Goal: Task Accomplishment & Management: Manage account settings

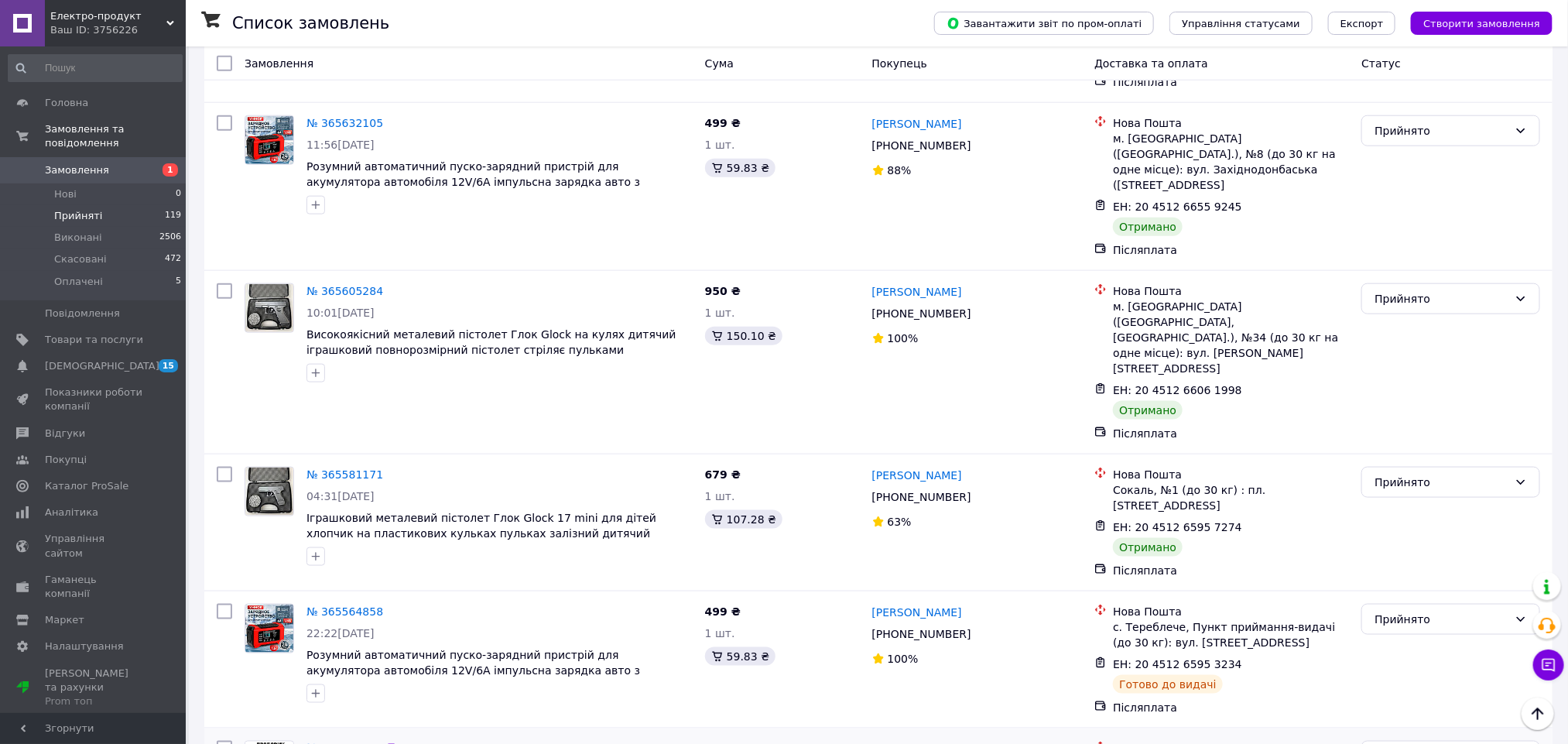
scroll to position [6989, 0]
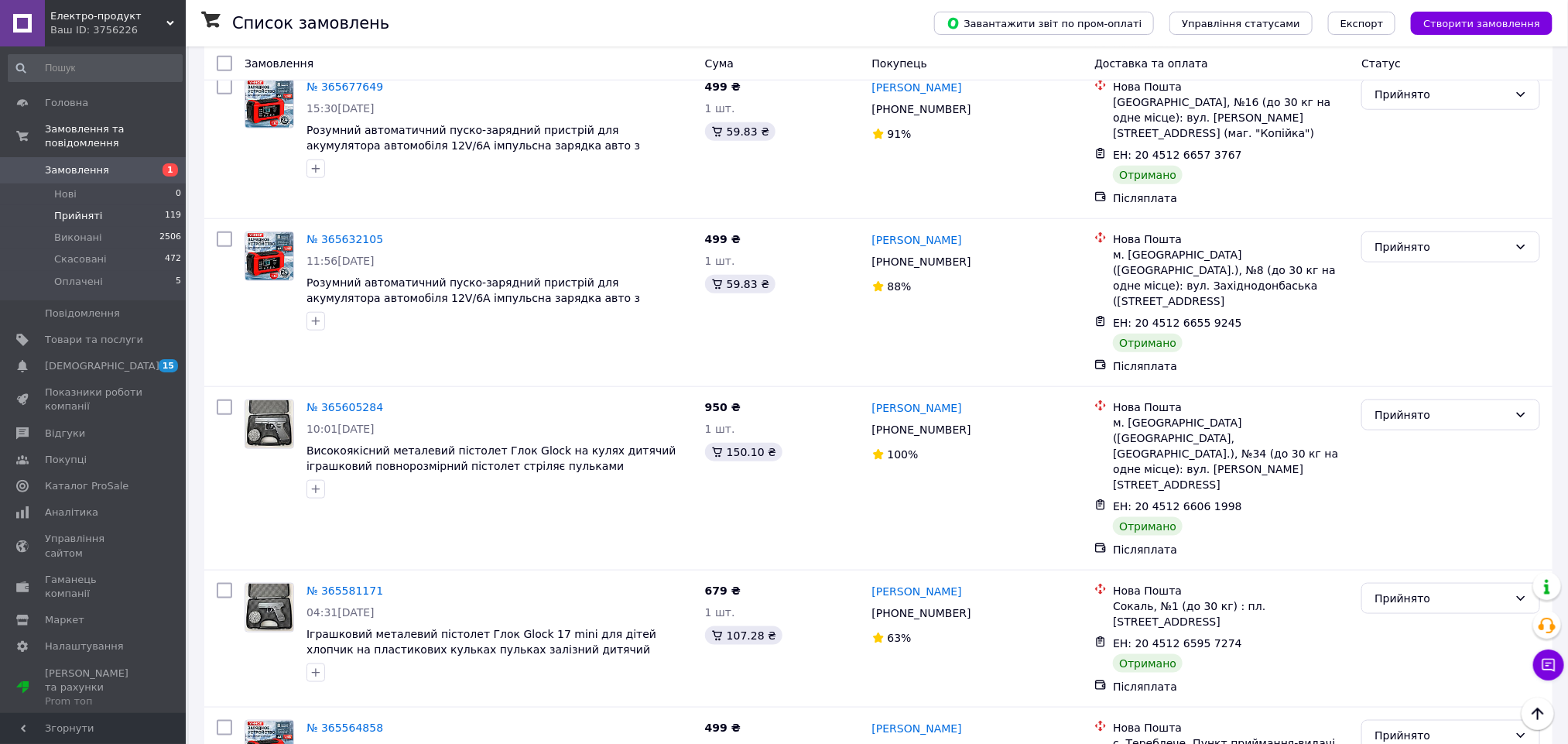
drag, startPoint x: 344, startPoint y: 170, endPoint x: 335, endPoint y: 286, distance: 116.3
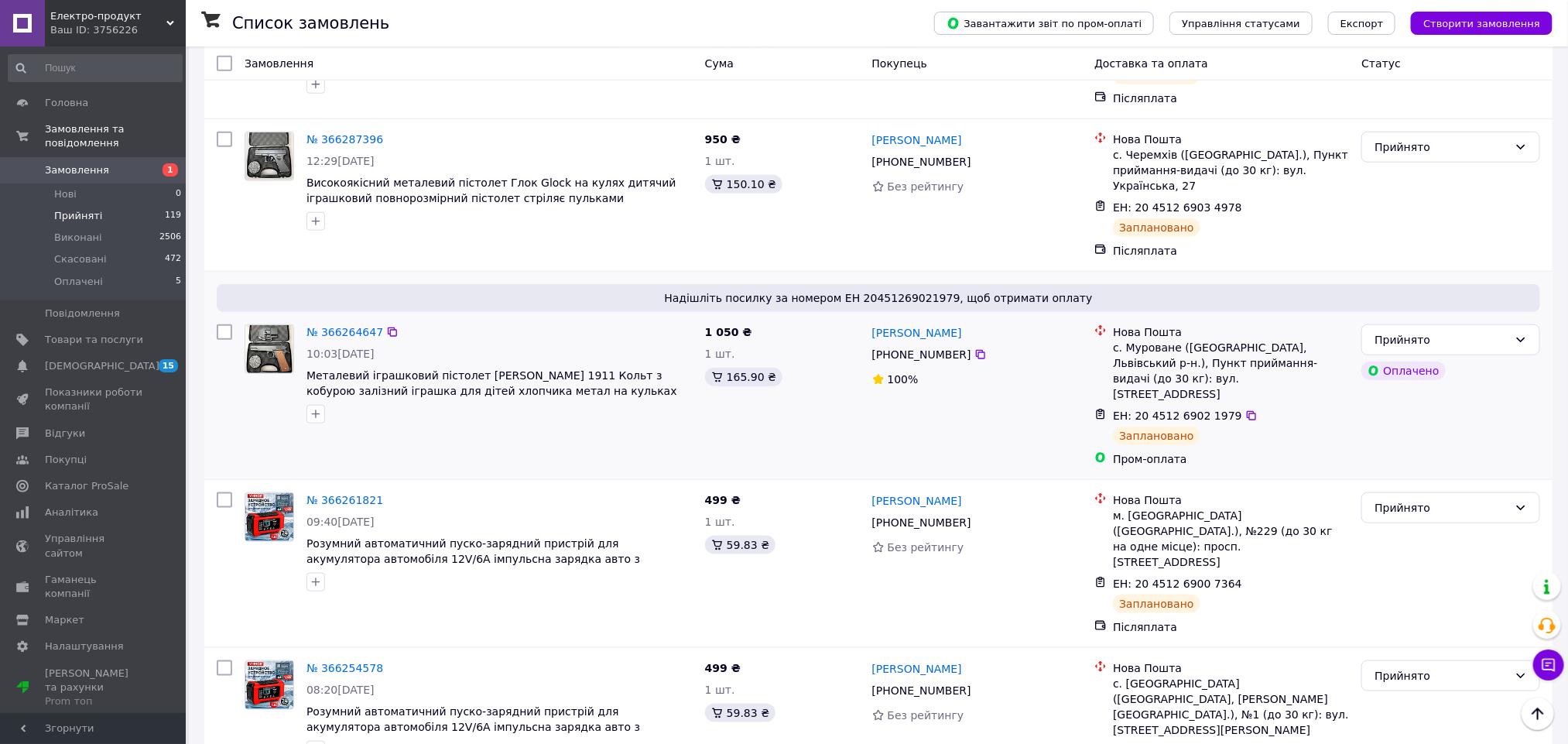
scroll to position [0, 0]
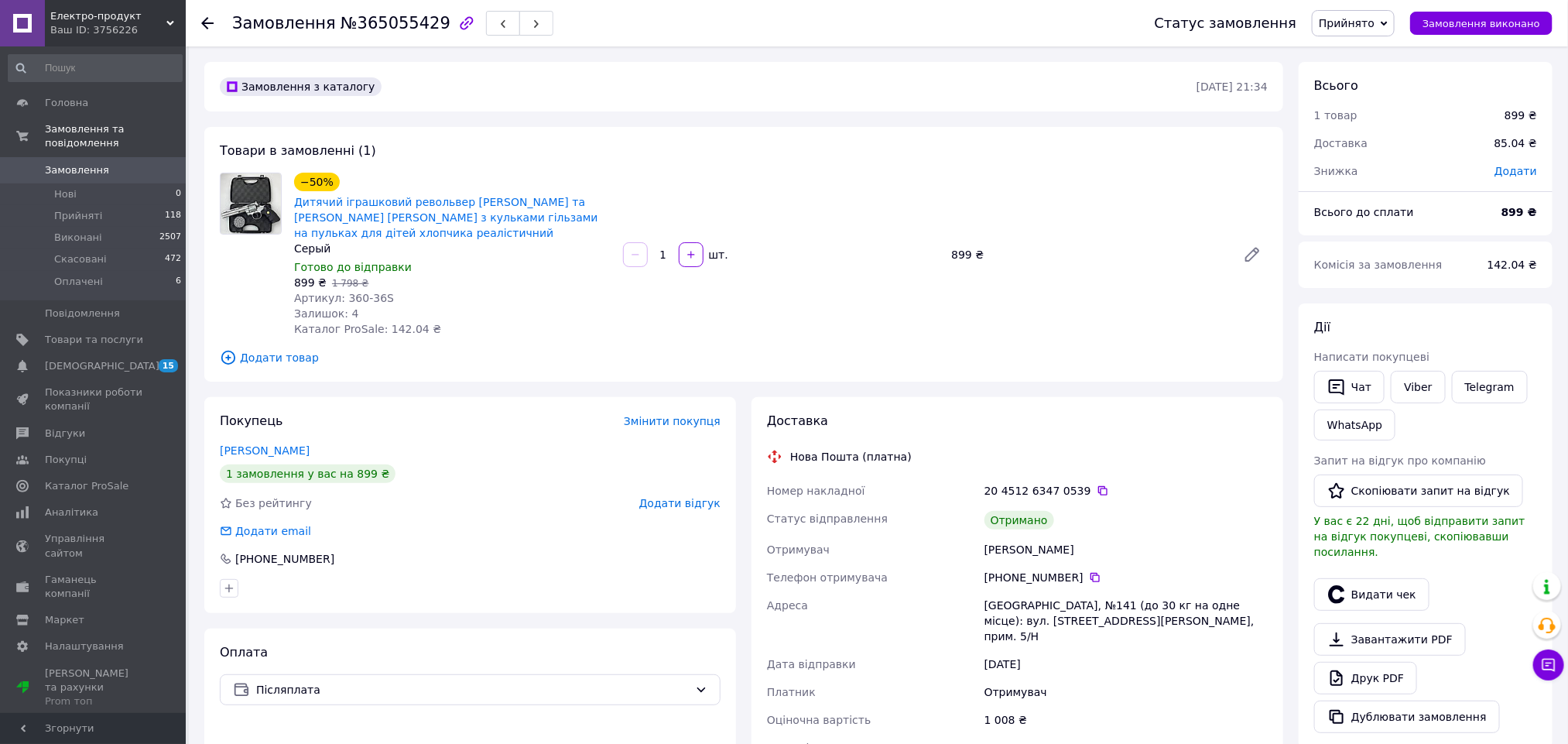
click at [998, 537] on div "Ганченко Елена" at bounding box center [1126, 550] width 290 height 28
copy div "Ганченко"
click at [1357, 588] on button "Видати чек" at bounding box center [1371, 595] width 115 height 33
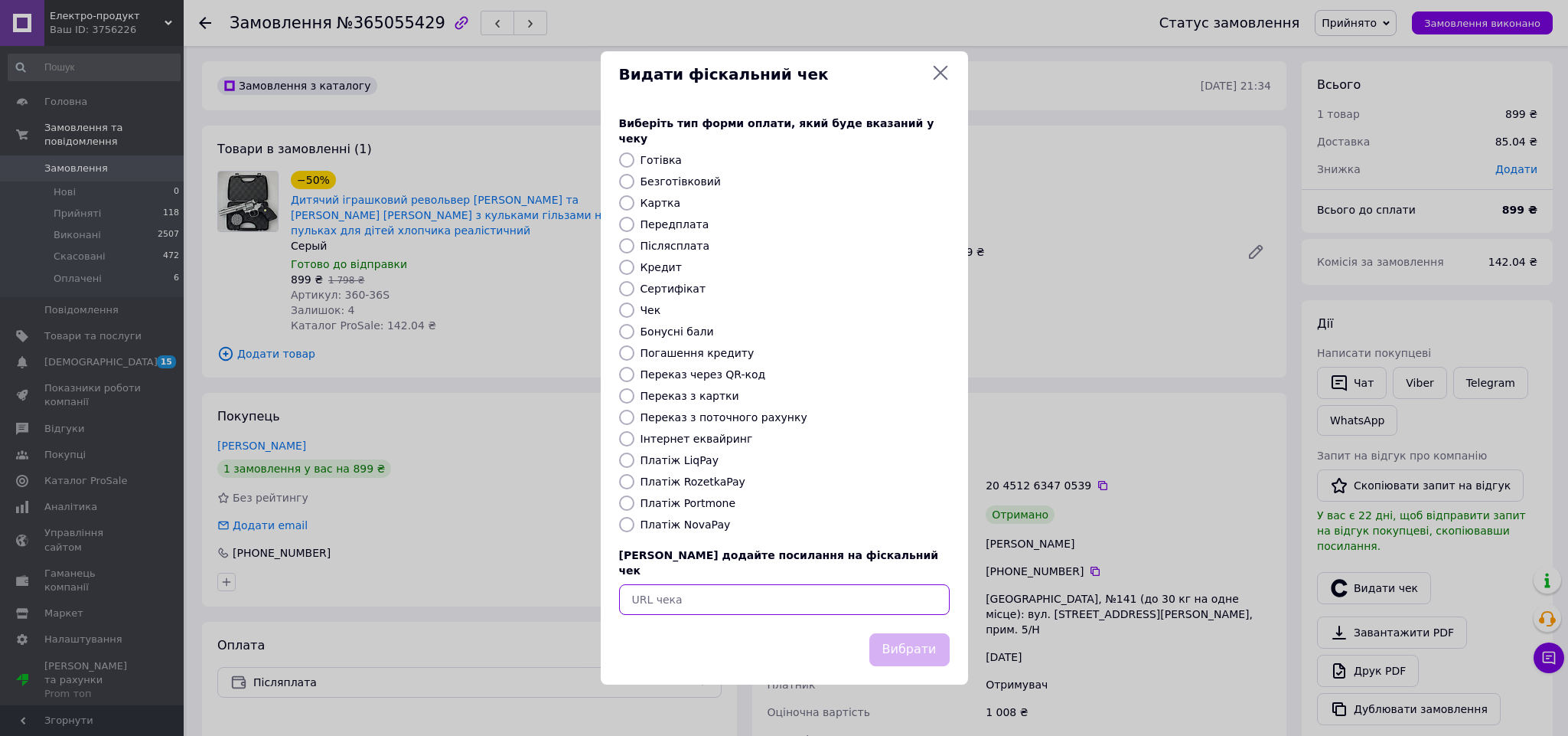
click at [902, 596] on input "text" at bounding box center [784, 600] width 330 height 31
paste input "https://check.checkbox.ua/d4f6d9fd-a410-4997-9343-5b7feb0031a0"
type input "https://check.checkbox.ua/d4f6d9fd-a410-4997-9343-5b7feb0031a0"
click at [919, 643] on button "Вибрати" at bounding box center [910, 650] width 81 height 33
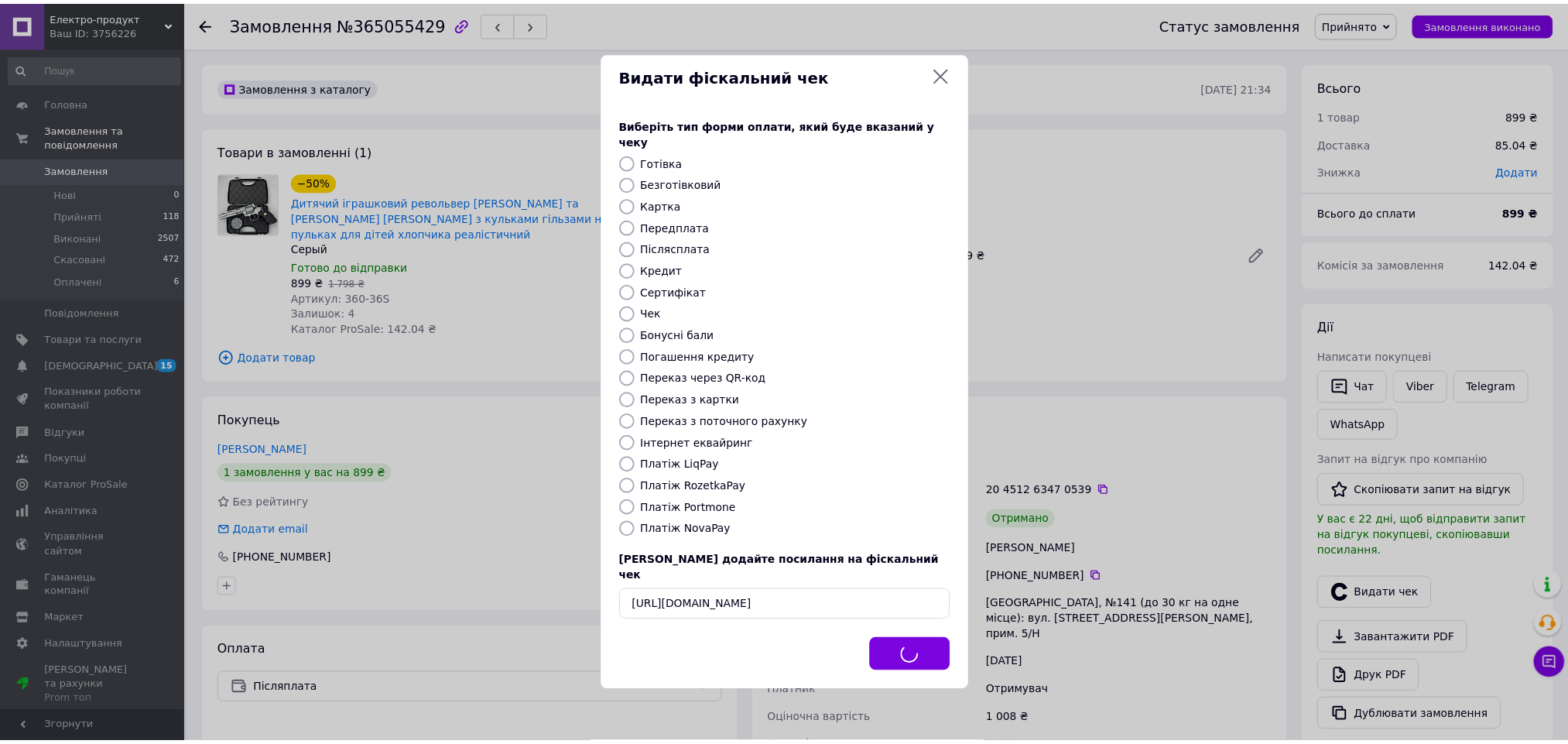
scroll to position [0, 0]
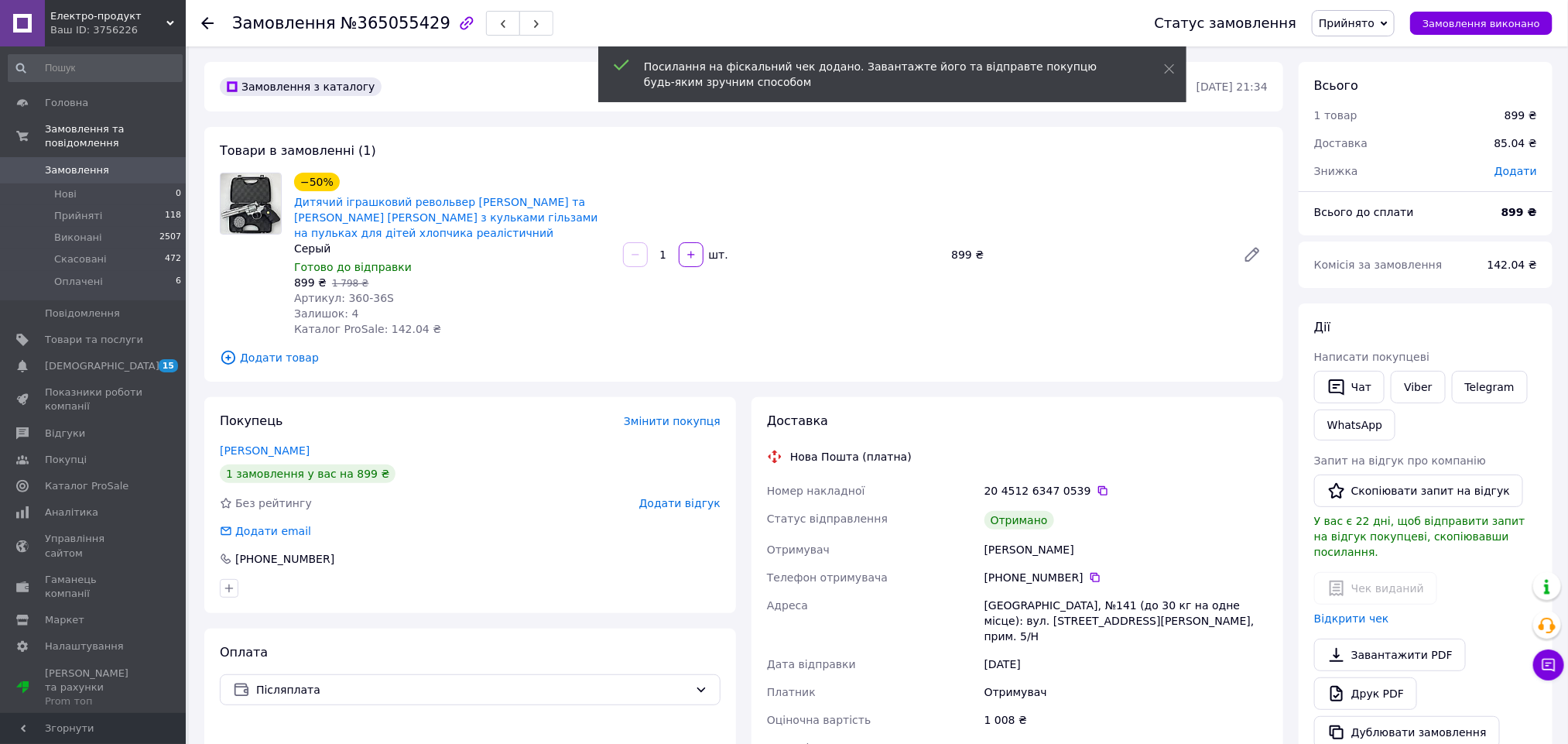
click at [660, 497] on span "Додати відгук" at bounding box center [680, 503] width 81 height 12
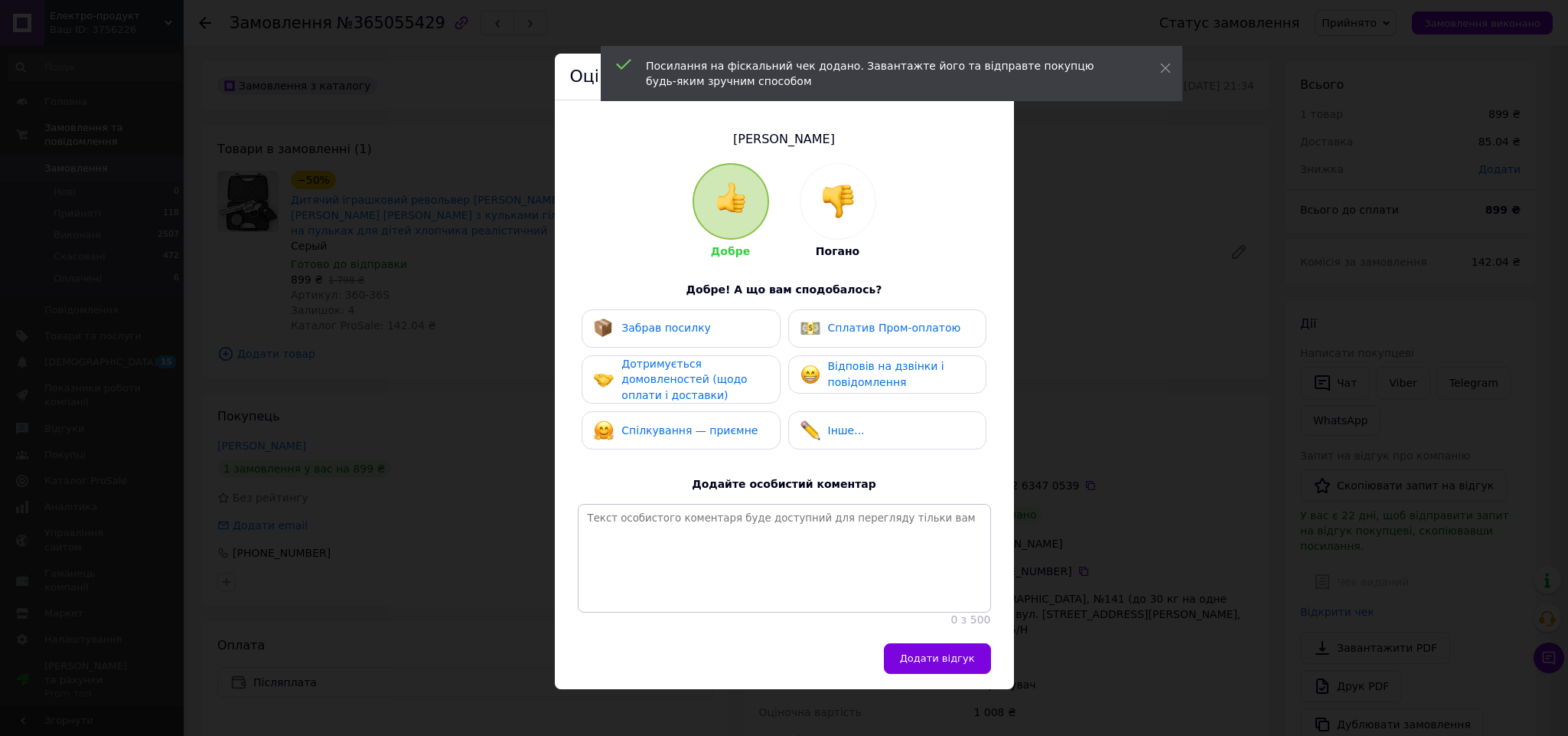
drag, startPoint x: 727, startPoint y: 440, endPoint x: 721, endPoint y: 407, distance: 33.5
click at [727, 436] on div "Спілкування — приємне" at bounding box center [681, 430] width 199 height 38
drag, startPoint x: 717, startPoint y: 391, endPoint x: 707, endPoint y: 336, distance: 55.9
click at [717, 387] on div "Дотримується домовленостей (щодо оплати і доставки)" at bounding box center [694, 379] width 146 height 47
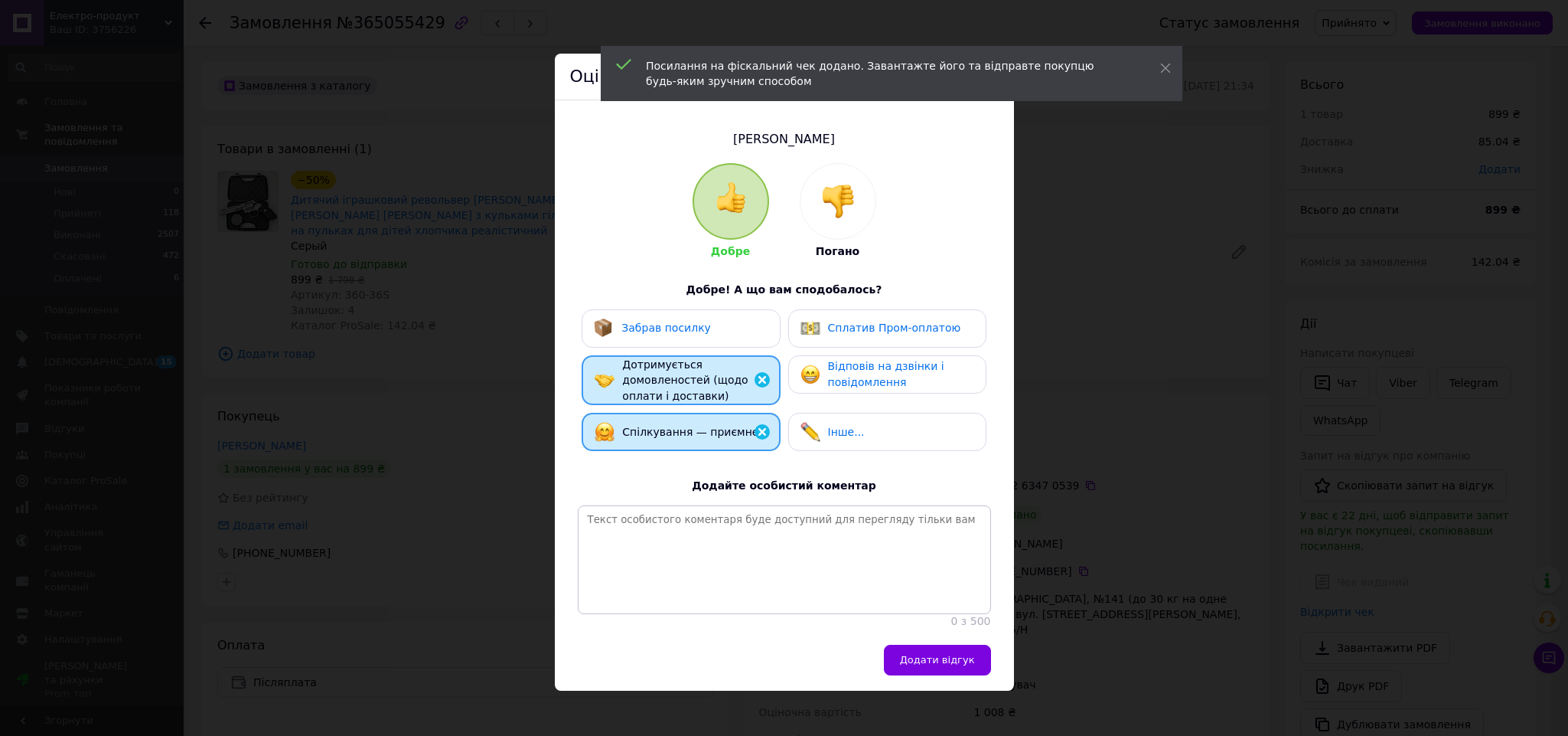
drag, startPoint x: 707, startPoint y: 336, endPoint x: 744, endPoint y: 335, distance: 37.0
click at [707, 331] on div "Забрав посилку" at bounding box center [681, 328] width 174 height 20
click at [877, 373] on span "Відповів на дзвінки і повідомлення" at bounding box center [886, 374] width 116 height 28
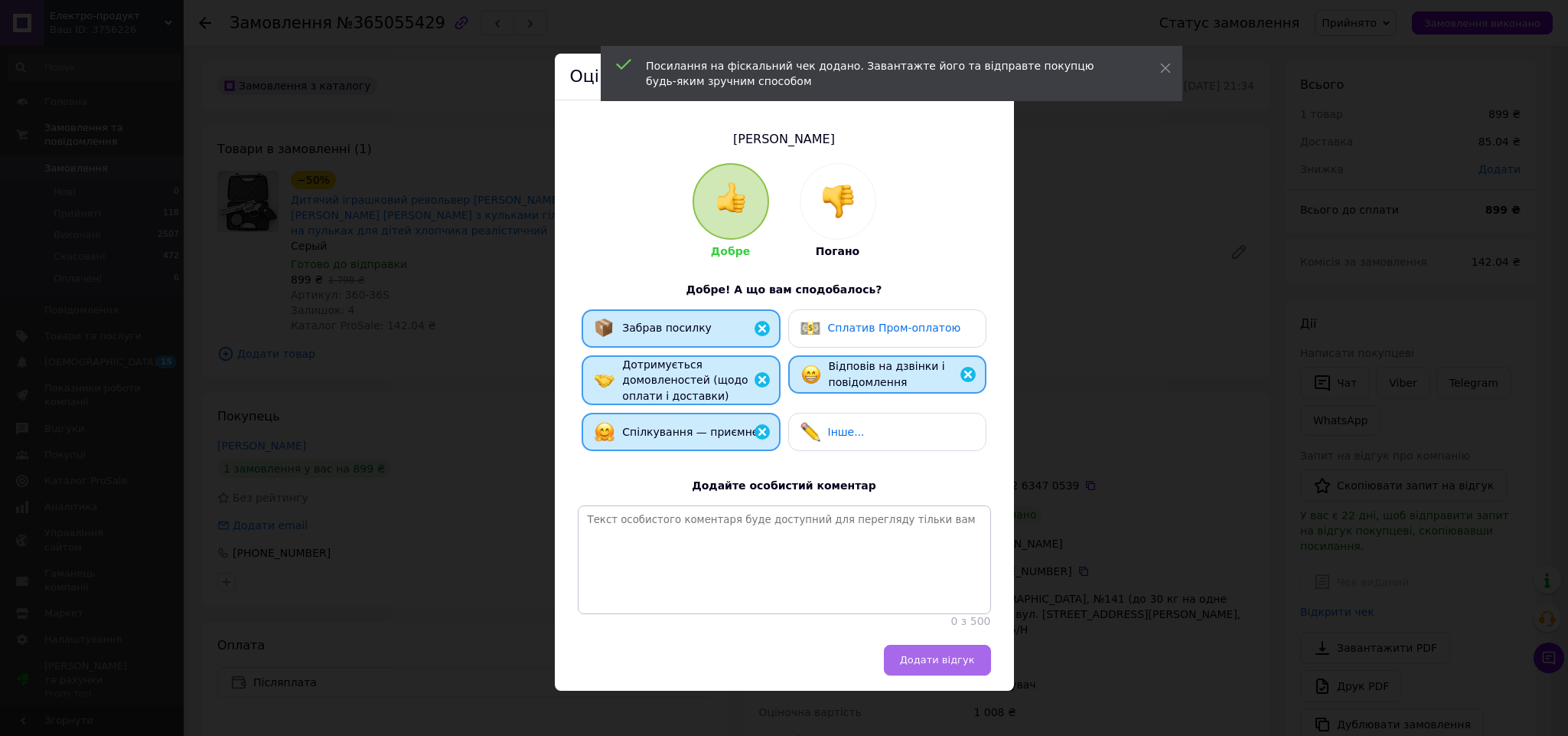
click at [979, 676] on button "Додати відгук" at bounding box center [937, 660] width 107 height 31
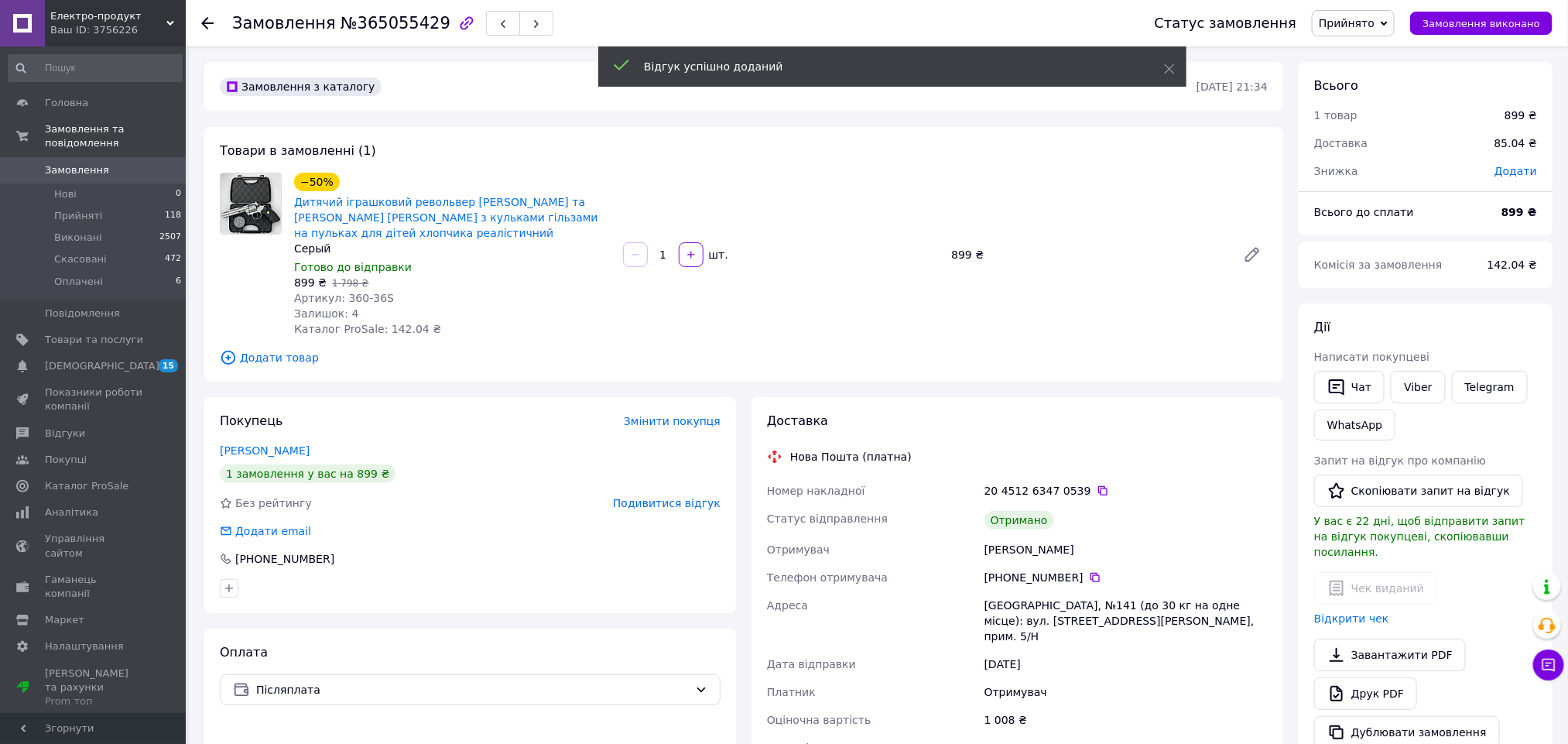
click at [1374, 24] on span "Прийнято" at bounding box center [1347, 23] width 56 height 12
click at [1380, 47] on li "Виконано" at bounding box center [1352, 54] width 81 height 23
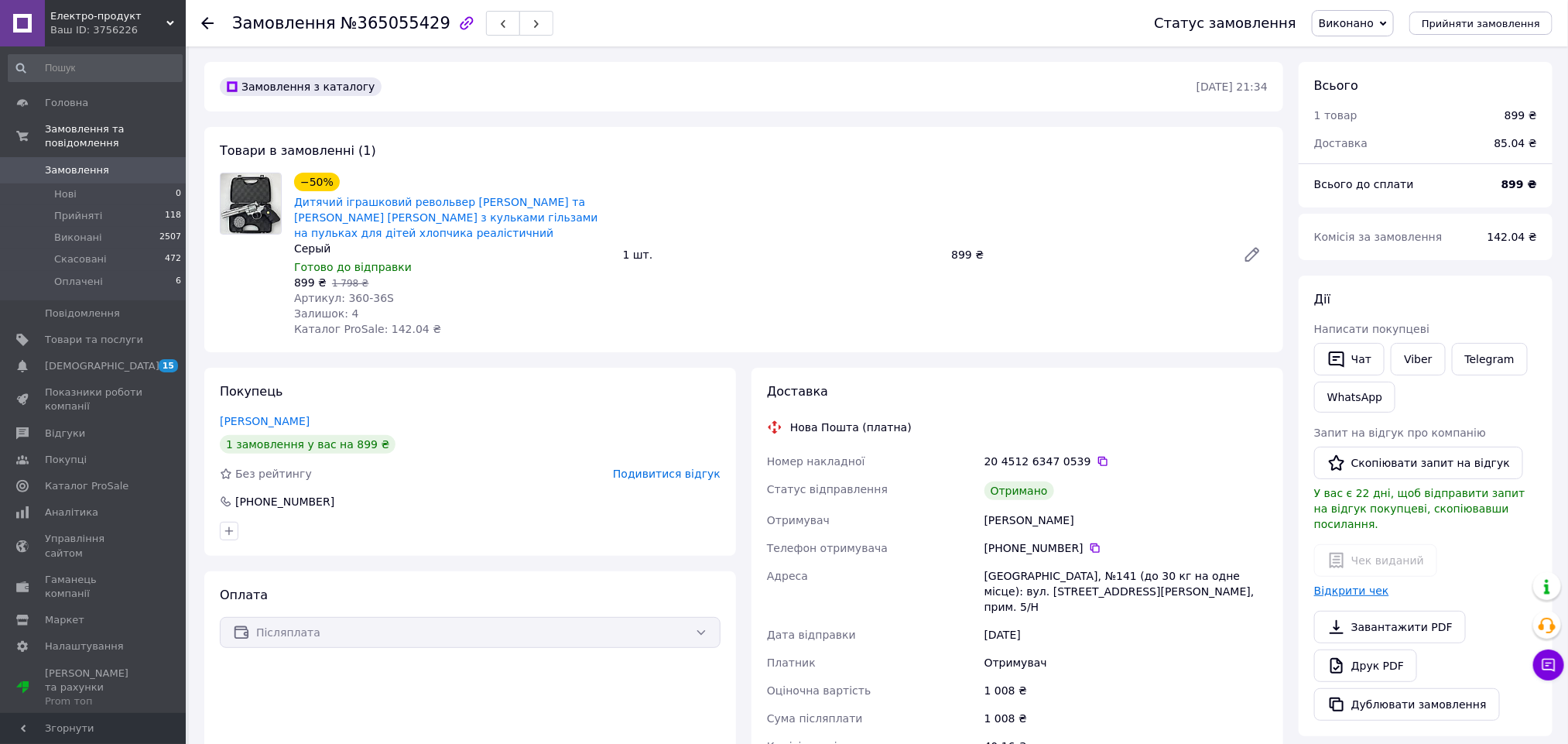
click at [1338, 584] on link "Відкрити чек" at bounding box center [1351, 590] width 75 height 12
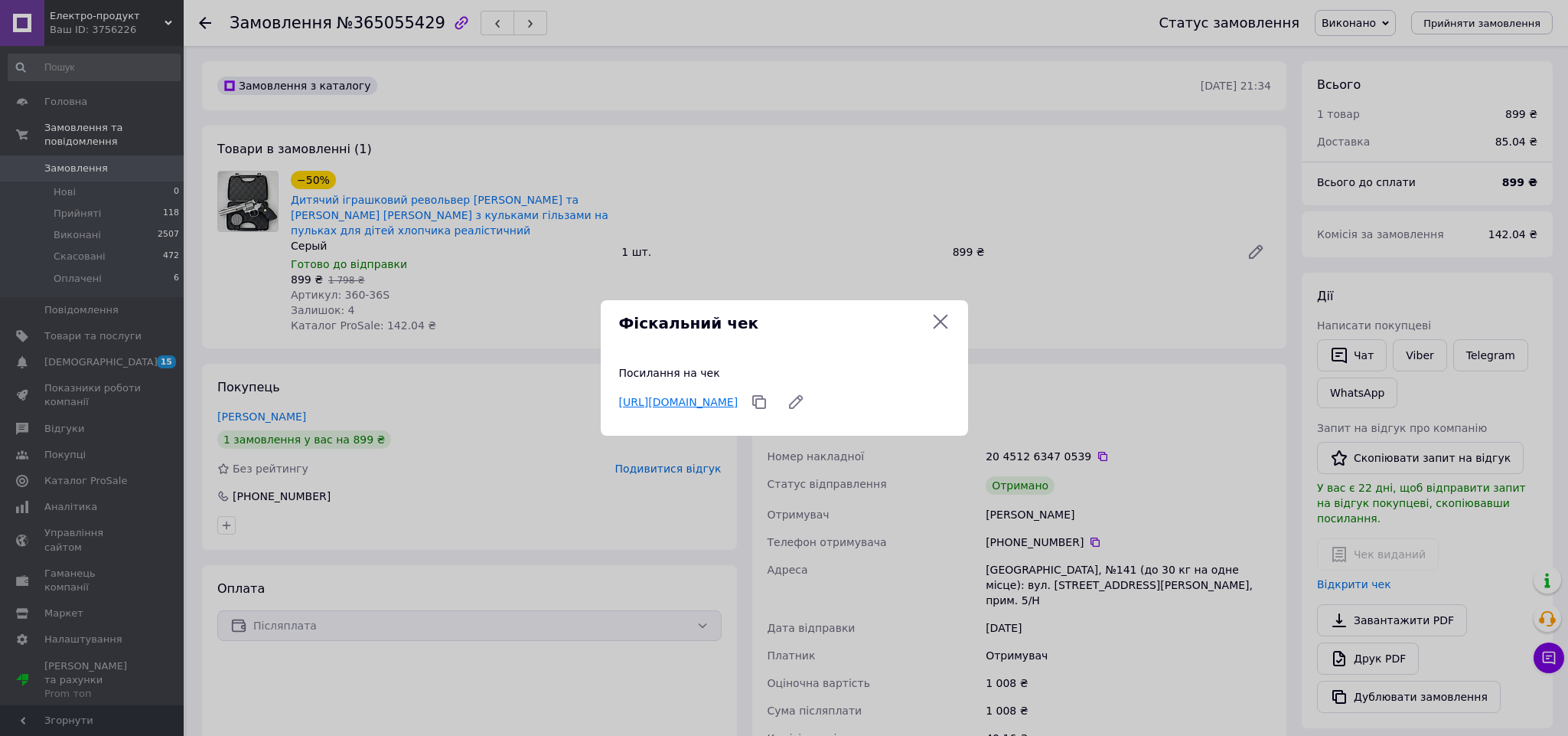
drag, startPoint x: 836, startPoint y: 397, endPoint x: 831, endPoint y: 391, distance: 7.8
click at [739, 396] on link "https://check.checkbox.ua/d4f6d9fd-a410-4997-9343-5b7feb0031a0" at bounding box center [679, 401] width 120 height 12
click at [934, 320] on icon at bounding box center [941, 322] width 19 height 19
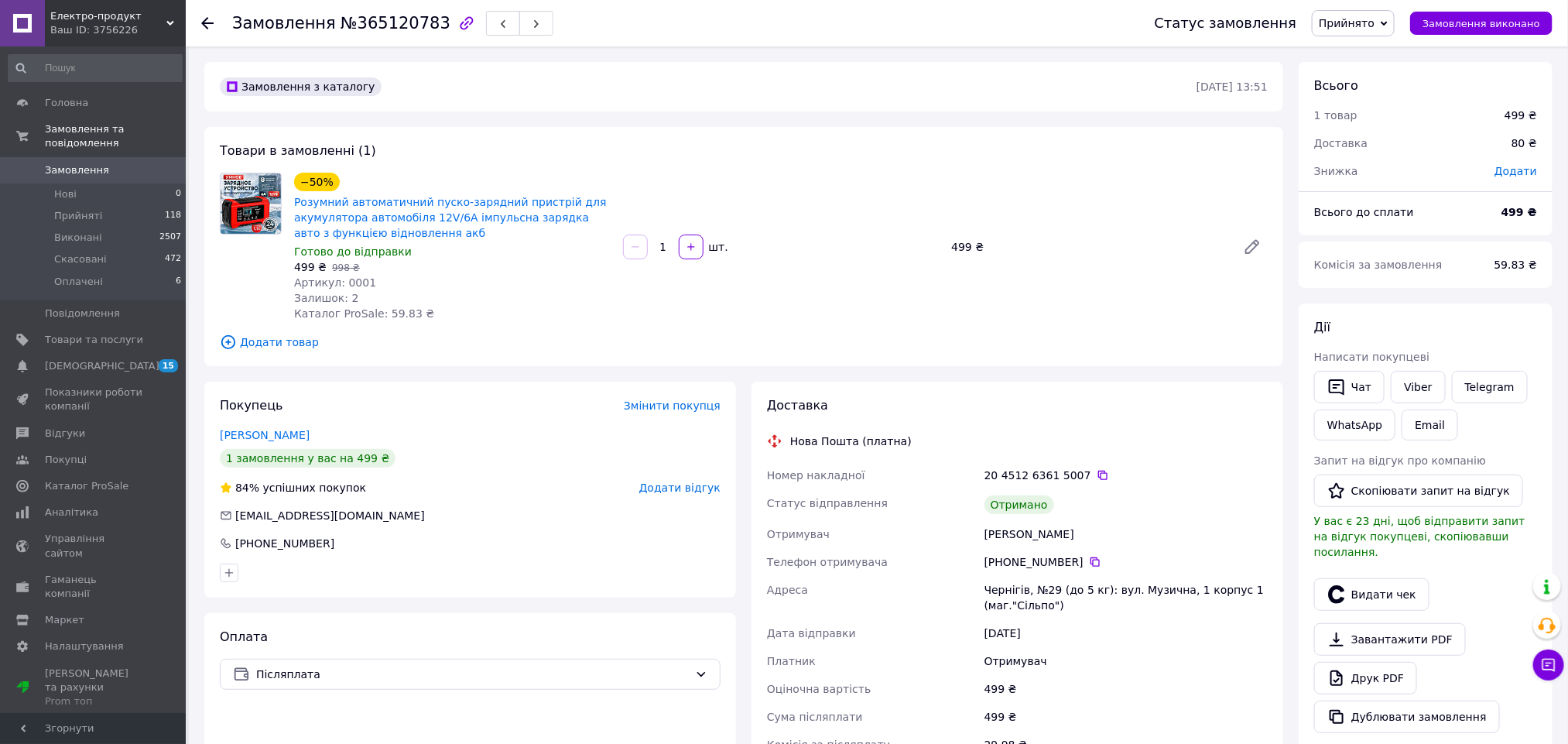
click at [1008, 541] on div "Бедный Александр" at bounding box center [1126, 534] width 290 height 28
click at [1005, 539] on div "Бедный Александр" at bounding box center [1126, 534] width 290 height 28
copy div "Бедный"
click at [1413, 579] on button "Видати чек" at bounding box center [1371, 595] width 115 height 33
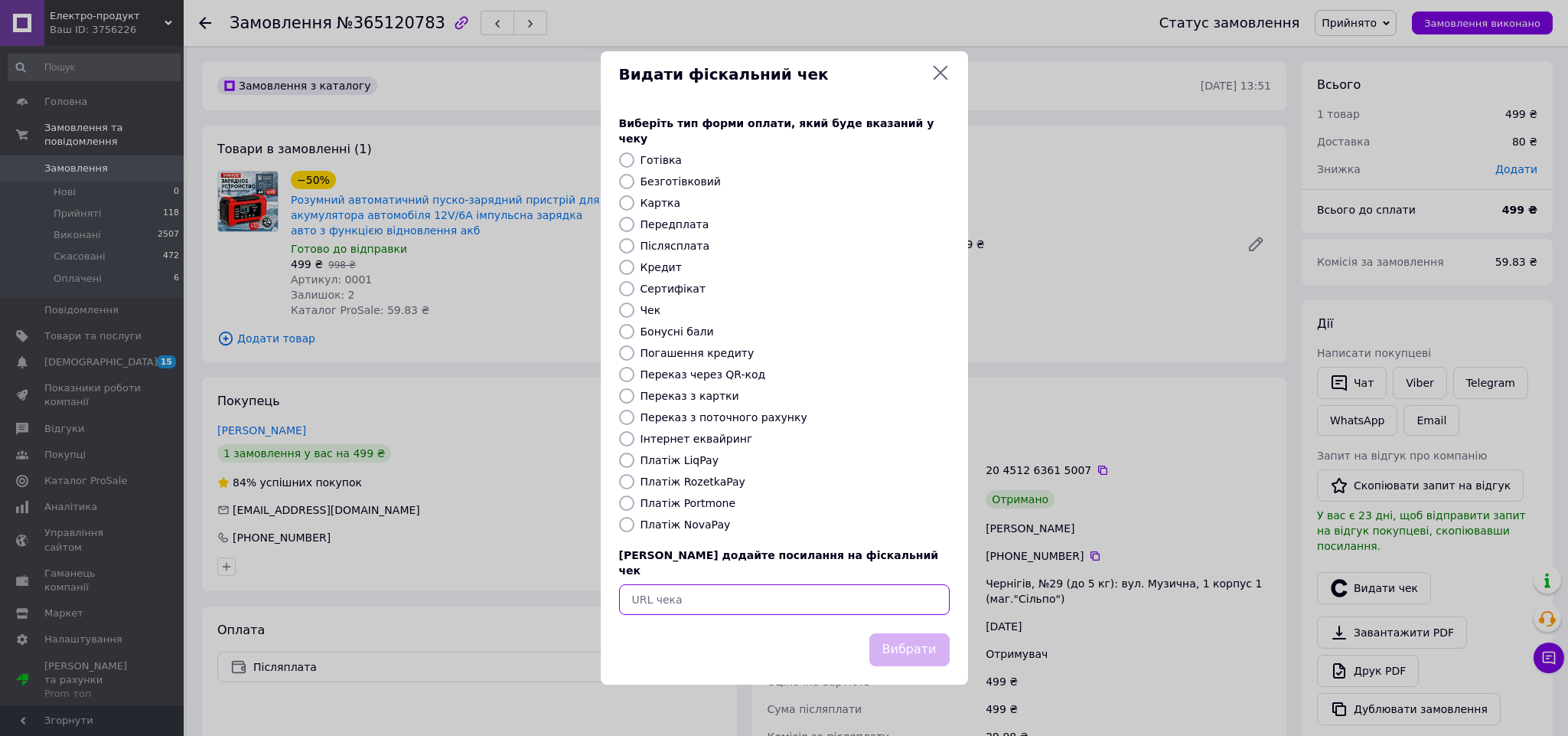
click at [901, 586] on input "text" at bounding box center [784, 600] width 330 height 31
paste input "https://check.checkbox.ua/3ccd0f4e-7bc7-4a90-bafc-cfd3e6593975"
type input "https://check.checkbox.ua/3ccd0f4e-7bc7-4a90-bafc-cfd3e6593975"
click at [915, 639] on button "Вибрати" at bounding box center [910, 650] width 81 height 33
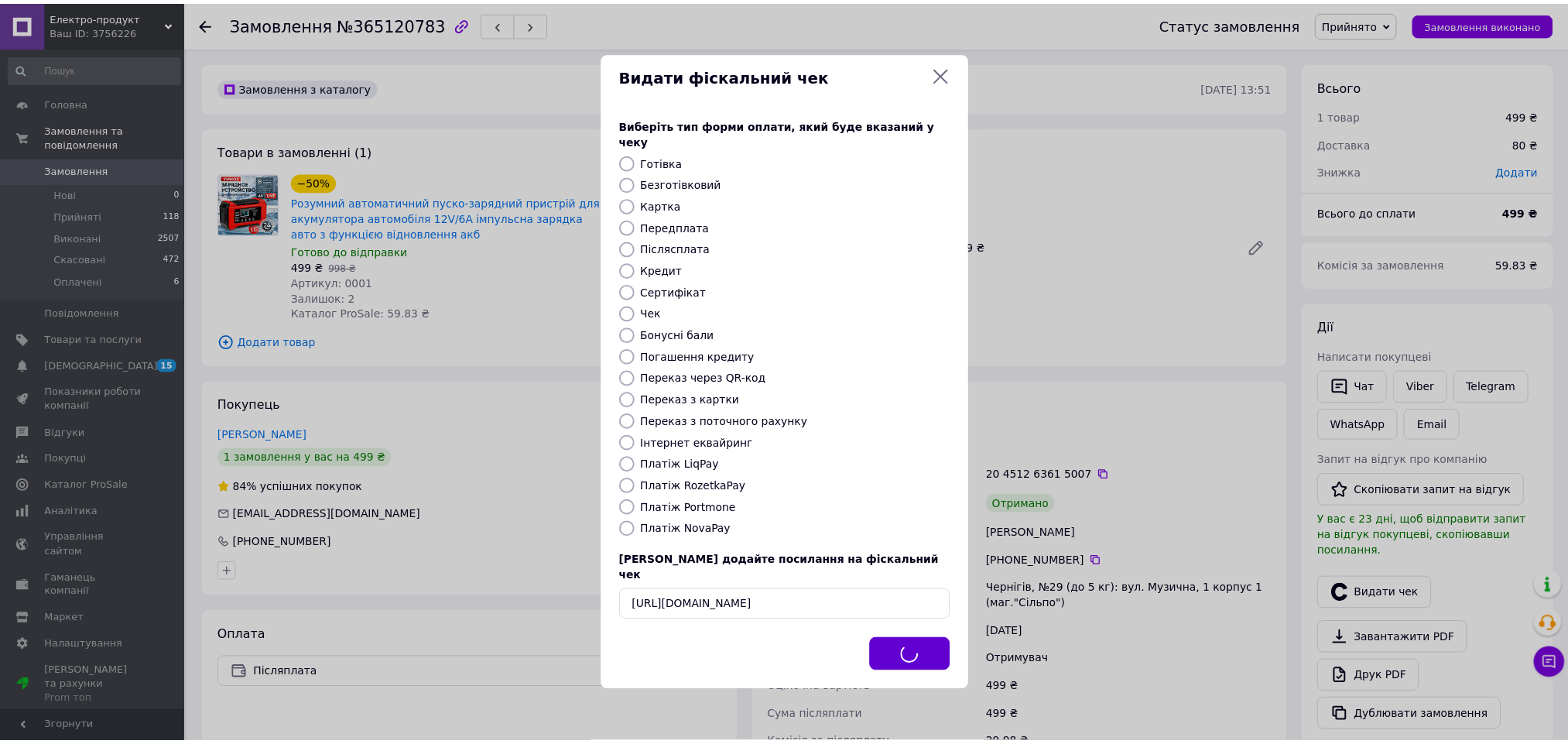
scroll to position [0, 0]
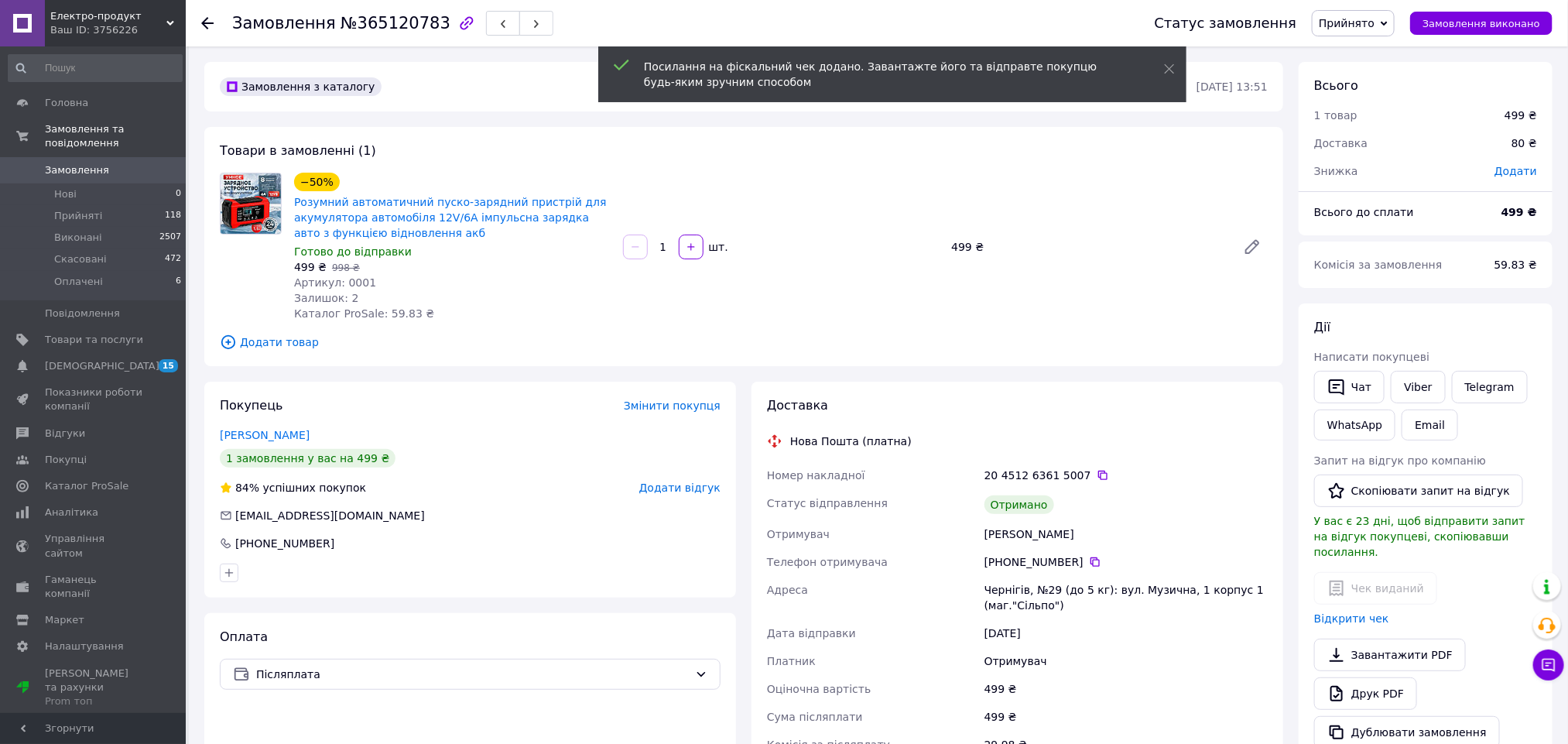
click at [676, 481] on span "Додати відгук" at bounding box center [680, 487] width 81 height 12
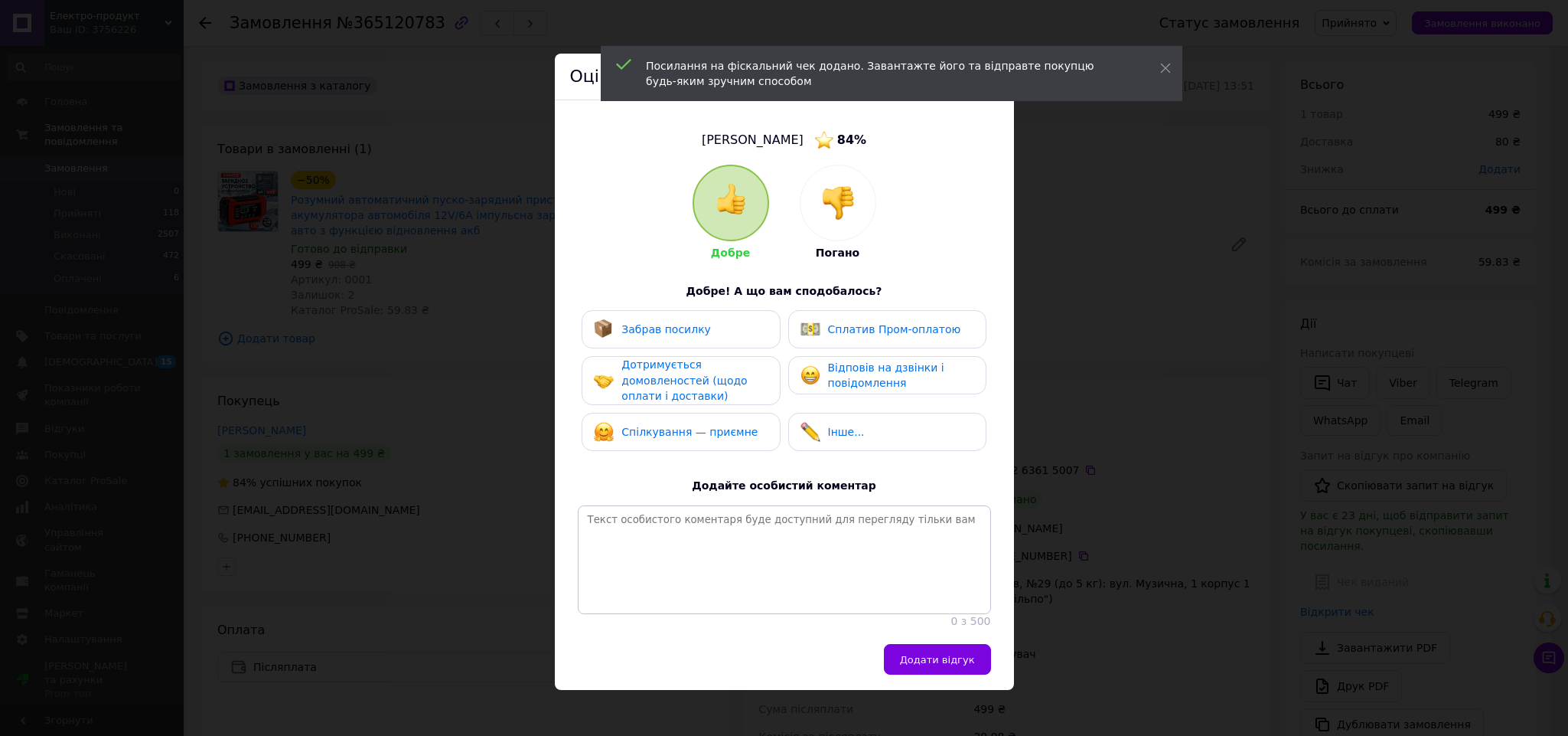
click at [668, 311] on div "Забрав посилку" at bounding box center [681, 329] width 199 height 38
drag, startPoint x: 825, startPoint y: 357, endPoint x: 853, endPoint y: 391, distance: 44.0
click at [827, 357] on div "Відповів на дзвінки і повідомлення" at bounding box center [888, 375] width 199 height 38
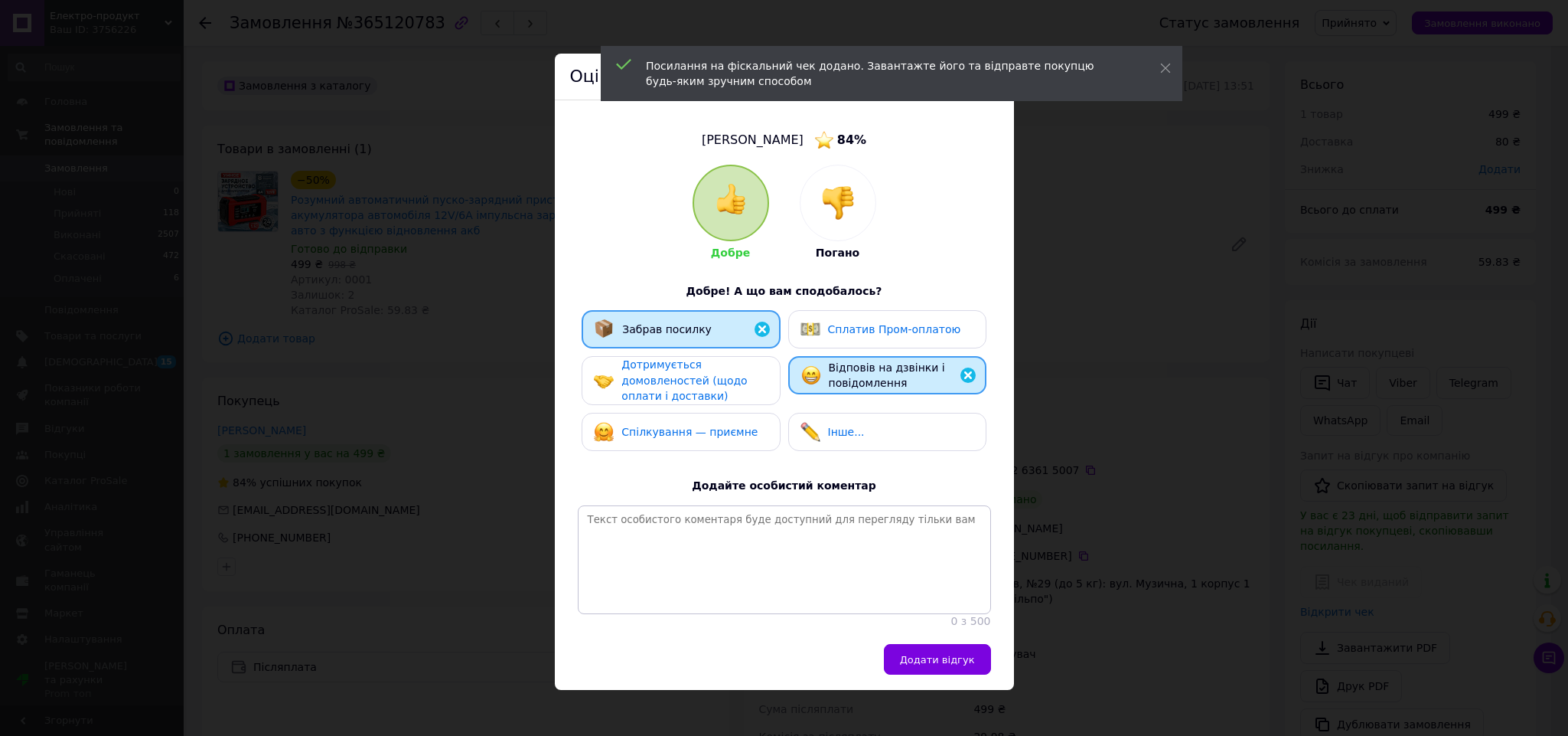
drag, startPoint x: 945, startPoint y: 677, endPoint x: 972, endPoint y: 669, distance: 28.2
click at [946, 665] on span "Додати відгук" at bounding box center [937, 659] width 75 height 11
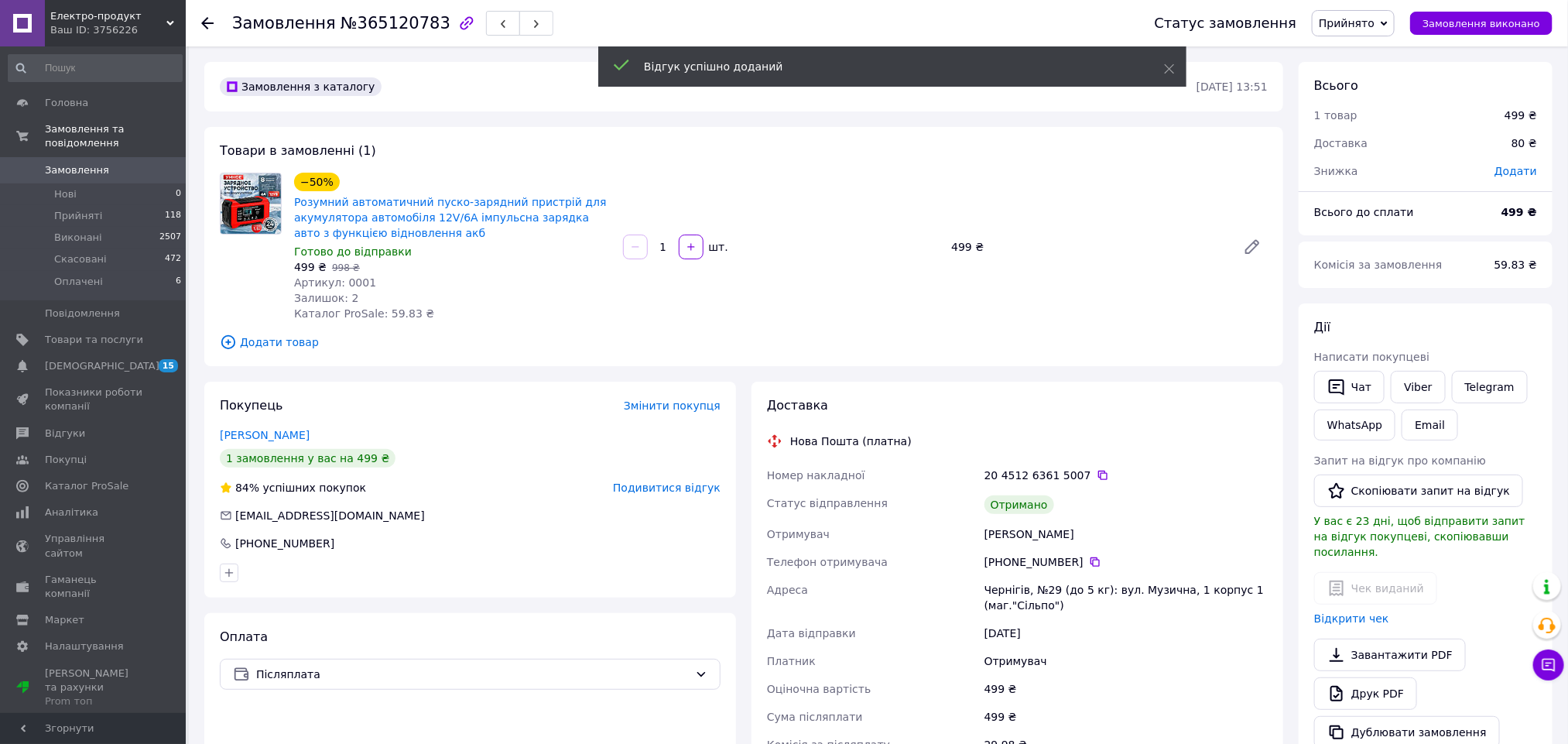
click at [1354, 23] on span "Прийнято" at bounding box center [1347, 23] width 56 height 12
click at [1361, 66] on li "Скасовано" at bounding box center [1352, 77] width 81 height 23
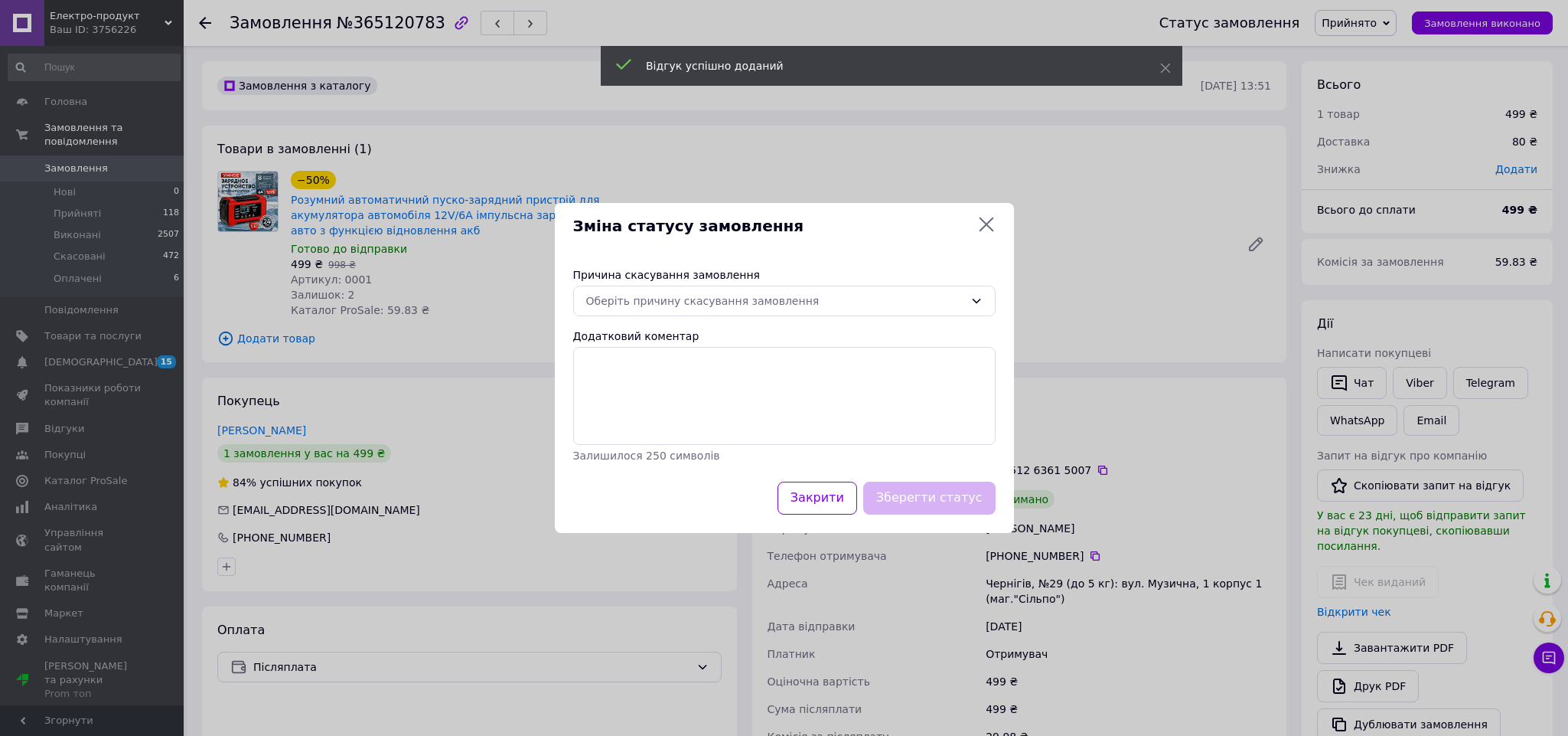
click at [1344, 25] on div "Зміна статусу замовлення Причина скасування замовлення Оберіть причину скасуван…" at bounding box center [784, 368] width 1568 height 736
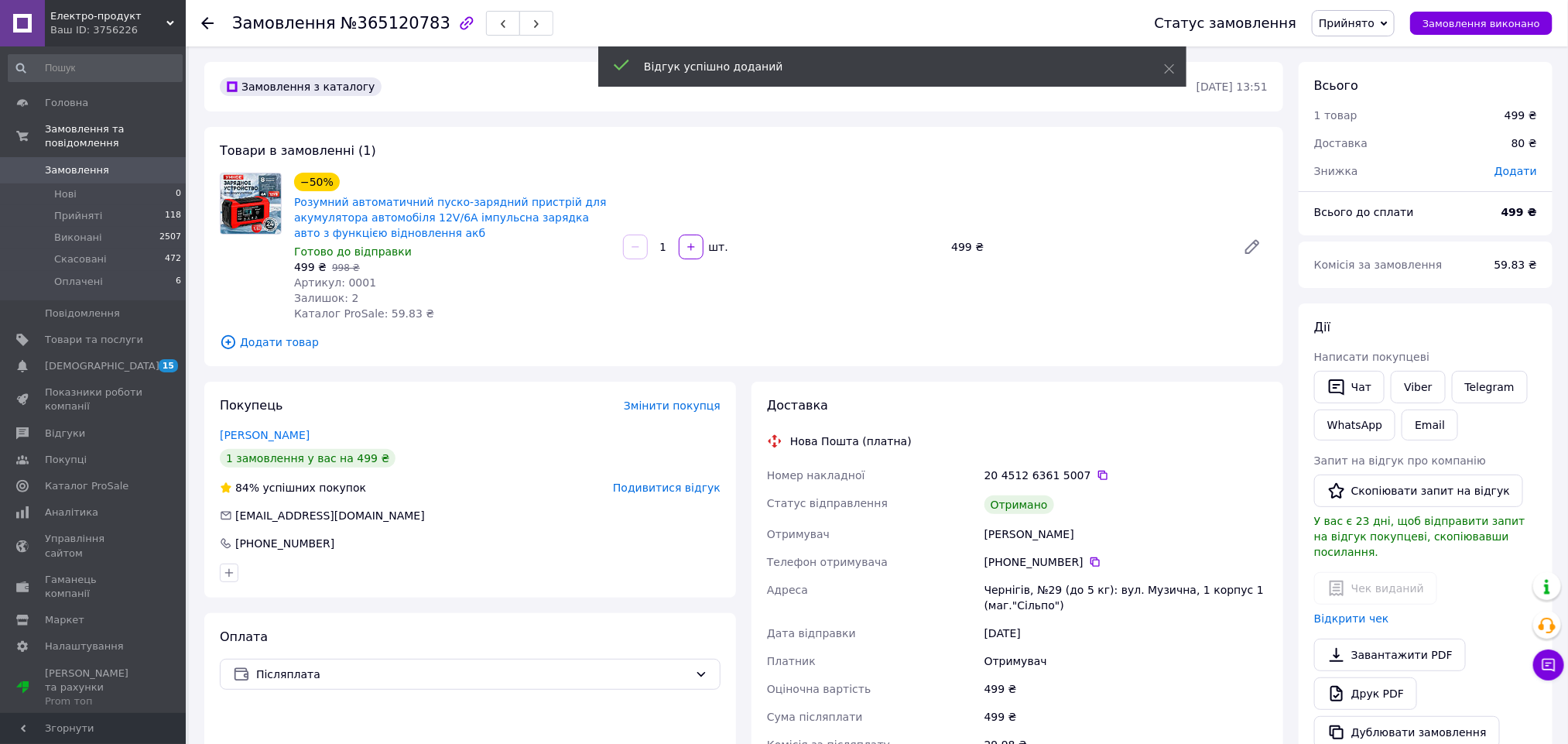
drag, startPoint x: 1357, startPoint y: 26, endPoint x: 1365, endPoint y: 42, distance: 17.9
click at [1357, 24] on span "Прийнято" at bounding box center [1347, 23] width 56 height 12
click at [1370, 58] on li "Виконано" at bounding box center [1352, 54] width 81 height 23
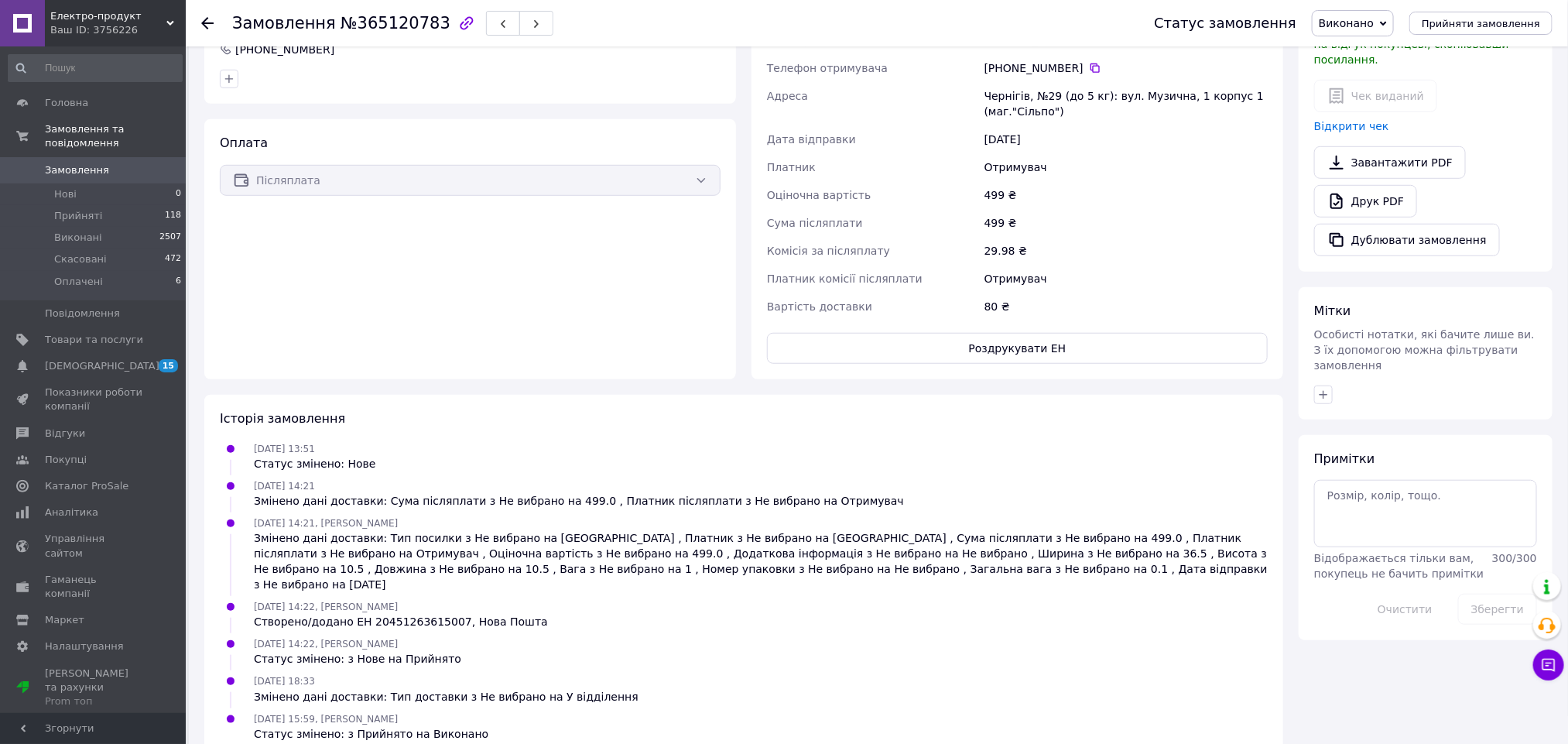
scroll to position [477, 0]
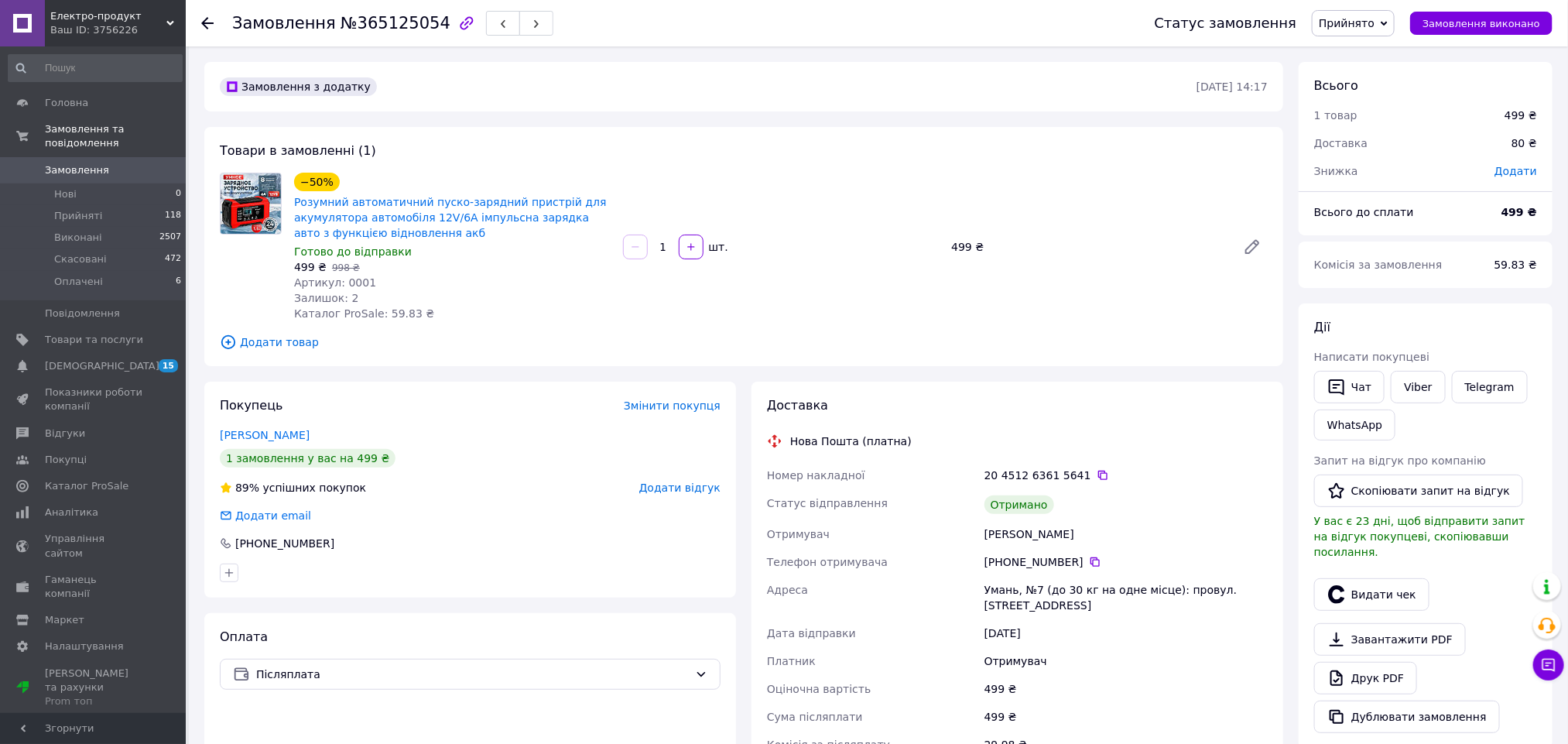
click at [1012, 532] on div "Петренко Олександр" at bounding box center [1126, 534] width 290 height 28
copy div "Петренко"
click at [1358, 594] on button "Видати чек" at bounding box center [1371, 595] width 115 height 33
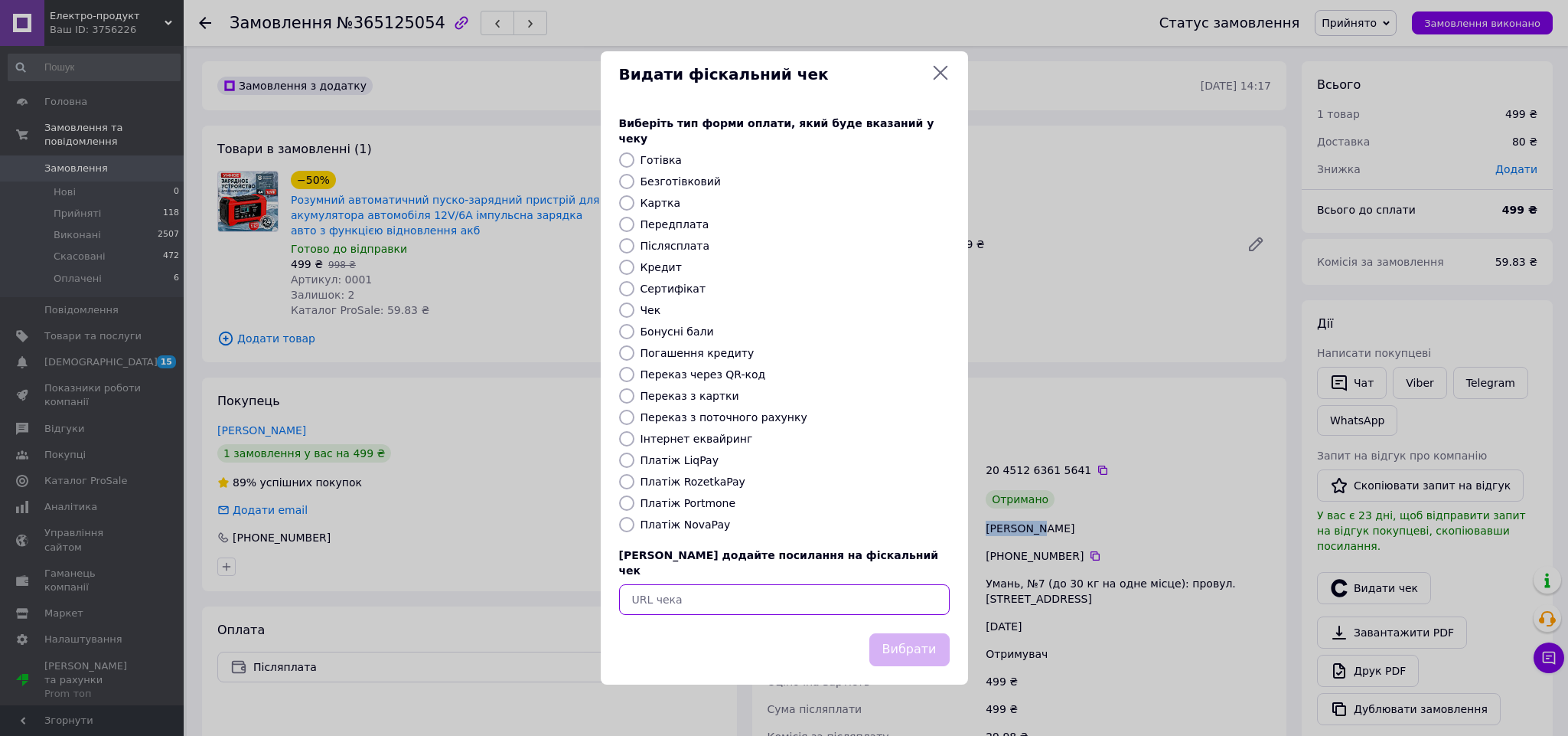
click at [857, 598] on input "text" at bounding box center [784, 600] width 330 height 31
paste input "https://check.checkbox.ua/7a7e7799-c15c-440d-a161-9d1013141407"
type input "https://check.checkbox.ua/7a7e7799-c15c-440d-a161-9d1013141407"
click at [919, 633] on button "Вибрати" at bounding box center [910, 650] width 81 height 33
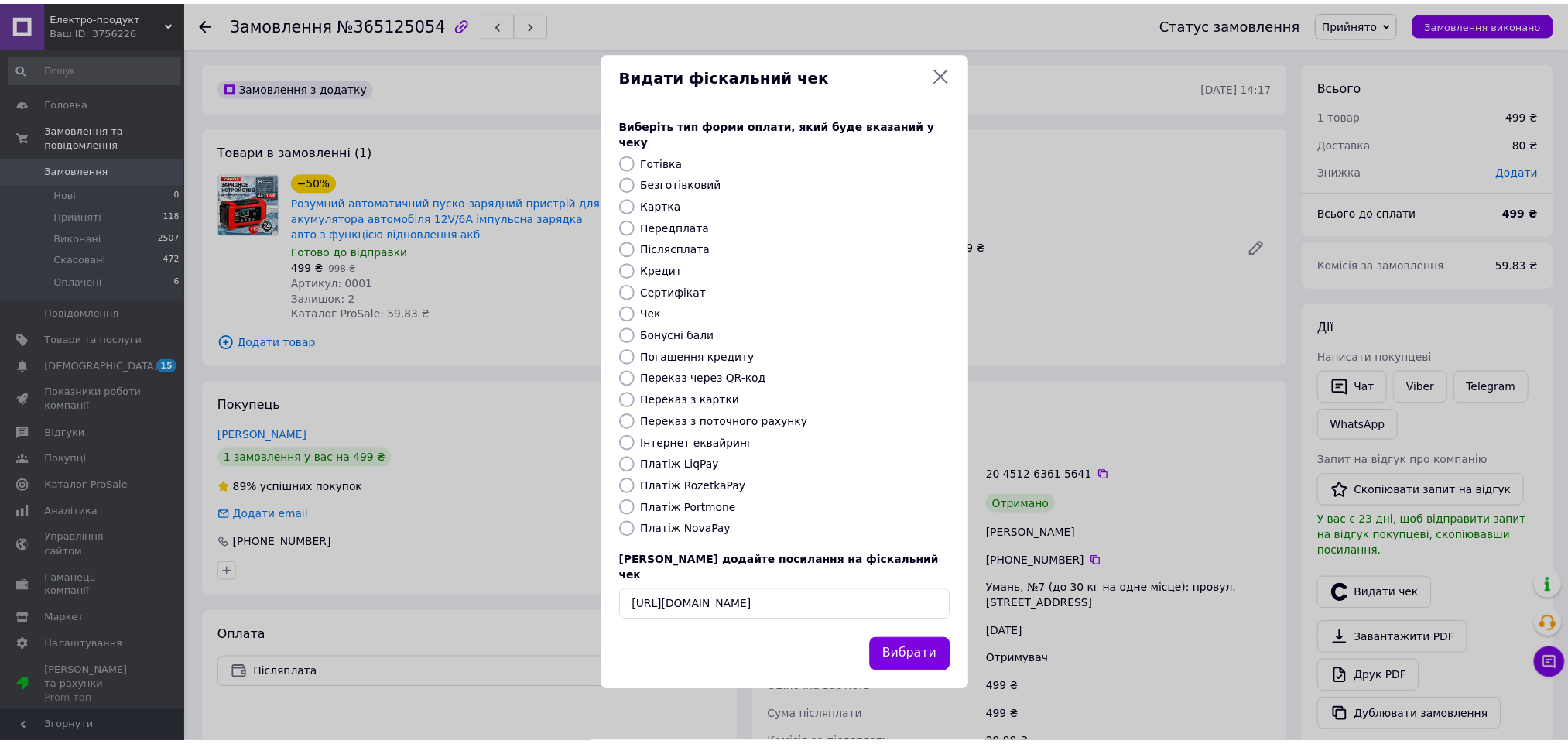
scroll to position [0, 0]
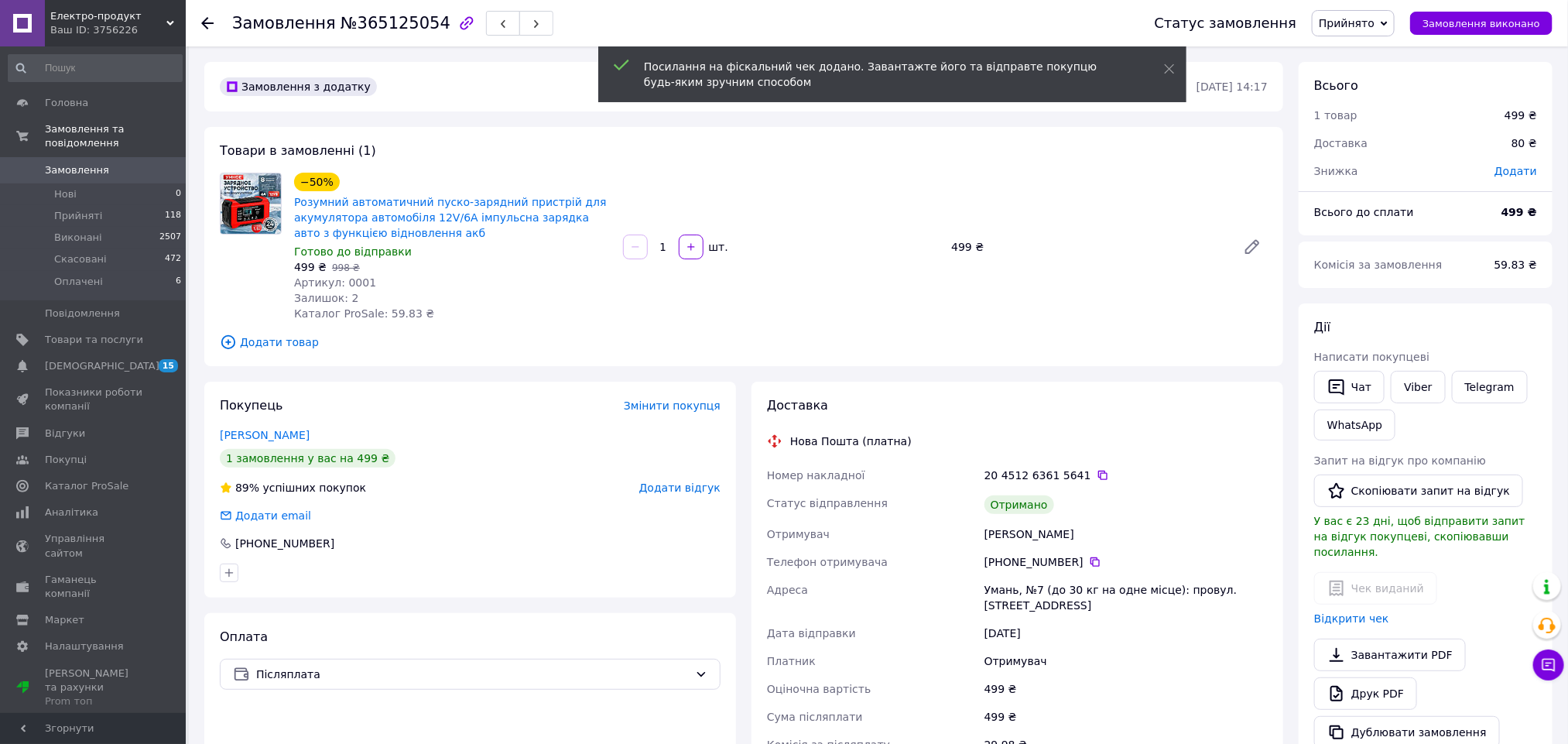
click at [687, 488] on span "Додати відгук" at bounding box center [680, 487] width 81 height 12
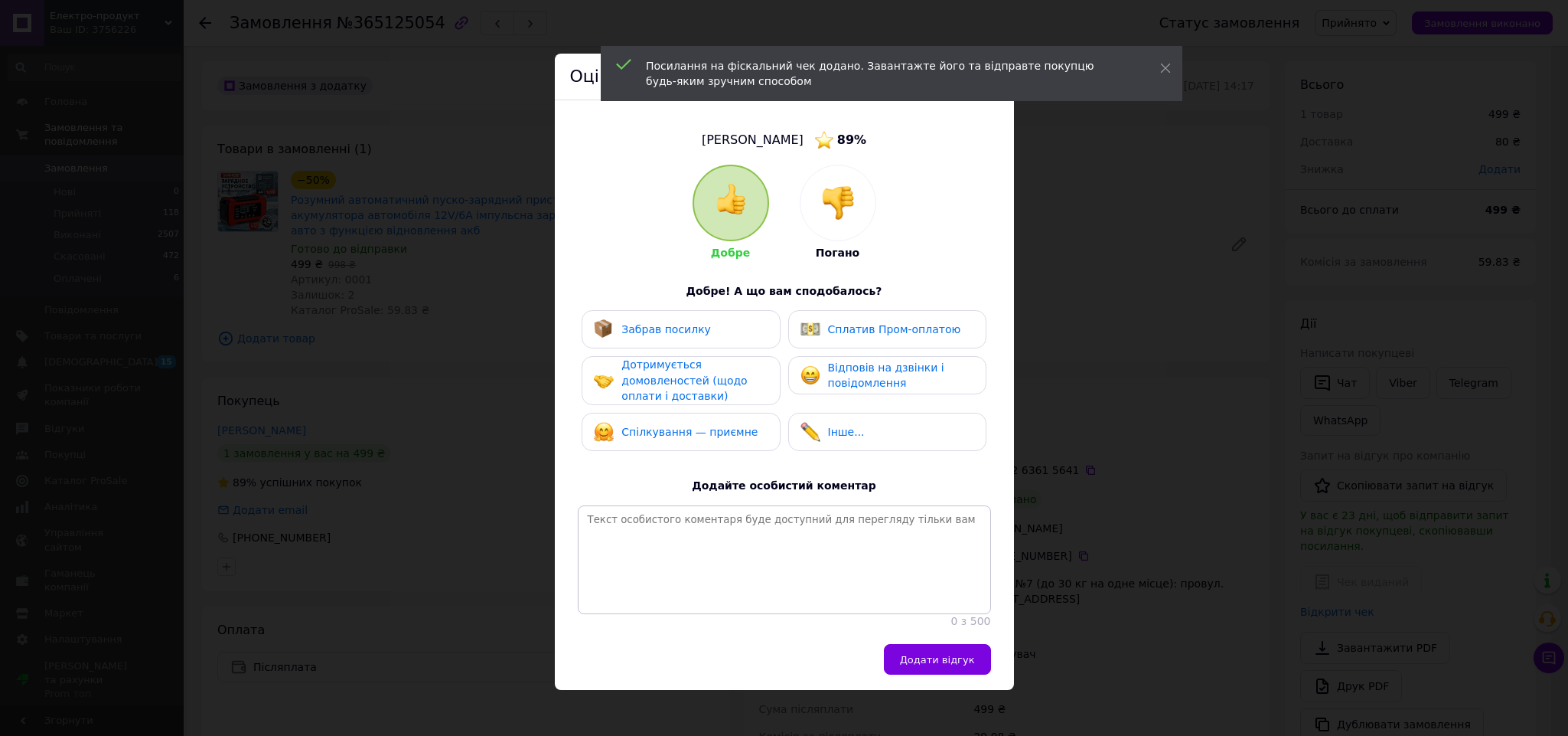
drag, startPoint x: 659, startPoint y: 427, endPoint x: 673, endPoint y: 380, distance: 49.0
click at [660, 426] on span "Спілкування — приємне" at bounding box center [689, 432] width 136 height 12
drag, startPoint x: 673, startPoint y: 379, endPoint x: 676, endPoint y: 334, distance: 45.1
click at [673, 368] on span "Дотримується домовленостей (щодо оплати і доставки)" at bounding box center [684, 380] width 125 height 44
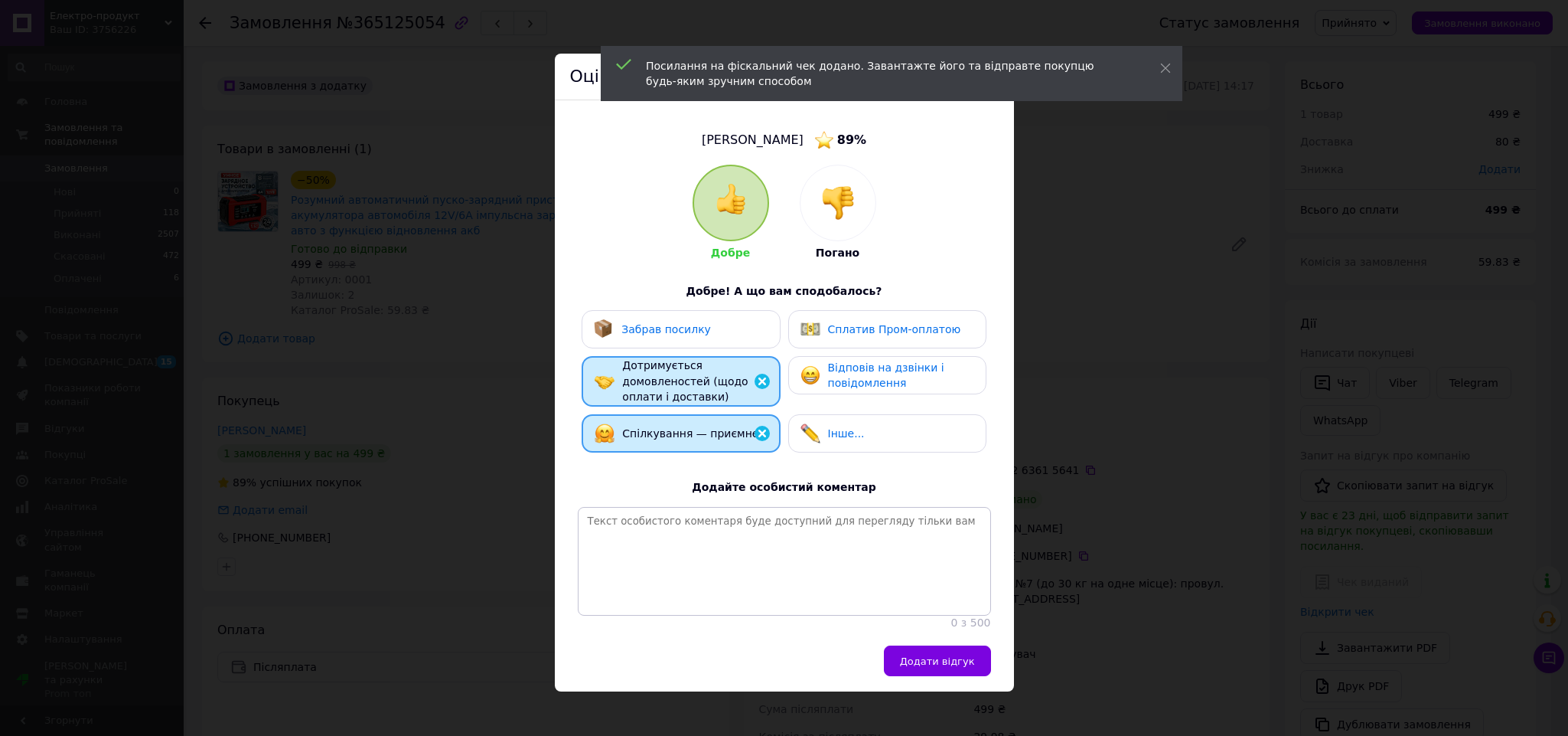
drag, startPoint x: 682, startPoint y: 317, endPoint x: 705, endPoint y: 320, distance: 23.2
click at [684, 317] on div "Забрав посилку" at bounding box center [681, 329] width 199 height 38
drag, startPoint x: 843, startPoint y: 357, endPoint x: 910, endPoint y: 465, distance: 127.1
click at [844, 358] on div "Відповів на дзвінки і повідомлення" at bounding box center [888, 375] width 199 height 38
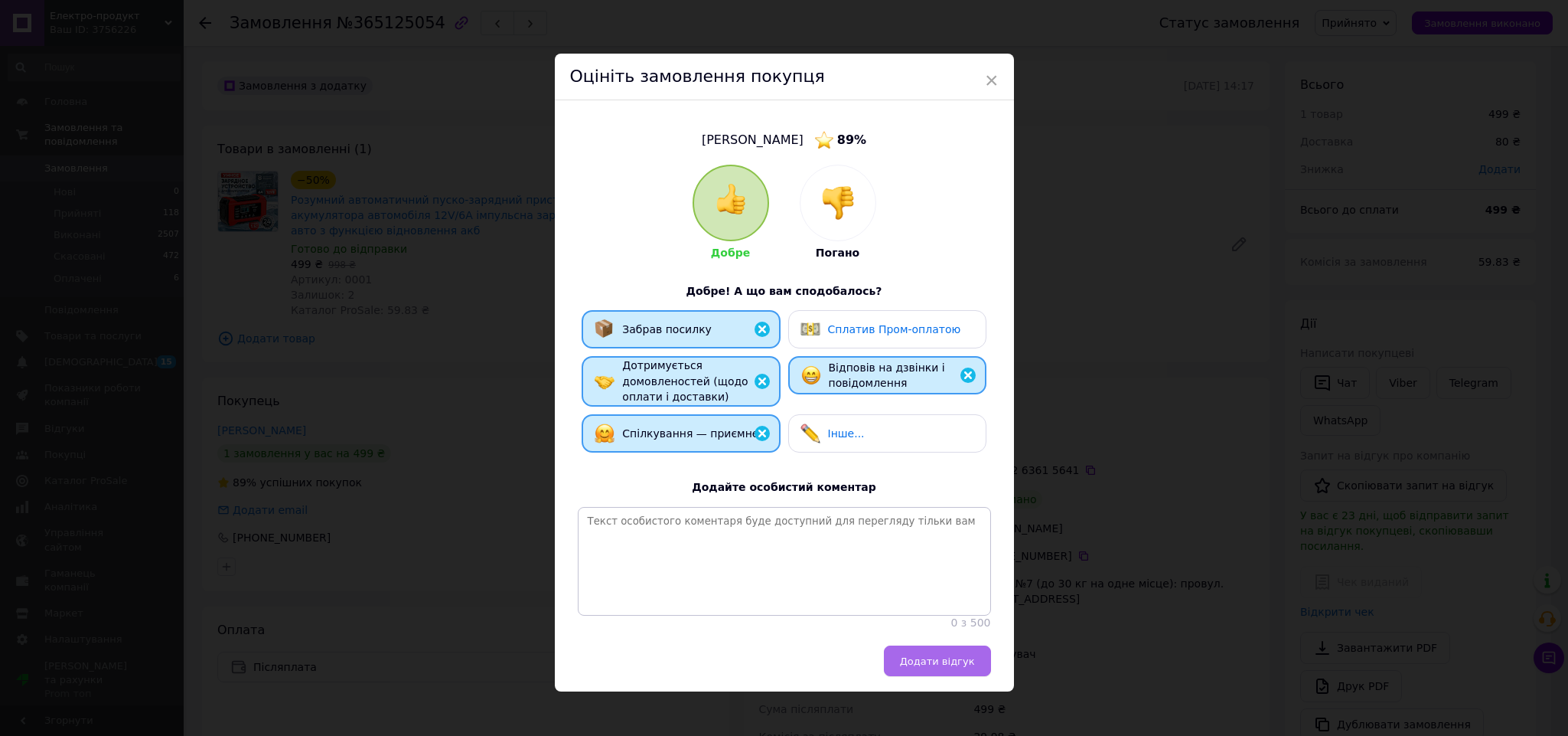
click at [954, 667] on span "Додати відгук" at bounding box center [937, 661] width 75 height 11
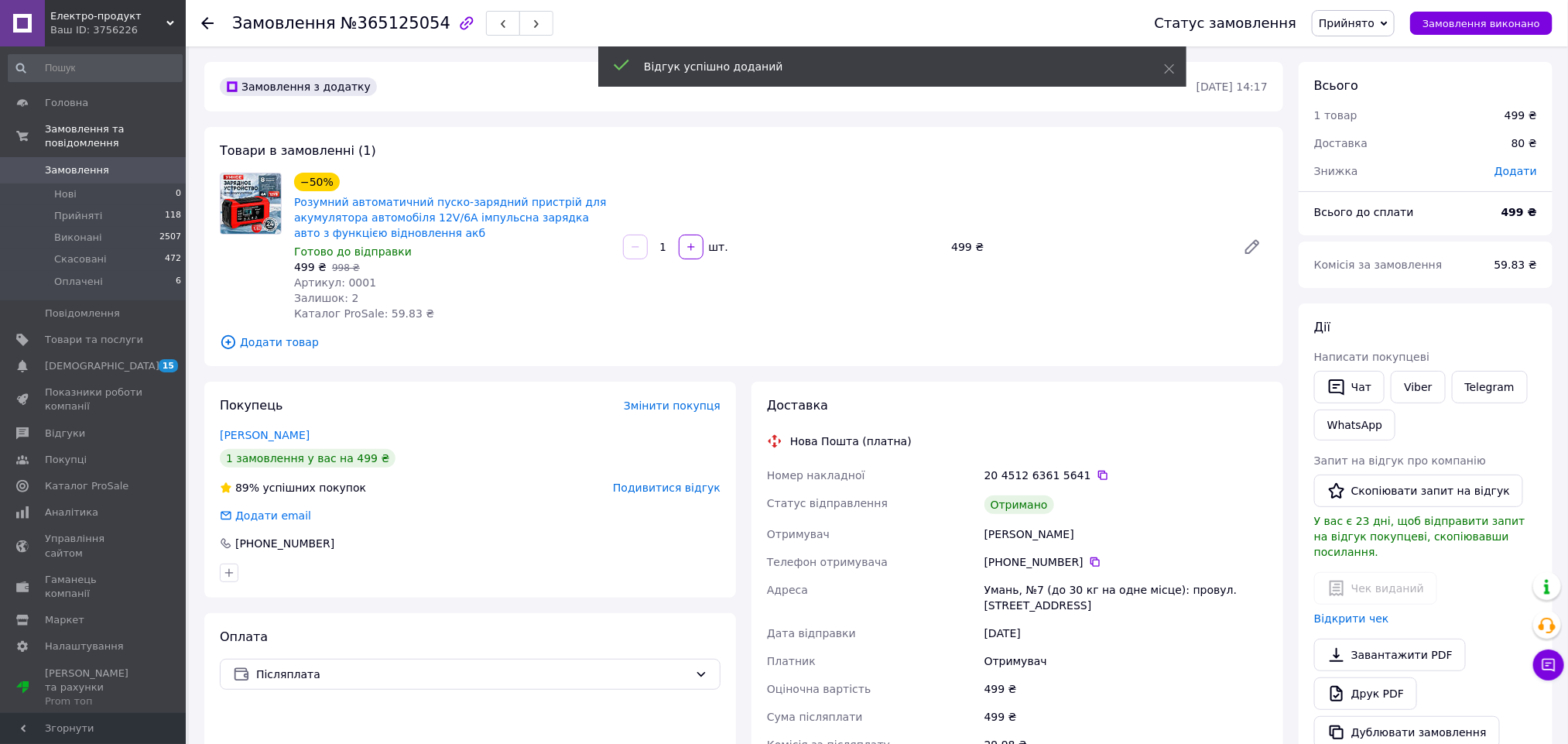
click at [1359, 28] on span "Прийнято" at bounding box center [1347, 23] width 56 height 12
click at [1363, 49] on li "Виконано" at bounding box center [1352, 54] width 81 height 23
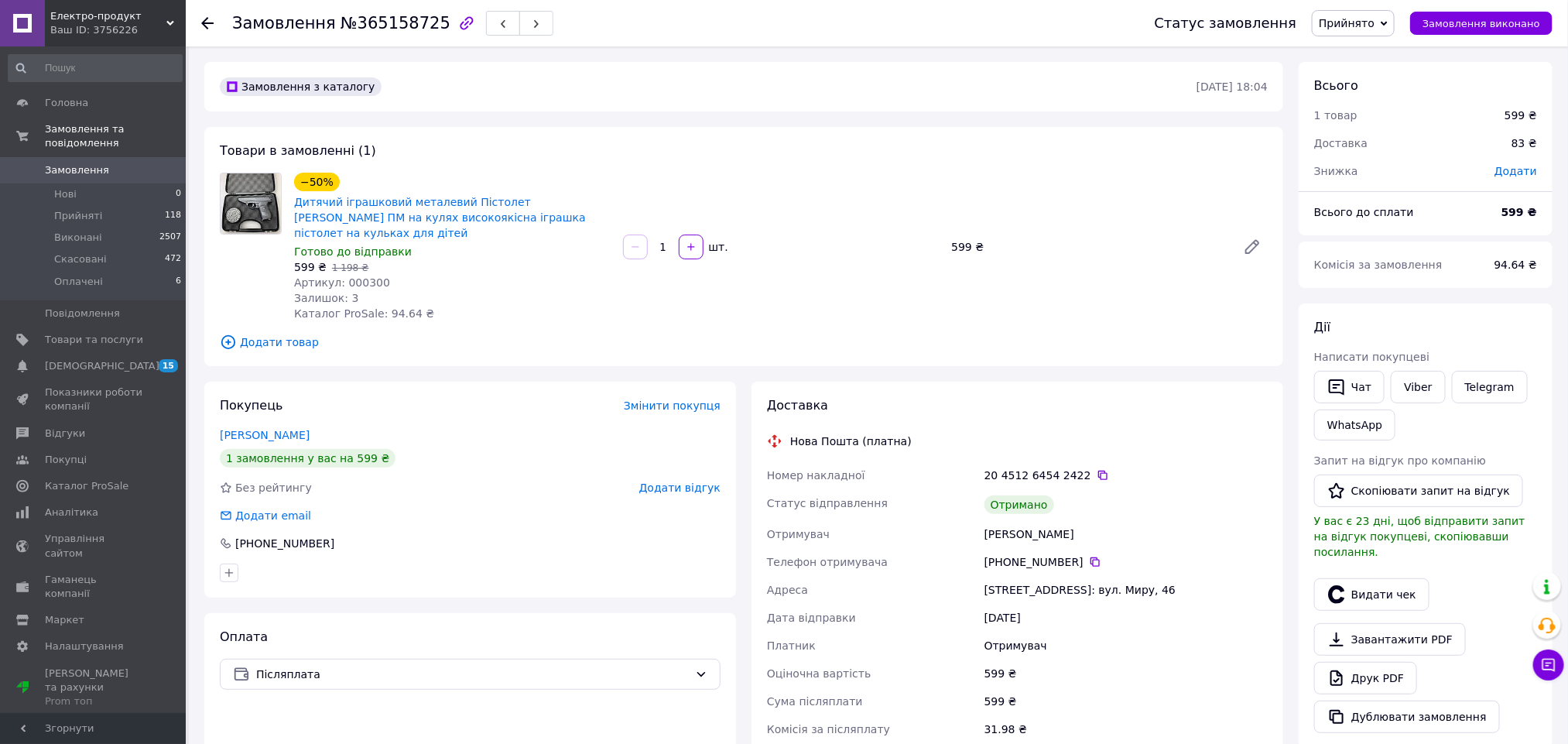
click at [1000, 520] on div "[PERSON_NAME]" at bounding box center [1126, 534] width 290 height 28
copy div "Илинская"
click at [1362, 585] on button "Видати чек" at bounding box center [1371, 595] width 115 height 33
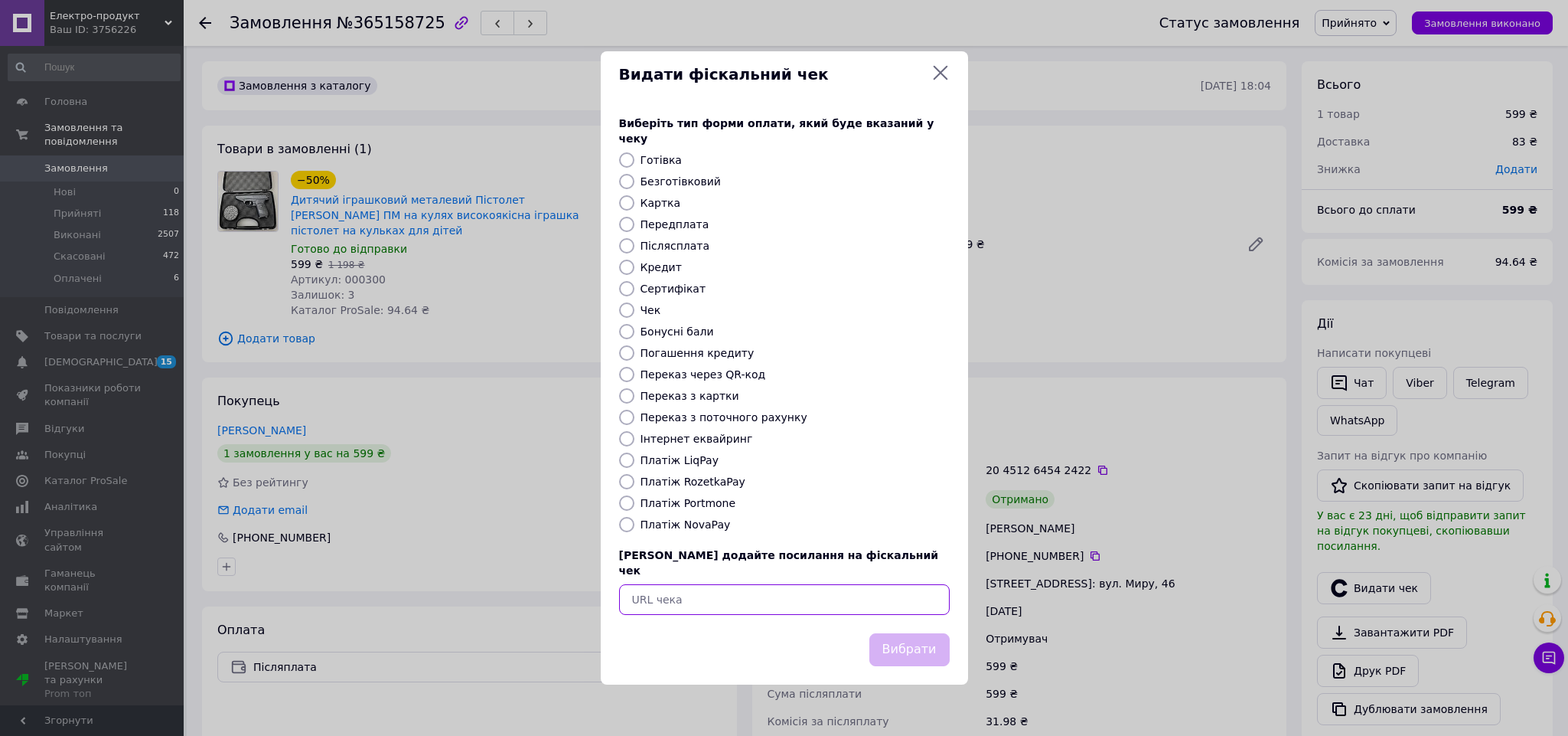
click at [853, 598] on input "text" at bounding box center [784, 600] width 330 height 31
paste input "[URL][DOMAIN_NAME]"
type input "[URL][DOMAIN_NAME]"
click at [925, 633] on button "Вибрати" at bounding box center [910, 650] width 81 height 33
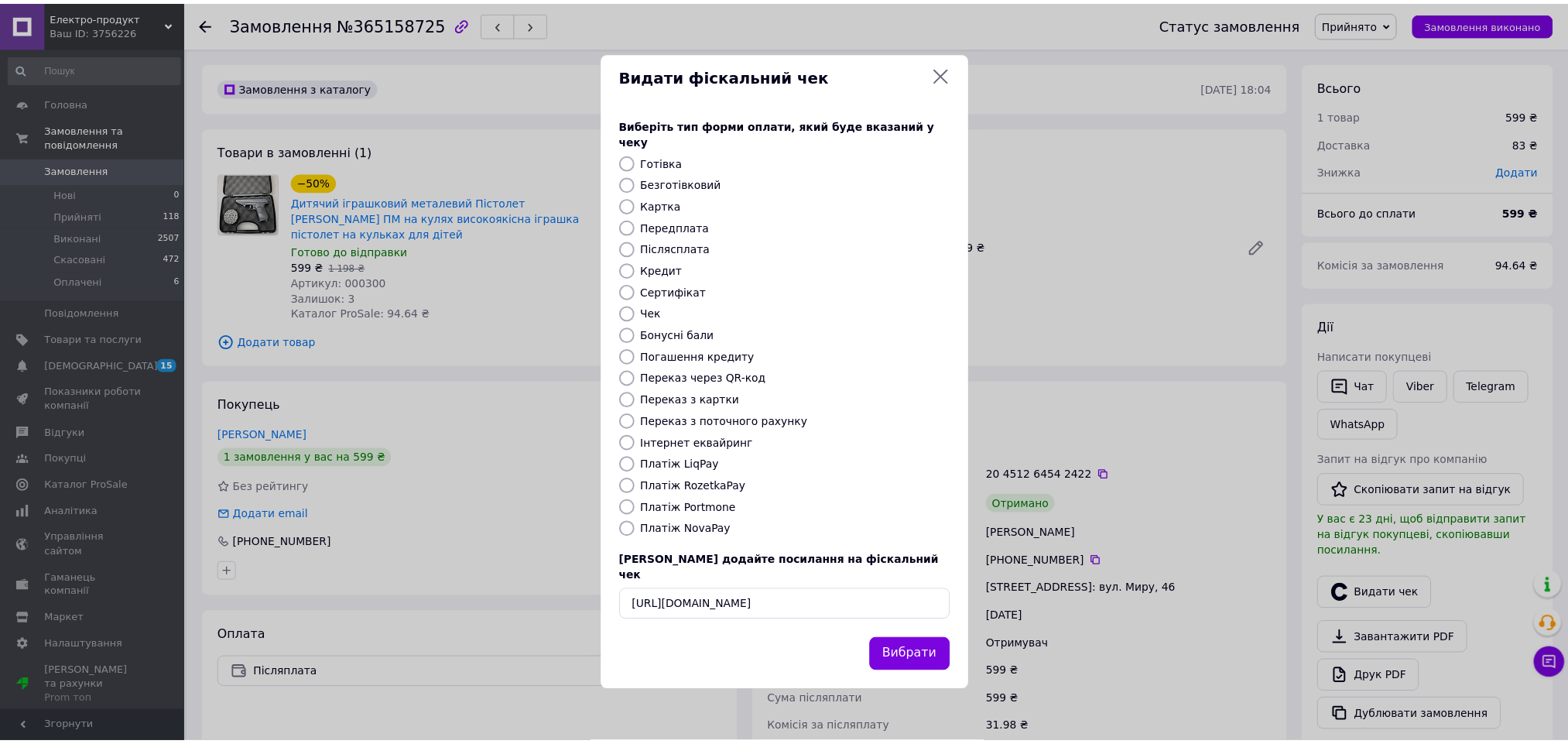
scroll to position [0, 0]
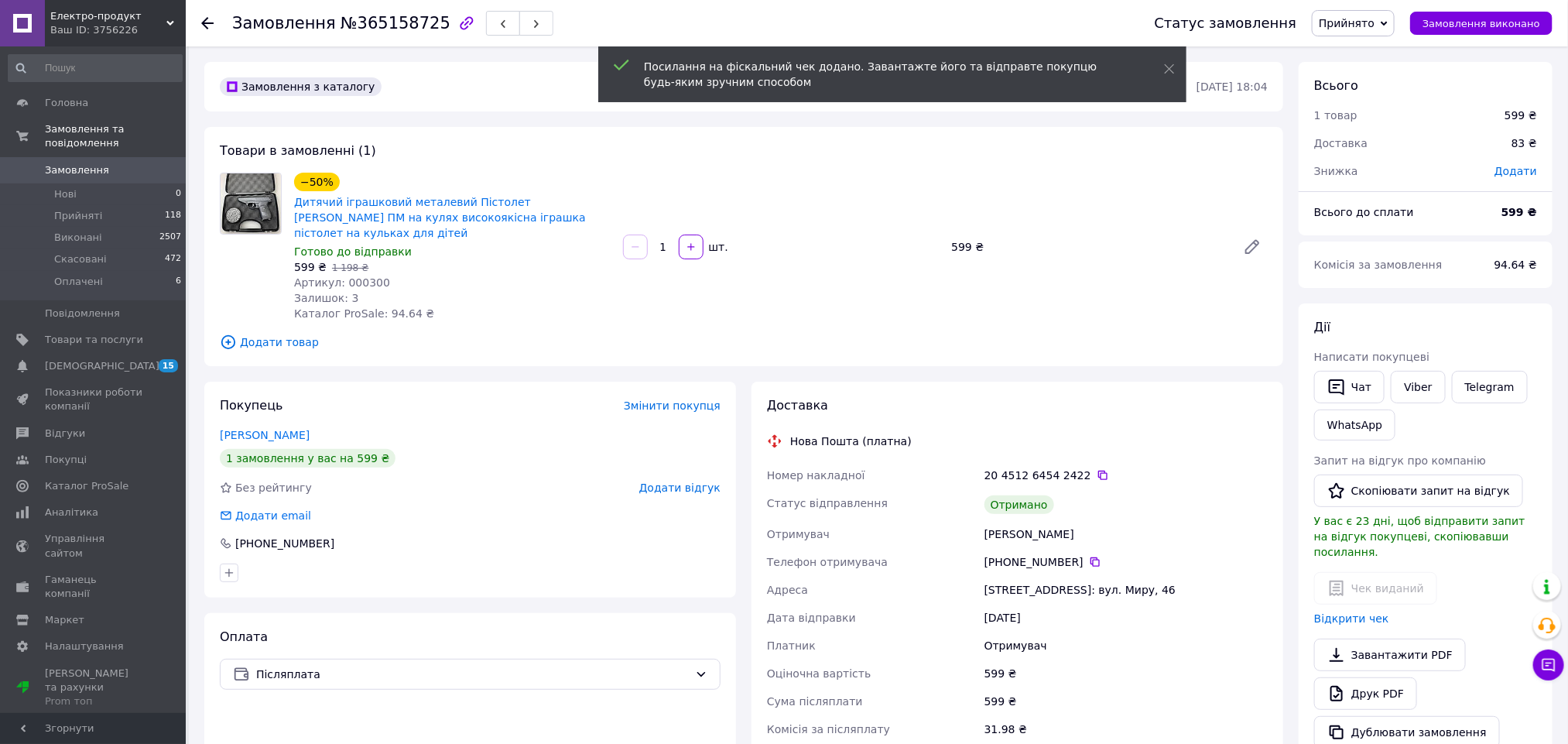
click at [695, 481] on span "Додати відгук" at bounding box center [680, 487] width 81 height 12
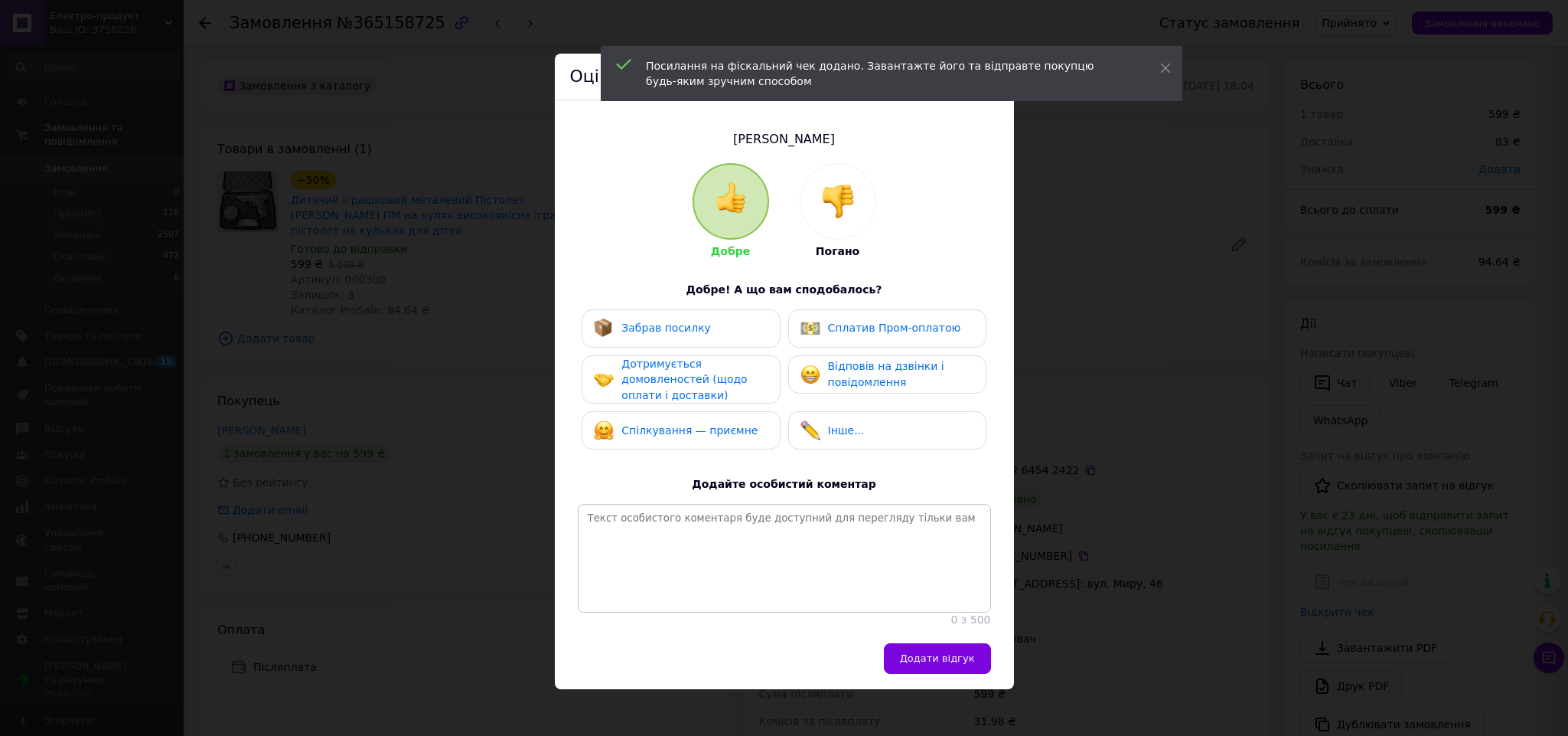
drag, startPoint x: 736, startPoint y: 423, endPoint x: 717, endPoint y: 370, distance: 56.3
click at [736, 420] on div "Спілкування — приємне" at bounding box center [675, 430] width 164 height 20
drag, startPoint x: 717, startPoint y: 370, endPoint x: 717, endPoint y: 333, distance: 37.0
click at [717, 367] on div "Дотримується домовленостей (щодо оплати і доставки)" at bounding box center [694, 379] width 146 height 47
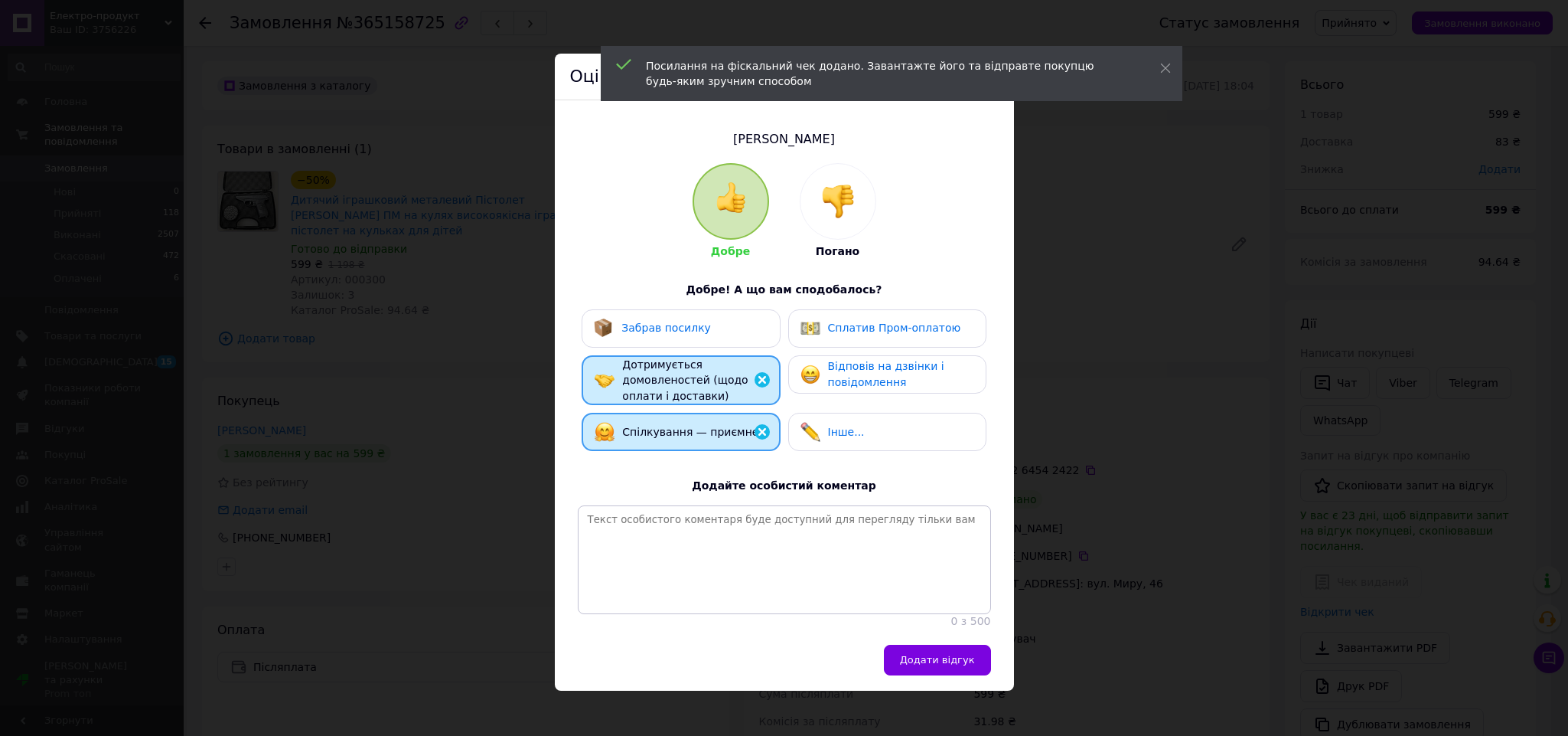
click at [871, 393] on div "Забрав посилку Сплатив Пром-оплатою Дотримується домовленостей (щодо оплати і д…" at bounding box center [784, 384] width 413 height 150
click at [871, 382] on span "Відповів на дзвінки і повідомлення" at bounding box center [886, 374] width 116 height 28
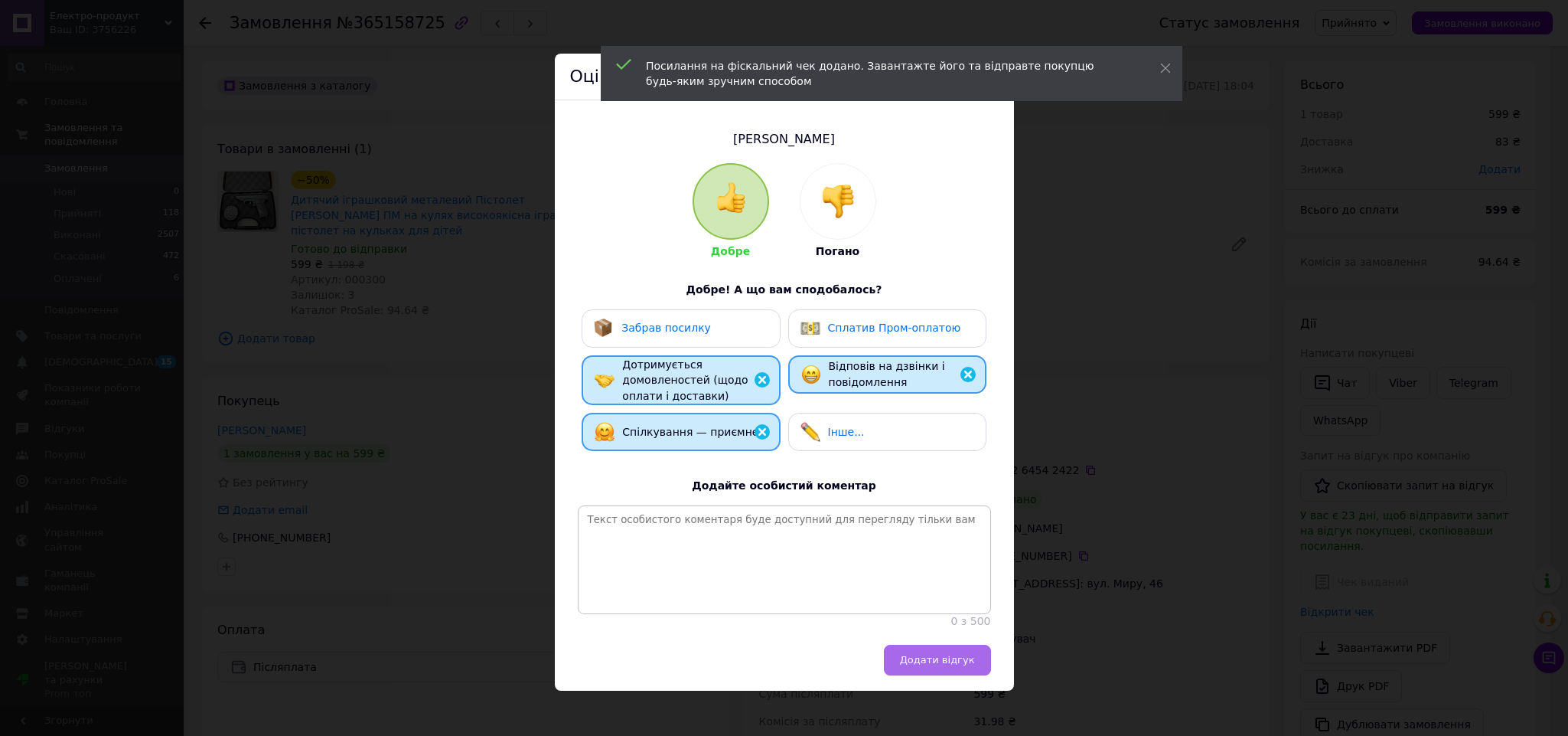
click at [960, 665] on span "Додати відгук" at bounding box center [937, 659] width 75 height 11
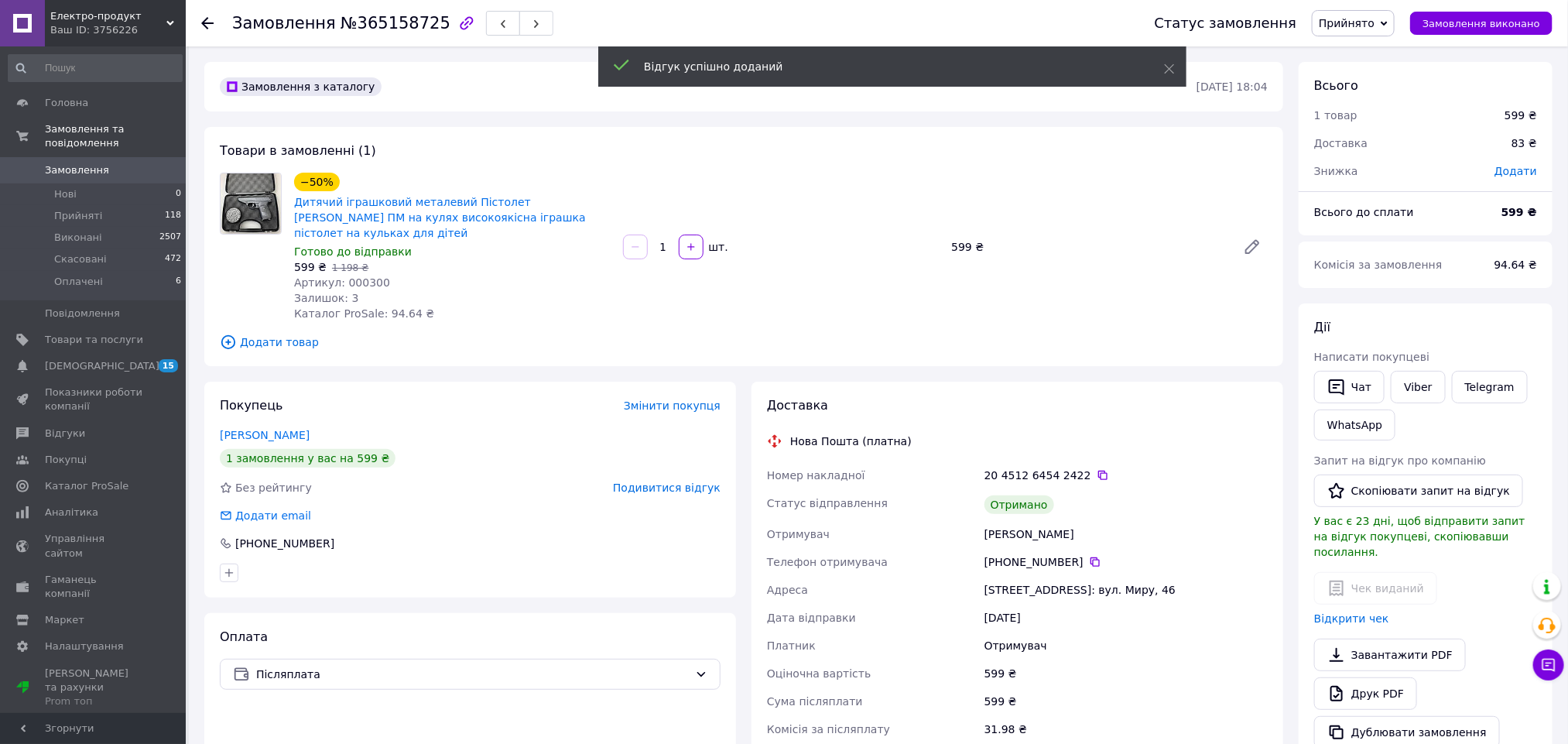
drag, startPoint x: 1361, startPoint y: 33, endPoint x: 1371, endPoint y: 47, distance: 17.2
click at [1362, 31] on span "Прийнято" at bounding box center [1352, 23] width 83 height 26
click at [1371, 47] on li "Виконано" at bounding box center [1352, 54] width 81 height 23
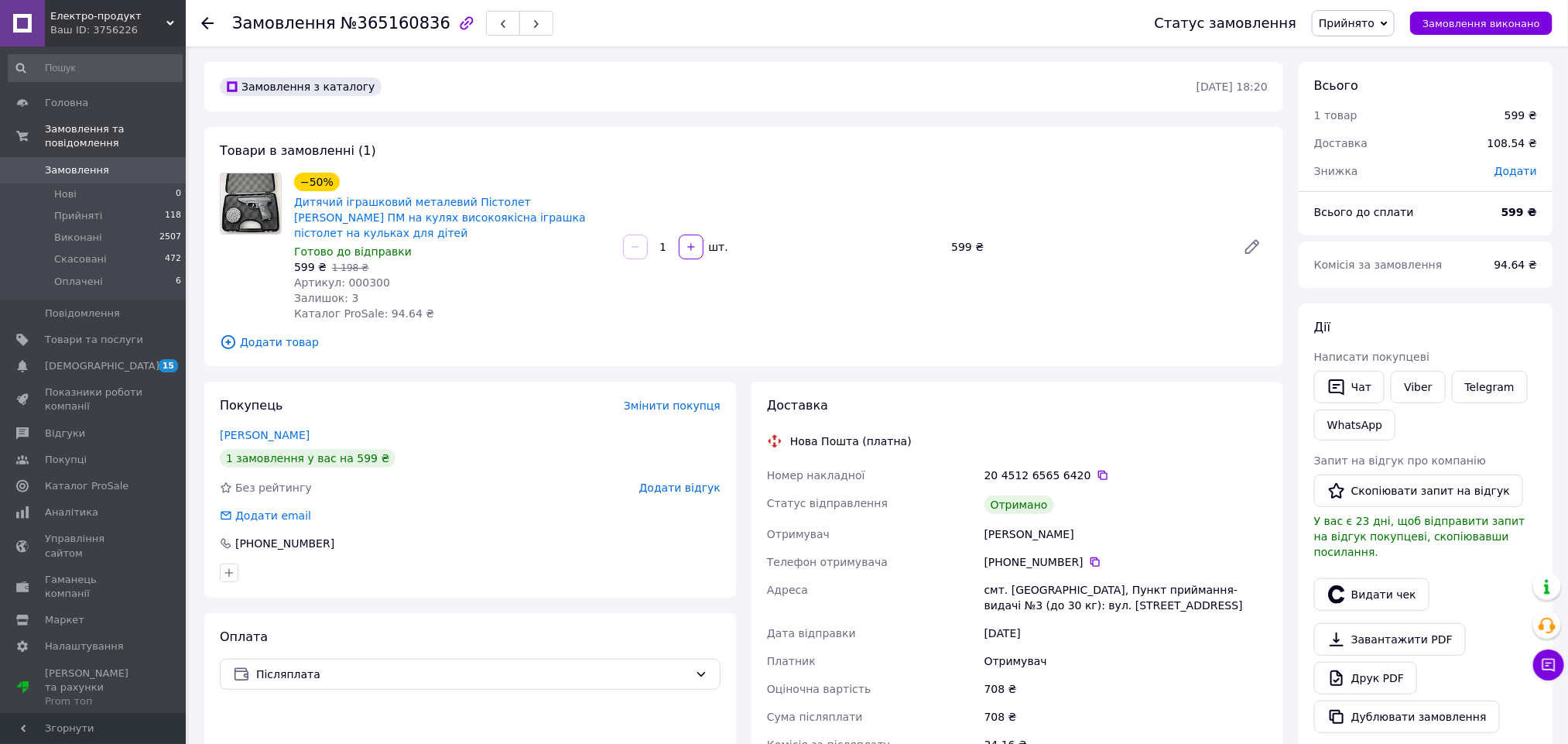
click at [1037, 528] on div "[PERSON_NAME]" at bounding box center [1126, 534] width 290 height 28
click at [1038, 523] on div "[PERSON_NAME]" at bounding box center [1126, 534] width 290 height 28
copy div "[PERSON_NAME]"
click at [1363, 579] on button "Видати чек" at bounding box center [1371, 595] width 115 height 33
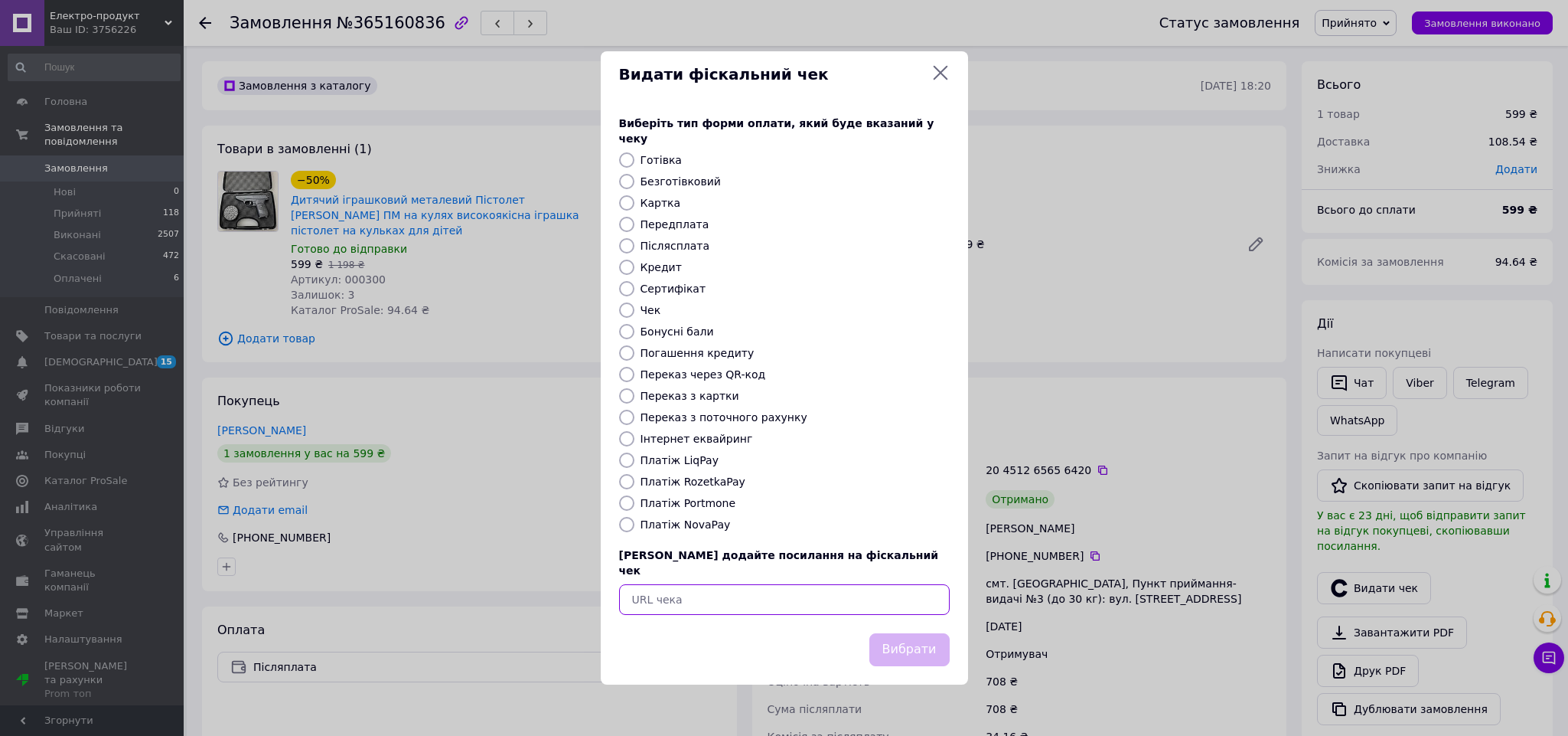
click at [630, 585] on input "text" at bounding box center [784, 600] width 330 height 31
paste input "[URL][DOMAIN_NAME]"
type input "[URL][DOMAIN_NAME]"
click at [898, 633] on button "Вибрати" at bounding box center [910, 650] width 81 height 33
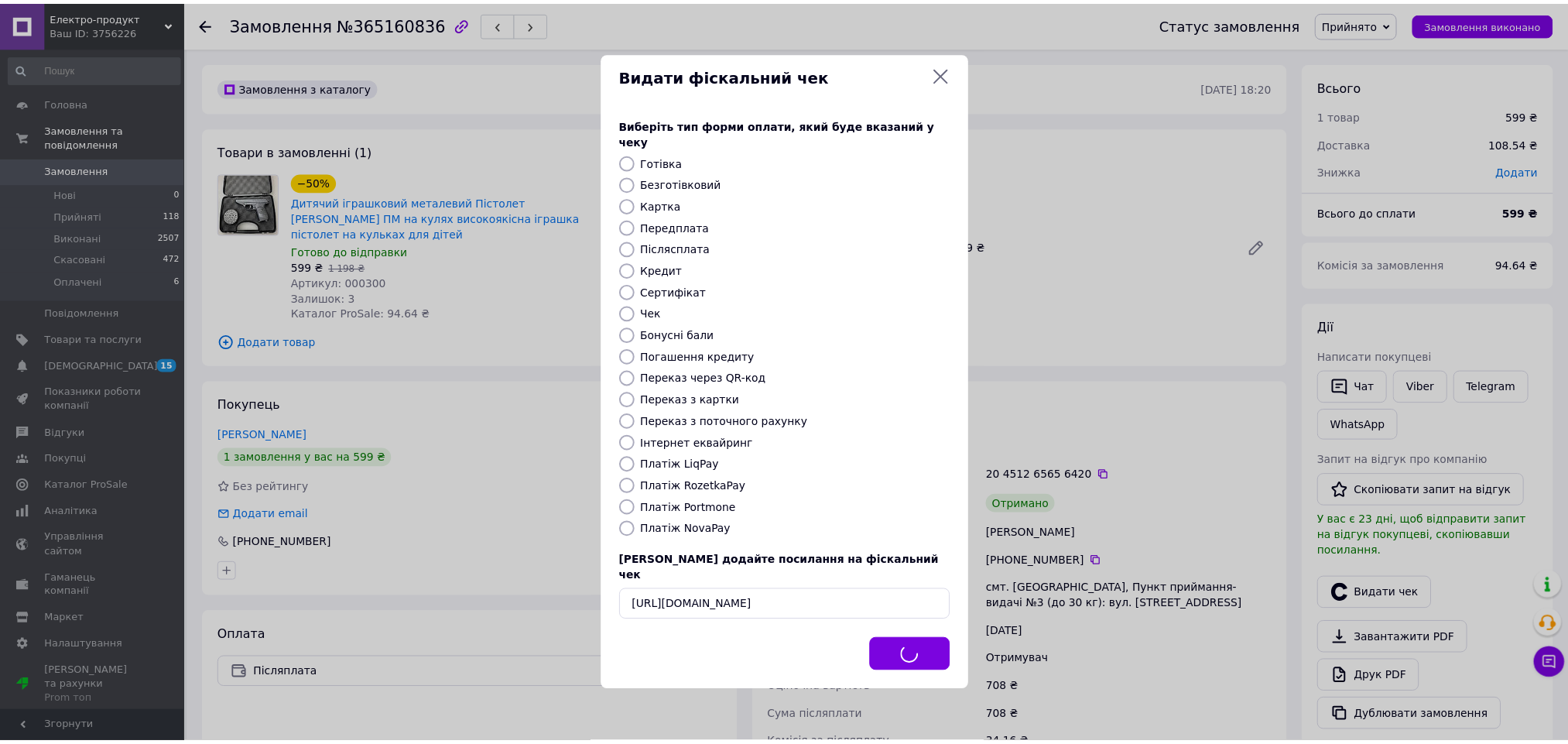
scroll to position [0, 0]
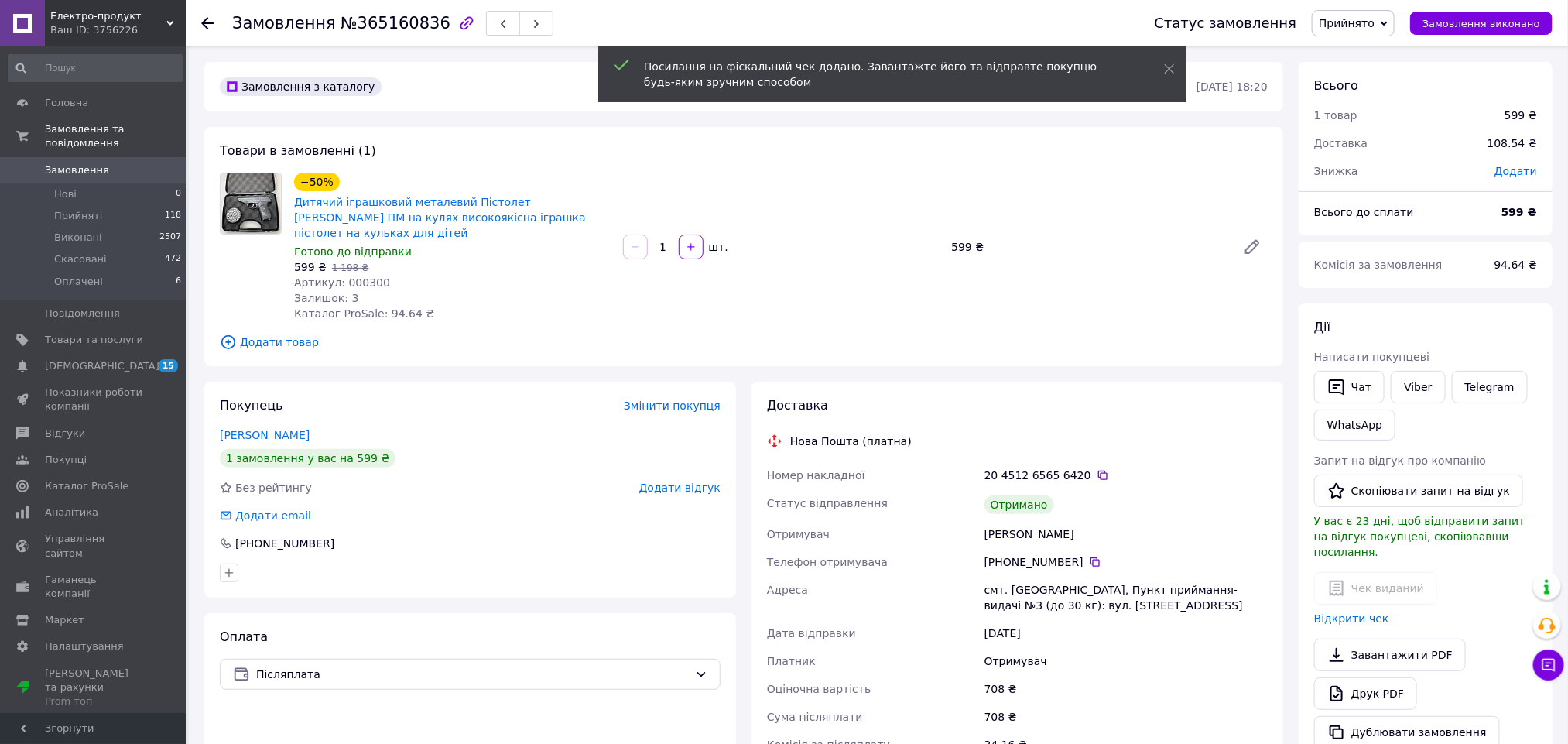
click at [681, 481] on span "Додати відгук" at bounding box center [680, 487] width 81 height 12
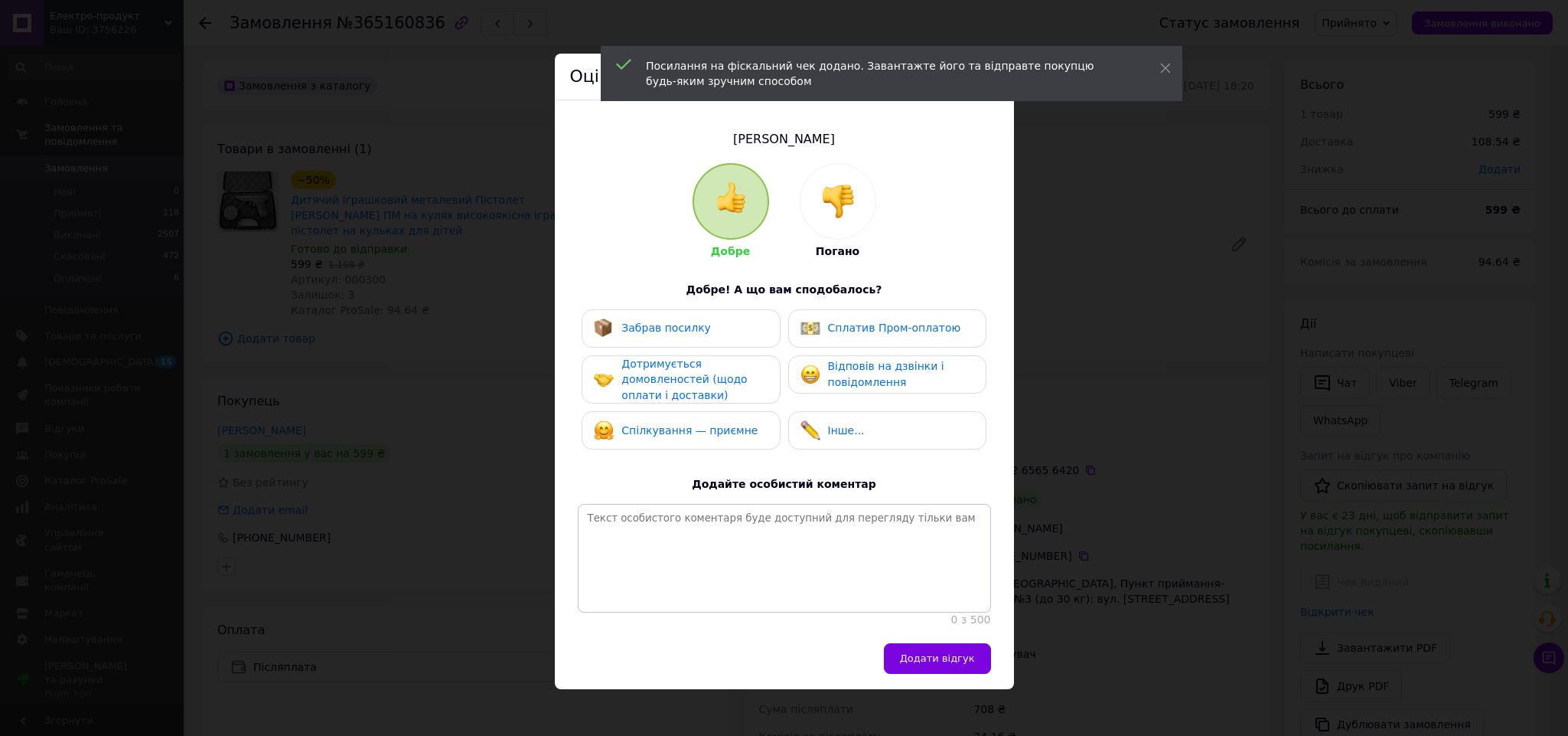
drag, startPoint x: 701, startPoint y: 426, endPoint x: 701, endPoint y: 357, distance: 69.0
click at [701, 420] on div "Спілкування — приємне" at bounding box center [675, 430] width 164 height 20
drag, startPoint x: 701, startPoint y: 331, endPoint x: 744, endPoint y: 331, distance: 43.0
click at [714, 331] on div "Забрав посилку" at bounding box center [681, 328] width 174 height 20
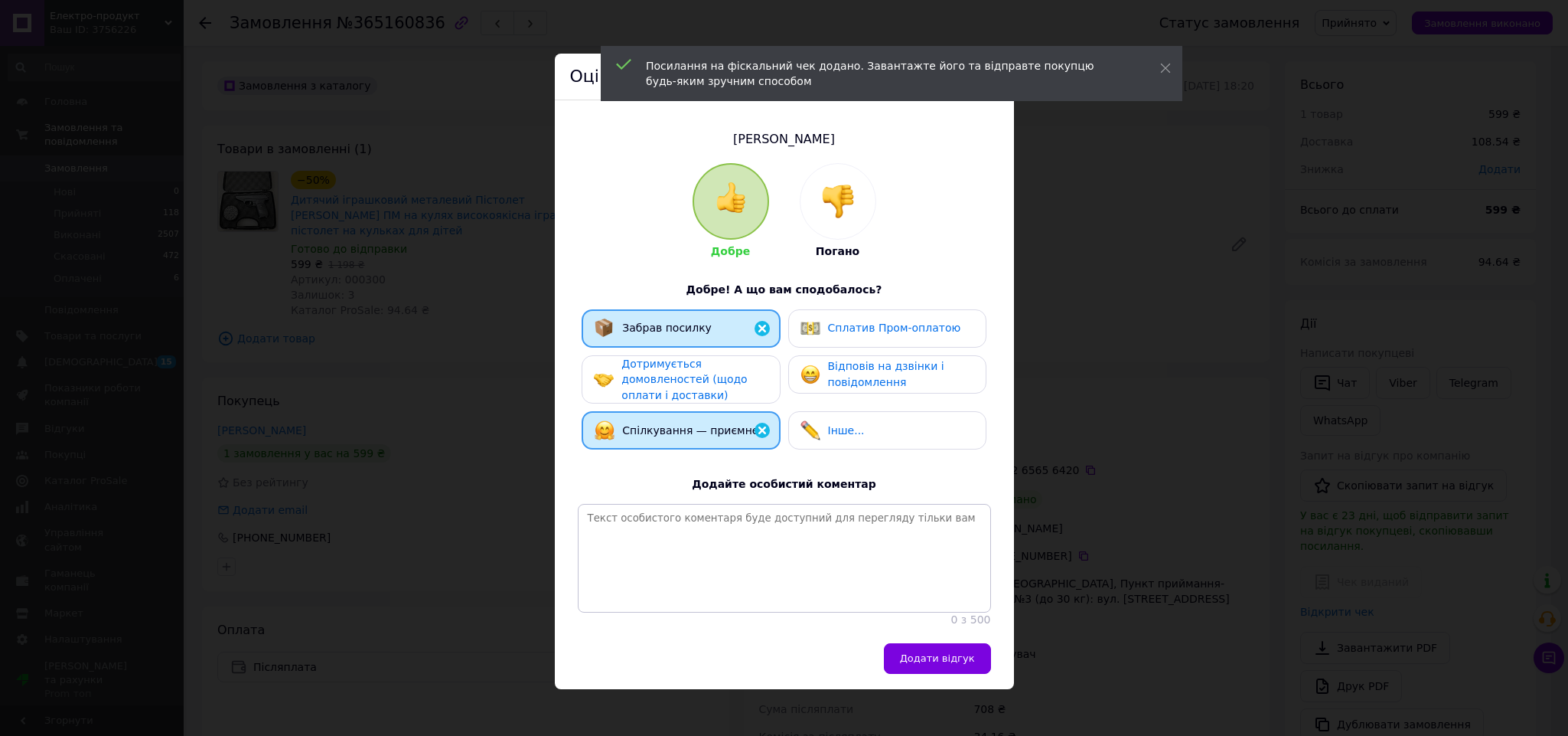
drag, startPoint x: 823, startPoint y: 354, endPoint x: 847, endPoint y: 367, distance: 27.3
click at [824, 355] on div "Відповів на дзвінки і повідомлення" at bounding box center [888, 374] width 199 height 38
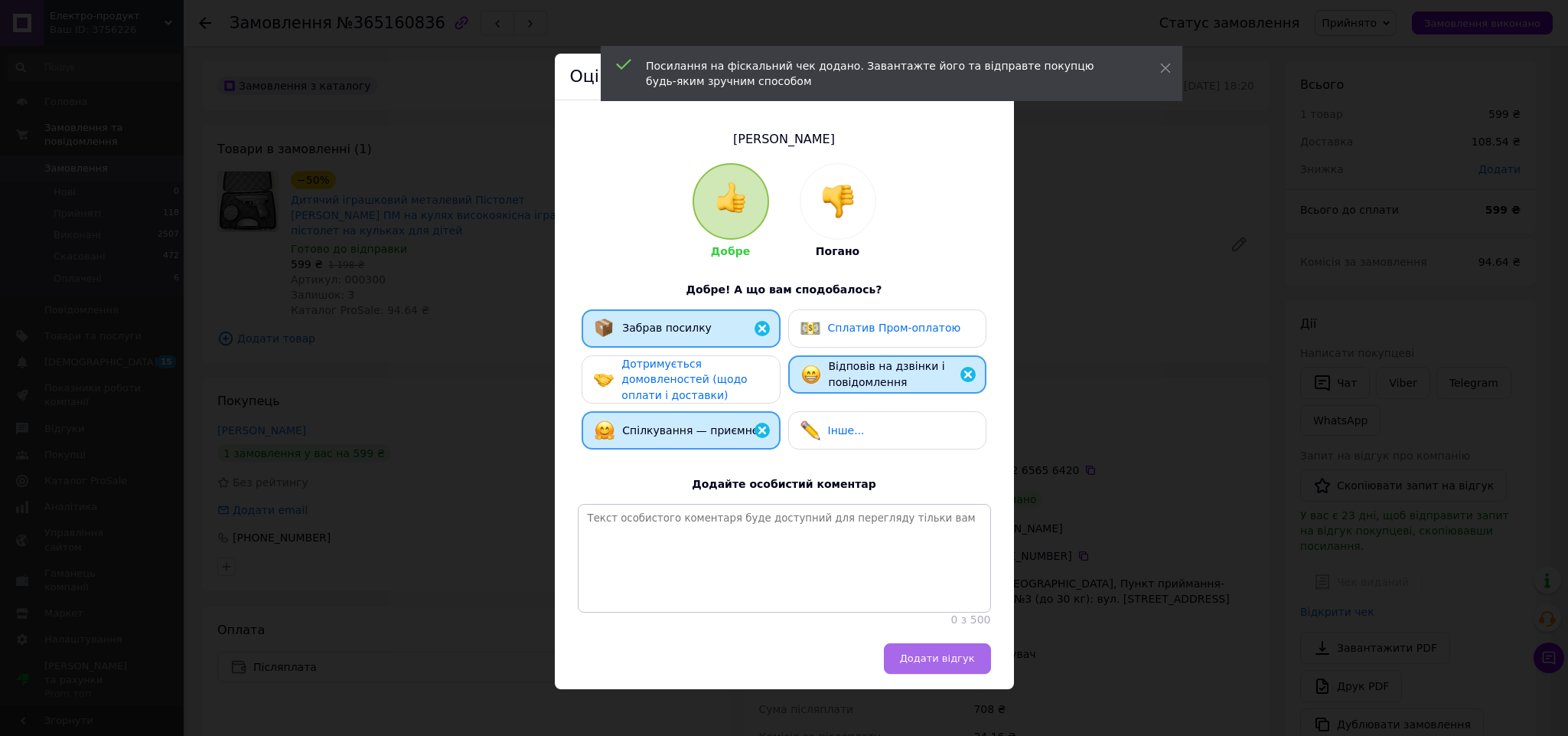
click at [912, 664] on span "Додати відгук" at bounding box center [937, 658] width 75 height 11
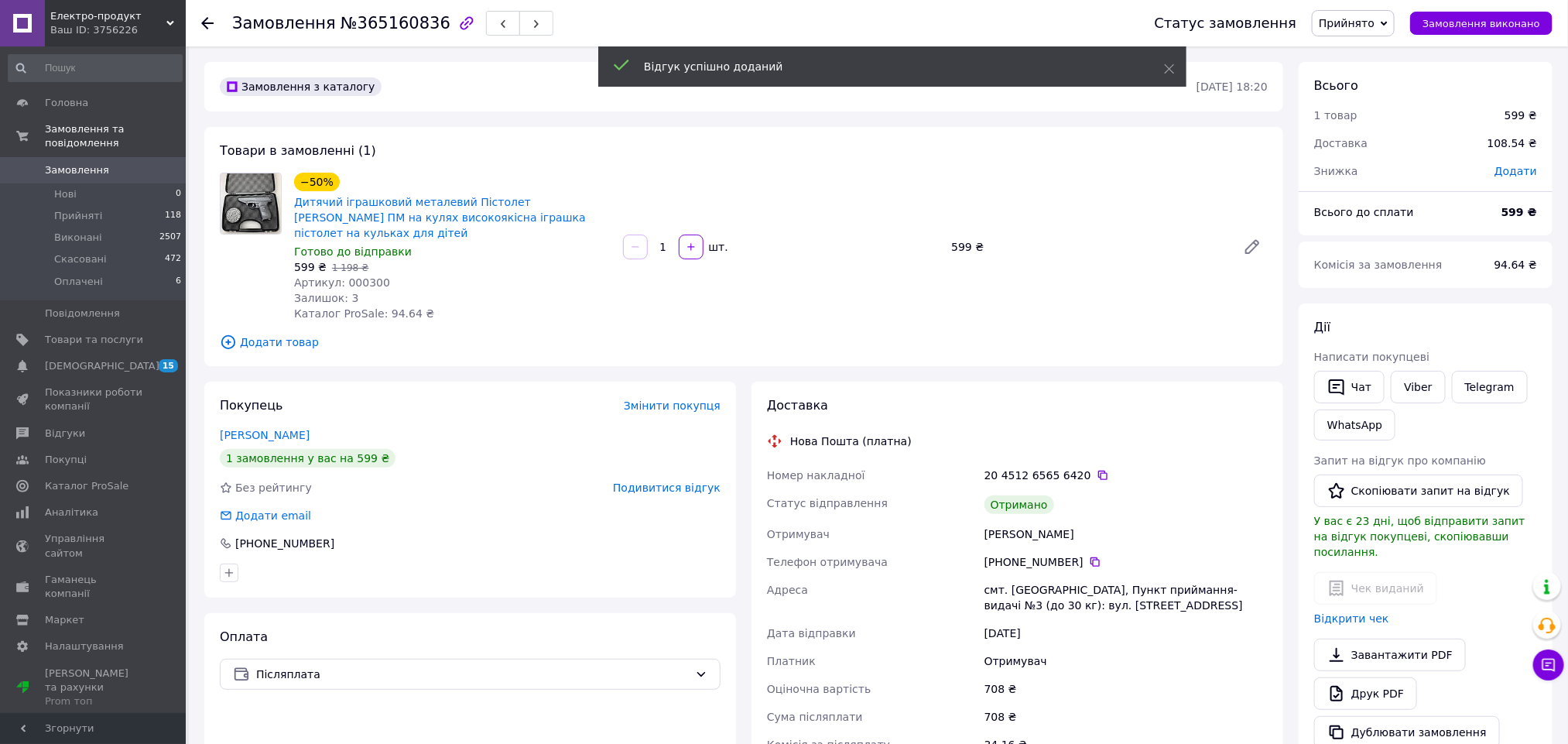
click at [1373, 21] on span "Прийнято" at bounding box center [1347, 23] width 56 height 12
click at [1385, 52] on li "Виконано" at bounding box center [1352, 54] width 81 height 23
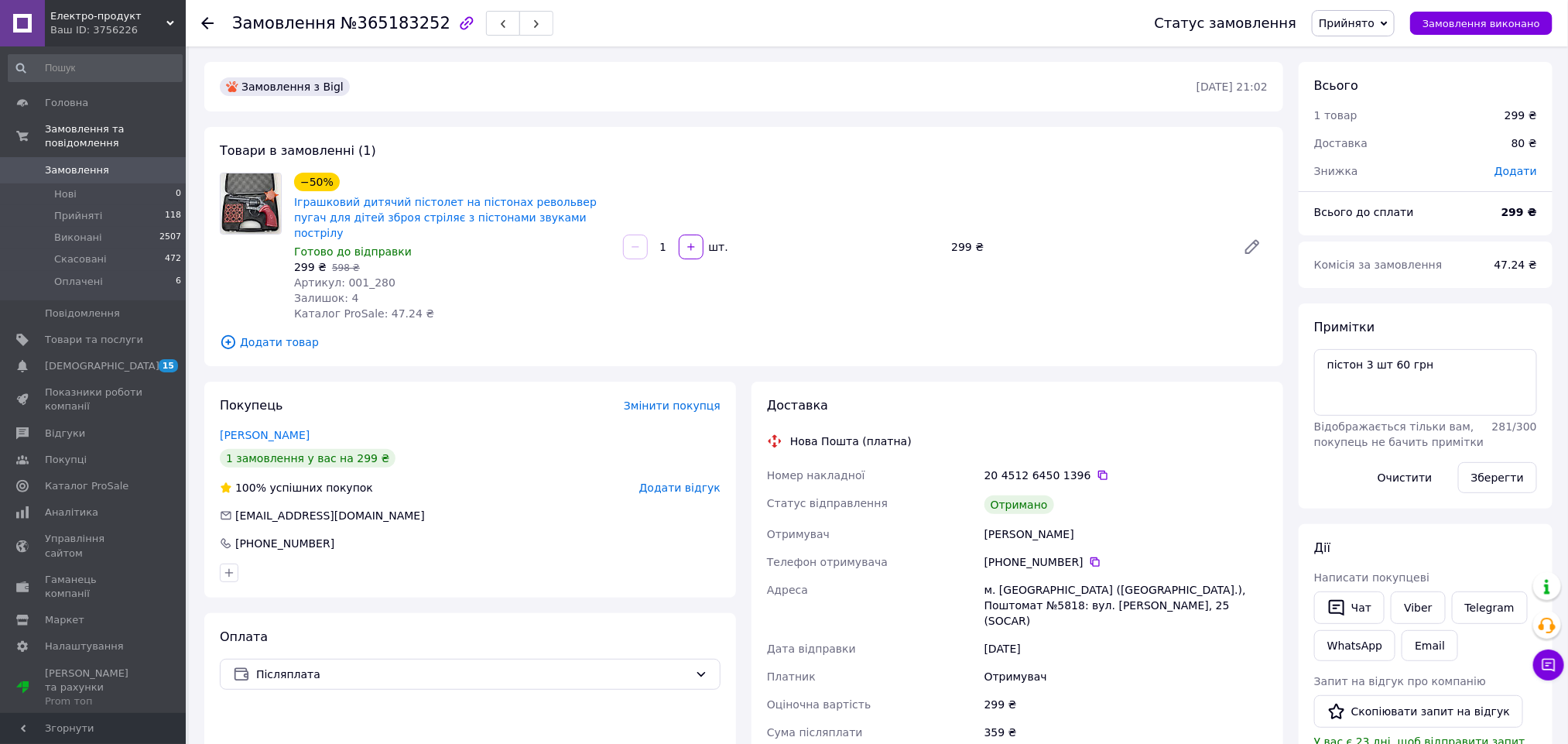
click at [1010, 520] on div "[PERSON_NAME]" at bounding box center [1126, 534] width 290 height 28
copy div "[PERSON_NAME]"
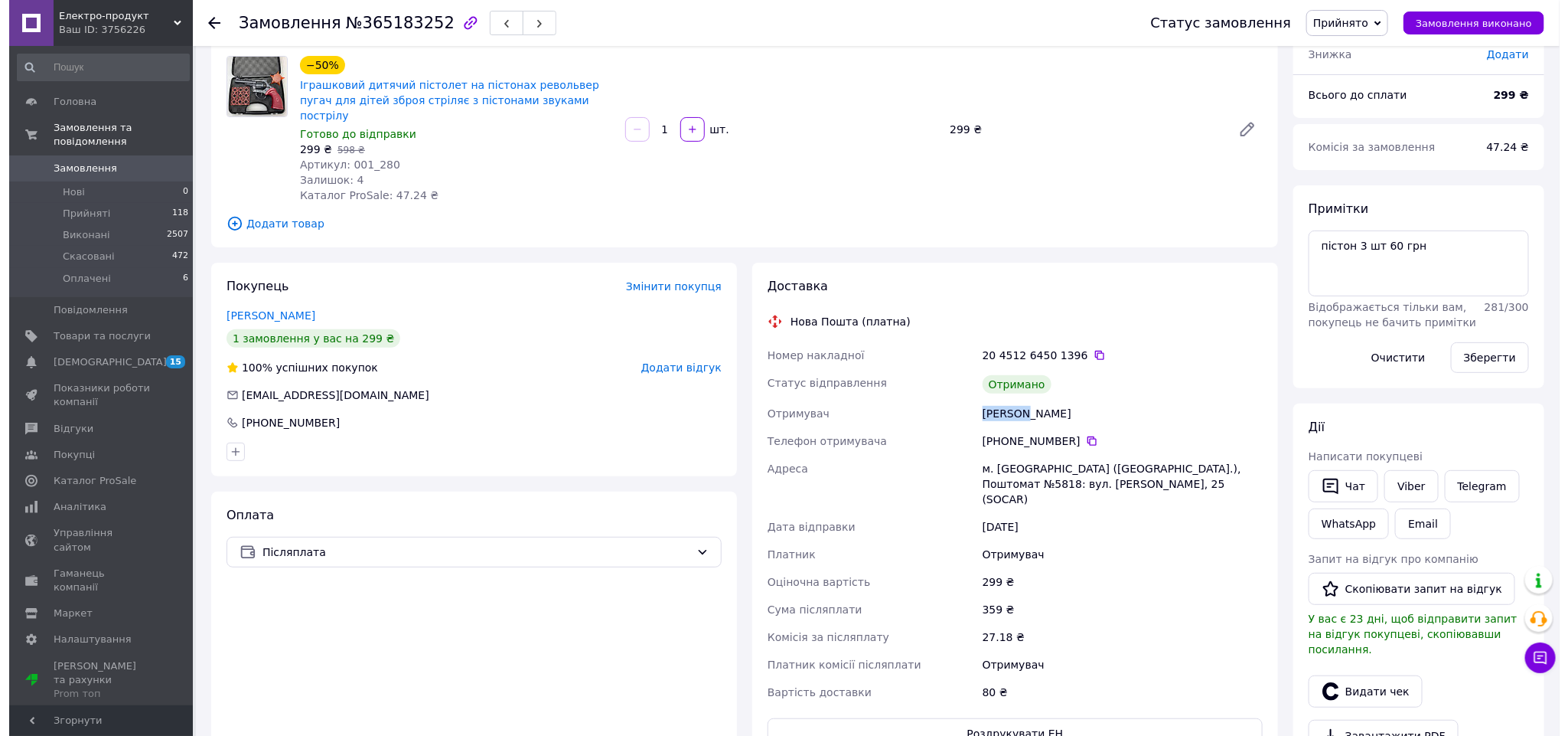
scroll to position [230, 0]
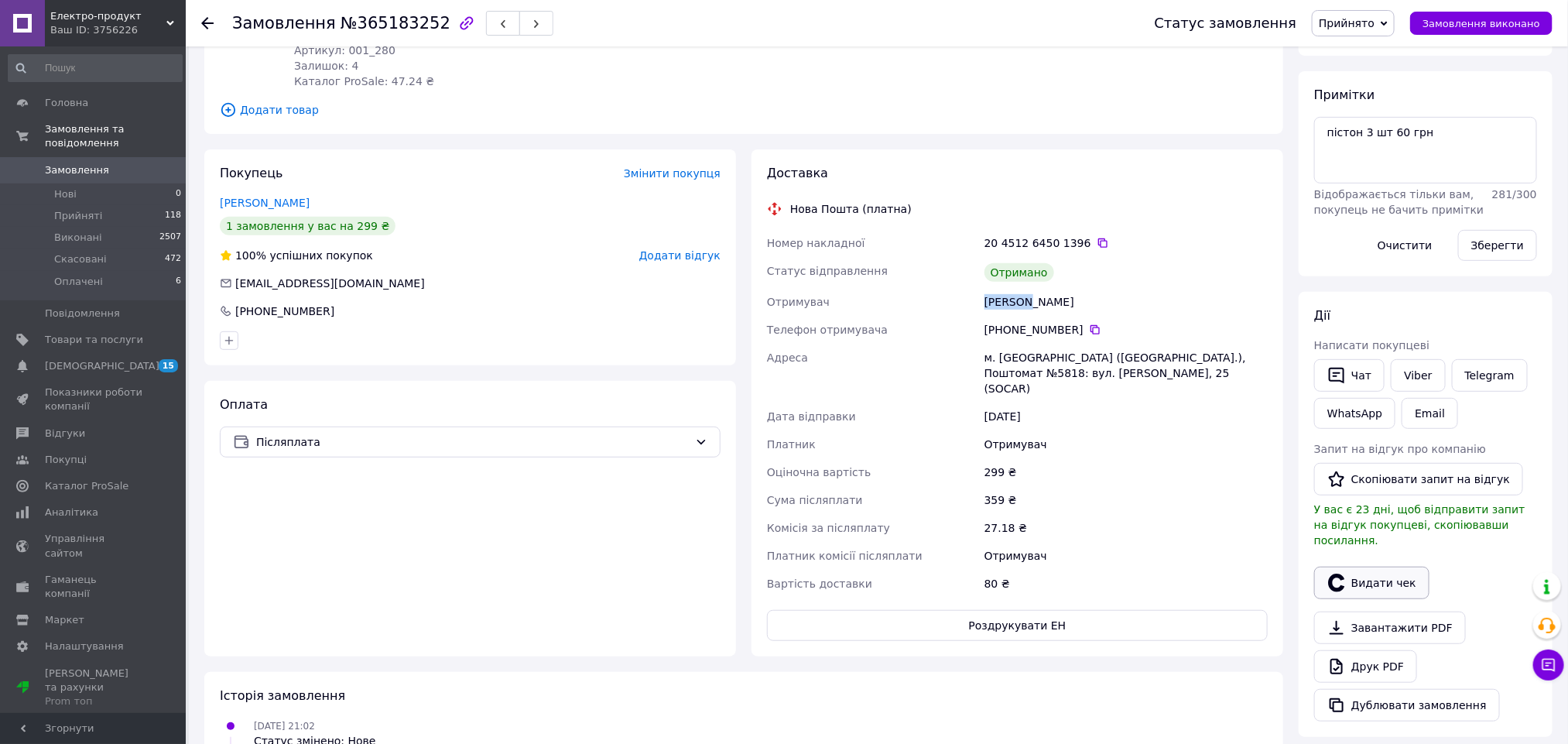
click at [1357, 569] on button "Видати чек" at bounding box center [1371, 584] width 115 height 33
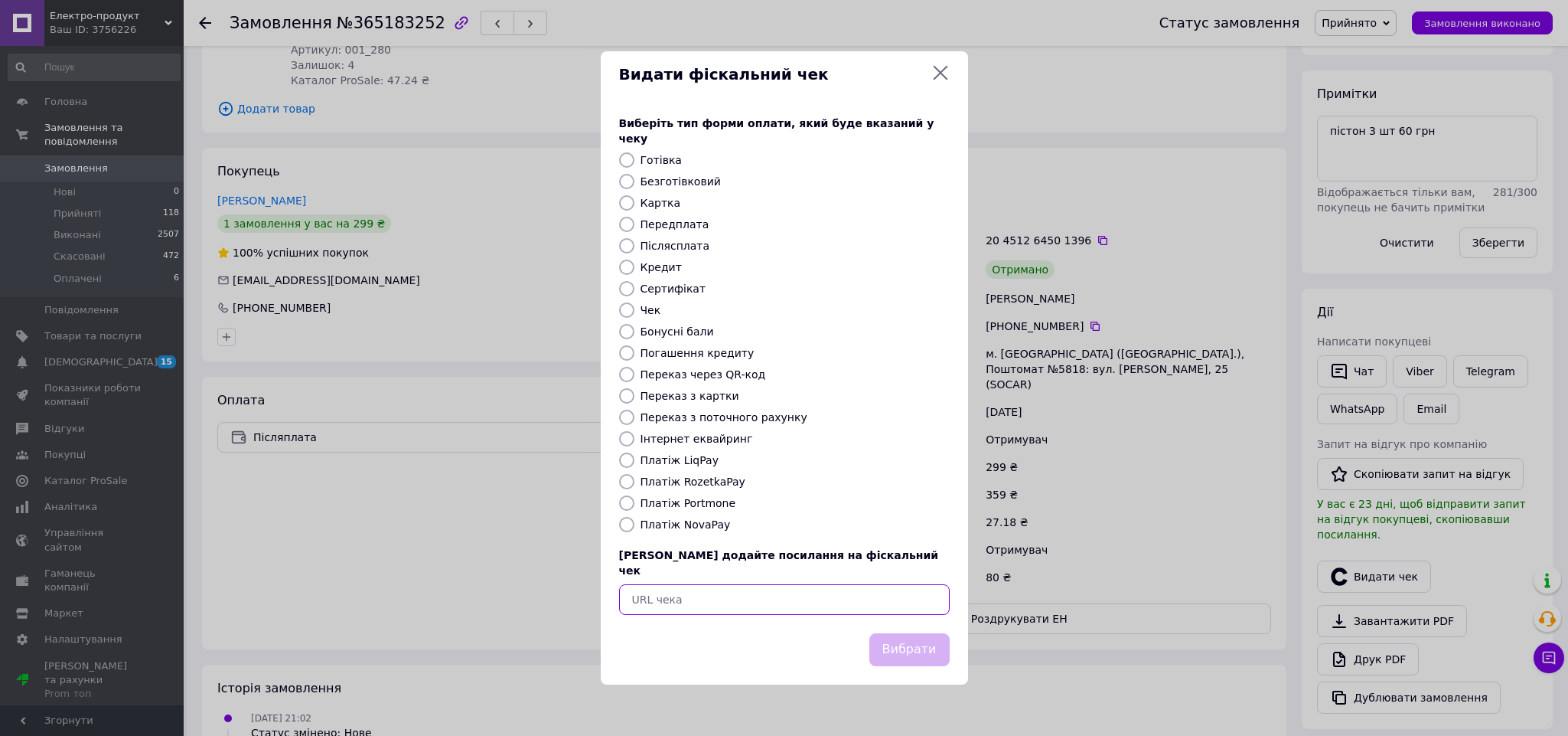
click at [850, 585] on input "text" at bounding box center [784, 600] width 330 height 31
paste input "[URL][DOMAIN_NAME]"
type input "[URL][DOMAIN_NAME]"
click at [903, 633] on button "Вибрати" at bounding box center [910, 650] width 81 height 33
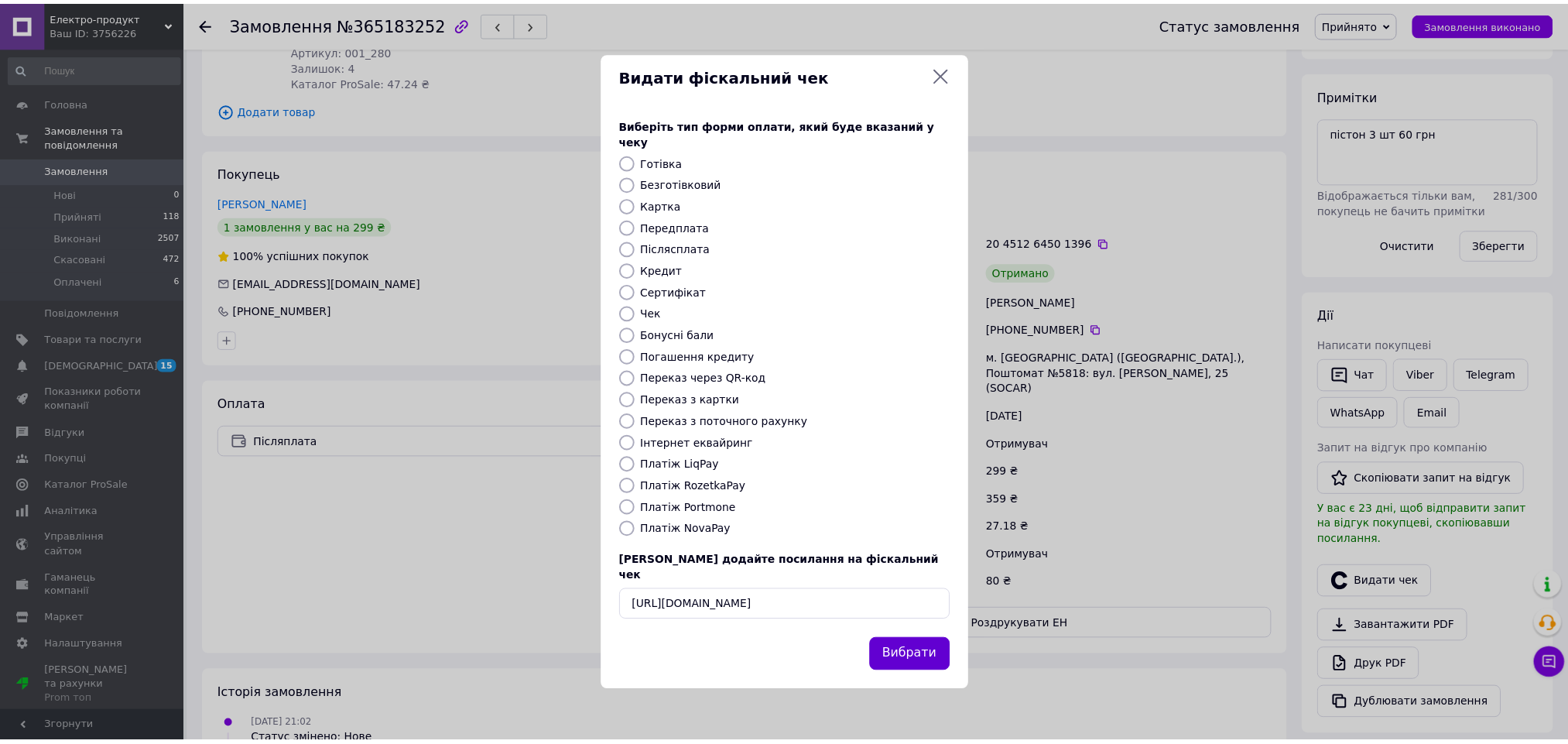
scroll to position [0, 0]
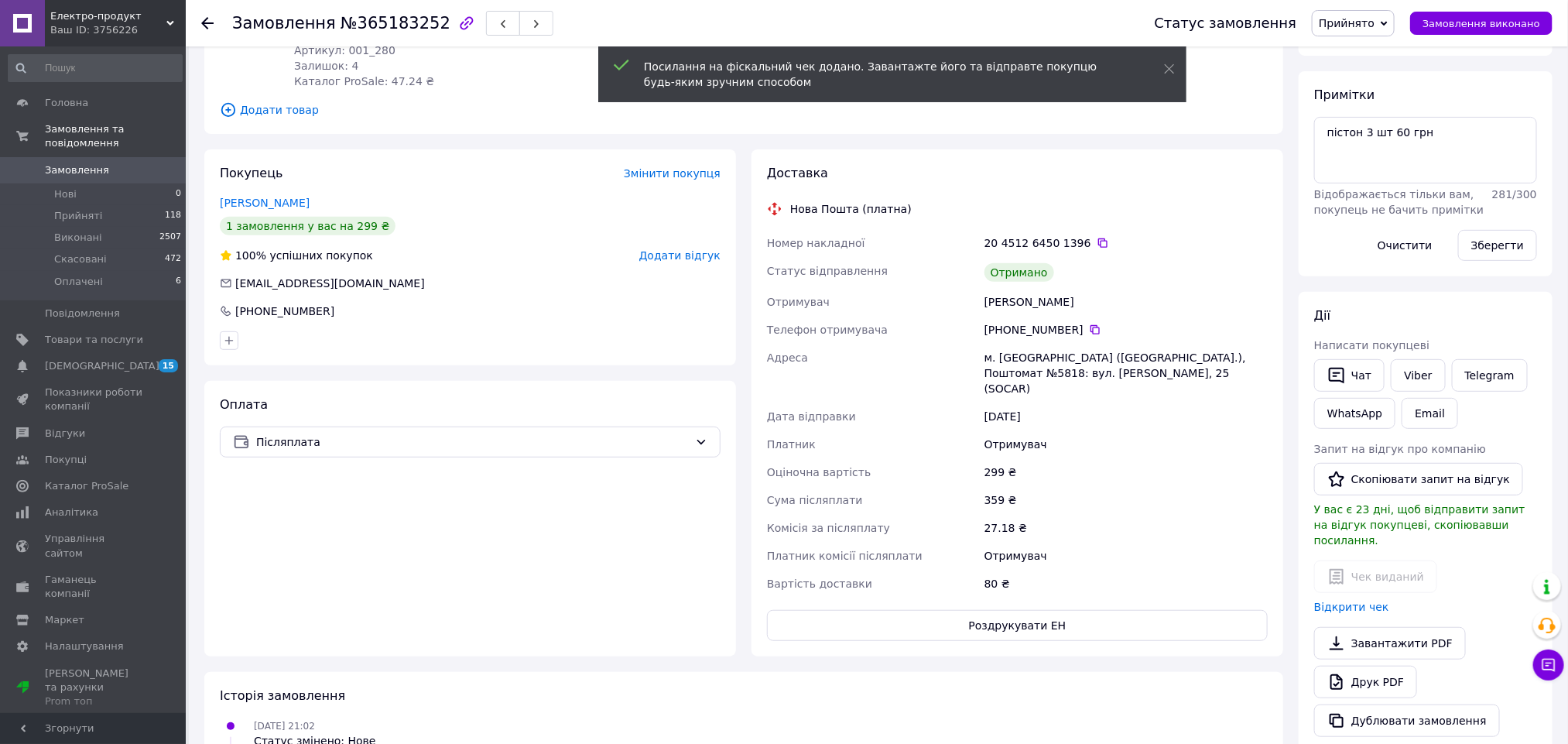
click at [673, 223] on div "Покупець Змінити покупця [PERSON_NAME] 1 замовлення у вас на 299 ₴ 100% успішни…" at bounding box center [470, 258] width 531 height 216
click at [675, 249] on span "Додати відгук" at bounding box center [680, 255] width 81 height 12
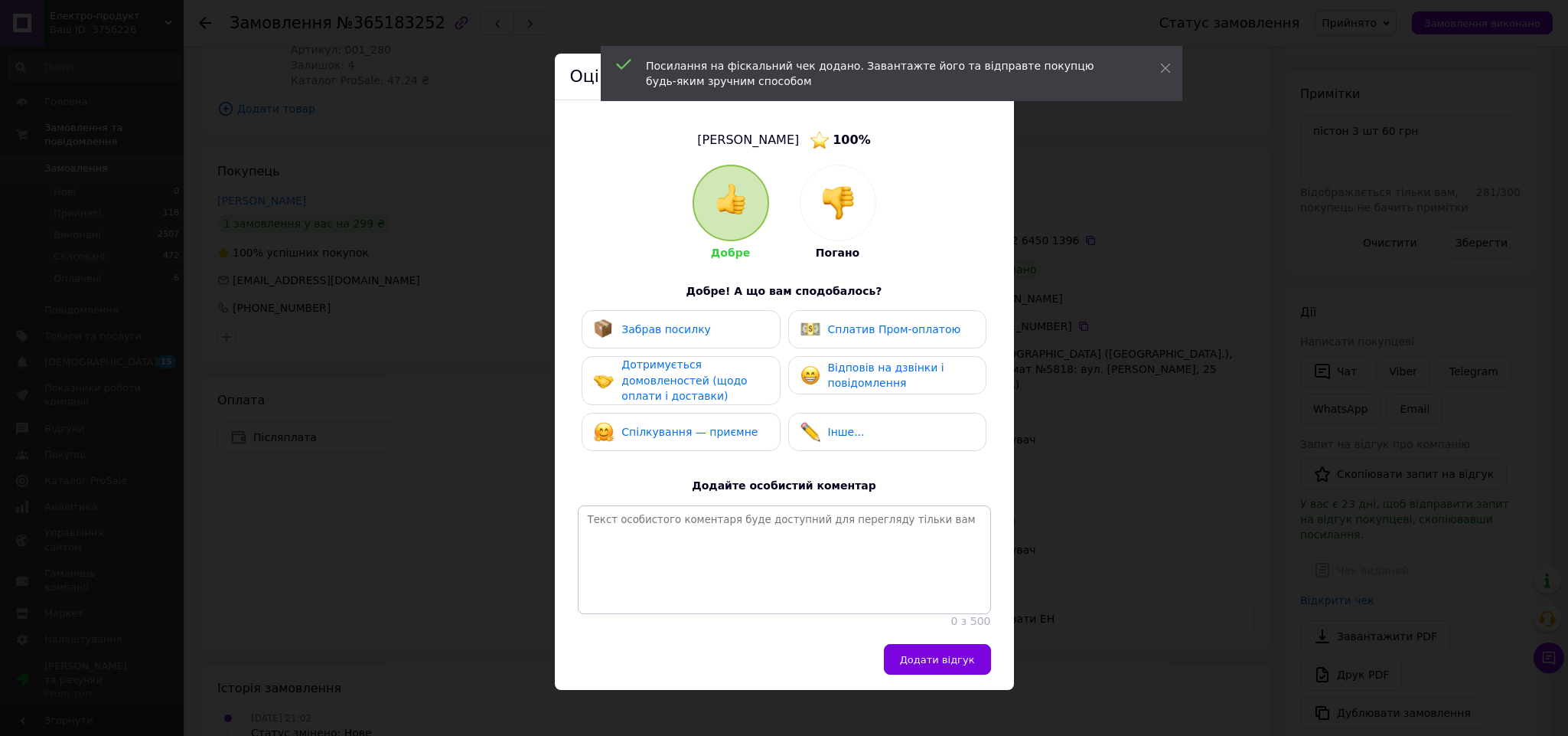
drag, startPoint x: 751, startPoint y: 423, endPoint x: 740, endPoint y: 338, distance: 85.7
click at [749, 422] on div "Спілкування — приємне" at bounding box center [681, 432] width 174 height 20
drag, startPoint x: 737, startPoint y: 313, endPoint x: 762, endPoint y: 329, distance: 29.7
click at [738, 311] on div "Забрав посилку" at bounding box center [681, 329] width 199 height 38
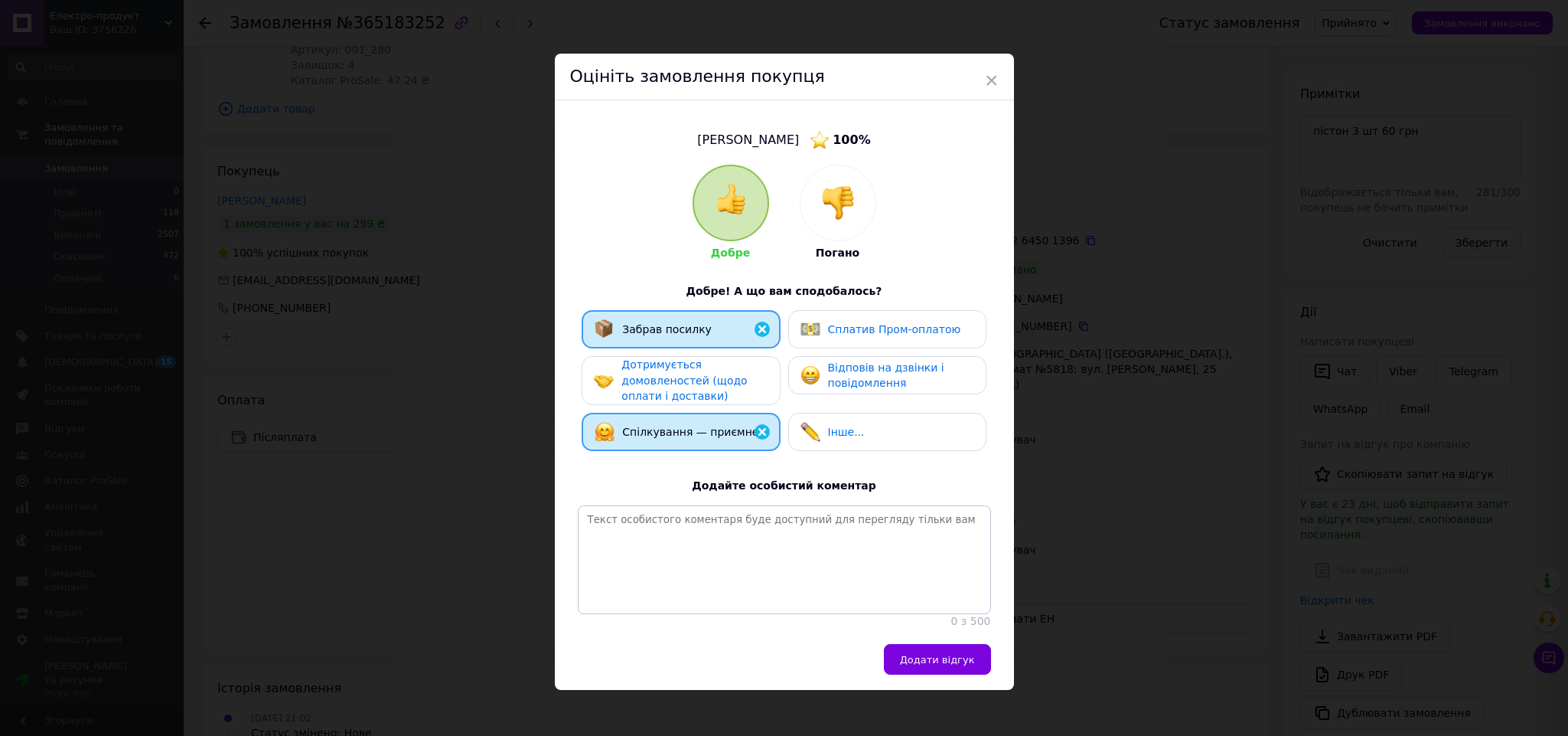
click at [843, 379] on span "Відповів на дзвінки і повідомлення" at bounding box center [886, 375] width 116 height 28
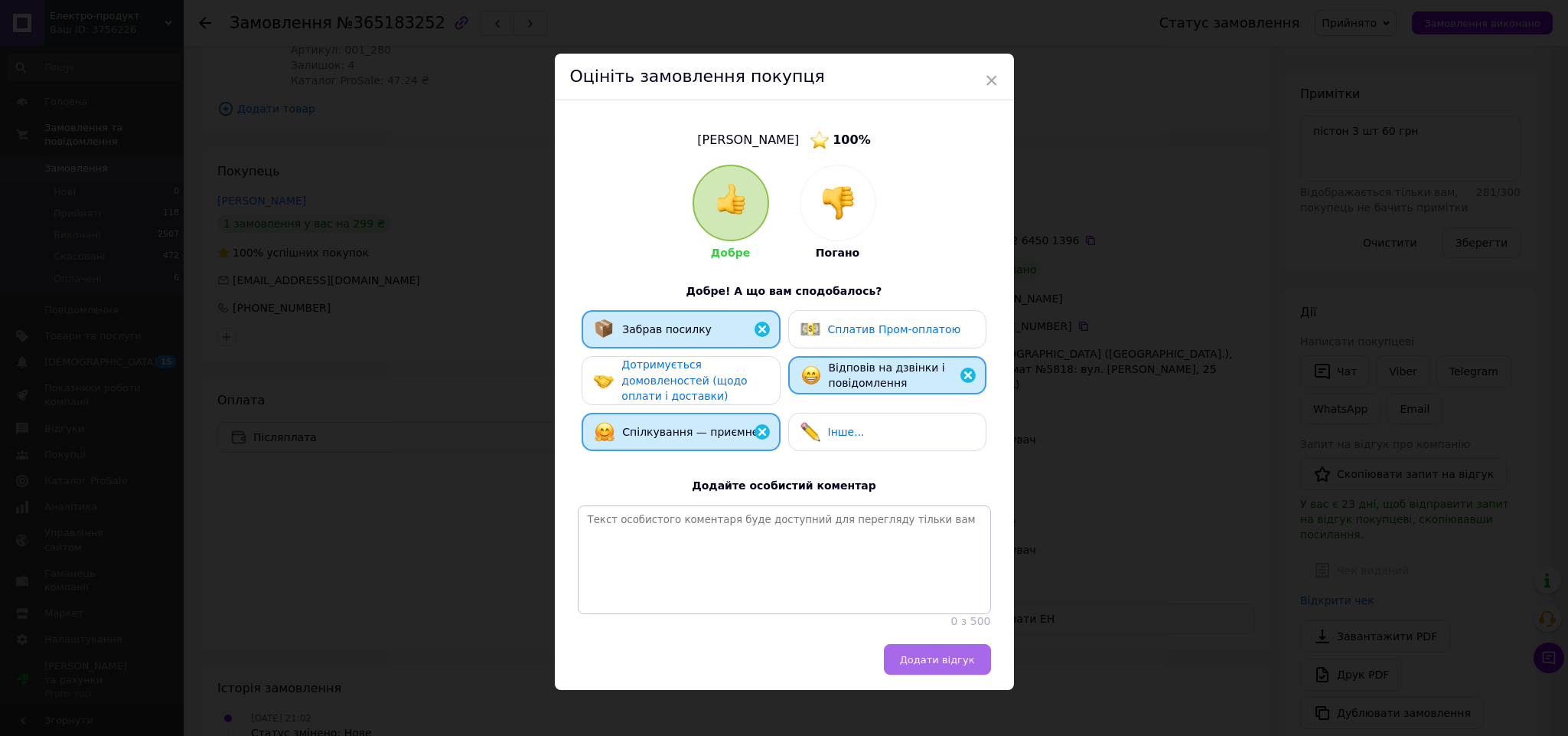
click at [959, 665] on span "Додати відгук" at bounding box center [937, 659] width 75 height 11
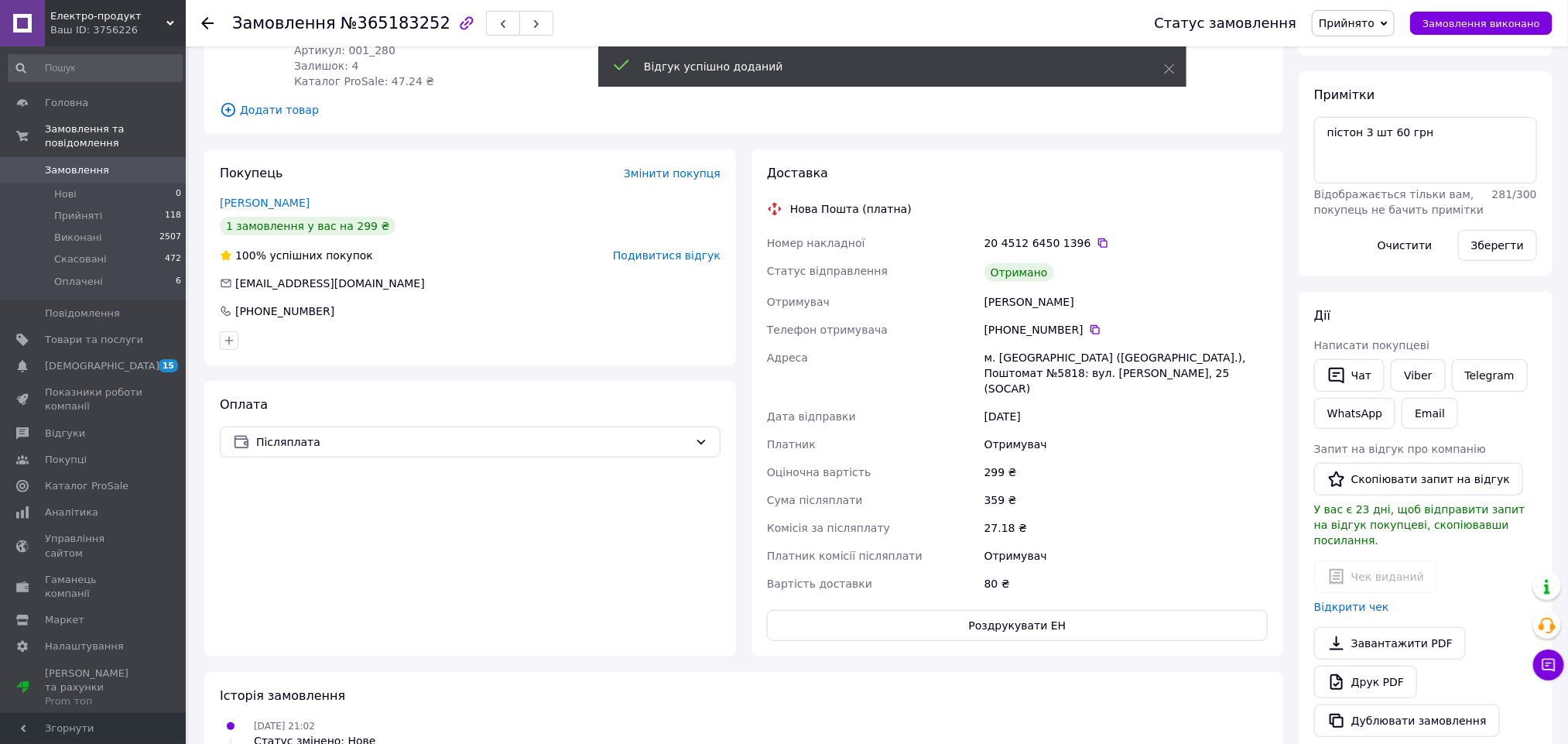
click at [1367, 23] on span "Прийнято" at bounding box center [1347, 23] width 56 height 12
click at [1382, 54] on li "Виконано" at bounding box center [1352, 54] width 81 height 23
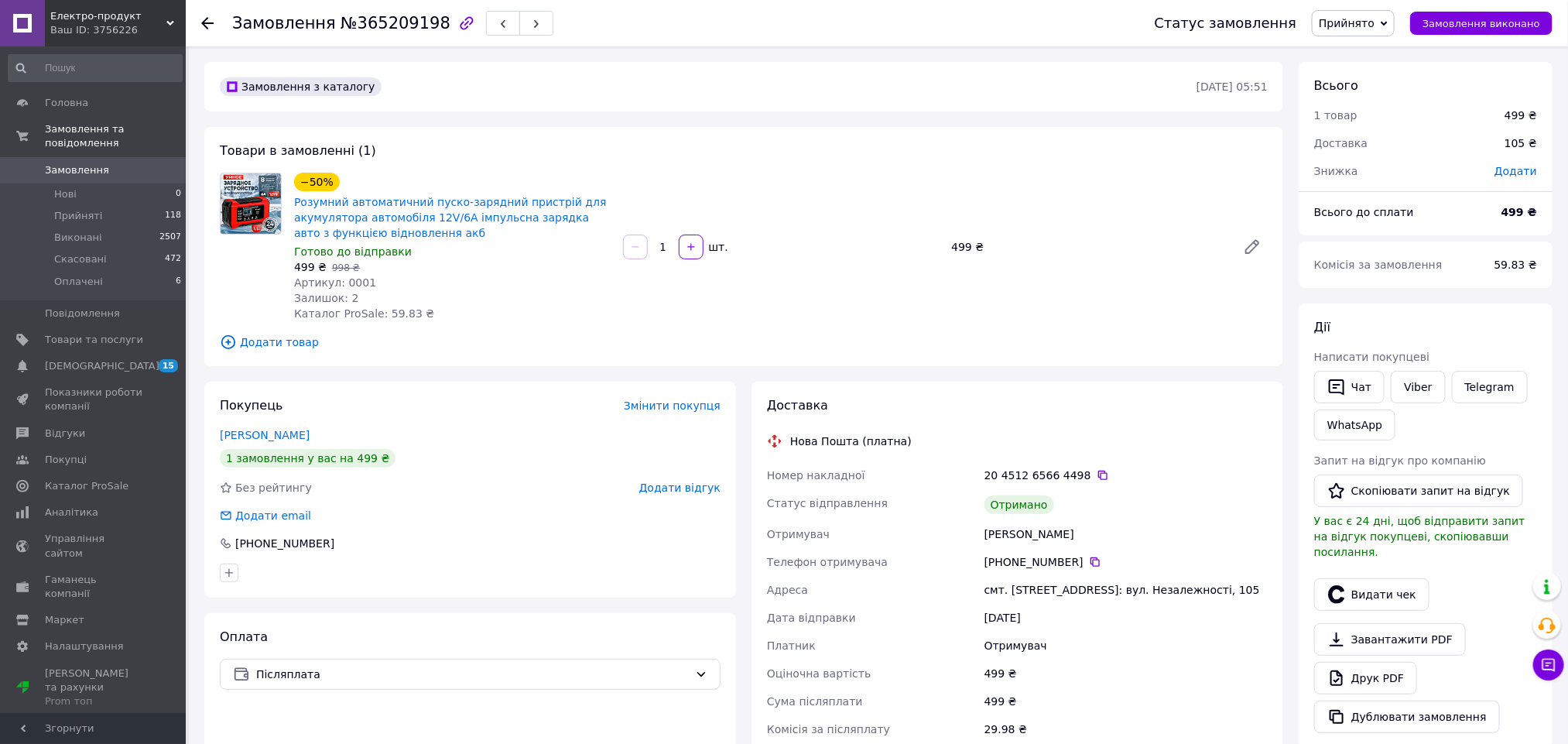
click at [1000, 537] on div "[PERSON_NAME]" at bounding box center [1126, 534] width 290 height 28
copy div "[PERSON_NAME]"
click at [1384, 590] on button "Видати чек" at bounding box center [1371, 595] width 115 height 33
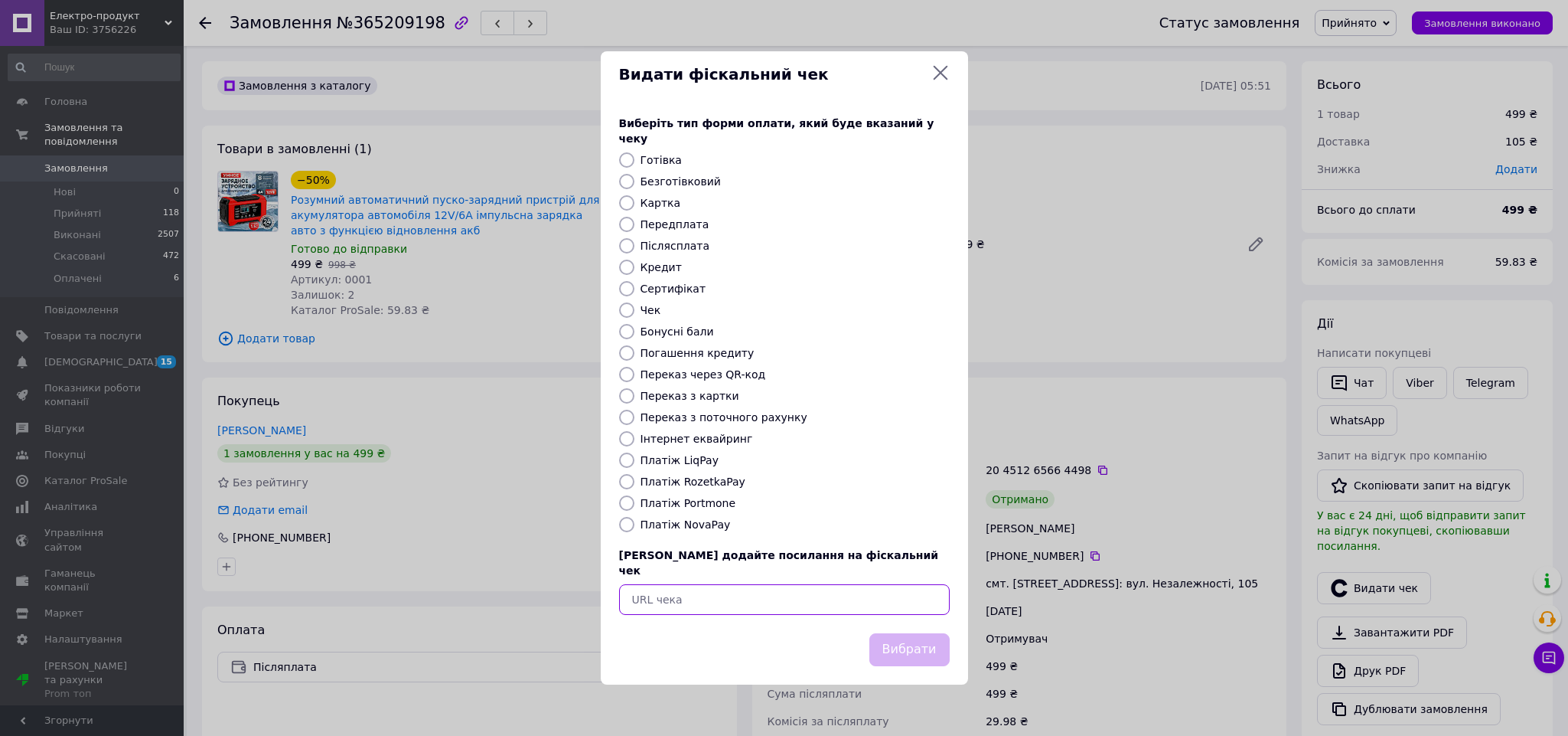
click at [772, 585] on input "text" at bounding box center [784, 600] width 330 height 31
paste input "[URL][DOMAIN_NAME]"
type input "[URL][DOMAIN_NAME]"
click at [921, 633] on button "Вибрати" at bounding box center [910, 650] width 81 height 33
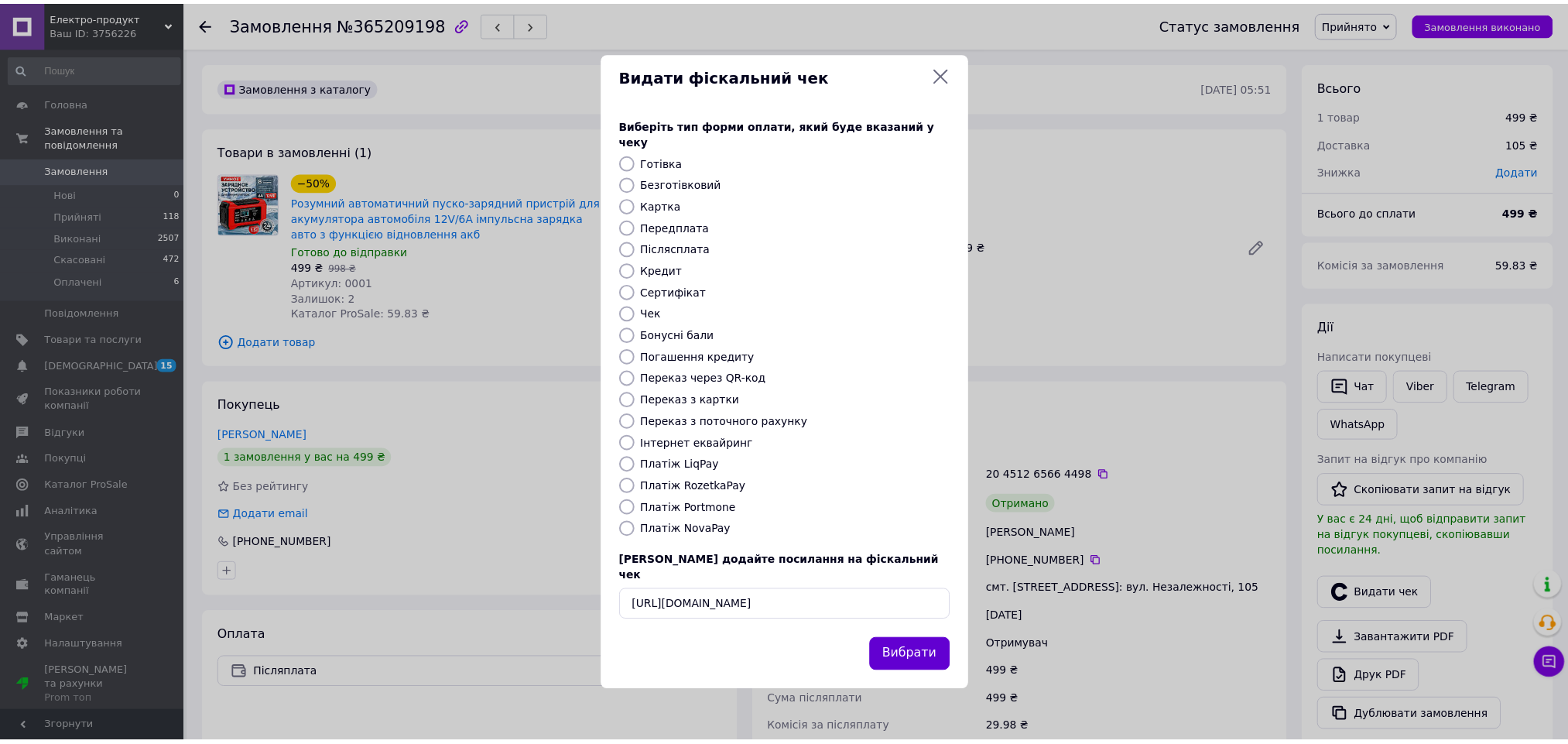
scroll to position [0, 0]
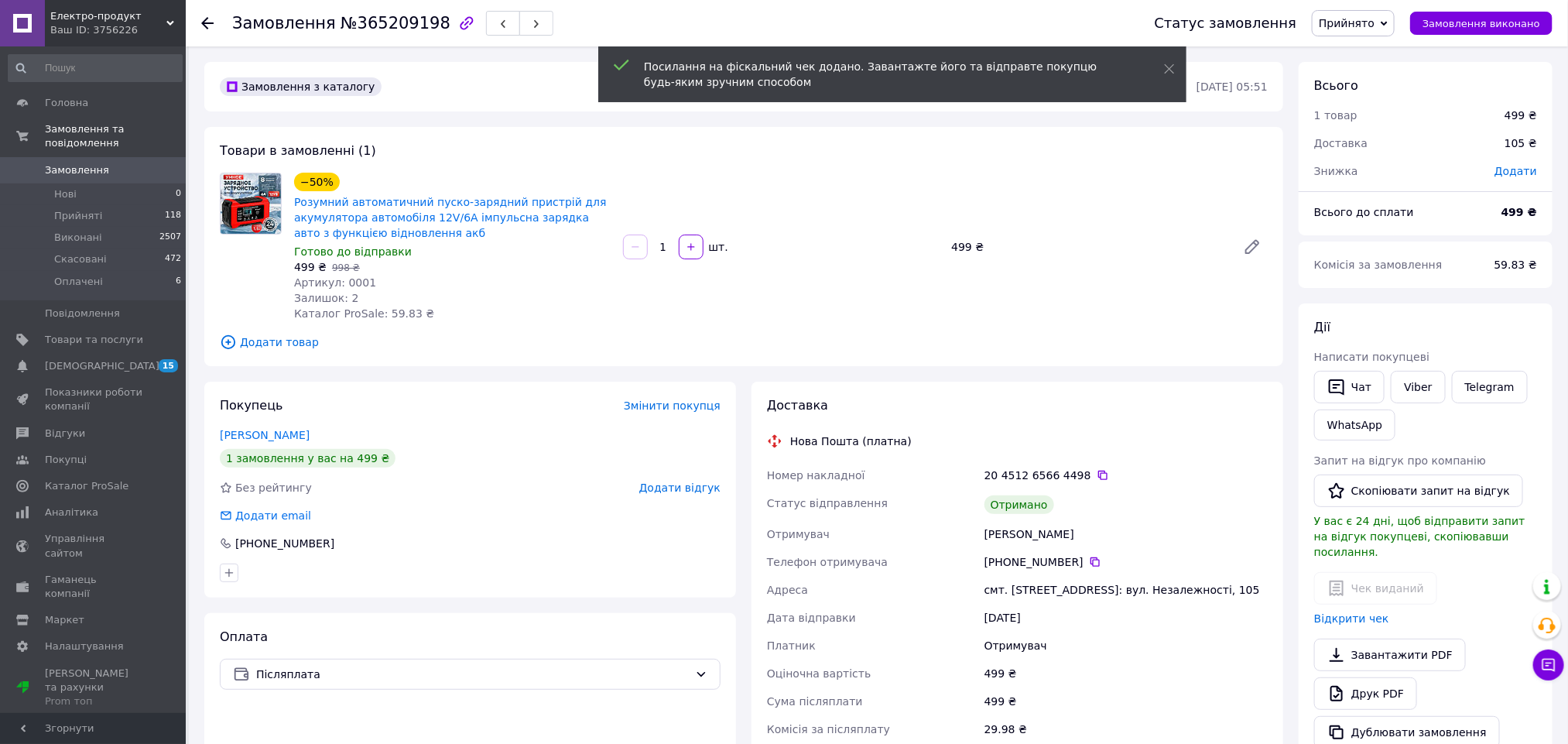
click at [661, 495] on div "Покупець Змінити покупця [PERSON_NAME] 1 замовлення у вас на 499 ₴ Без рейтингу…" at bounding box center [470, 490] width 531 height 216
click at [669, 486] on span "Додати відгук" at bounding box center [680, 487] width 81 height 12
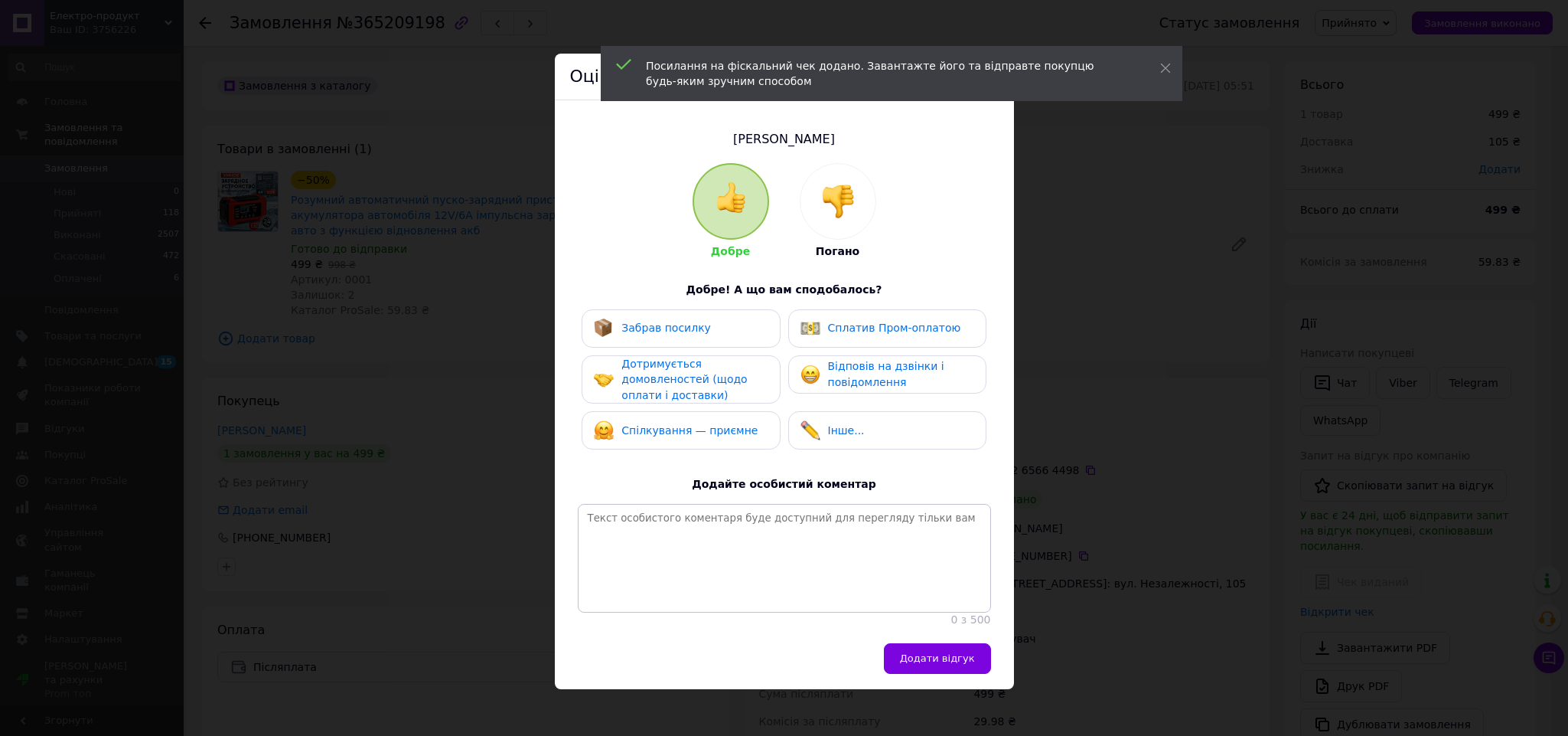
drag, startPoint x: 727, startPoint y: 431, endPoint x: 727, endPoint y: 405, distance: 26.0
click at [727, 424] on span "Спілкування — приємне" at bounding box center [689, 430] width 136 height 12
click at [724, 341] on div "Забрав посилку" at bounding box center [681, 328] width 199 height 38
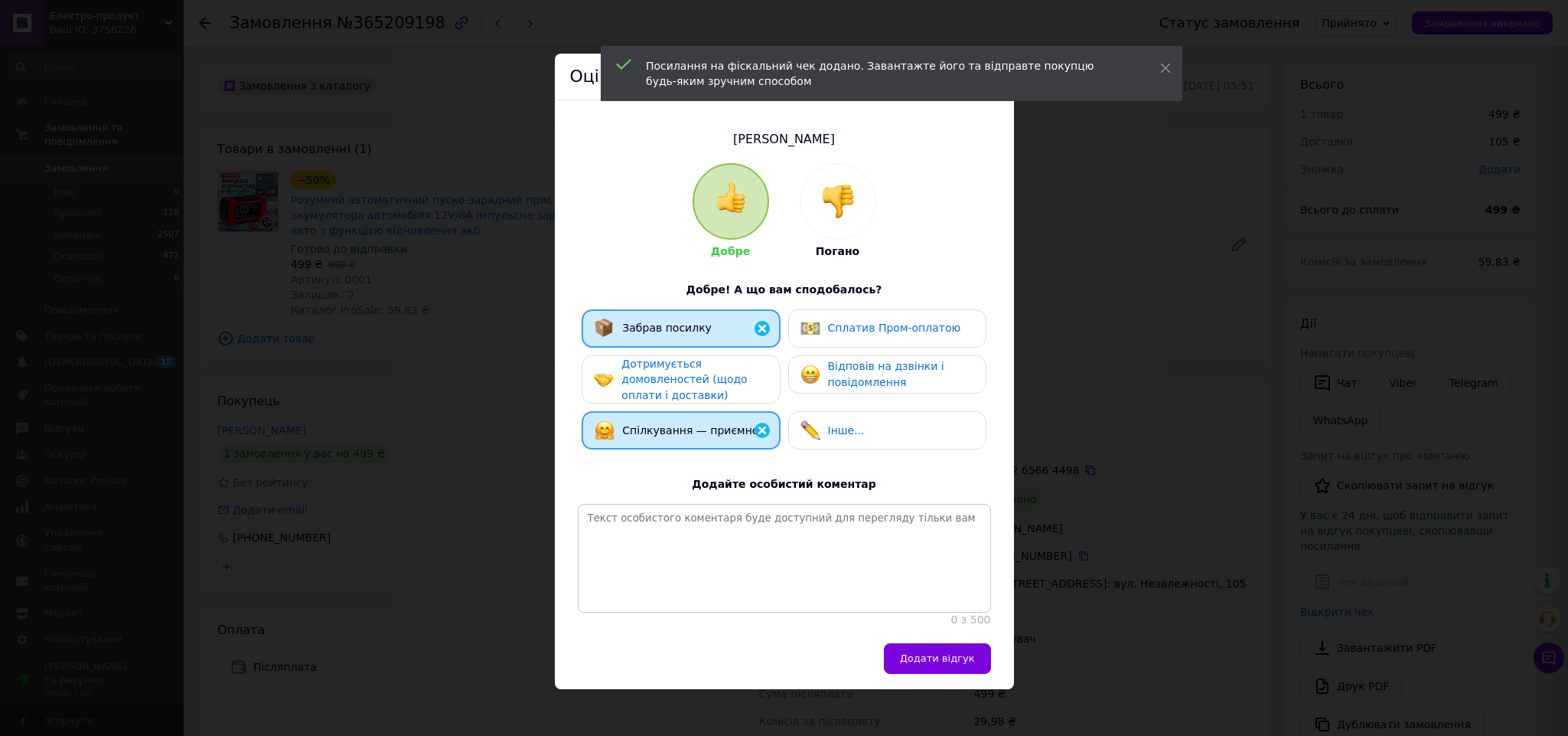
click at [859, 378] on span "Відповів на дзвінки і повідомлення" at bounding box center [886, 374] width 116 height 28
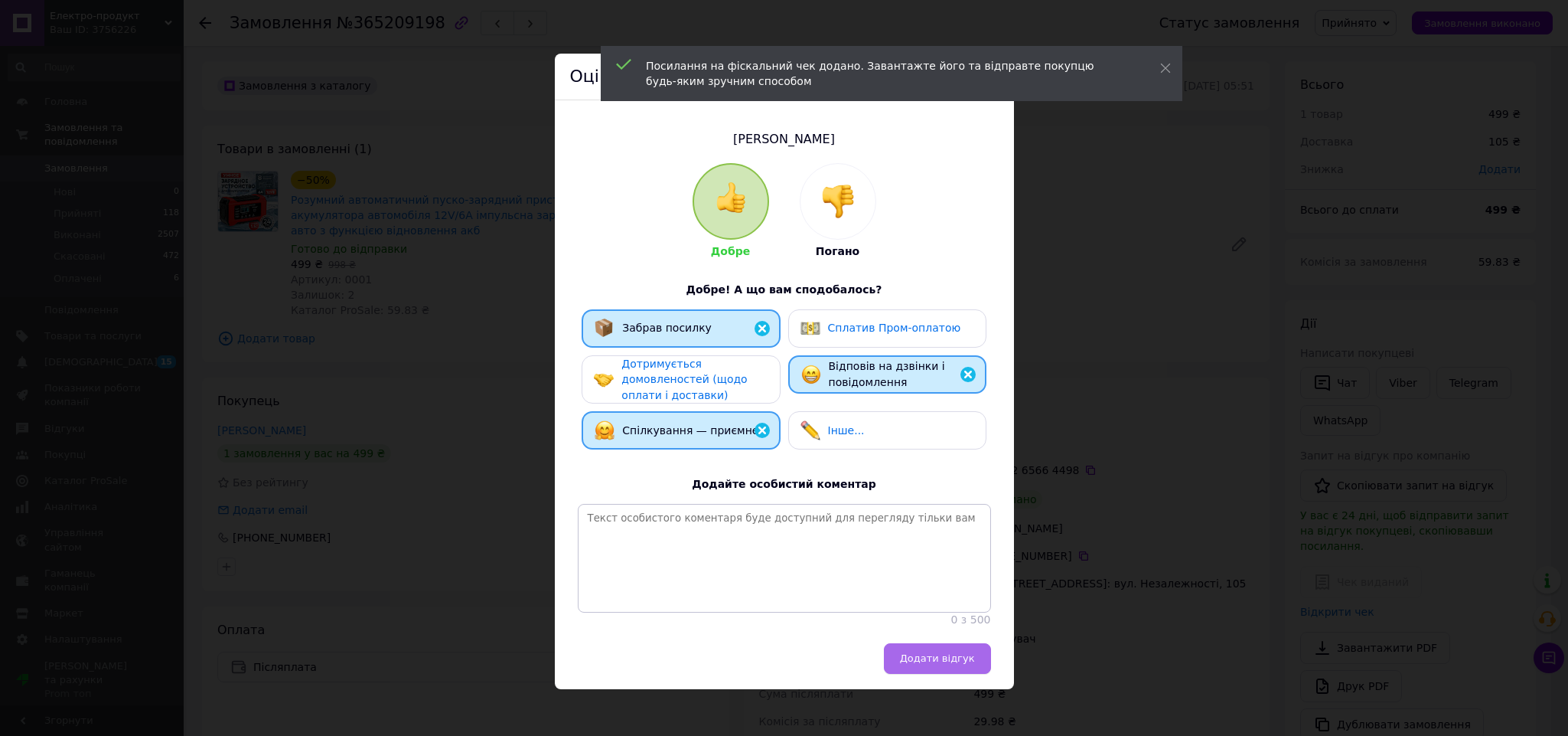
drag, startPoint x: 935, startPoint y: 671, endPoint x: 942, endPoint y: 655, distance: 17.5
click at [937, 664] on span "Додати відгук" at bounding box center [937, 658] width 75 height 11
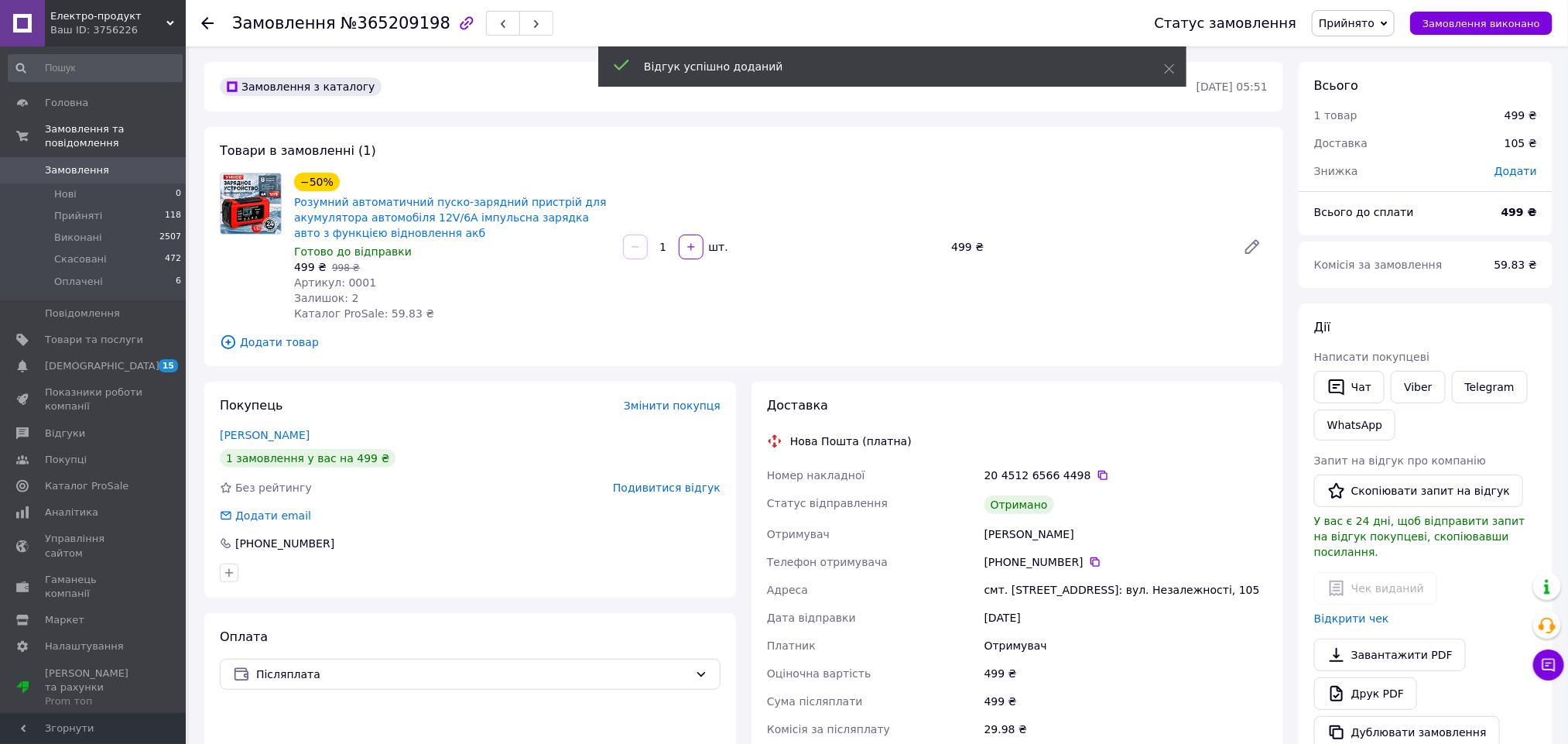
click at [1373, 20] on span "Прийнято" at bounding box center [1347, 23] width 56 height 12
click at [1384, 53] on li "Виконано" at bounding box center [1352, 54] width 81 height 23
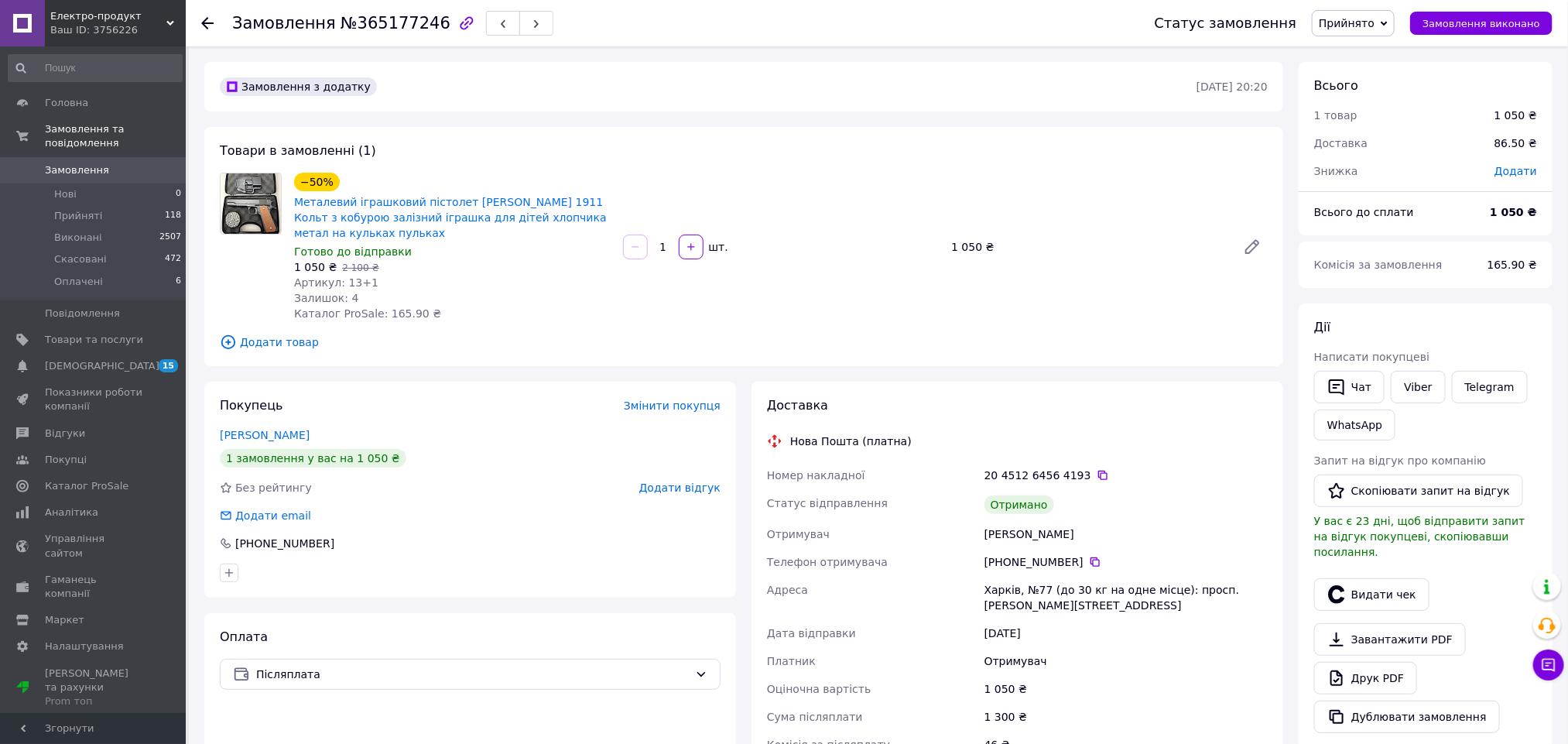
click at [1010, 529] on div "[PERSON_NAME]" at bounding box center [1126, 534] width 290 height 28
copy div "[PERSON_NAME]"
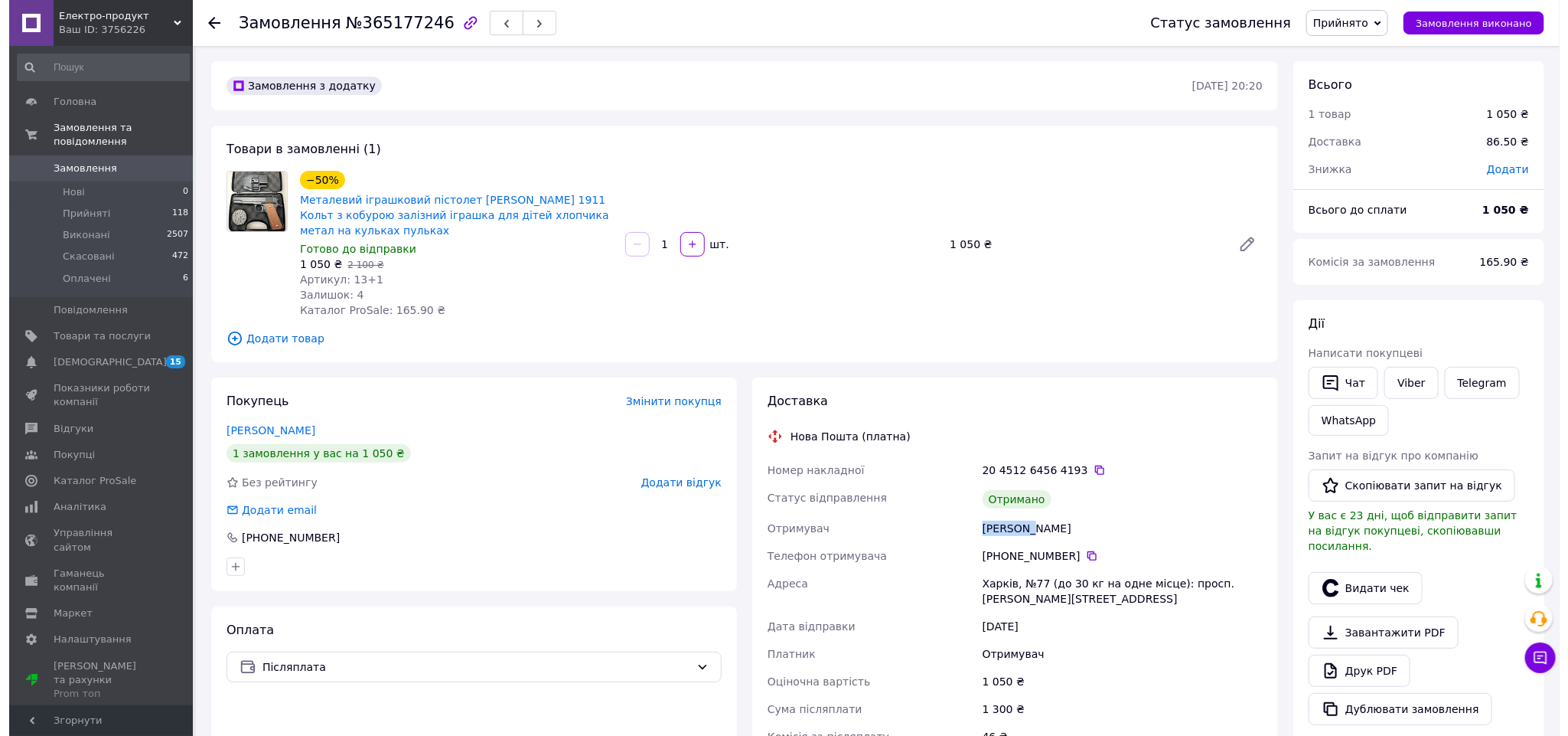
scroll to position [115, 0]
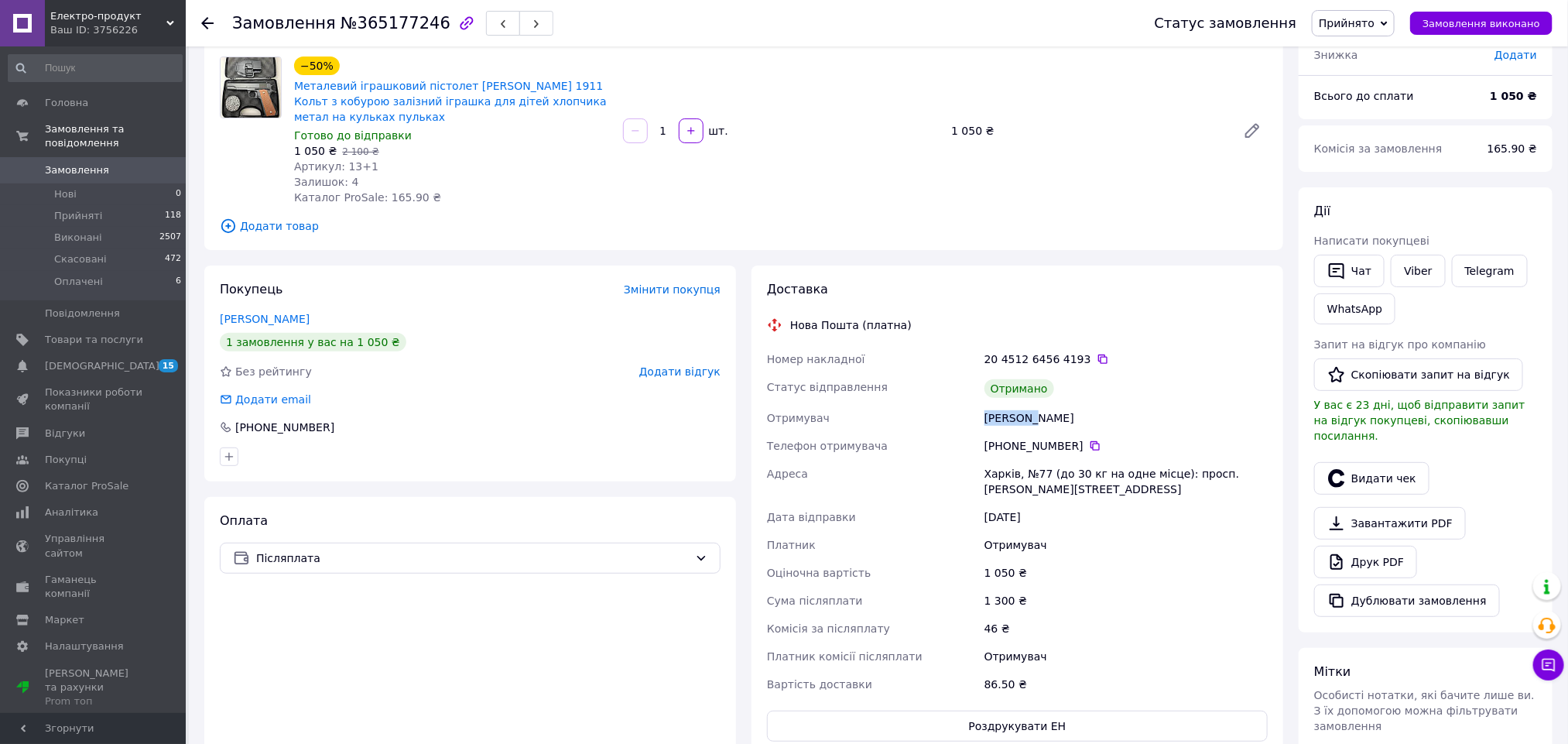
drag, startPoint x: 1358, startPoint y: 463, endPoint x: 1244, endPoint y: 506, distance: 121.8
click at [1359, 463] on button "Видати чек" at bounding box center [1371, 479] width 115 height 33
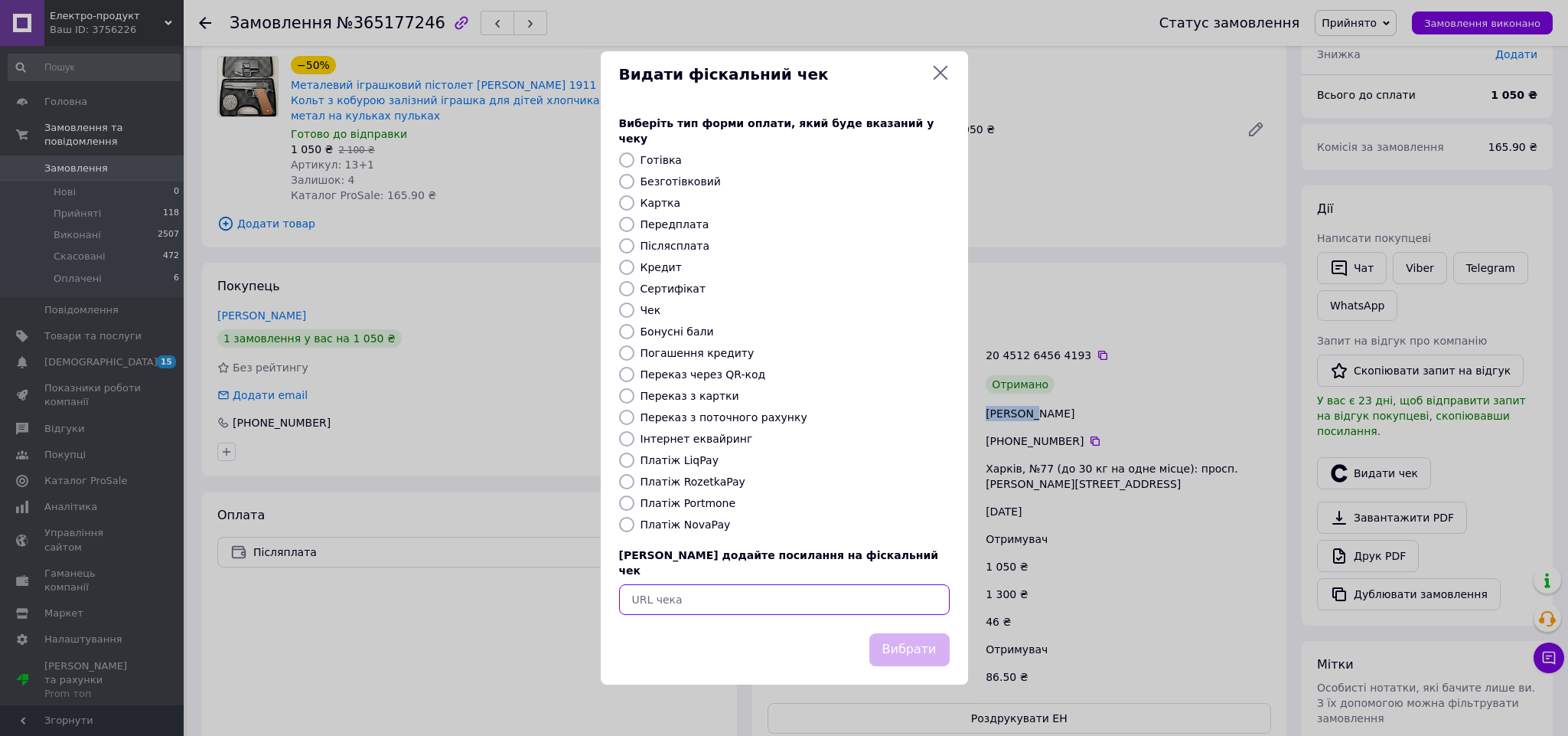
click at [806, 589] on input "text" at bounding box center [784, 600] width 330 height 31
paste input "https://check.checkbox.ua/7349645a-3e0d-4f8b-800c-871459966fd8"
type input "https://check.checkbox.ua/7349645a-3e0d-4f8b-800c-871459966fd8"
click at [906, 633] on button "Вибрати" at bounding box center [910, 650] width 81 height 33
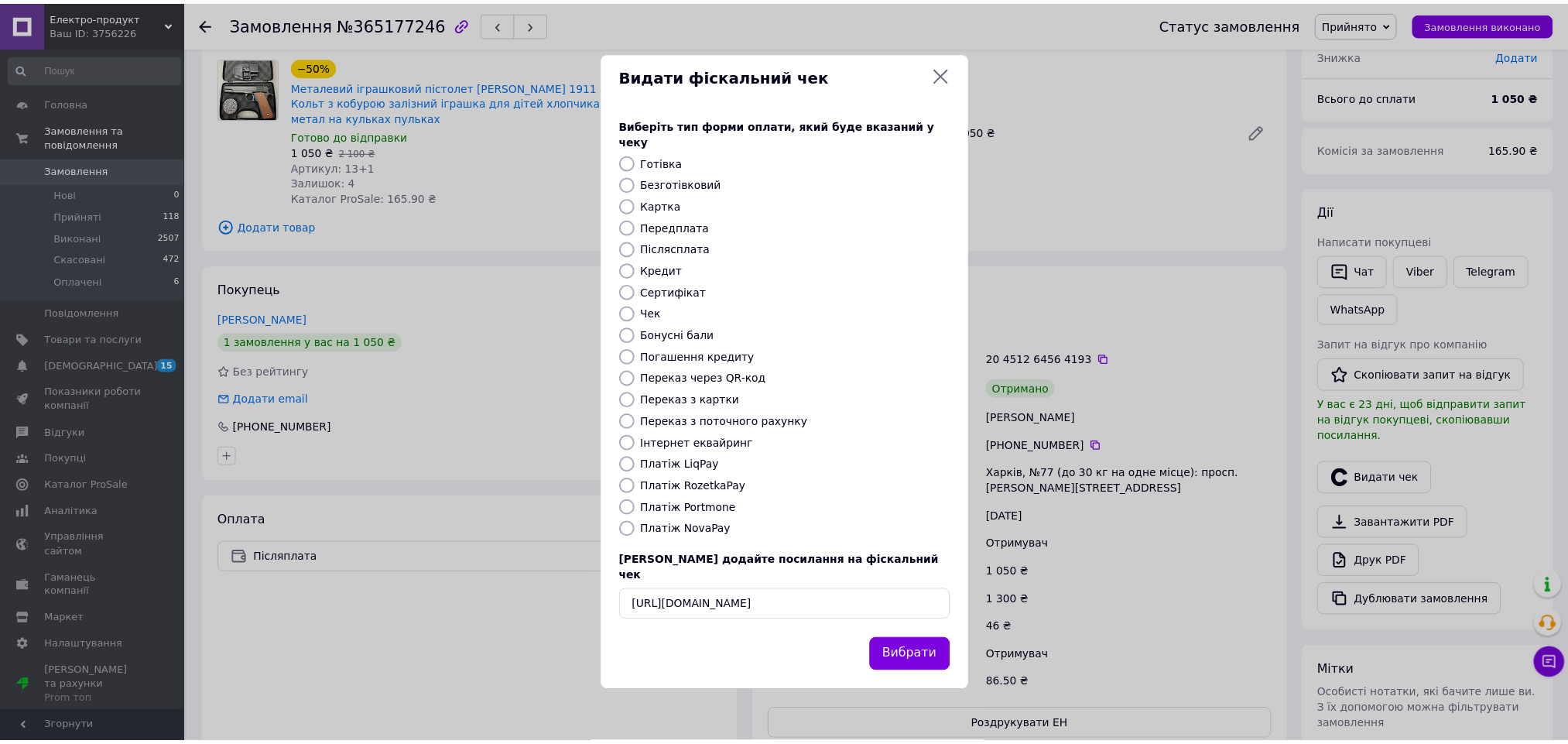
scroll to position [0, 0]
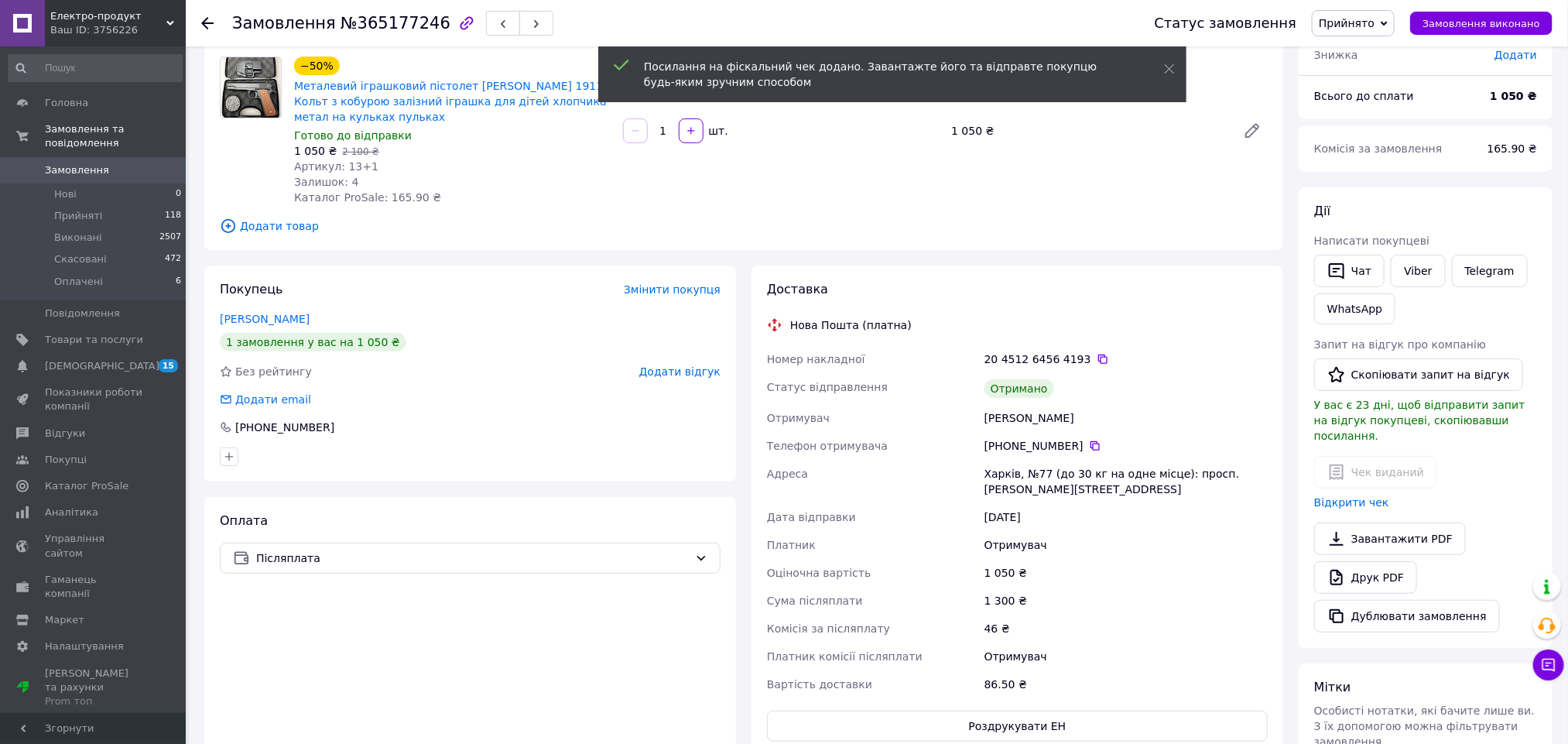
click at [695, 371] on span "Додати відгук" at bounding box center [680, 371] width 81 height 12
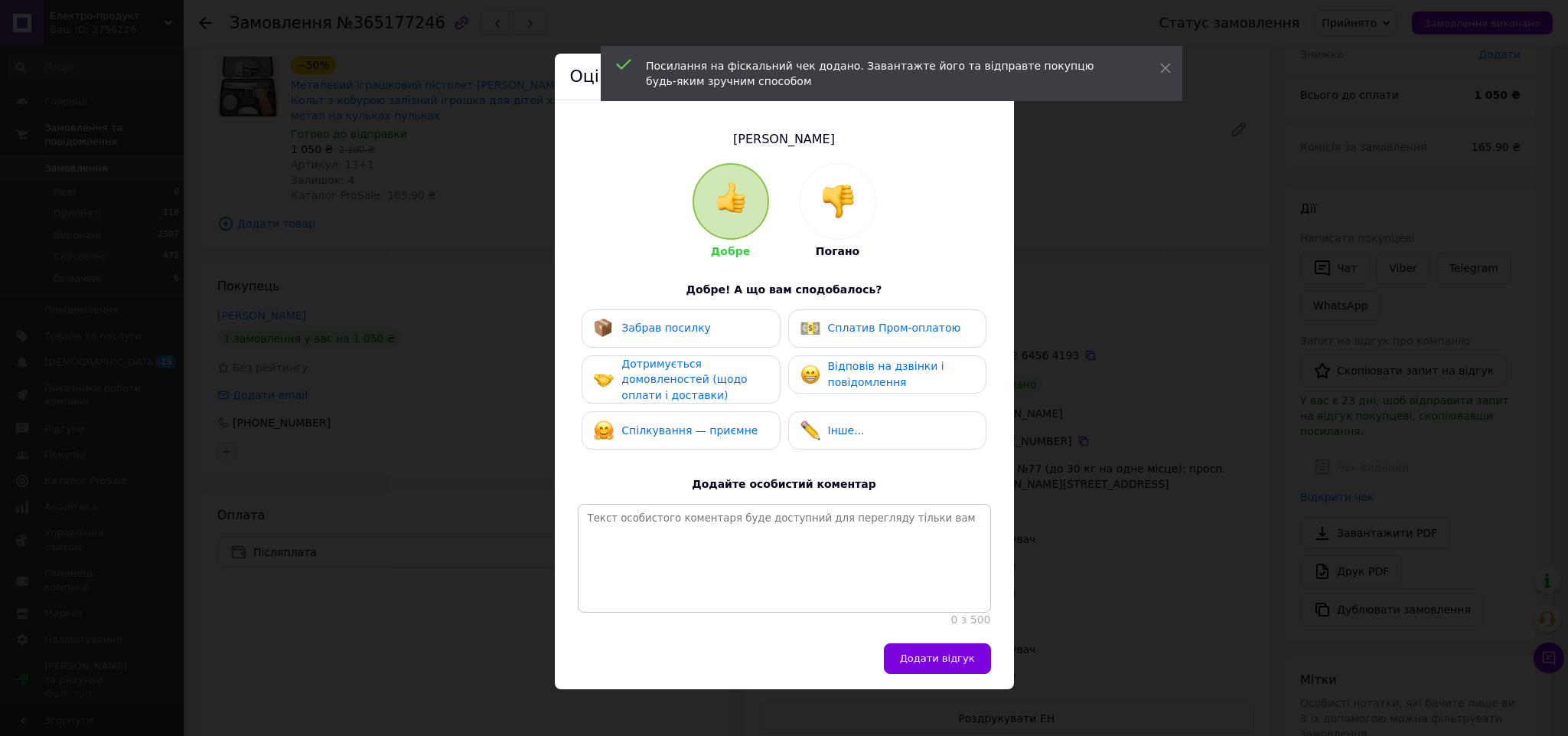
drag, startPoint x: 702, startPoint y: 333, endPoint x: 749, endPoint y: 344, distance: 48.3
click at [714, 334] on div "Забрав посилку" at bounding box center [681, 328] width 174 height 20
drag, startPoint x: 825, startPoint y: 361, endPoint x: 845, endPoint y: 380, distance: 27.6
click at [828, 361] on span "Відповів на дзвінки і повідомлення" at bounding box center [886, 374] width 116 height 28
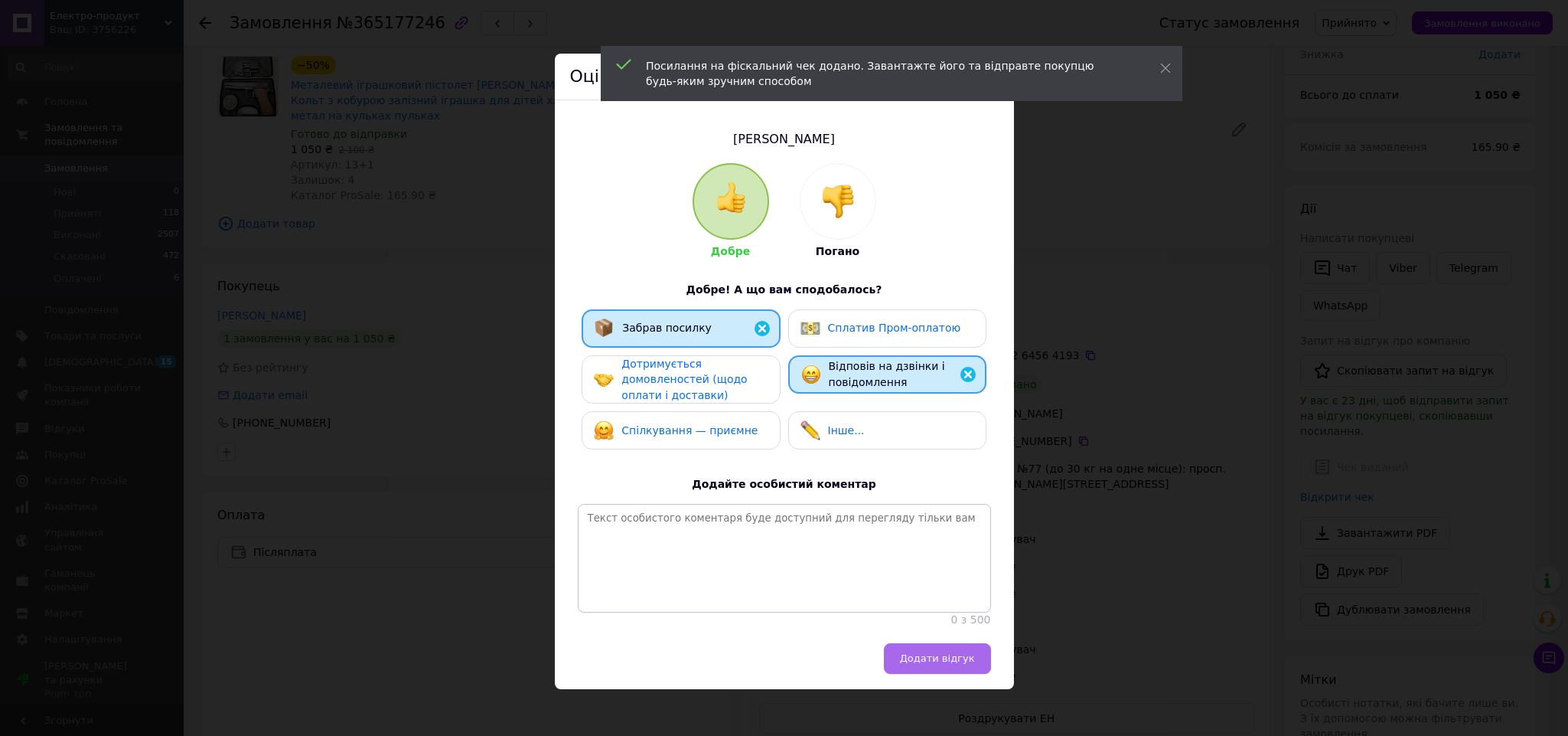
drag, startPoint x: 935, startPoint y: 674, endPoint x: 1130, endPoint y: 536, distance: 238.9
click at [937, 664] on span "Додати відгук" at bounding box center [937, 658] width 75 height 11
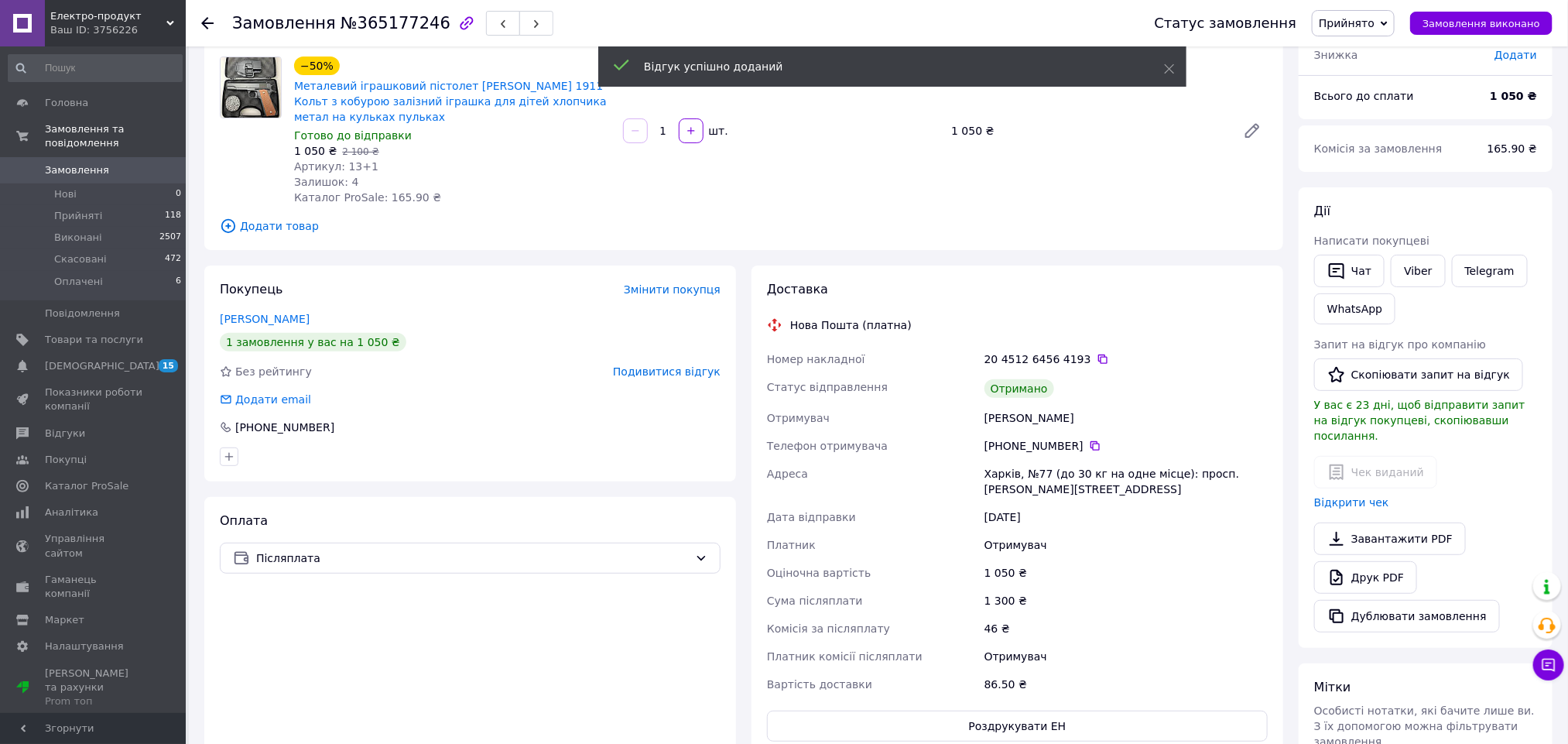
click at [1374, 23] on span "Прийнято" at bounding box center [1347, 23] width 56 height 12
click at [1371, 56] on li "Виконано" at bounding box center [1352, 54] width 81 height 23
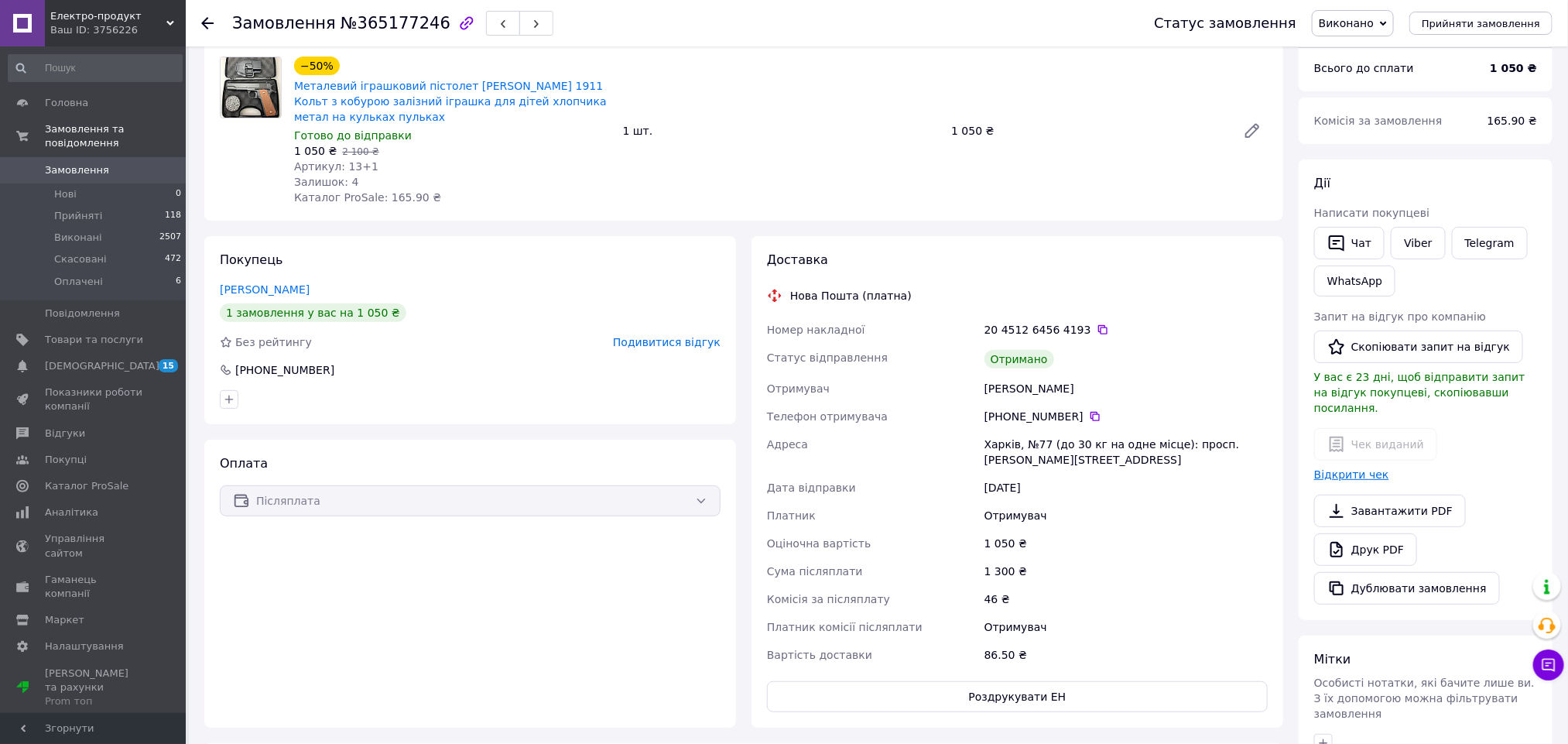
click at [1359, 468] on link "Відкрити чек" at bounding box center [1351, 474] width 75 height 12
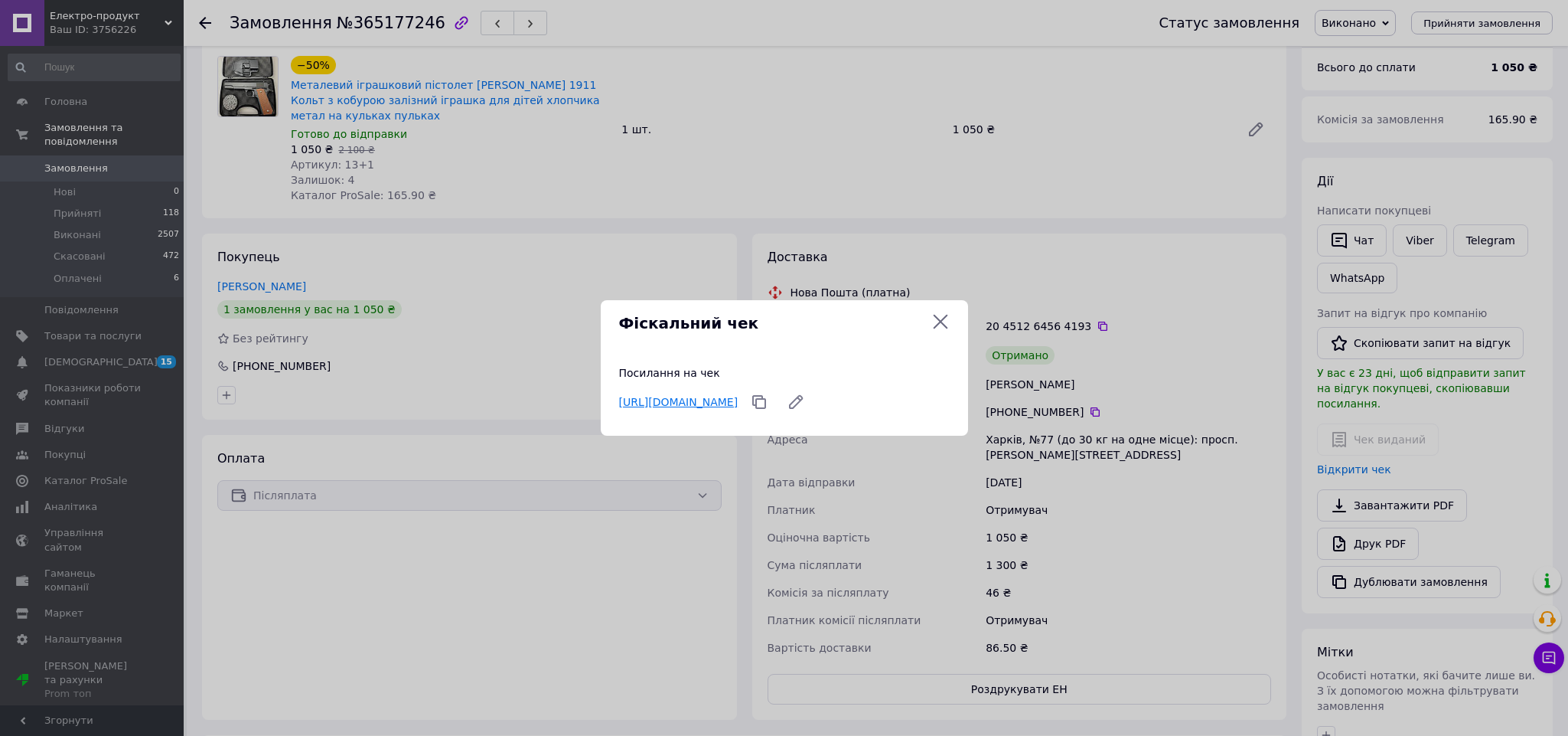
click at [739, 400] on link "https://check.checkbox.ua/7349645a-3e0d-4f8b-800c-871459966fd8" at bounding box center [679, 401] width 120 height 12
click at [945, 317] on icon at bounding box center [941, 322] width 15 height 15
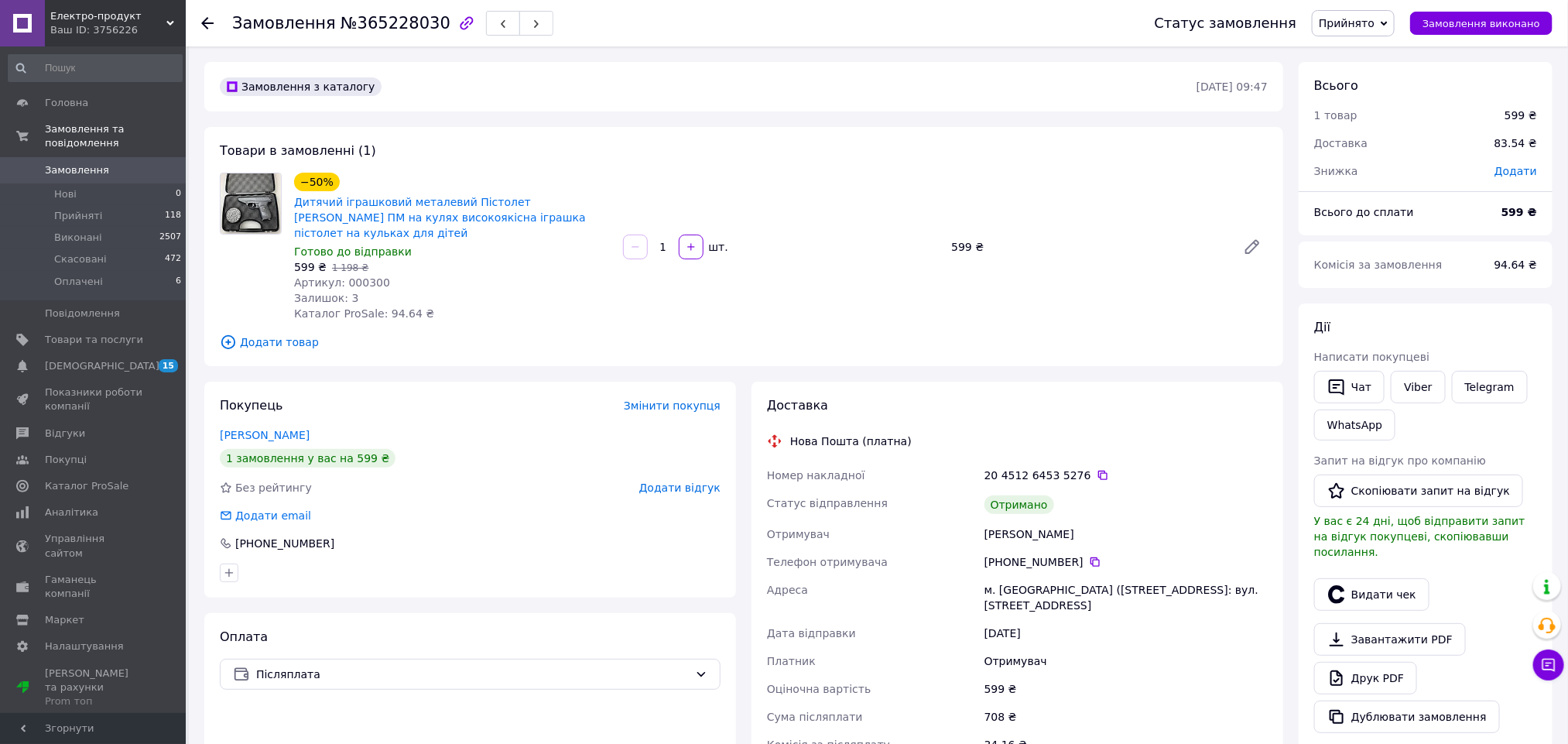
click at [999, 528] on div "Стеценко Володимир" at bounding box center [1126, 534] width 290 height 28
copy div "Стеценко"
click at [1344, 585] on icon "button" at bounding box center [1336, 594] width 19 height 19
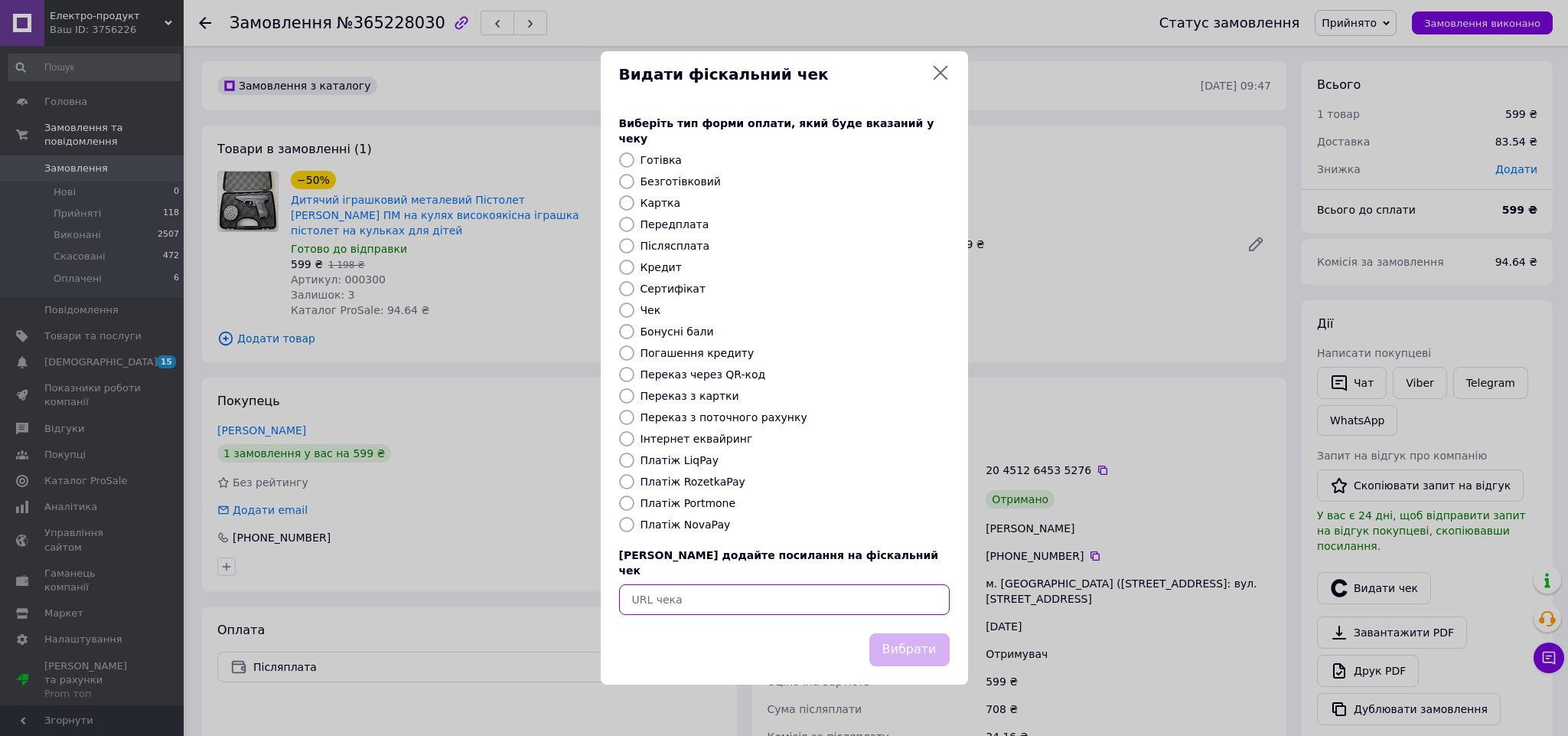
click at [878, 589] on input "text" at bounding box center [784, 600] width 330 height 31
paste input "https://check.checkbox.ua/935c454f-ee1c-4394-bba6-ec7df99f08e1"
type input "https://check.checkbox.ua/935c454f-ee1c-4394-bba6-ec7df99f08e1"
click at [914, 638] on button "Вибрати" at bounding box center [910, 650] width 81 height 33
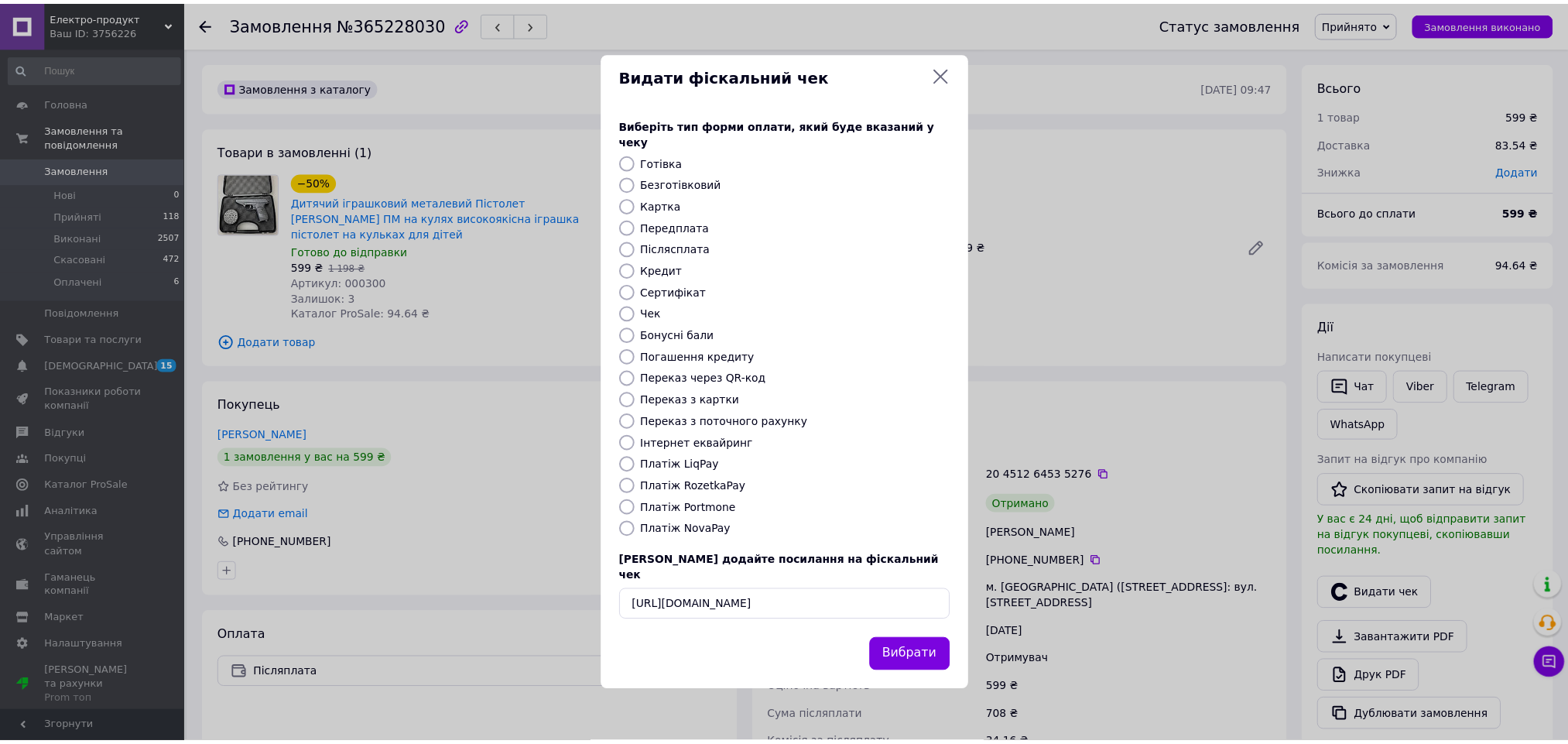
scroll to position [0, 0]
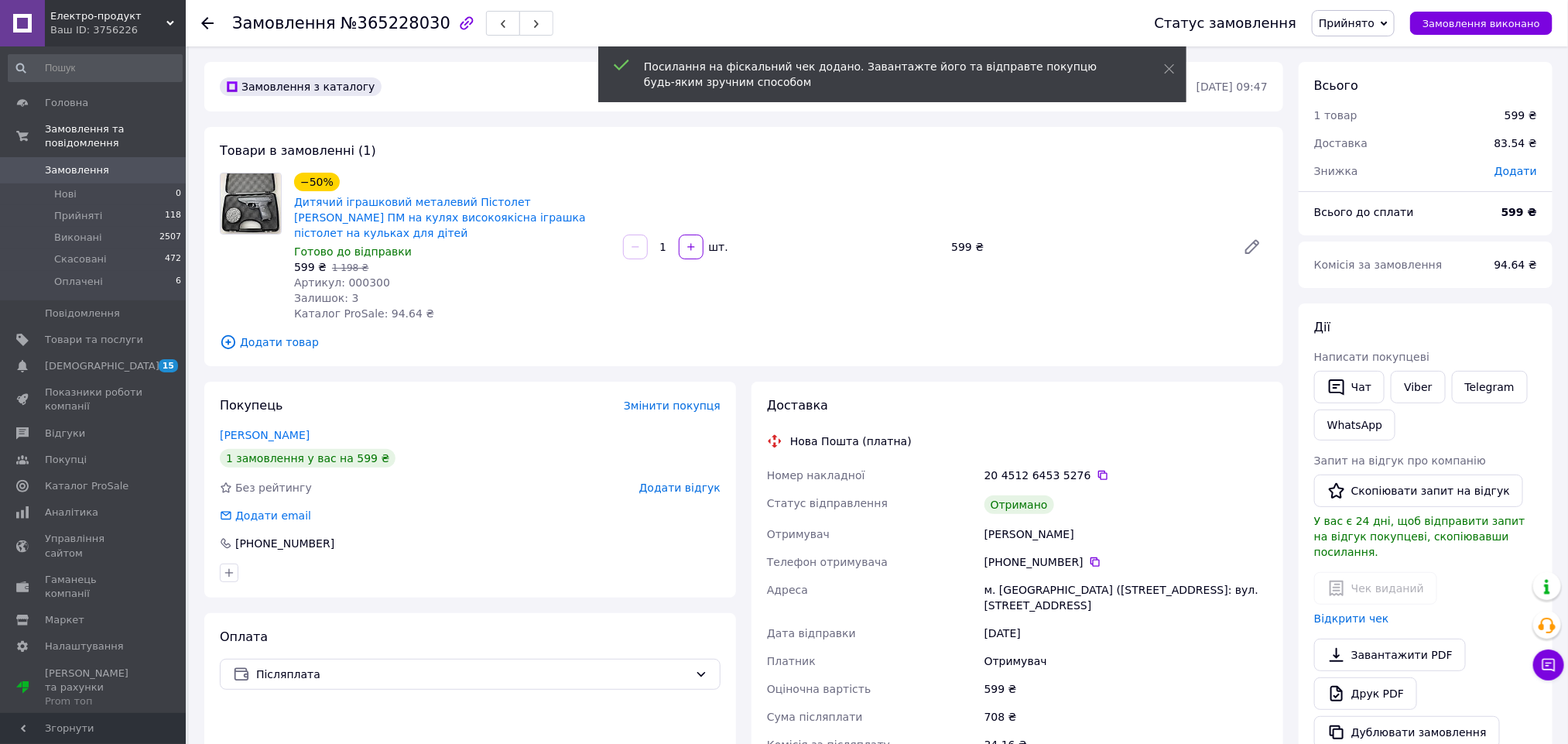
click at [687, 481] on span "Додати відгук" at bounding box center [680, 487] width 81 height 12
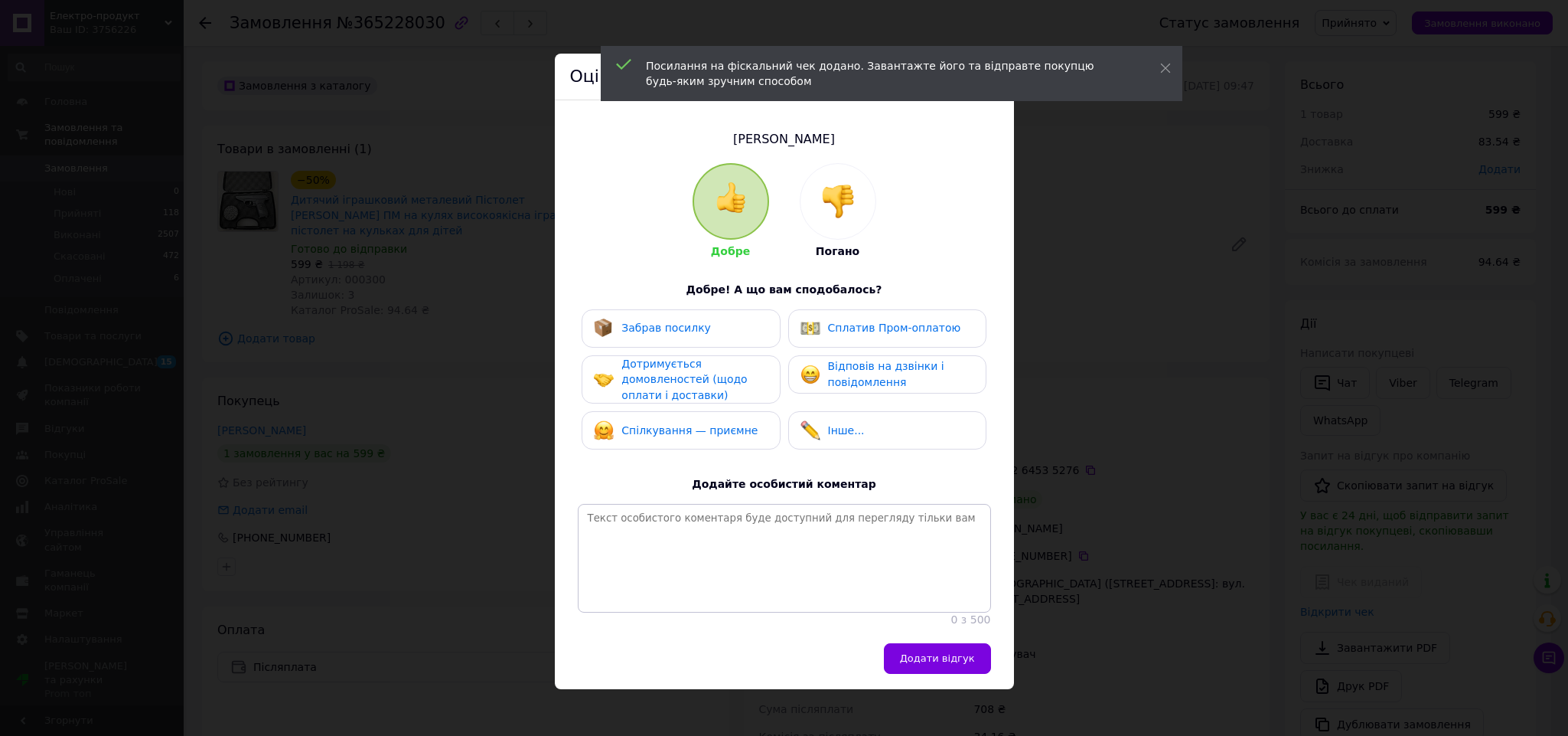
drag, startPoint x: 674, startPoint y: 427, endPoint x: 678, endPoint y: 347, distance: 80.1
click at [673, 420] on div "Спілкування — приємне" at bounding box center [675, 430] width 164 height 20
drag, startPoint x: 678, startPoint y: 342, endPoint x: 827, endPoint y: 370, distance: 151.6
click at [679, 341] on div "Забрав посилку" at bounding box center [681, 328] width 199 height 38
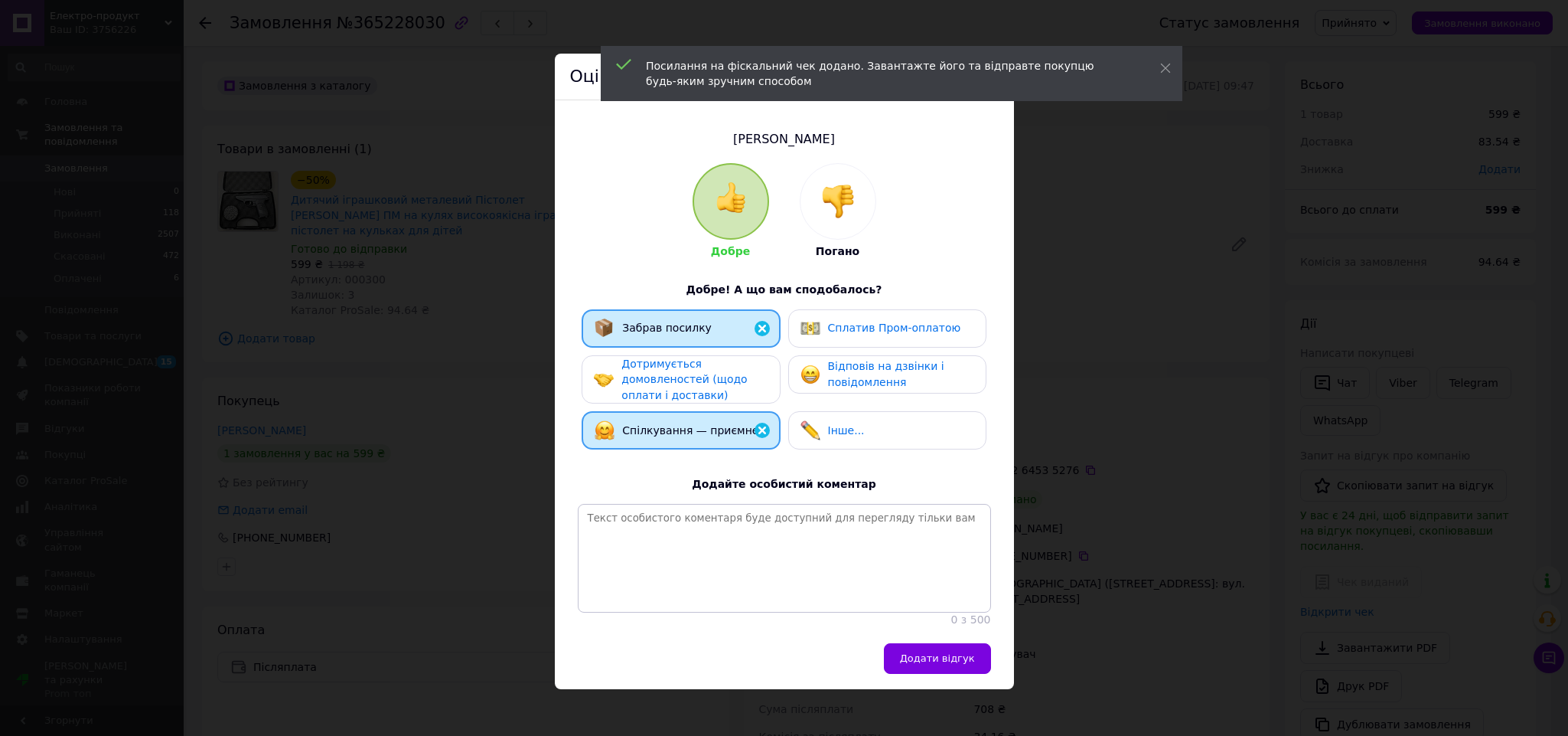
click at [845, 379] on span "Відповів на дзвінки і повідомлення" at bounding box center [886, 374] width 116 height 28
drag, startPoint x: 933, startPoint y: 677, endPoint x: 948, endPoint y: 674, distance: 15.3
click at [934, 664] on span "Додати відгук" at bounding box center [937, 658] width 75 height 11
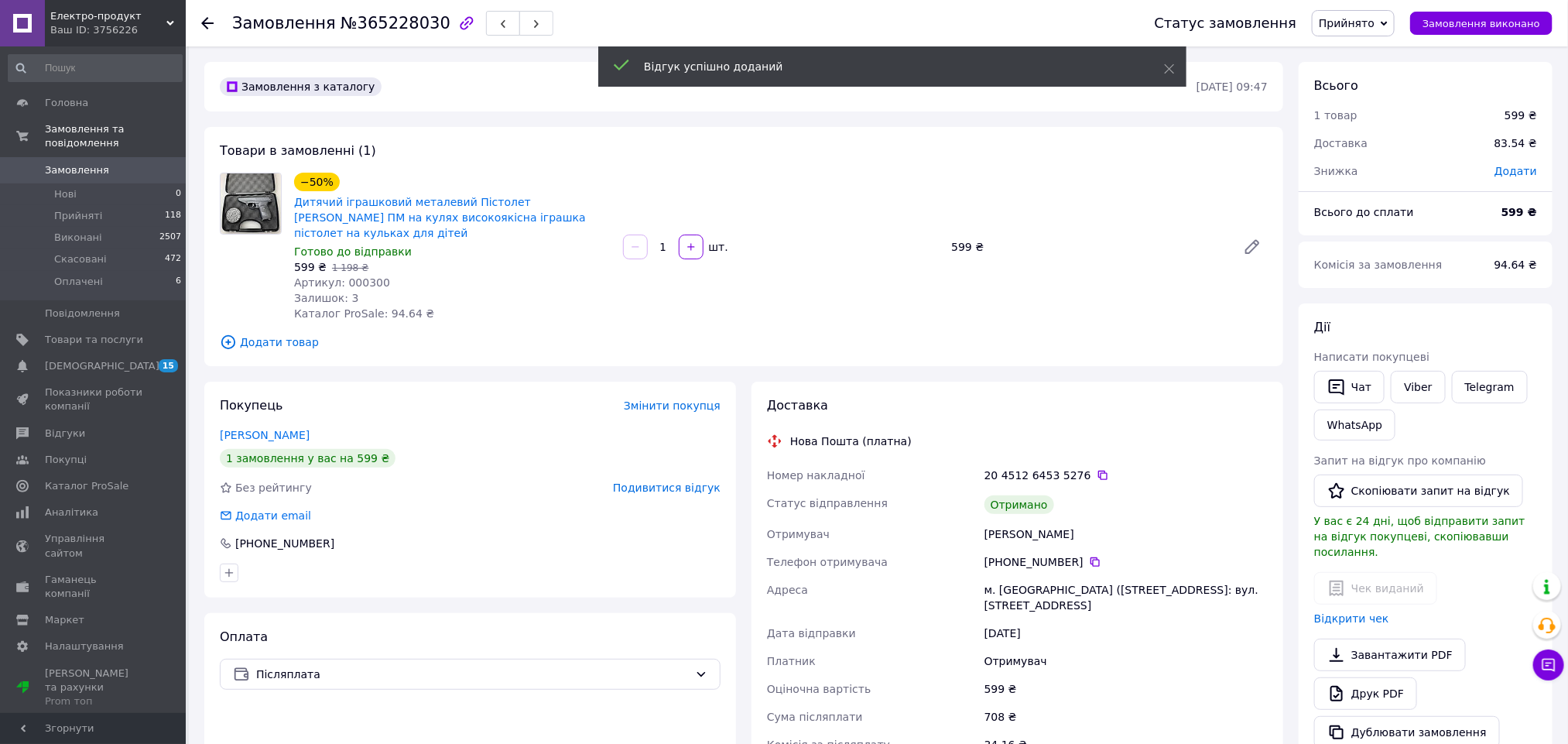
click at [1357, 26] on span "Прийнято" at bounding box center [1347, 23] width 56 height 12
click at [1370, 56] on li "Виконано" at bounding box center [1352, 54] width 81 height 23
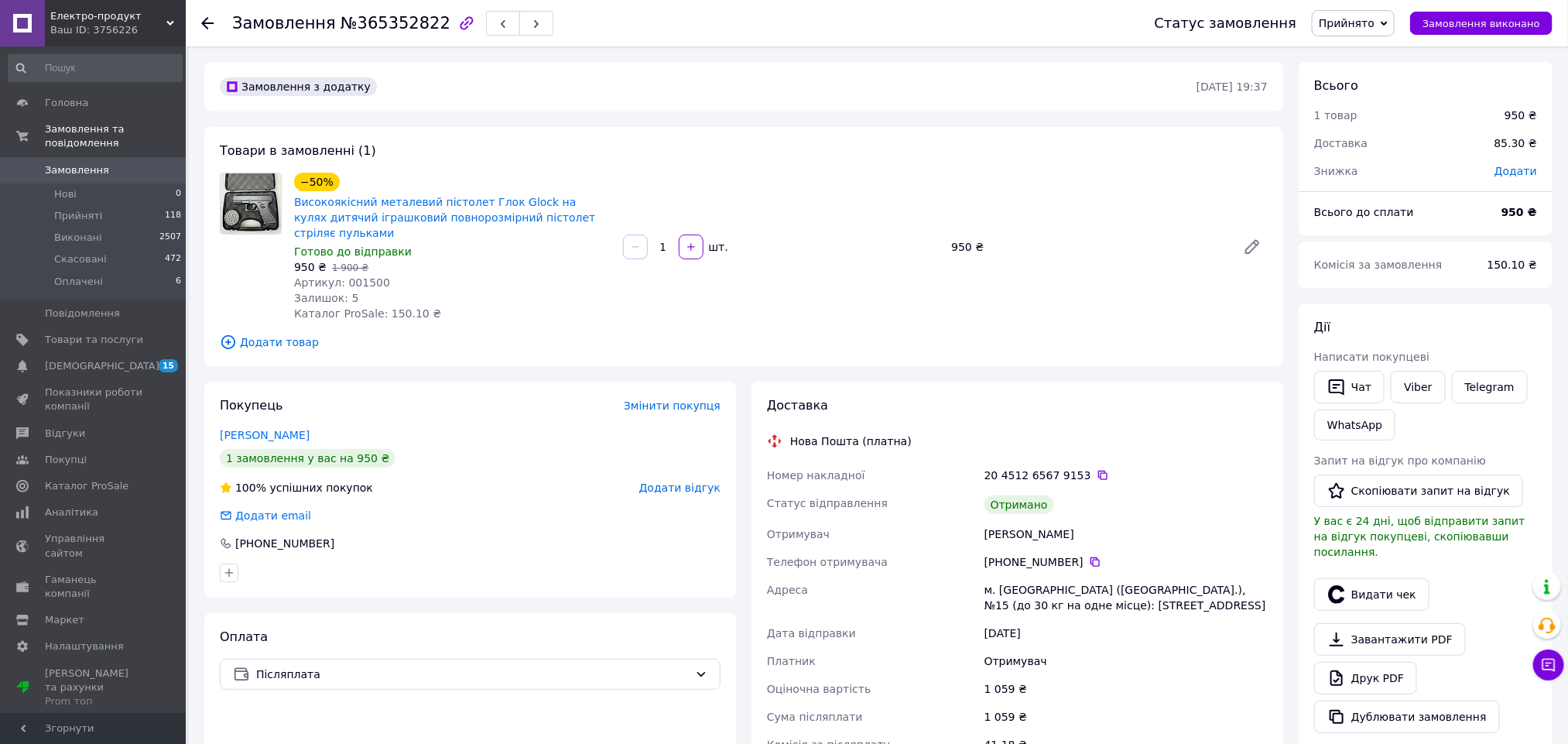
click at [1001, 520] on div "[PERSON_NAME]" at bounding box center [1126, 534] width 290 height 28
copy div "[PERSON_NAME]"
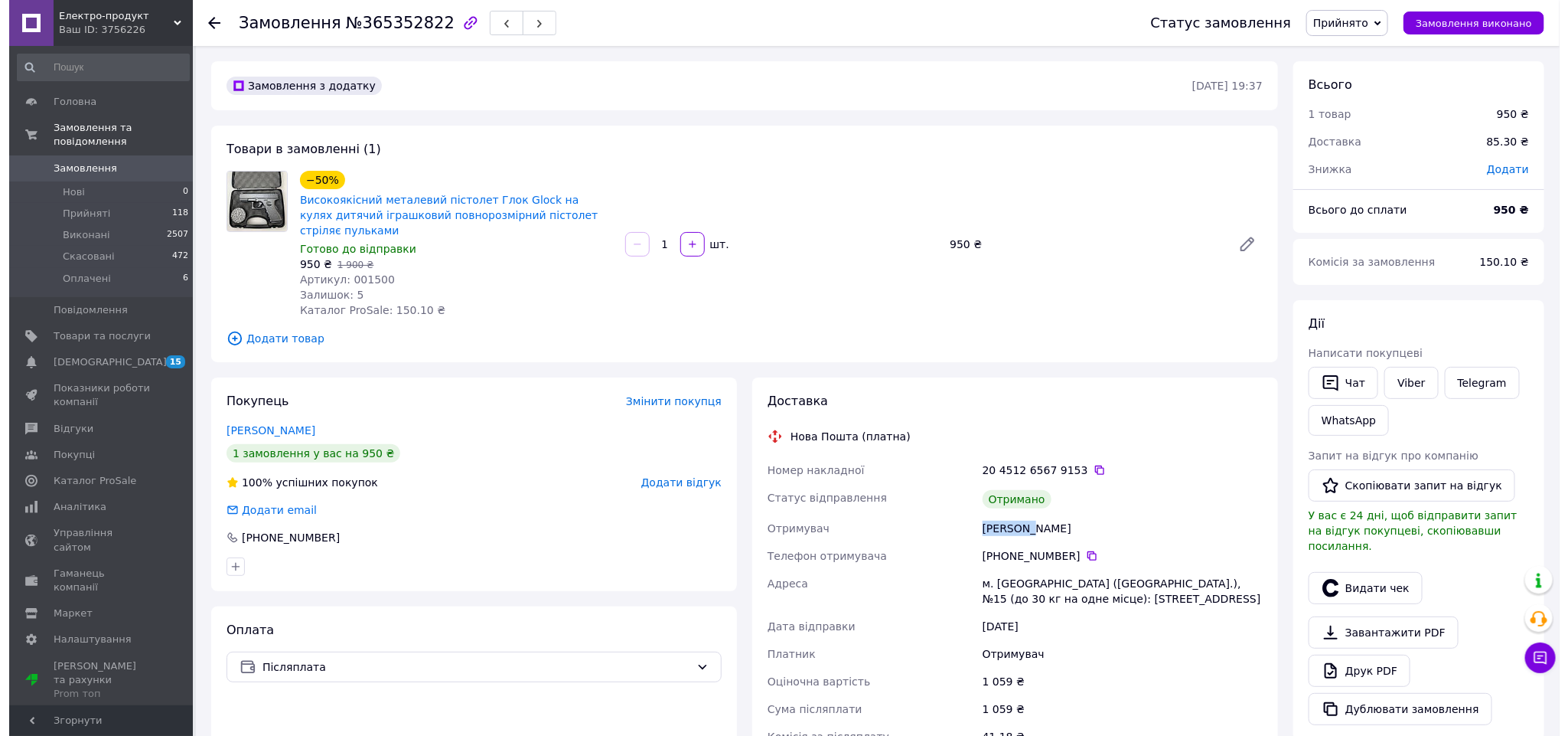
scroll to position [115, 0]
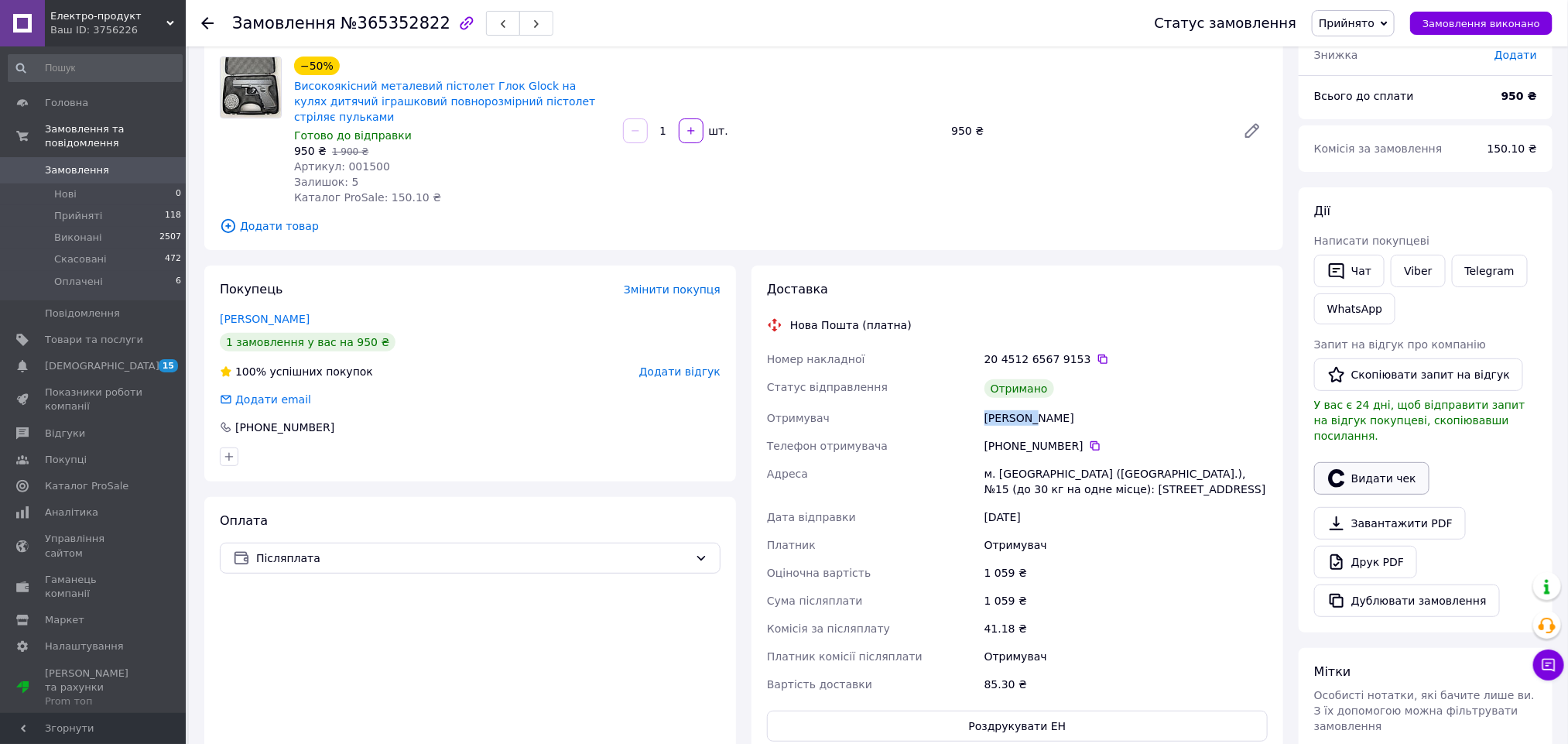
click at [1408, 470] on button "Видати чек" at bounding box center [1371, 479] width 115 height 33
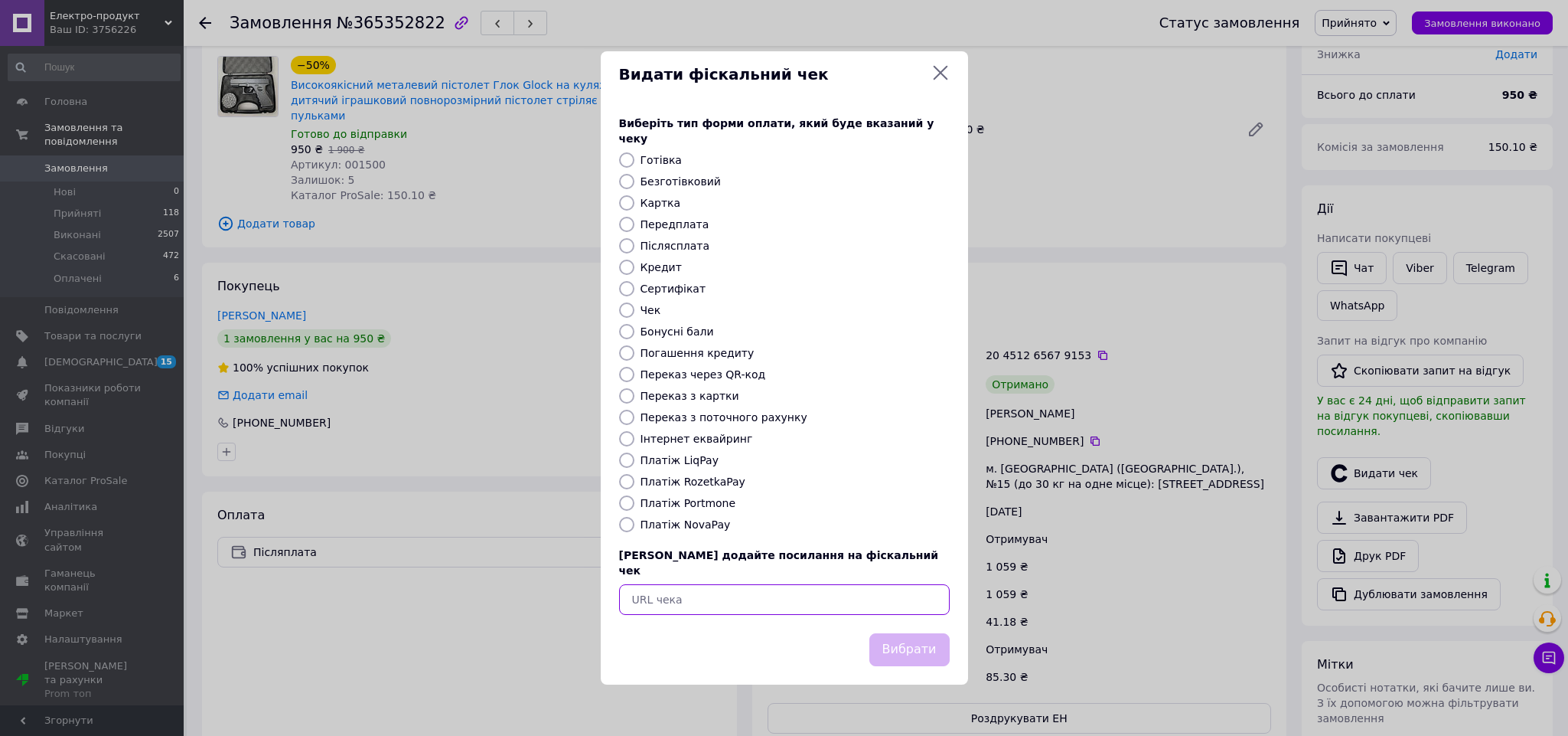
click at [811, 585] on input "text" at bounding box center [784, 600] width 330 height 31
paste input "https://check.checkbox.ua/696228e4-0962-4451-9dc3-ee94146b30fd"
type input "https://check.checkbox.ua/696228e4-0962-4451-9dc3-ee94146b30fd"
click at [916, 633] on button "Вибрати" at bounding box center [910, 650] width 81 height 33
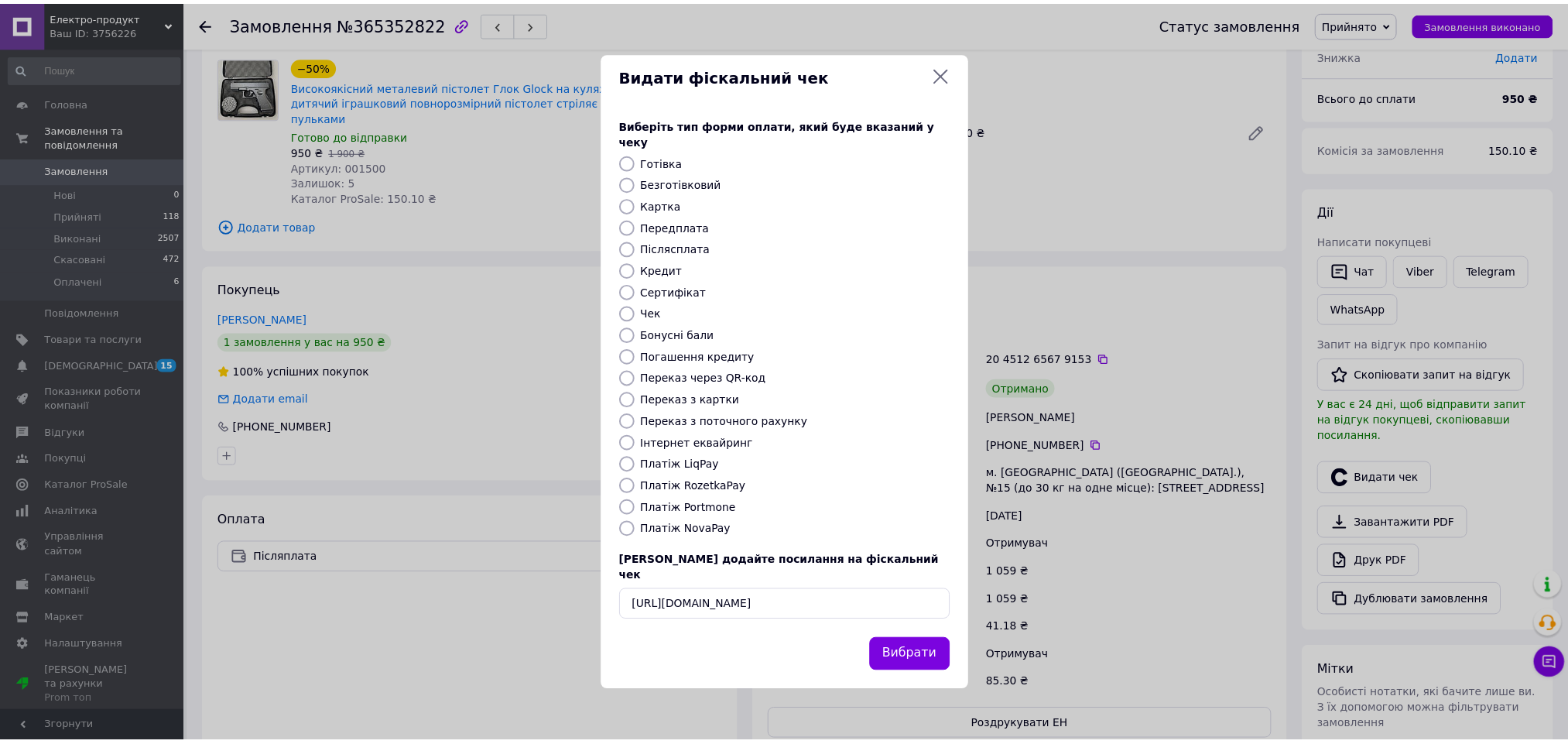
scroll to position [0, 0]
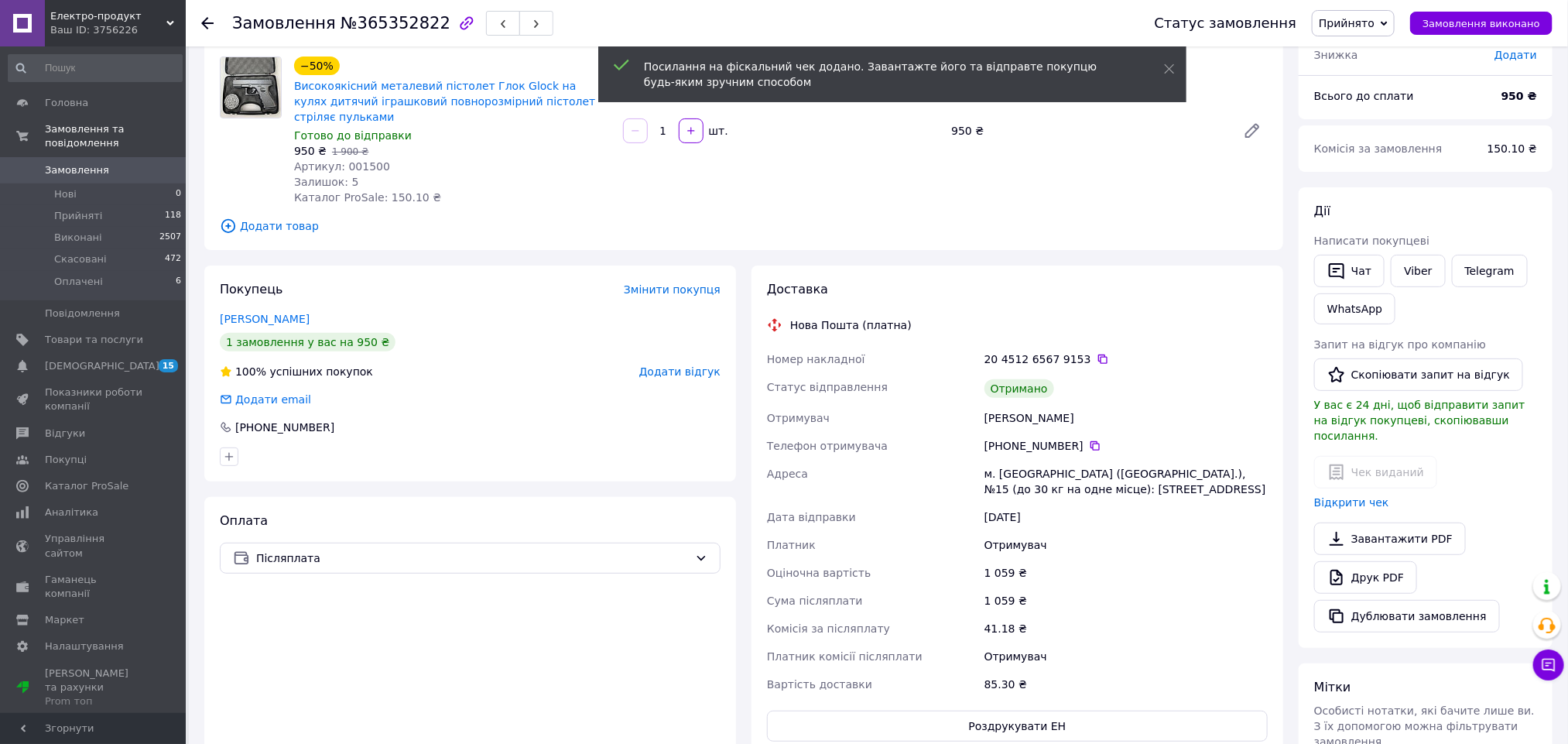
click at [685, 365] on span "Додати відгук" at bounding box center [680, 371] width 81 height 12
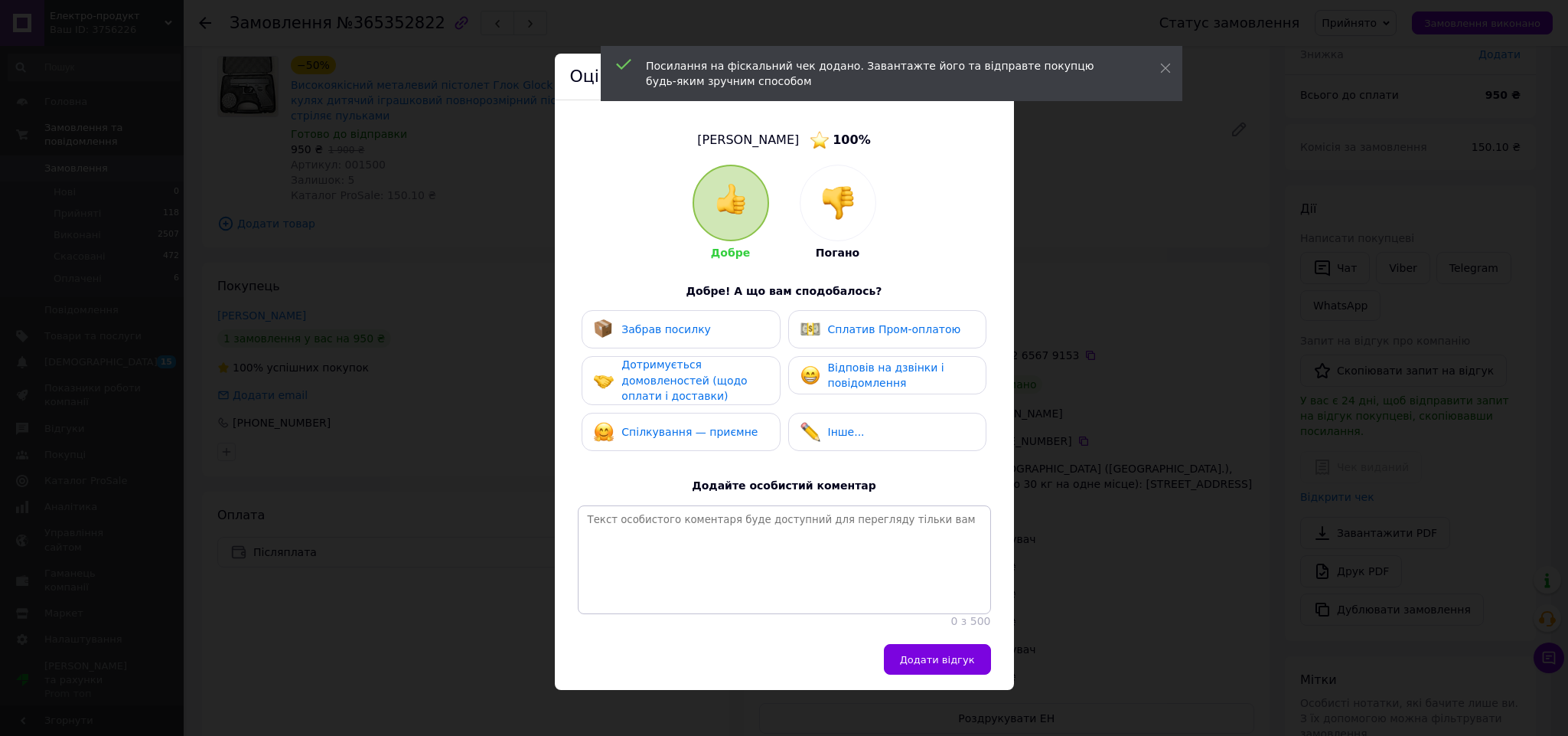
drag, startPoint x: 675, startPoint y: 329, endPoint x: 799, endPoint y: 359, distance: 127.6
click at [676, 329] on span "Забрав посилку" at bounding box center [666, 329] width 90 height 12
click at [806, 364] on div "Відповів на дзвінки і повідомлення" at bounding box center [887, 375] width 173 height 32
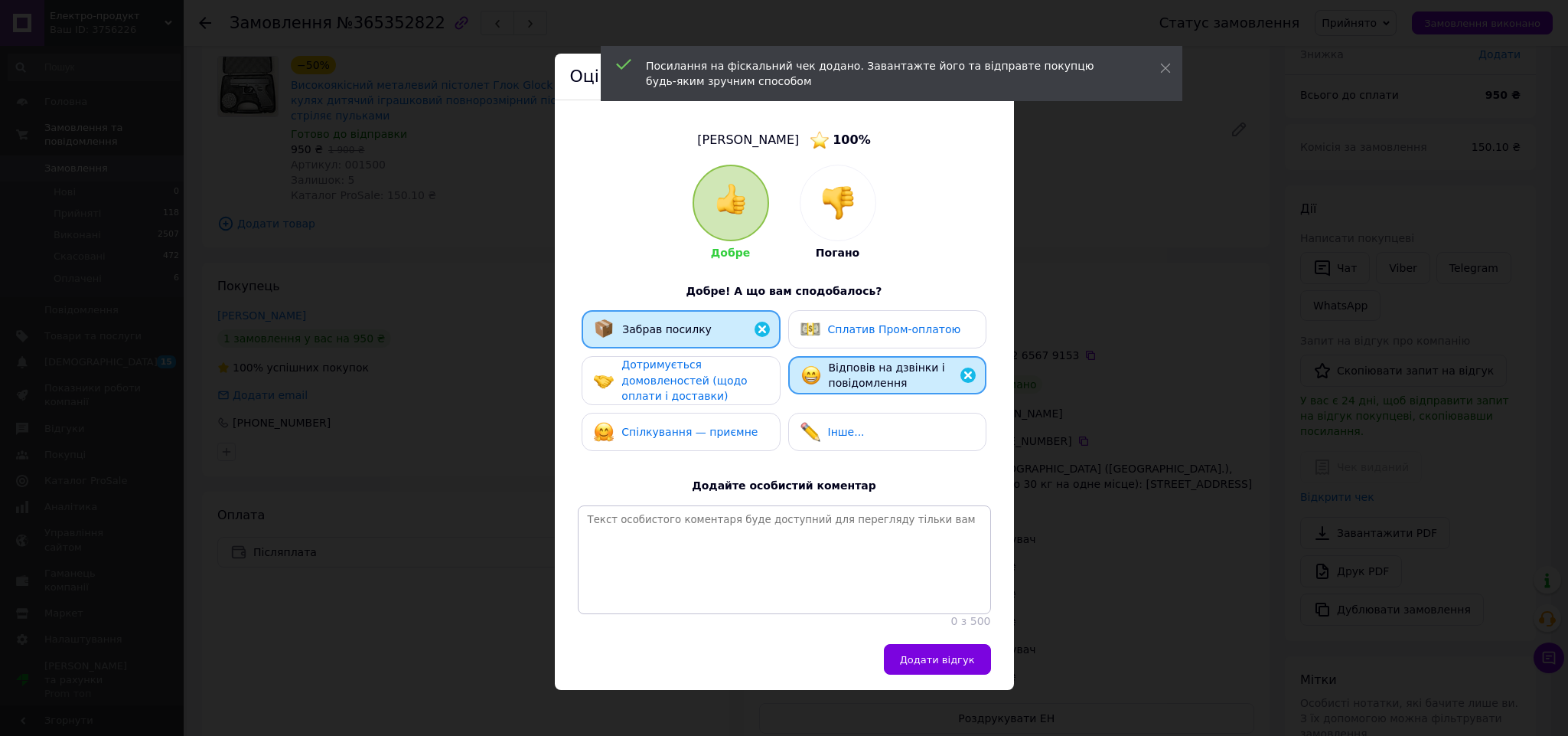
drag, startPoint x: 959, startPoint y: 688, endPoint x: 955, endPoint y: 677, distance: 11.7
click at [956, 675] on button "Додати відгук" at bounding box center [937, 659] width 107 height 31
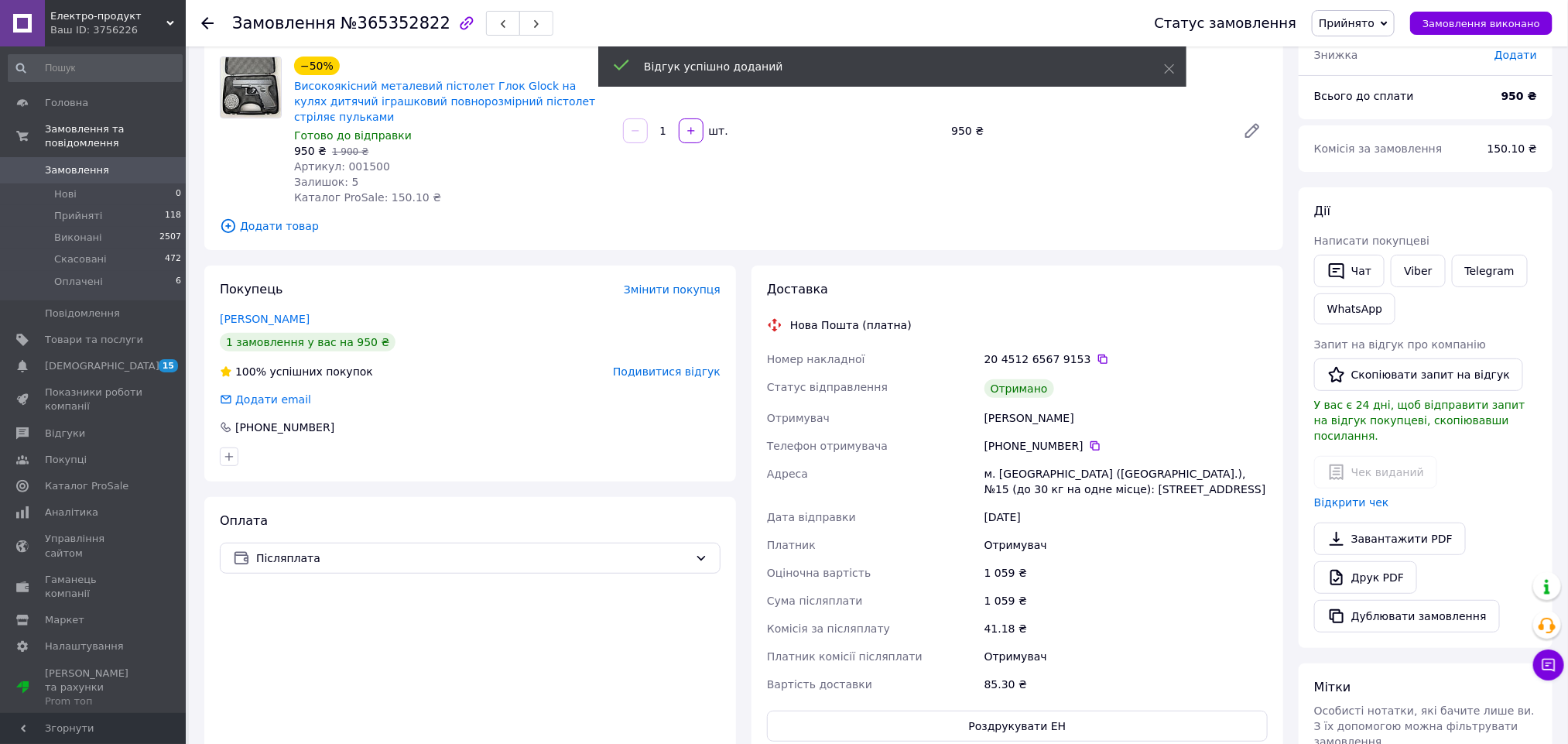
click at [1357, 26] on span "Прийнято" at bounding box center [1347, 23] width 56 height 12
click at [1372, 63] on li "Виконано" at bounding box center [1352, 54] width 81 height 23
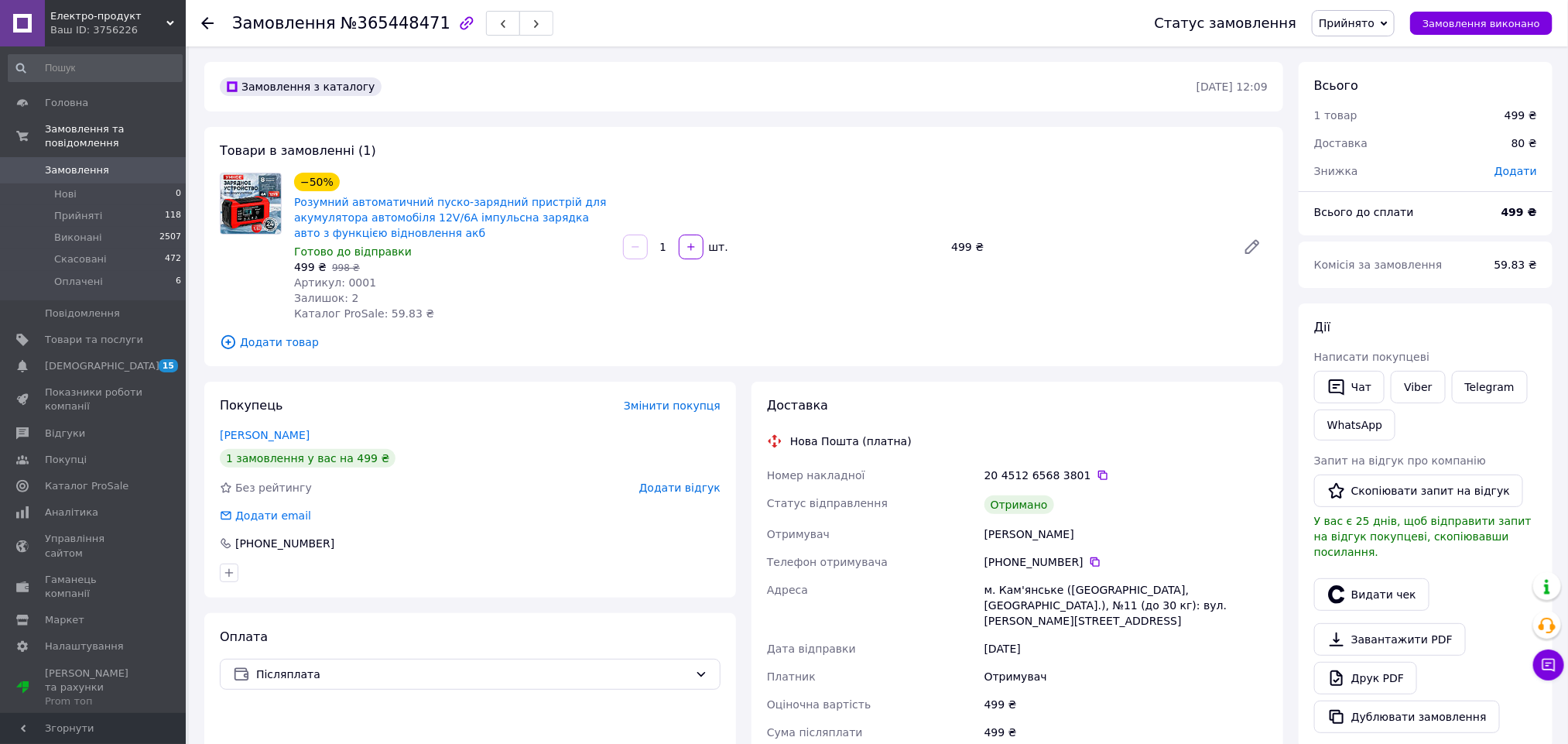
click at [1003, 530] on div "[PERSON_NAME]" at bounding box center [1126, 534] width 290 height 28
copy div "Секереш"
click at [1356, 580] on button "Видати чек" at bounding box center [1371, 595] width 115 height 33
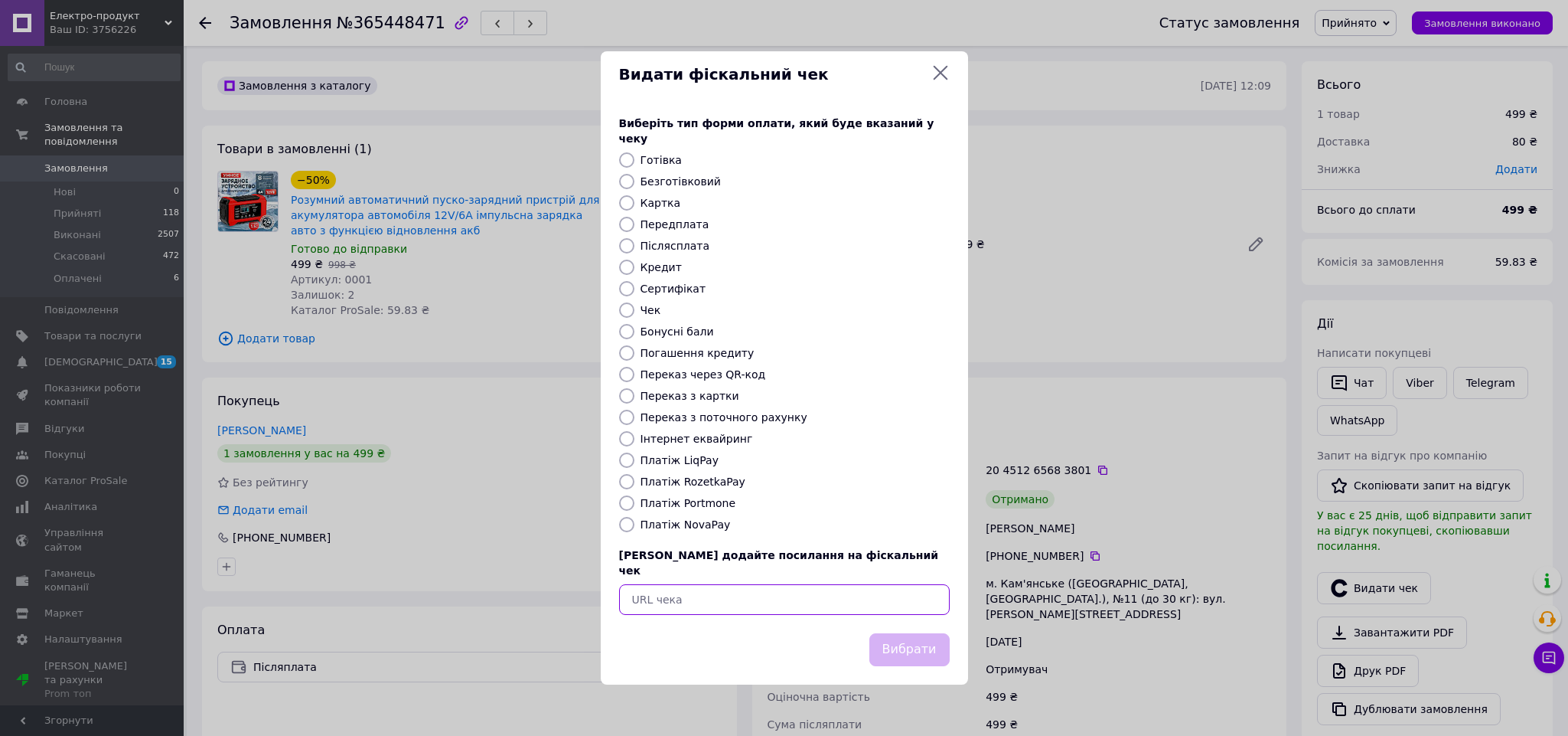
click at [884, 596] on input "text" at bounding box center [784, 600] width 330 height 31
paste input "[URL][DOMAIN_NAME]"
type input "[URL][DOMAIN_NAME]"
click at [898, 633] on button "Вибрати" at bounding box center [910, 650] width 81 height 33
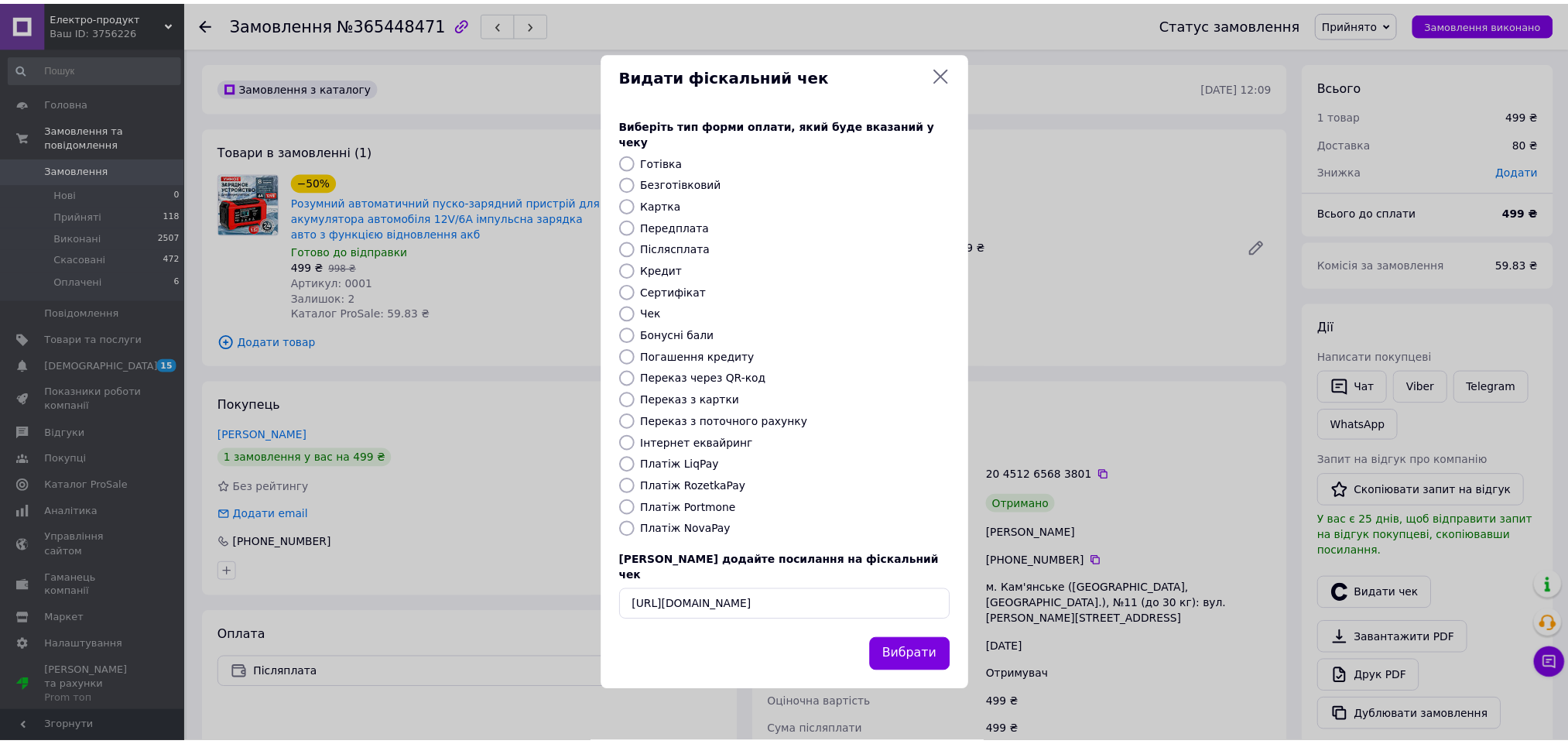
scroll to position [0, 0]
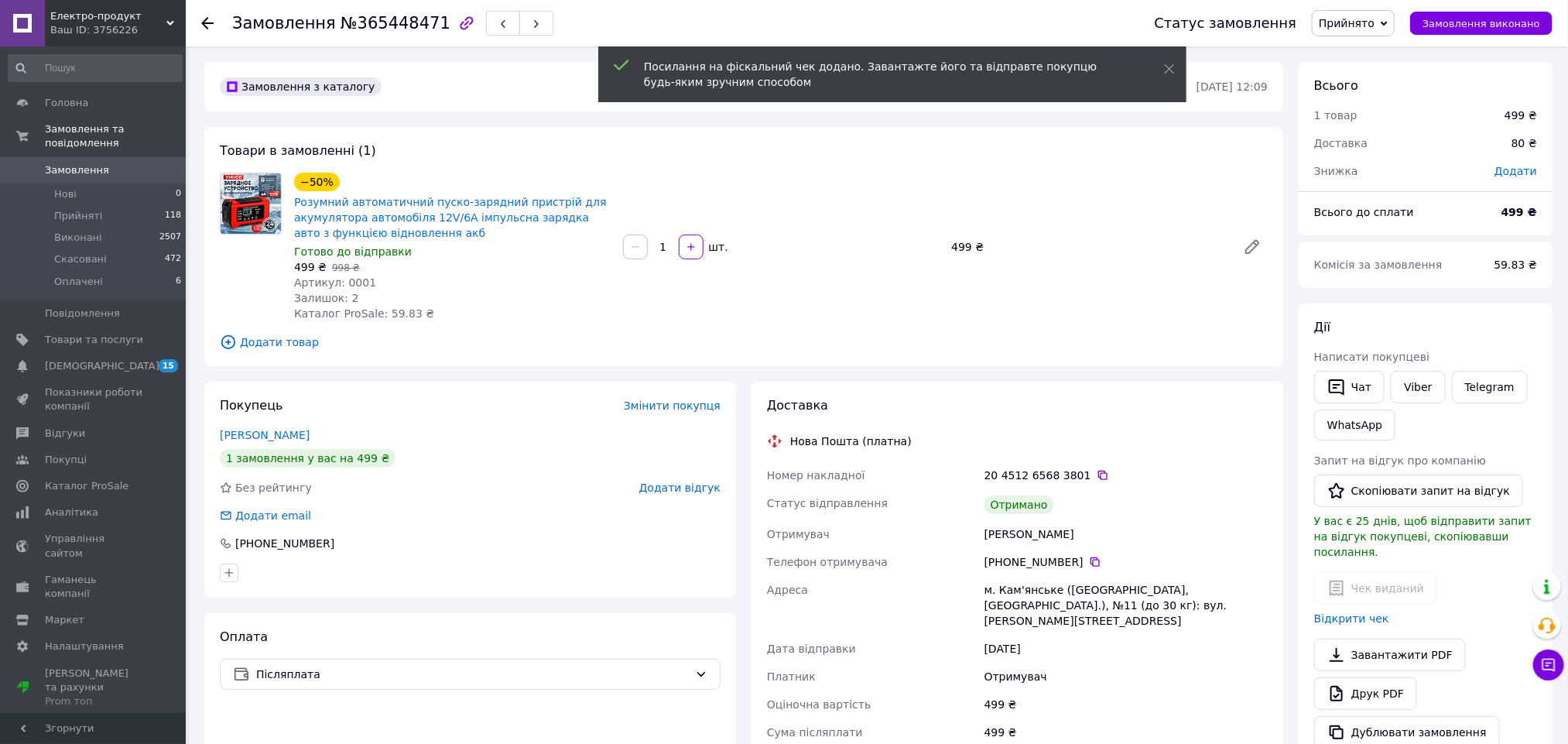
click at [703, 491] on span "Додати відгук" at bounding box center [680, 487] width 81 height 12
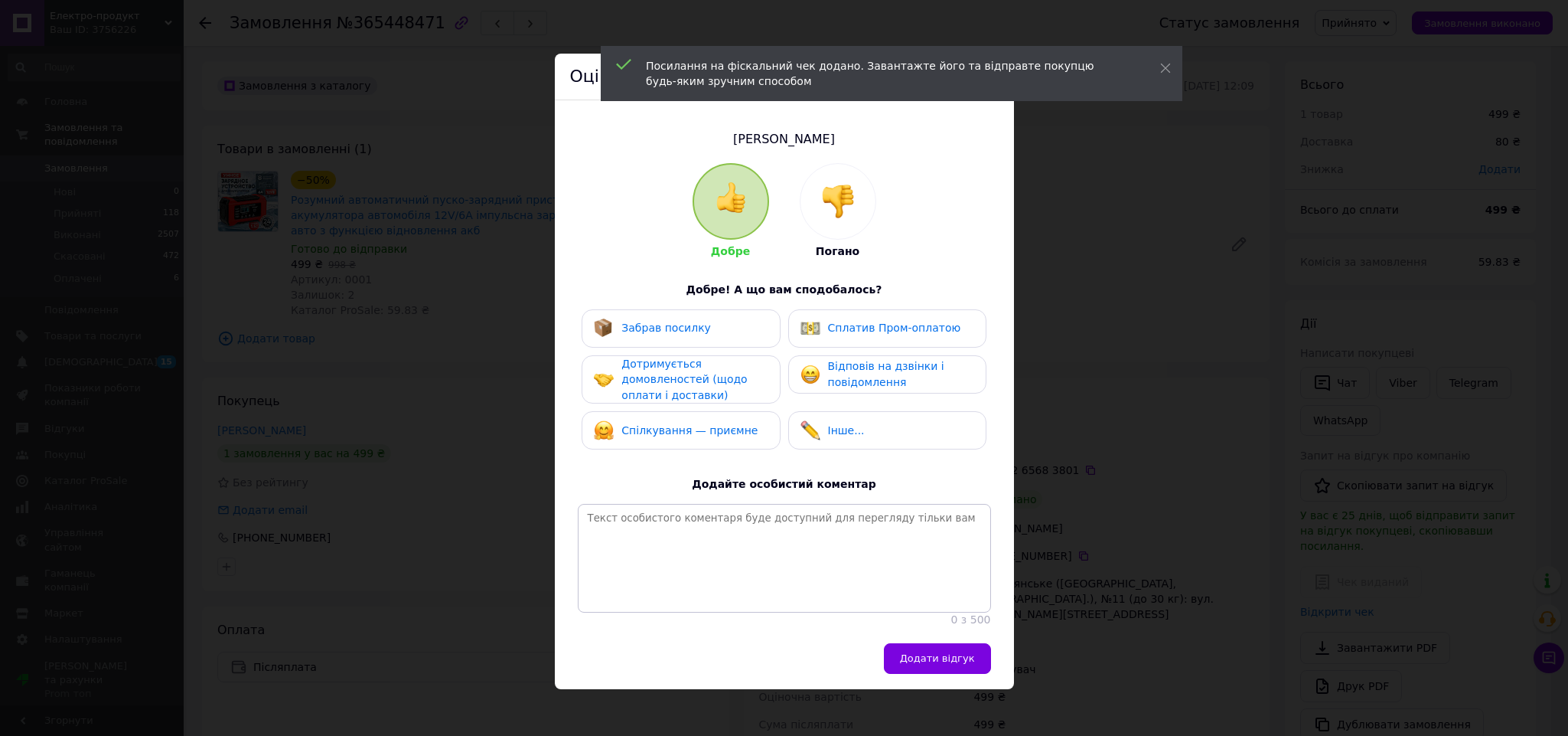
drag, startPoint x: 662, startPoint y: 322, endPoint x: 872, endPoint y: 375, distance: 216.6
click at [666, 322] on span "Забрав посилку" at bounding box center [666, 327] width 90 height 12
click at [872, 375] on span "Відповів на дзвінки і повідомлення" at bounding box center [886, 374] width 116 height 28
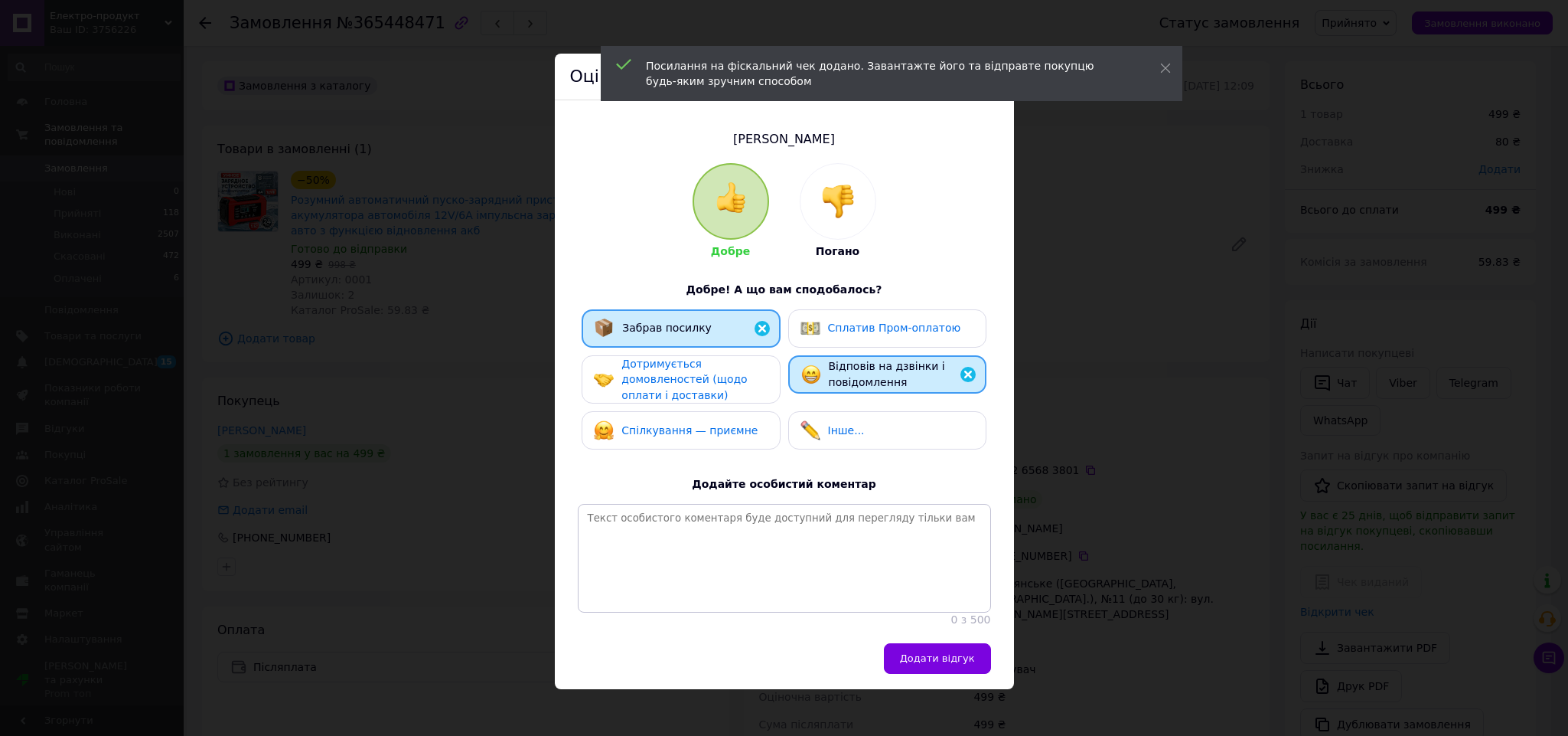
drag, startPoint x: 948, startPoint y: 671, endPoint x: 958, endPoint y: 671, distance: 10.0
click at [948, 664] on span "Додати відгук" at bounding box center [937, 658] width 75 height 11
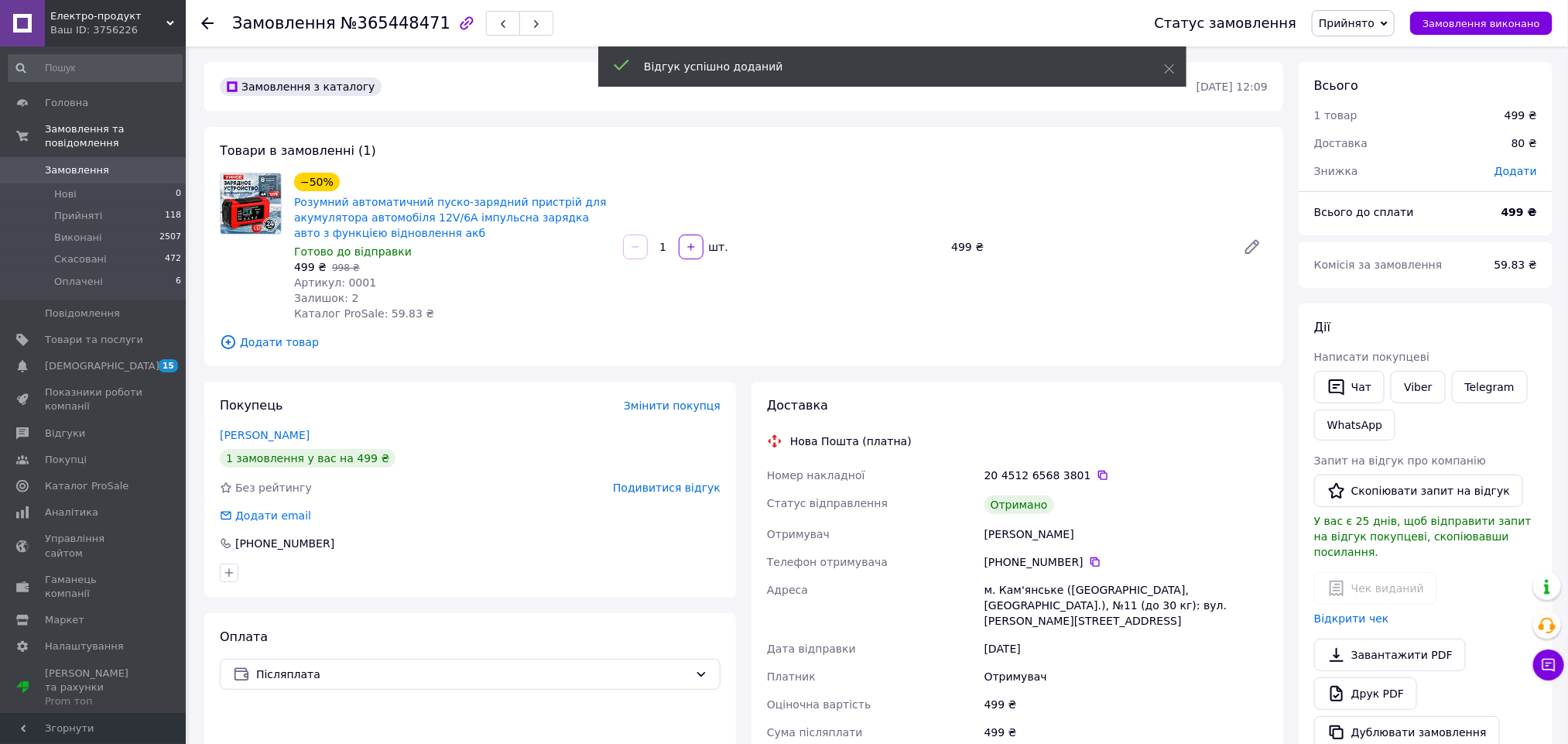
click at [1374, 24] on span "Прийнято" at bounding box center [1347, 23] width 56 height 12
click at [1375, 46] on li "Виконано" at bounding box center [1352, 54] width 81 height 23
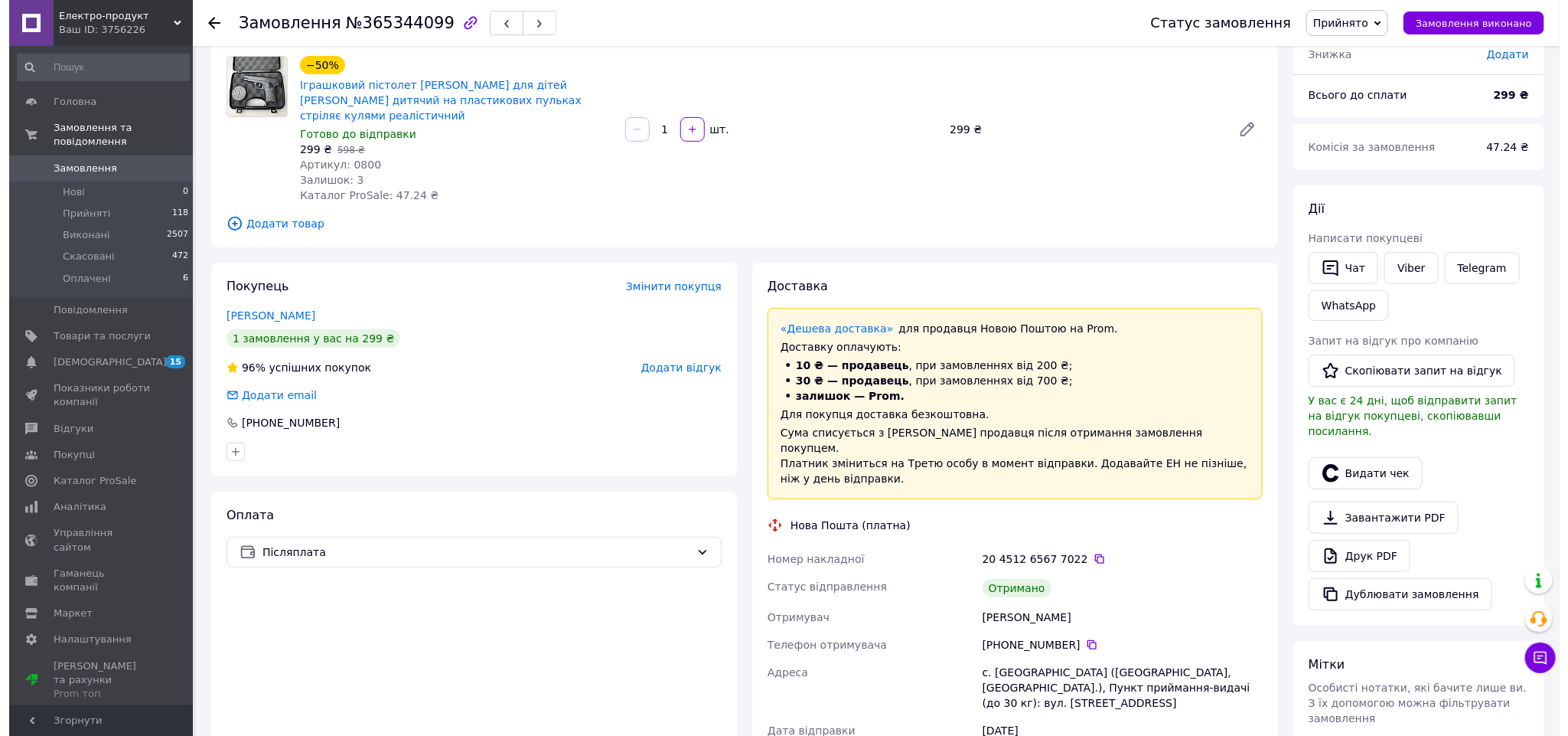
scroll to position [230, 0]
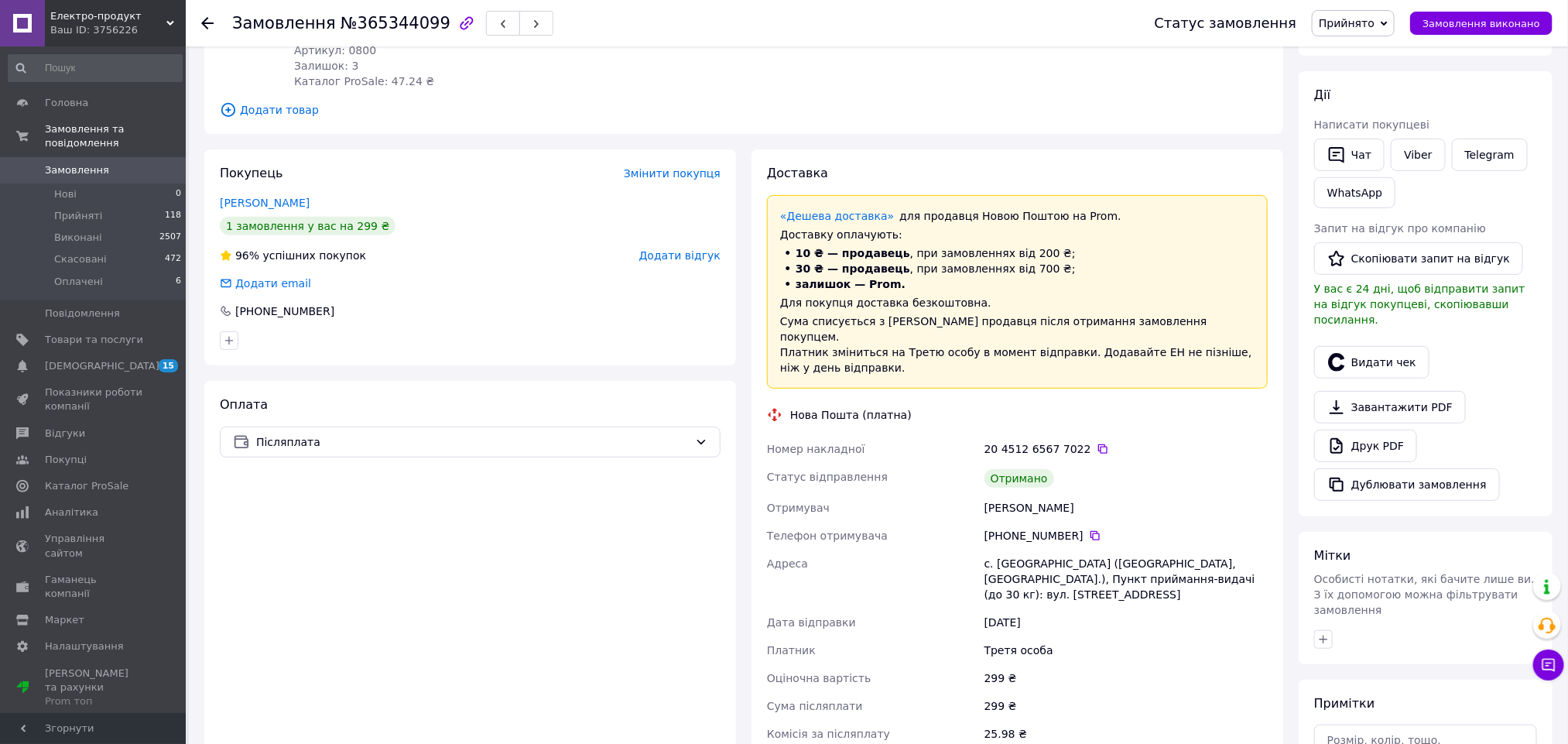
click at [989, 494] on div "[PERSON_NAME]" at bounding box center [1126, 508] width 290 height 28
copy div "[PERSON_NAME]"
click at [1348, 354] on button "Видати чек" at bounding box center [1371, 362] width 115 height 33
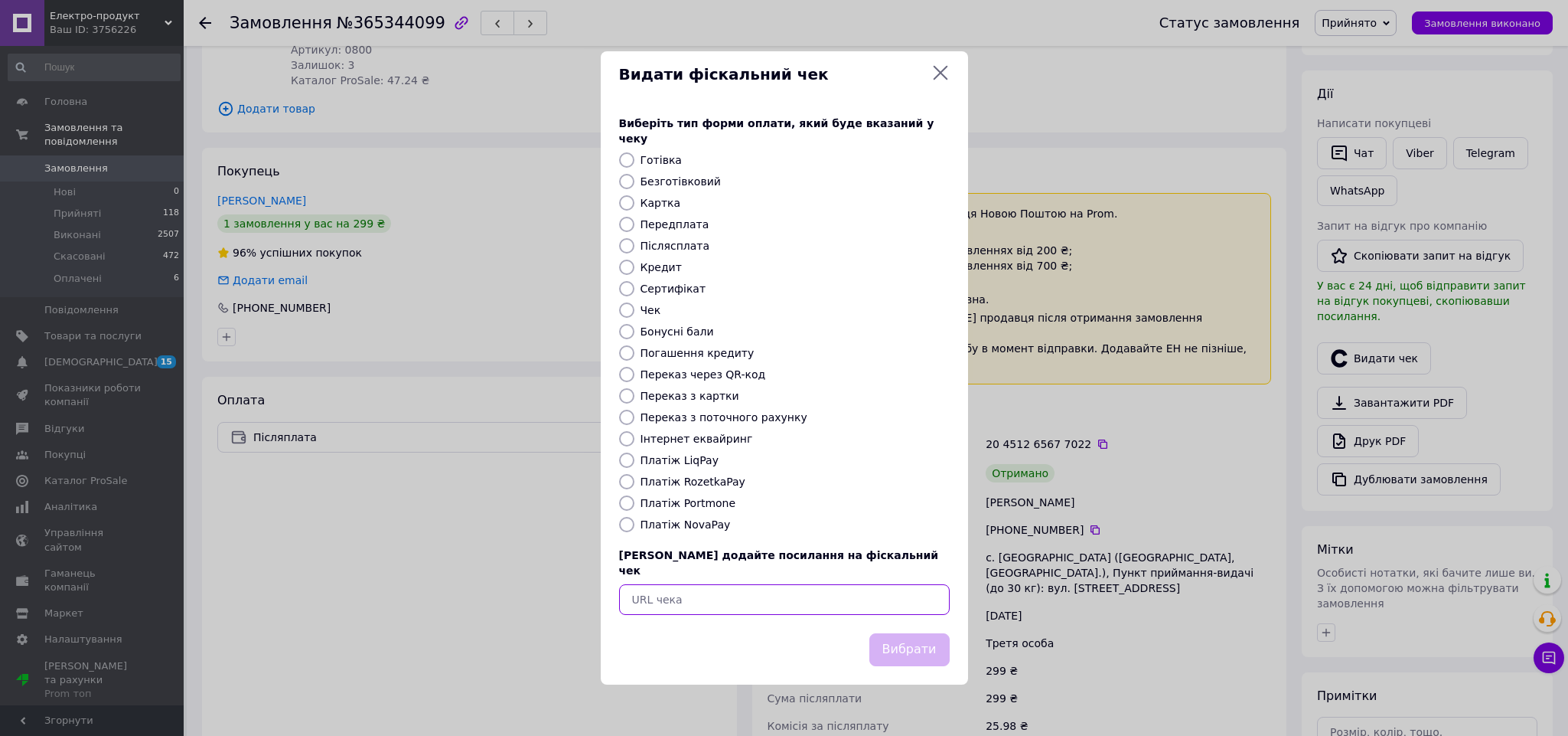
click at [793, 585] on input "text" at bounding box center [784, 600] width 330 height 31
paste input "[URL][DOMAIN_NAME]"
type input "[URL][DOMAIN_NAME]"
click at [911, 644] on button "Вибрати" at bounding box center [910, 650] width 81 height 33
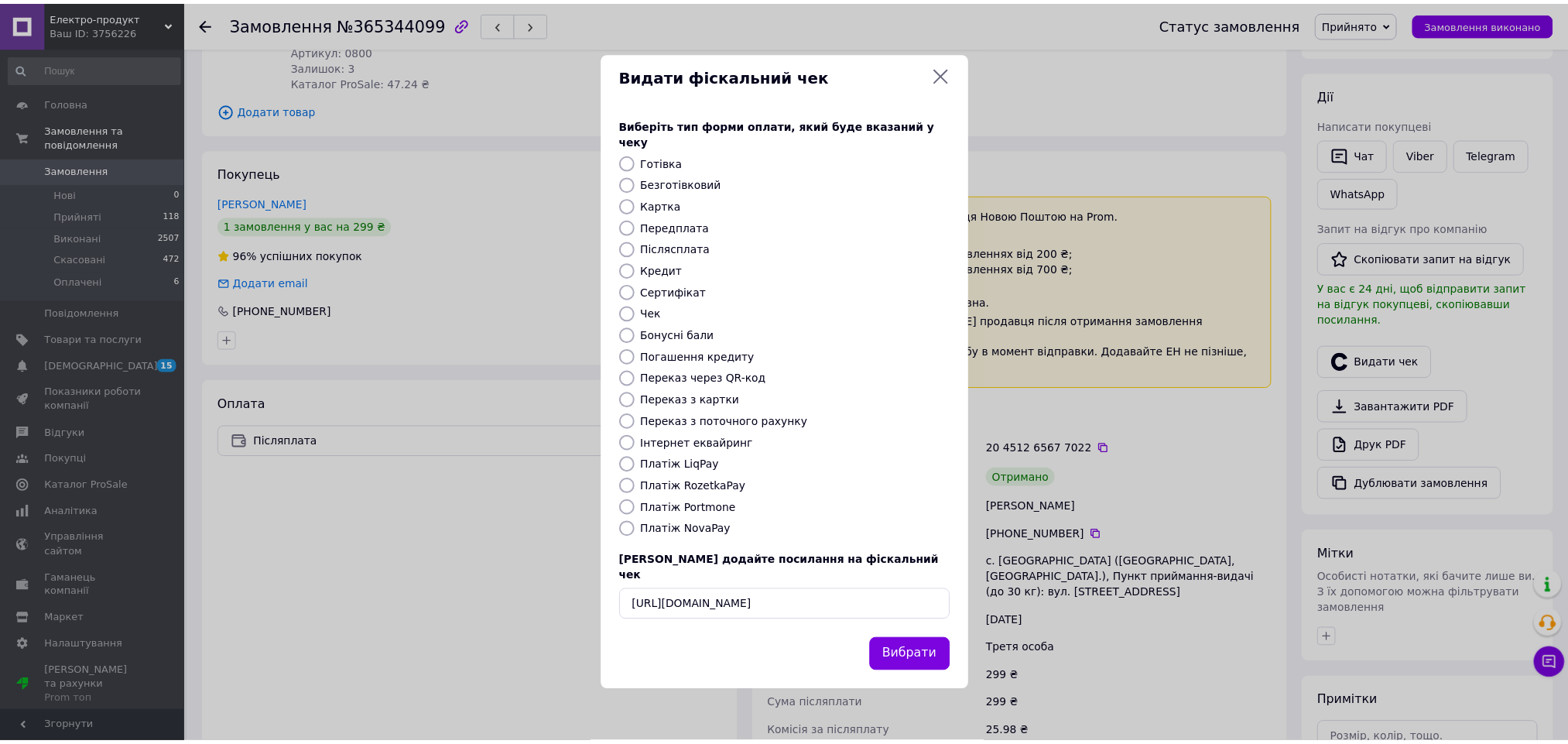
scroll to position [0, 0]
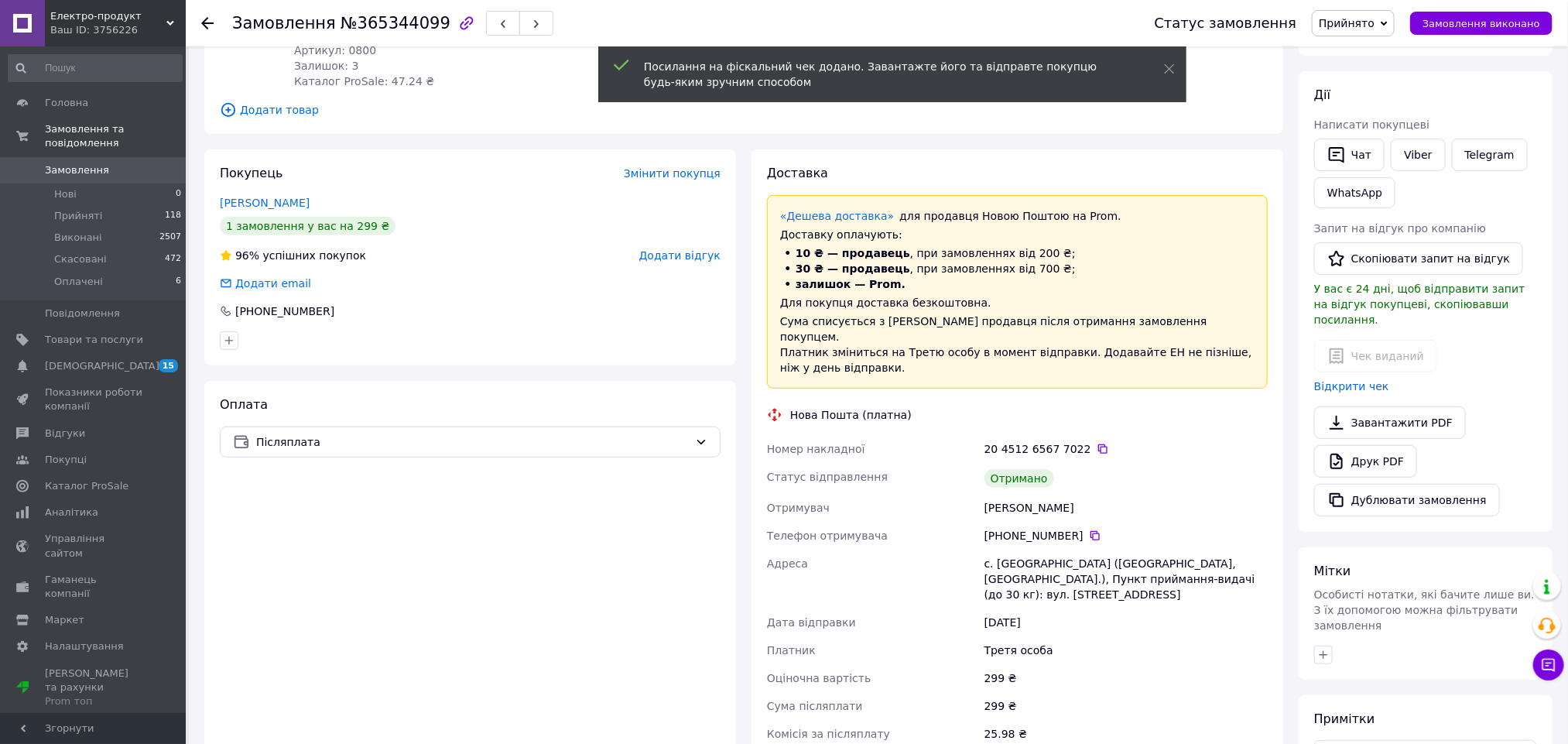
click at [708, 249] on span "Додати відгук" at bounding box center [680, 255] width 81 height 12
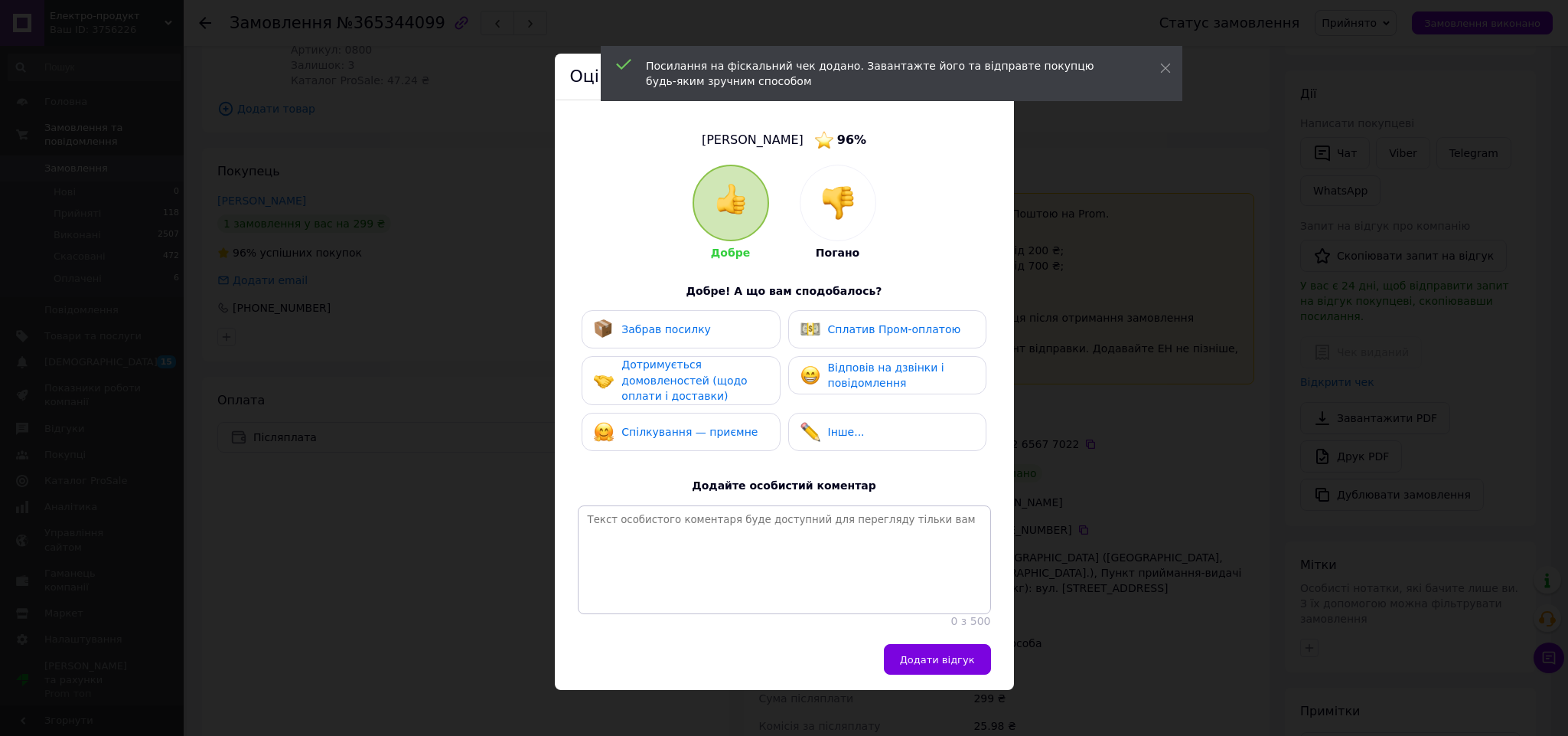
drag, startPoint x: 705, startPoint y: 427, endPoint x: 699, endPoint y: 343, distance: 84.2
click at [707, 426] on span "Спілкування — приємне" at bounding box center [689, 432] width 136 height 12
click at [699, 342] on div "Забрав посилку" at bounding box center [681, 329] width 199 height 38
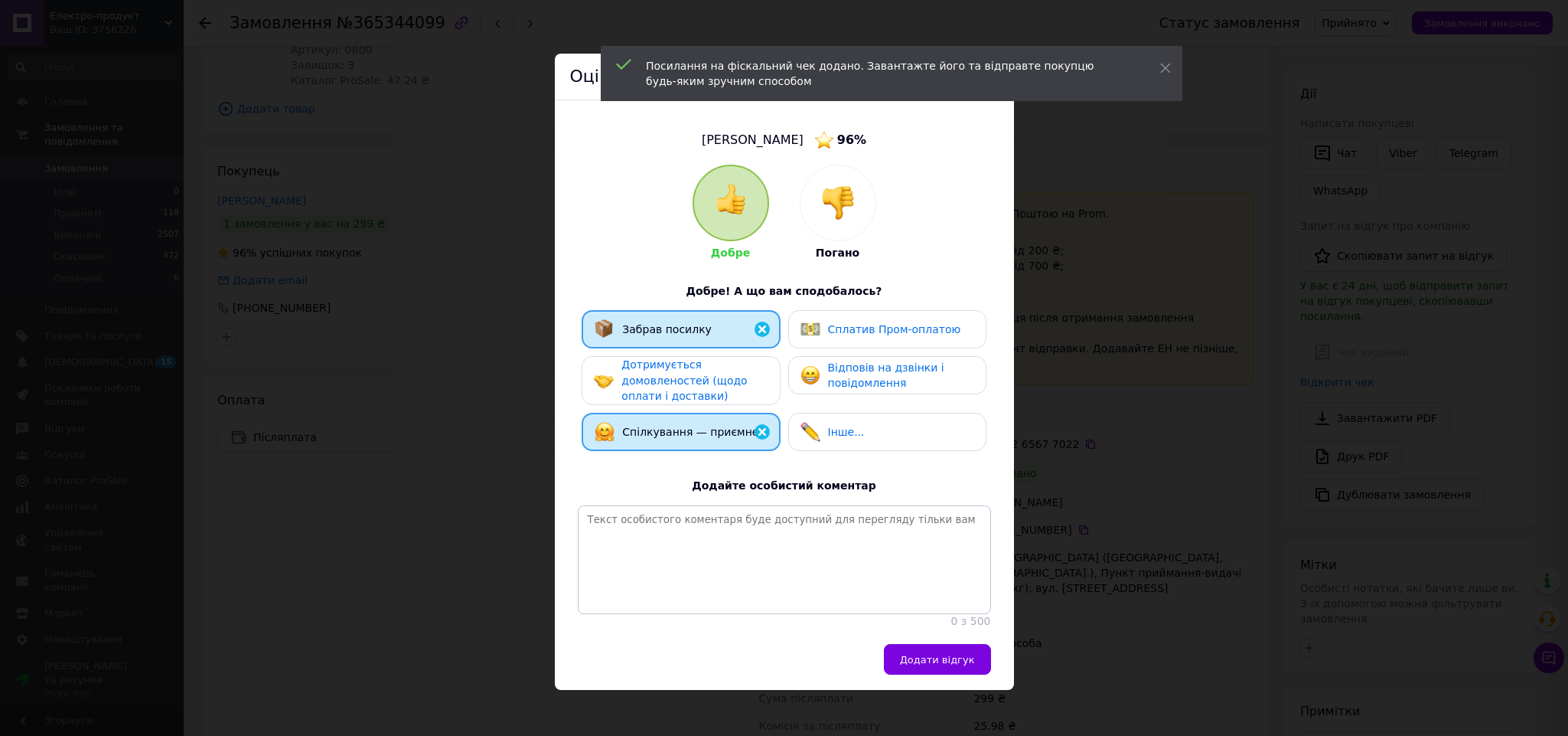
drag, startPoint x: 845, startPoint y: 383, endPoint x: 854, endPoint y: 386, distance: 9.5
click at [848, 383] on span "Відповів на дзвінки і повідомлення" at bounding box center [886, 375] width 116 height 28
click at [958, 665] on span "Додати відгук" at bounding box center [937, 659] width 75 height 11
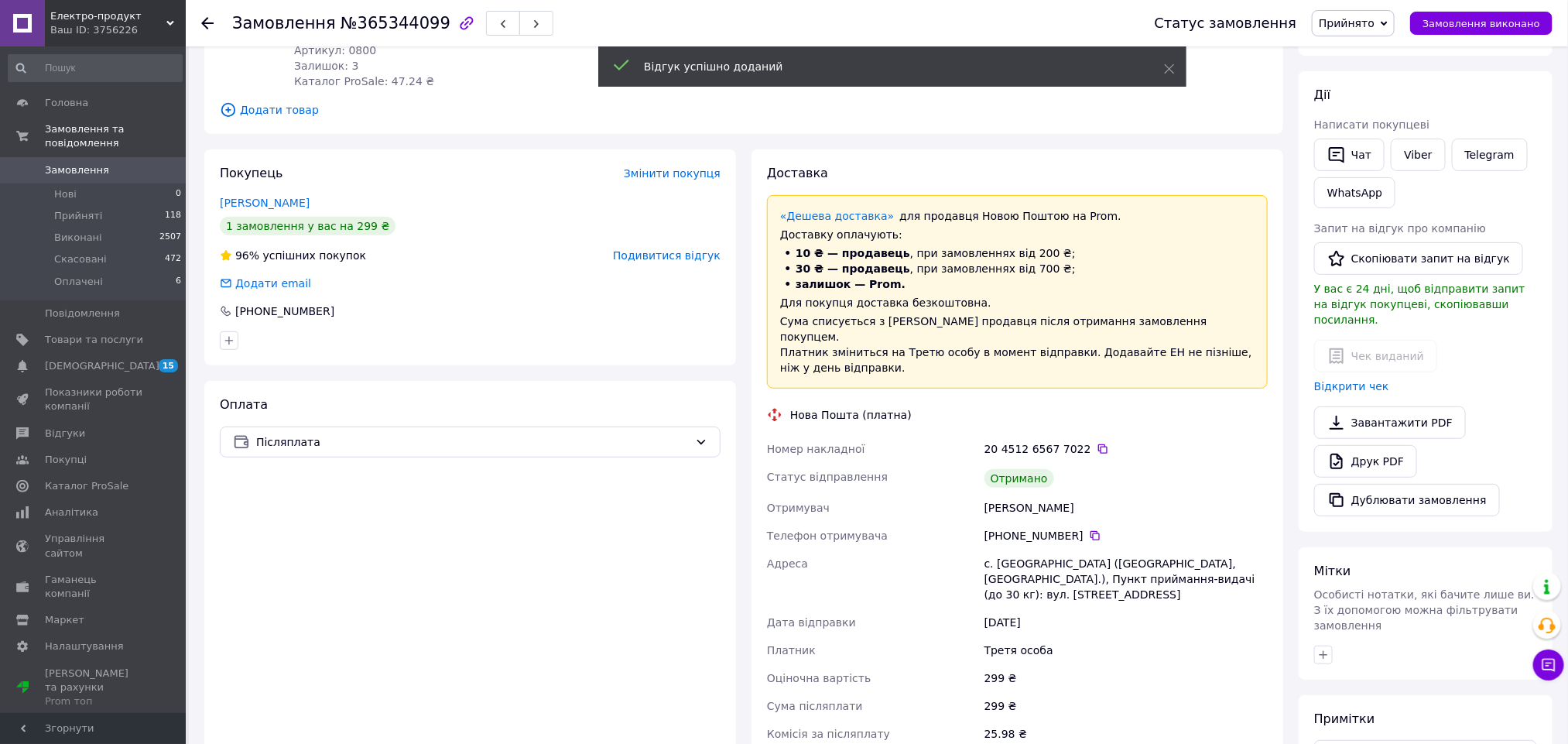
click at [1358, 26] on span "Прийнято" at bounding box center [1347, 23] width 56 height 12
click at [1366, 49] on li "Виконано" at bounding box center [1352, 54] width 81 height 23
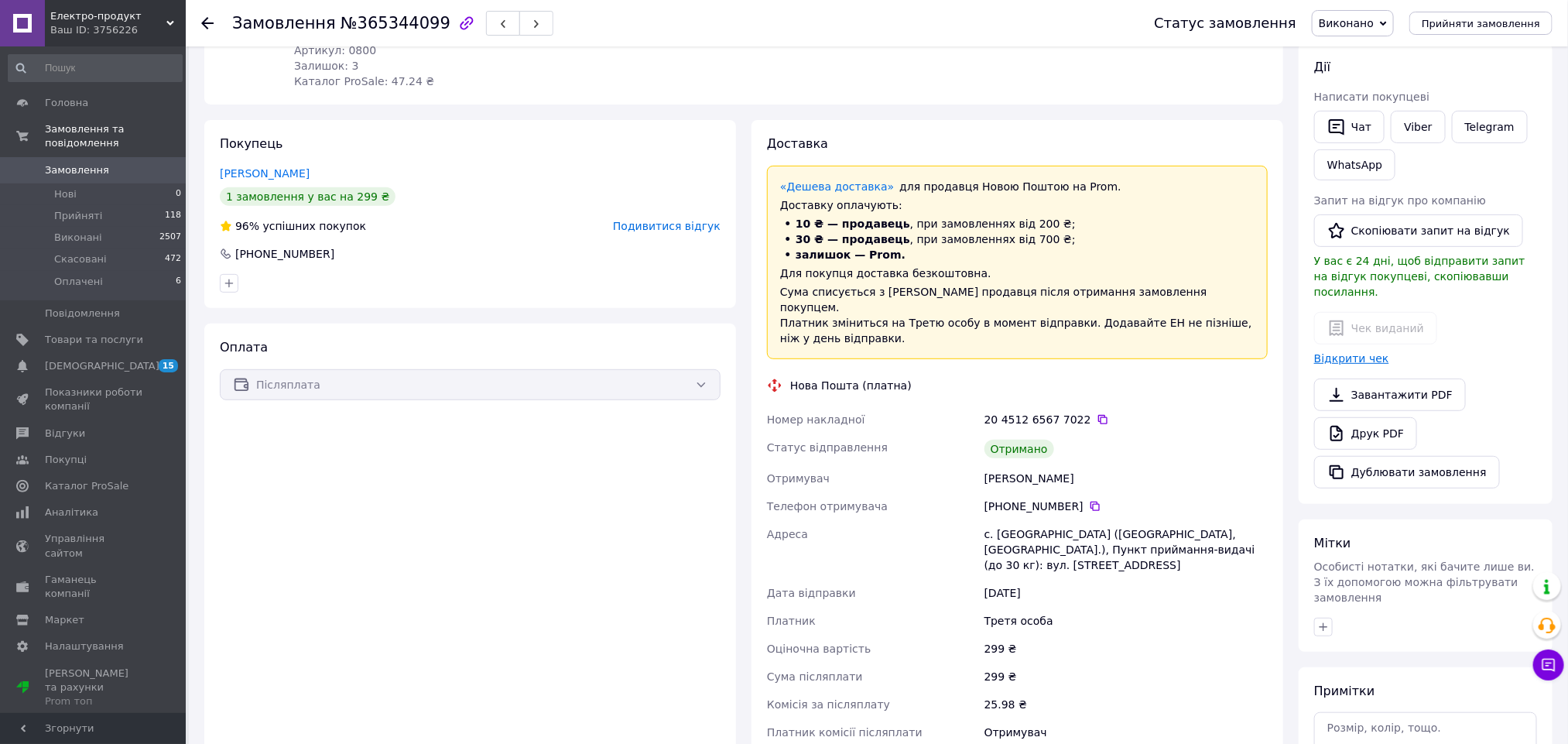
click at [1343, 352] on link "Відкрити чек" at bounding box center [1351, 358] width 75 height 12
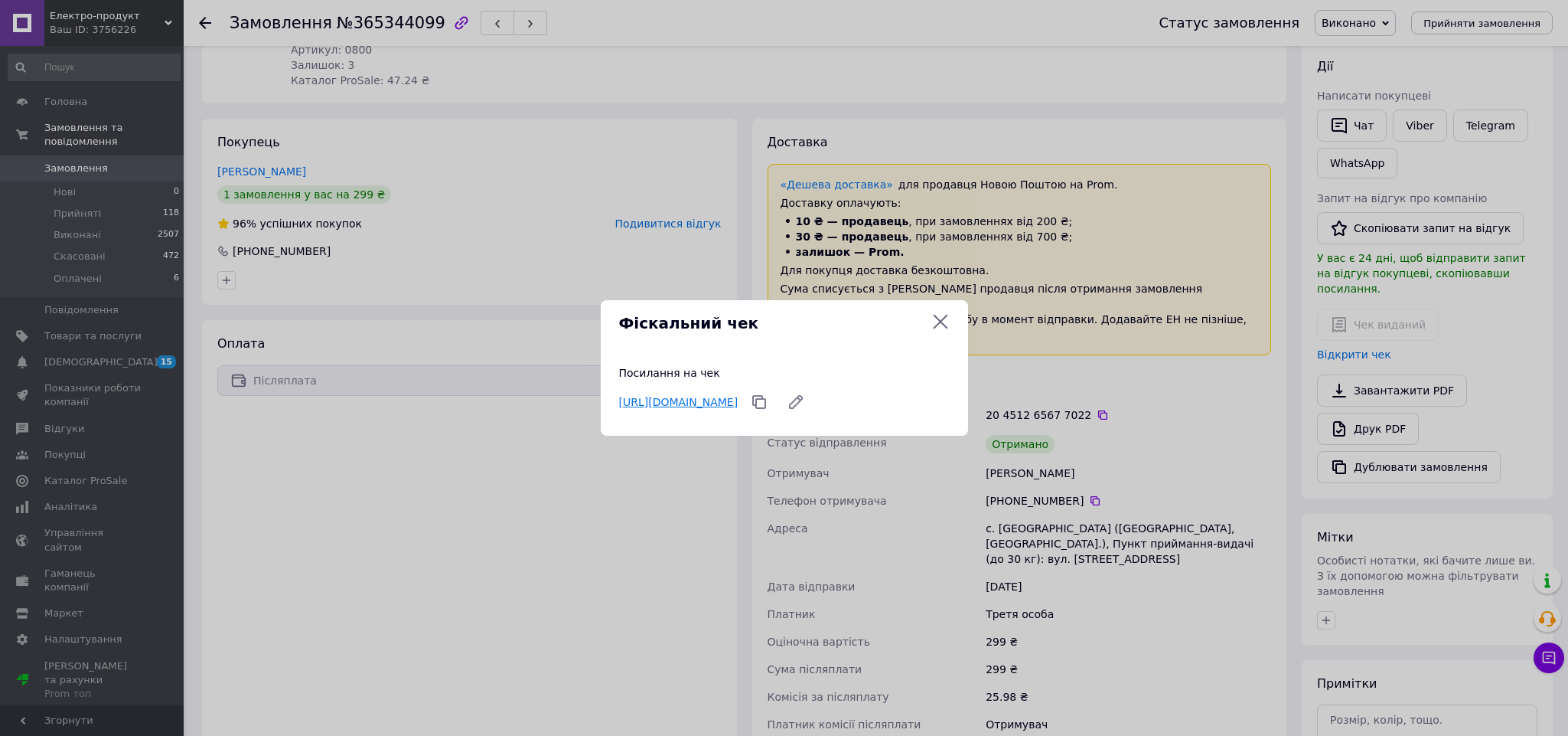
click at [739, 396] on link "[URL][DOMAIN_NAME]" at bounding box center [679, 401] width 120 height 12
click at [946, 322] on icon at bounding box center [941, 322] width 19 height 19
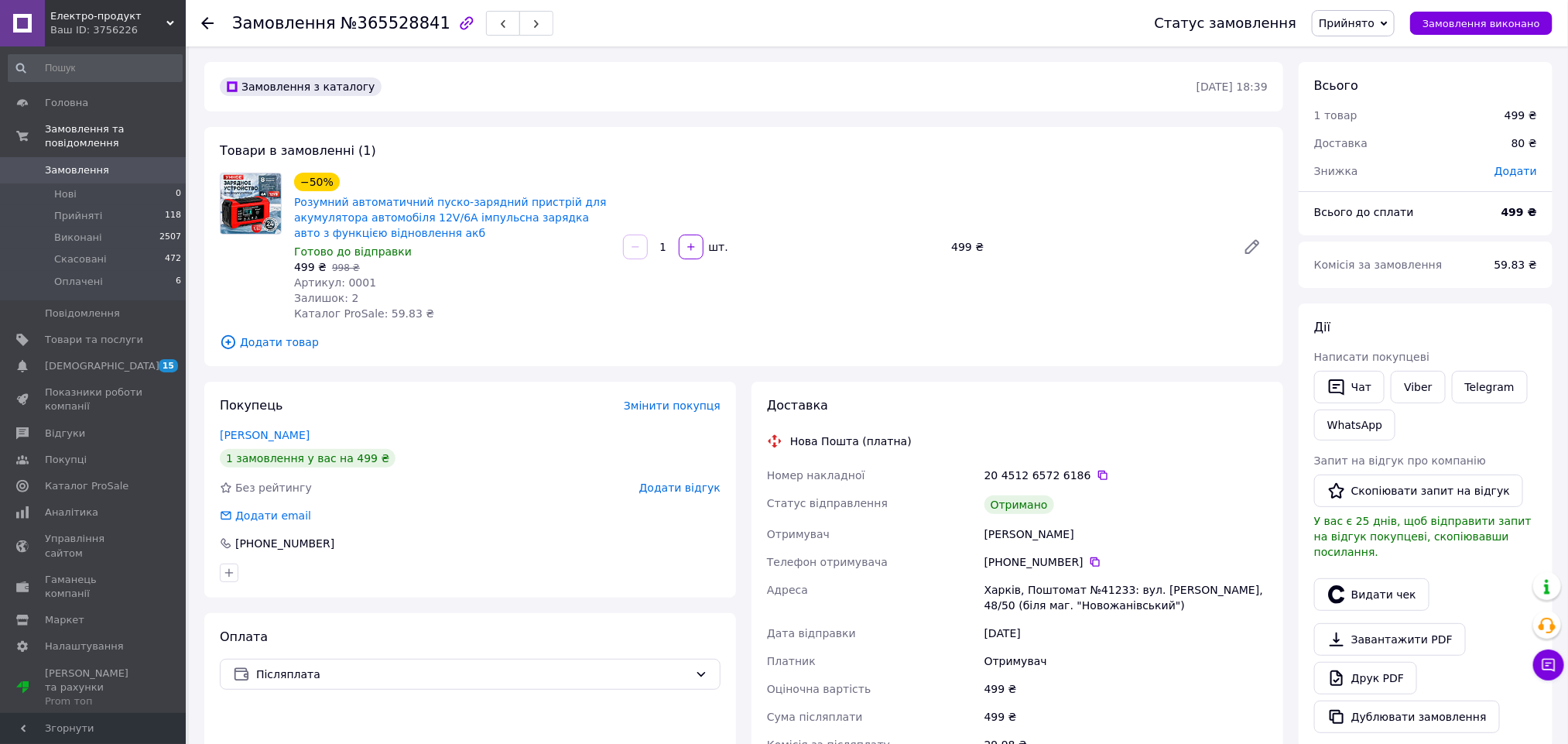
click at [1009, 528] on div "[PERSON_NAME]" at bounding box center [1126, 534] width 290 height 28
copy div "[PERSON_NAME]"
click at [1400, 580] on button "Видати чек" at bounding box center [1371, 595] width 115 height 33
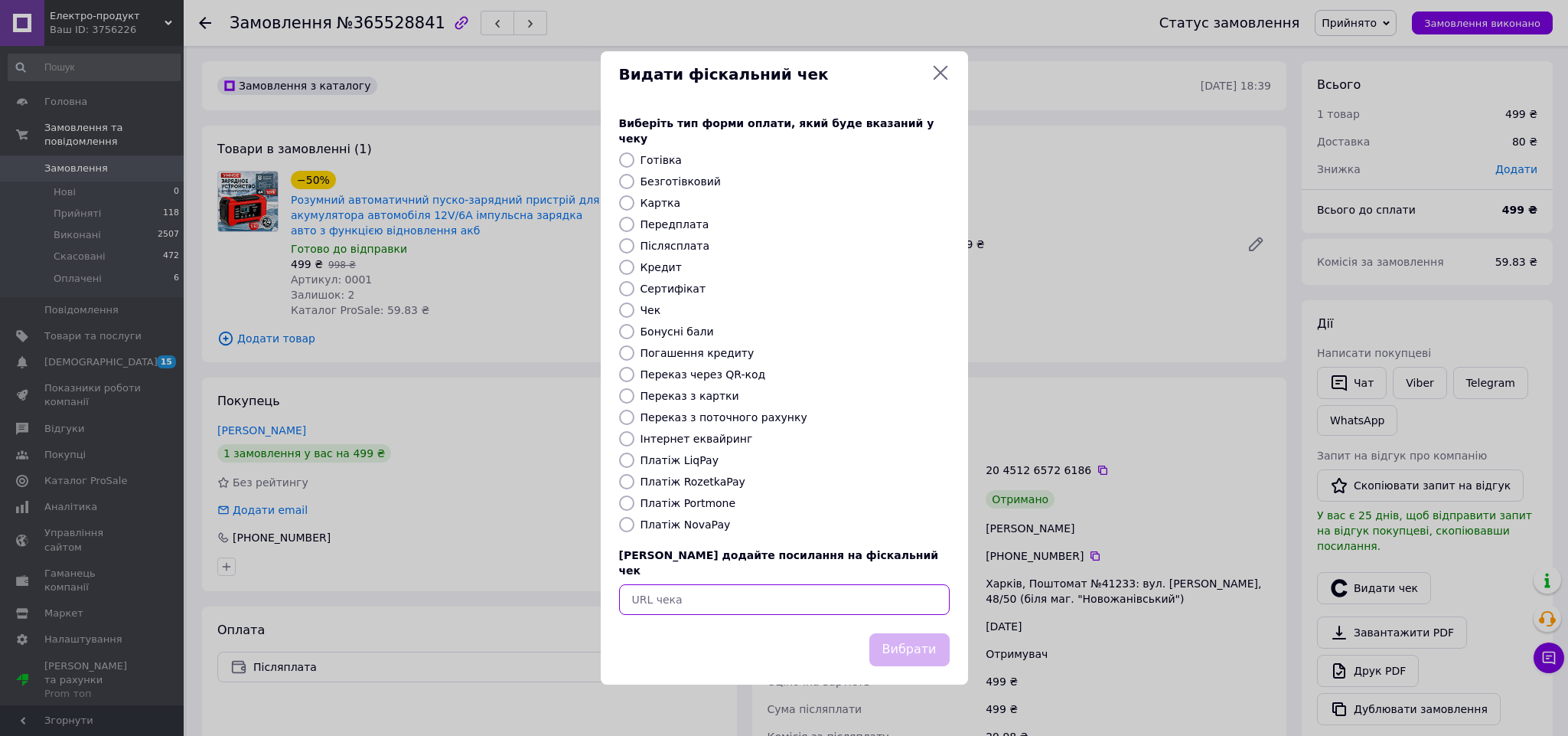
click at [794, 585] on input "text" at bounding box center [784, 600] width 330 height 31
paste input "https://check.checkbox.ua/e035b40c-67d9-447d-b5e5-7281e7e0cdc5"
type input "https://check.checkbox.ua/e035b40c-67d9-447d-b5e5-7281e7e0cdc5"
click at [892, 633] on button "Вибрати" at bounding box center [910, 650] width 81 height 33
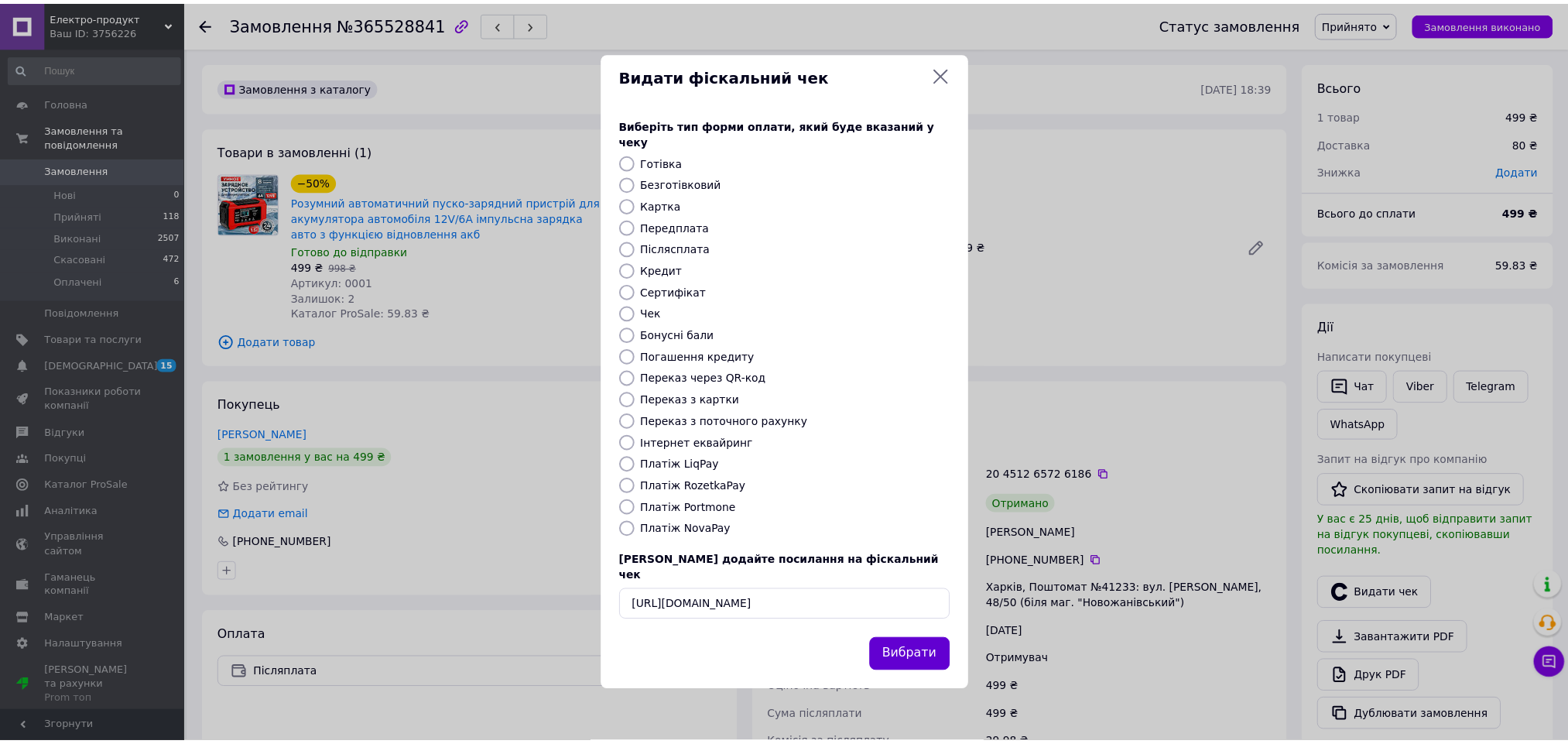
scroll to position [0, 0]
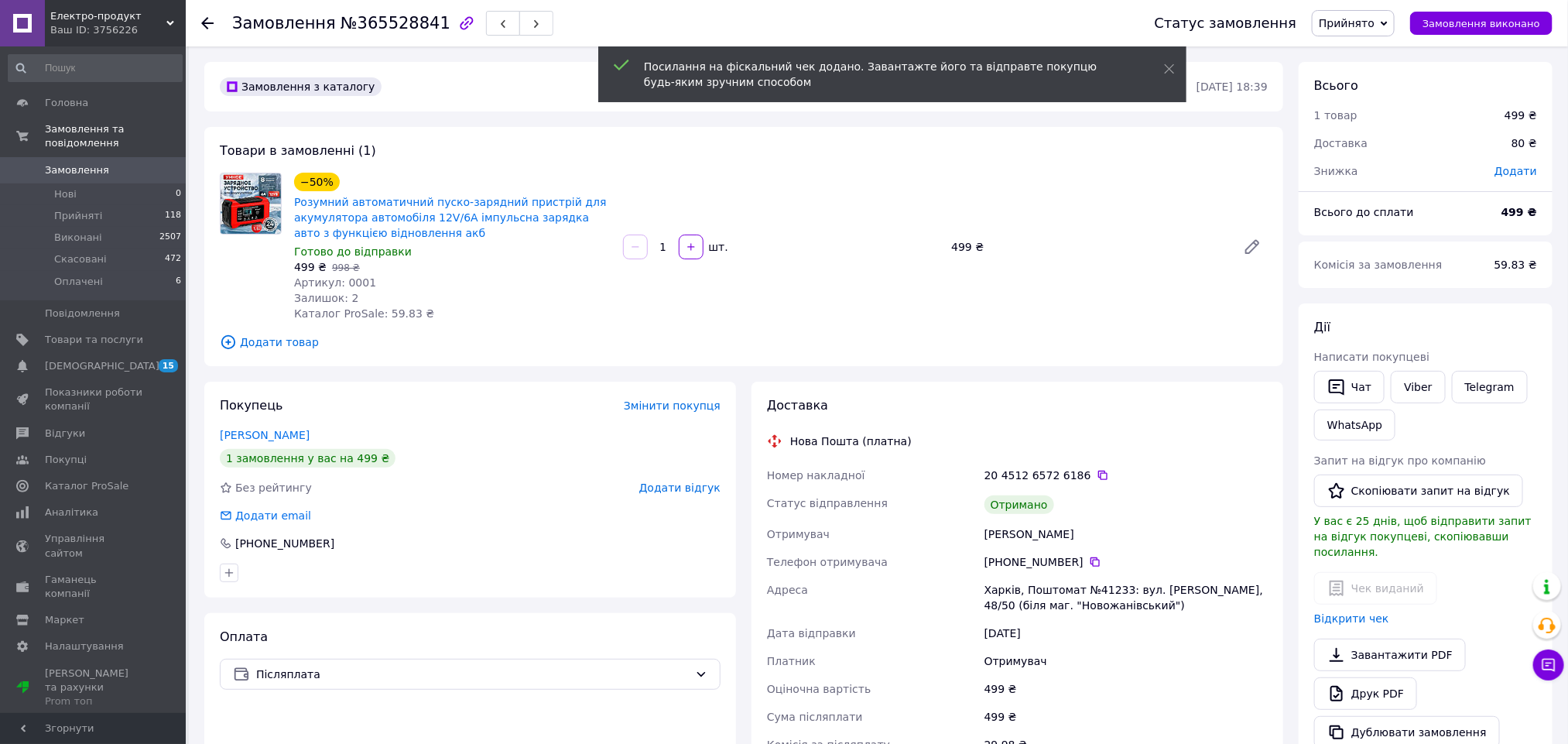
click at [689, 484] on span "Додати відгук" at bounding box center [680, 487] width 81 height 12
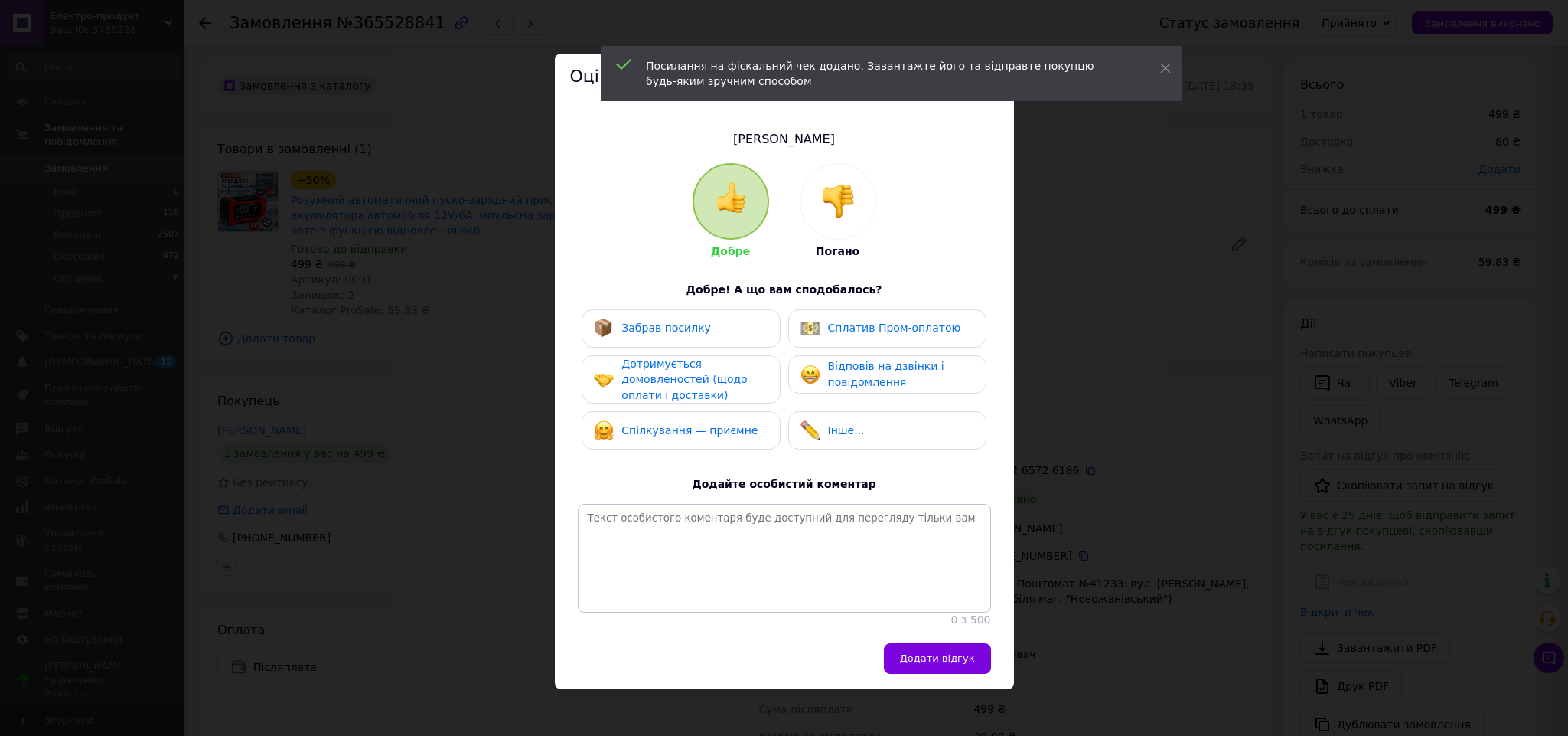
drag, startPoint x: 646, startPoint y: 432, endPoint x: 660, endPoint y: 350, distance: 83.2
click at [646, 425] on span "Спілкування — приємне" at bounding box center [689, 430] width 136 height 12
drag, startPoint x: 660, startPoint y: 313, endPoint x: 906, endPoint y: 383, distance: 255.8
click at [671, 315] on div "Забрав посилку" at bounding box center [681, 328] width 199 height 38
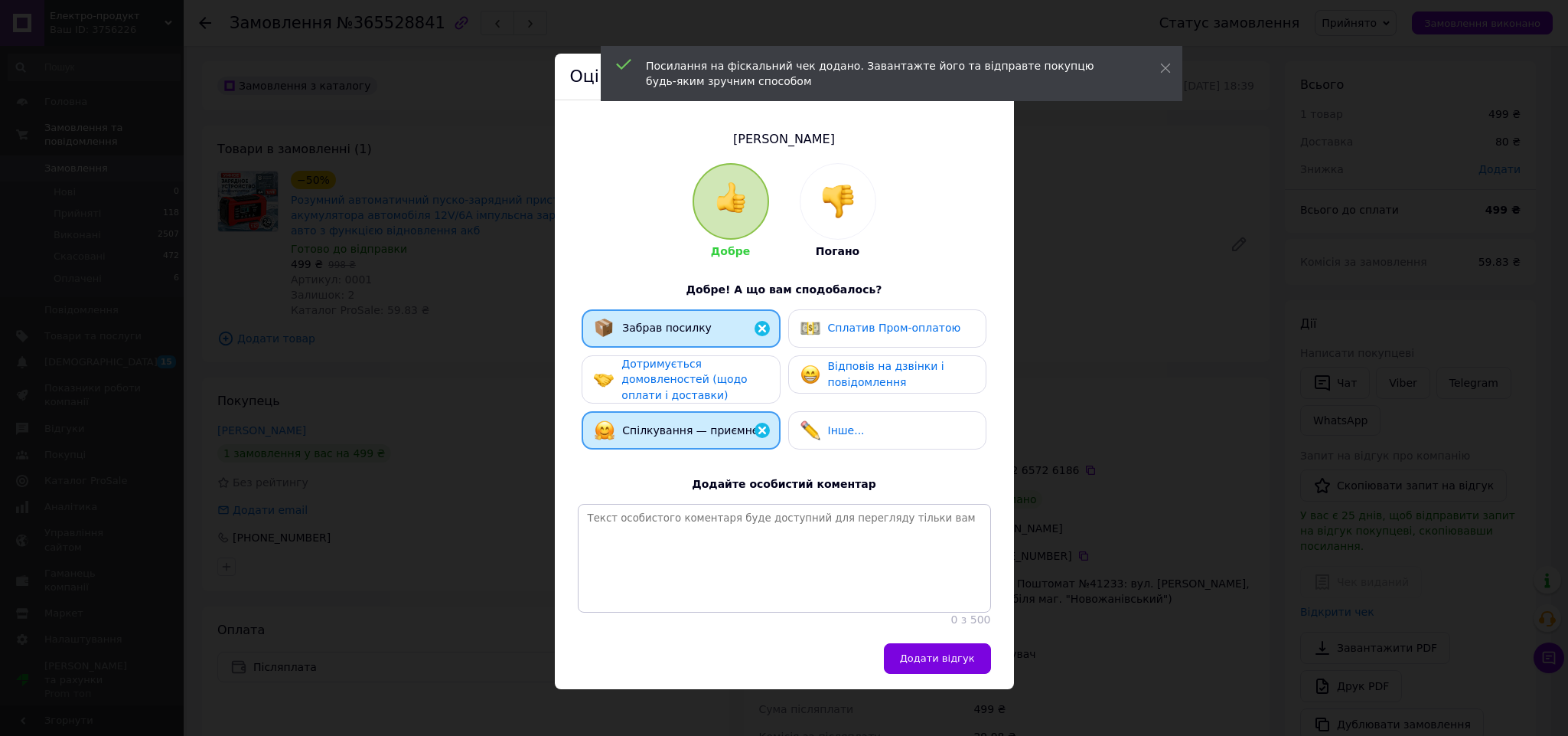
click at [912, 386] on div "Відповів на дзвінки і повідомлення" at bounding box center [901, 374] width 146 height 32
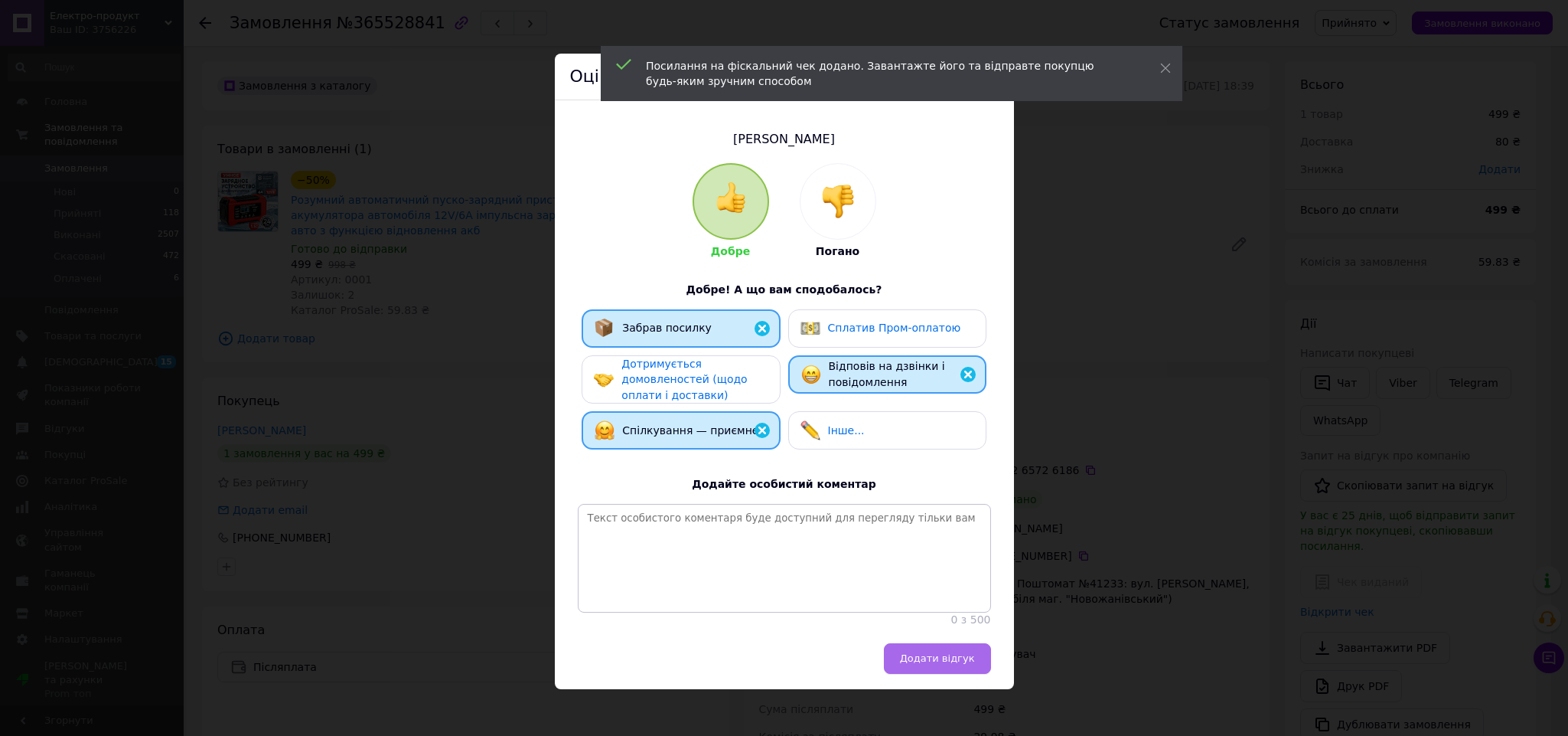
click at [963, 664] on button "Додати відгук" at bounding box center [937, 659] width 107 height 31
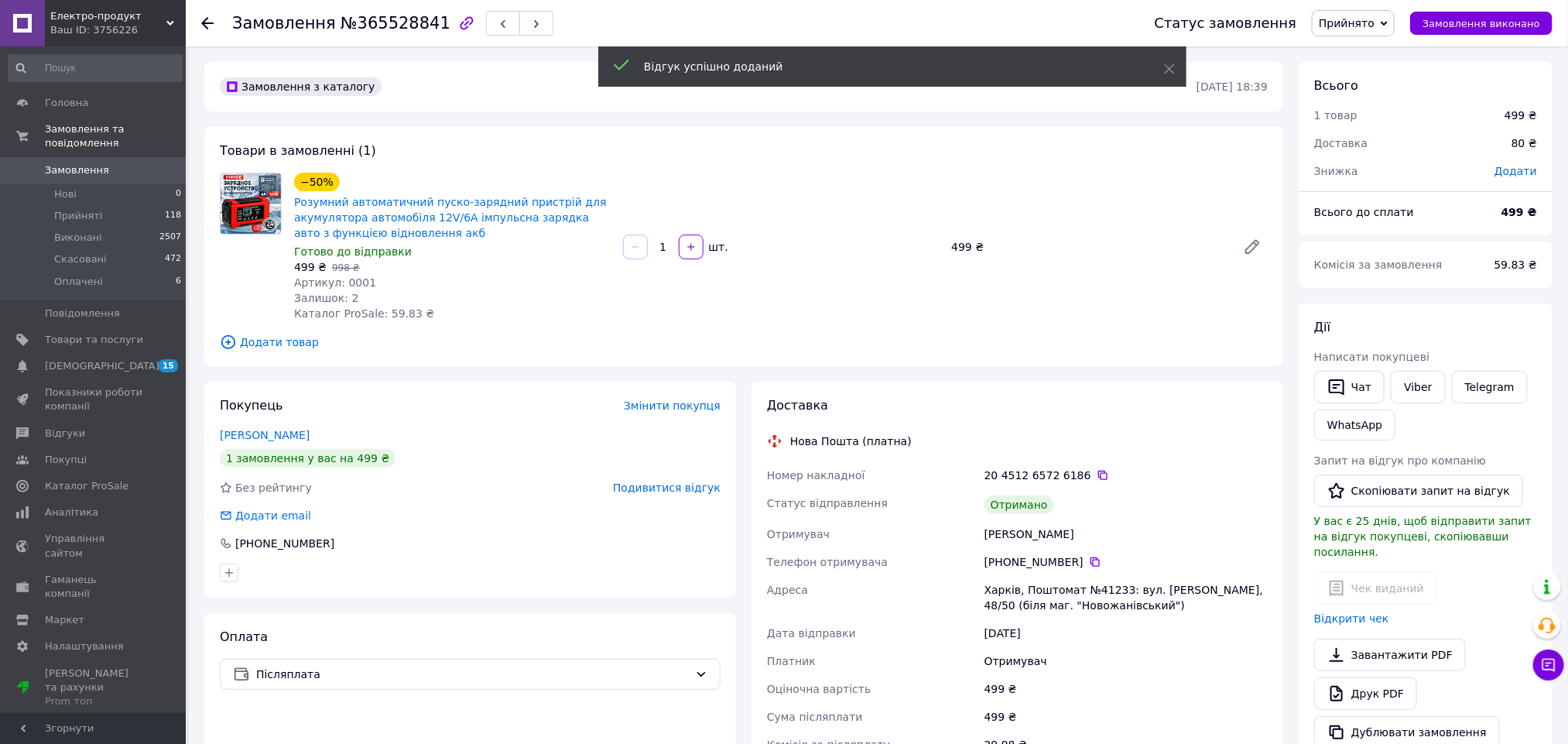
click at [1370, 24] on span "Прийнято" at bounding box center [1347, 23] width 56 height 12
click at [1372, 61] on li "Виконано" at bounding box center [1352, 54] width 81 height 23
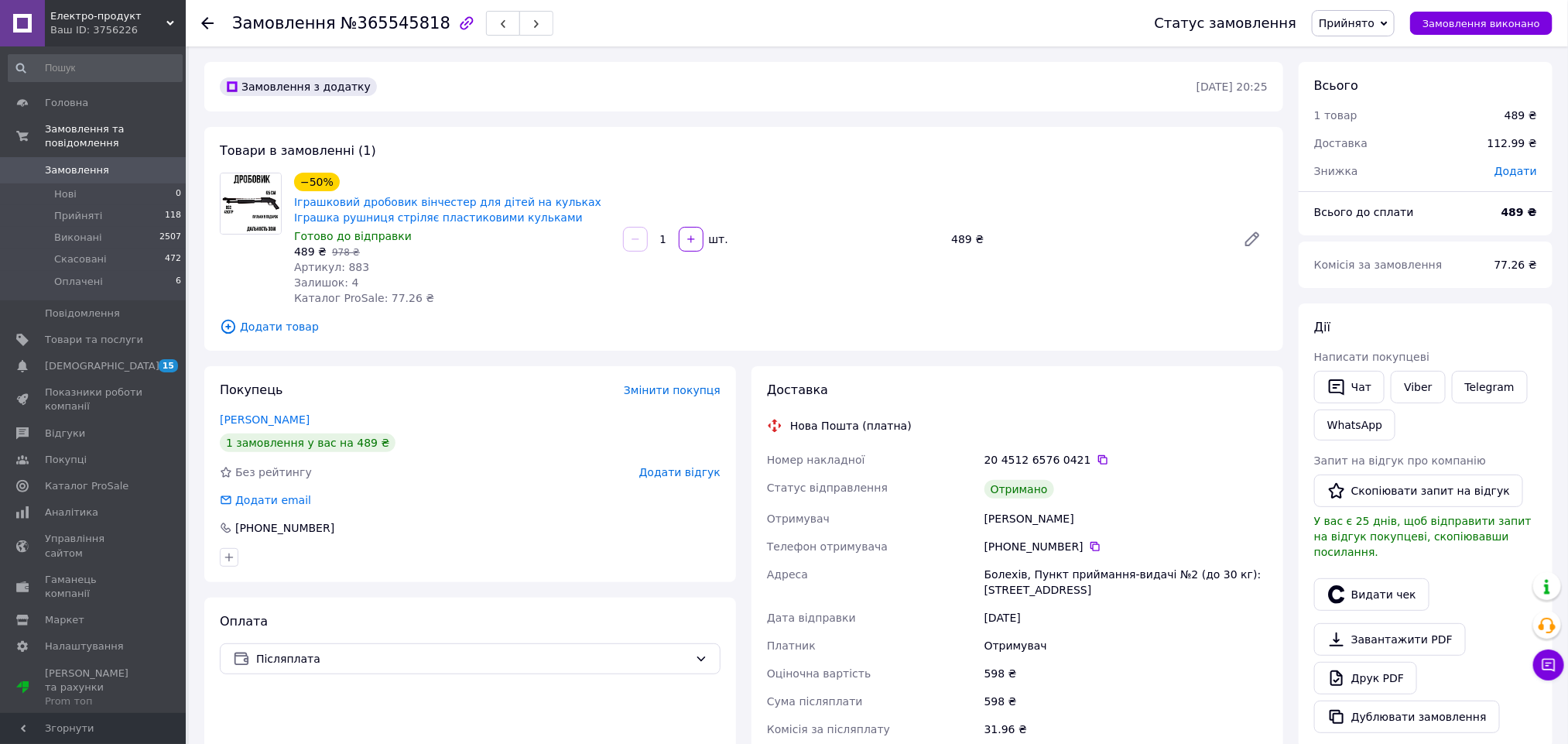
click at [998, 525] on div "[PERSON_NAME]" at bounding box center [1126, 518] width 290 height 28
copy div "[PERSON_NAME]"
click at [1400, 580] on button "Видати чек" at bounding box center [1371, 595] width 115 height 33
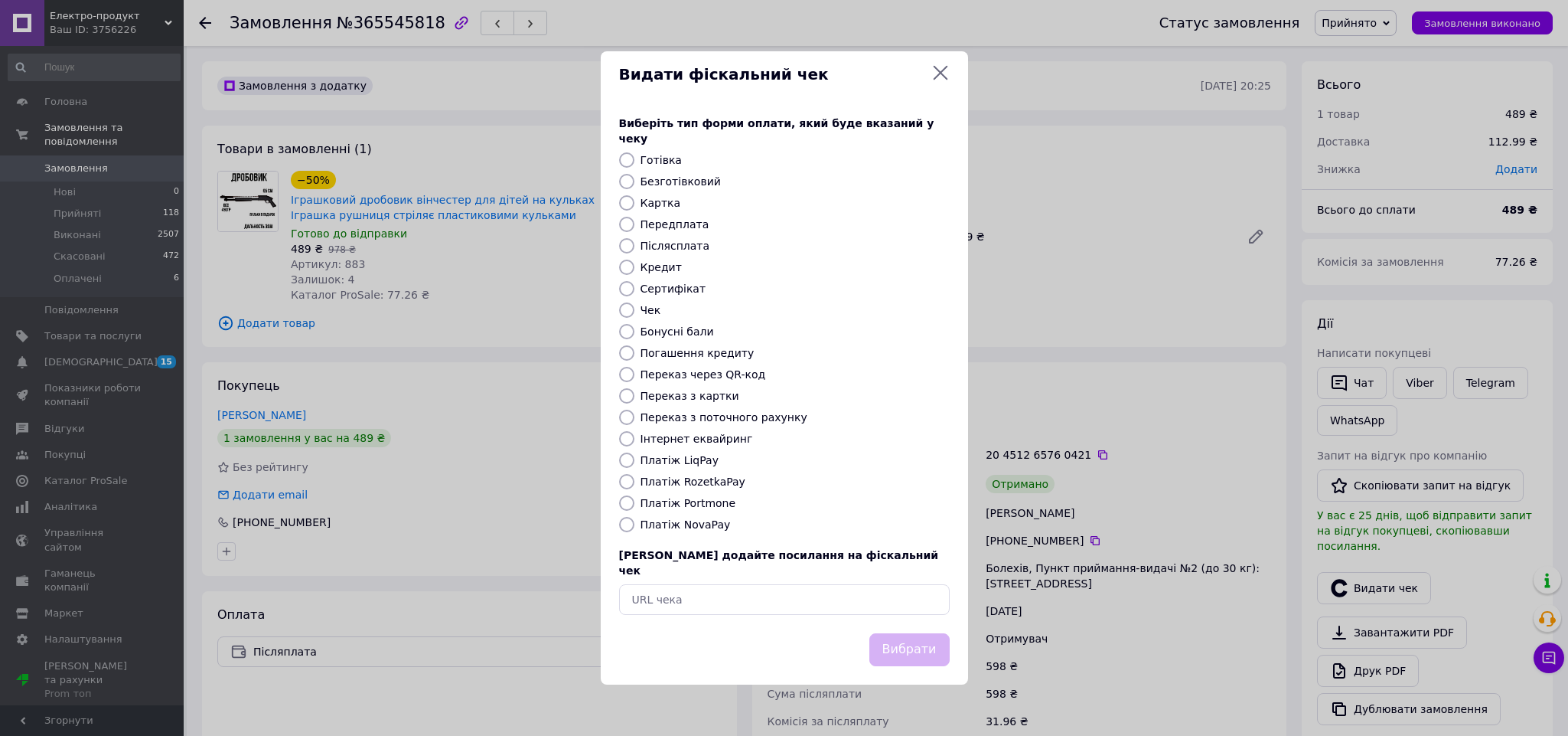
click at [859, 602] on div "Виберіть тип форми оплати, який буде вказаний у чеку Готівка Безготівковий Карт…" at bounding box center [784, 365] width 367 height 536
click at [858, 586] on input "text" at bounding box center [784, 600] width 330 height 31
paste input "[URL][DOMAIN_NAME]"
type input "[URL][DOMAIN_NAME]"
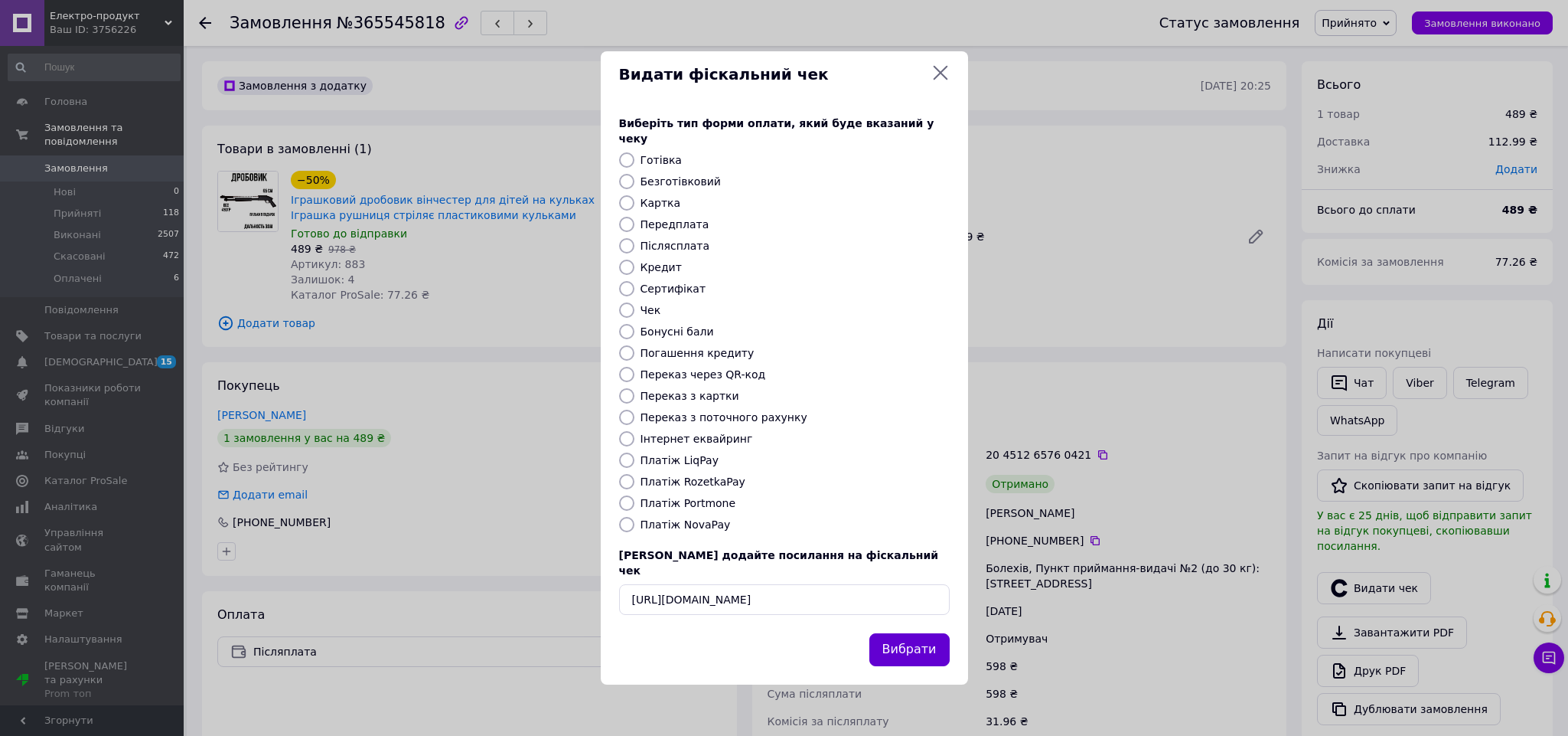
click at [902, 633] on button "Вибрати" at bounding box center [910, 650] width 81 height 33
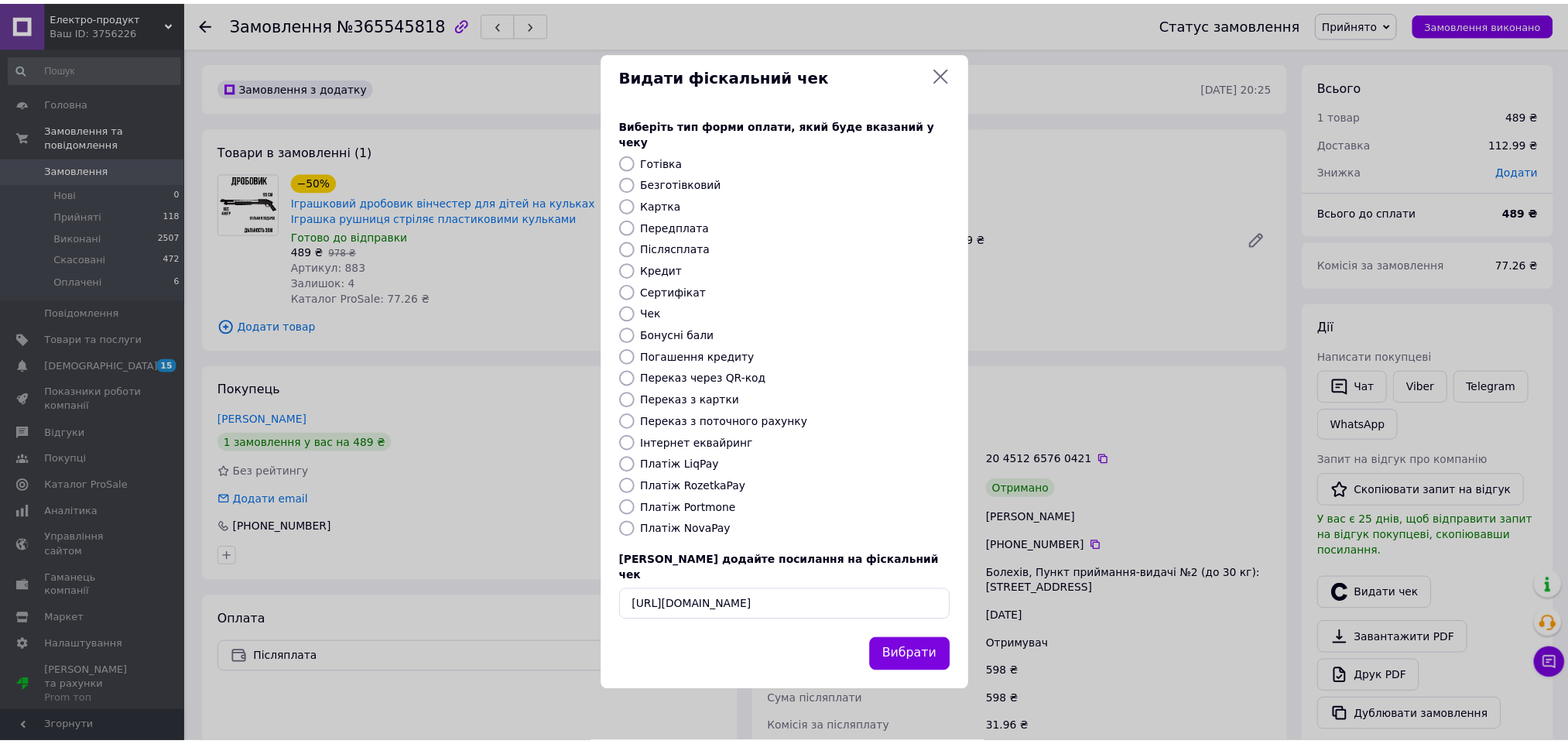
scroll to position [0, 0]
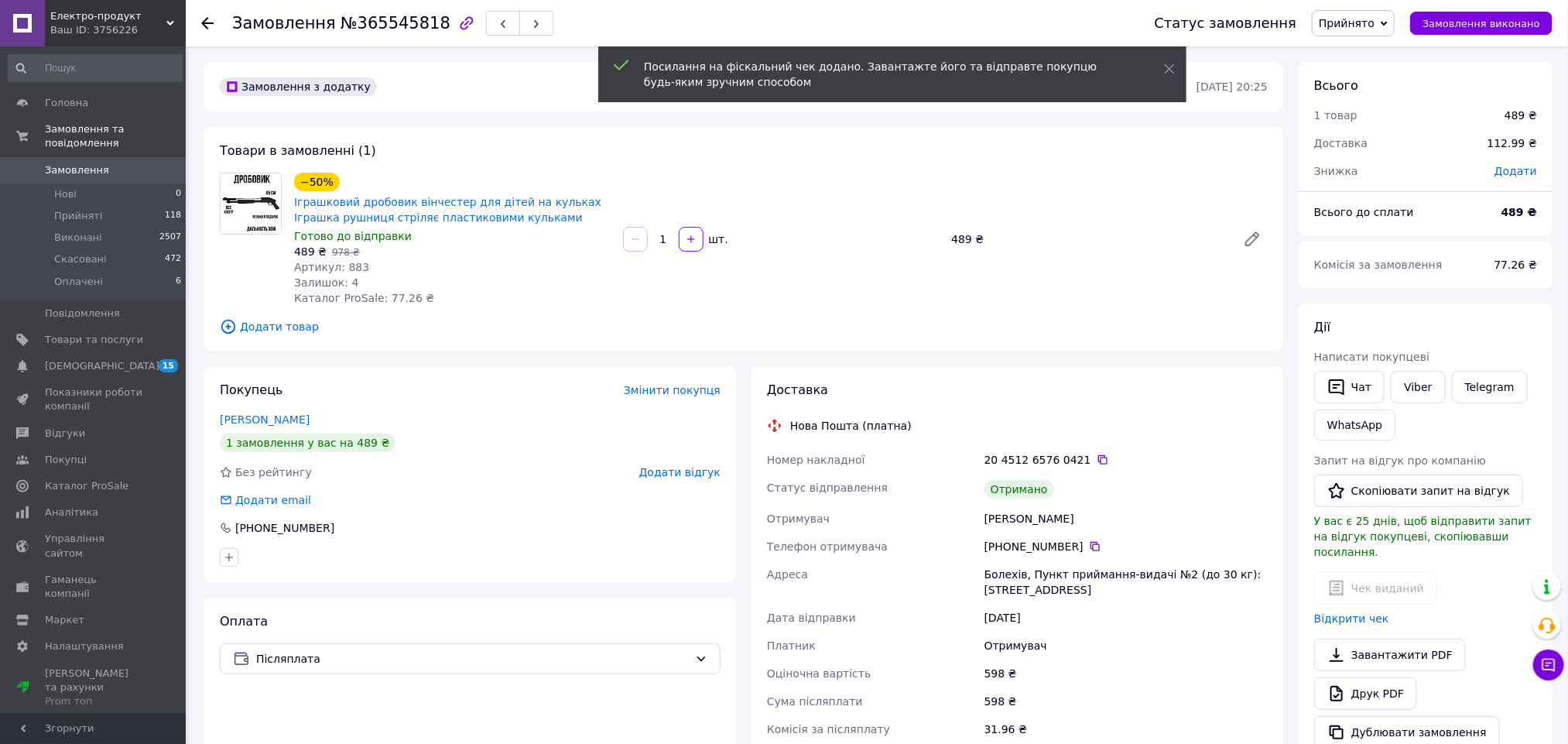
click at [706, 467] on span "Додати відгук" at bounding box center [680, 472] width 81 height 12
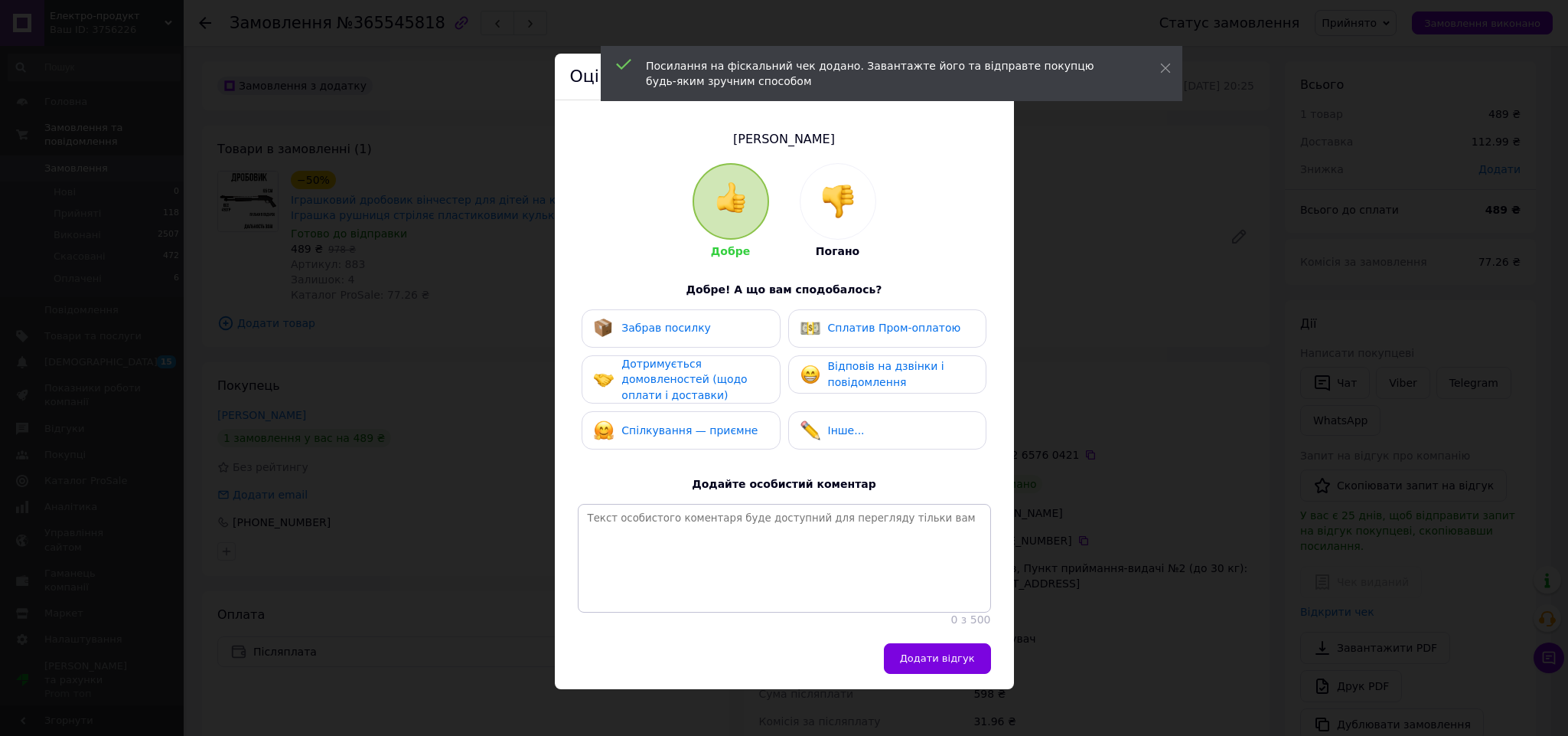
drag, startPoint x: 698, startPoint y: 329, endPoint x: 763, endPoint y: 361, distance: 72.4
click at [702, 331] on div "Забрав посилку" at bounding box center [681, 328] width 174 height 20
drag, startPoint x: 815, startPoint y: 377, endPoint x: 797, endPoint y: 379, distance: 18.1
click at [816, 377] on img at bounding box center [810, 375] width 20 height 20
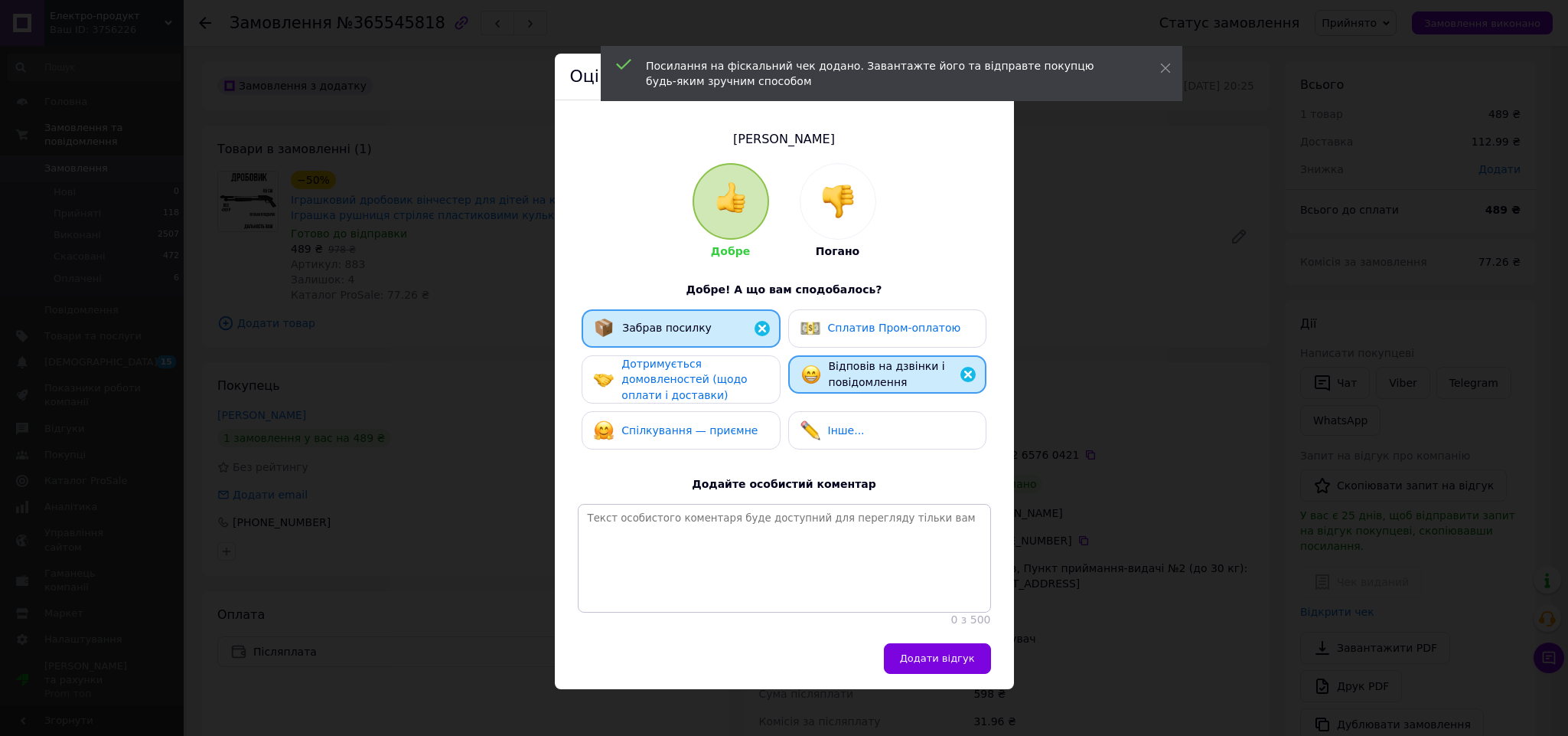
click at [738, 382] on div "Дотримується домовленостей (щодо оплати і доставки)" at bounding box center [694, 379] width 146 height 47
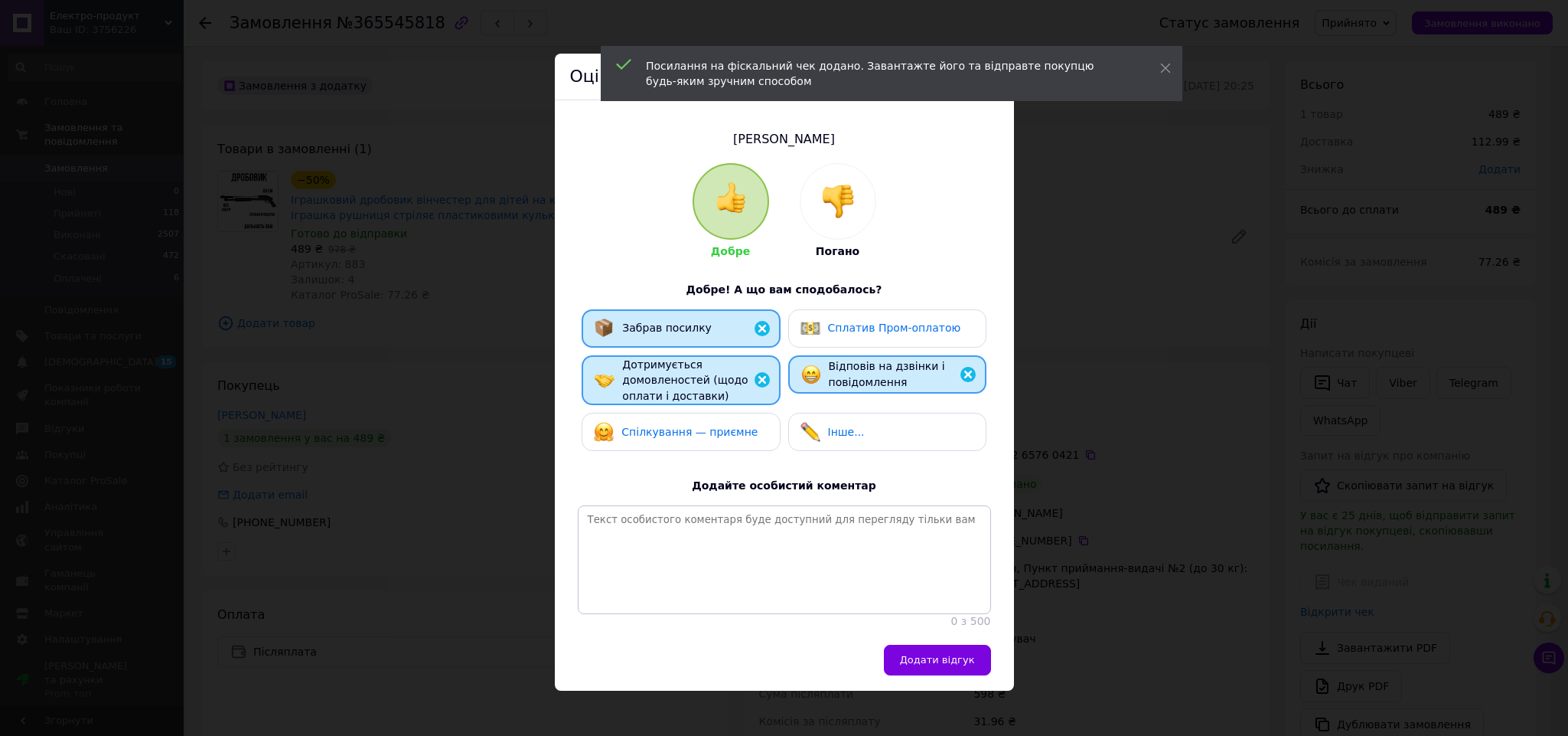
click at [930, 666] on button "Додати відгук" at bounding box center [937, 660] width 107 height 31
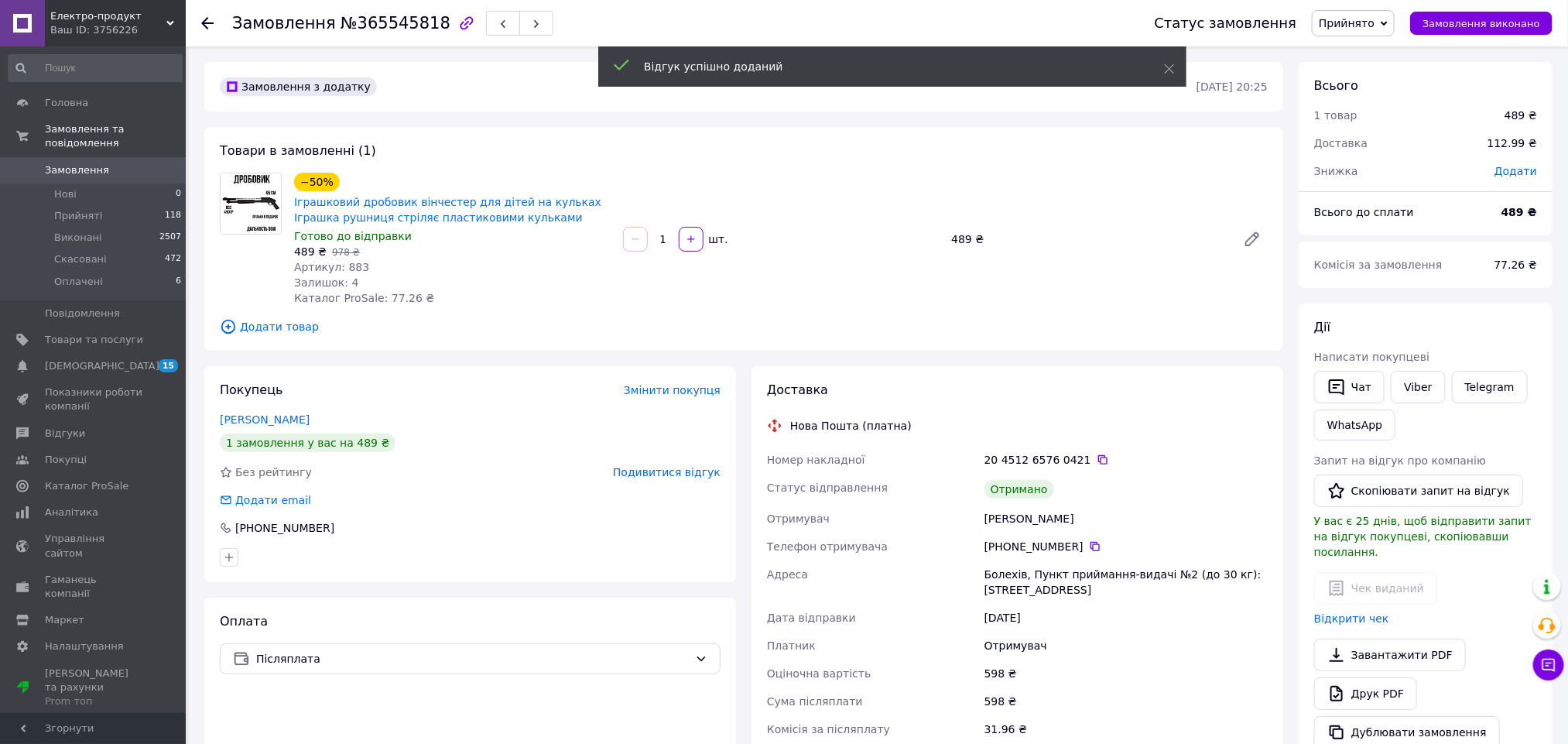
click at [1352, 19] on span "Прийнято" at bounding box center [1347, 23] width 56 height 12
click at [1370, 63] on li "Виконано" at bounding box center [1352, 54] width 81 height 23
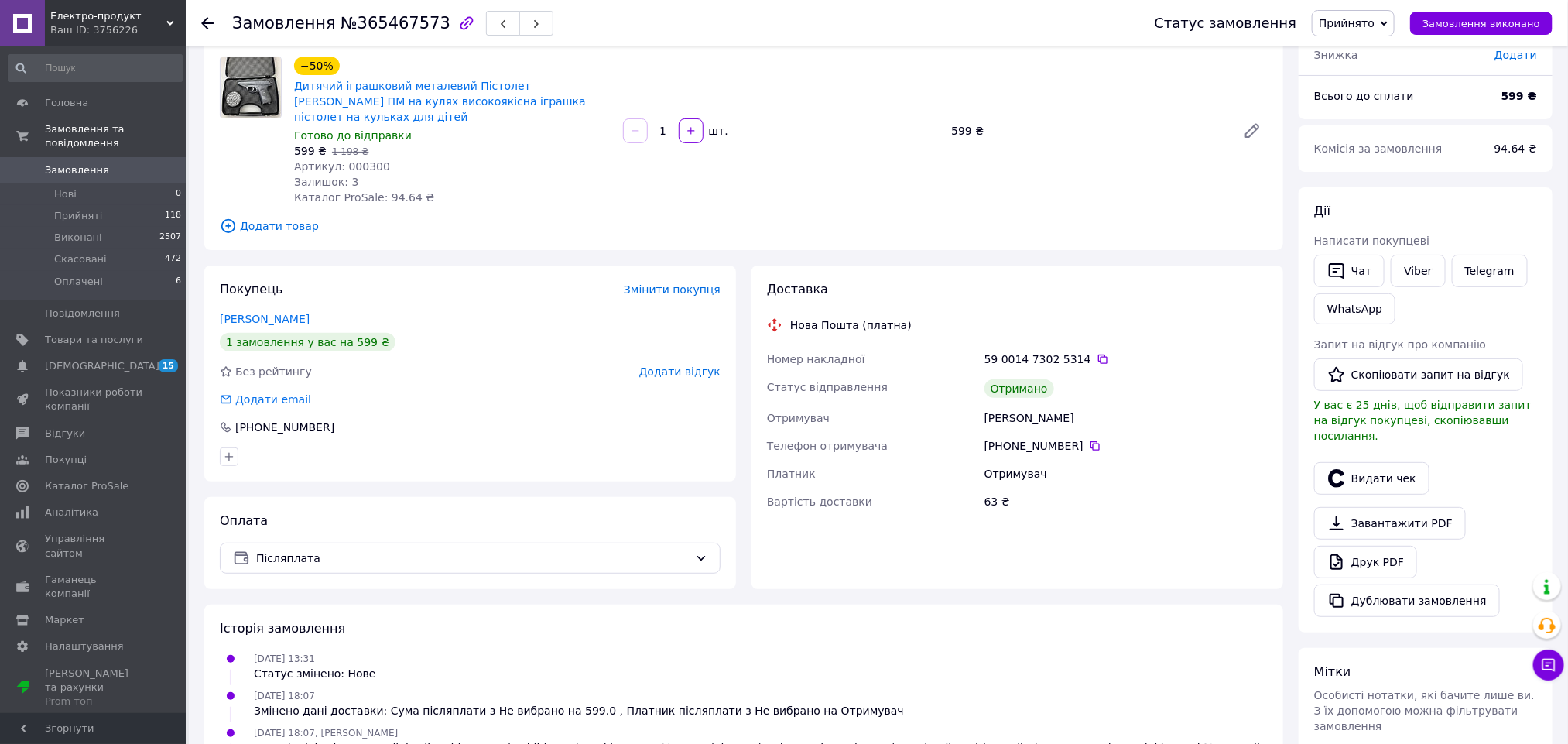
scroll to position [348, 0]
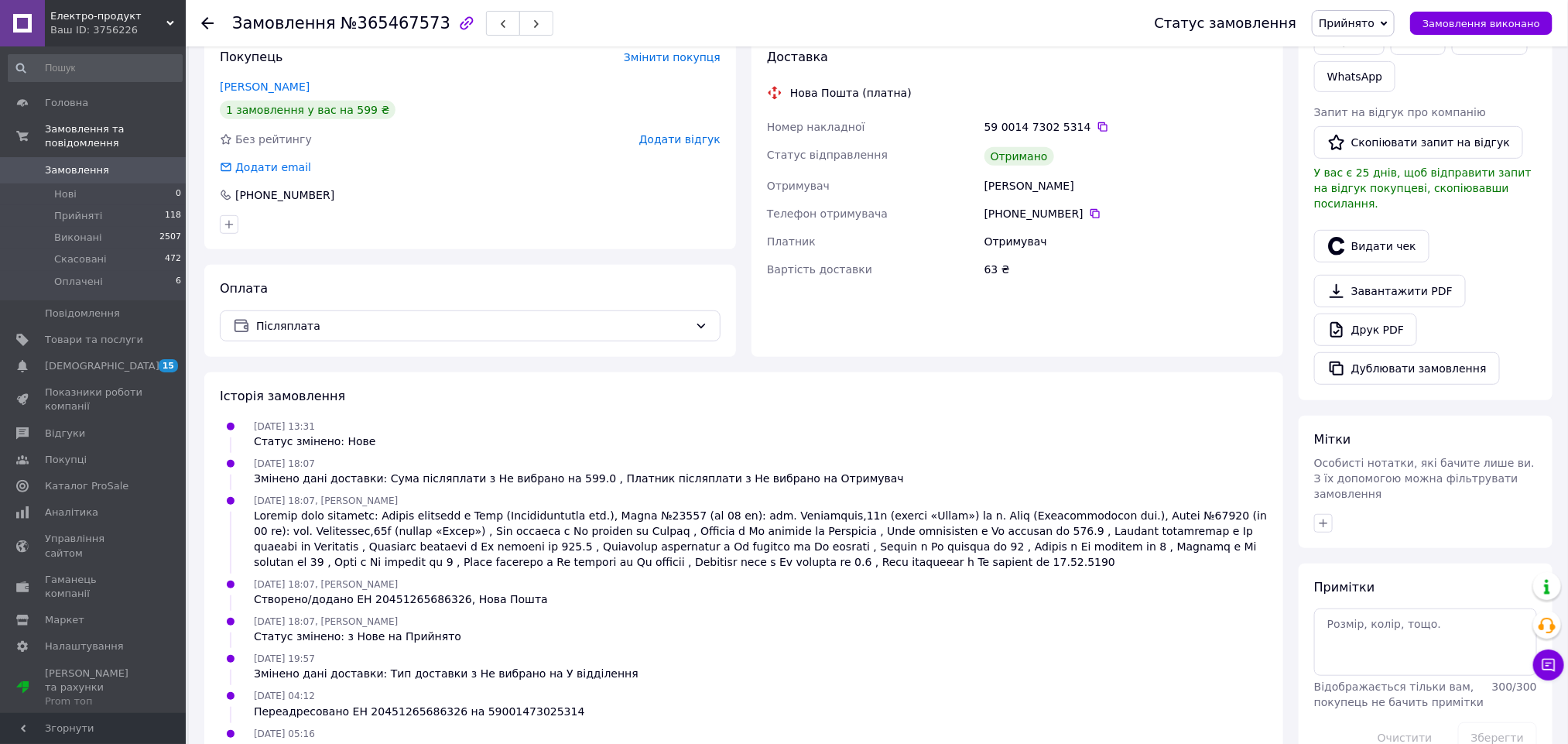
click at [410, 704] on div "Переадресовано ЕН 20451265686326 на 59001473025314" at bounding box center [420, 711] width 332 height 16
copy div "20451265686326"
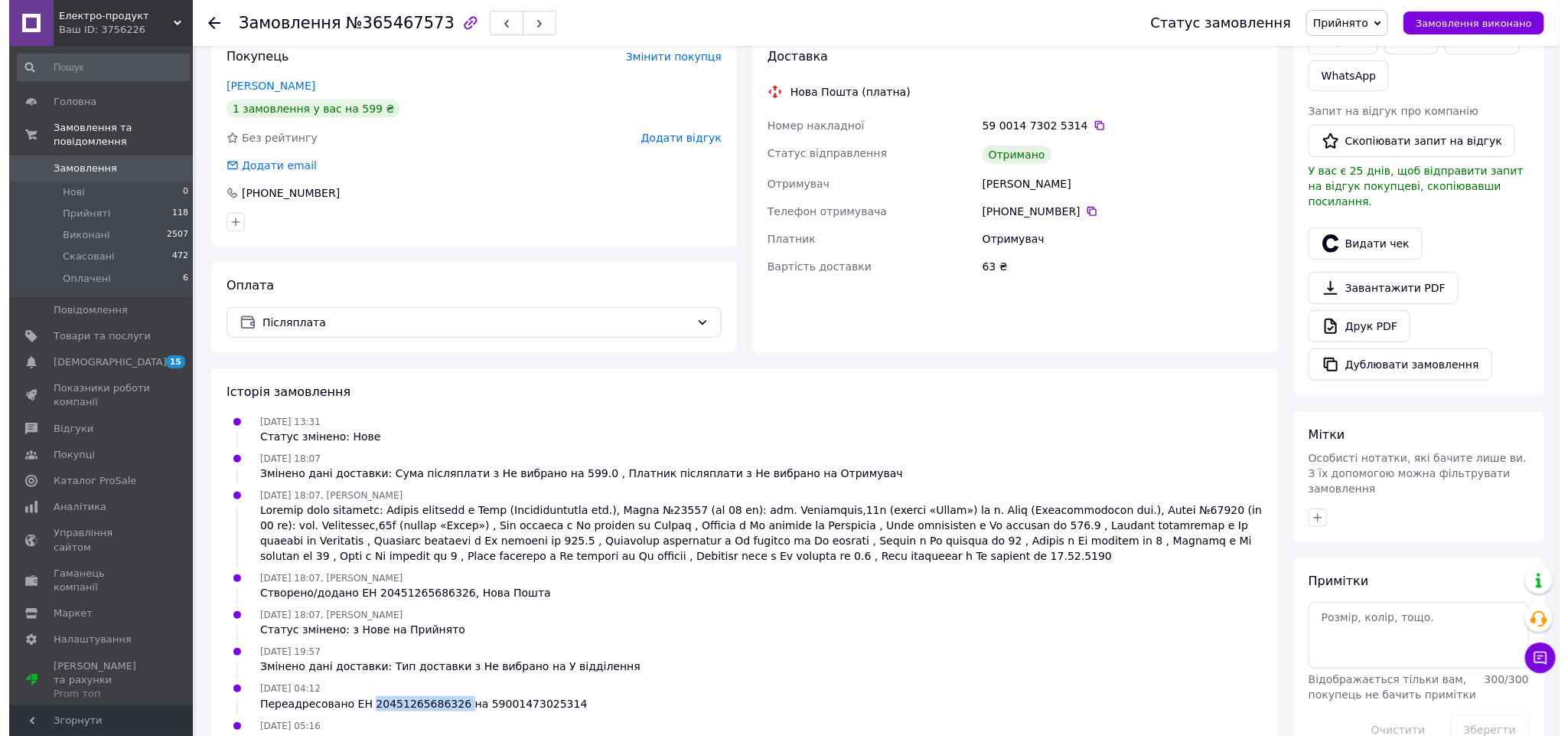
scroll to position [115, 0]
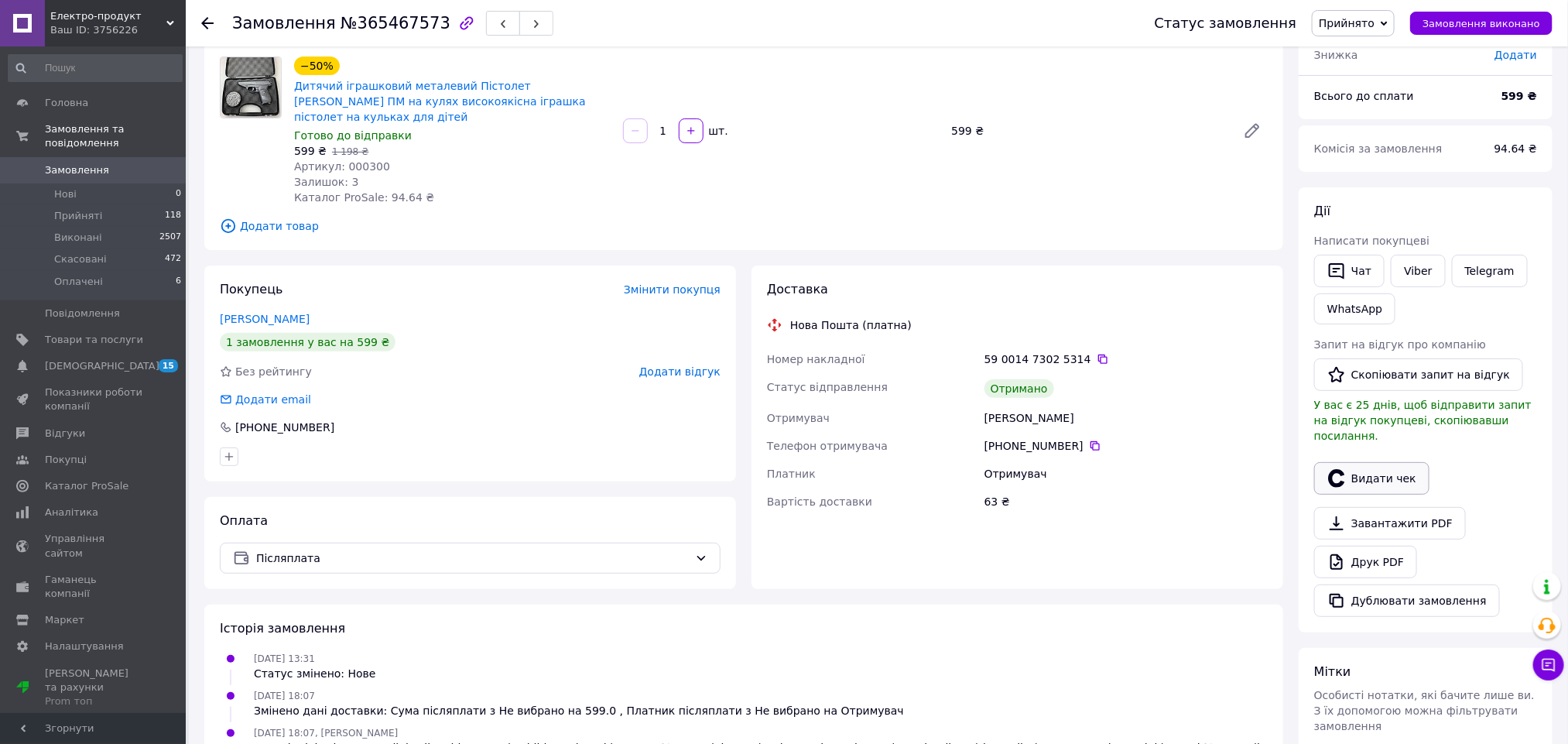
click at [1381, 475] on button "Видати чек" at bounding box center [1371, 479] width 115 height 33
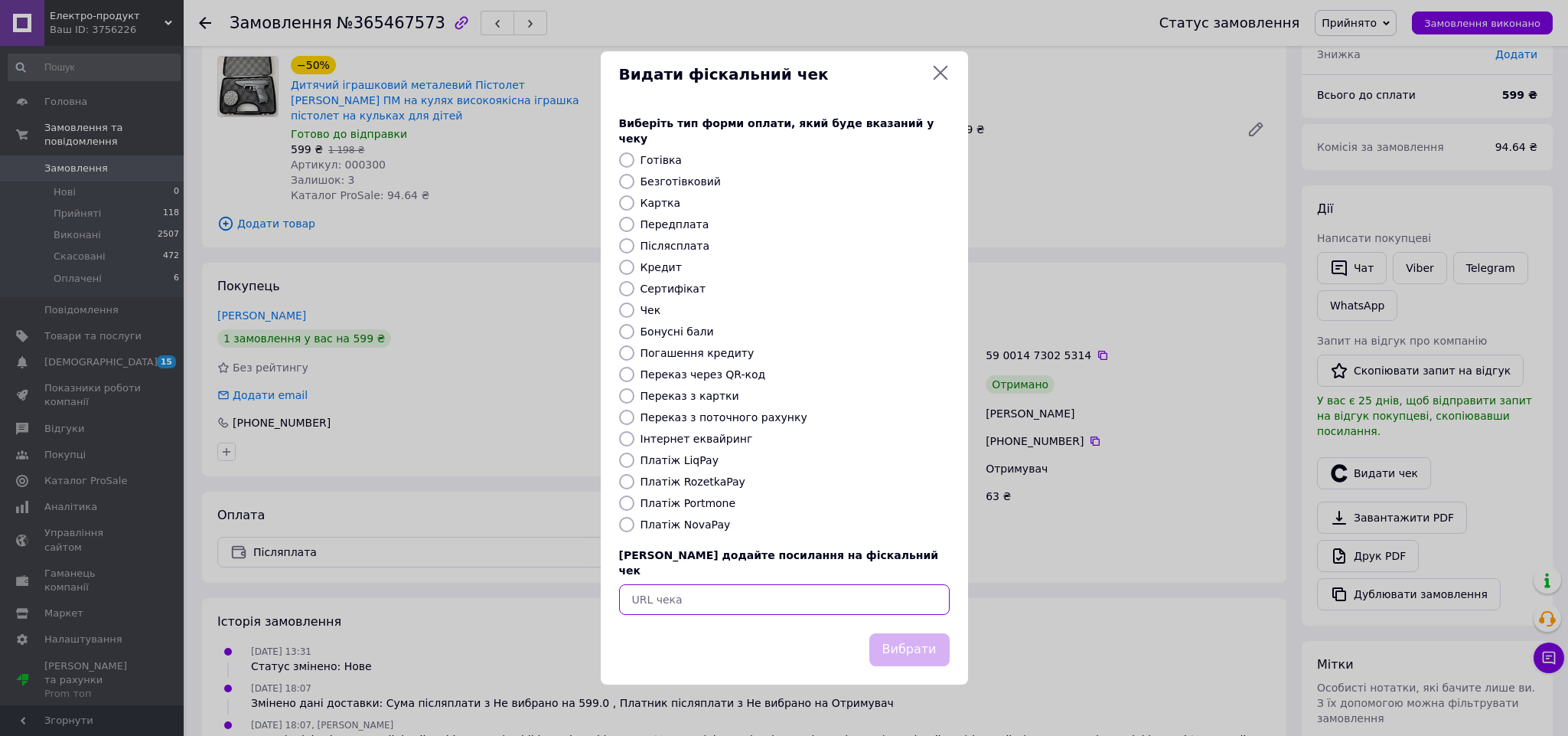
click at [736, 589] on input "text" at bounding box center [784, 600] width 330 height 31
paste input "https://check.checkbox.ua/6636f145-1a0f-4ad7-8725-a2982e43e9c0"
type input "https://check.checkbox.ua/6636f145-1a0f-4ad7-8725-a2982e43e9c0"
drag, startPoint x: 841, startPoint y: 625, endPoint x: 863, endPoint y: 627, distance: 22.1
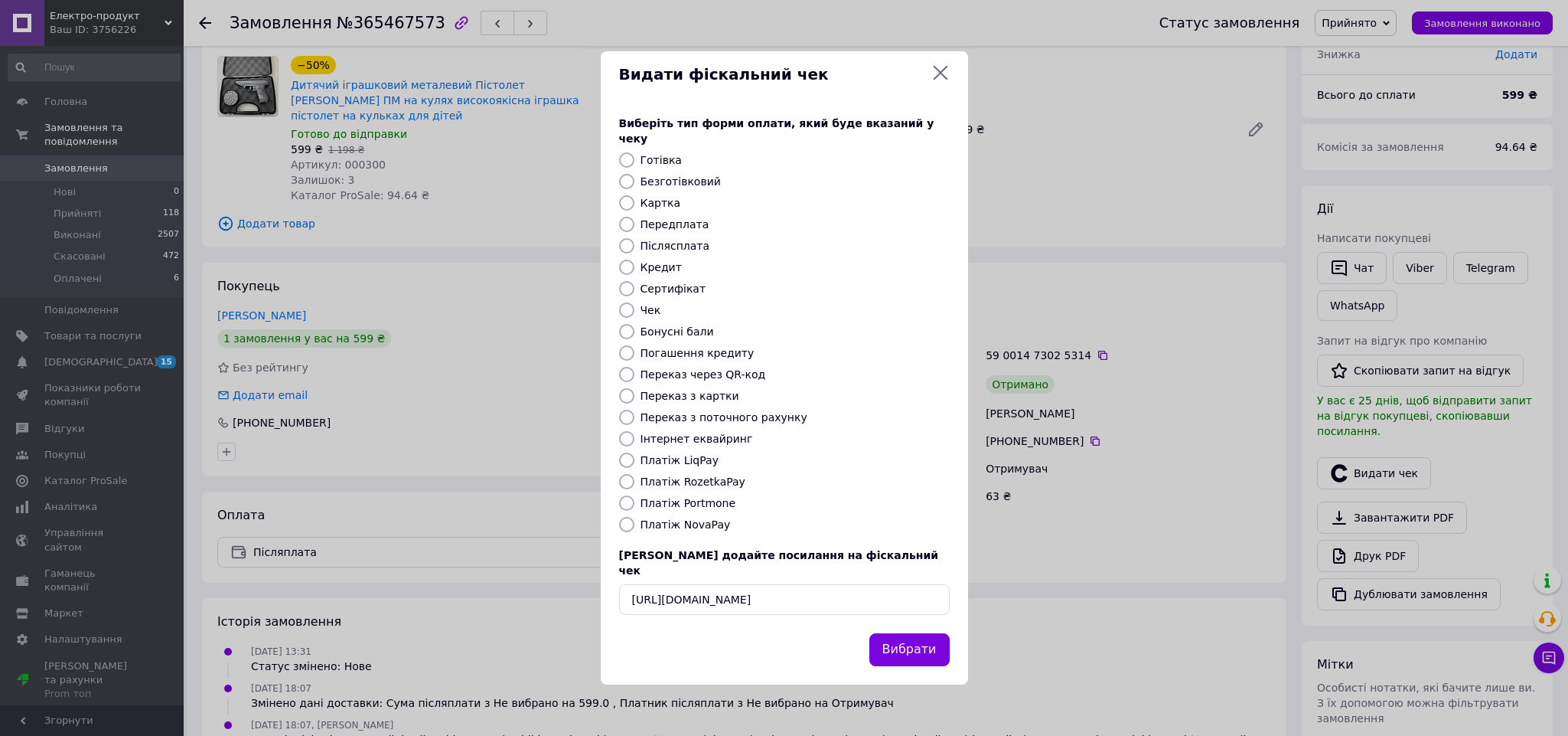
click at [845, 630] on div "Вибрати" at bounding box center [784, 650] width 337 height 39
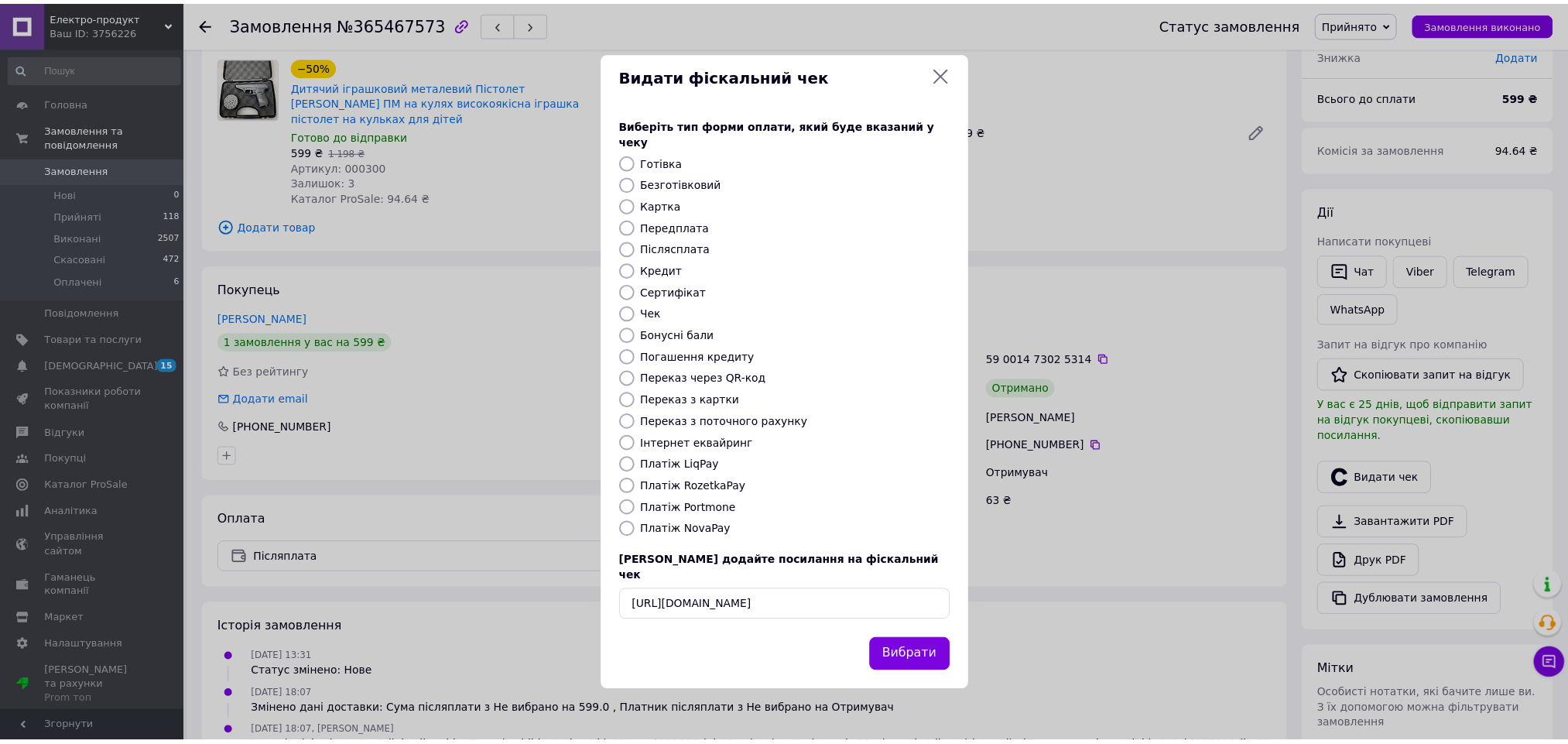
scroll to position [0, 0]
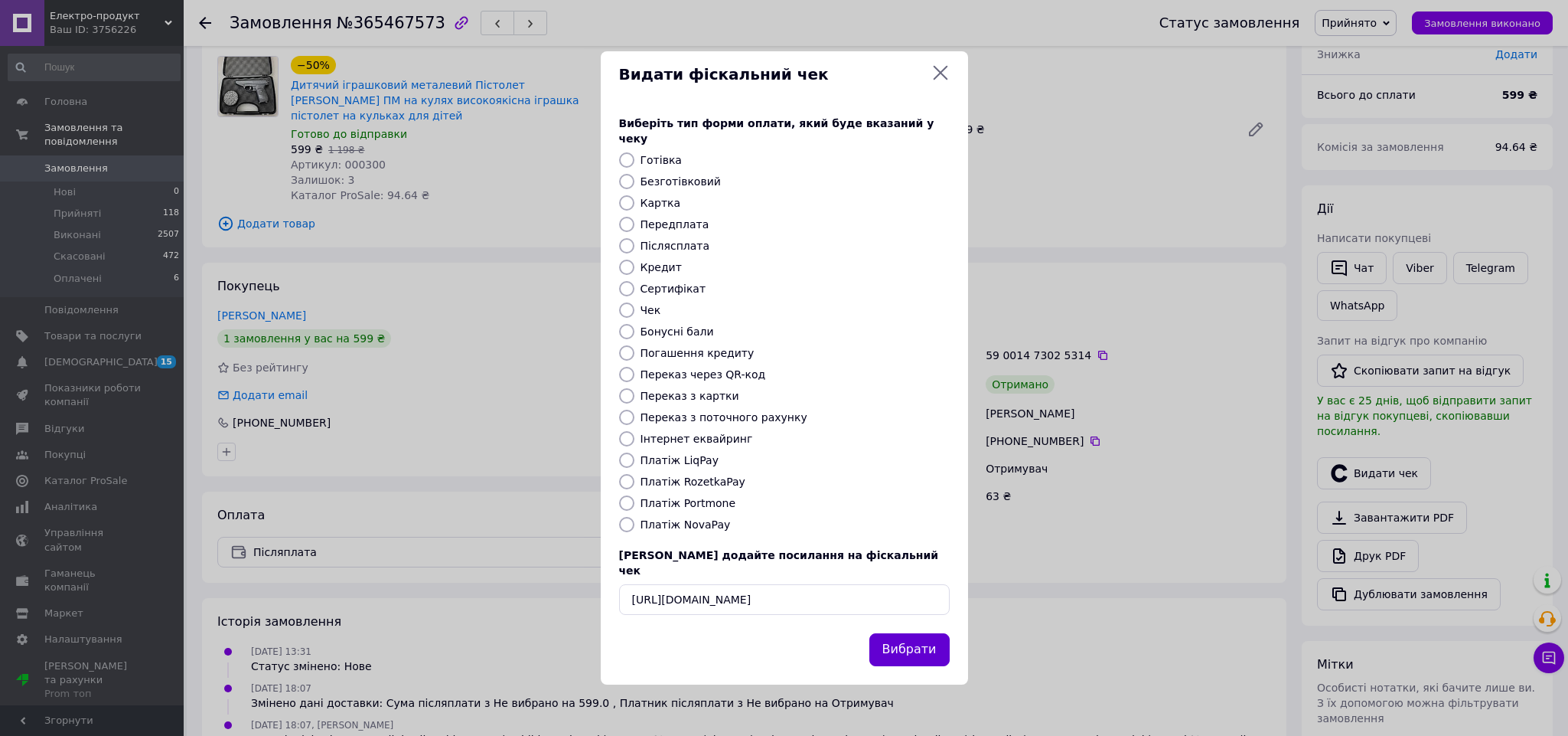
click at [877, 633] on button "Вибрати" at bounding box center [910, 650] width 81 height 33
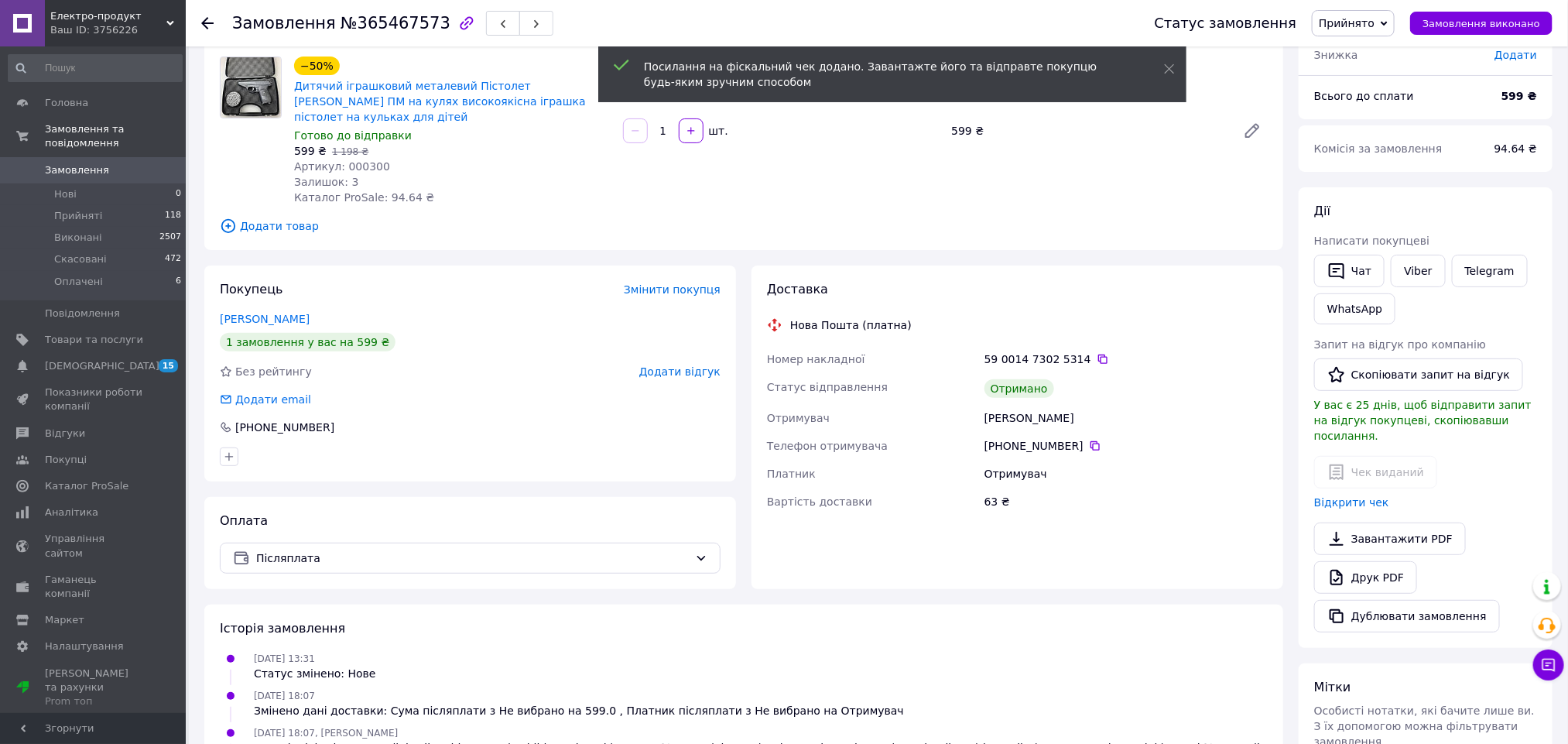
click at [1362, 35] on span "Прийнято" at bounding box center [1352, 23] width 83 height 26
click at [1363, 47] on li "Виконано" at bounding box center [1352, 54] width 81 height 23
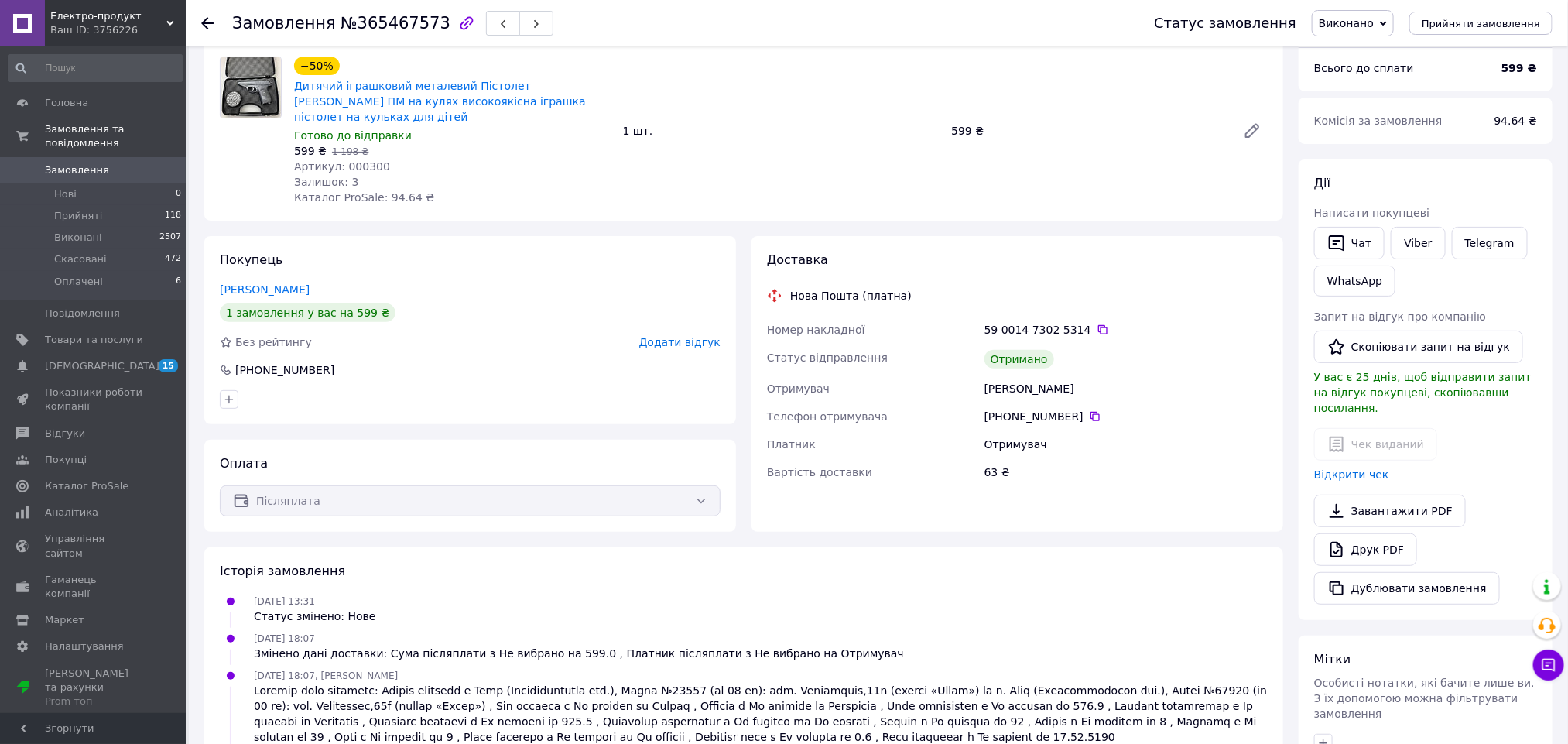
click at [711, 336] on span "Додати відгук" at bounding box center [680, 342] width 81 height 12
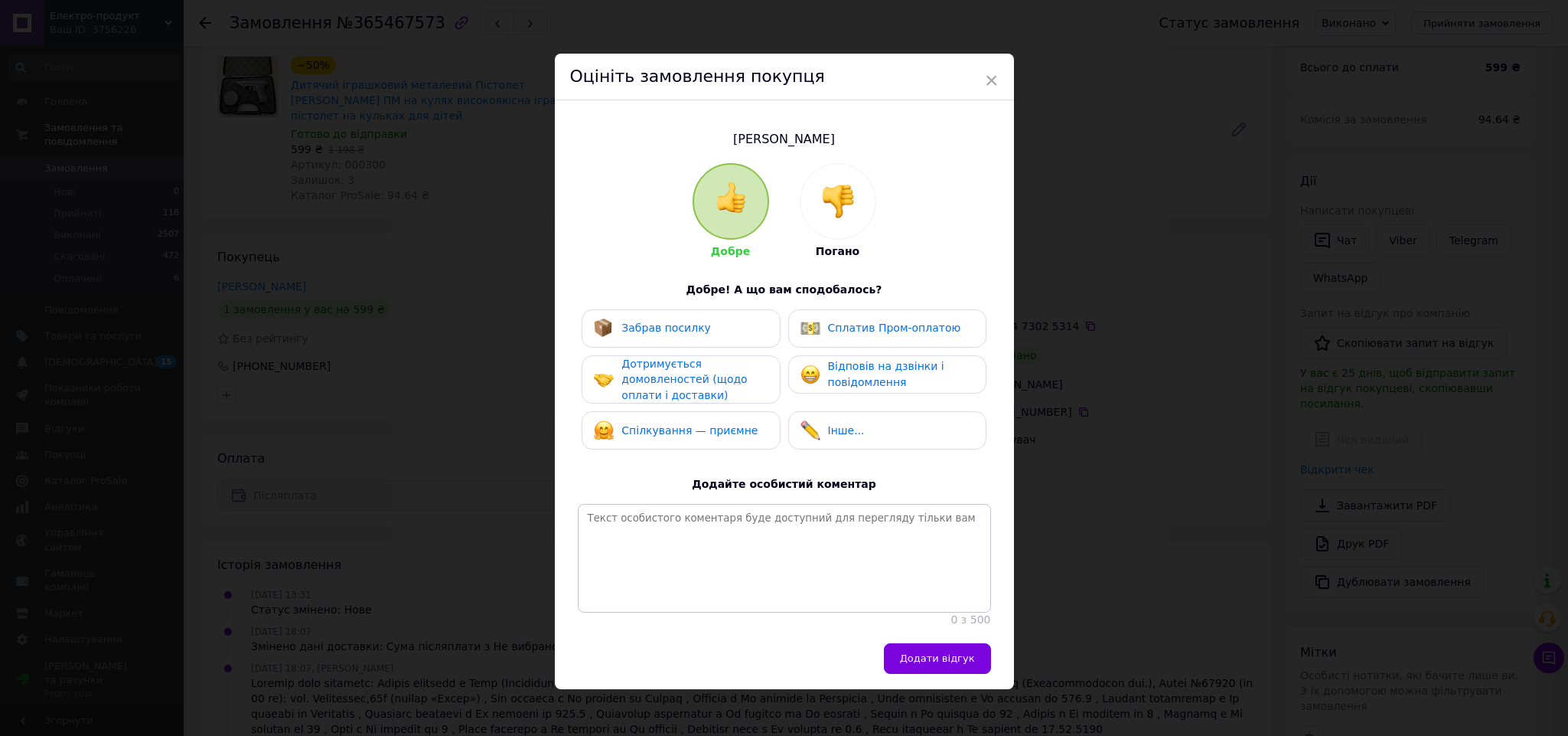
drag, startPoint x: 662, startPoint y: 324, endPoint x: 844, endPoint y: 392, distance: 194.3
click at [664, 324] on span "Забрав посилку" at bounding box center [666, 327] width 90 height 12
click at [923, 664] on span "Додати відгук" at bounding box center [937, 658] width 75 height 11
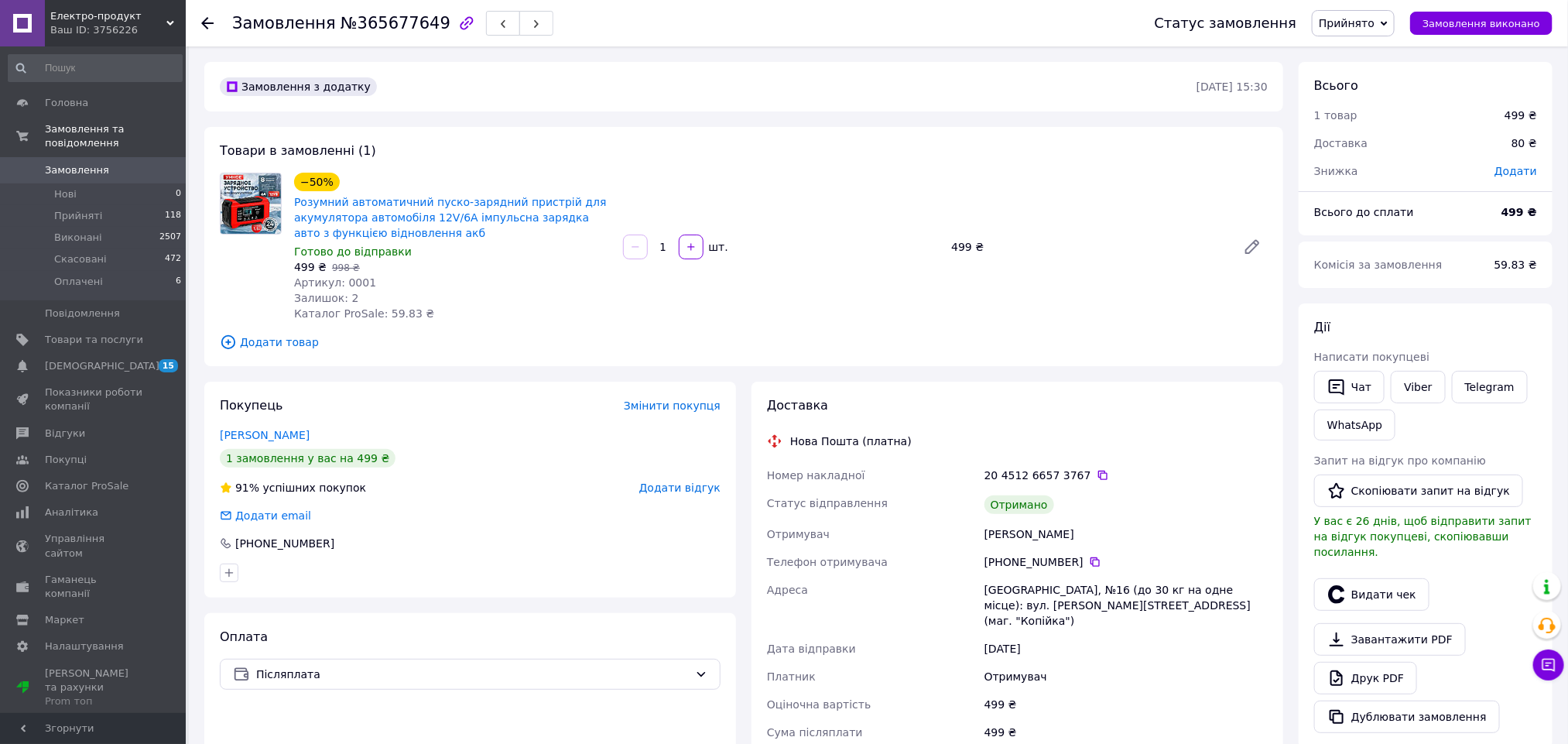
click at [1009, 539] on div "[PERSON_NAME]" at bounding box center [1126, 534] width 290 height 28
copy div "[PERSON_NAME]"
click at [1391, 579] on button "Видати чек" at bounding box center [1371, 595] width 115 height 33
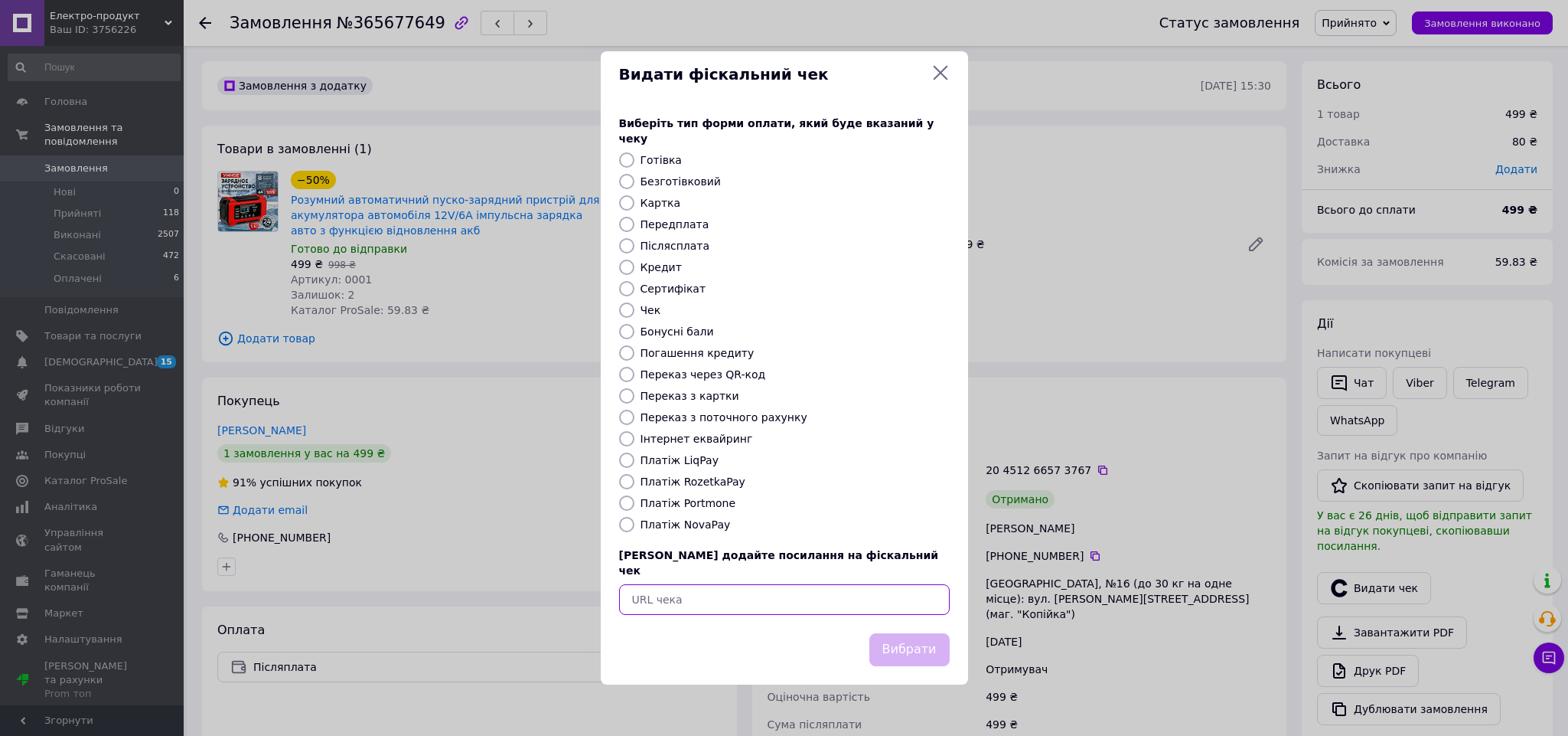
click at [730, 595] on input "text" at bounding box center [784, 600] width 330 height 31
paste input "[URL][DOMAIN_NAME]"
type input "[URL][DOMAIN_NAME]"
click at [870, 630] on div "Вибрати" at bounding box center [910, 650] width 86 height 39
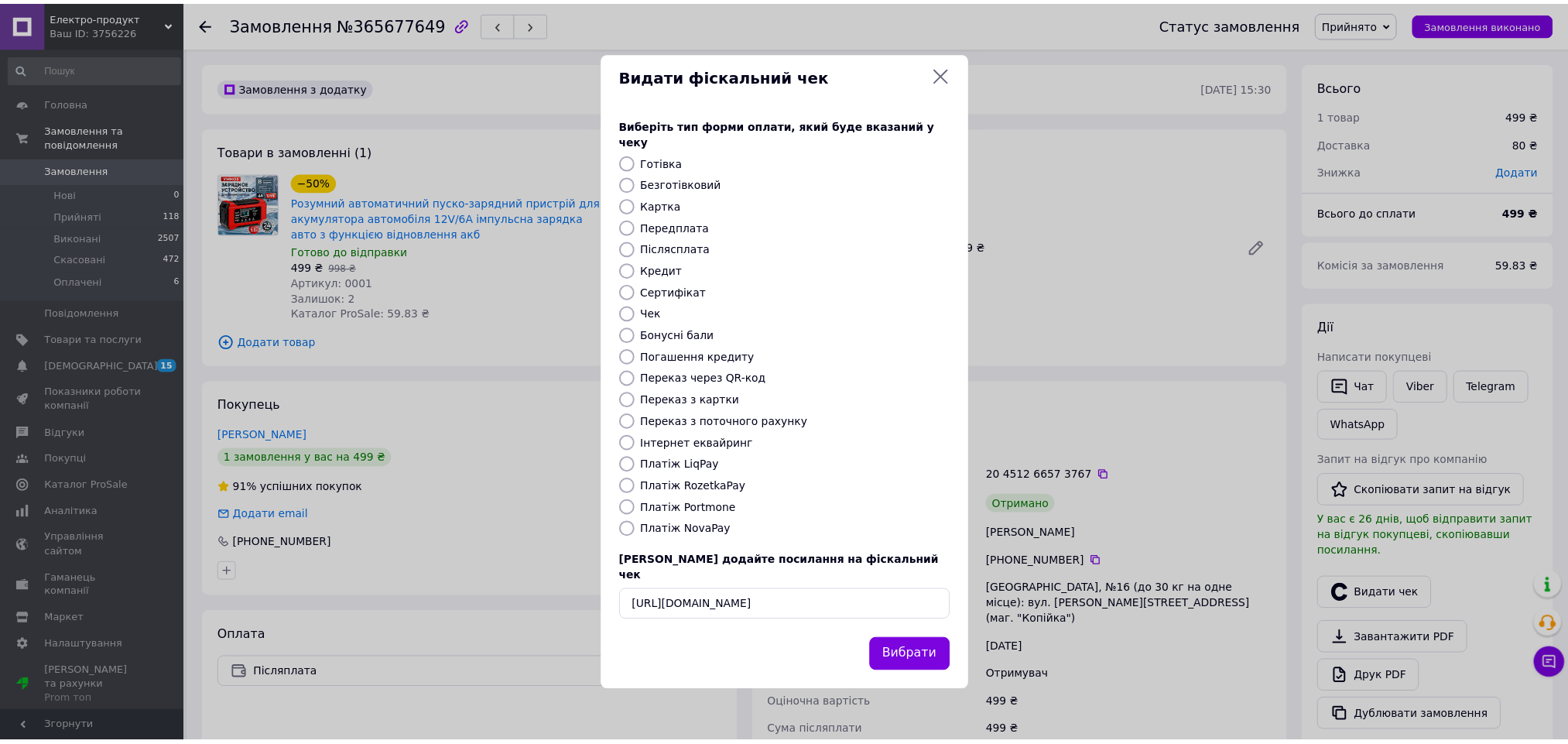
scroll to position [0, 0]
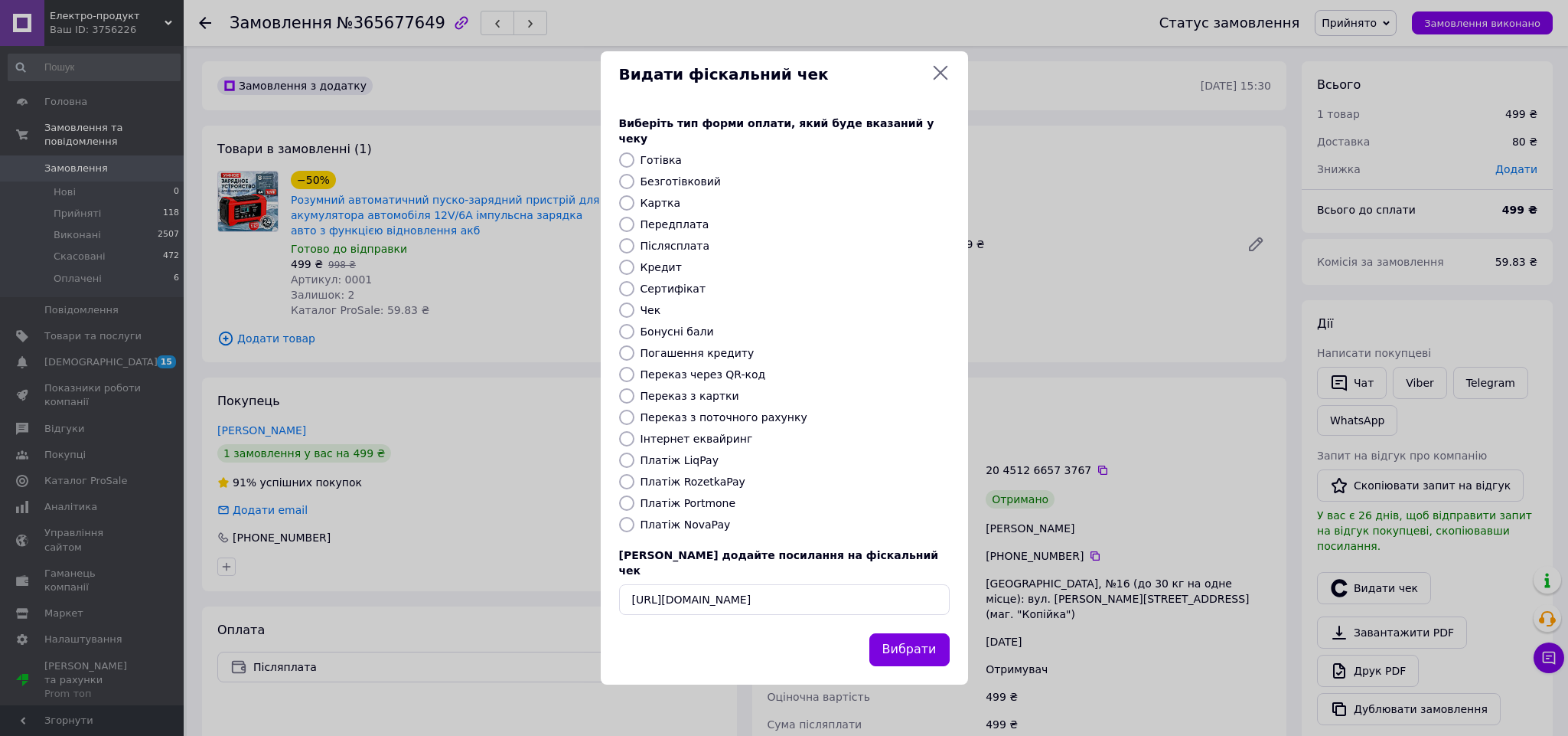
click at [905, 633] on button "Вибрати" at bounding box center [910, 650] width 81 height 33
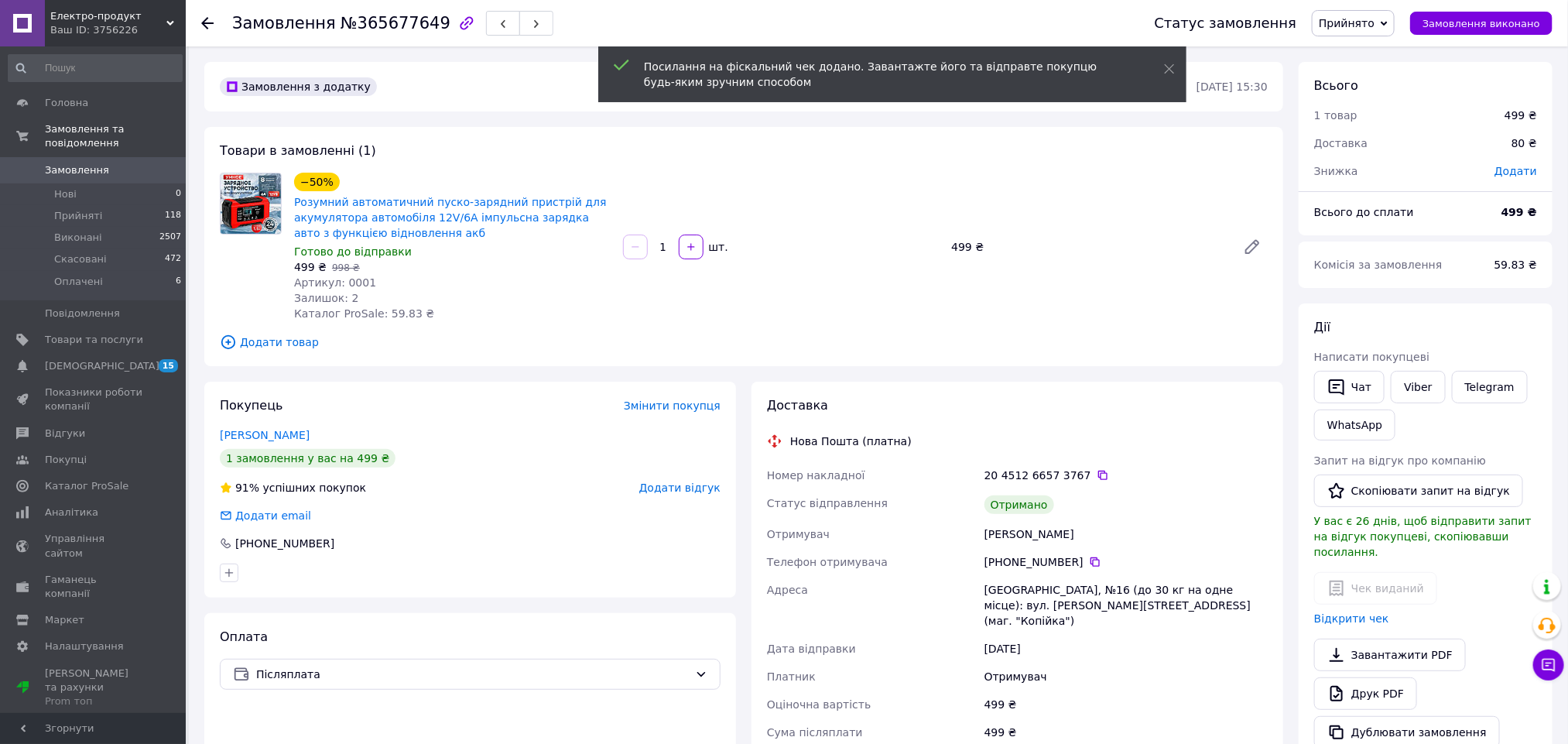
click at [693, 486] on span "Додати відгук" at bounding box center [680, 487] width 81 height 12
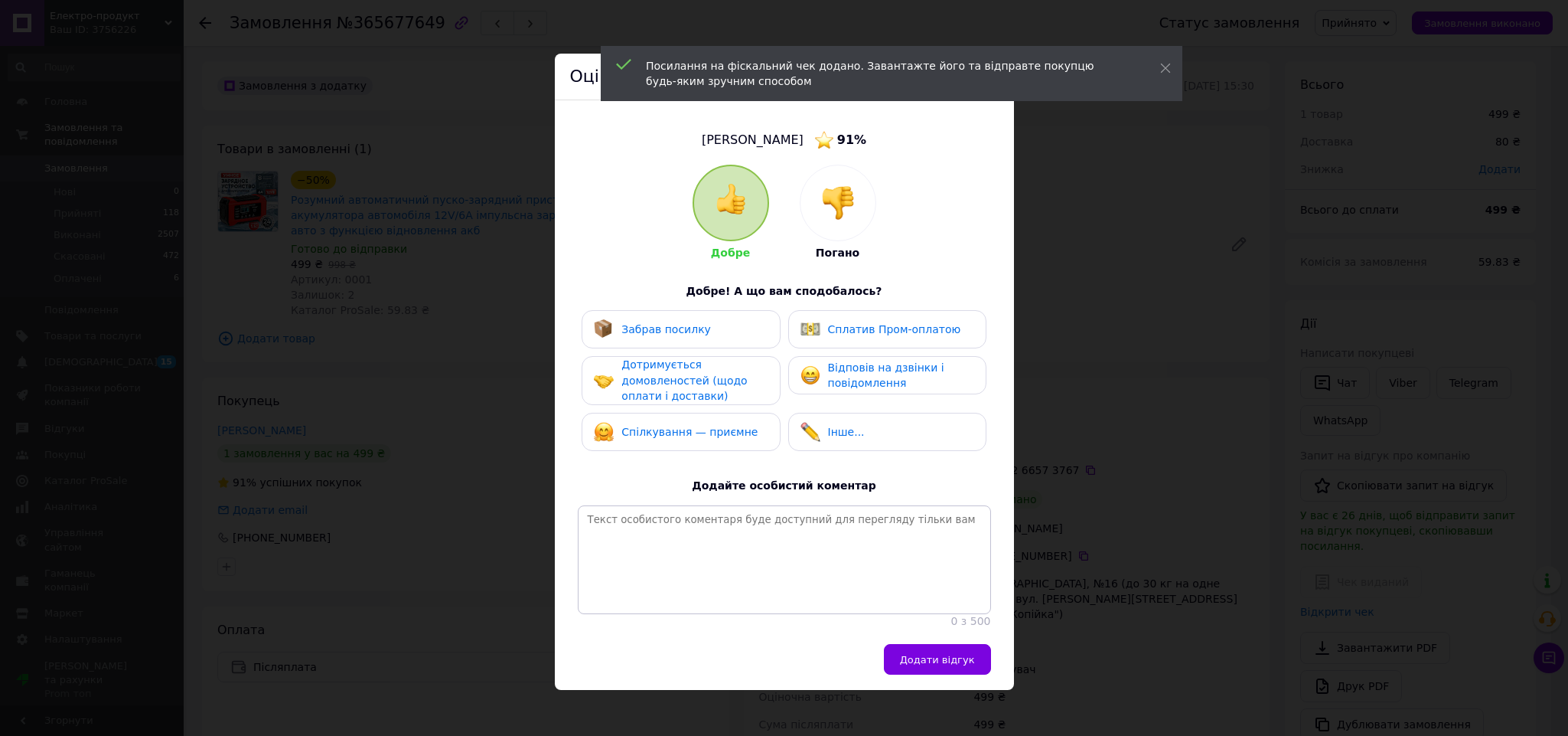
click at [699, 416] on div "Спілкування — приємне" at bounding box center [681, 432] width 199 height 38
drag, startPoint x: 702, startPoint y: 373, endPoint x: 705, endPoint y: 327, distance: 46.1
click at [702, 359] on div "Дотримується домовленостей (щодо оплати і доставки)" at bounding box center [694, 380] width 146 height 47
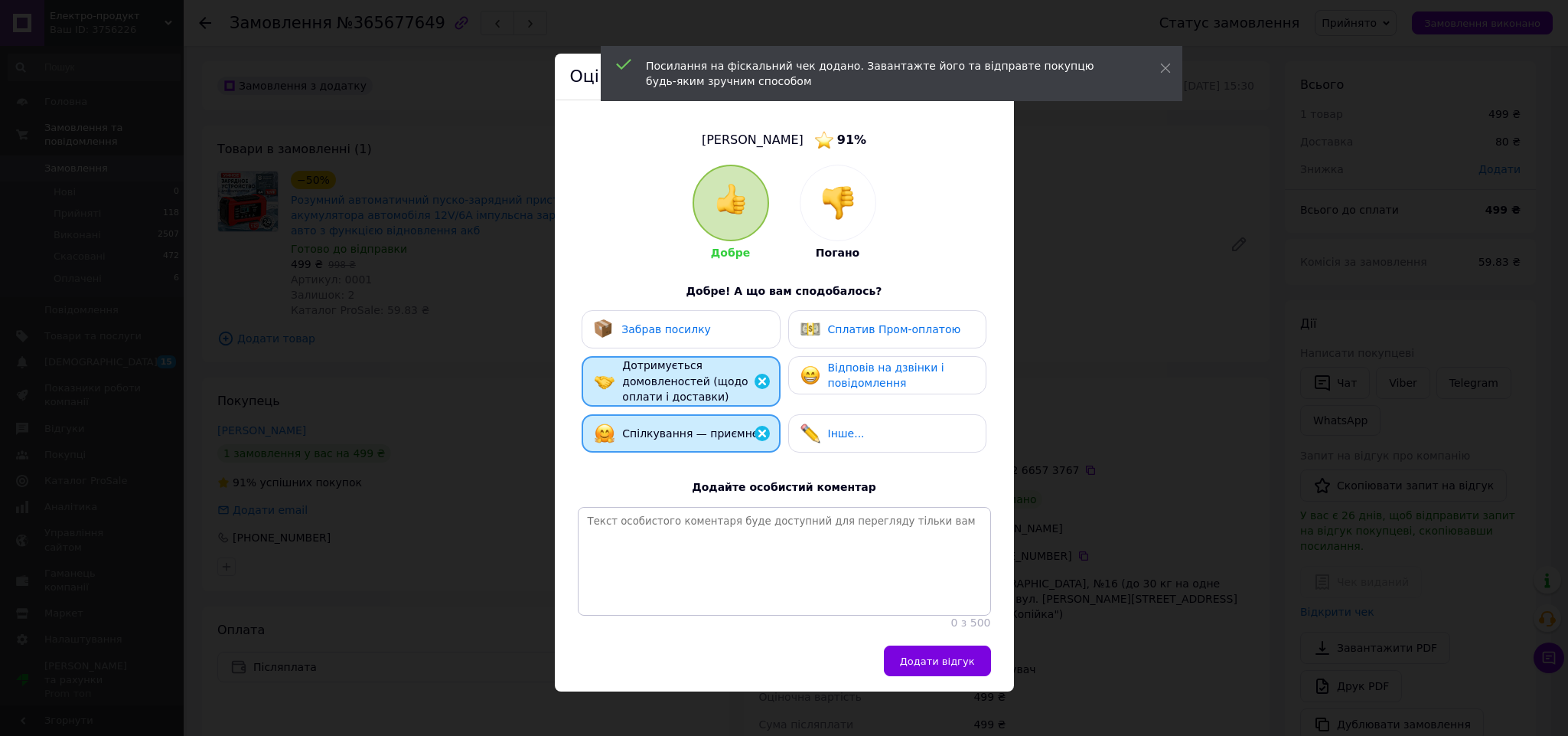
drag, startPoint x: 705, startPoint y: 327, endPoint x: 964, endPoint y: 386, distance: 265.6
click at [714, 329] on div "Забрав посилку" at bounding box center [681, 329] width 174 height 20
click at [964, 386] on div "Відповів на дзвінки і повідомлення" at bounding box center [901, 375] width 146 height 32
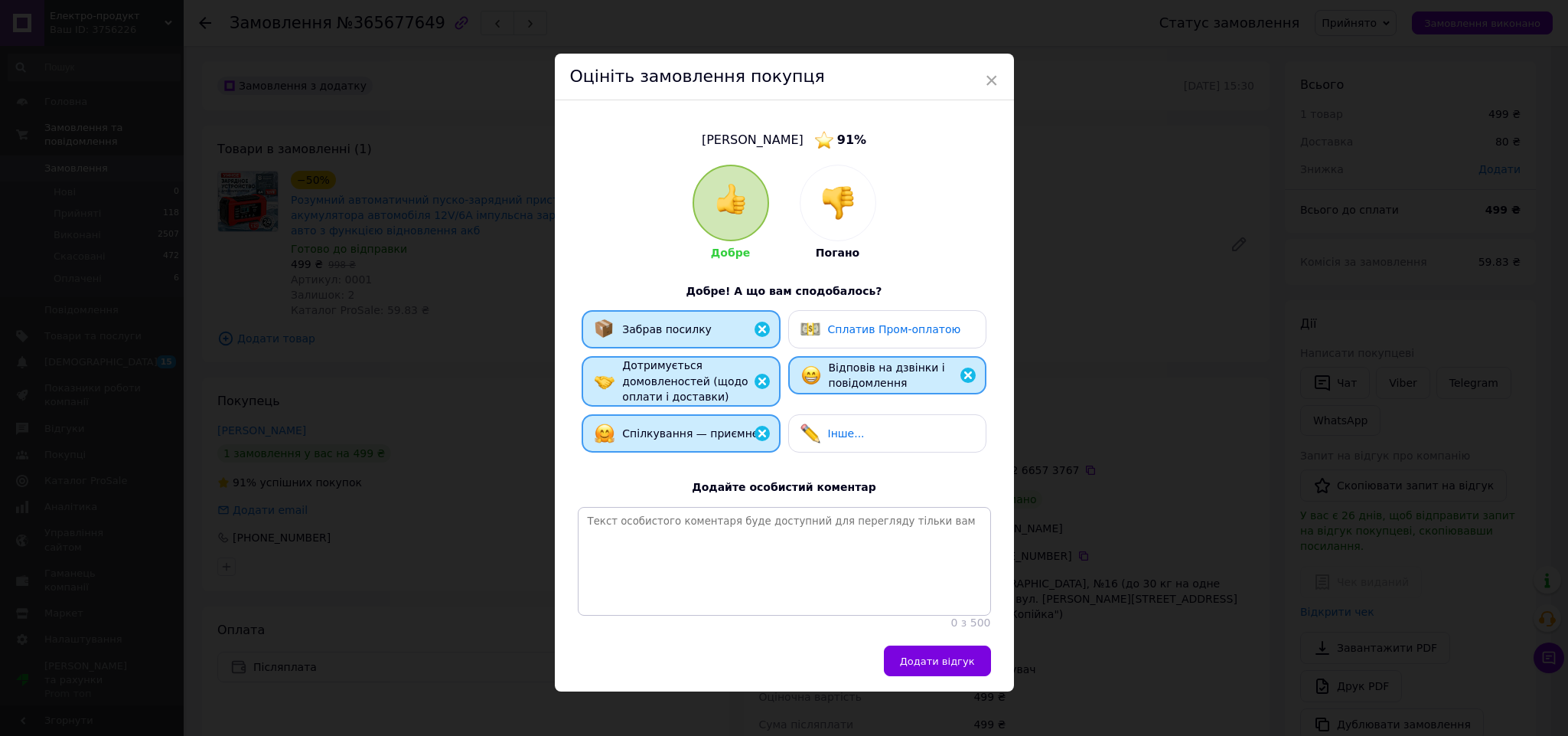
drag, startPoint x: 937, startPoint y: 667, endPoint x: 972, endPoint y: 664, distance: 35.1
click at [939, 667] on button "Додати відгук" at bounding box center [937, 661] width 107 height 31
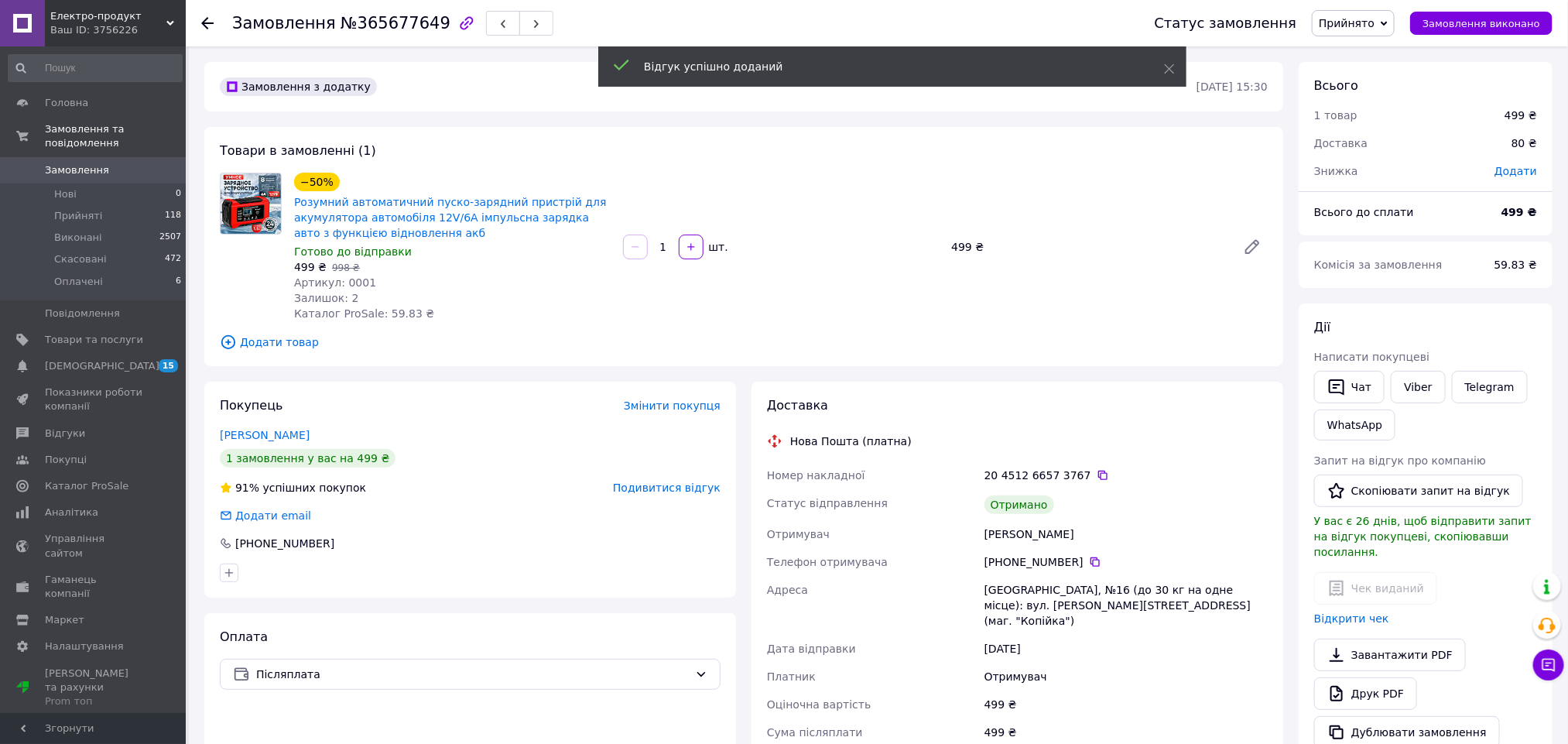
click at [1362, 31] on span "Прийнято" at bounding box center [1352, 23] width 83 height 26
click at [1367, 54] on li "Виконано" at bounding box center [1352, 54] width 81 height 23
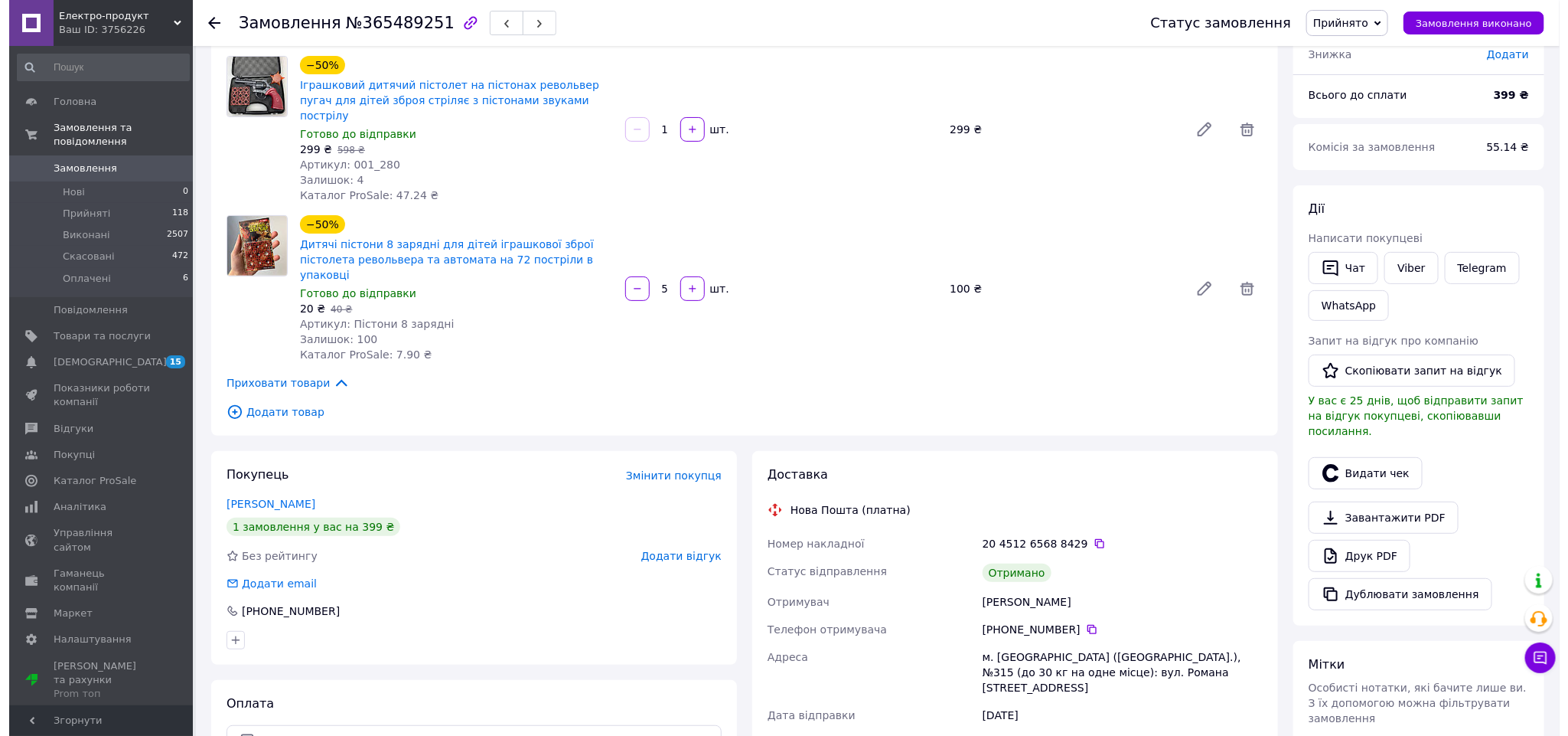
scroll to position [230, 0]
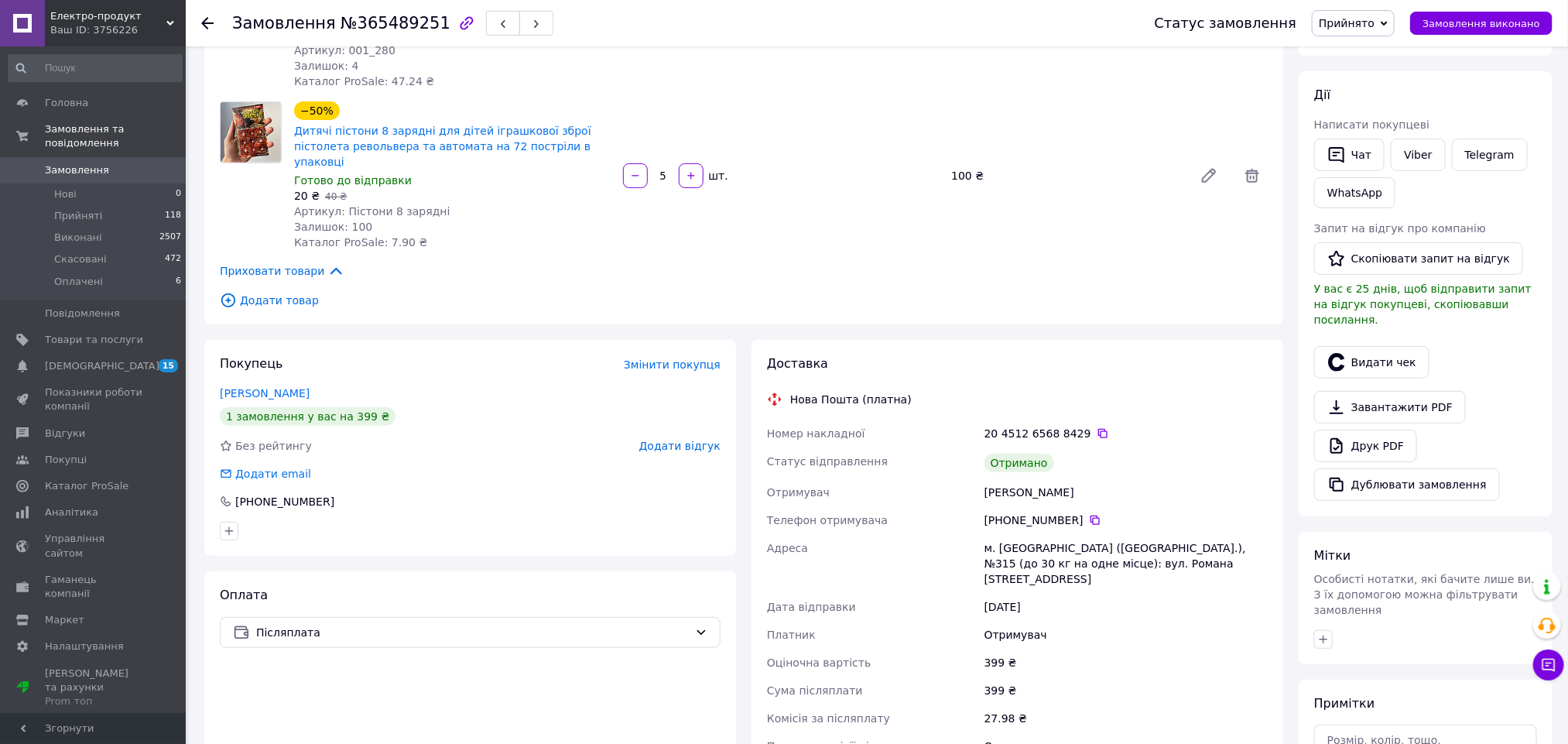
click at [1000, 478] on div "Артеменко Олексій" at bounding box center [1126, 492] width 290 height 28
copy div "Артеменко"
click at [1351, 346] on button "Видати чек" at bounding box center [1371, 362] width 115 height 33
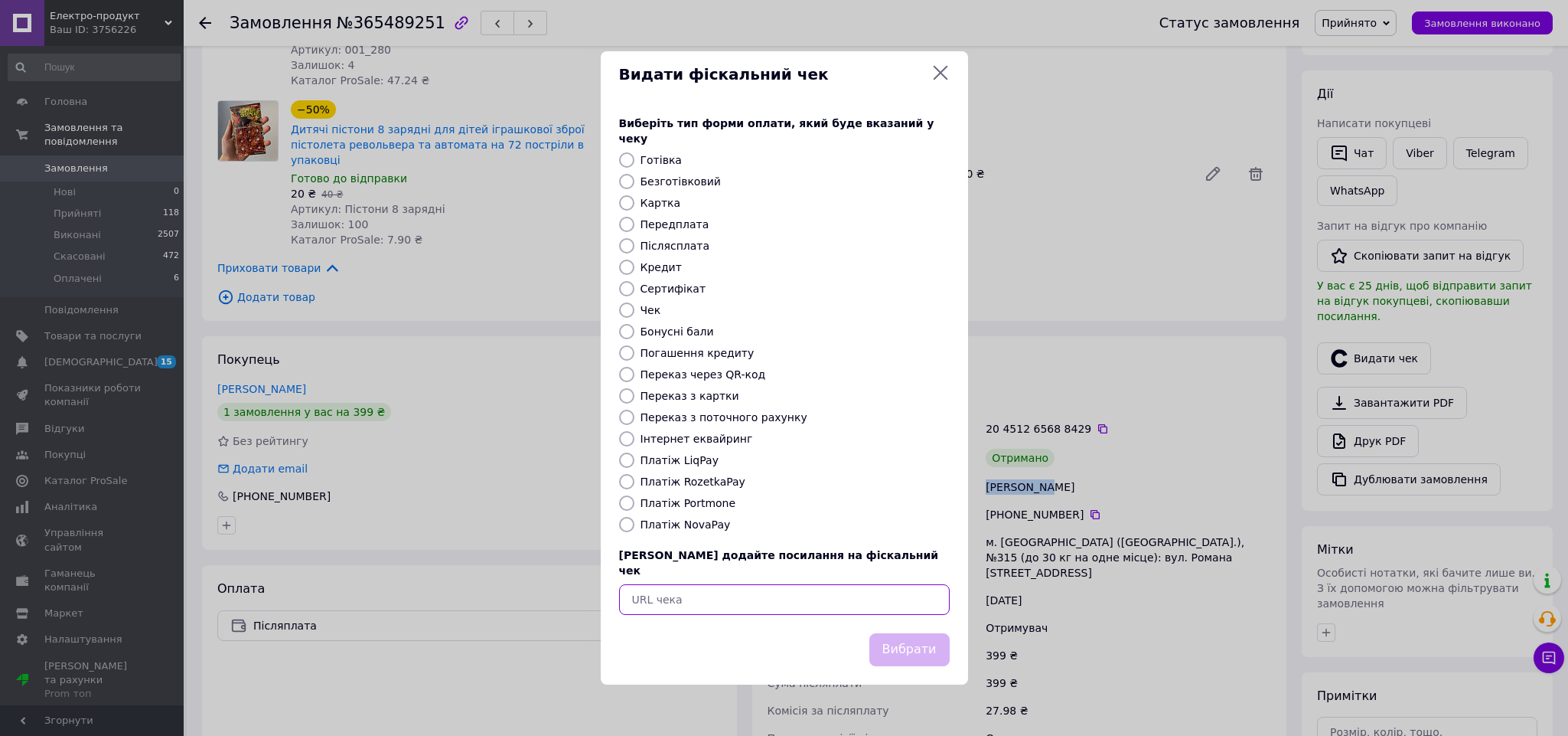
click at [801, 585] on input "text" at bounding box center [784, 600] width 330 height 31
paste input "https://check.checkbox.ua/b5ecd0c2-9b6f-4fb2-bddc-a3c77e82aafd"
type input "https://check.checkbox.ua/b5ecd0c2-9b6f-4fb2-bddc-a3c77e82aafd"
click at [911, 646] on button "Вибрати" at bounding box center [910, 650] width 81 height 33
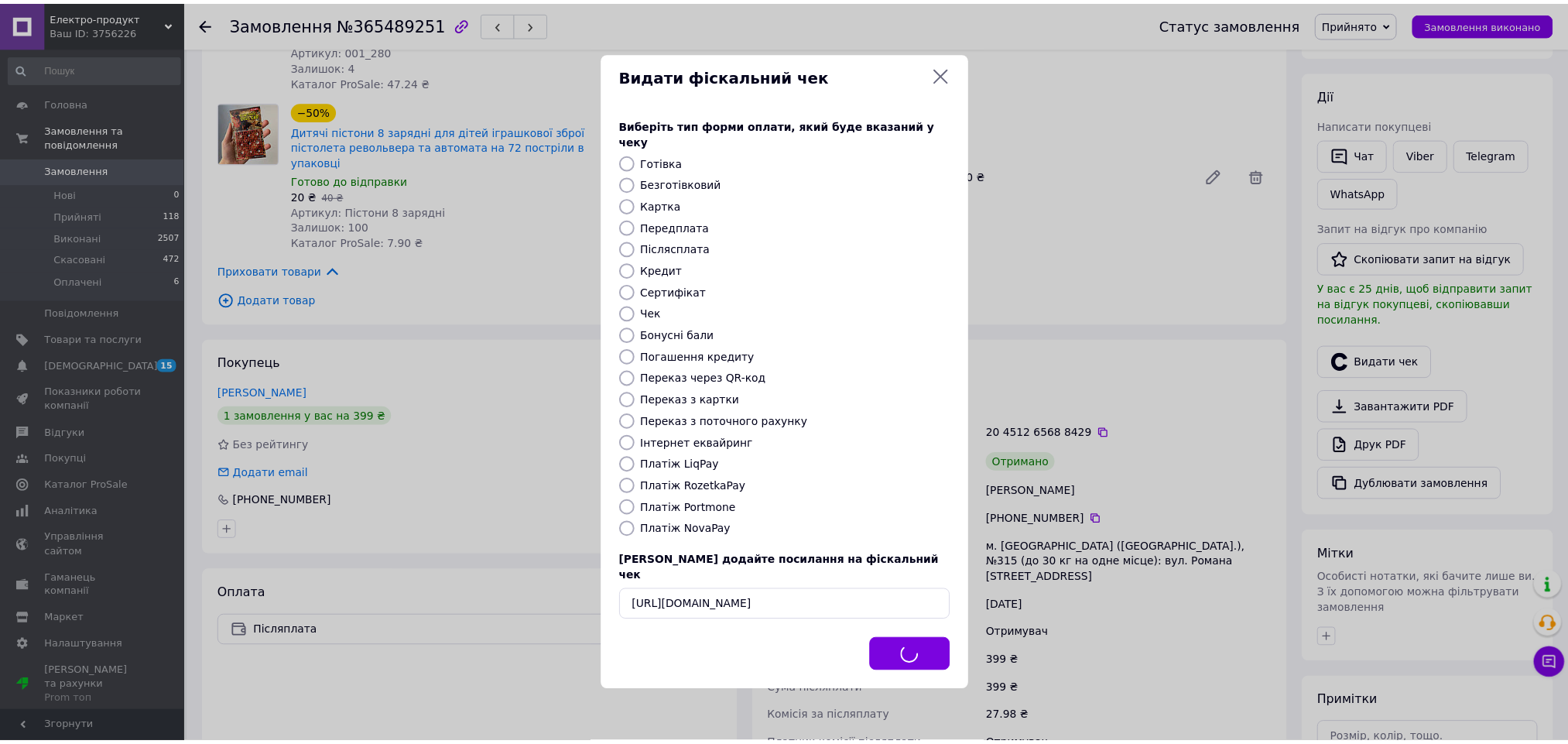
scroll to position [0, 0]
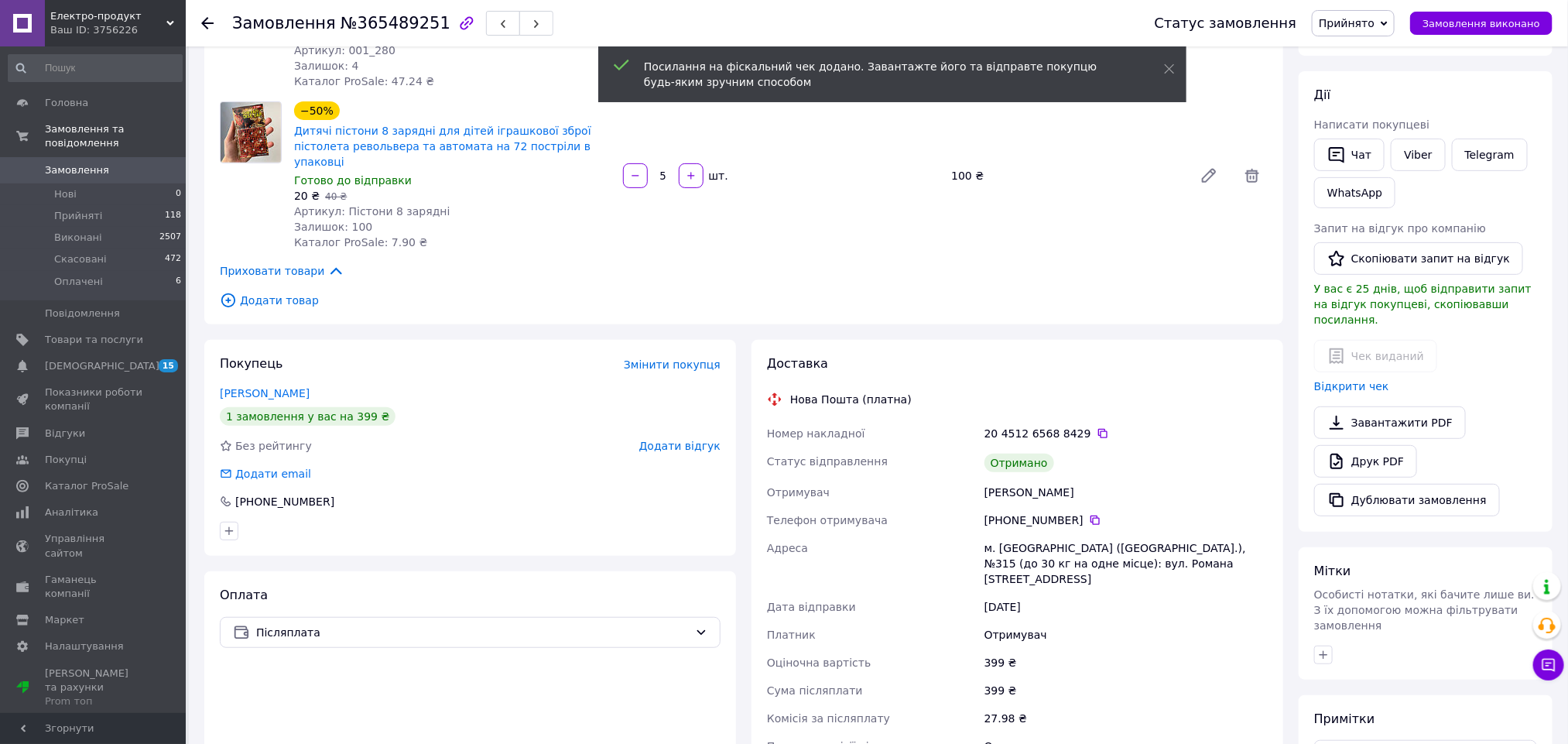
click at [662, 439] on span "Додати відгук" at bounding box center [680, 445] width 81 height 12
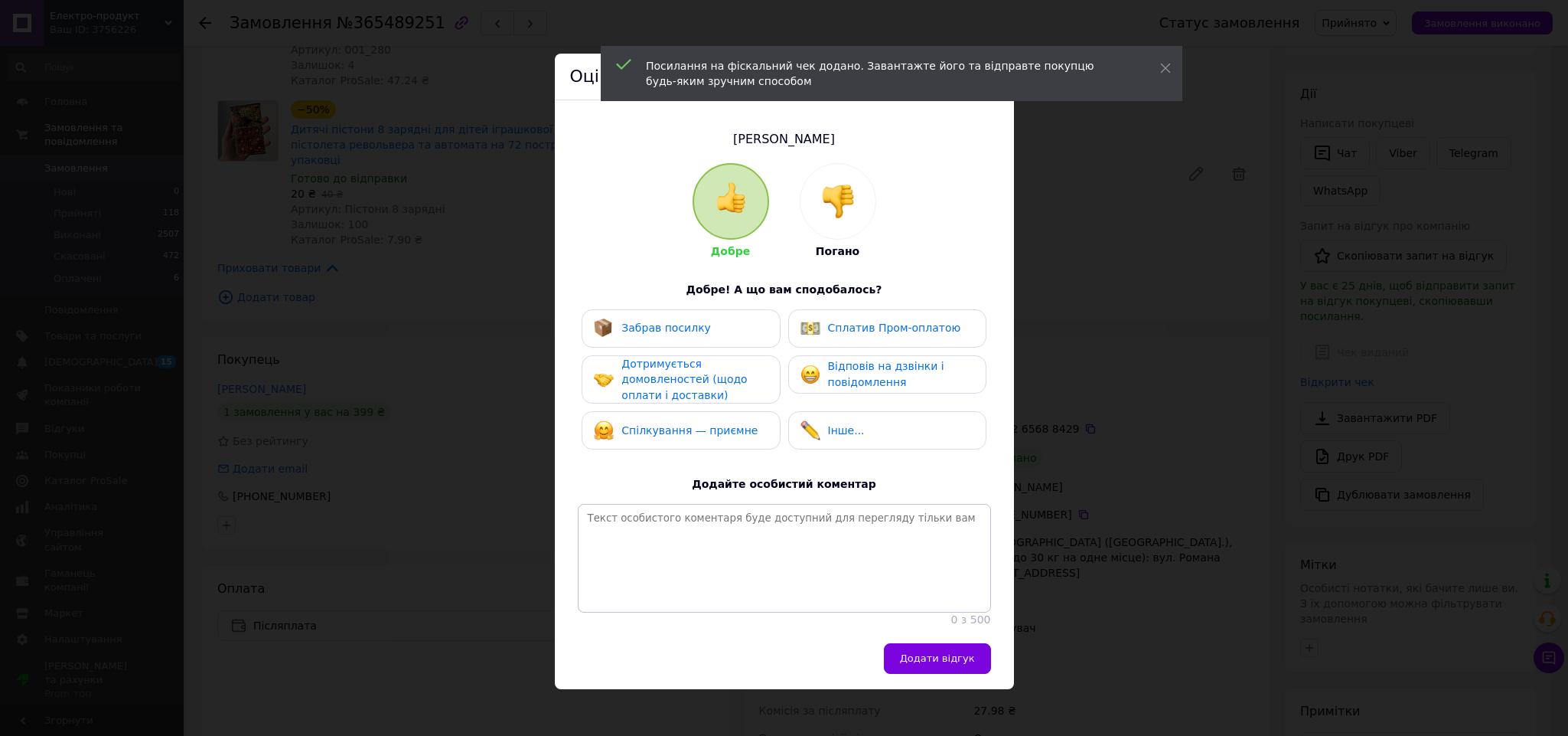
drag, startPoint x: 710, startPoint y: 446, endPoint x: 702, endPoint y: 354, distance: 92.3
click at [710, 440] on div "Спілкування — приємне" at bounding box center [681, 430] width 199 height 38
drag, startPoint x: 703, startPoint y: 335, endPoint x: 749, endPoint y: 349, distance: 48.1
click at [705, 335] on div "Забрав посилку" at bounding box center [681, 328] width 174 height 20
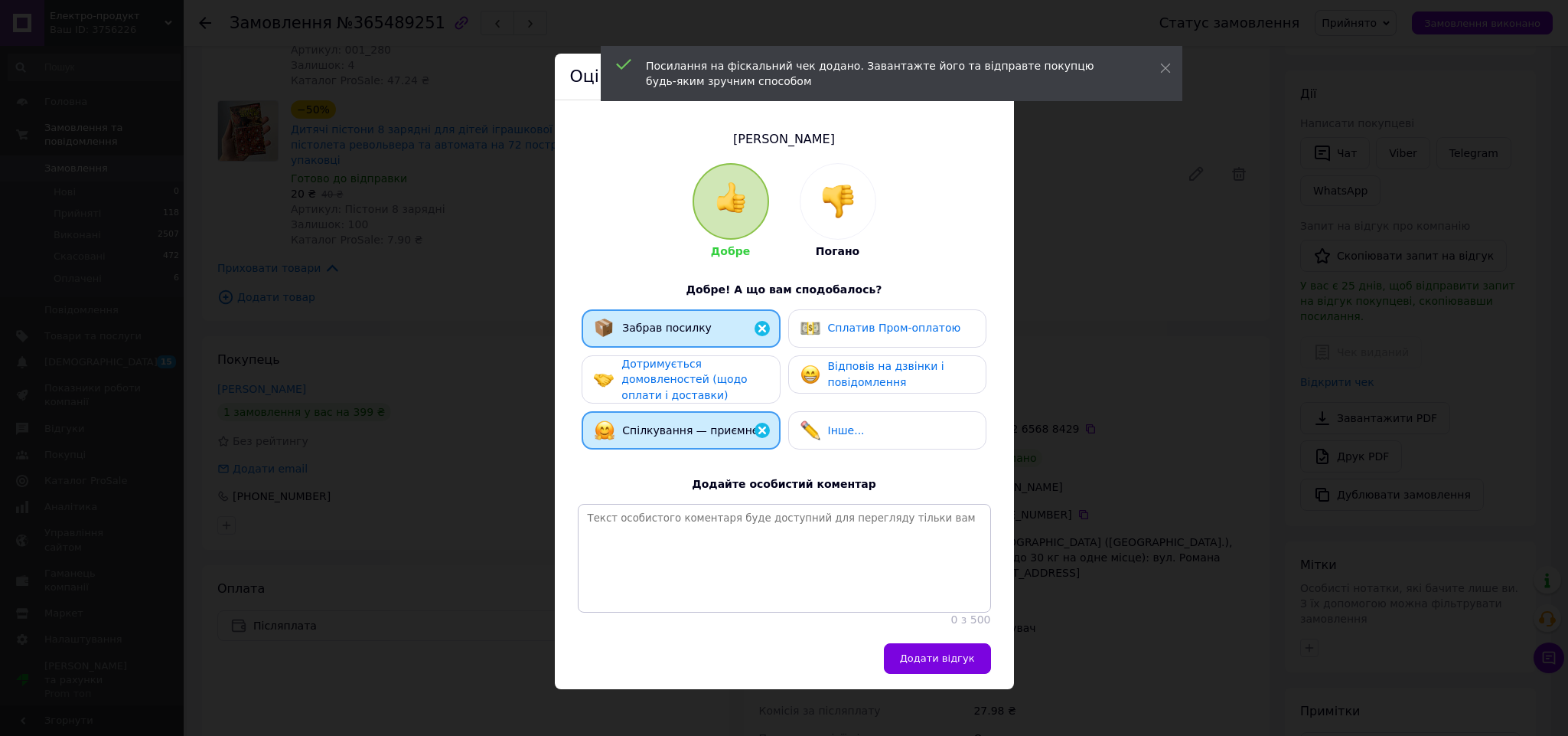
click at [836, 375] on span "Відповів на дзвінки і повідомлення" at bounding box center [886, 374] width 116 height 28
click at [937, 664] on span "Додати відгук" at bounding box center [937, 658] width 75 height 11
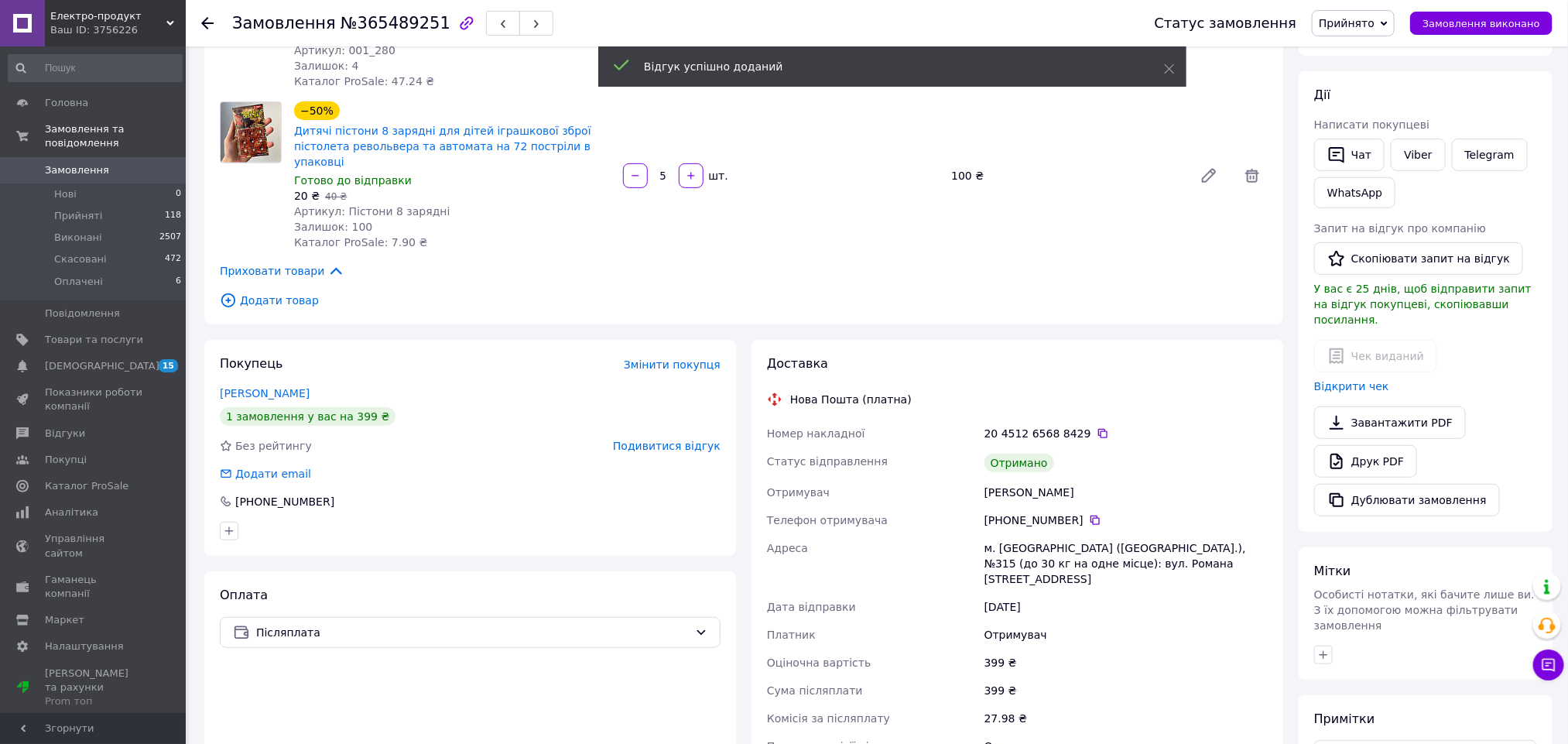
click at [1358, 21] on span "Прийнято" at bounding box center [1347, 23] width 56 height 12
click at [1362, 49] on li "Виконано" at bounding box center [1352, 54] width 81 height 23
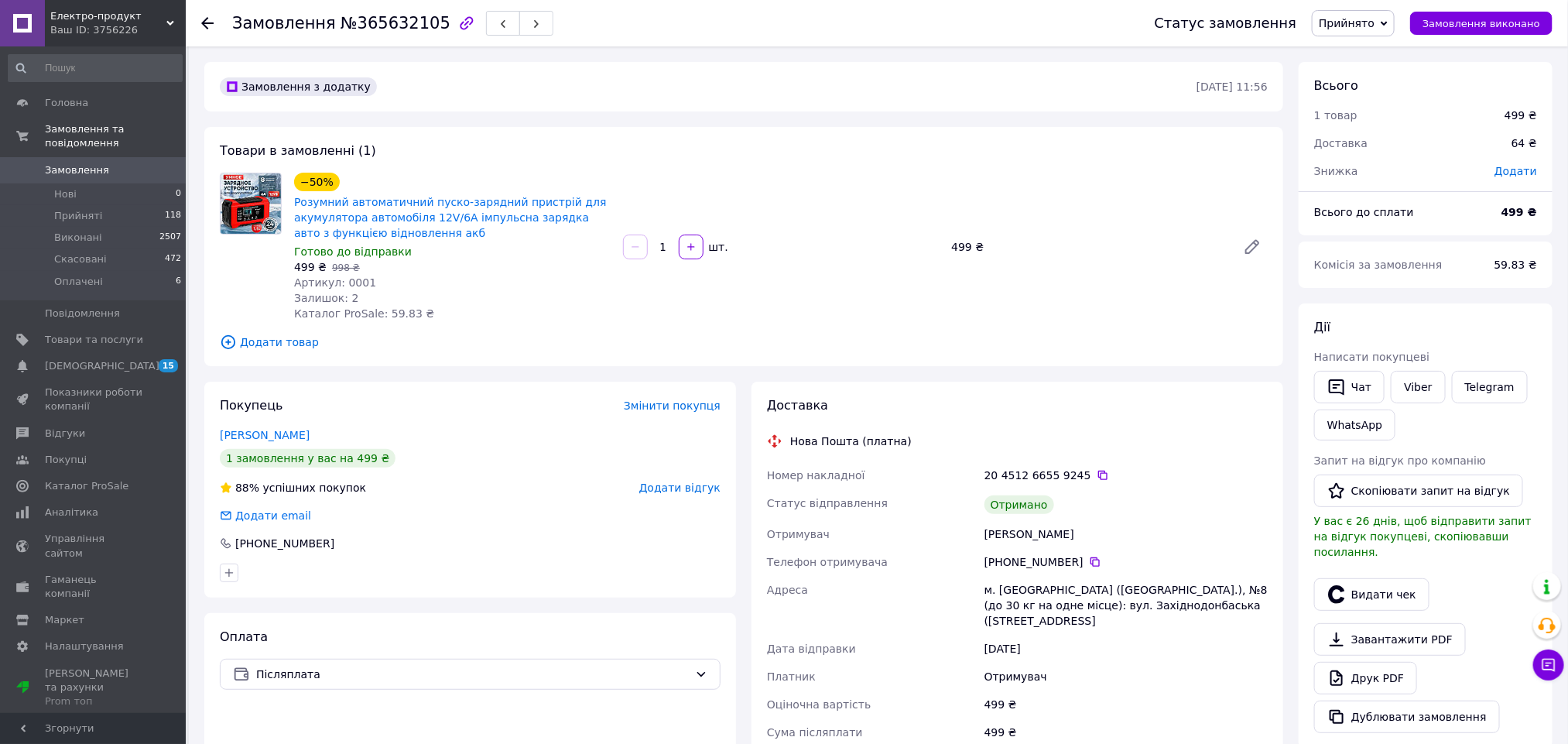
click at [982, 534] on div "[PERSON_NAME]" at bounding box center [1126, 534] width 290 height 28
copy div "[PERSON_NAME]"
click at [1349, 579] on button "Видати чек" at bounding box center [1371, 595] width 115 height 33
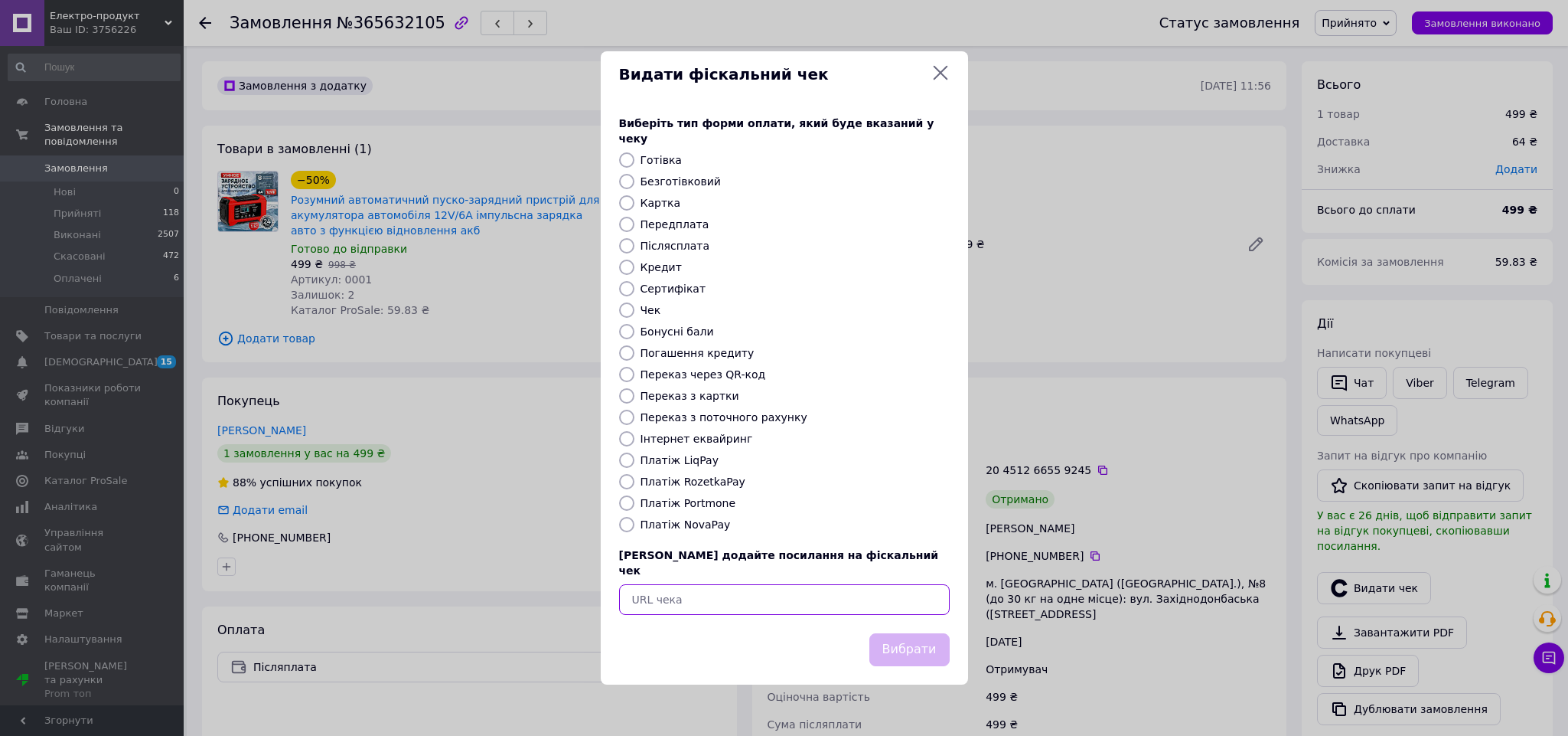
click at [728, 595] on input "text" at bounding box center [784, 600] width 330 height 31
paste input "[URL][DOMAIN_NAME]"
type input "[URL][DOMAIN_NAME]"
click at [891, 634] on button "Вибрати" at bounding box center [910, 650] width 81 height 33
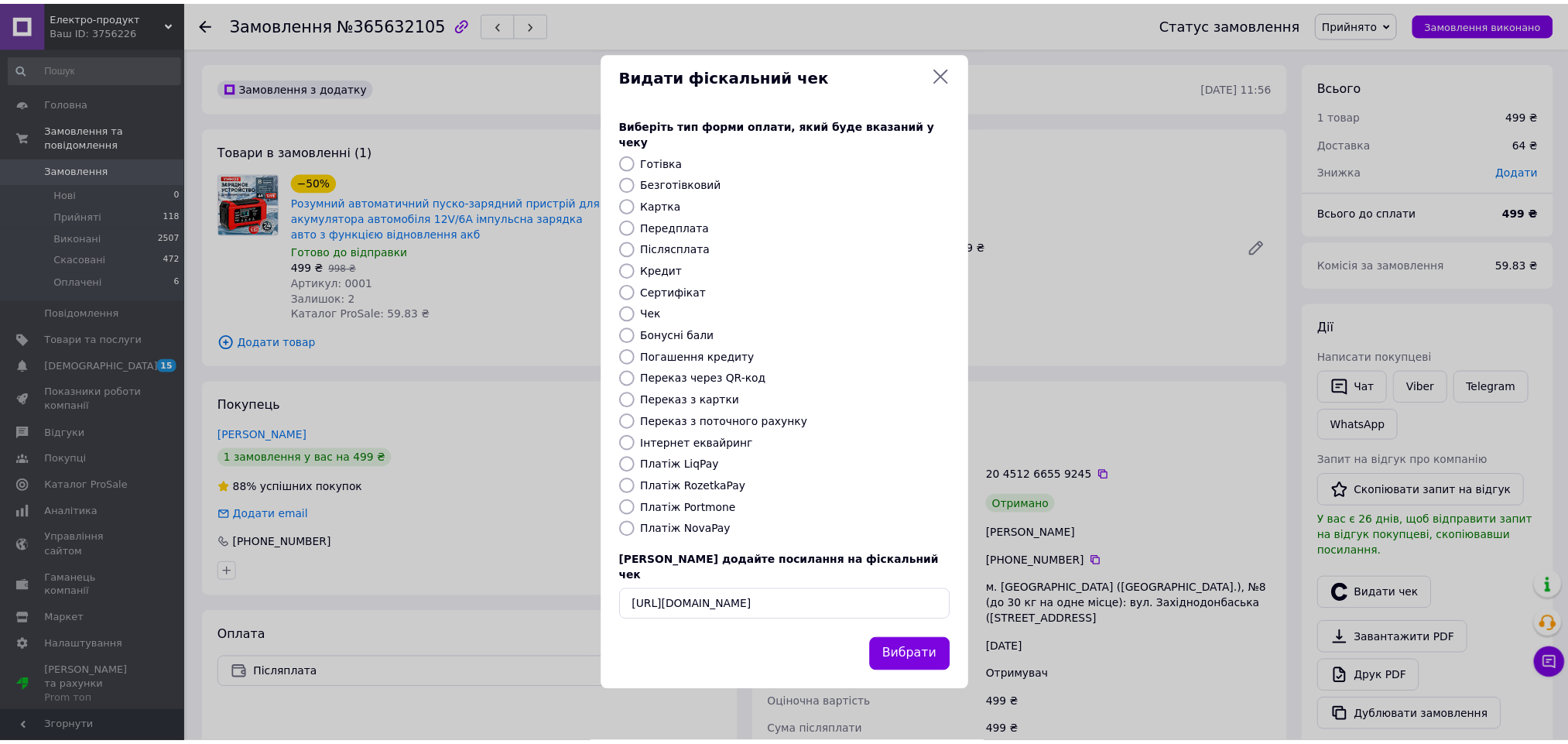
scroll to position [0, 0]
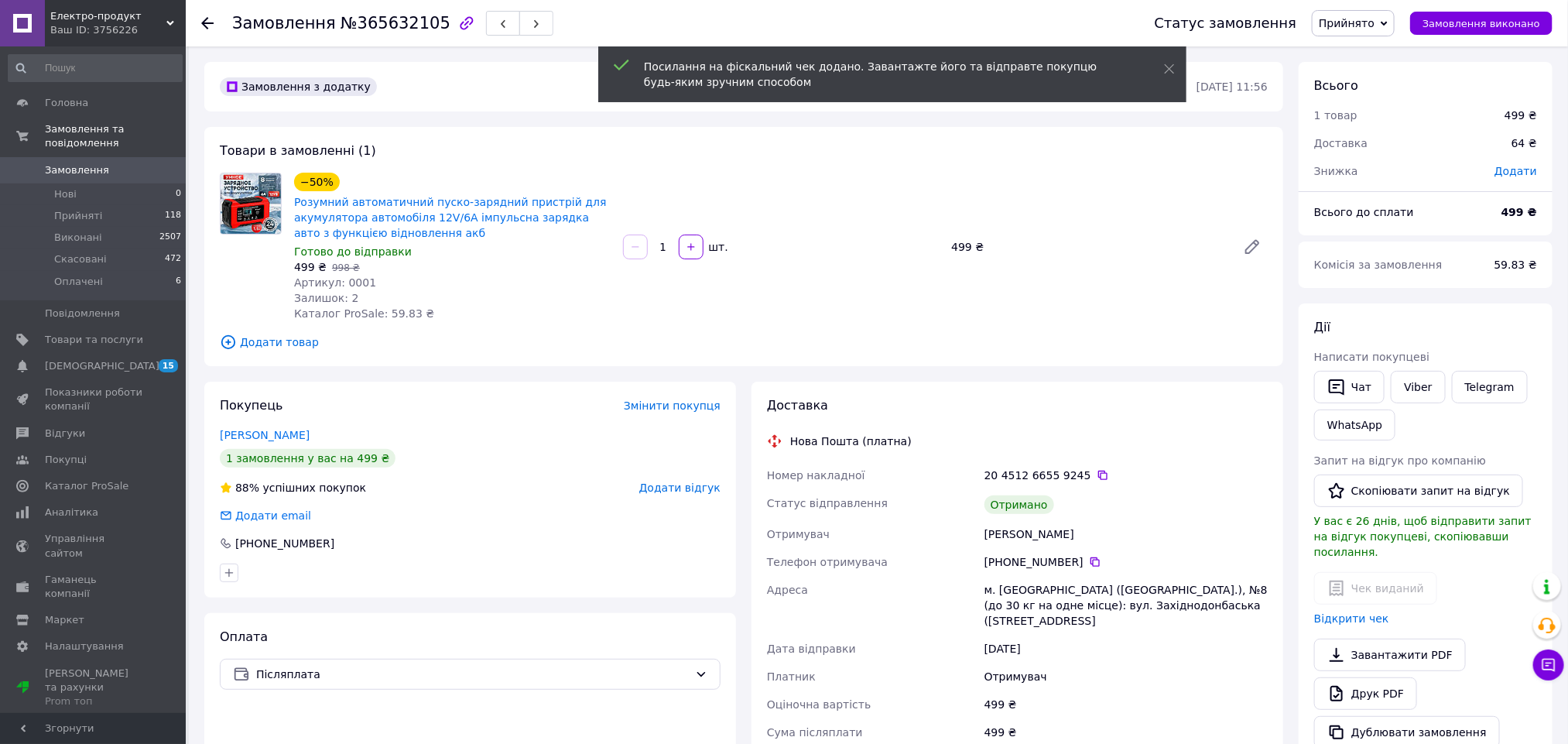
click at [678, 483] on span "Додати відгук" at bounding box center [680, 487] width 81 height 12
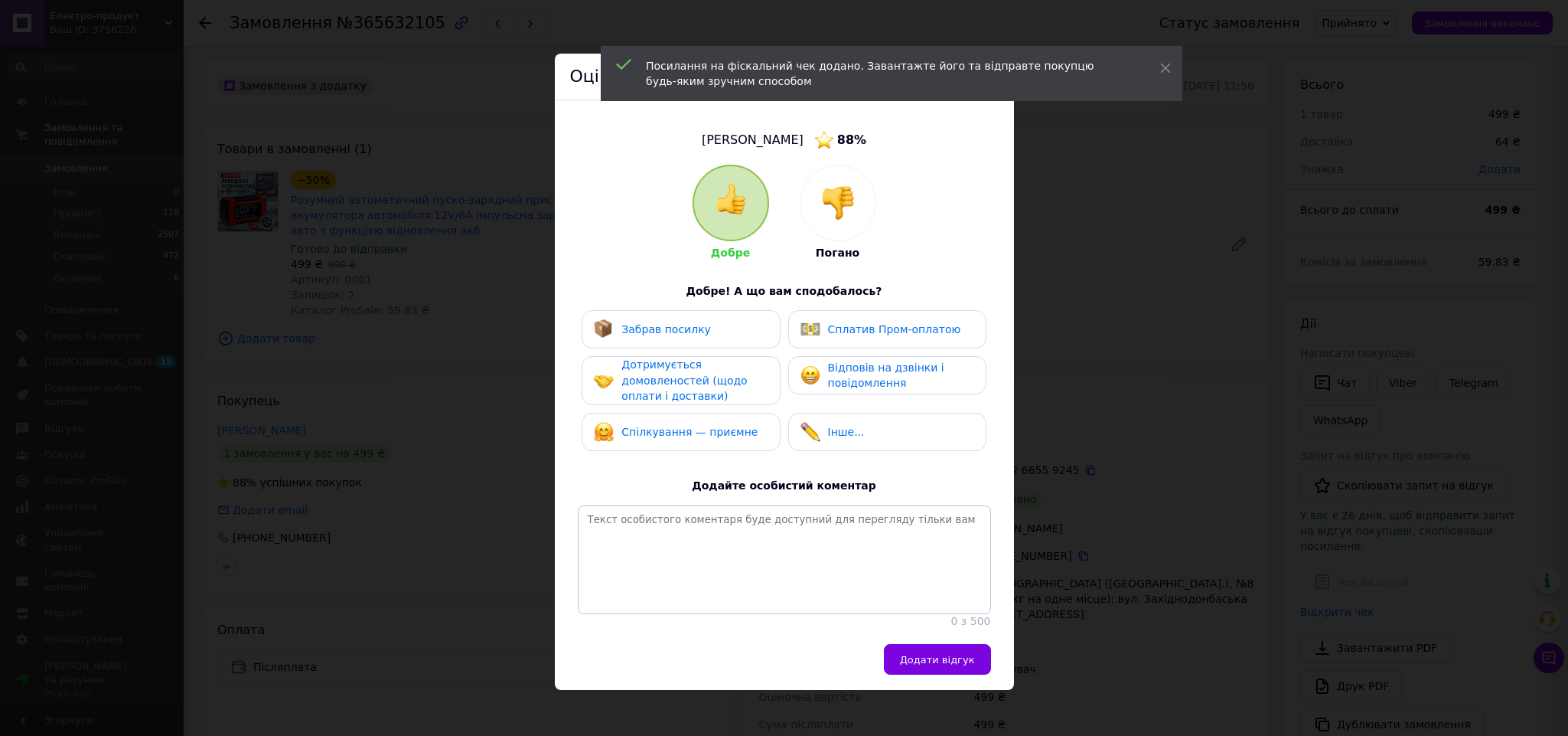
drag, startPoint x: 724, startPoint y: 441, endPoint x: 713, endPoint y: 354, distance: 87.7
click at [724, 435] on div "Спілкування — приємне" at bounding box center [675, 432] width 164 height 20
drag, startPoint x: 707, startPoint y: 327, endPoint x: 728, endPoint y: 331, distance: 21.4
click at [707, 326] on div "Забрав посилку" at bounding box center [681, 329] width 174 height 20
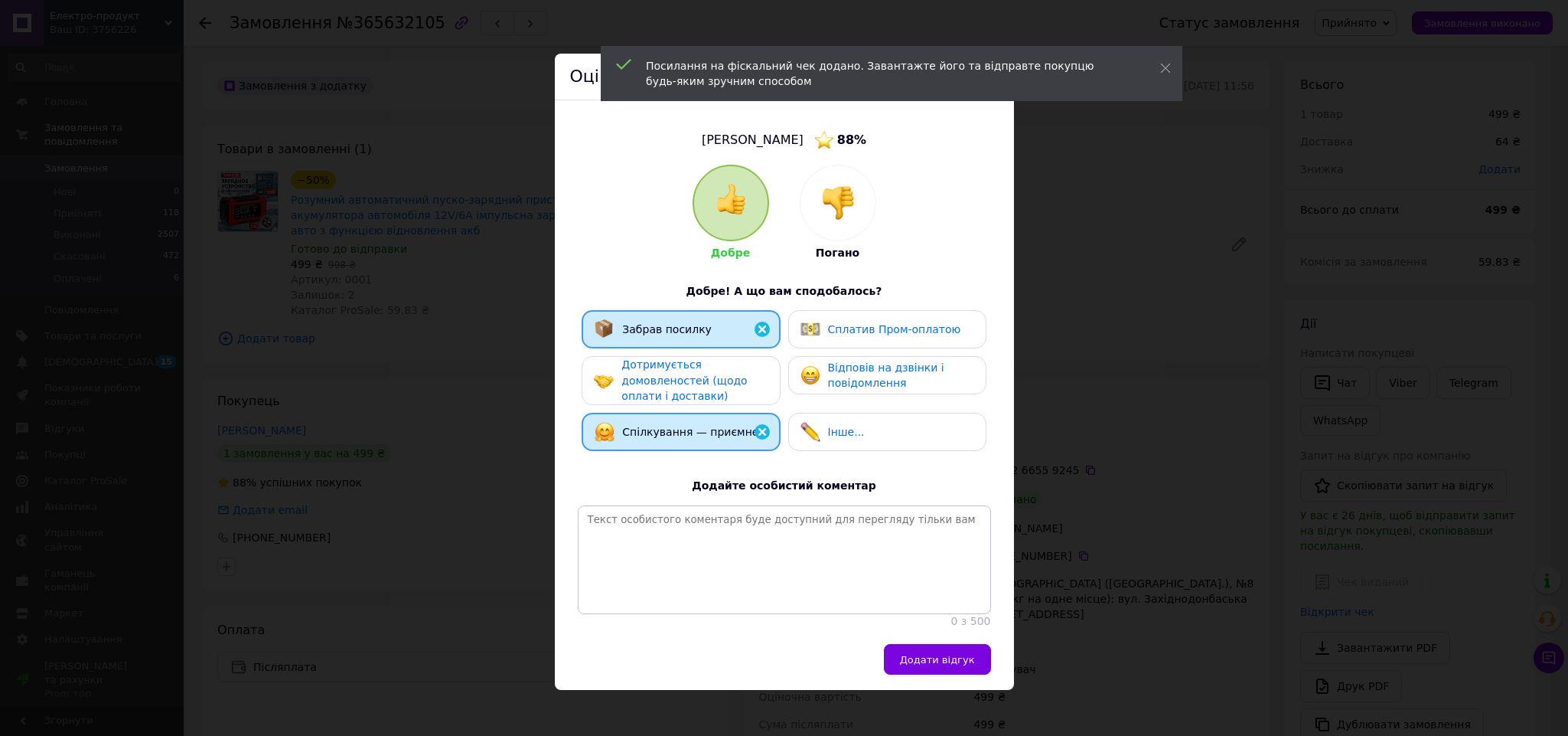
drag, startPoint x: 834, startPoint y: 375, endPoint x: 940, endPoint y: 538, distance: 194.4
click at [836, 375] on span "Відповів на дзвінки і повідомлення" at bounding box center [886, 375] width 116 height 28
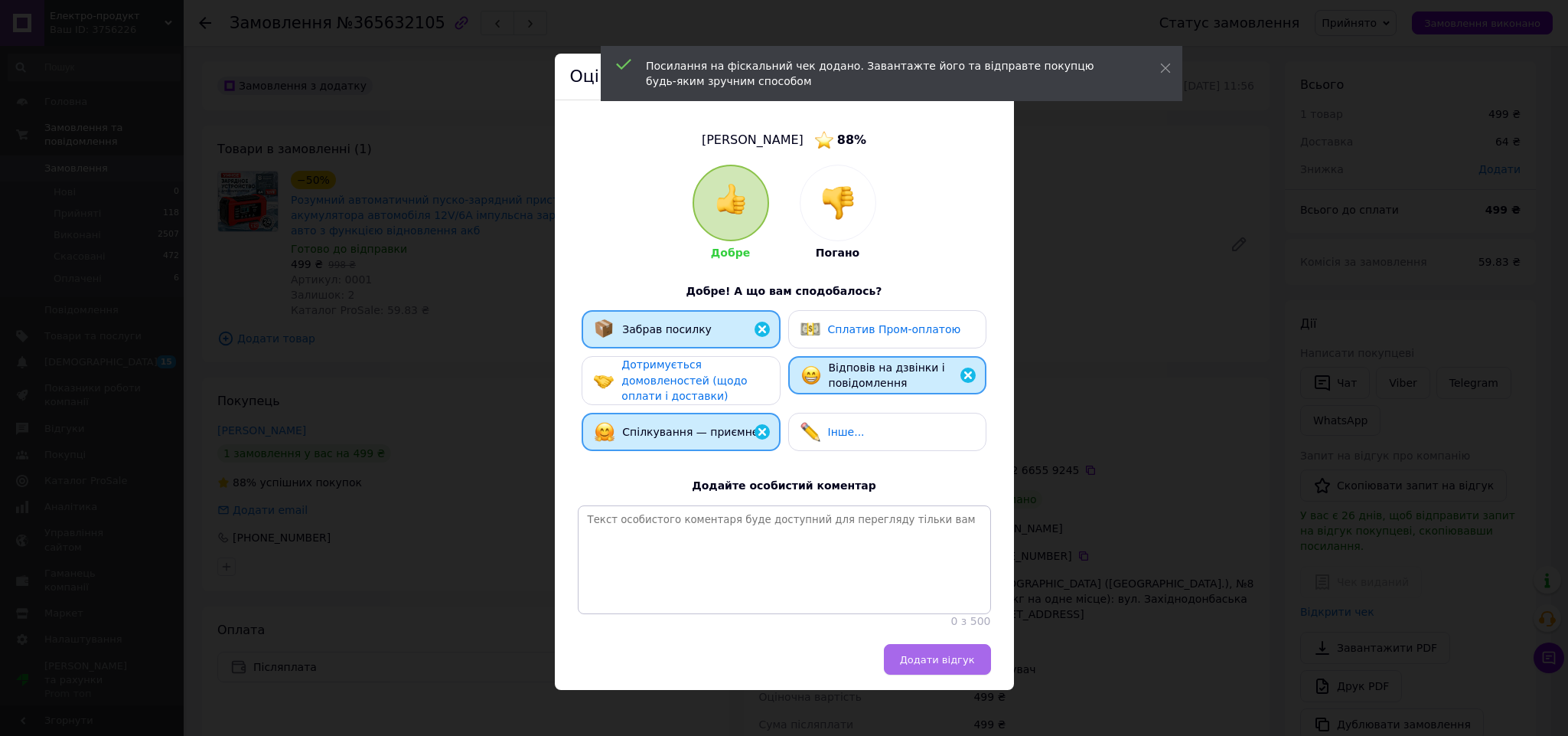
click at [951, 665] on span "Додати відгук" at bounding box center [937, 659] width 75 height 11
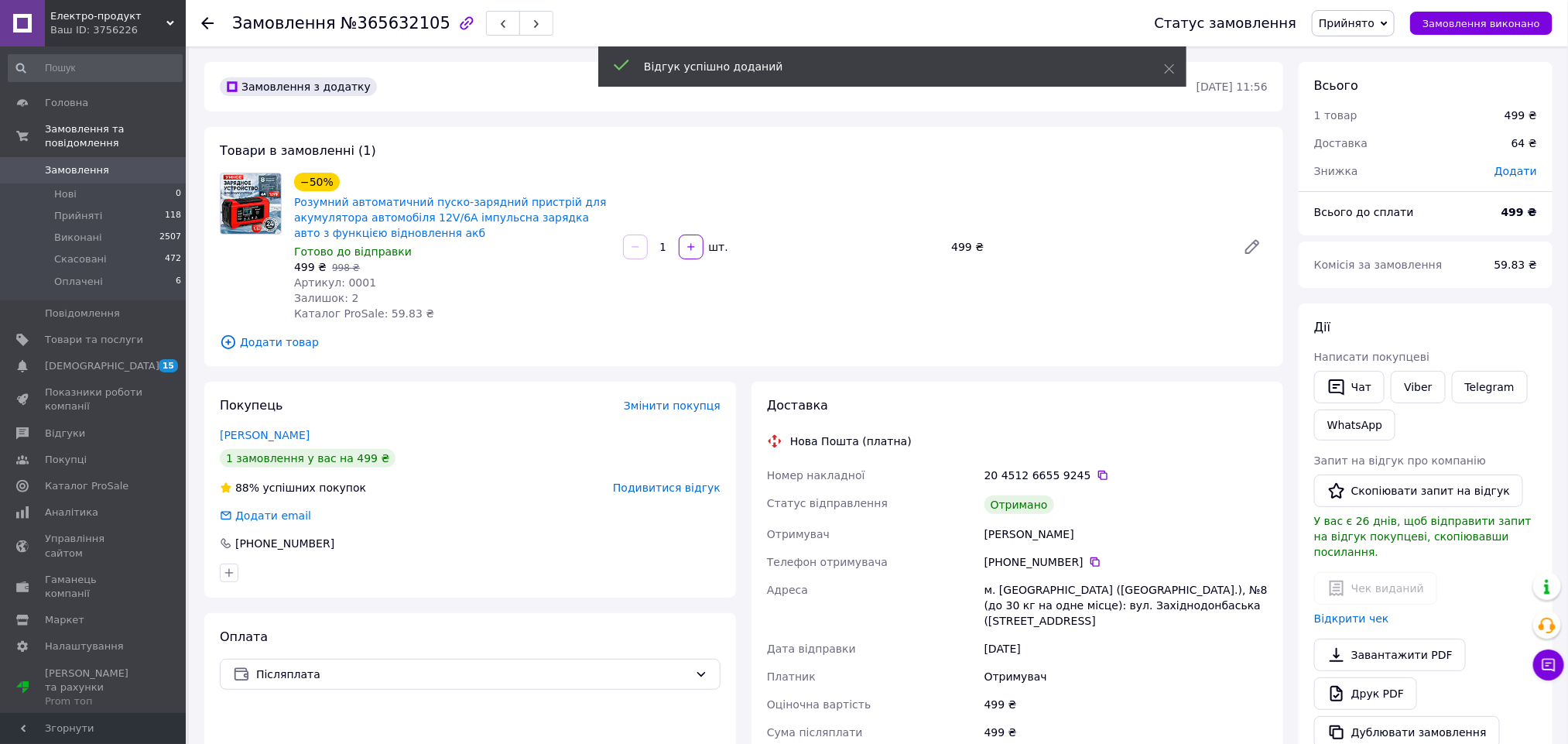
click at [1377, 30] on span "Прийнято" at bounding box center [1352, 23] width 83 height 26
click at [1377, 58] on li "Виконано" at bounding box center [1352, 54] width 81 height 23
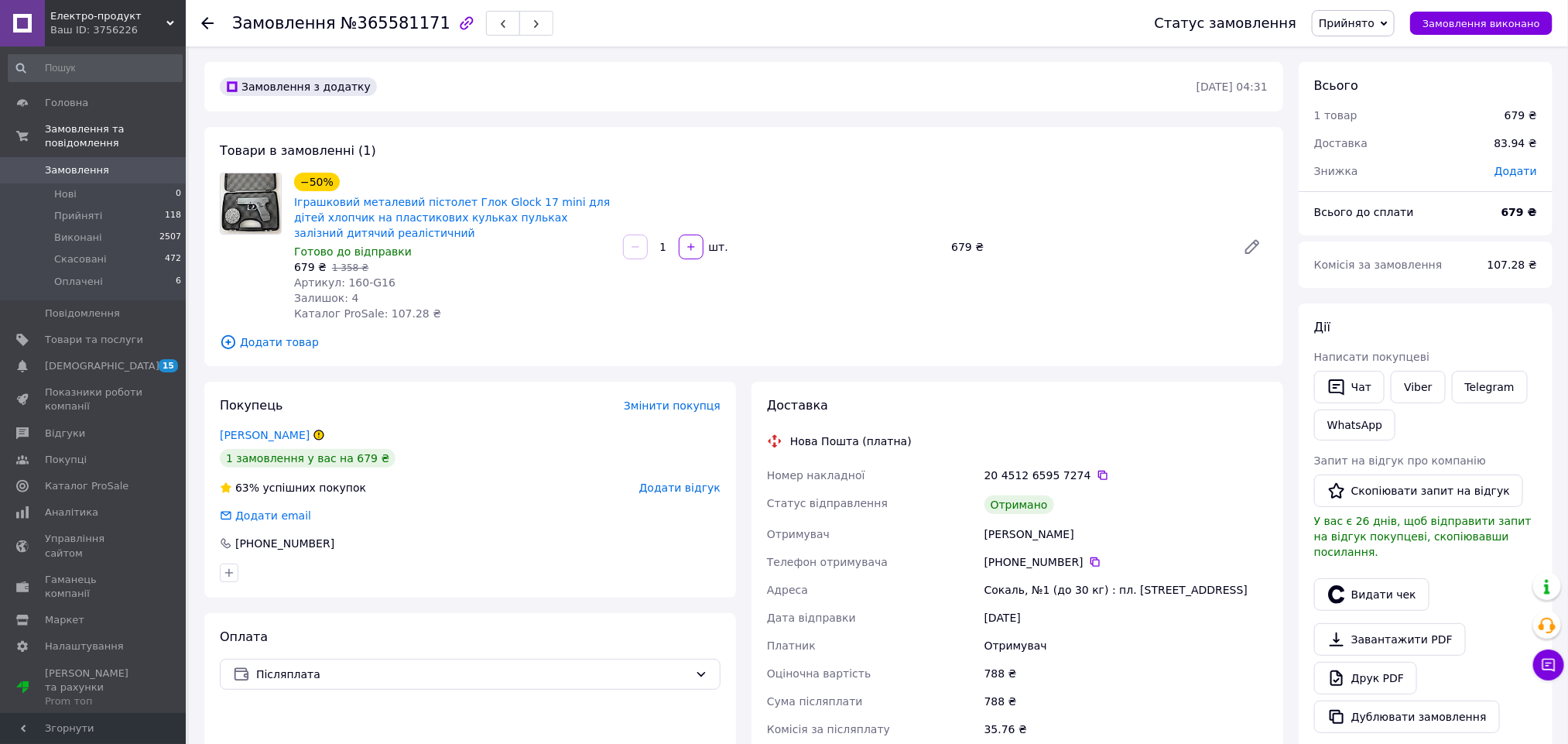
click at [1006, 528] on div "[PERSON_NAME]" at bounding box center [1126, 534] width 290 height 28
copy div "[PERSON_NAME]"
click at [1405, 579] on button "Видати чек" at bounding box center [1371, 595] width 115 height 33
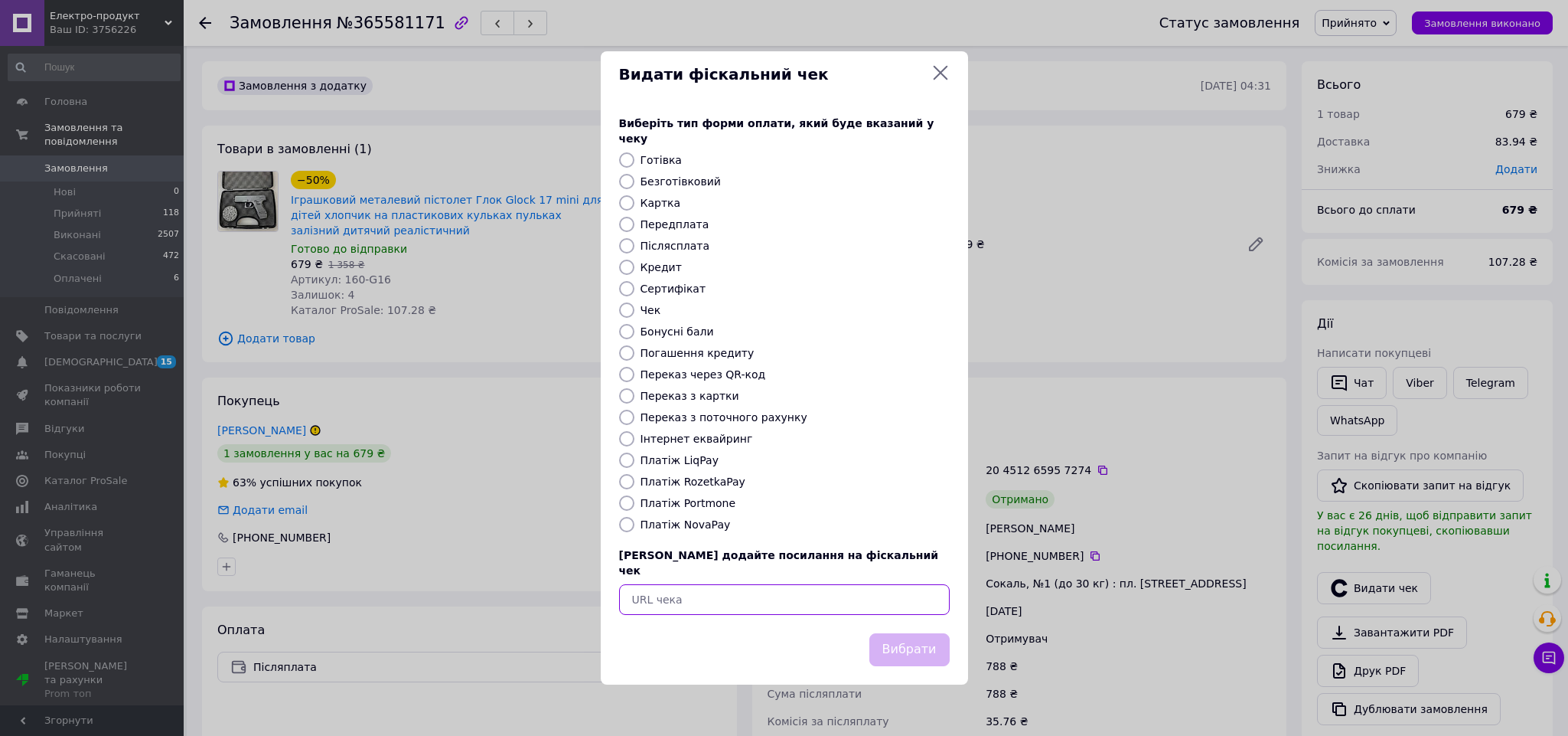
click at [880, 596] on input "text" at bounding box center [784, 600] width 330 height 31
paste input "[URL][DOMAIN_NAME]"
type input "[URL][DOMAIN_NAME]"
click at [894, 633] on button "Вибрати" at bounding box center [910, 650] width 81 height 33
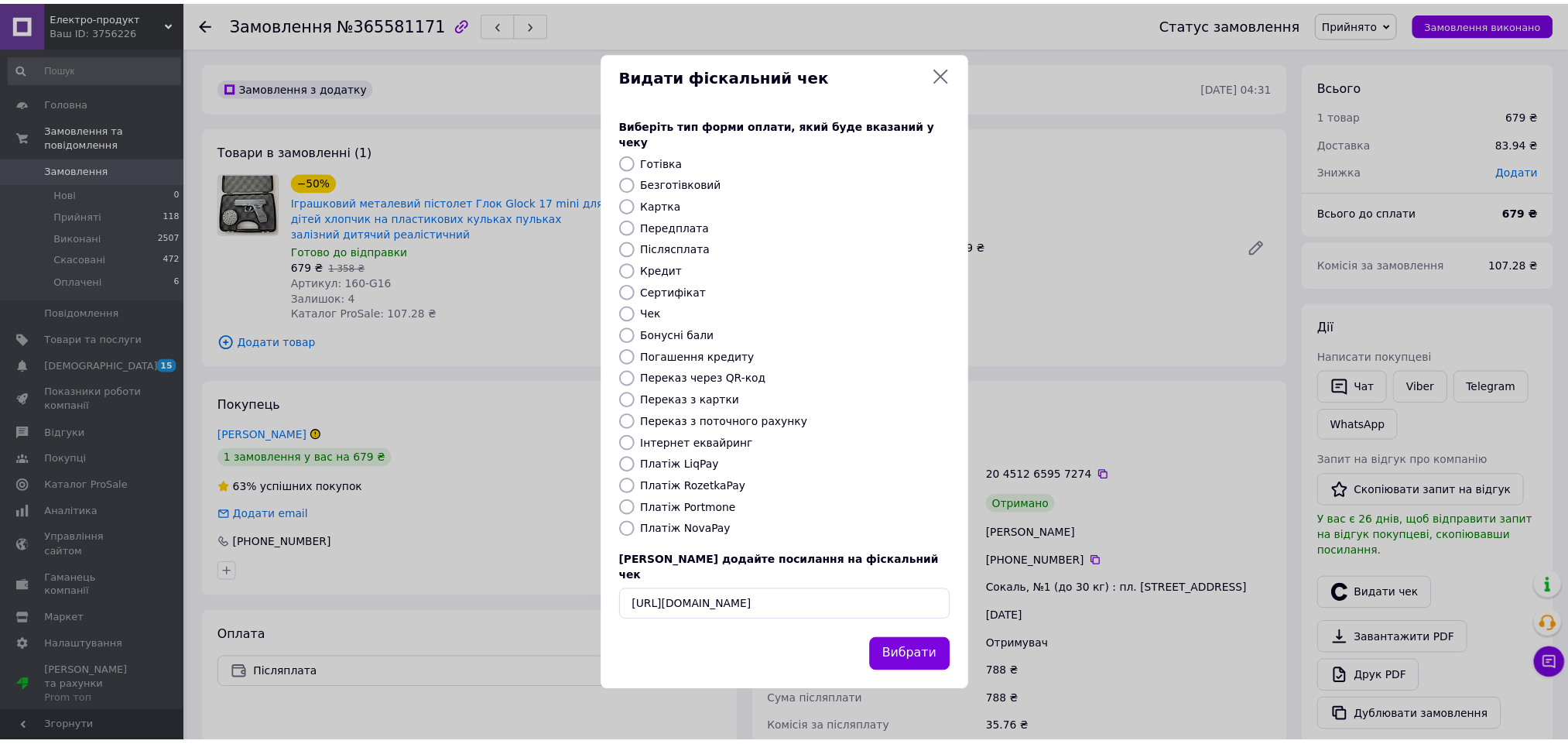
scroll to position [0, 0]
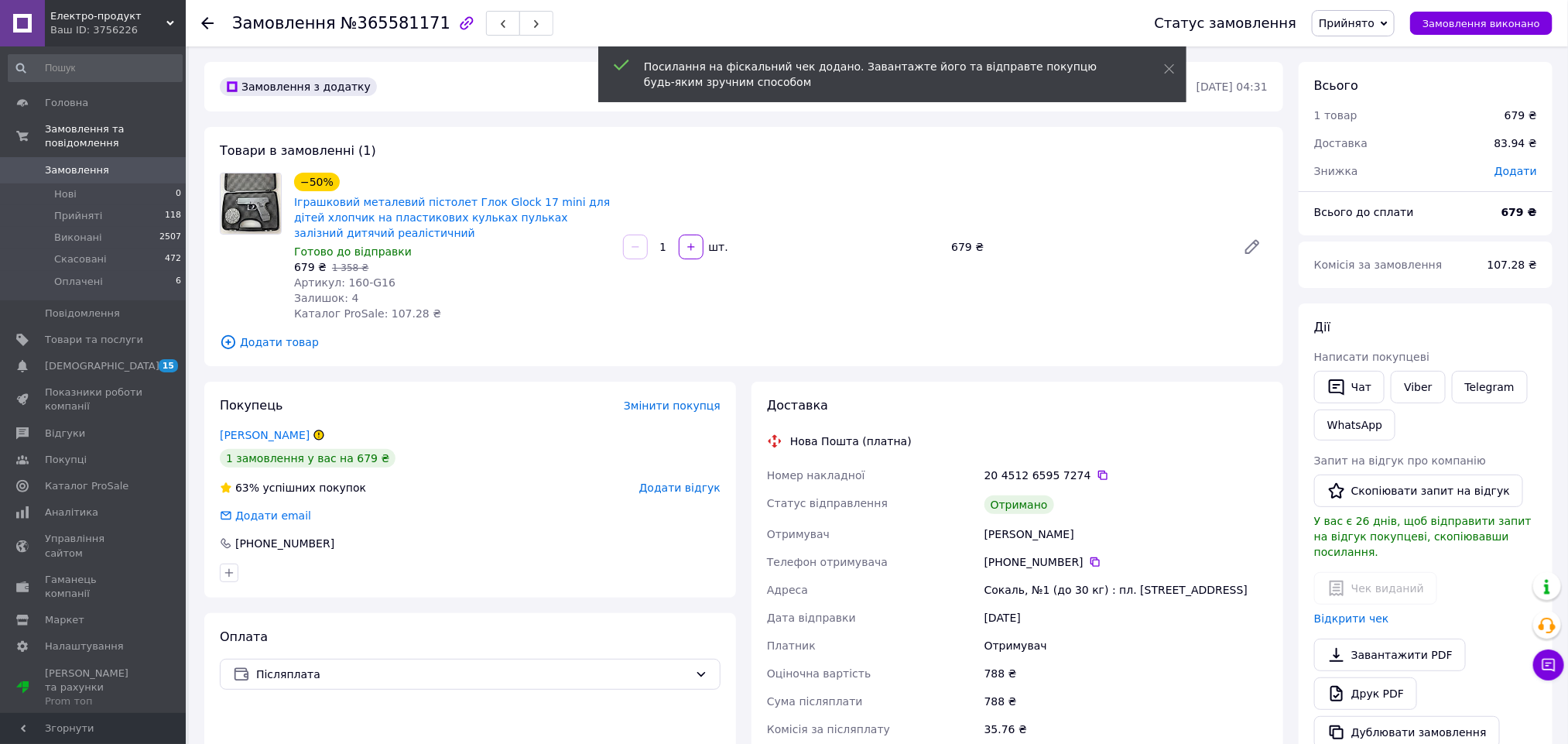
click at [690, 488] on span "Додати відгук" at bounding box center [680, 487] width 81 height 12
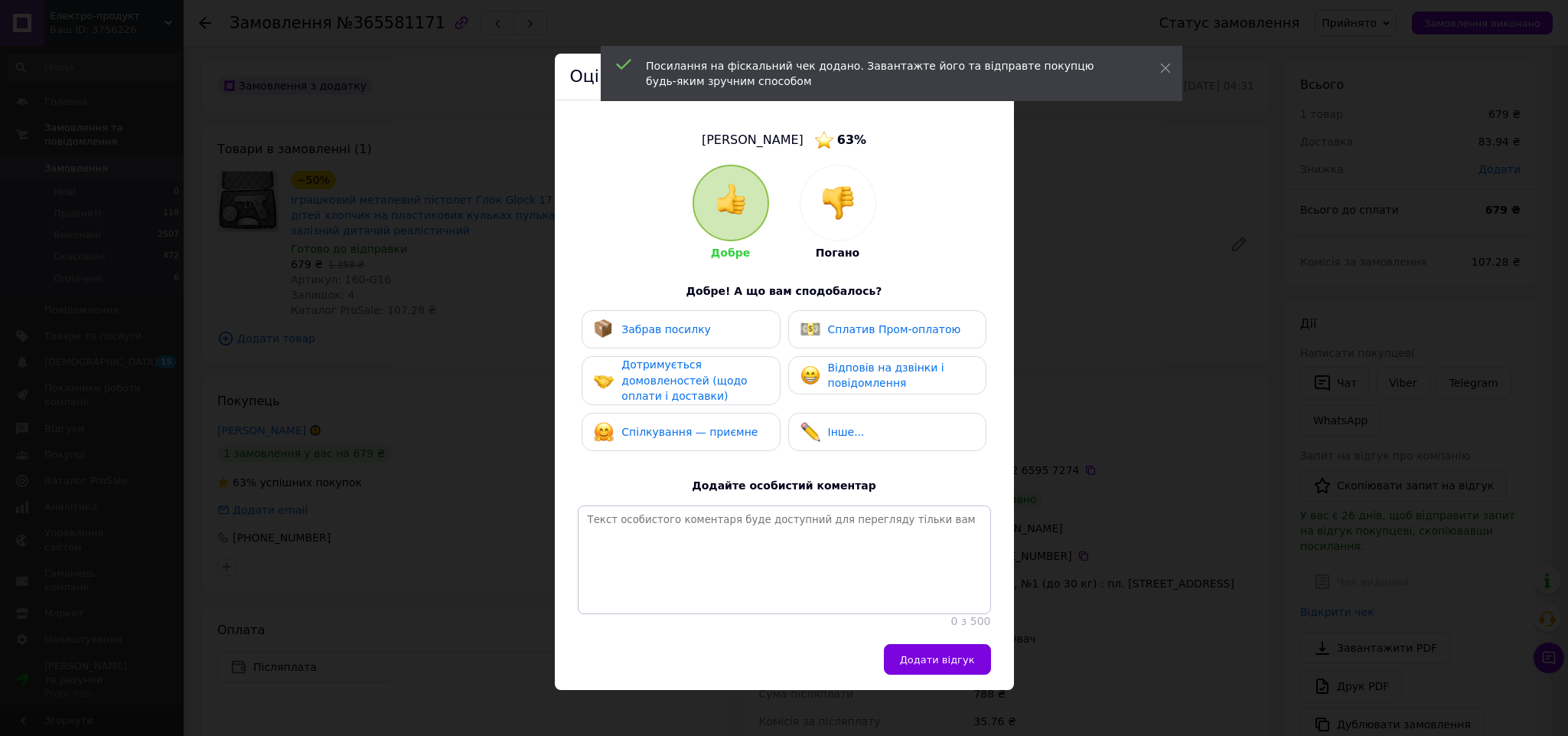
drag, startPoint x: 723, startPoint y: 437, endPoint x: 713, endPoint y: 395, distance: 43.2
click at [723, 424] on div "Спілкування — приємне" at bounding box center [689, 432] width 136 height 16
click at [702, 357] on div "Дотримується домовленостей (щодо оплати і доставки)" at bounding box center [694, 380] width 146 height 47
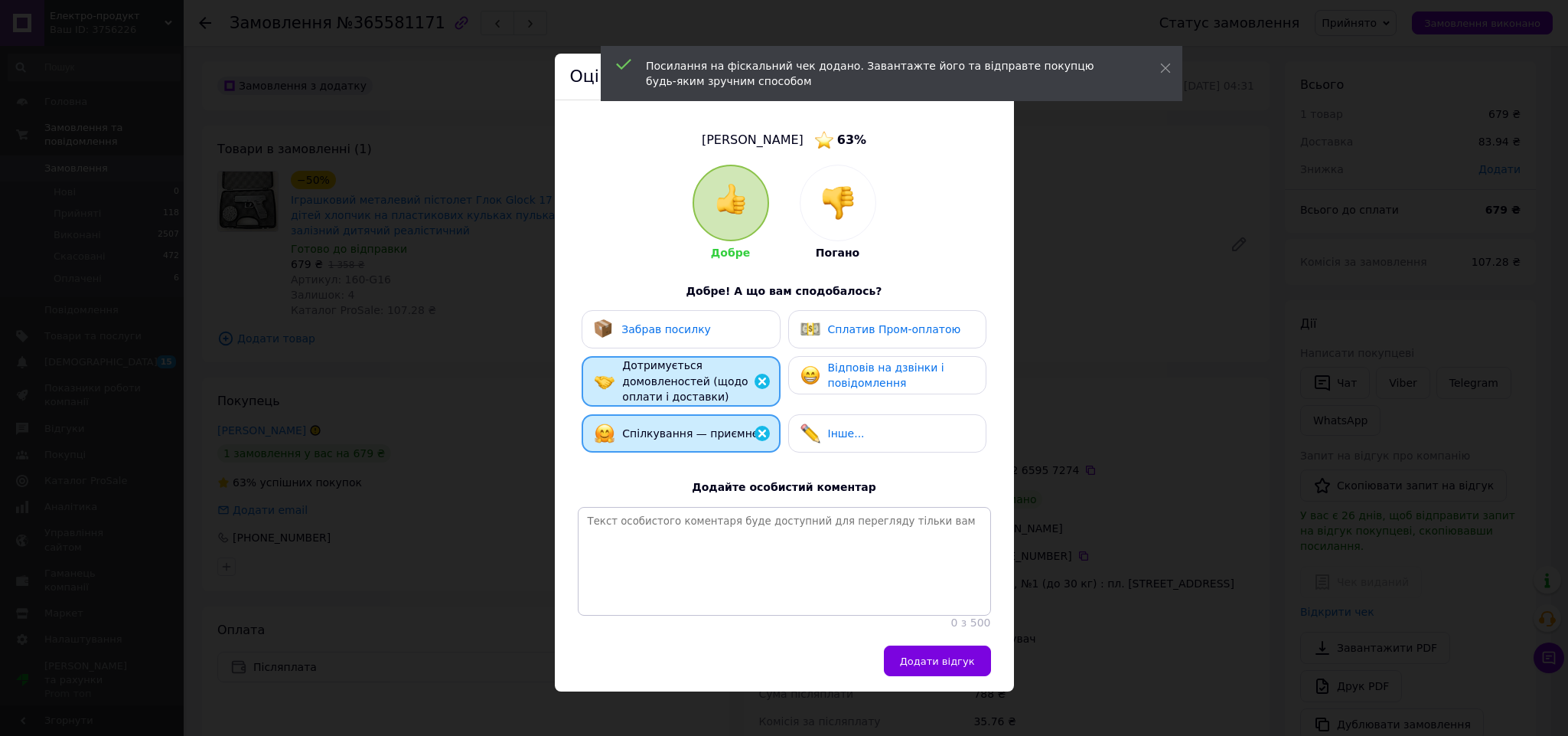
drag, startPoint x: 698, startPoint y: 324, endPoint x: 866, endPoint y: 378, distance: 176.5
click at [714, 329] on div "Забрав посилку" at bounding box center [681, 329] width 174 height 20
click at [871, 379] on span "Відповів на дзвінки і повідомлення" at bounding box center [886, 375] width 116 height 28
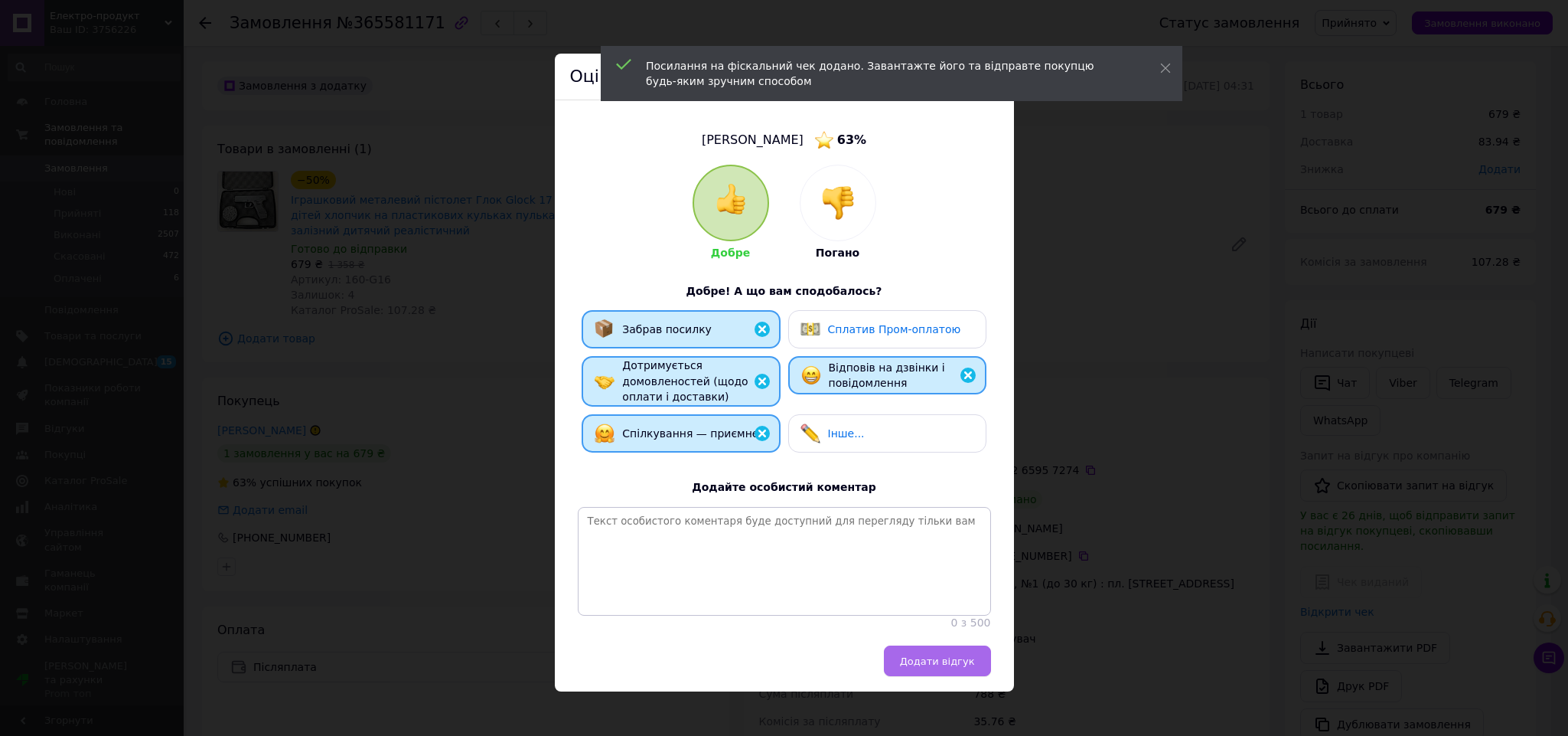
click at [942, 666] on button "Додати відгук" at bounding box center [937, 661] width 107 height 31
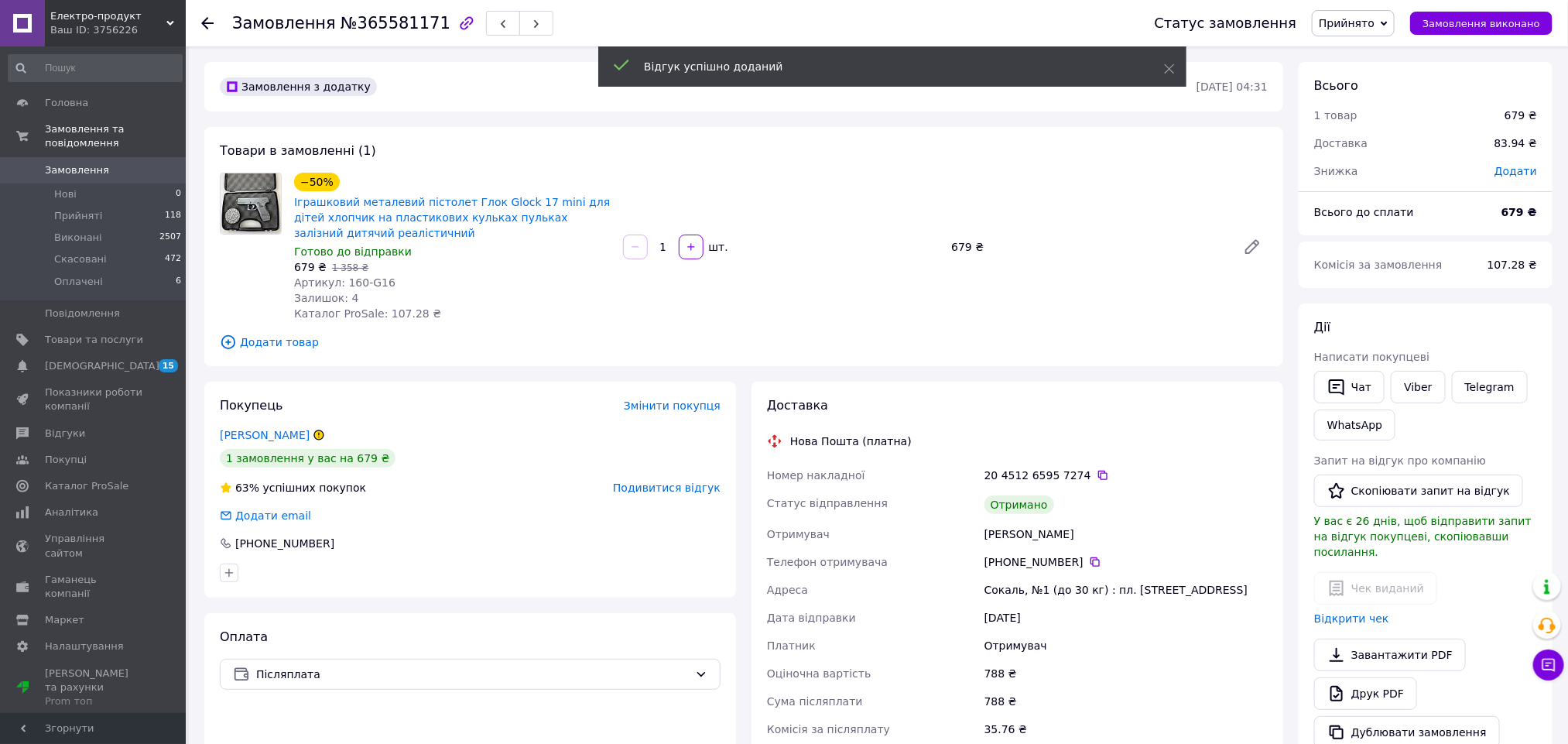
click at [1362, 30] on span "Прийнято" at bounding box center [1352, 23] width 83 height 26
click at [1363, 44] on li "Виконано" at bounding box center [1352, 54] width 81 height 23
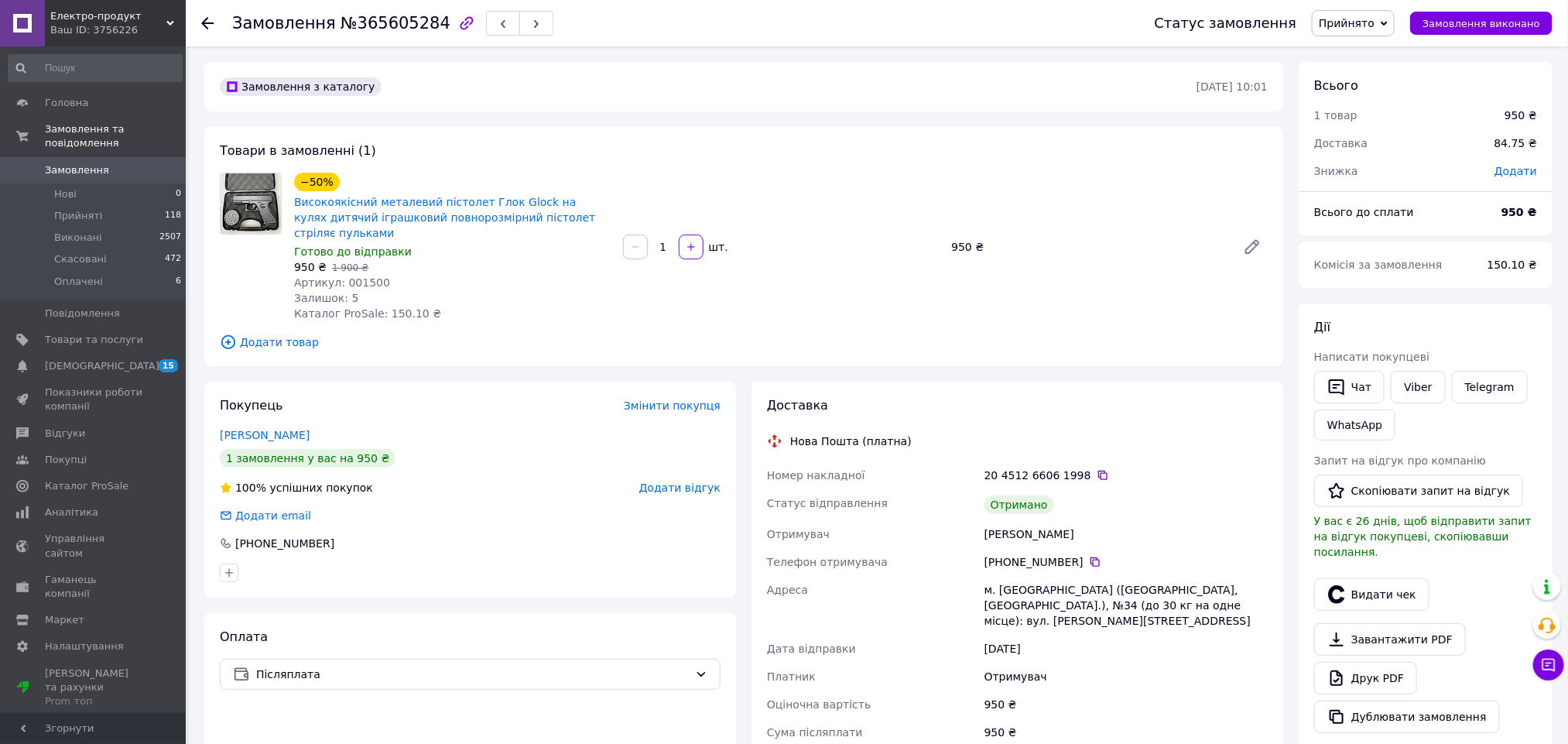
click at [998, 525] on div "[PERSON_NAME]" at bounding box center [1126, 534] width 290 height 28
click at [996, 525] on div "[PERSON_NAME]" at bounding box center [1126, 534] width 290 height 28
click at [994, 520] on div "[PERSON_NAME]" at bounding box center [1126, 534] width 290 height 28
copy div "Скоч"
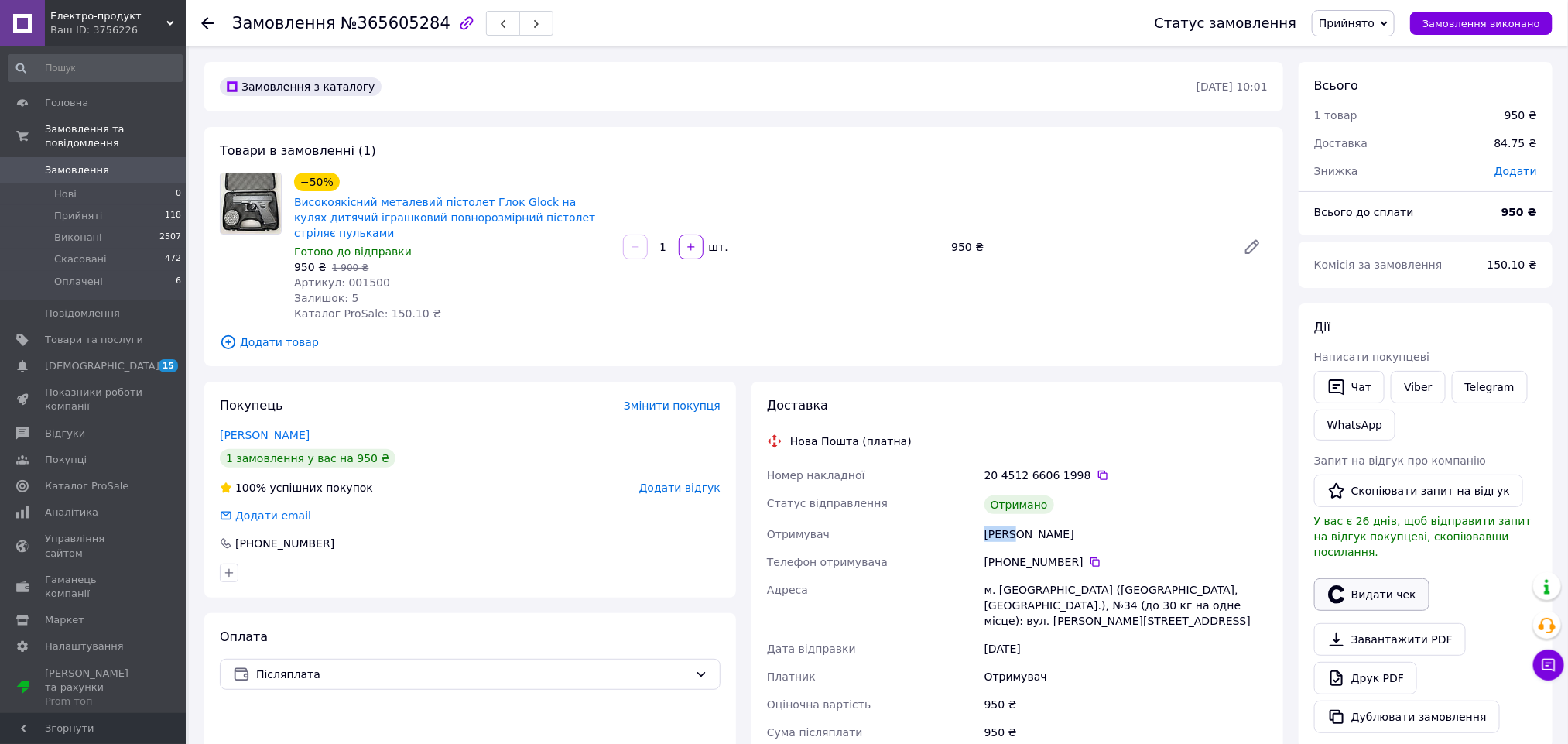
click at [1362, 579] on button "Видати чек" at bounding box center [1371, 595] width 115 height 33
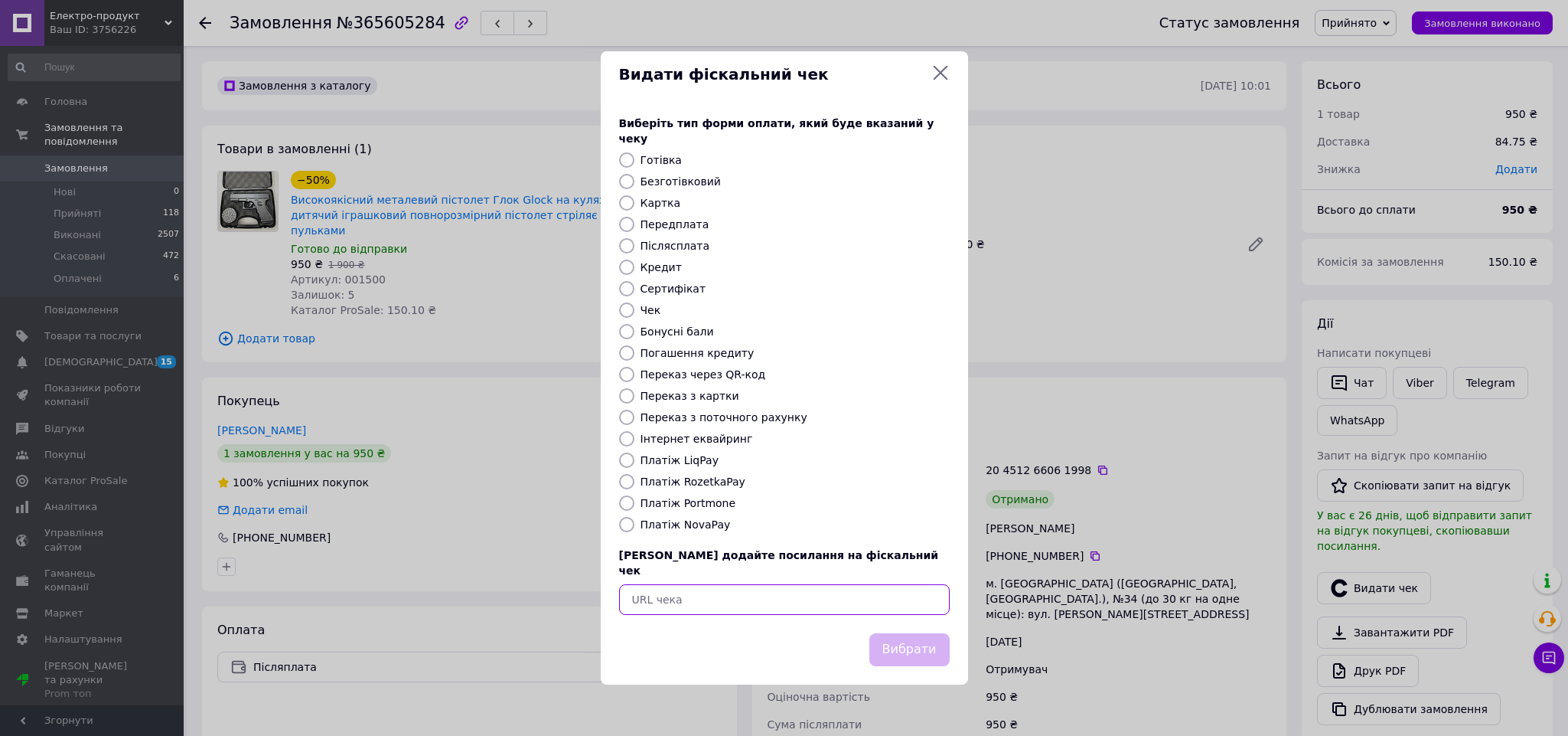
click at [785, 585] on input "text" at bounding box center [784, 600] width 330 height 31
paste input "[URL][DOMAIN_NAME]"
type input "https://check.checkbox.ua/a1d21e4f-4e35-4479-ab38-a9f83224d503"
click at [895, 633] on button "Вибрати" at bounding box center [910, 650] width 81 height 33
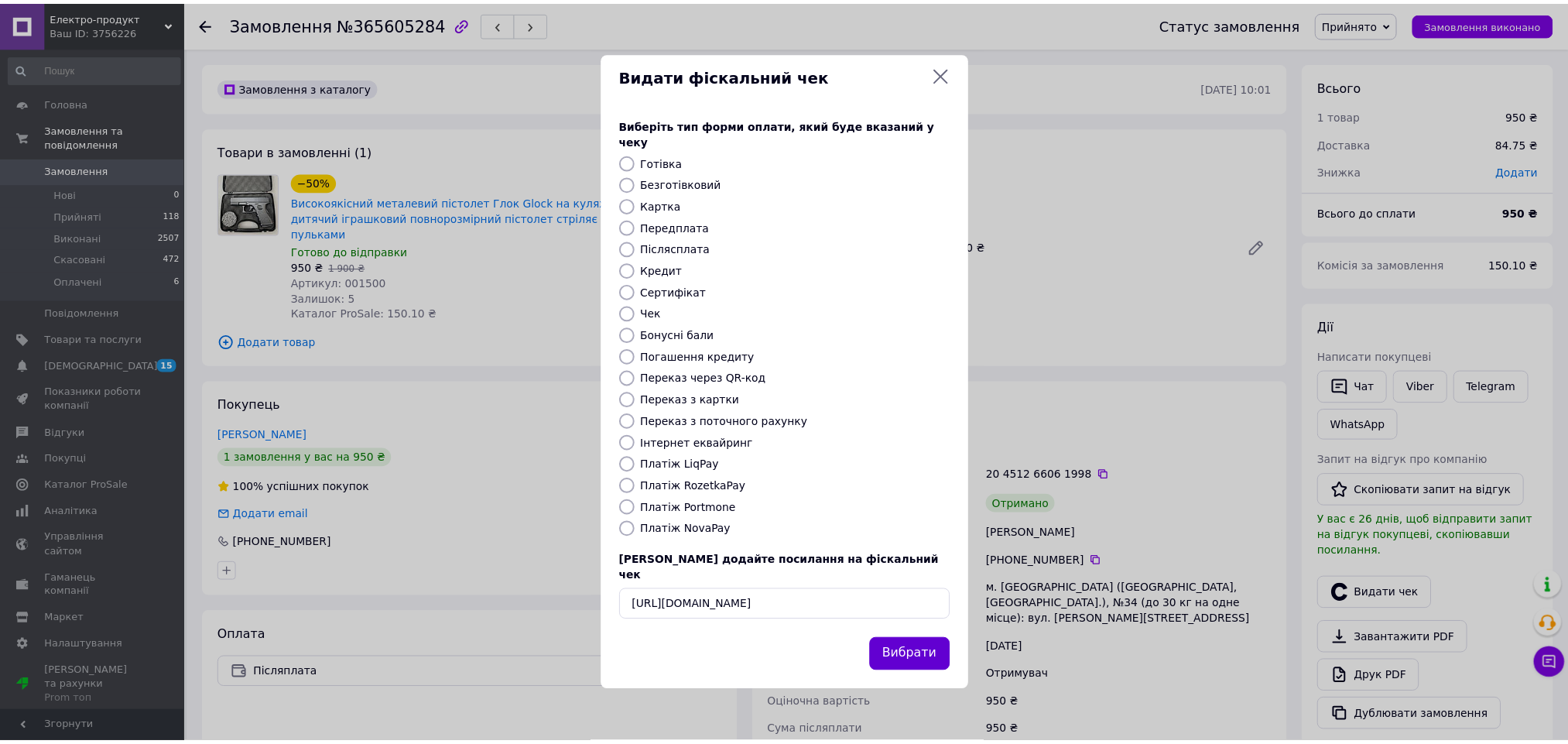
scroll to position [0, 0]
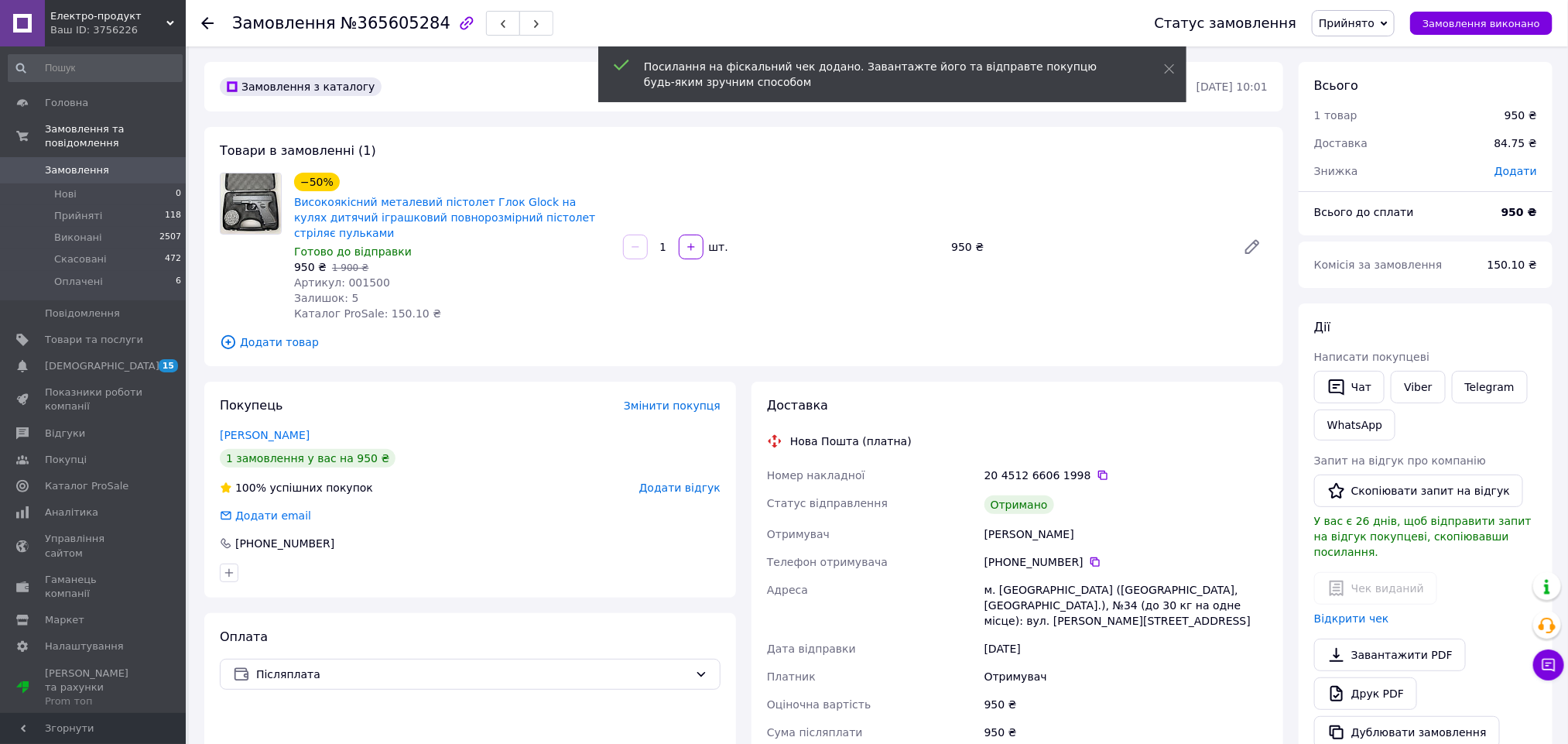
click at [665, 481] on span "Додати відгук" at bounding box center [680, 487] width 81 height 12
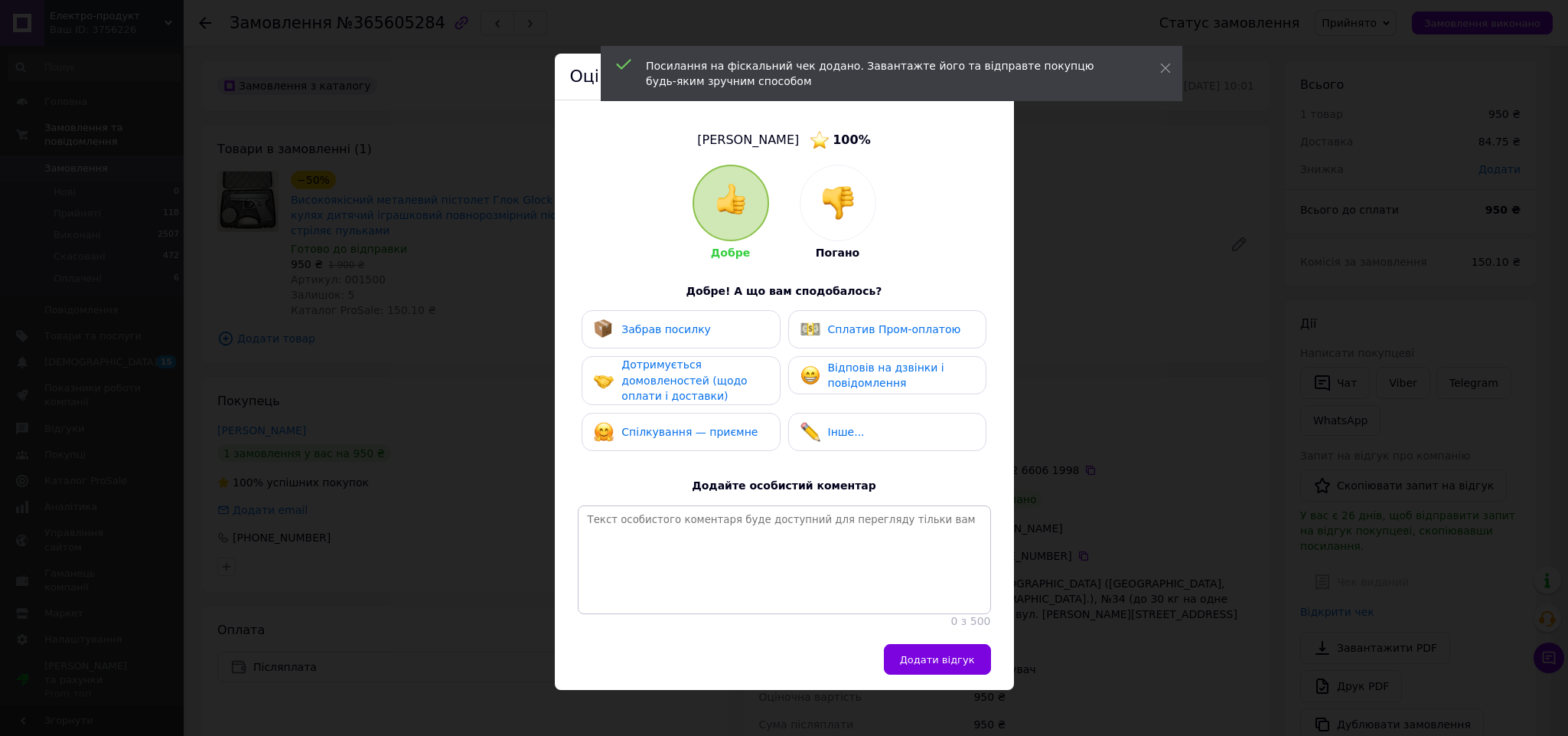
drag, startPoint x: 728, startPoint y: 432, endPoint x: 721, endPoint y: 395, distance: 37.7
click at [728, 428] on span "Спілкування — приємне" at bounding box center [689, 432] width 136 height 12
drag, startPoint x: 721, startPoint y: 393, endPoint x: 712, endPoint y: 336, distance: 57.7
click at [718, 383] on div "Дотримується домовленостей (щодо оплати і доставки)" at bounding box center [694, 380] width 146 height 47
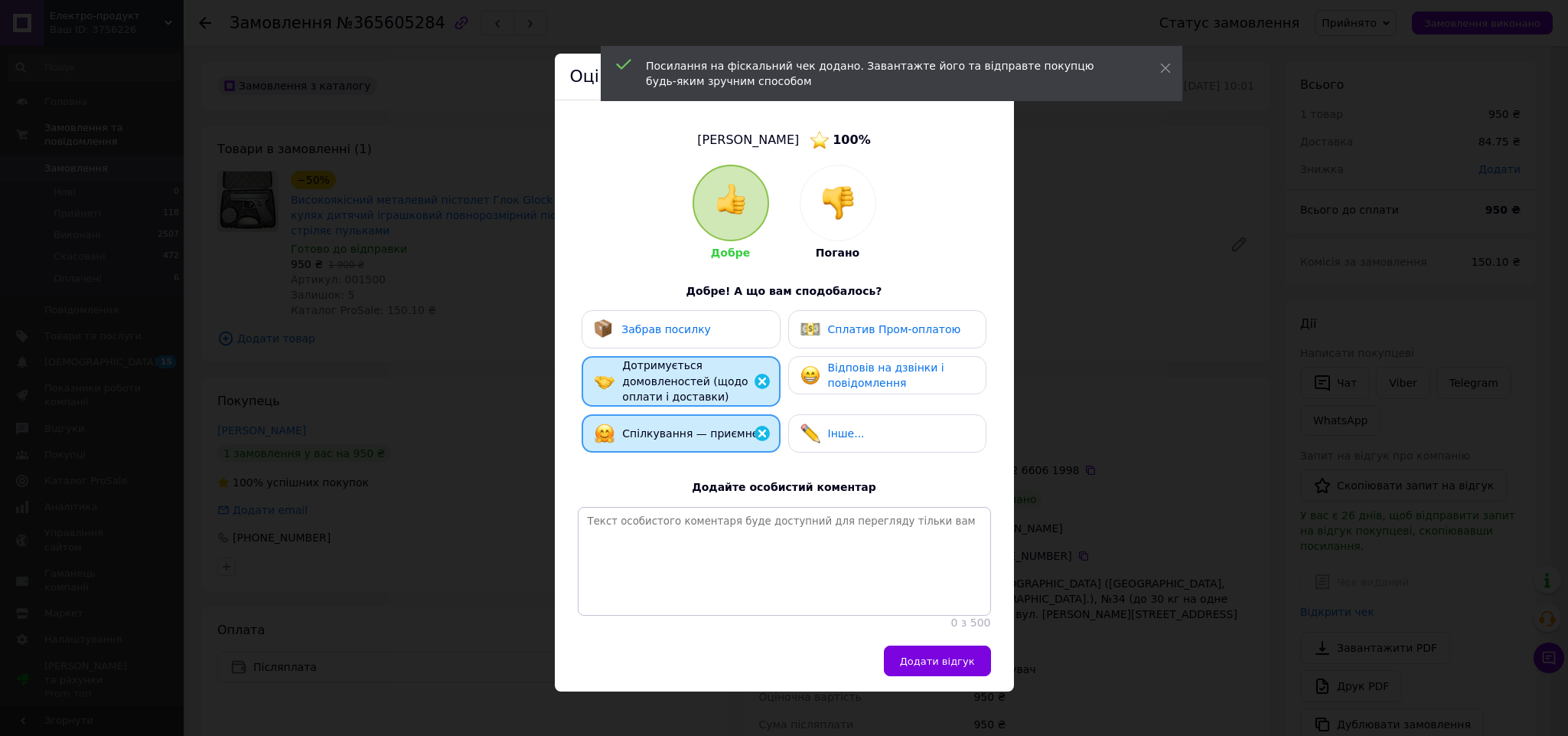
click at [712, 335] on div "Забрав посилку" at bounding box center [681, 329] width 174 height 20
click at [836, 375] on span "Відповів на дзвінки і повідомлення" at bounding box center [886, 375] width 116 height 28
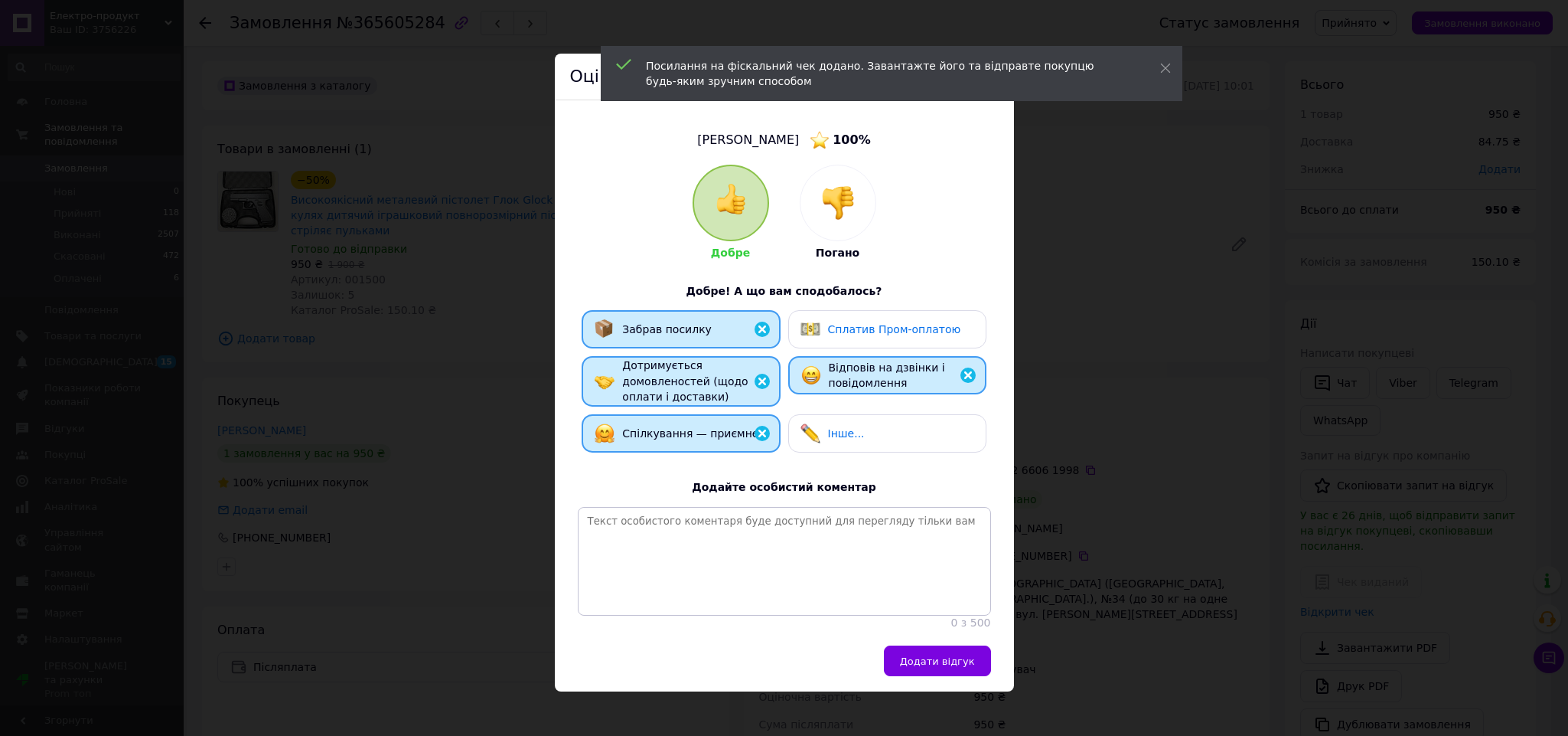
click at [937, 667] on span "Додати відгук" at bounding box center [937, 661] width 75 height 11
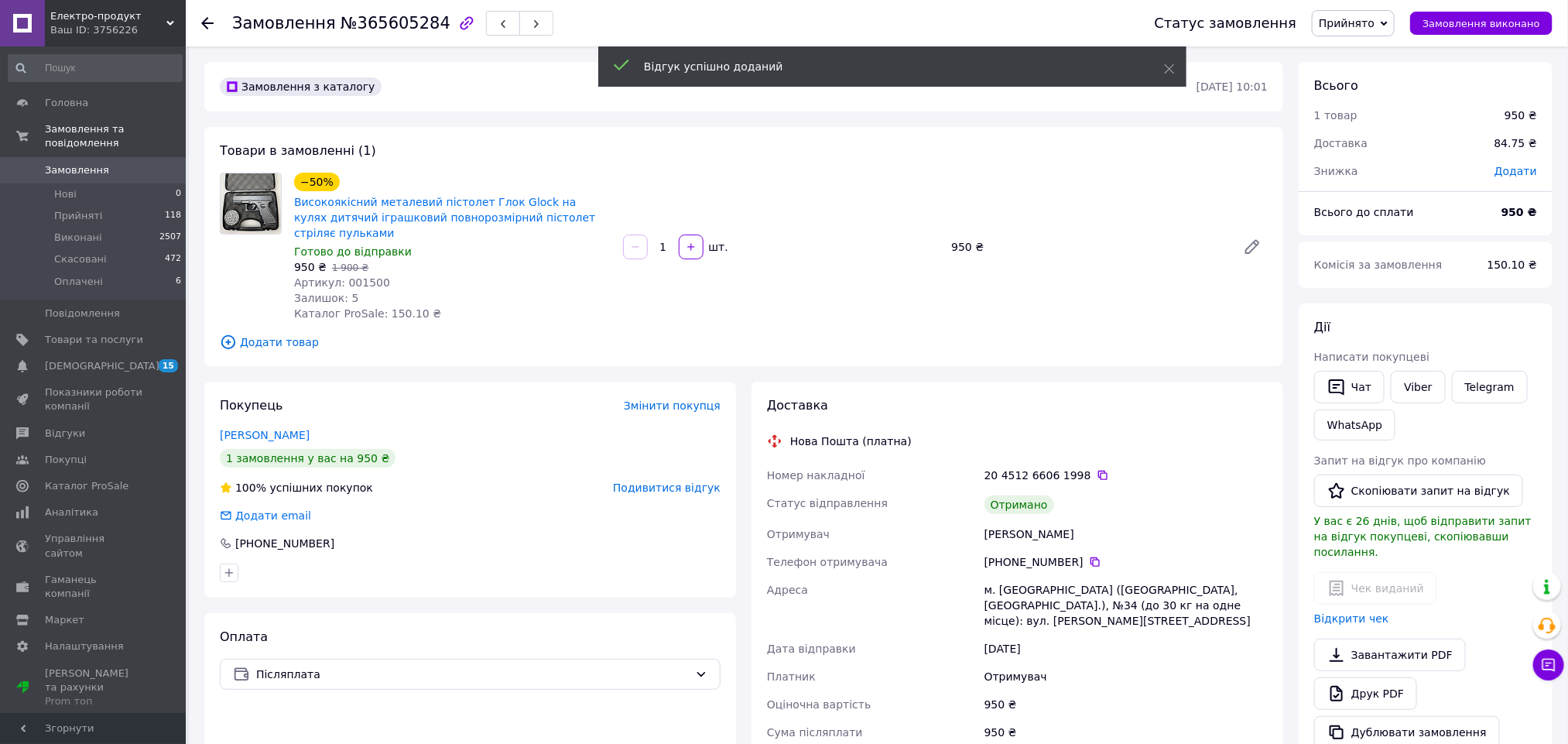
click at [1356, 26] on span "Прийнято" at bounding box center [1347, 23] width 56 height 12
click at [1362, 52] on li "Виконано" at bounding box center [1352, 54] width 81 height 23
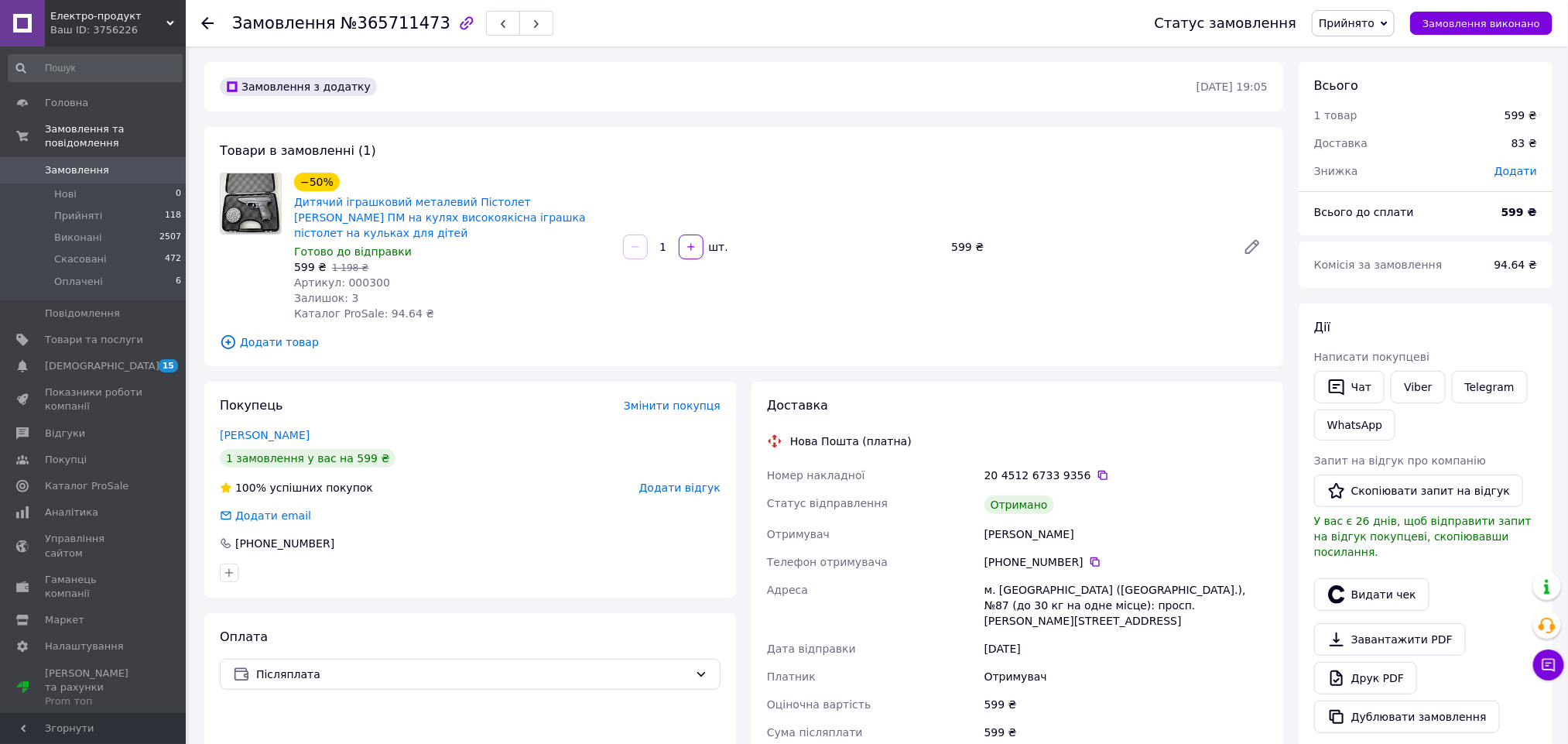
click at [1012, 528] on div "[PERSON_NAME]" at bounding box center [1126, 534] width 290 height 28
click at [1009, 528] on div "[PERSON_NAME]" at bounding box center [1126, 534] width 290 height 28
copy div "[PERSON_NAME]"
click at [1353, 579] on button "Видати чек" at bounding box center [1371, 595] width 115 height 33
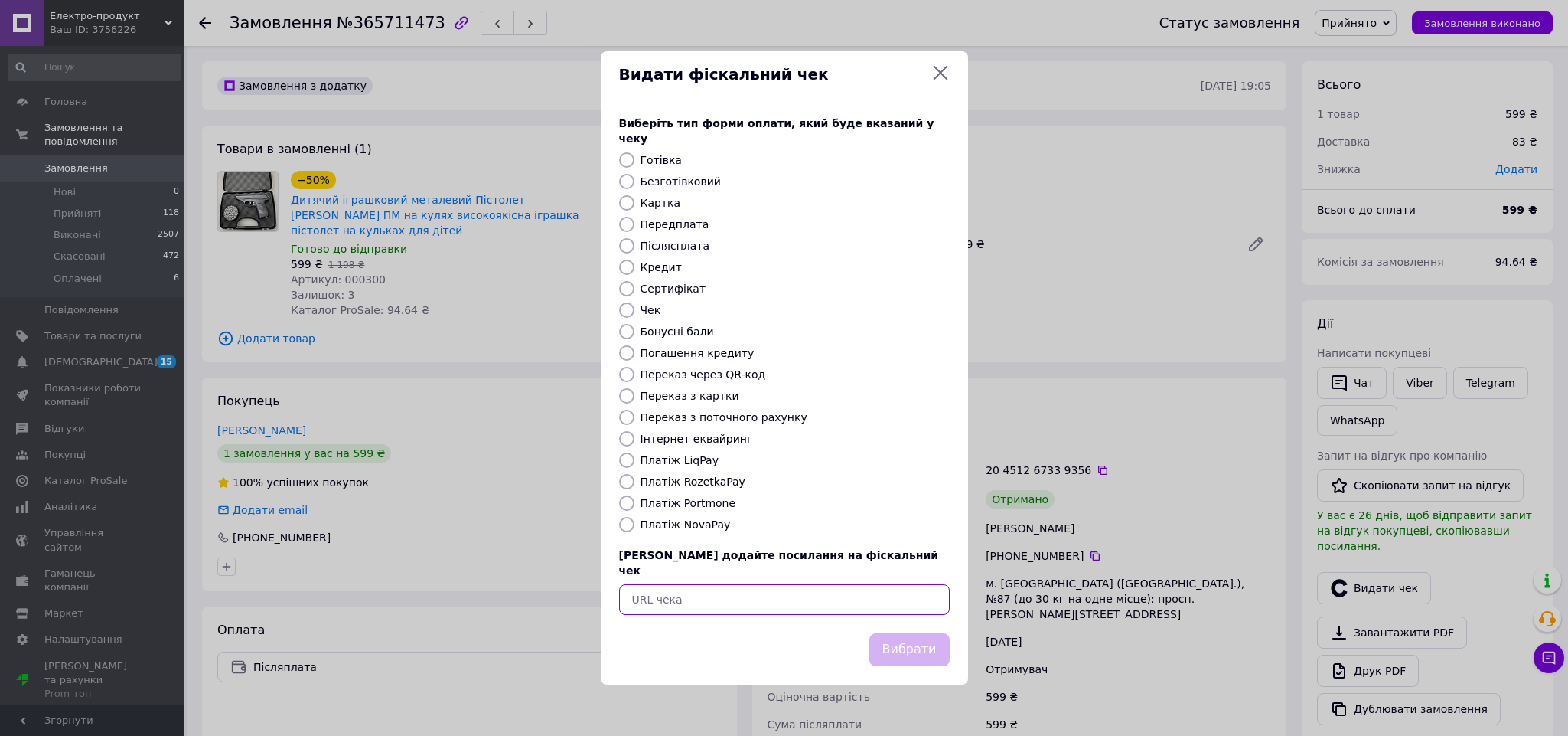
click at [827, 585] on input "text" at bounding box center [784, 600] width 330 height 31
paste input "[URL][DOMAIN_NAME]"
type input "https://check.checkbox.ua/c5d717f7-a2ef-413f-aa74-a353c2717715"
click at [907, 633] on button "Вибрати" at bounding box center [910, 650] width 81 height 33
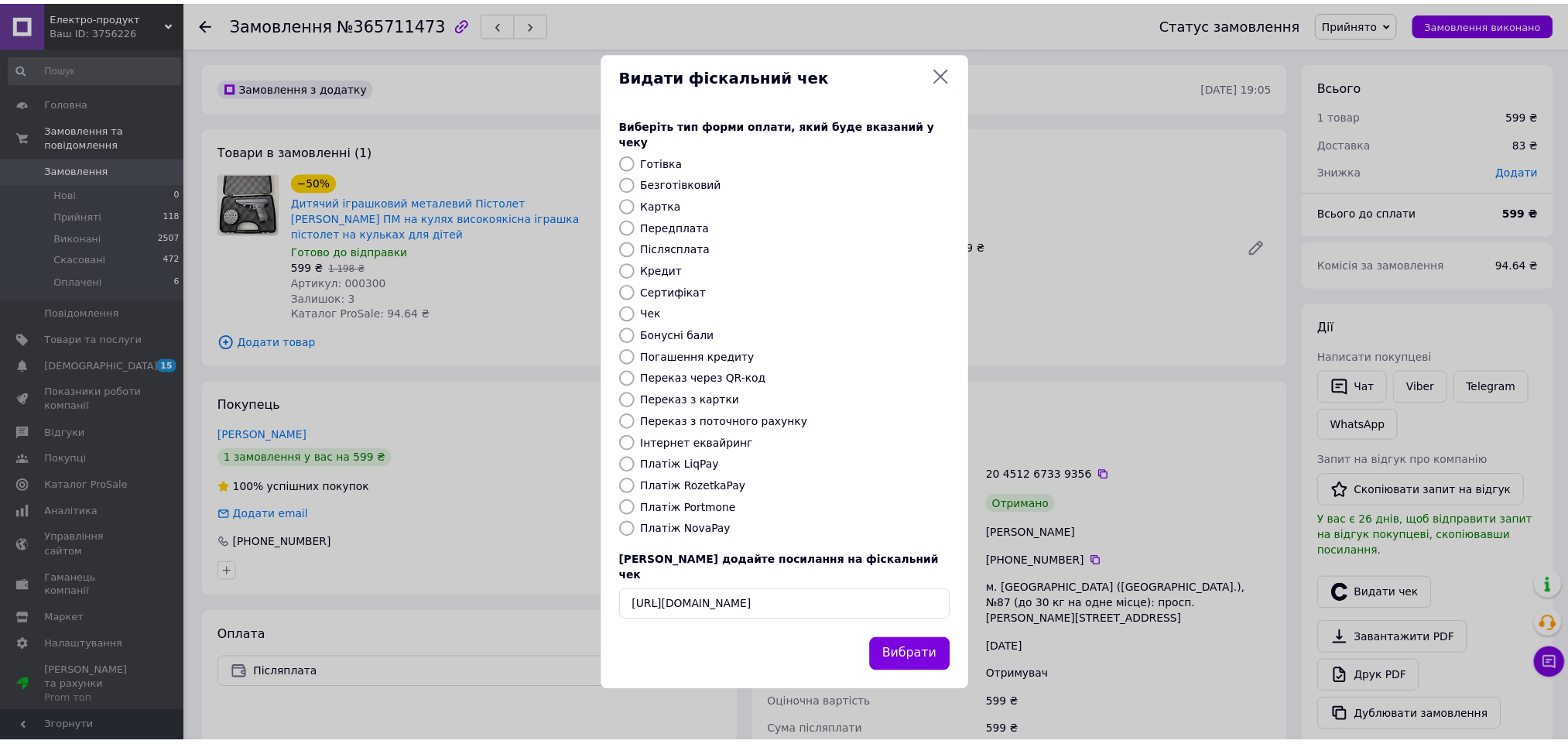
scroll to position [0, 0]
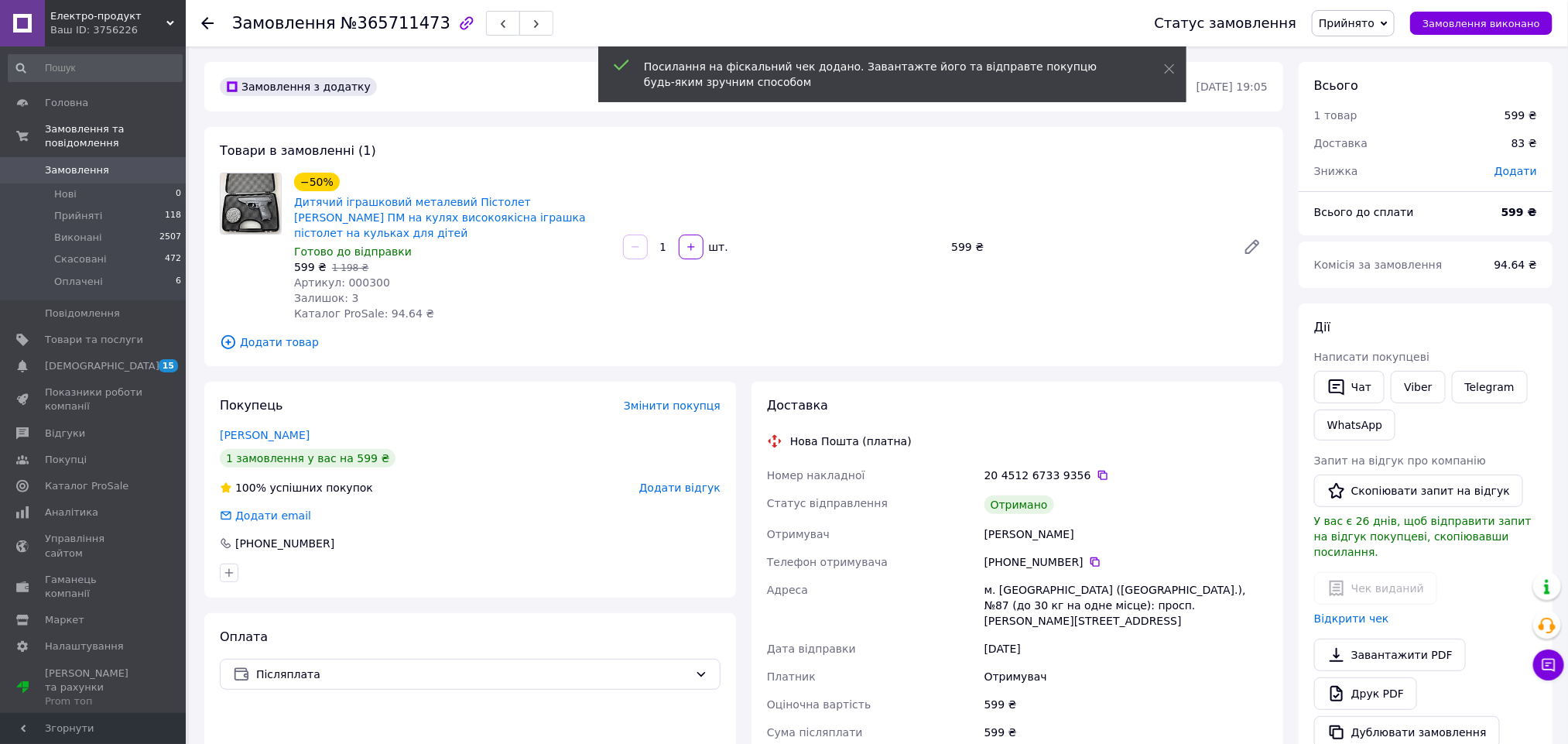
click at [673, 481] on span "Додати відгук" at bounding box center [680, 487] width 81 height 12
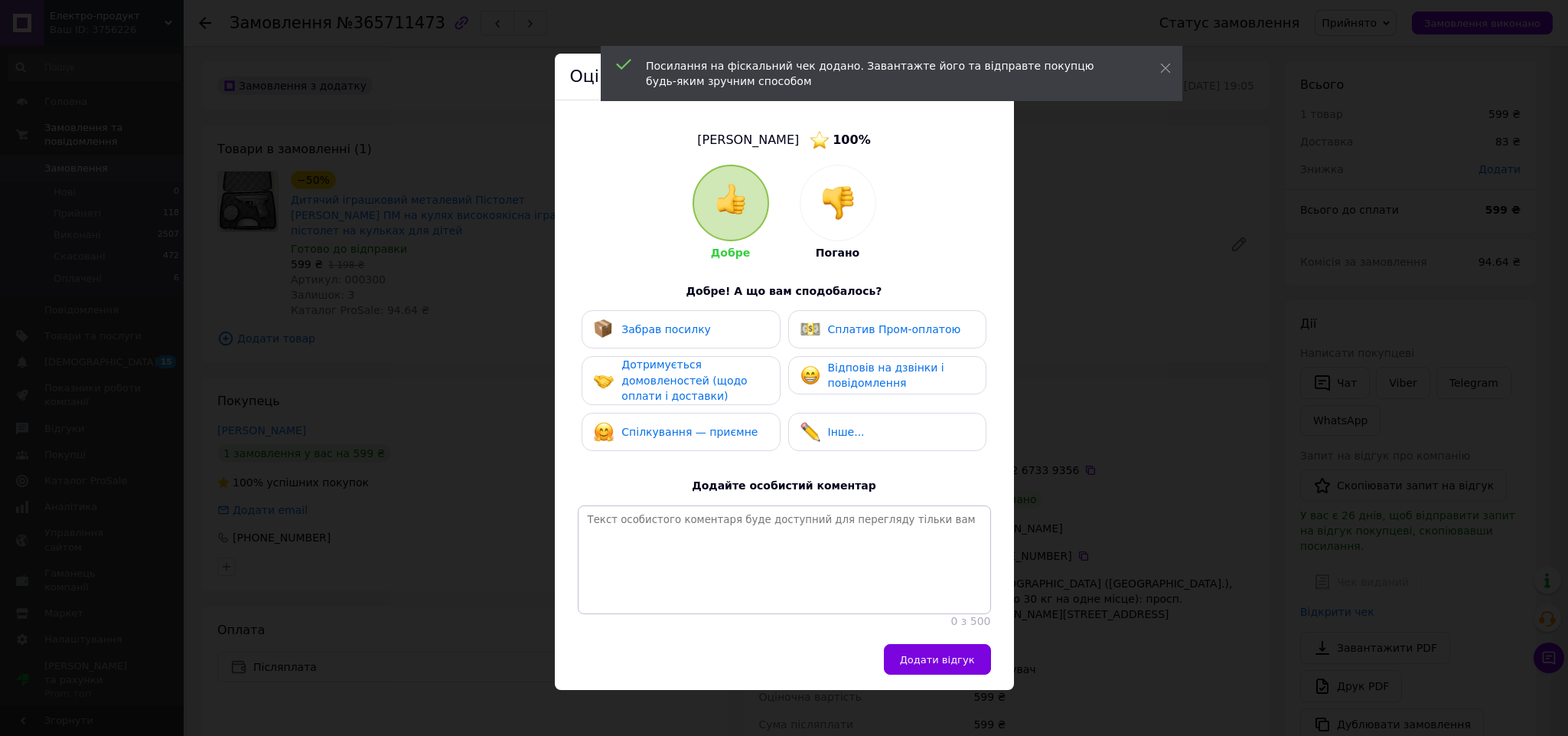
drag, startPoint x: 703, startPoint y: 420, endPoint x: 696, endPoint y: 382, distance: 38.6
click at [703, 417] on div "Спілкування — приємне" at bounding box center [681, 432] width 199 height 38
drag, startPoint x: 696, startPoint y: 382, endPoint x: 692, endPoint y: 326, distance: 56.1
click at [696, 375] on span "Дотримується домовленостей (щодо оплати і доставки)" at bounding box center [684, 380] width 125 height 44
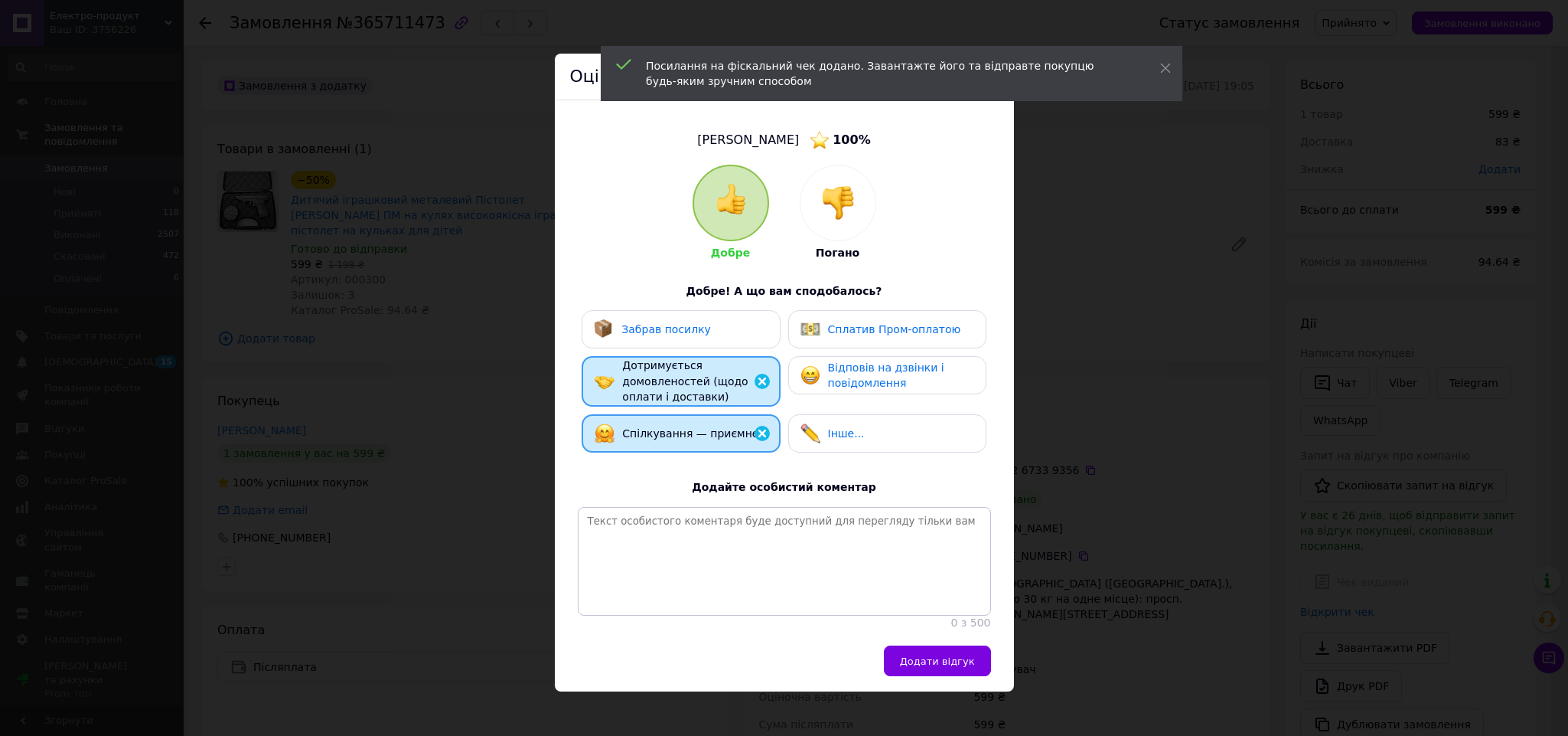
click at [755, 345] on div "Забрав посилку" at bounding box center [681, 329] width 199 height 38
click at [886, 389] on div "Відповів на дзвінки і повідомлення" at bounding box center [901, 375] width 146 height 32
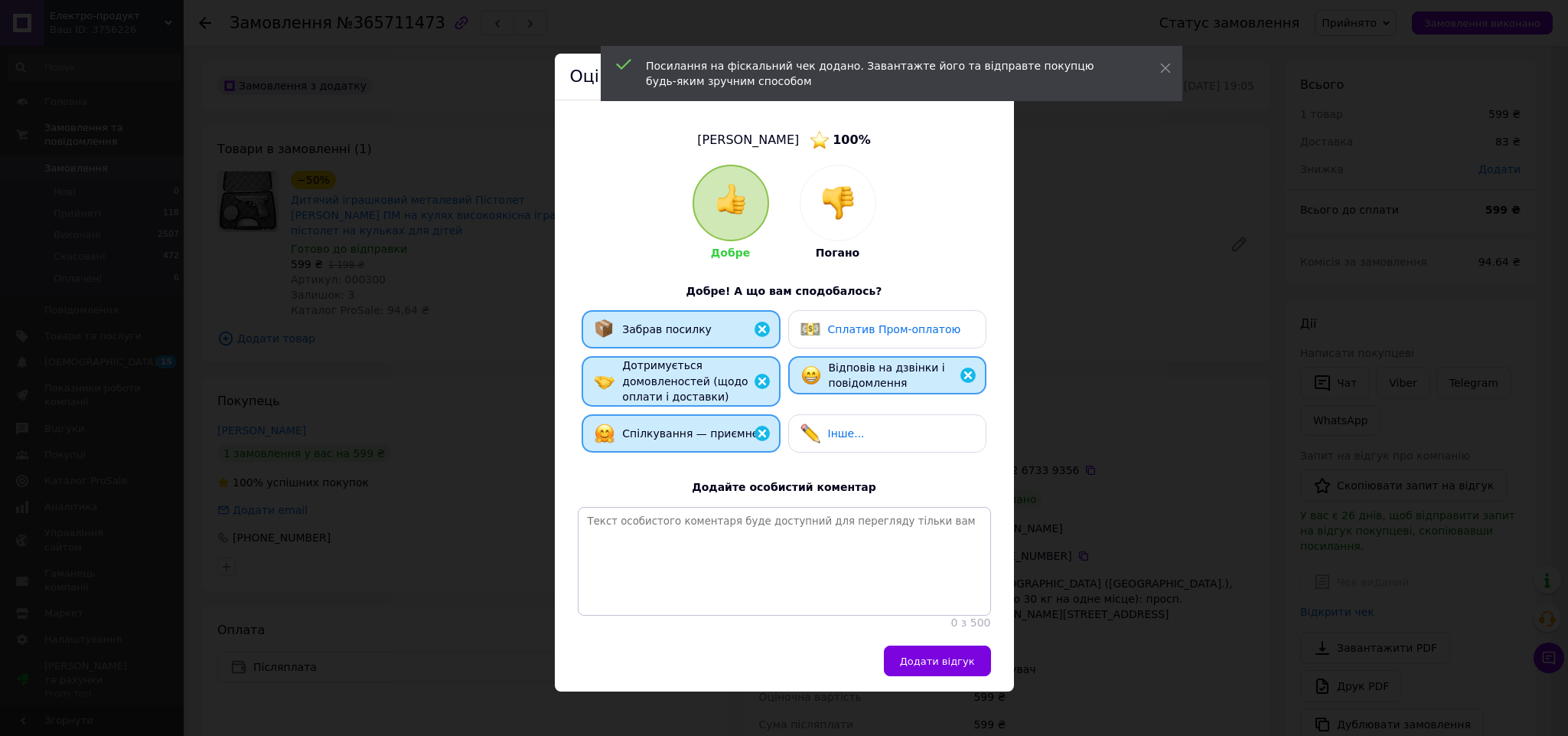
click at [930, 667] on button "Додати відгук" at bounding box center [937, 661] width 107 height 31
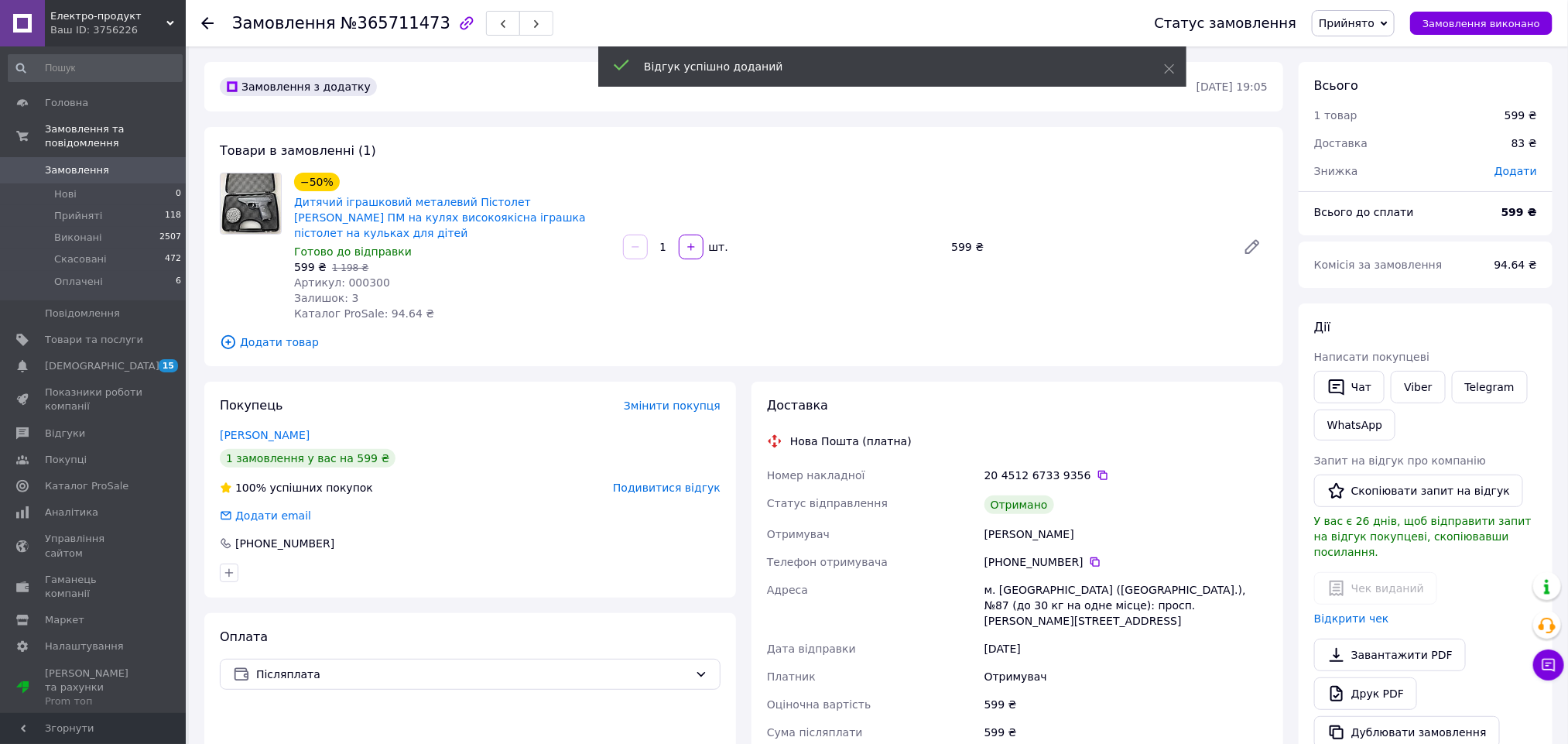
click at [1365, 26] on span "Прийнято" at bounding box center [1347, 23] width 56 height 12
click at [1362, 58] on li "Виконано" at bounding box center [1352, 54] width 81 height 23
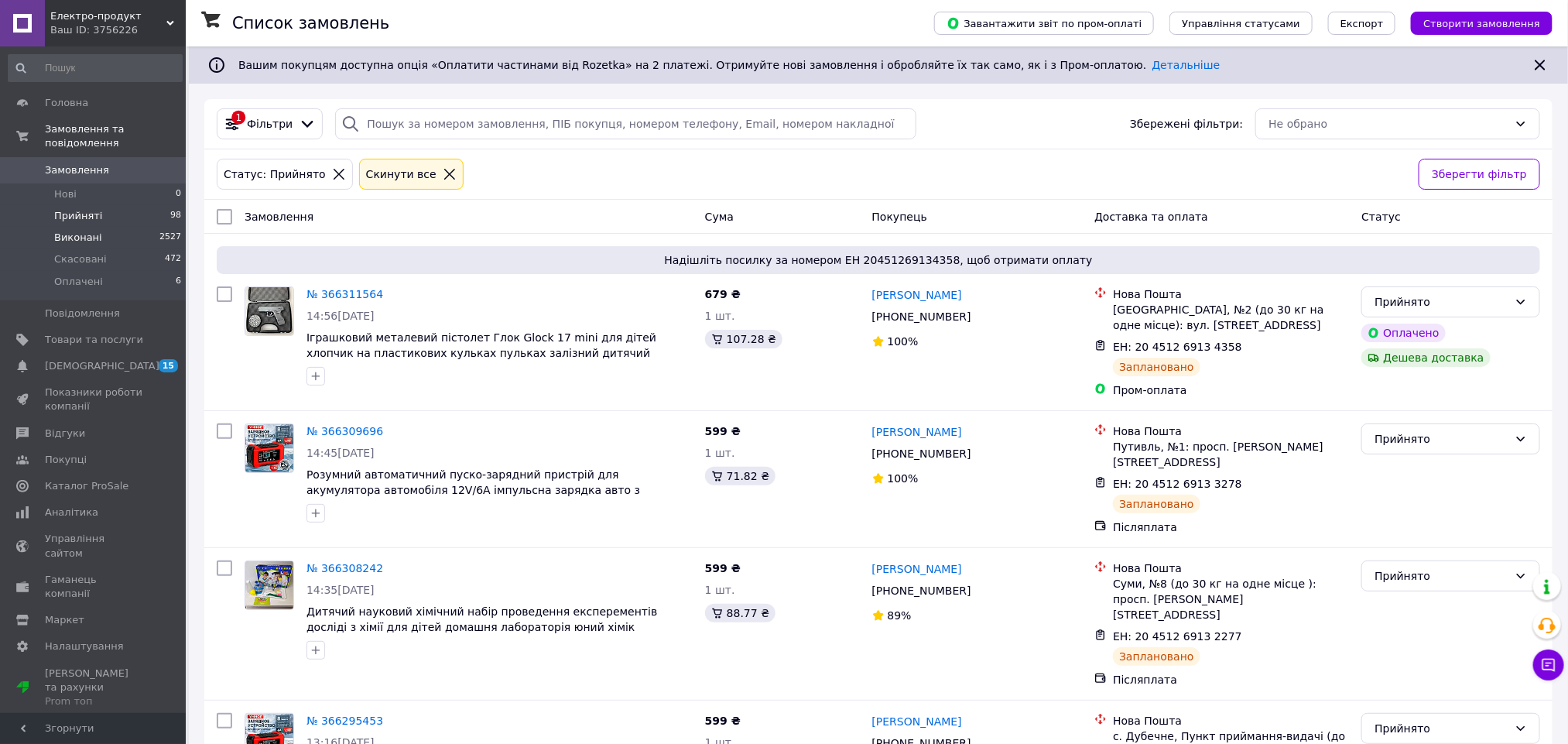
click at [89, 230] on span "Виконані" at bounding box center [78, 237] width 48 height 14
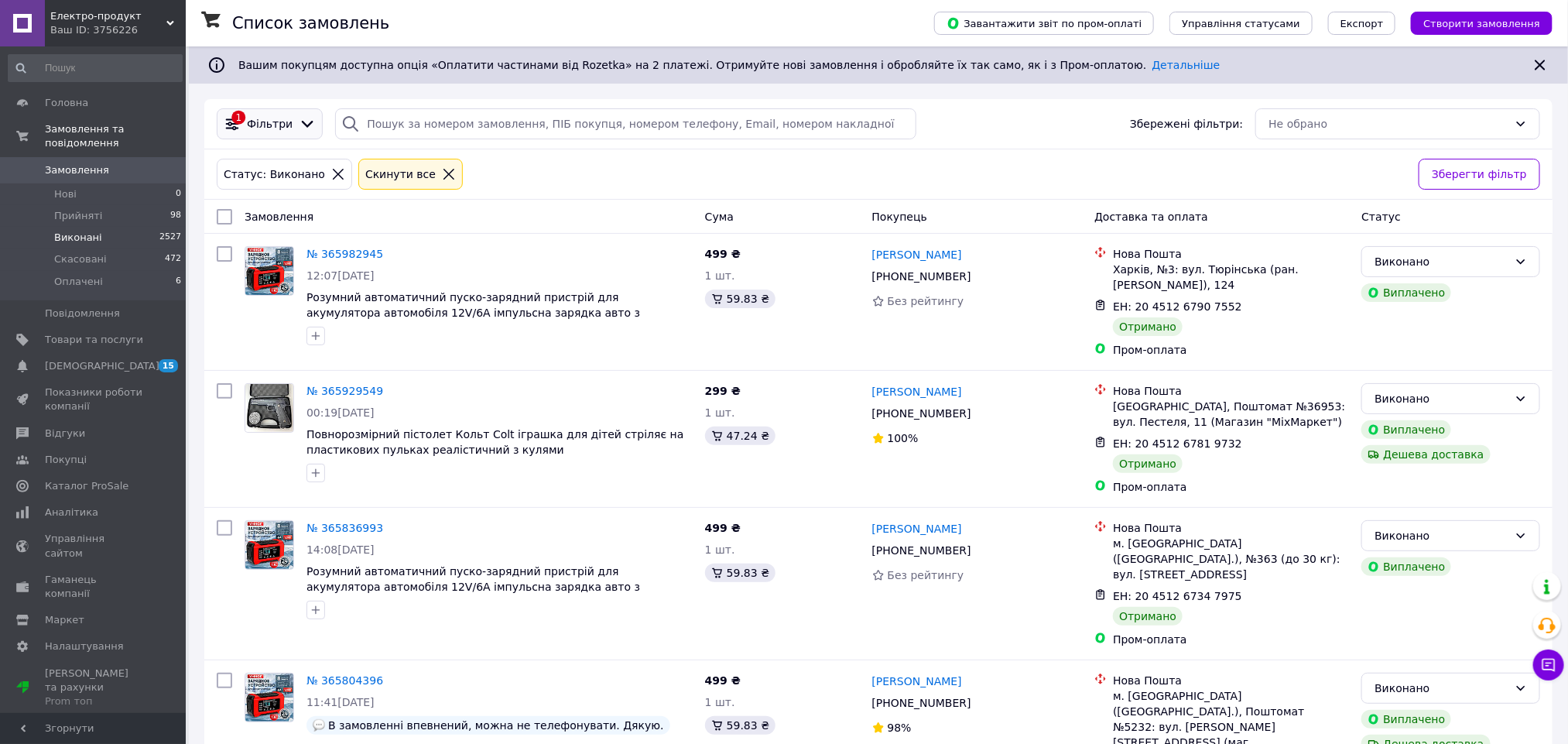
click at [272, 125] on span "Фільтри" at bounding box center [269, 123] width 45 height 16
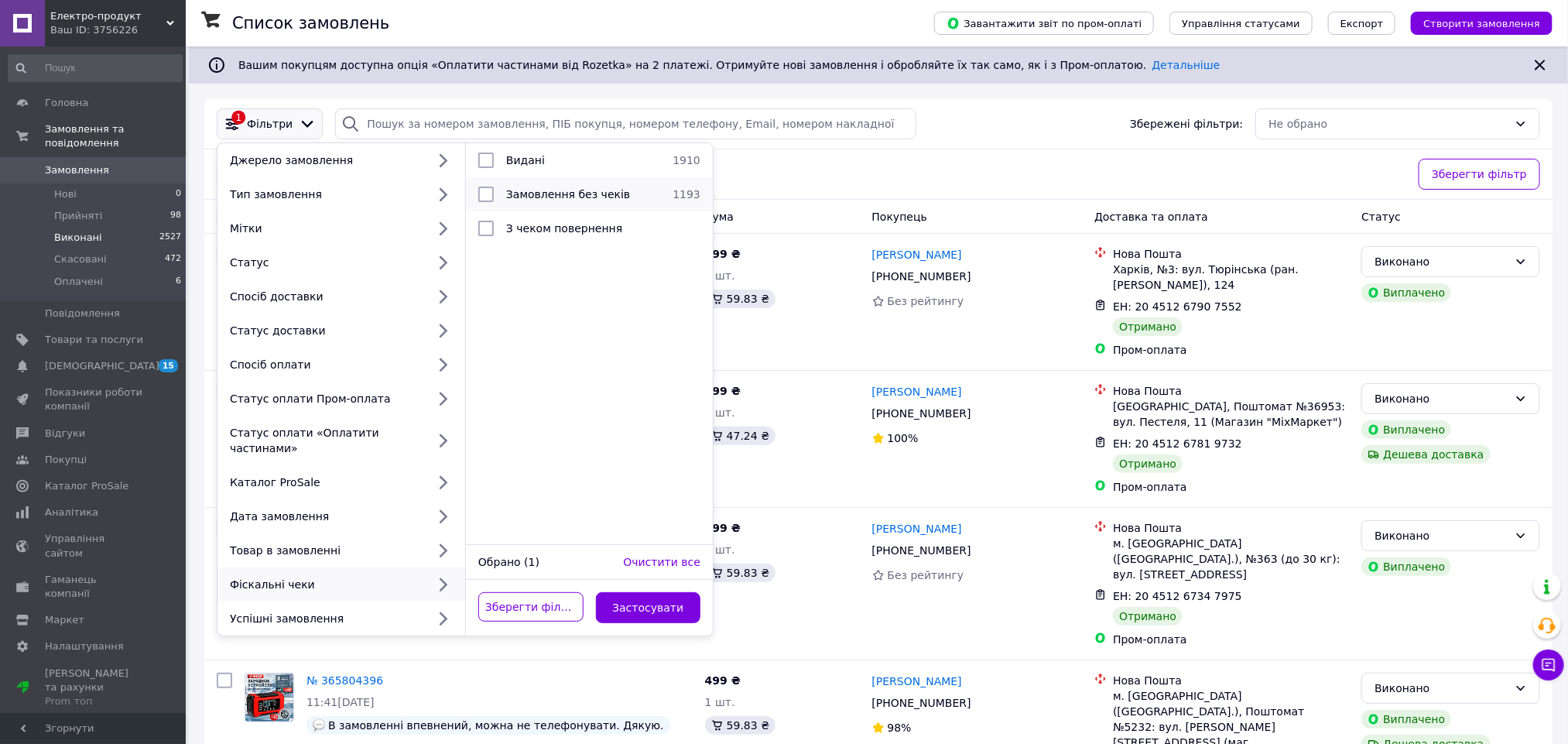
click at [591, 195] on span "Замовлення без чеків" at bounding box center [568, 194] width 123 height 12
checkbox input "true"
click at [632, 602] on button "Застосувати" at bounding box center [648, 608] width 105 height 31
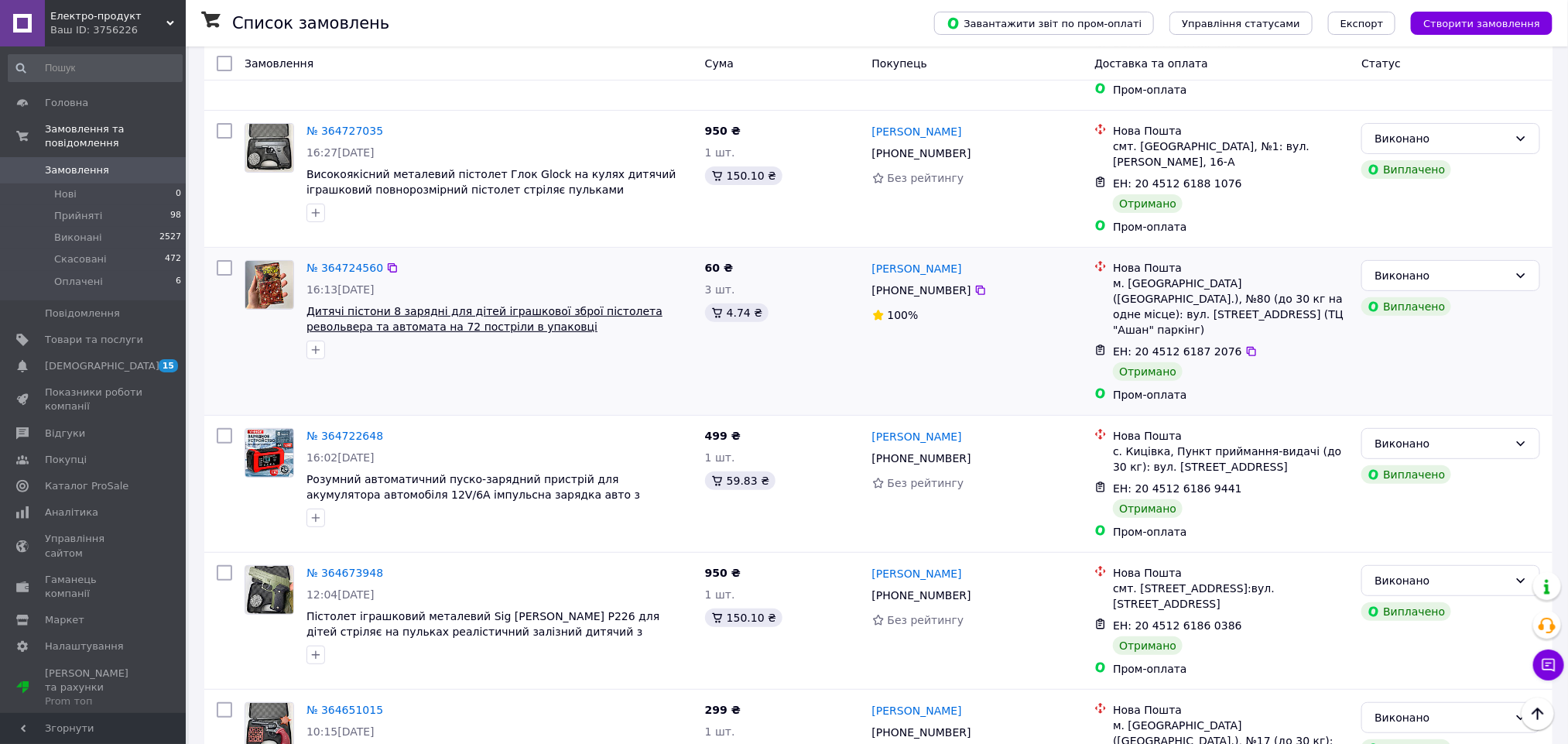
scroll to position [3135, 0]
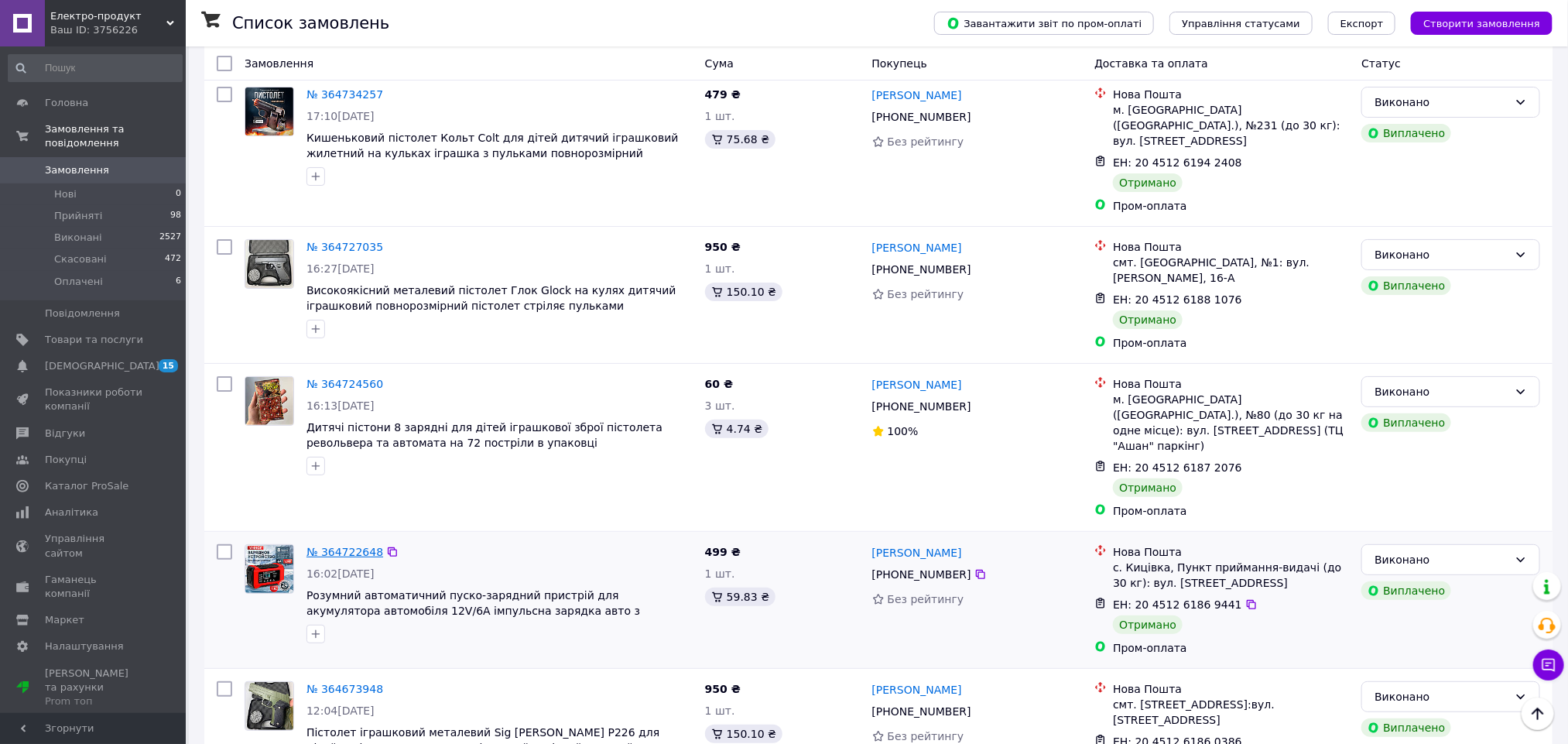
drag, startPoint x: 346, startPoint y: 163, endPoint x: 327, endPoint y: 277, distance: 115.6
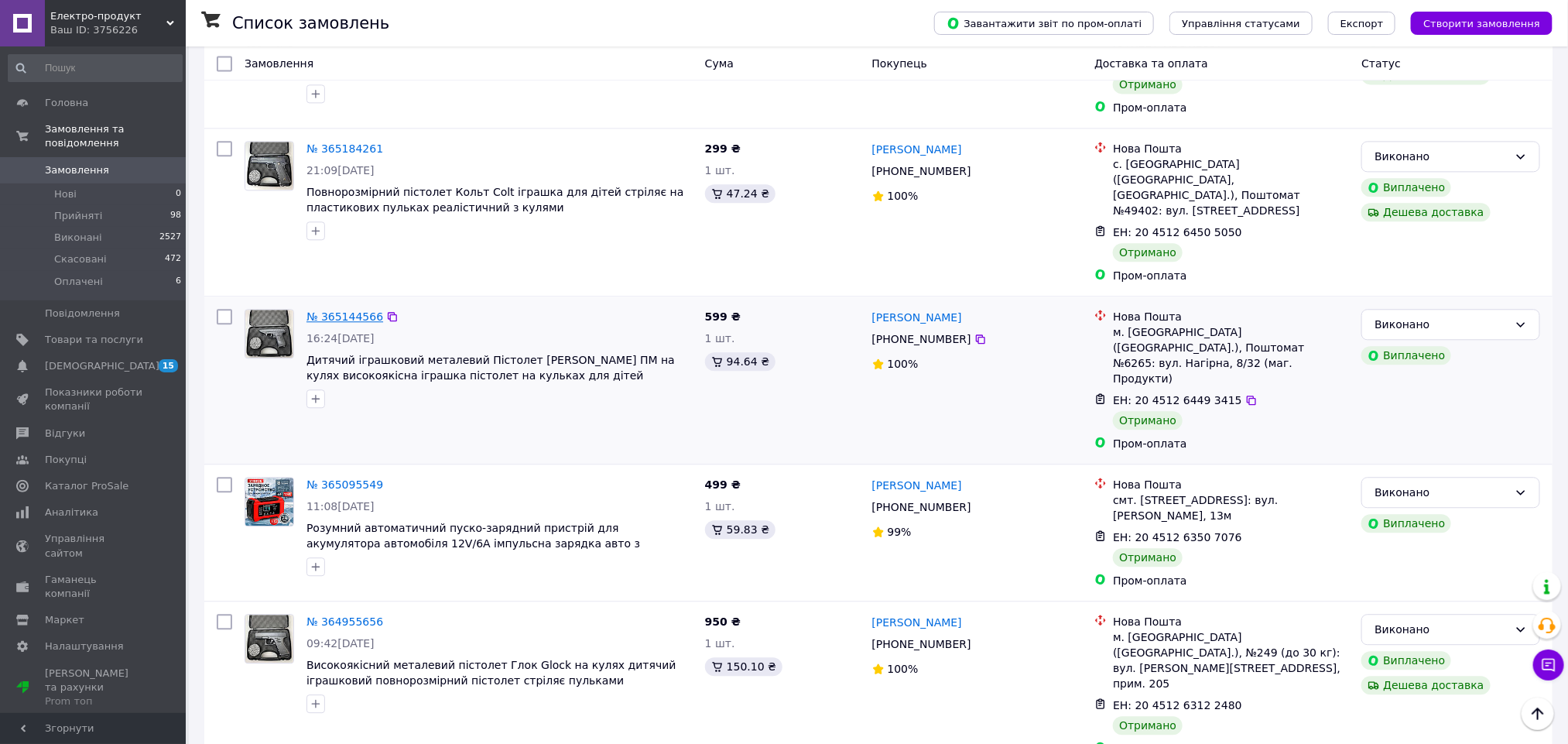
scroll to position [1741, 0]
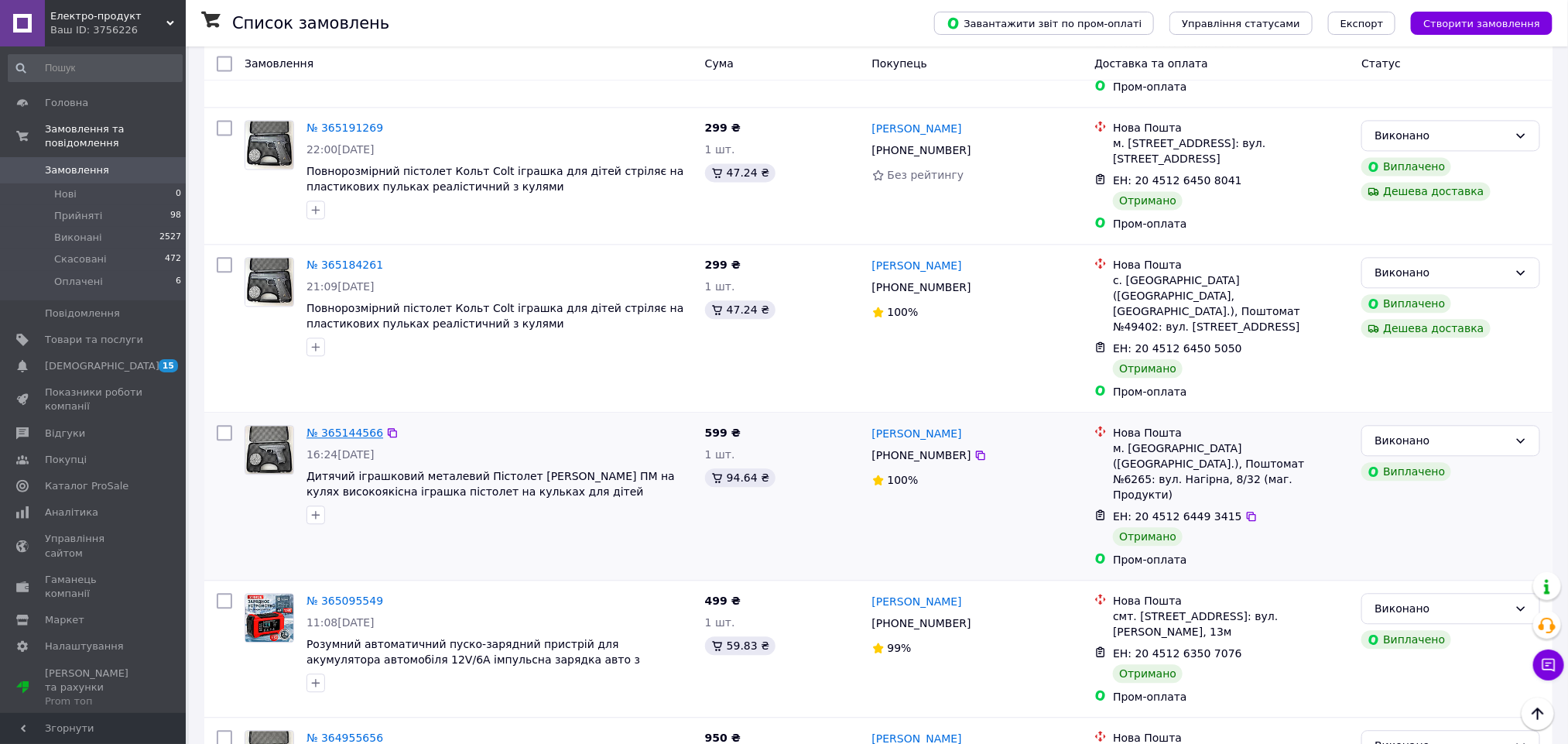
drag, startPoint x: 344, startPoint y: 187, endPoint x: 325, endPoint y: 300, distance: 114.6
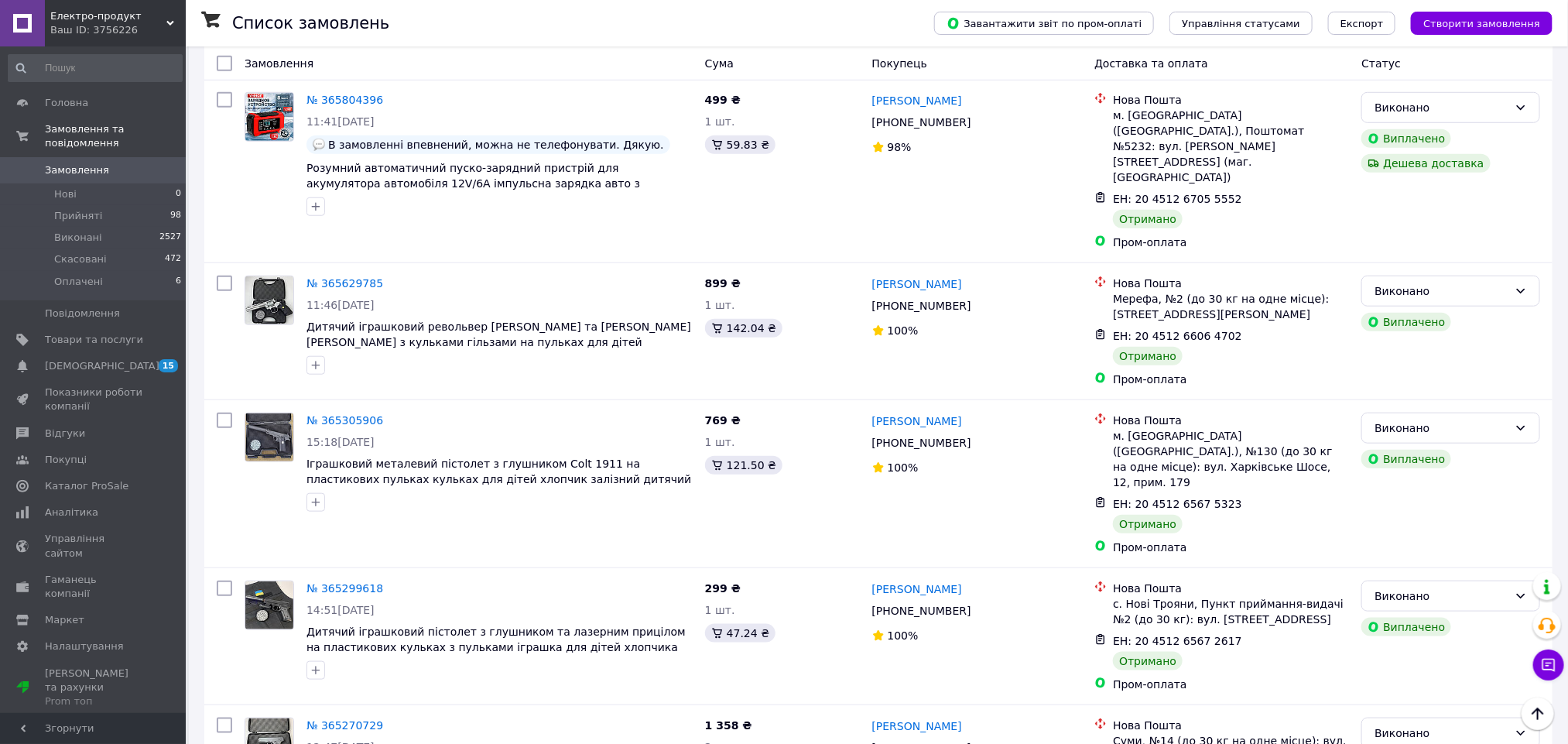
scroll to position [0, 0]
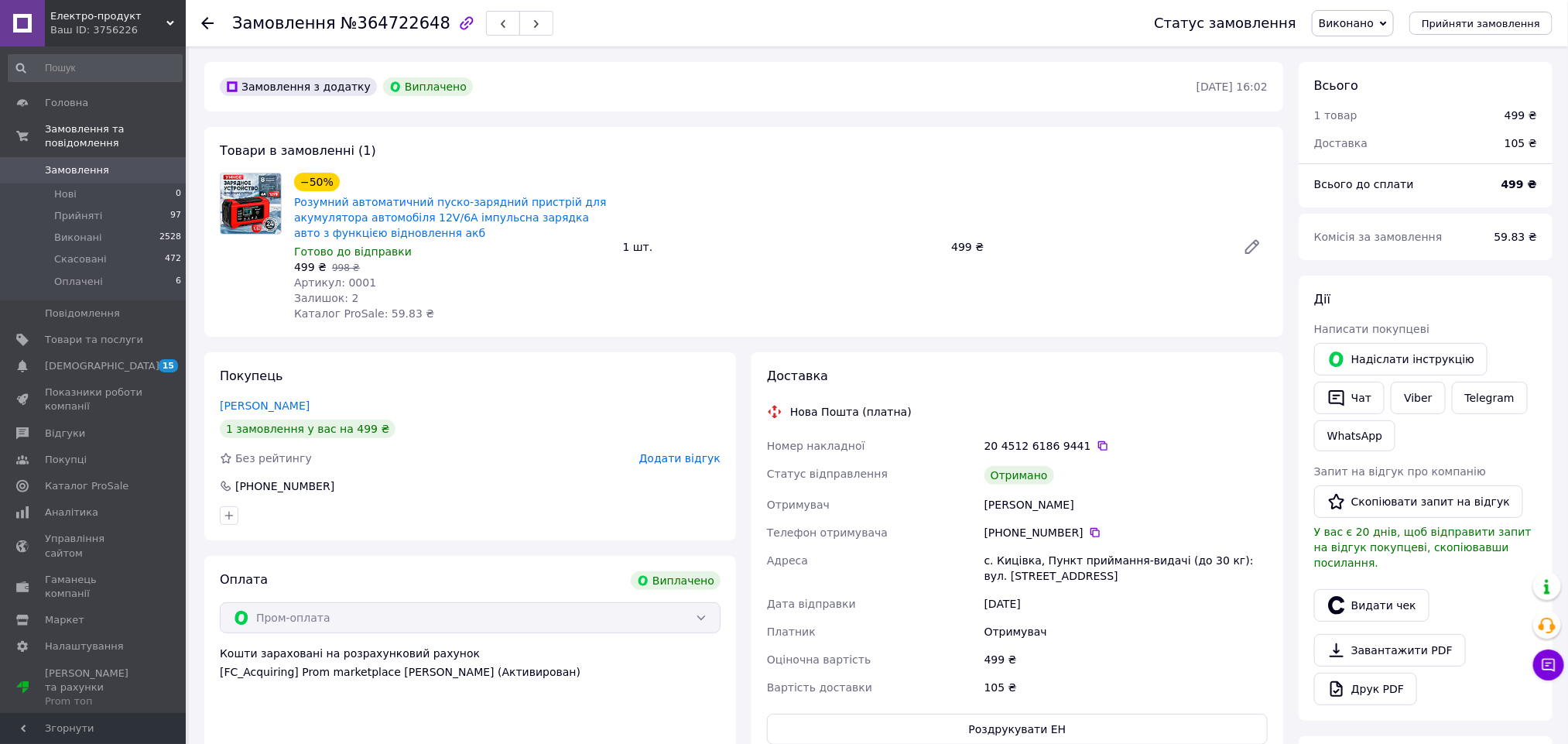
click at [994, 509] on div "[PERSON_NAME]" at bounding box center [1126, 505] width 290 height 28
copy div "[PERSON_NAME]"
click at [1390, 595] on button "Видати чек" at bounding box center [1371, 606] width 115 height 33
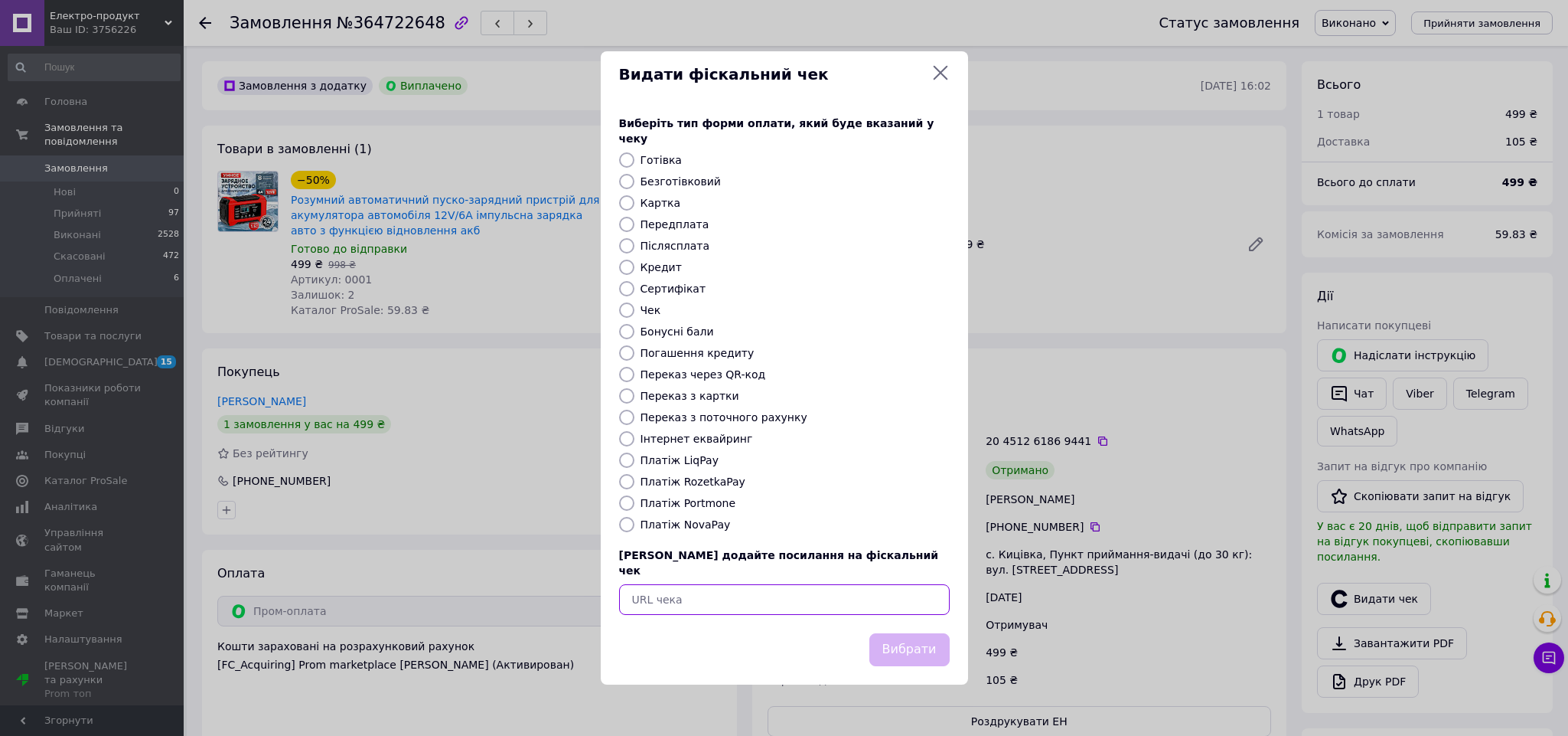
click at [753, 598] on input "text" at bounding box center [784, 600] width 330 height 31
paste input "[URL][DOMAIN_NAME]"
type input "[URL][DOMAIN_NAME]"
click at [902, 635] on button "Вибрати" at bounding box center [910, 650] width 81 height 33
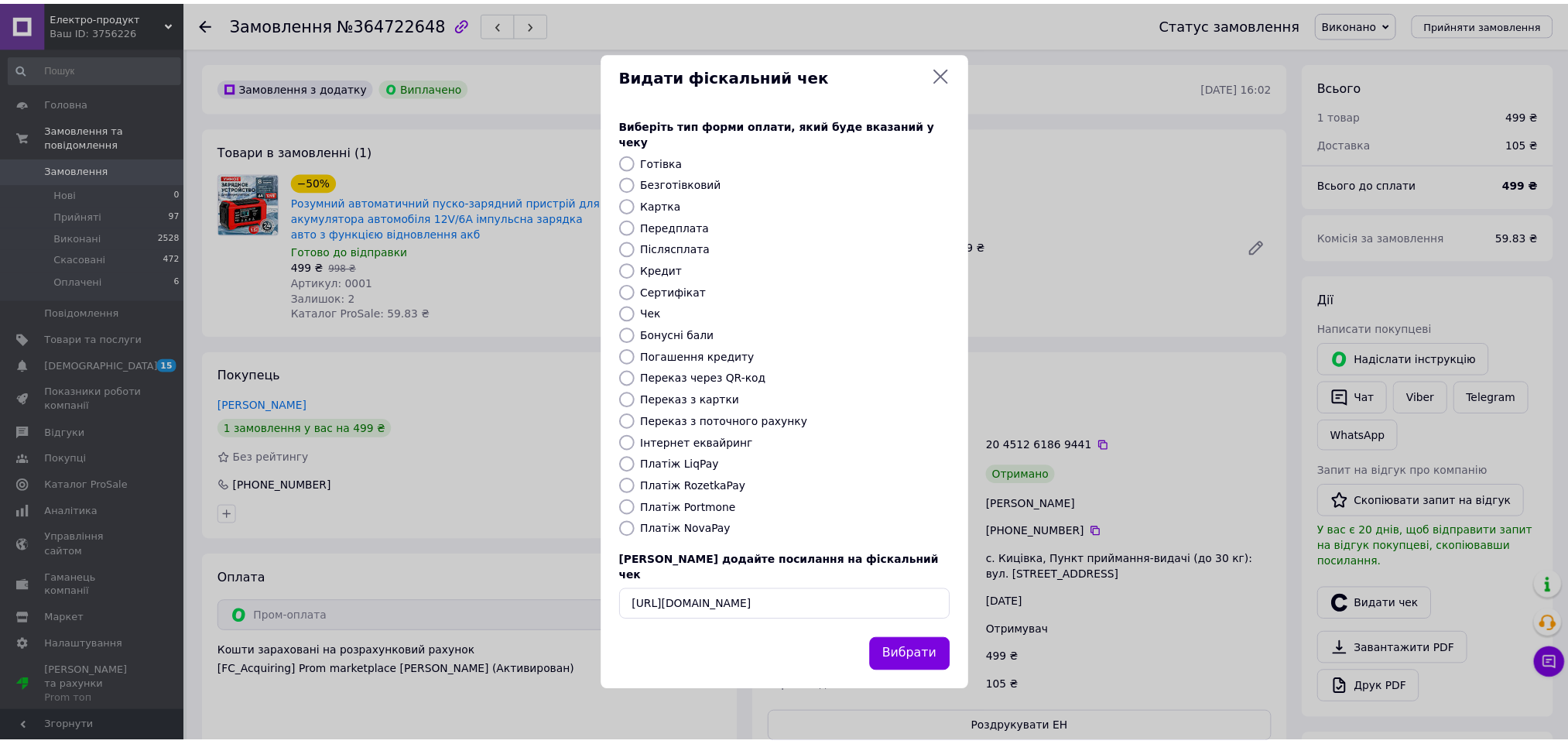
scroll to position [0, 0]
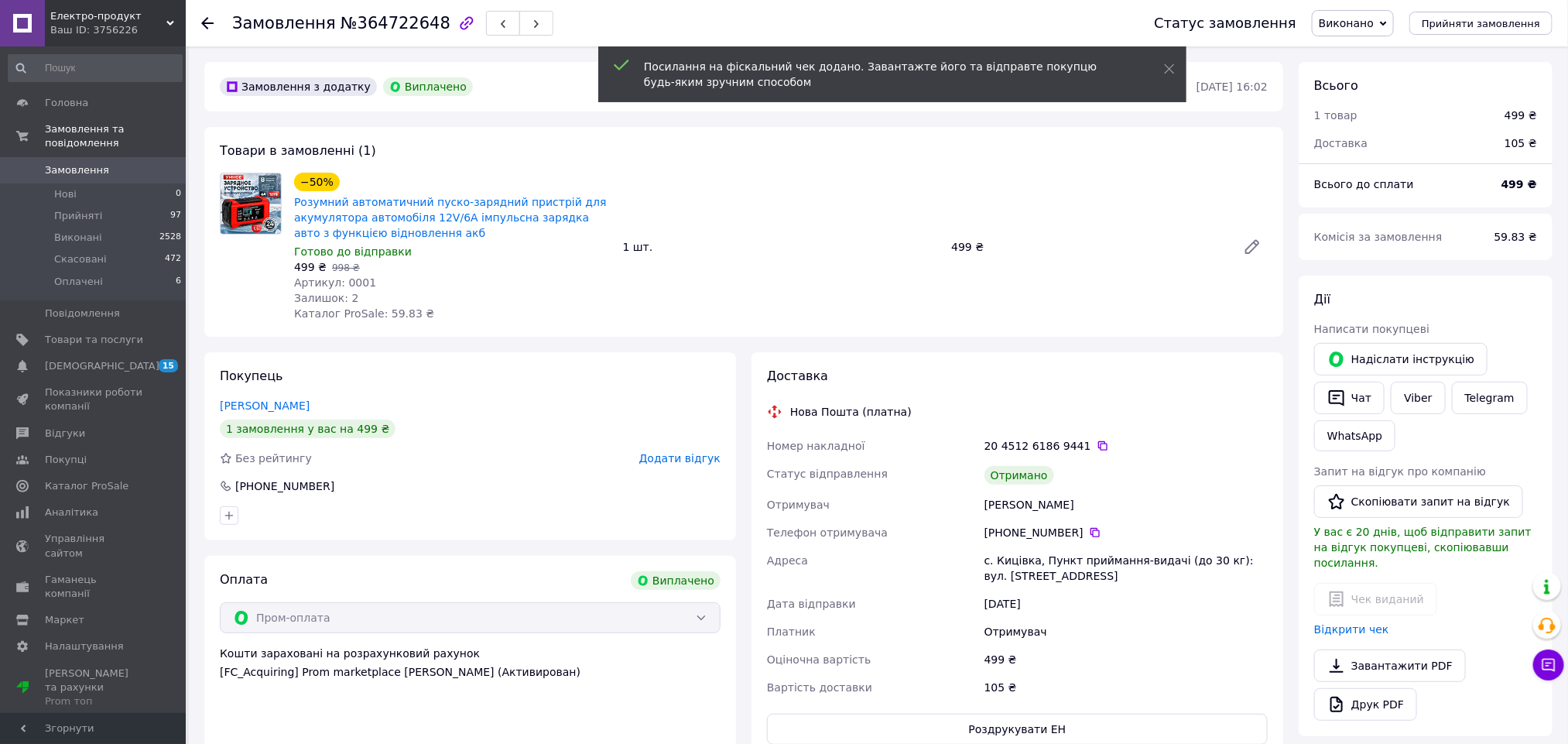
click at [710, 452] on span "Додати відгук" at bounding box center [680, 458] width 81 height 12
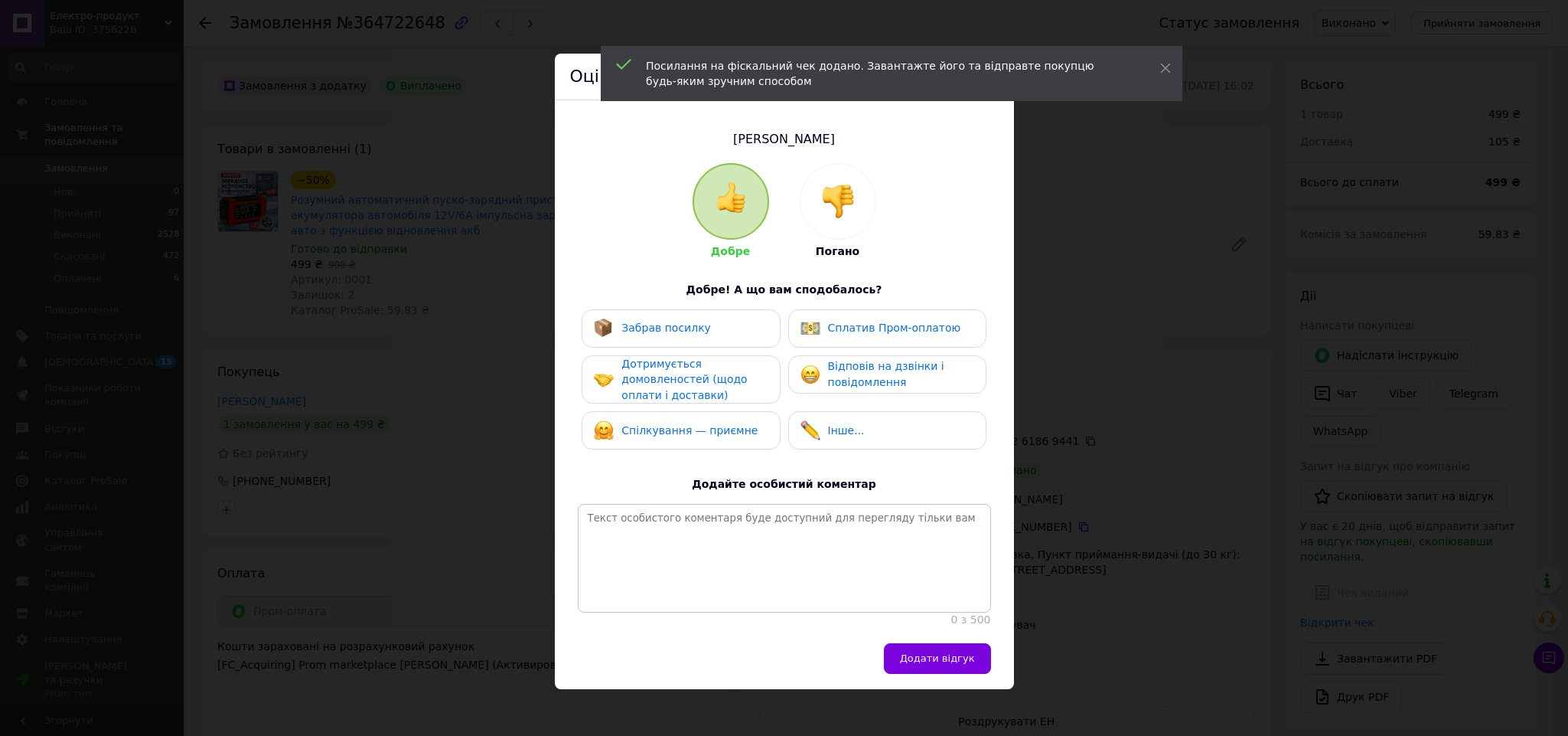
click at [694, 334] on div "Забрав посилку" at bounding box center [666, 328] width 90 height 16
drag, startPoint x: 857, startPoint y: 334, endPoint x: 889, endPoint y: 543, distance: 211.4
click at [859, 336] on div "Сплатив Пром-оплатою" at bounding box center [881, 328] width 161 height 20
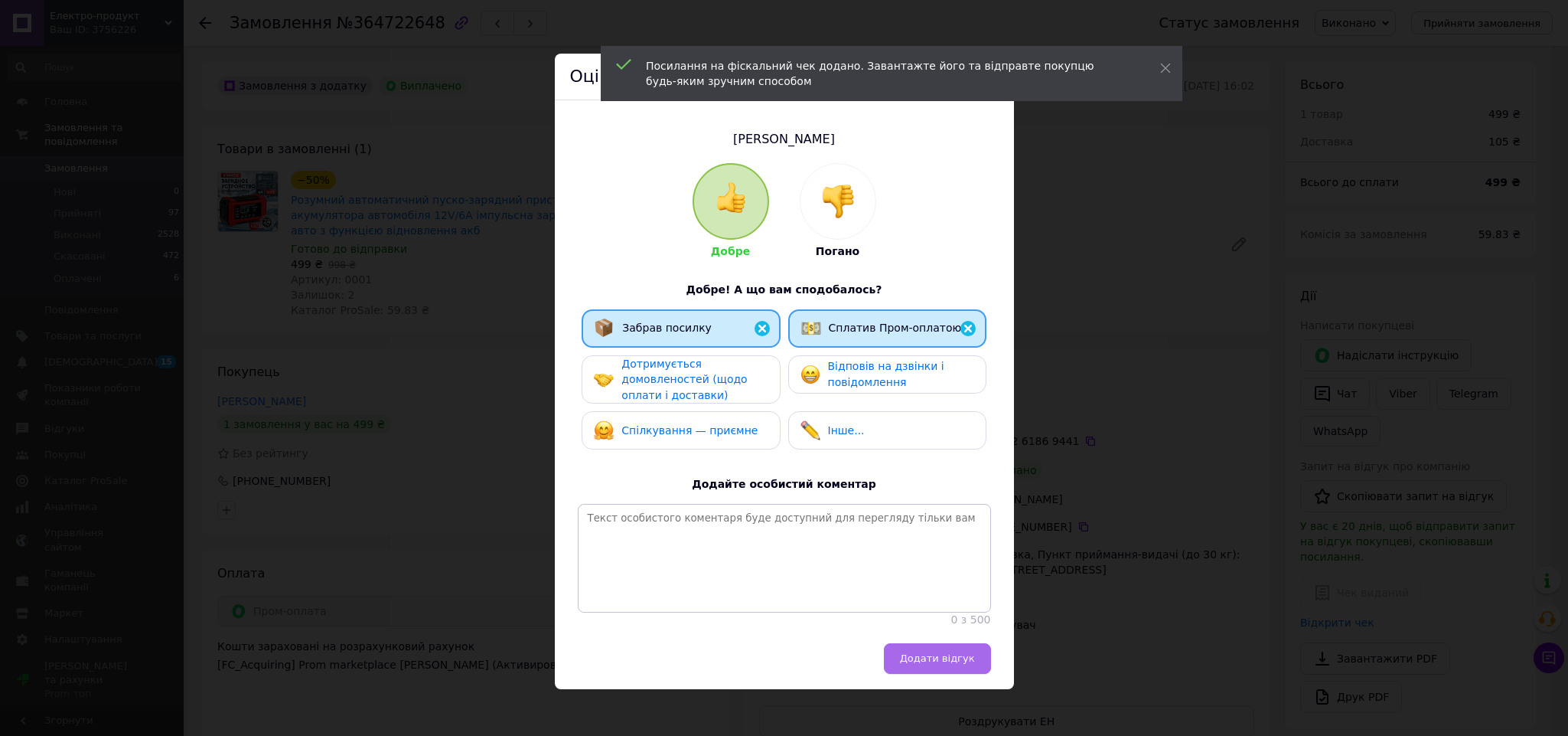
drag, startPoint x: 934, startPoint y: 667, endPoint x: 947, endPoint y: 668, distance: 13.0
click at [935, 667] on button "Додати відгук" at bounding box center [937, 659] width 107 height 31
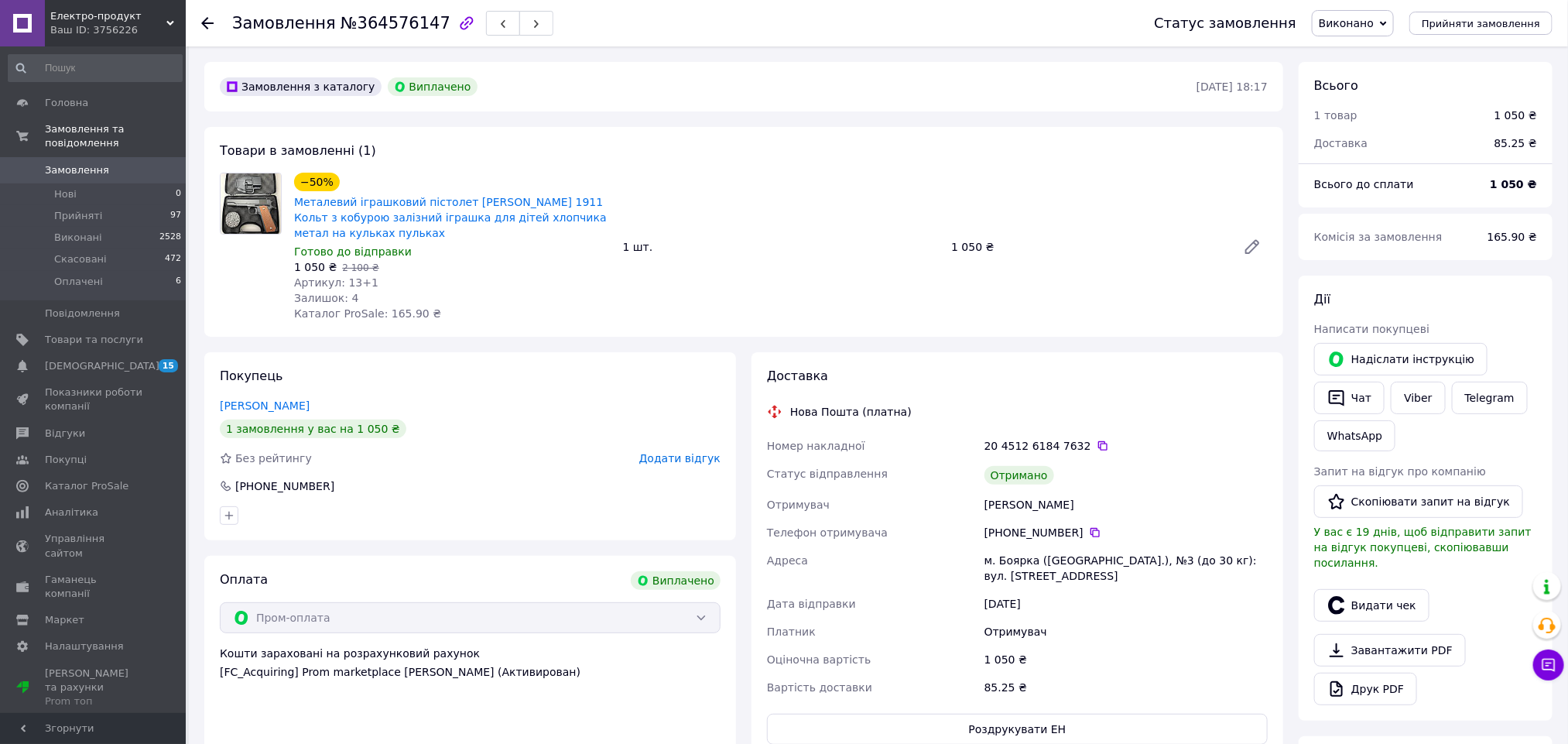
click at [1001, 509] on div "[PERSON_NAME]" at bounding box center [1126, 505] width 290 height 28
copy div "Совтер"
click at [1335, 604] on button "Видати чек" at bounding box center [1371, 606] width 115 height 33
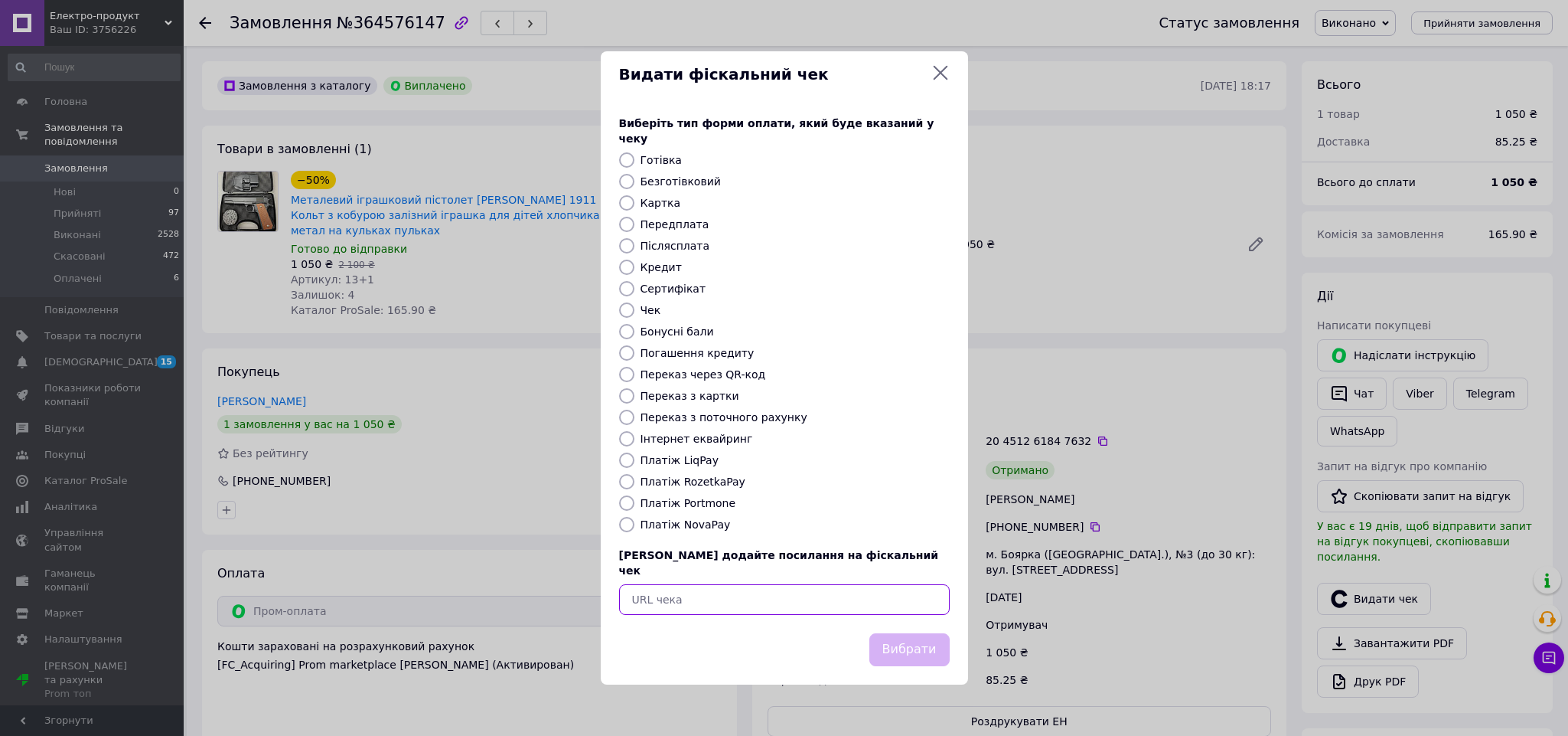
click at [737, 588] on input "text" at bounding box center [784, 600] width 330 height 31
paste input "[URL][DOMAIN_NAME]"
type input "[URL][DOMAIN_NAME]"
click at [895, 633] on button "Вибрати" at bounding box center [910, 650] width 81 height 33
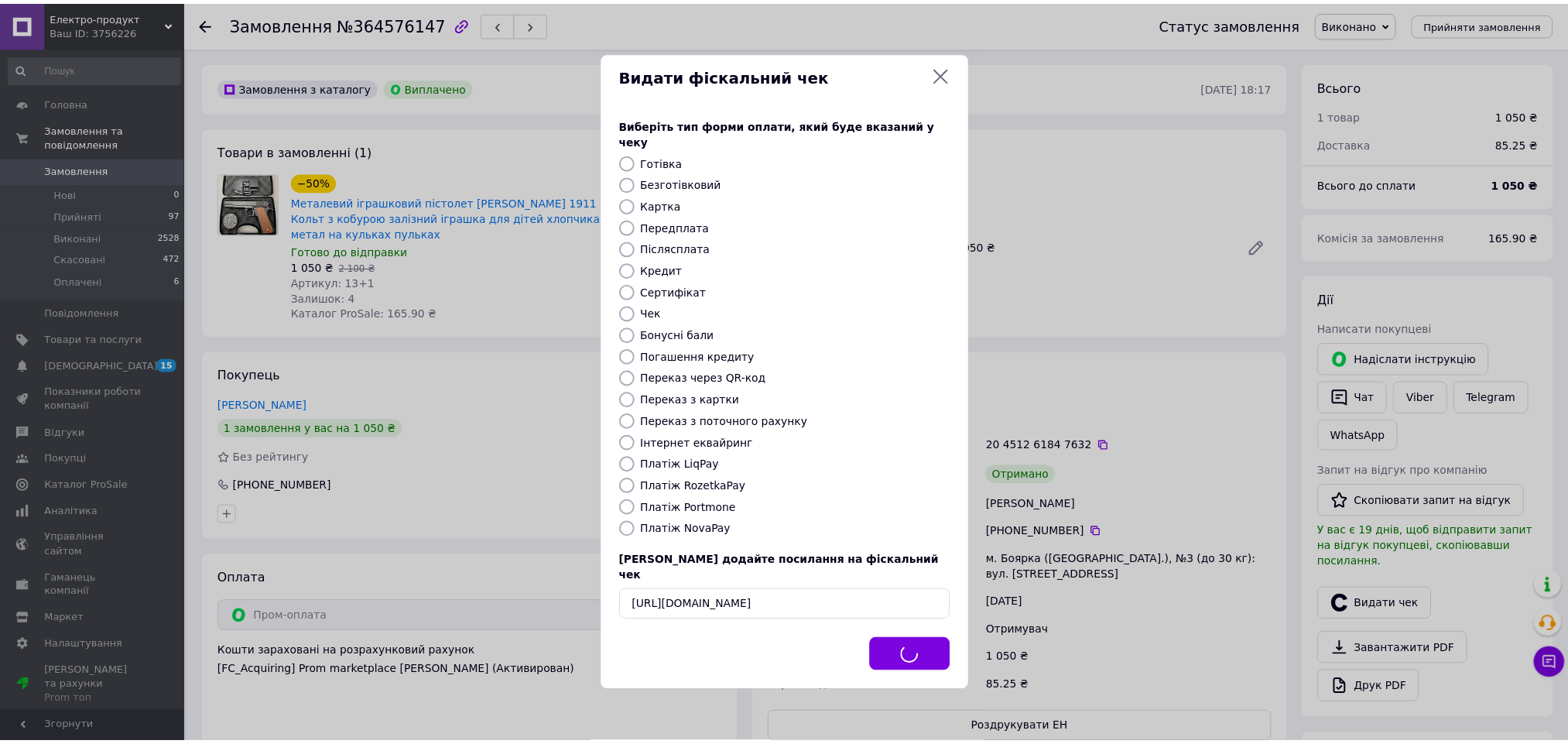
scroll to position [0, 0]
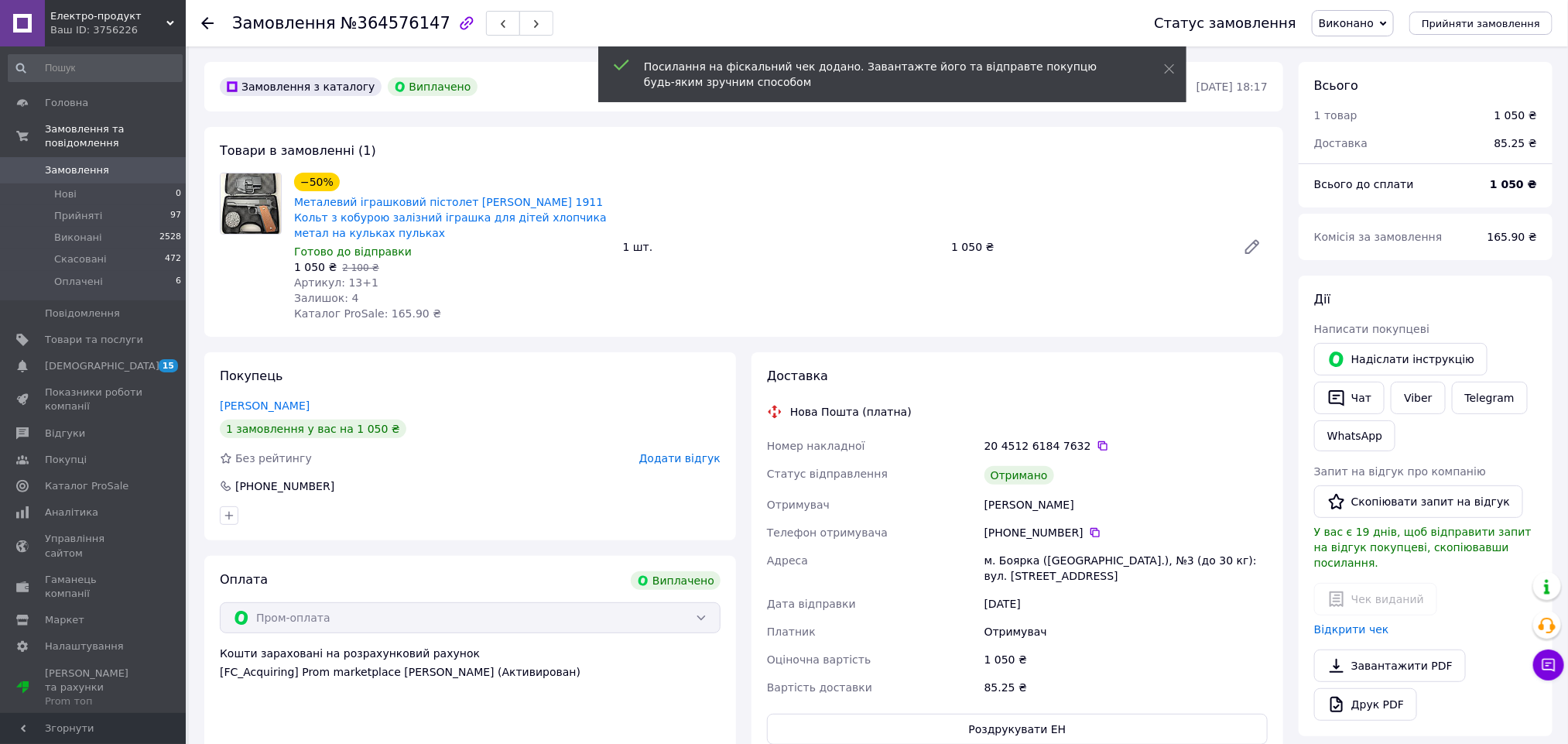
click at [690, 463] on span "Додати відгук" at bounding box center [680, 458] width 81 height 12
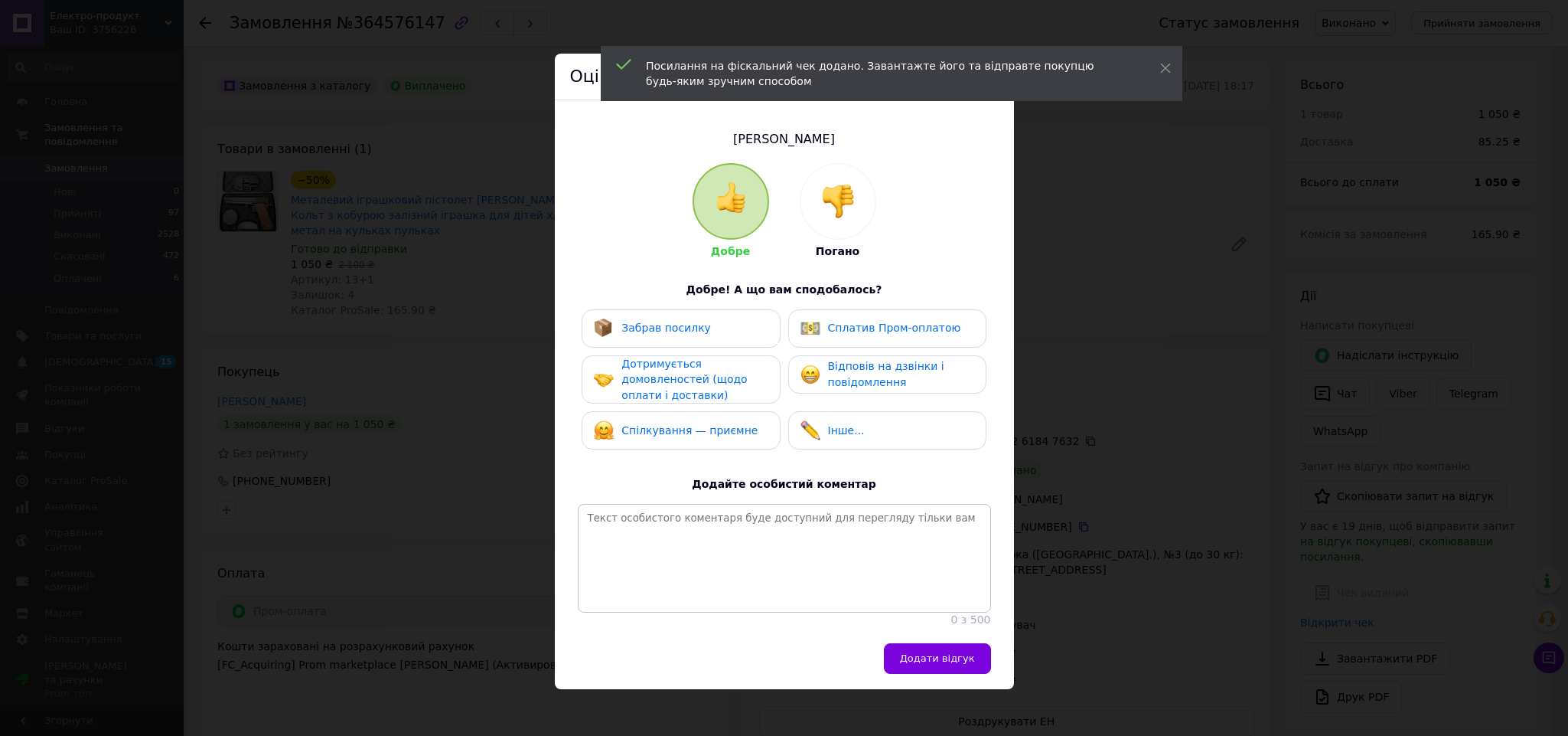
drag, startPoint x: 677, startPoint y: 434, endPoint x: 677, endPoint y: 375, distance: 59.0
click at [677, 428] on span "Спілкування — приємне" at bounding box center [689, 430] width 136 height 12
click at [680, 333] on span "Забрав посилку" at bounding box center [666, 327] width 90 height 12
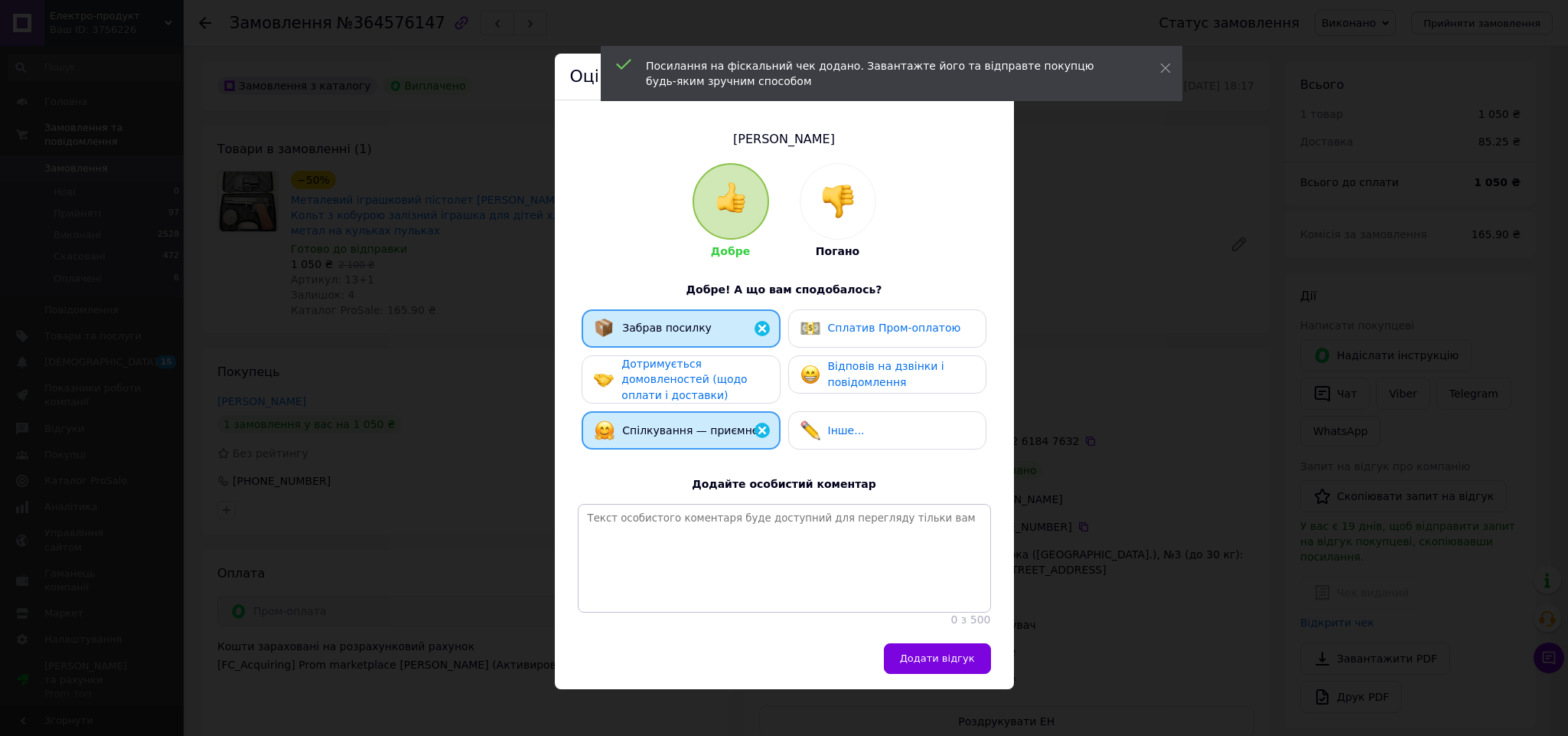
drag, startPoint x: 841, startPoint y: 334, endPoint x: 959, endPoint y: 497, distance: 201.2
click at [841, 334] on div "Сплатив Пром-оплатою" at bounding box center [895, 328] width 133 height 16
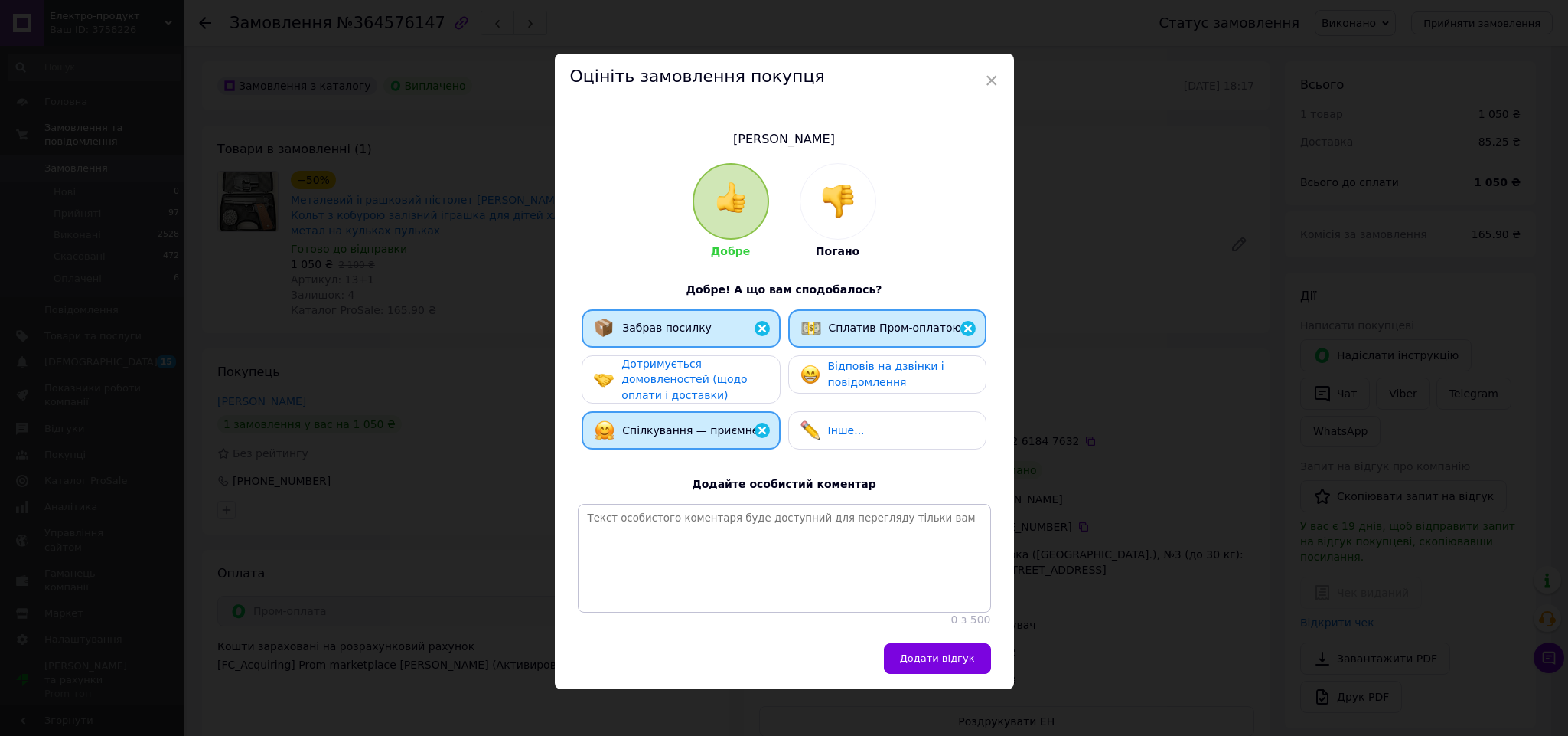
click at [969, 664] on span "Додати відгук" at bounding box center [937, 658] width 75 height 11
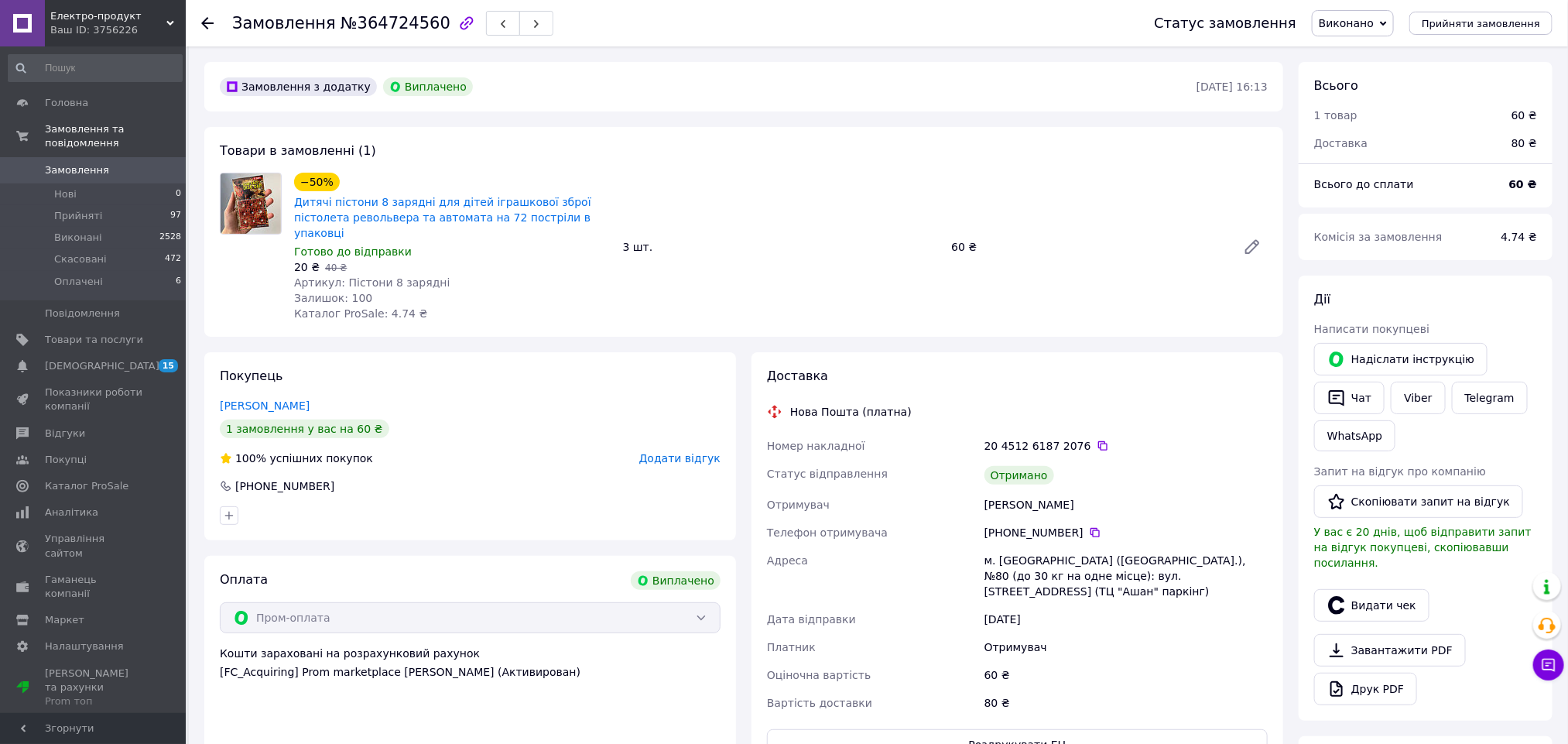
click at [1001, 491] on div "Лисий Вадим" at bounding box center [1126, 505] width 290 height 28
copy div "Лисий"
click at [1351, 599] on button "Видати чек" at bounding box center [1371, 606] width 115 height 33
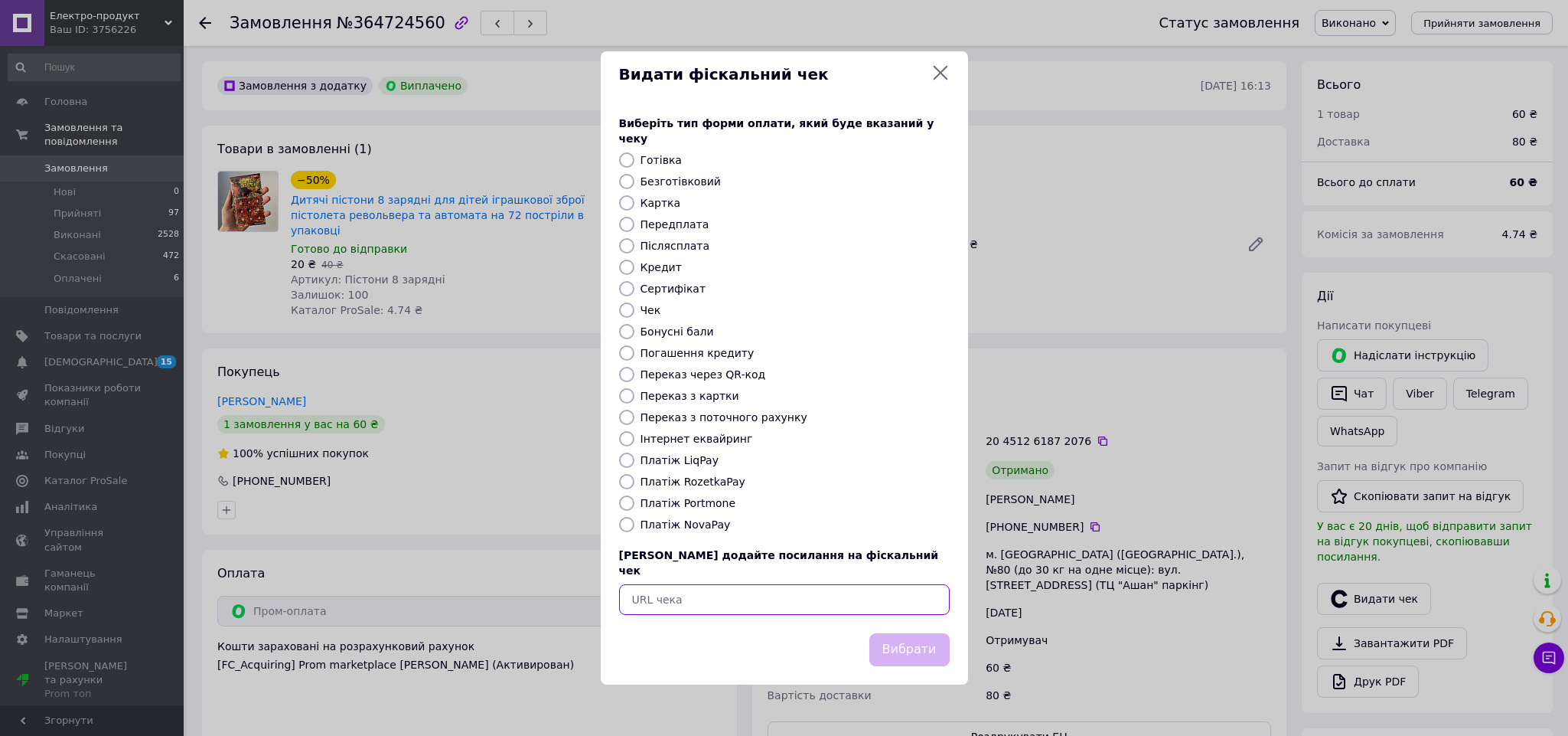
click at [716, 589] on input "text" at bounding box center [784, 600] width 330 height 31
paste input "https://check.checkbox.ua/72c31d5d-6692-46f9-b788-6ef4af198954"
type input "https://check.checkbox.ua/72c31d5d-6692-46f9-b788-6ef4af198954"
click at [923, 637] on button "Вибрати" at bounding box center [910, 650] width 81 height 33
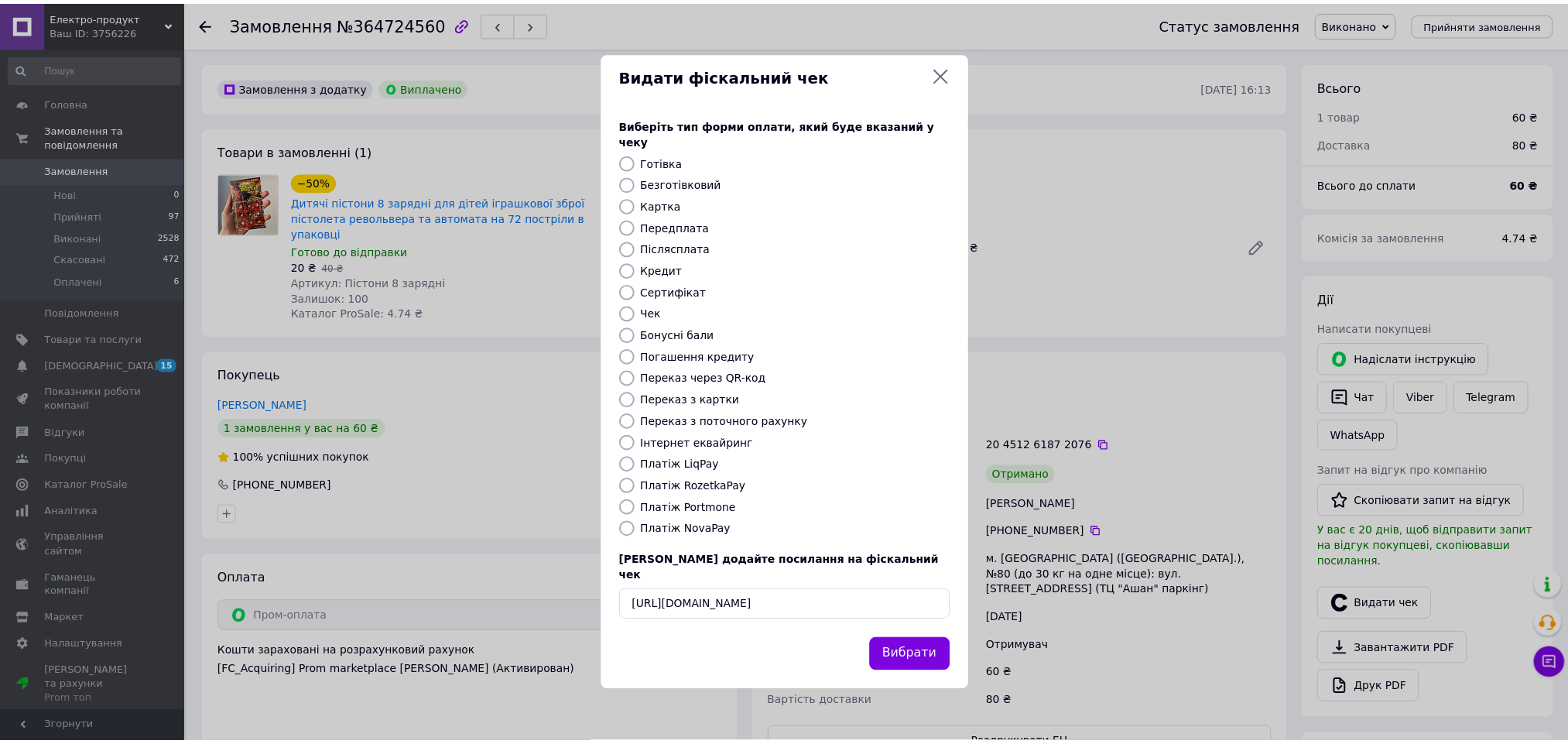
scroll to position [0, 0]
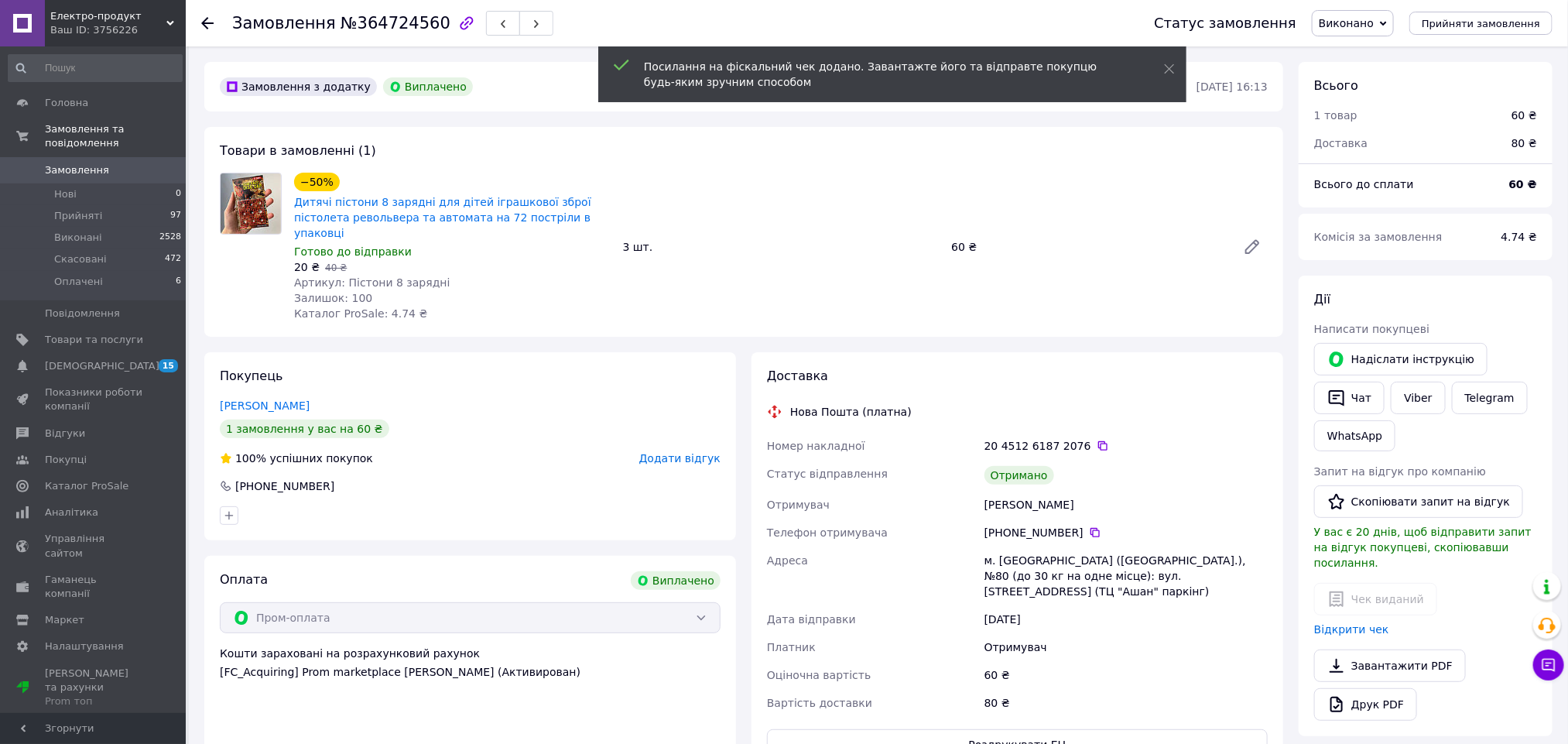
click at [688, 452] on span "Додати відгук" at bounding box center [680, 458] width 81 height 12
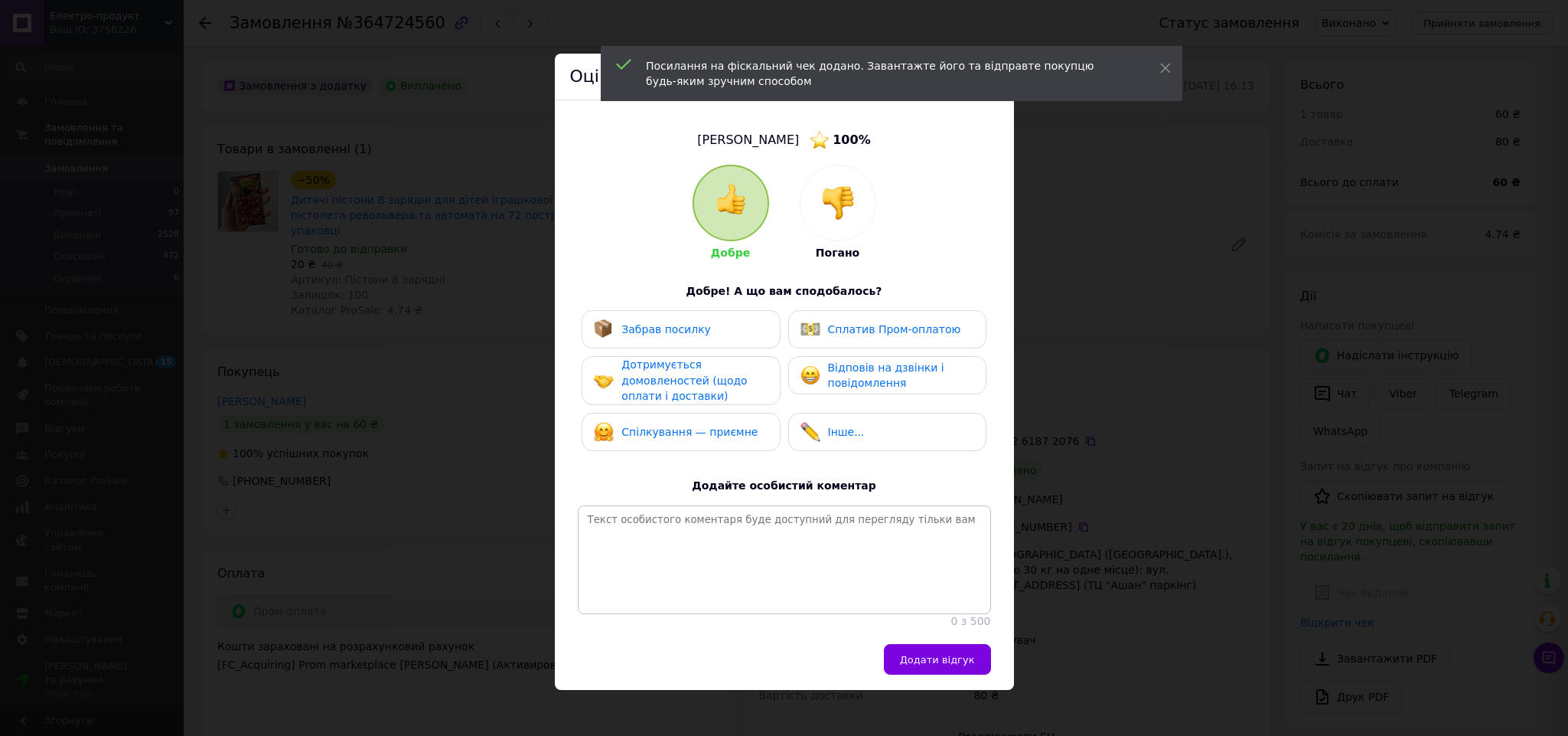
click at [659, 345] on div "Забрав посилку" at bounding box center [681, 329] width 199 height 38
click at [801, 335] on img at bounding box center [810, 329] width 20 height 20
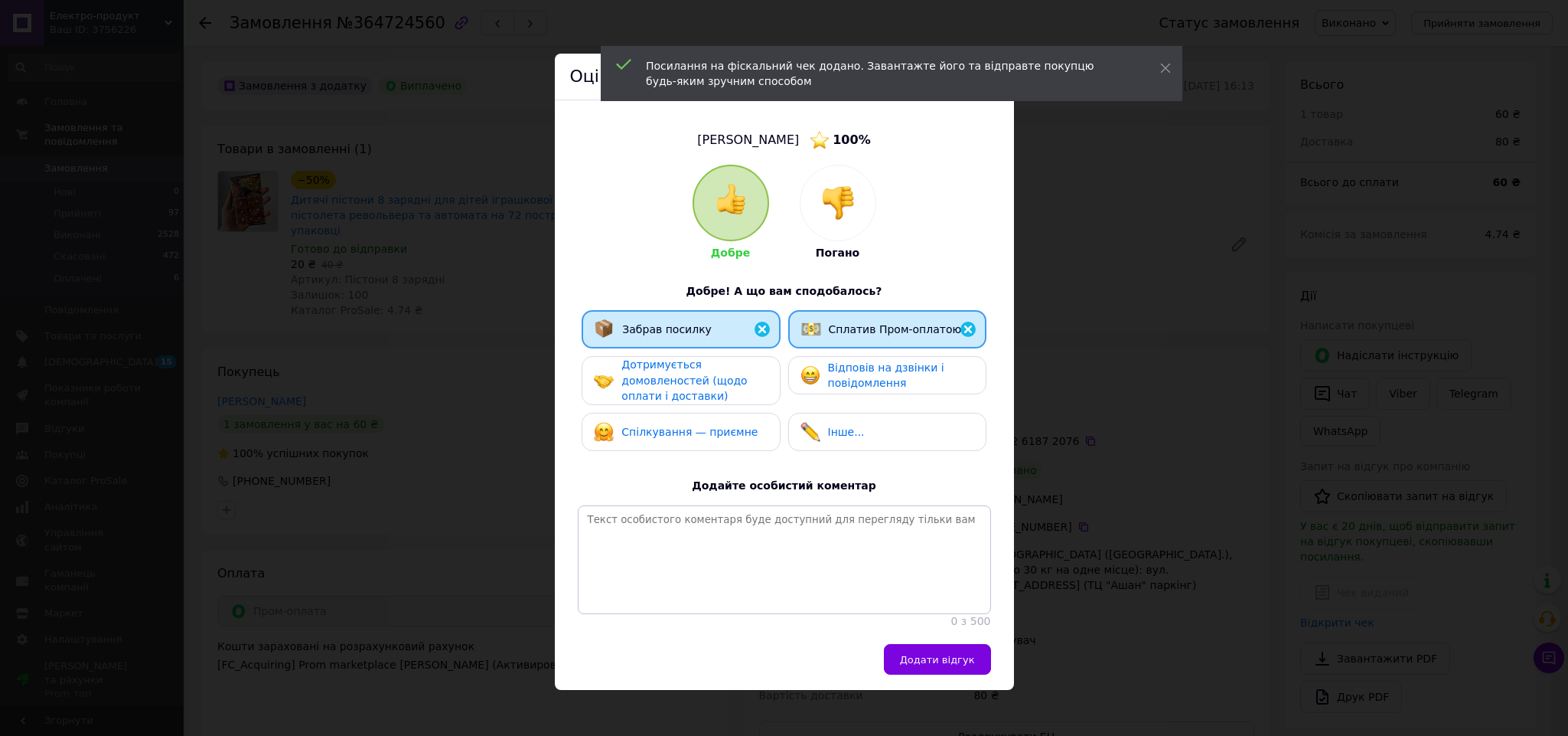
click at [715, 359] on div "Дотримується домовленостей (щодо оплати і доставки)" at bounding box center [694, 380] width 146 height 47
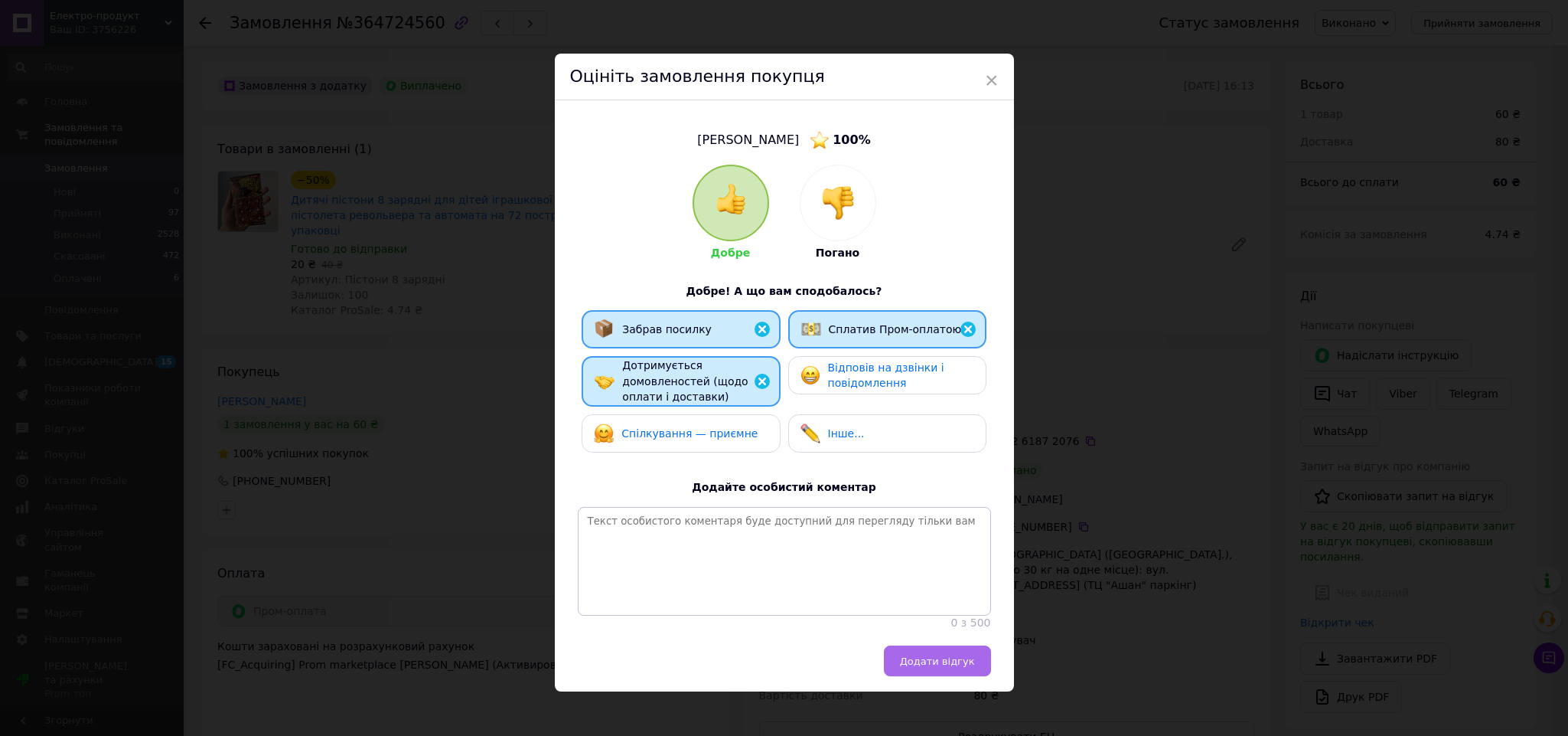
click at [930, 677] on button "Додати відгук" at bounding box center [937, 661] width 107 height 31
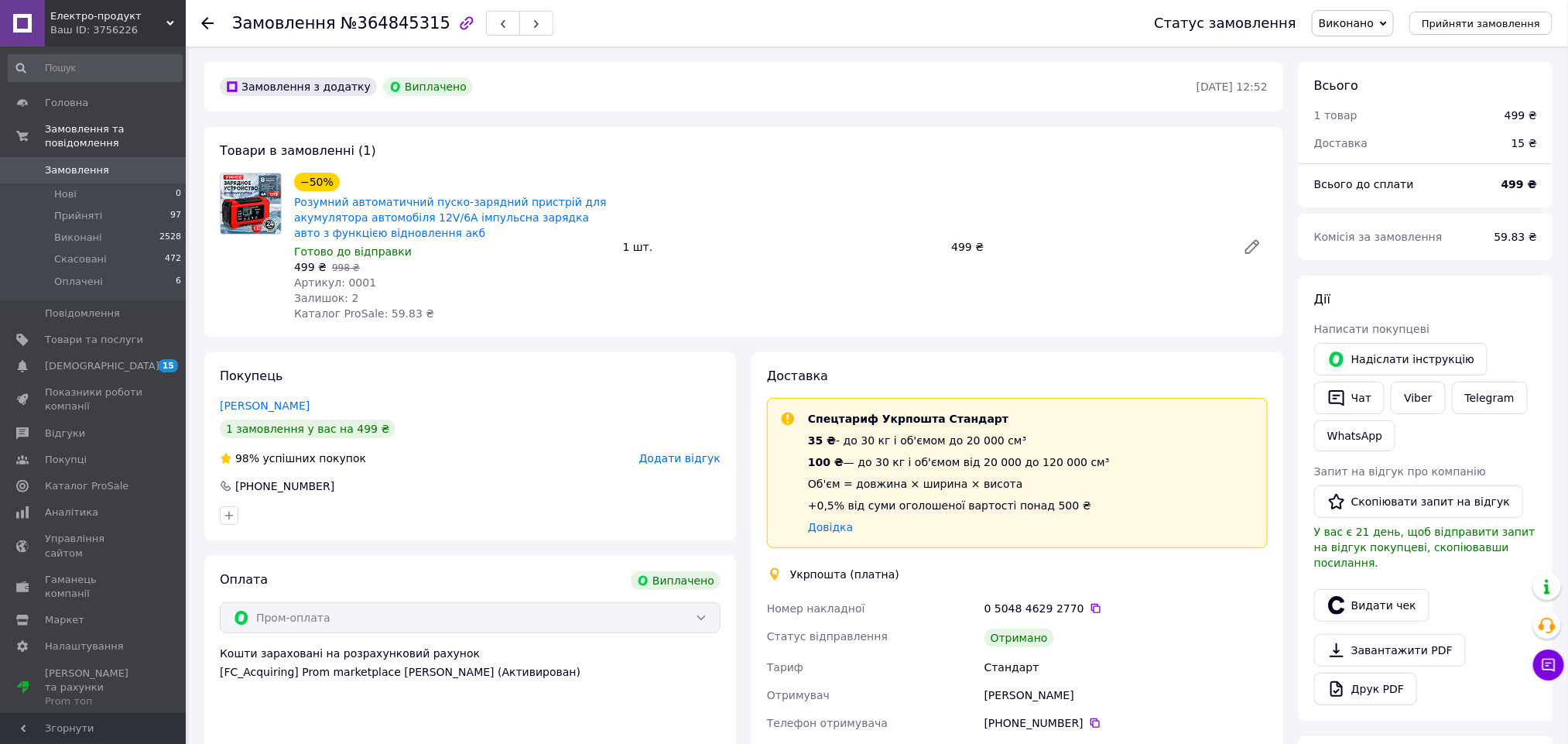
click at [1047, 693] on div "[PERSON_NAME]" at bounding box center [1126, 695] width 290 height 28
copy div "[PERSON_NAME]"
click at [1352, 589] on button "Видати чек" at bounding box center [1371, 606] width 115 height 33
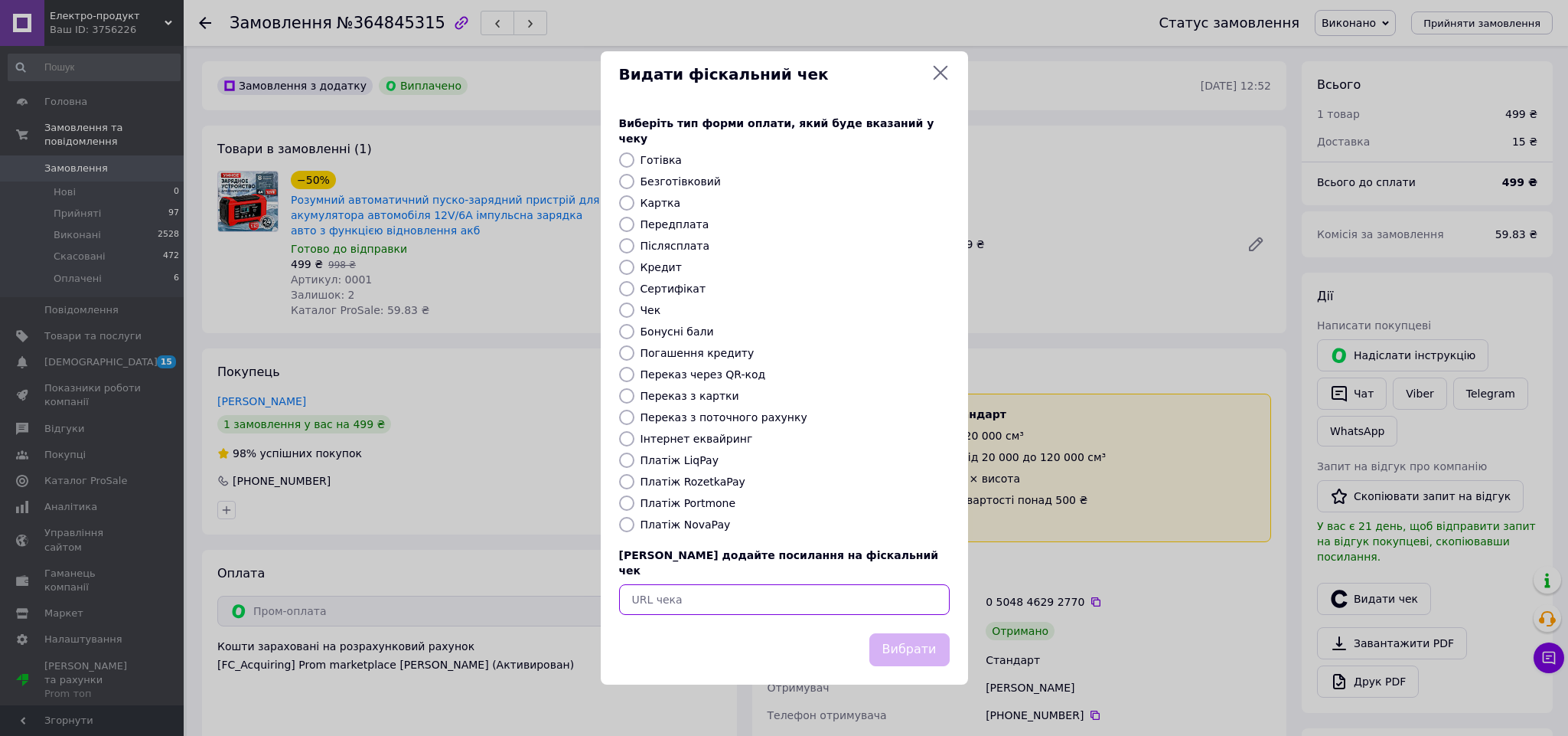
click at [791, 593] on input "text" at bounding box center [784, 600] width 330 height 31
paste input "https://check.checkbox.ua/3a52b84d-2ed1-4988-b6e3-dde47103fb6d"
type input "https://check.checkbox.ua/3a52b84d-2ed1-4988-b6e3-dde47103fb6d"
click at [894, 633] on button "Вибрати" at bounding box center [910, 650] width 81 height 33
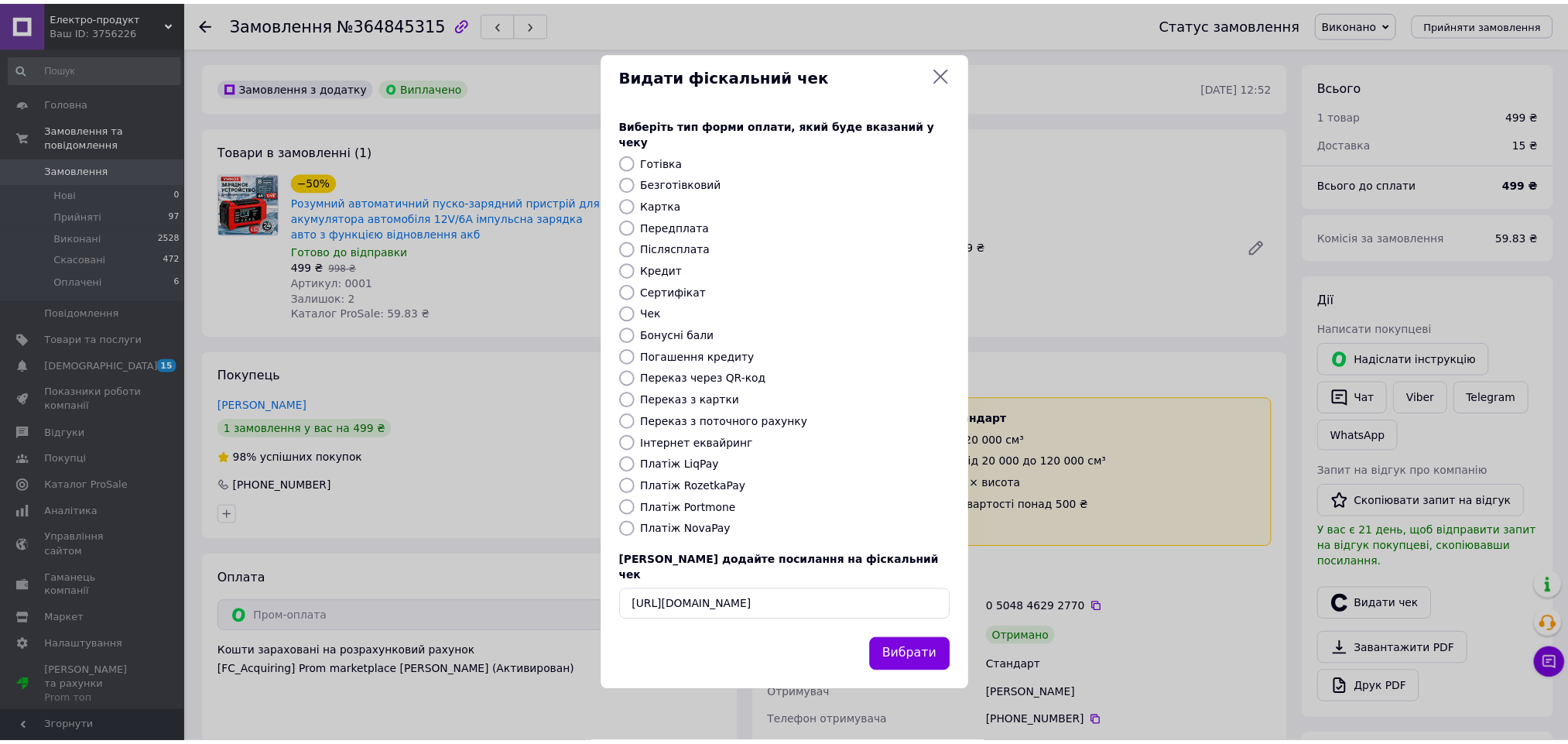
scroll to position [0, 0]
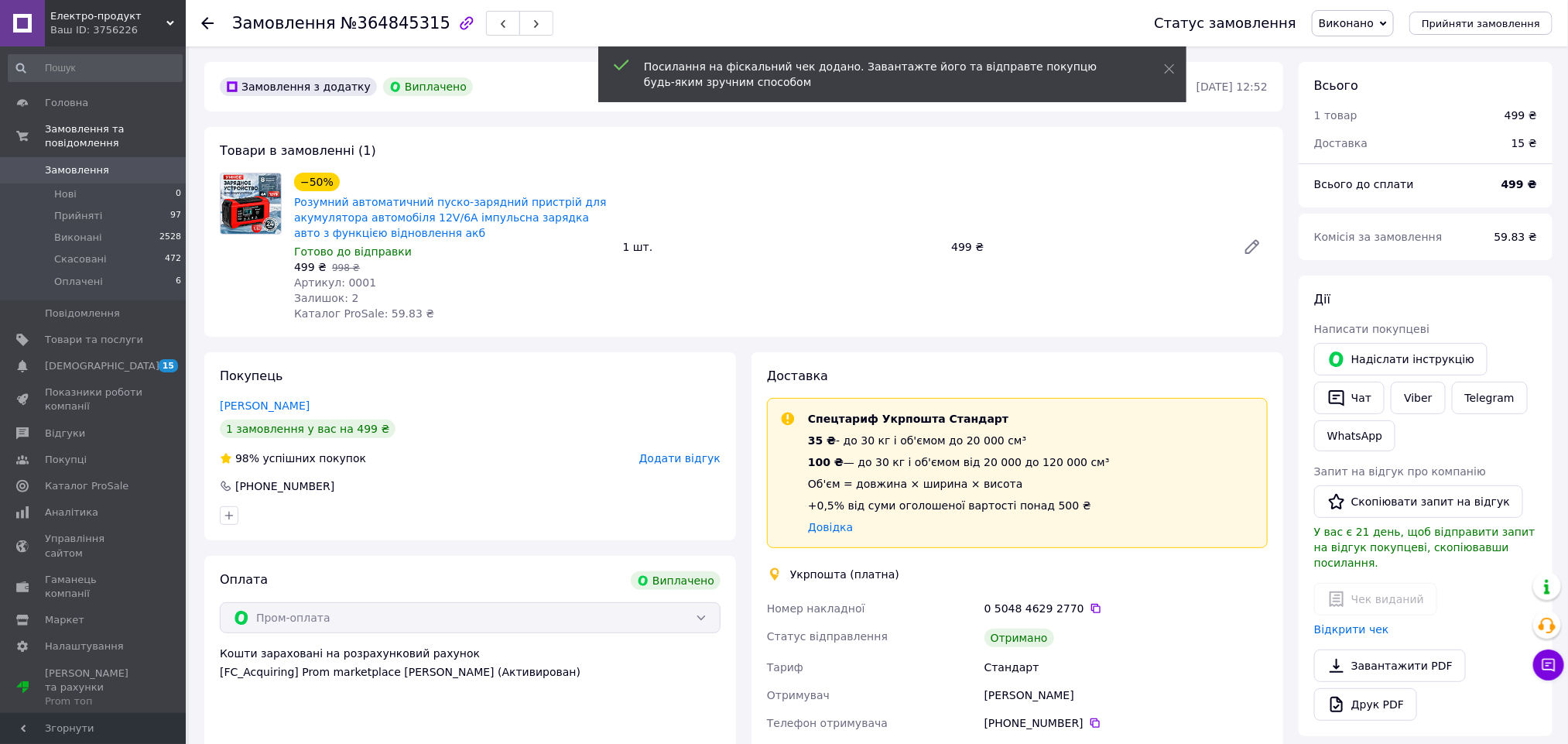
click at [689, 458] on span "Додати відгук" at bounding box center [680, 458] width 81 height 12
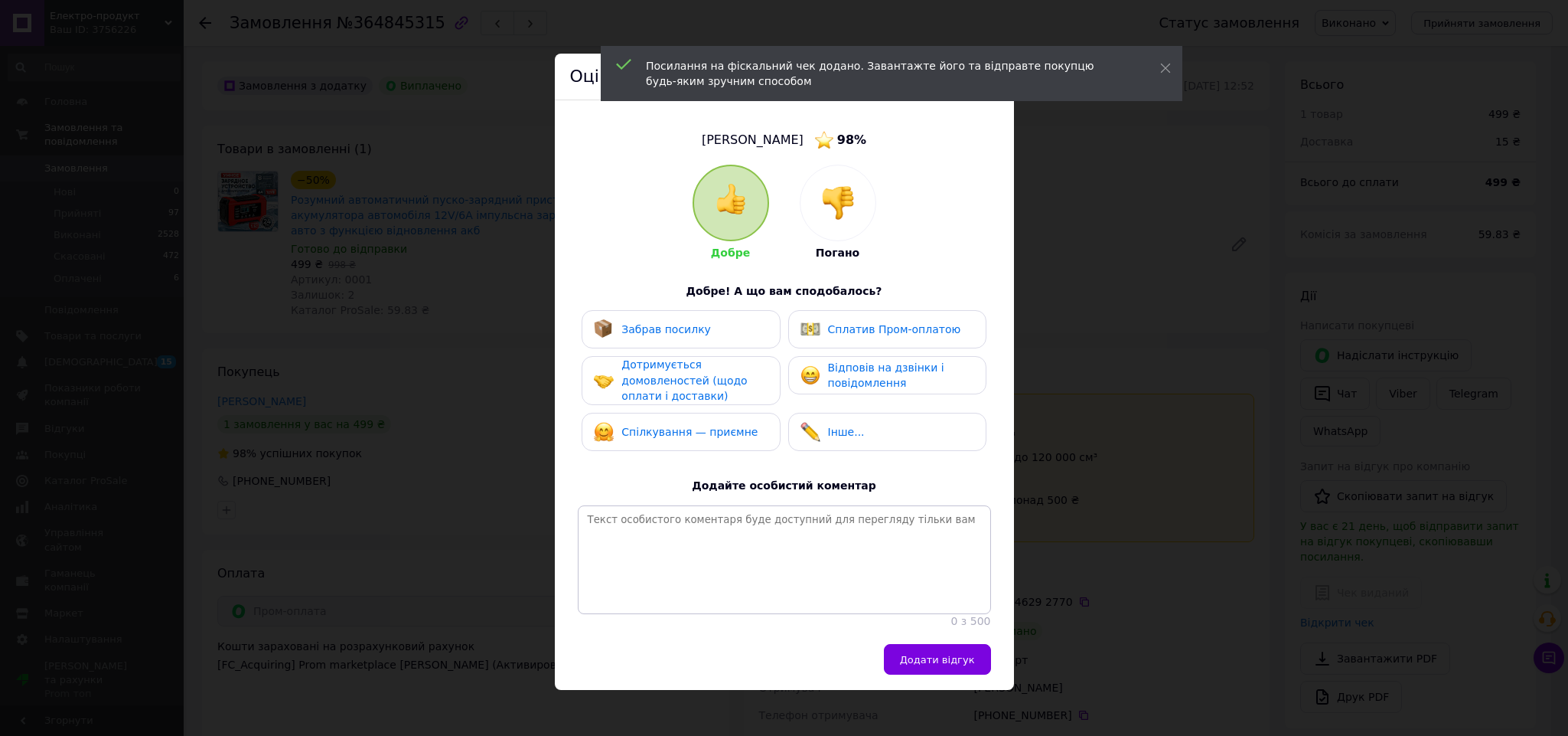
drag, startPoint x: 678, startPoint y: 333, endPoint x: 738, endPoint y: 329, distance: 60.1
click at [680, 331] on span "Забрав посилку" at bounding box center [666, 329] width 90 height 12
click at [868, 342] on div "Сплатив Пром-оплатою" at bounding box center [888, 329] width 199 height 38
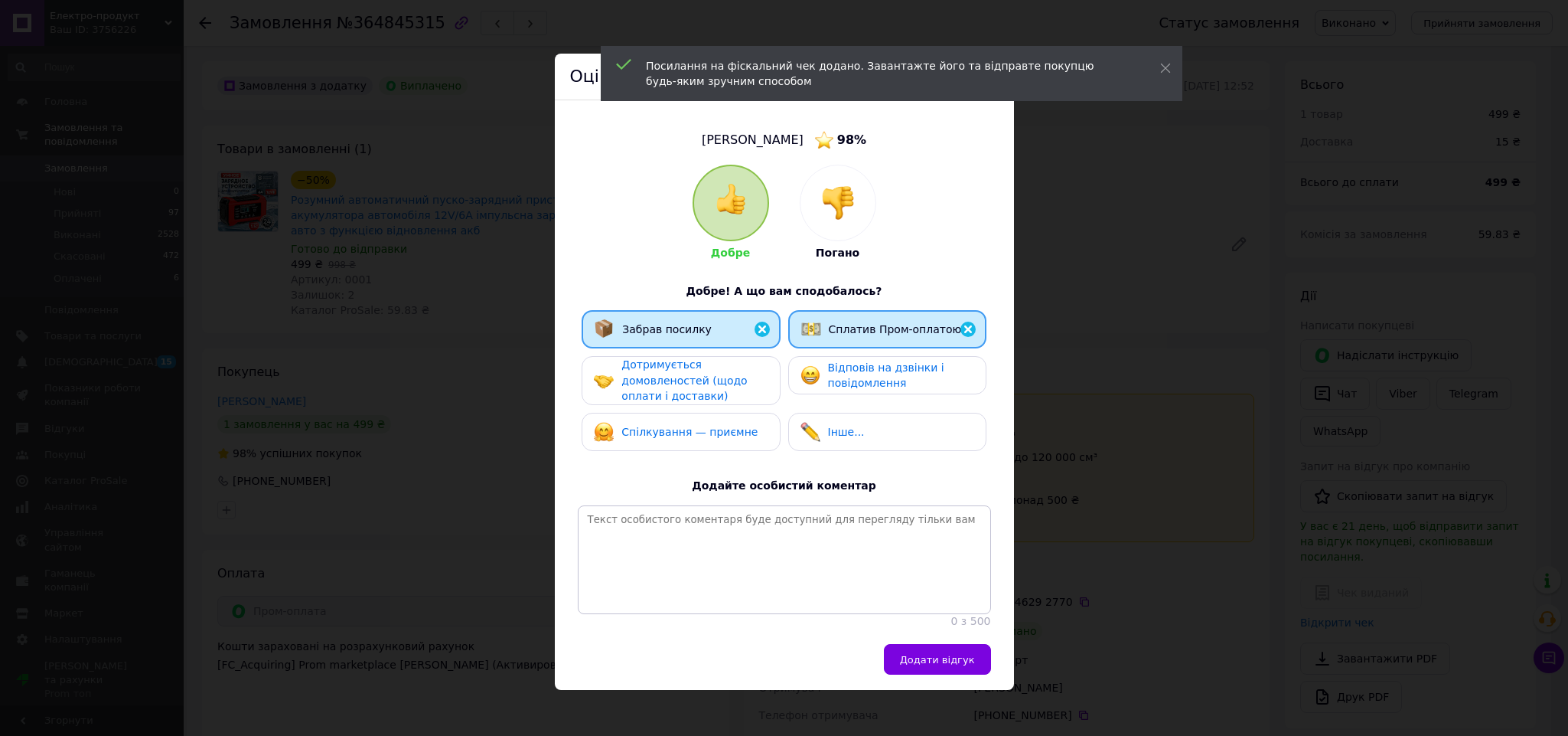
drag, startPoint x: 752, startPoint y: 370, endPoint x: 799, endPoint y: 411, distance: 62.4
click at [751, 370] on div "Дотримується домовленостей (щодо оплати і доставки)" at bounding box center [694, 380] width 146 height 47
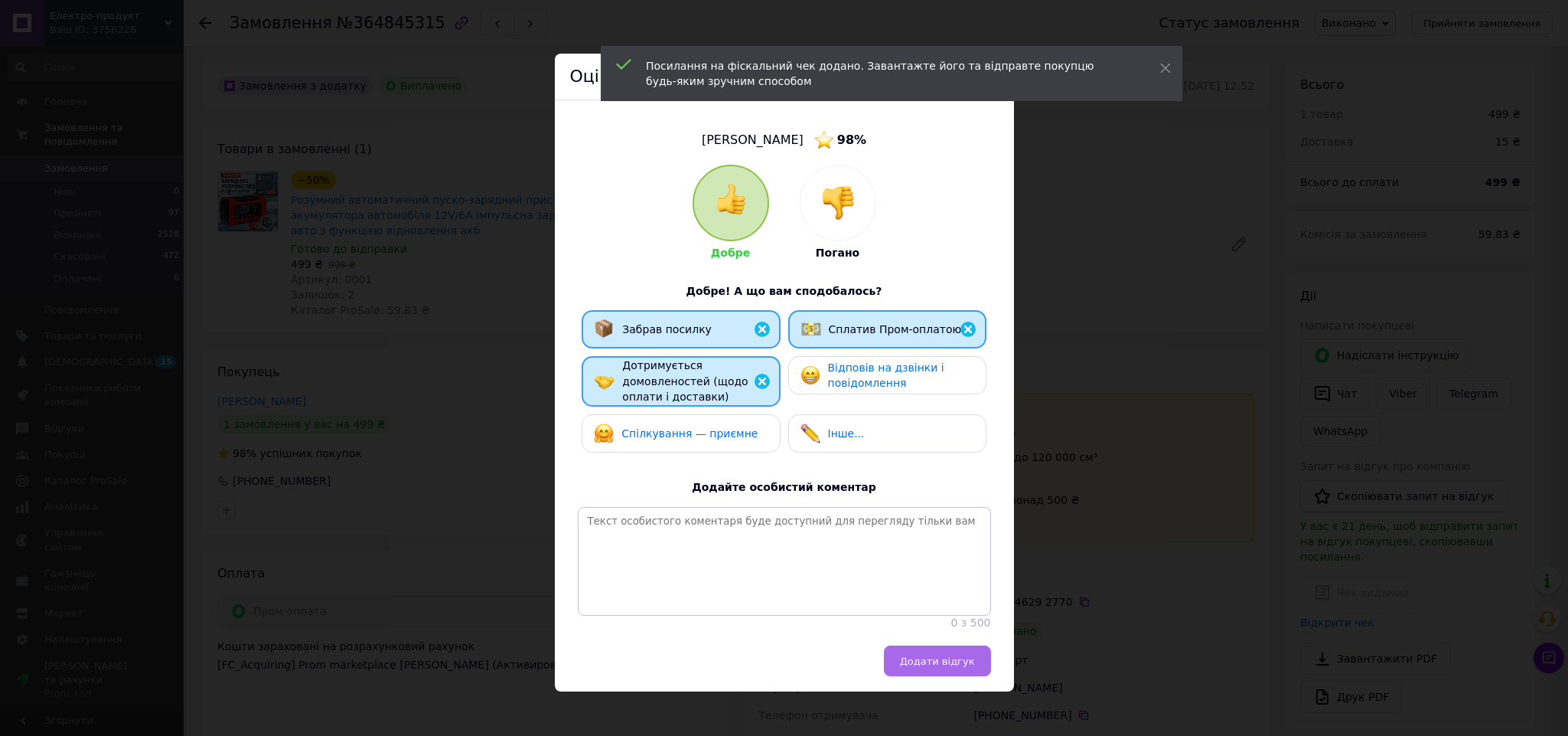
click at [965, 667] on span "Додати відгук" at bounding box center [937, 661] width 75 height 11
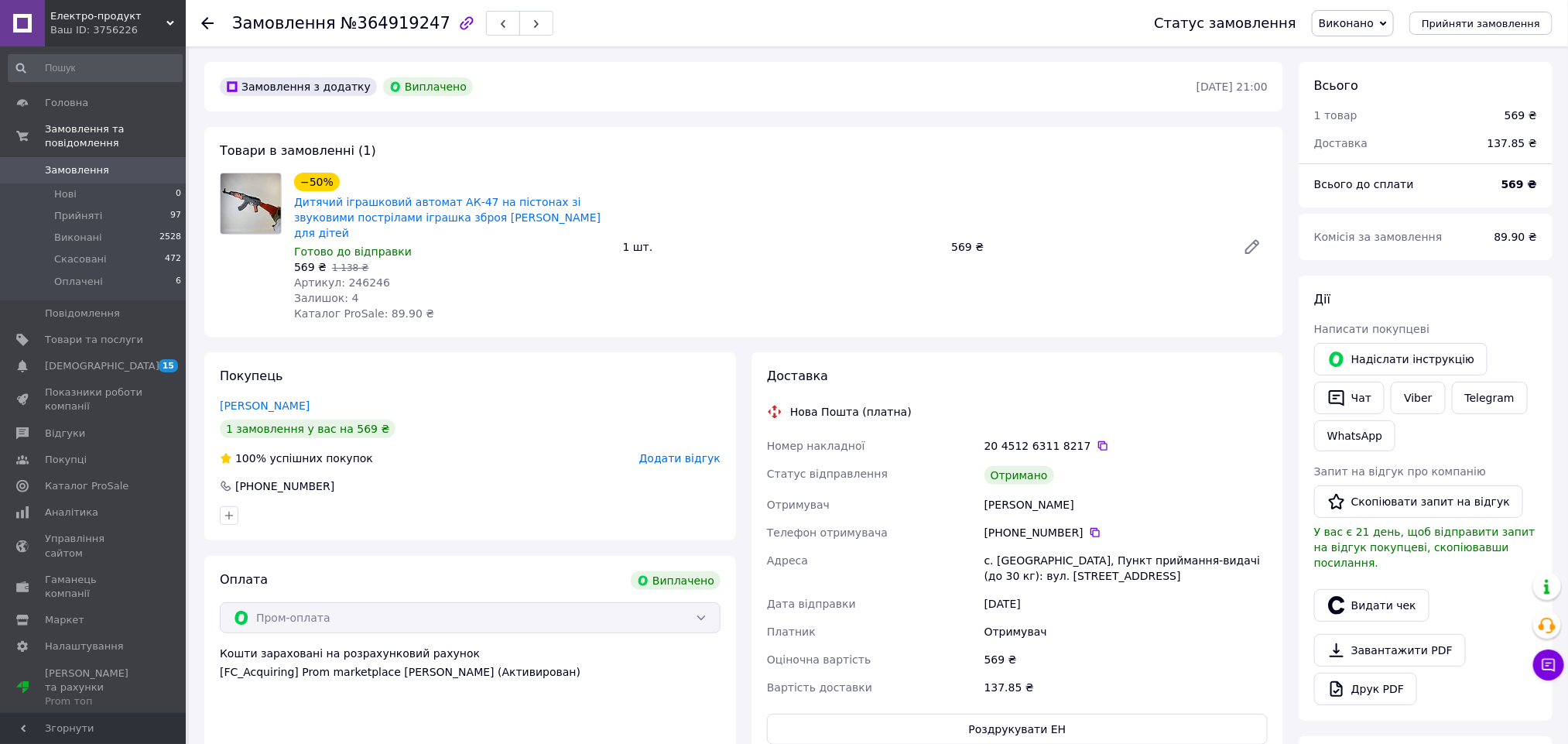
click at [1009, 491] on div "[PERSON_NAME]" at bounding box center [1126, 505] width 290 height 28
copy div "[PERSON_NAME]"
click at [1372, 595] on button "Видати чек" at bounding box center [1371, 606] width 115 height 33
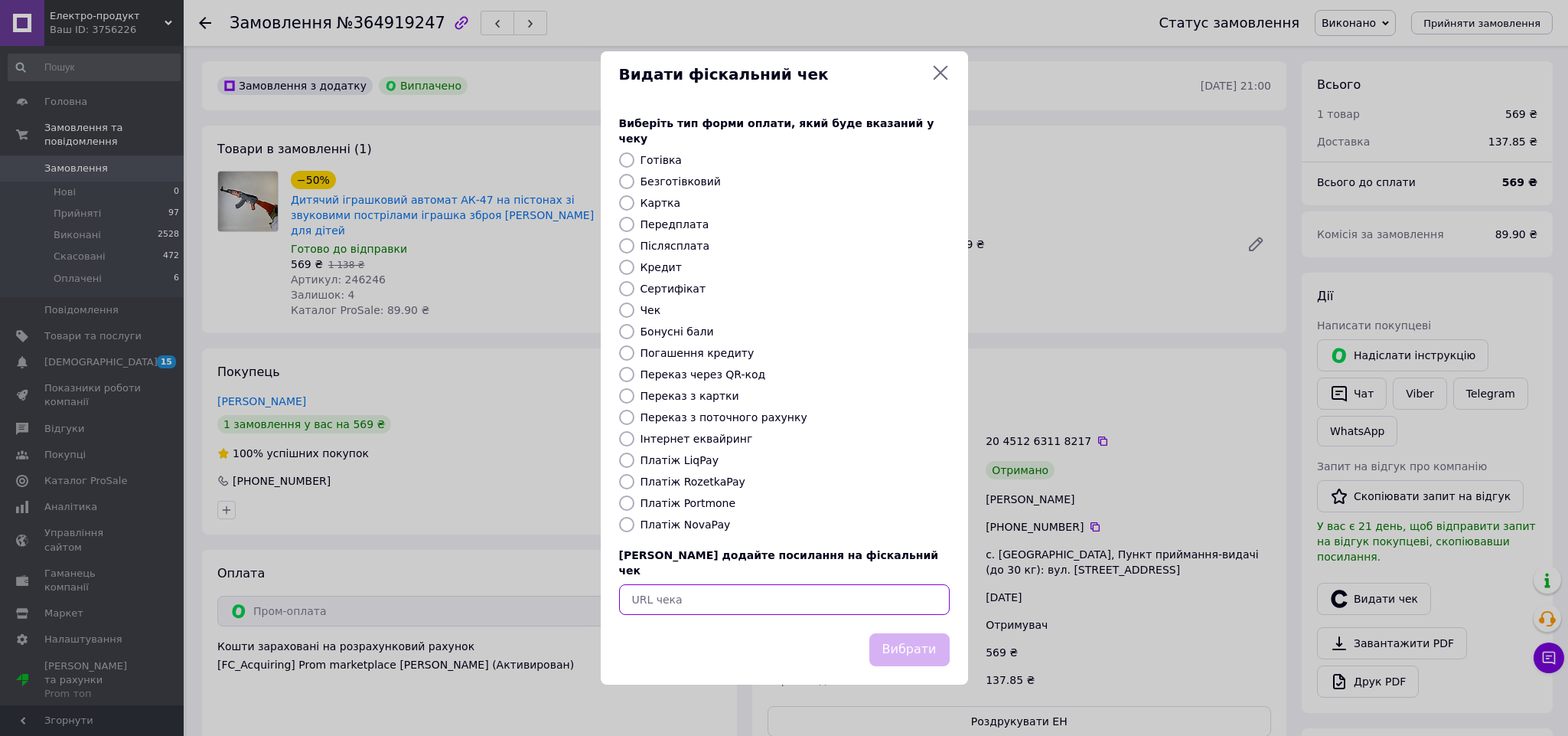
click at [845, 586] on input "text" at bounding box center [784, 600] width 330 height 31
paste input "[URL][DOMAIN_NAME]"
type input "https://check.checkbox.ua/86fea8ec-6471-429d-8a68-5cab91de57fe"
click at [898, 633] on button "Вибрати" at bounding box center [910, 650] width 81 height 33
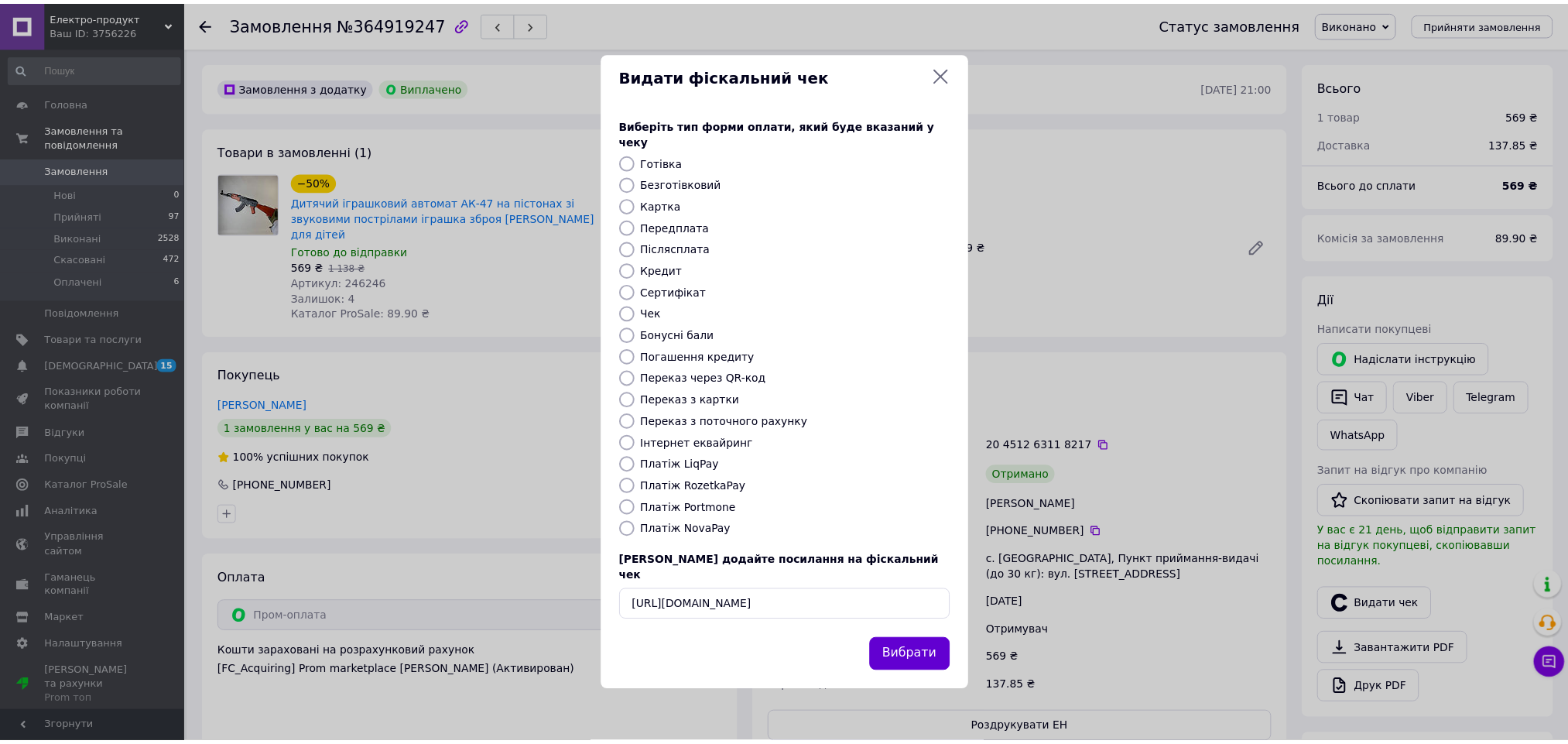
scroll to position [0, 0]
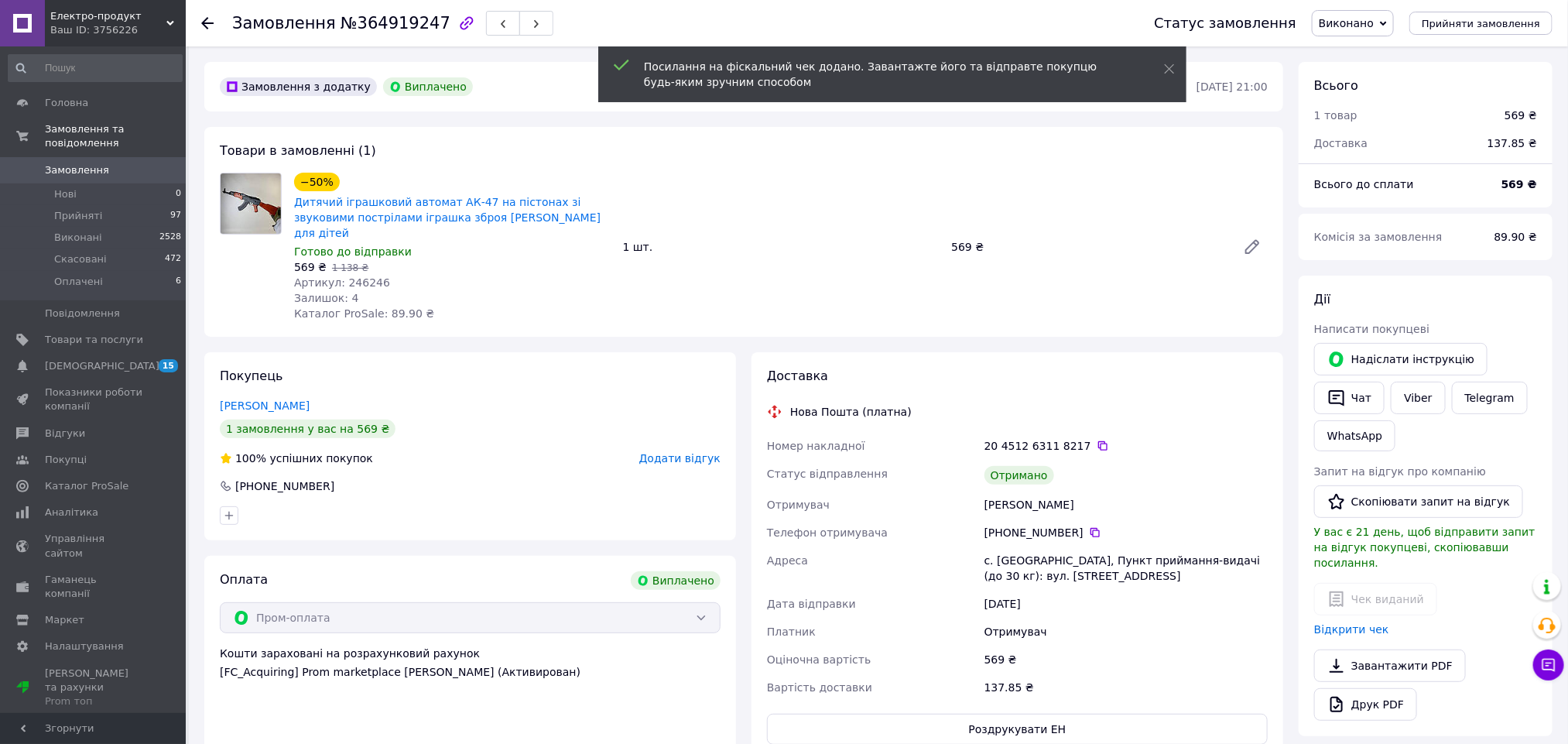
click at [683, 452] on span "Додати відгук" at bounding box center [680, 458] width 81 height 12
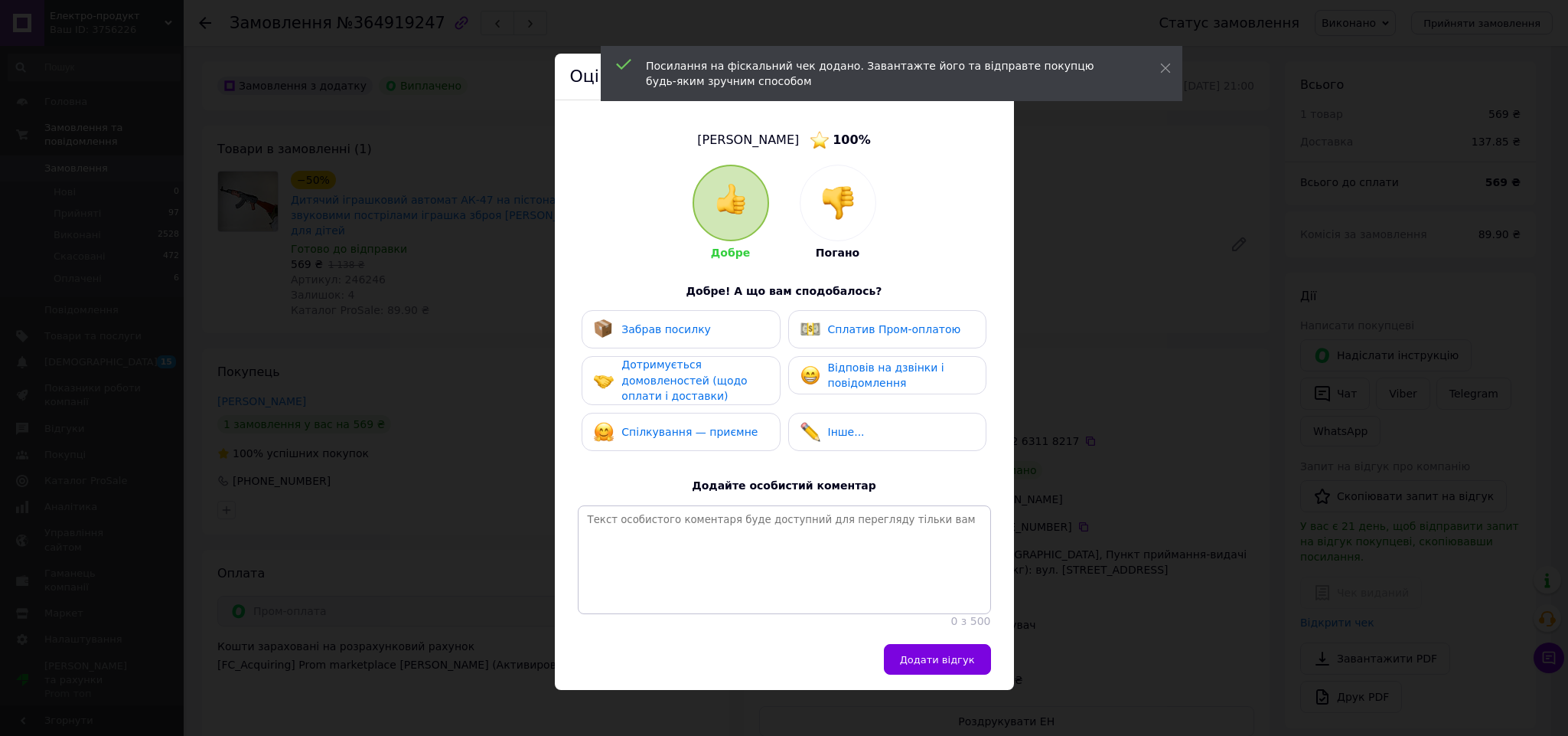
drag, startPoint x: 718, startPoint y: 416, endPoint x: 716, endPoint y: 393, distance: 23.1
click at [718, 413] on div "Спілкування — приємне" at bounding box center [681, 432] width 199 height 38
drag, startPoint x: 713, startPoint y: 379, endPoint x: 707, endPoint y: 318, distance: 61.3
click at [712, 370] on div "Дотримується домовленостей (щодо оплати і доставки)" at bounding box center [694, 380] width 146 height 47
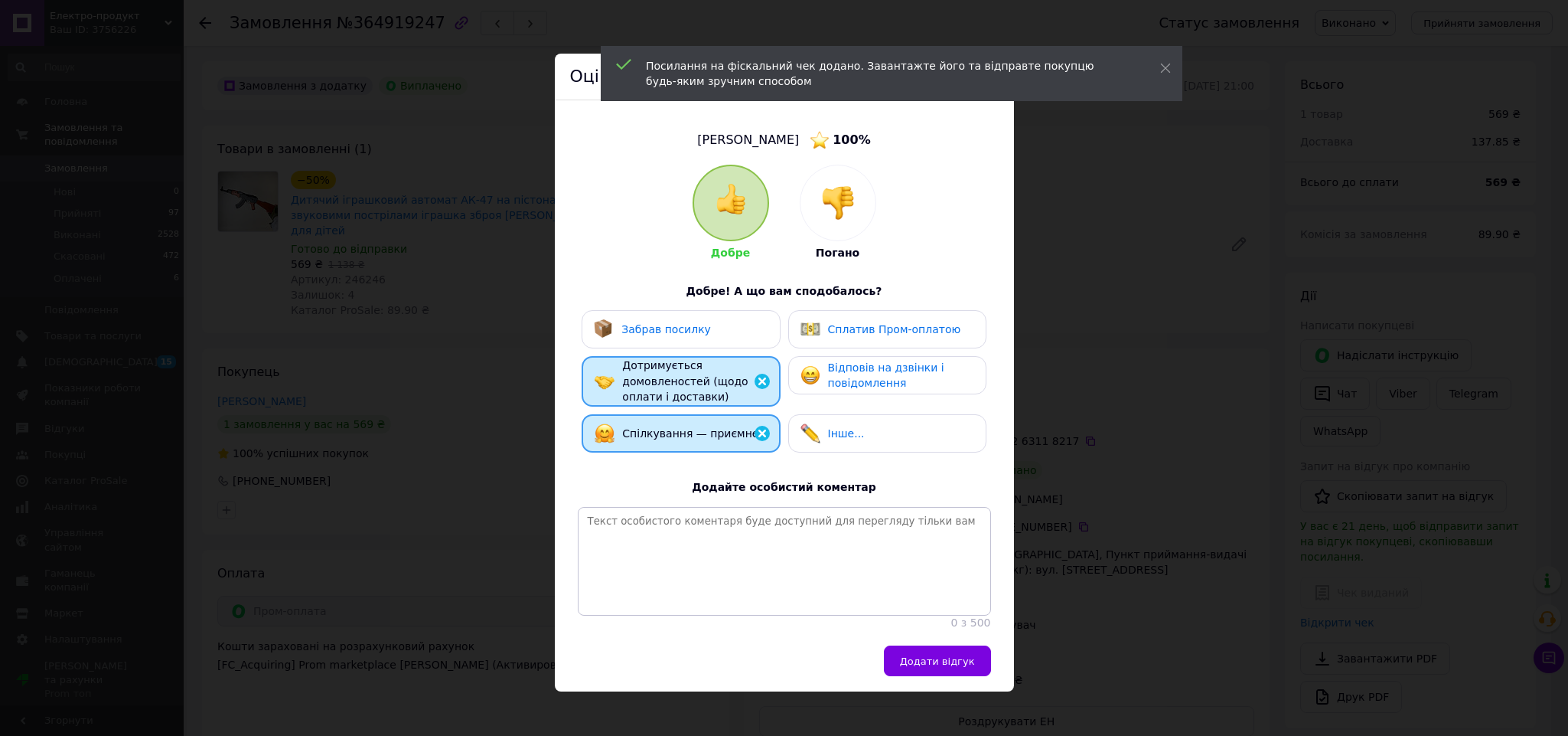
drag, startPoint x: 707, startPoint y: 318, endPoint x: 838, endPoint y: 329, distance: 131.5
click at [707, 316] on div "Забрав посилку" at bounding box center [681, 329] width 199 height 38
drag, startPoint x: 850, startPoint y: 329, endPoint x: 863, endPoint y: 335, distance: 14.3
click at [852, 331] on span "Сплатив Пром-оплатою" at bounding box center [895, 329] width 133 height 12
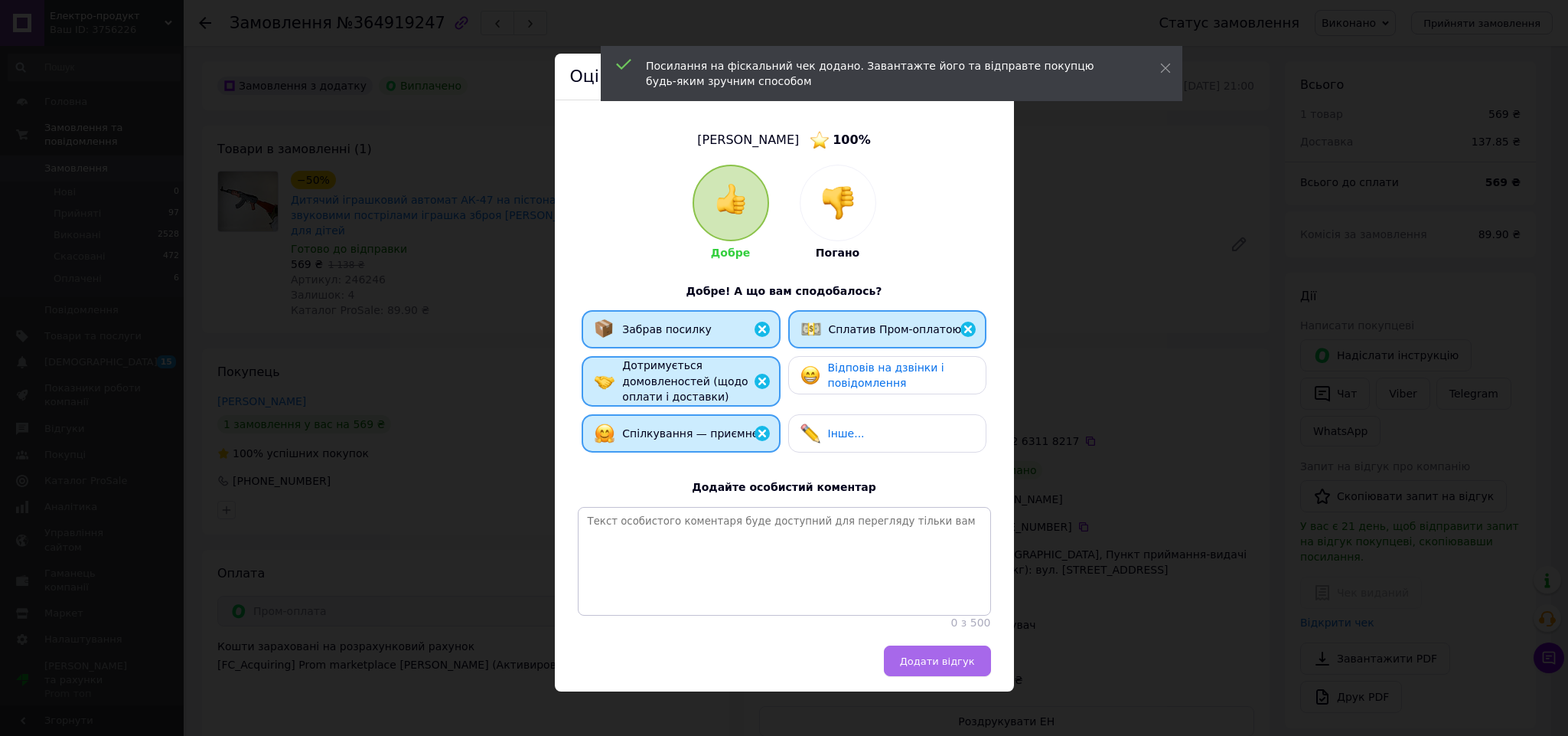
click at [955, 667] on span "Додати відгук" at bounding box center [937, 661] width 75 height 11
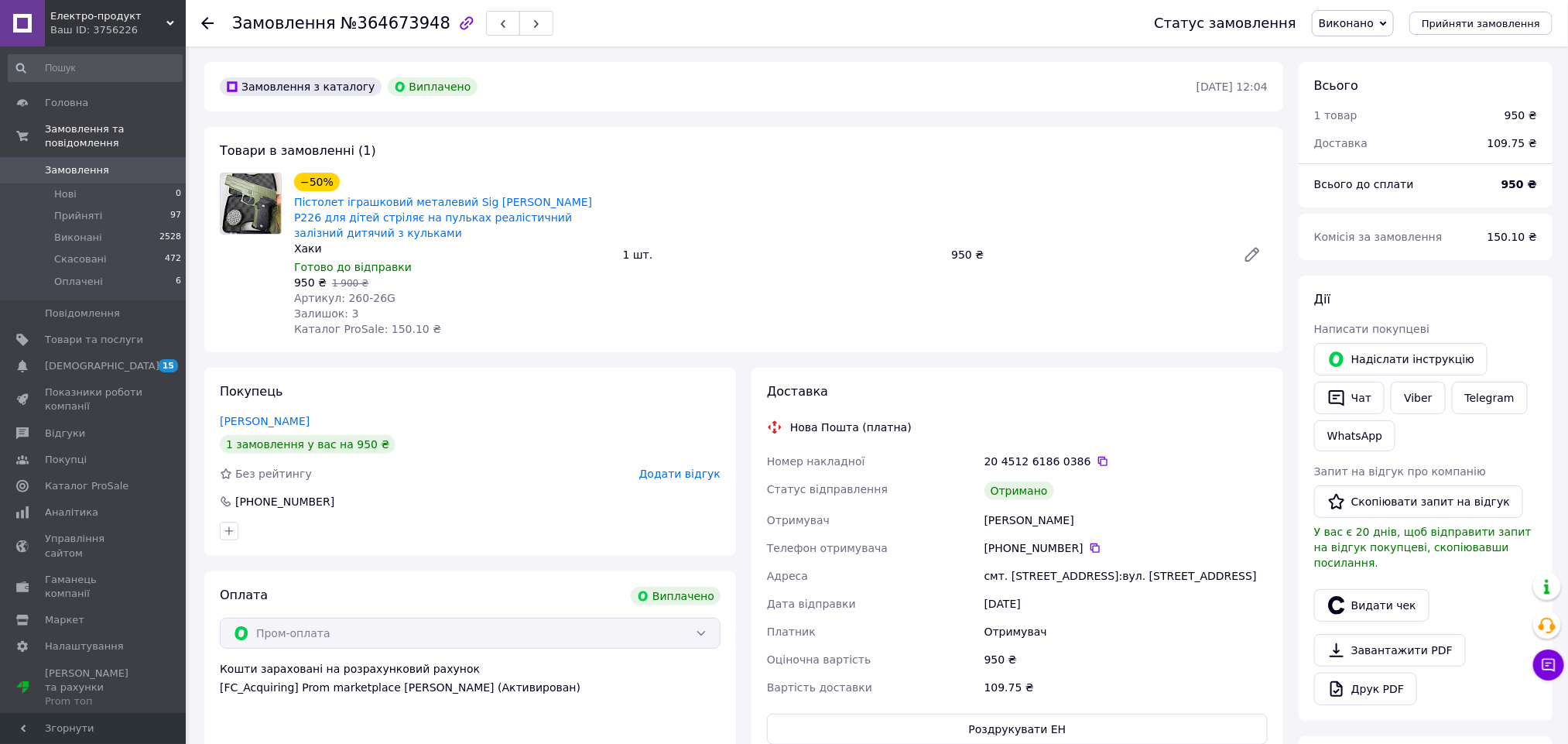
click at [989, 506] on div "[PERSON_NAME]" at bounding box center [1126, 520] width 290 height 28
copy div "[PERSON_NAME]"
drag, startPoint x: 1407, startPoint y: 600, endPoint x: 1403, endPoint y: 591, distance: 9.8
click at [1407, 600] on button "Видати чек" at bounding box center [1371, 606] width 115 height 33
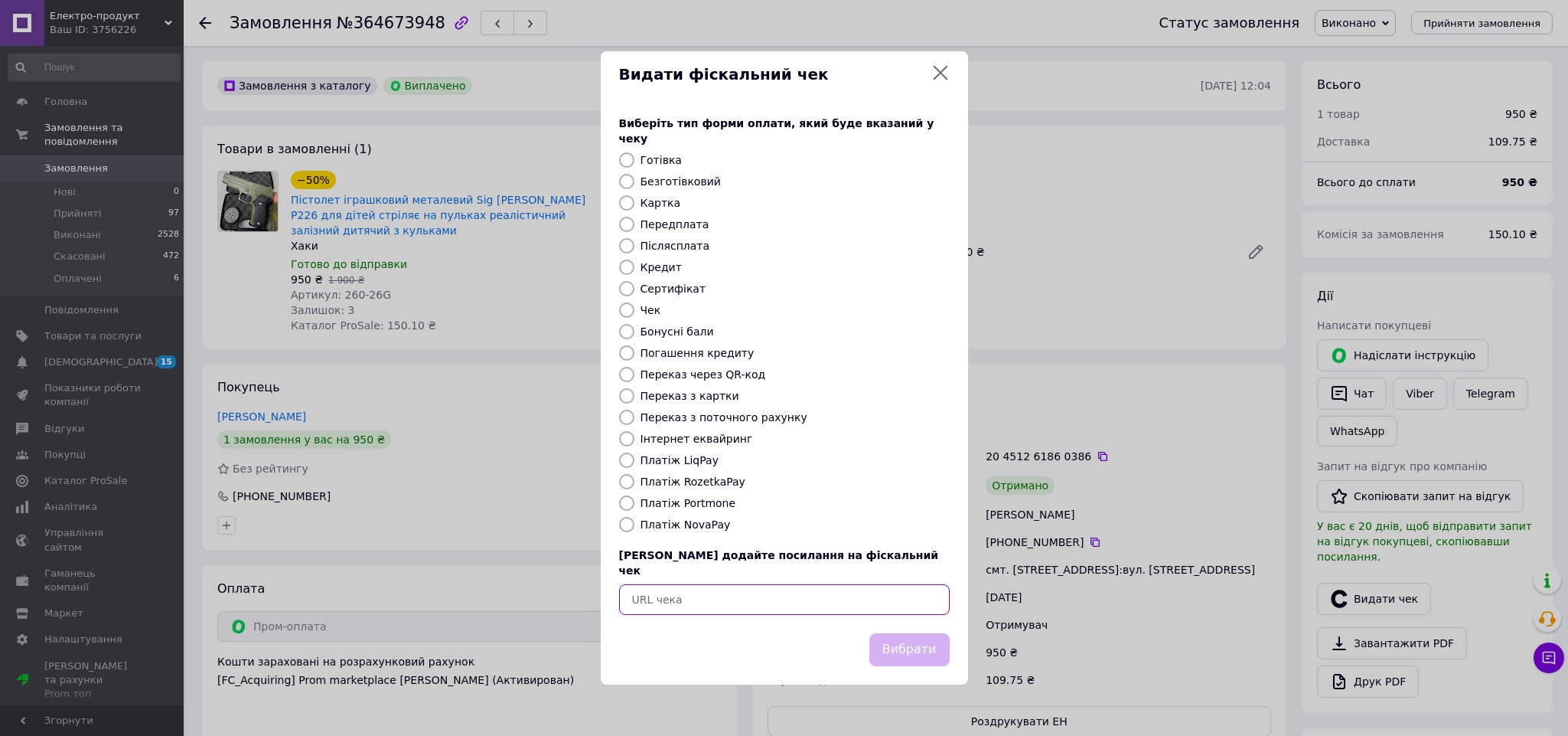
click at [942, 585] on input "text" at bounding box center [784, 600] width 330 height 31
paste input "[URL][DOMAIN_NAME]"
type input "[URL][DOMAIN_NAME]"
click at [921, 637] on button "Вибрати" at bounding box center [910, 650] width 81 height 33
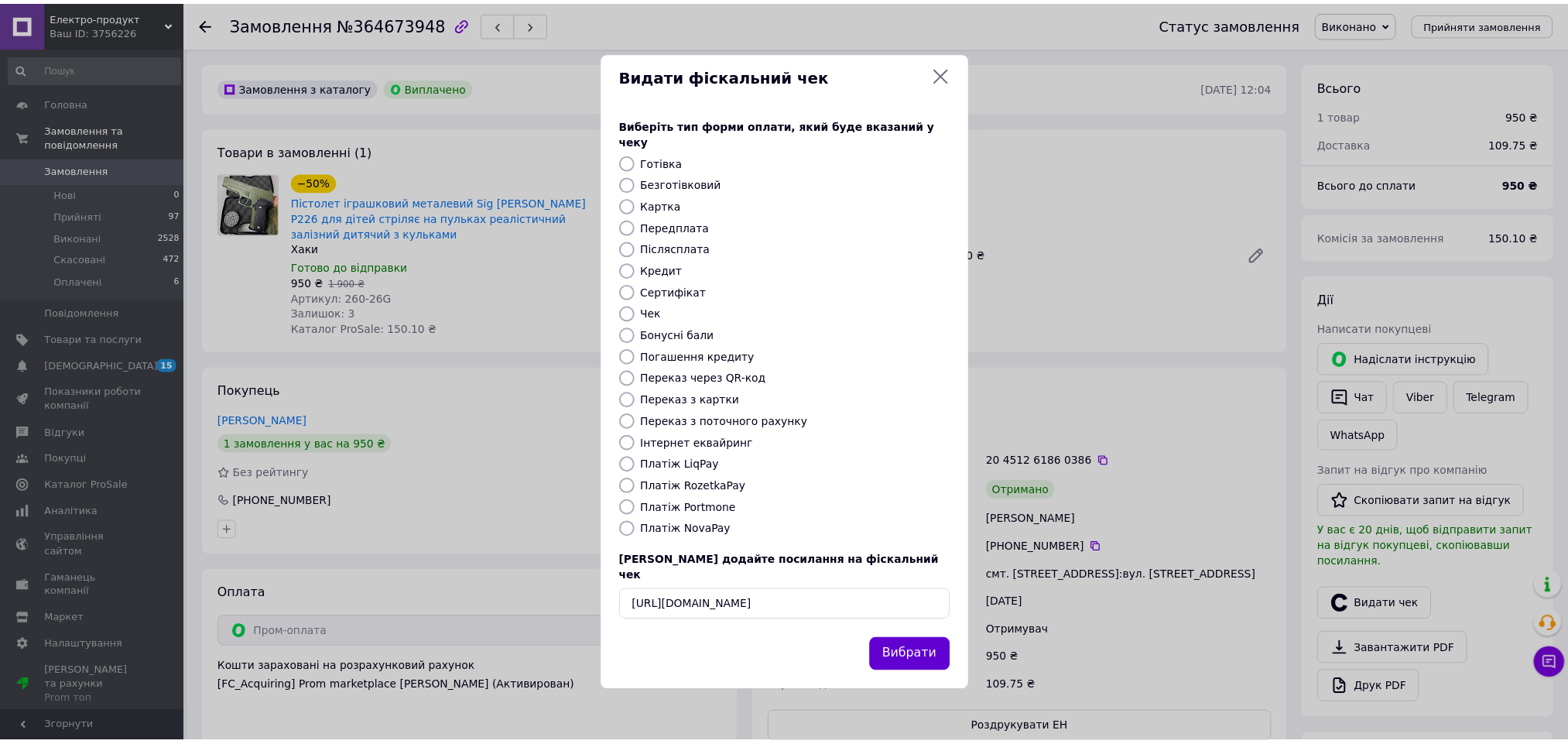
scroll to position [0, 0]
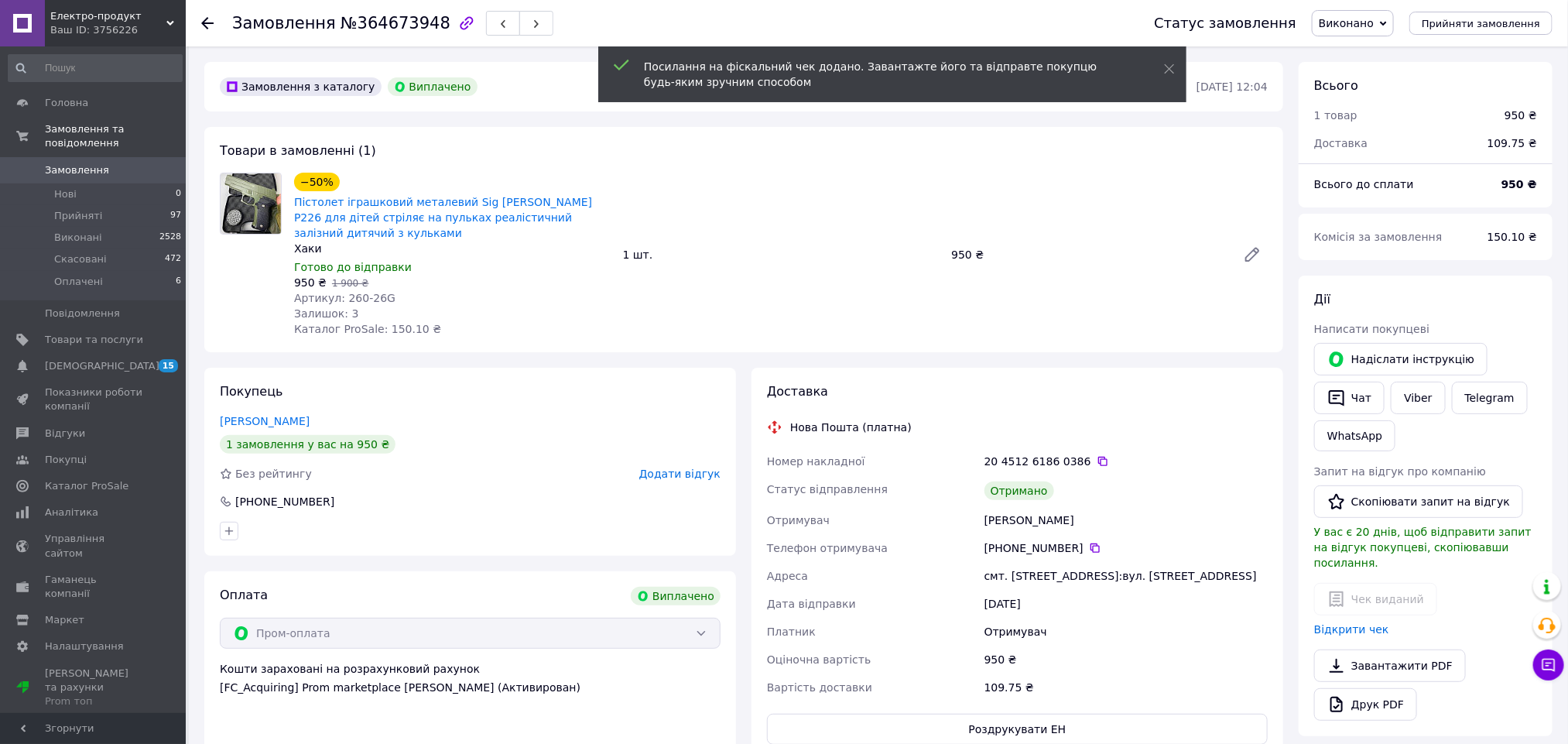
click at [685, 467] on span "Додати відгук" at bounding box center [680, 473] width 81 height 12
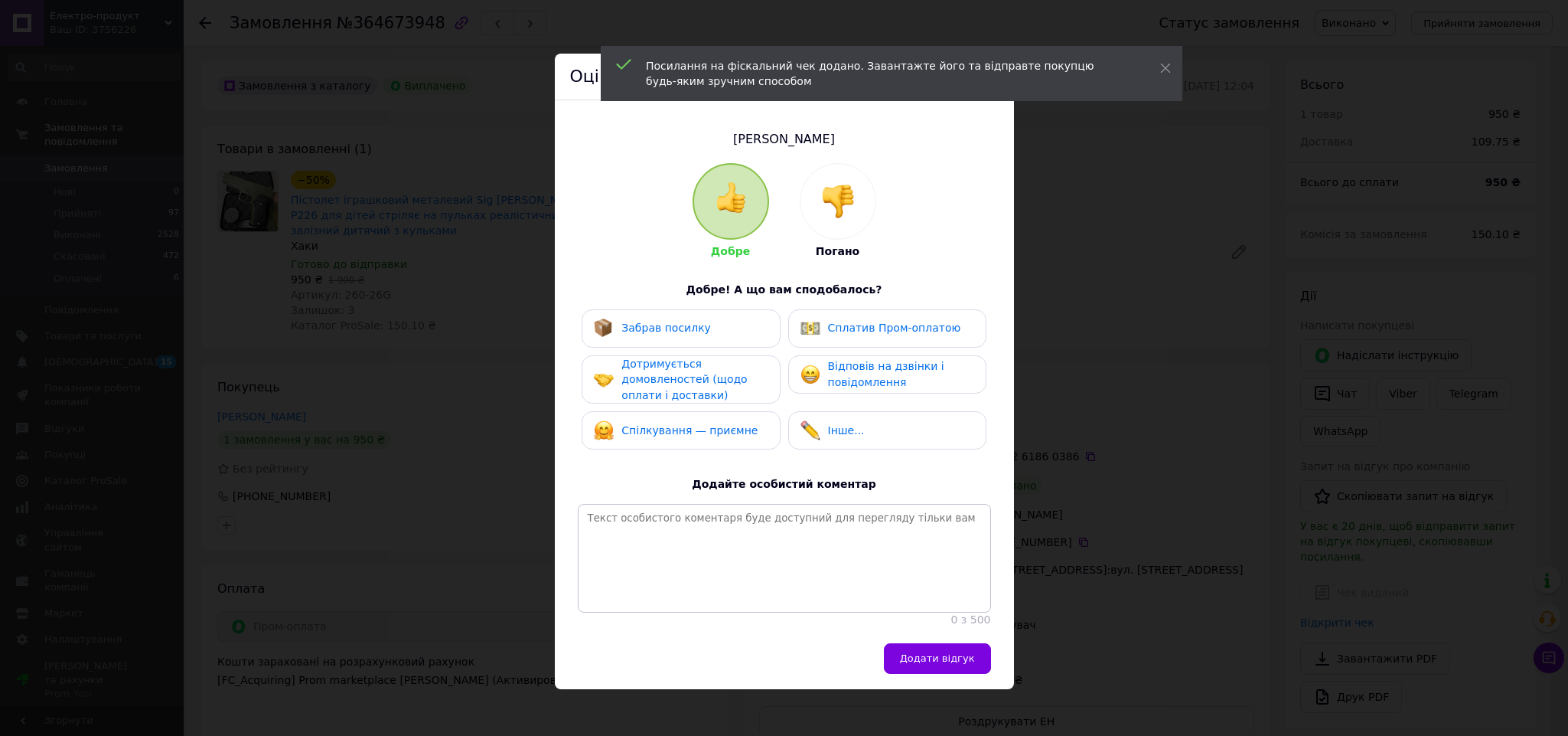
drag, startPoint x: 719, startPoint y: 436, endPoint x: 701, endPoint y: 375, distance: 63.6
click at [719, 423] on div "Спілкування — приємне" at bounding box center [675, 430] width 164 height 20
drag, startPoint x: 678, startPoint y: 318, endPoint x: 848, endPoint y: 359, distance: 174.9
click at [680, 318] on div "Забрав посилку" at bounding box center [653, 328] width 117 height 20
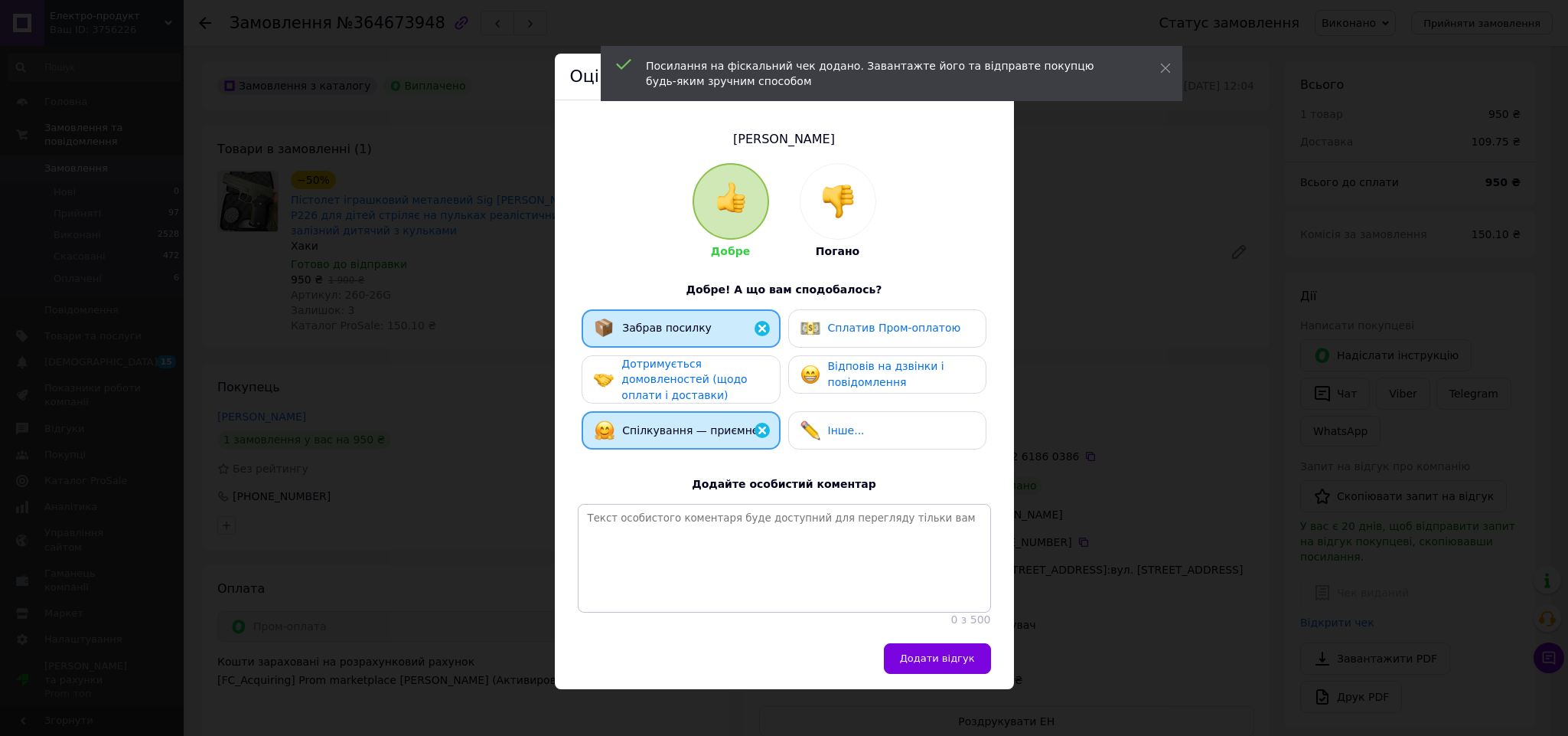
click at [858, 364] on span "Відповів на дзвінки і повідомлення" at bounding box center [886, 374] width 116 height 28
click at [884, 331] on span "Сплатив Пром-оплатою" at bounding box center [895, 327] width 133 height 12
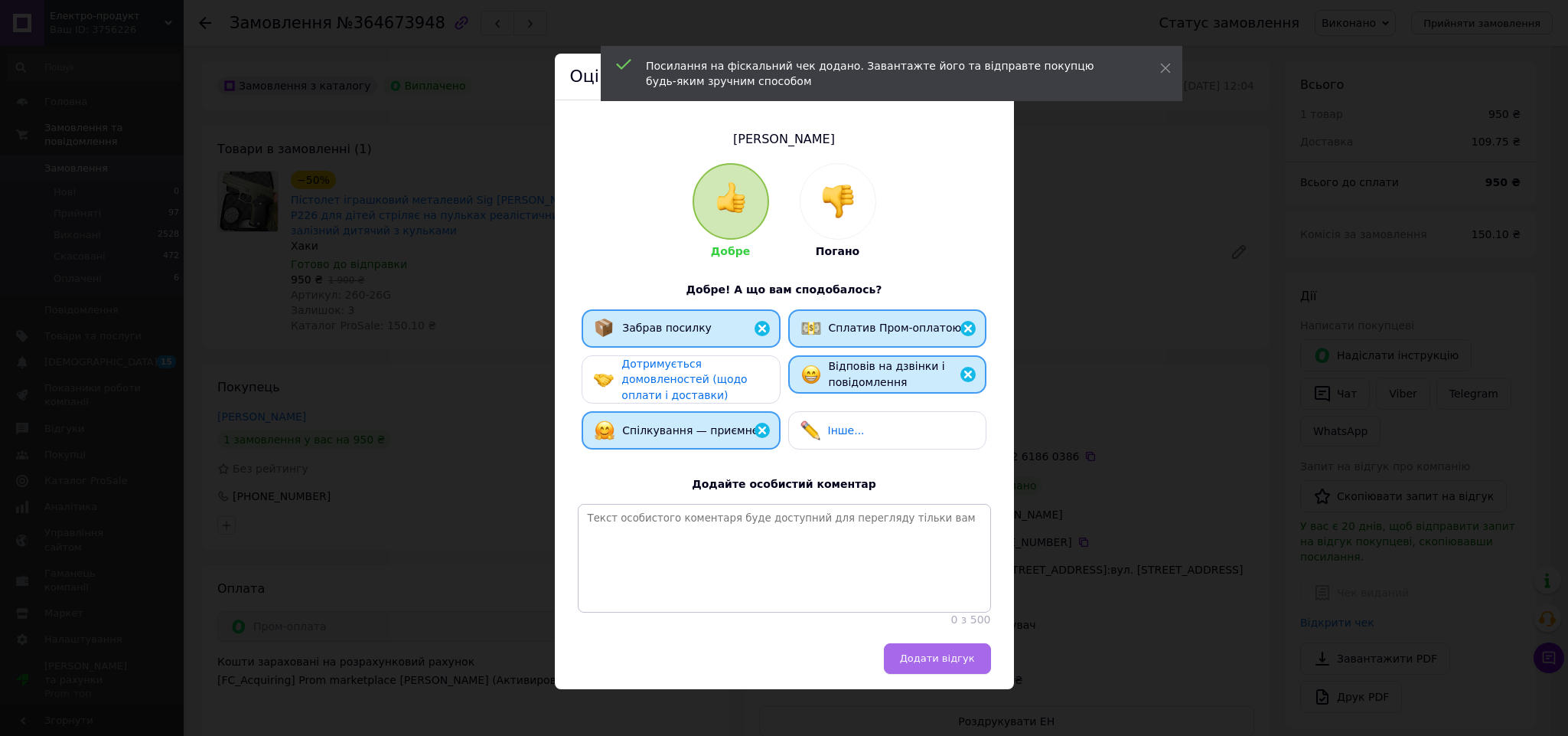
click at [942, 664] on span "Додати відгук" at bounding box center [937, 658] width 75 height 11
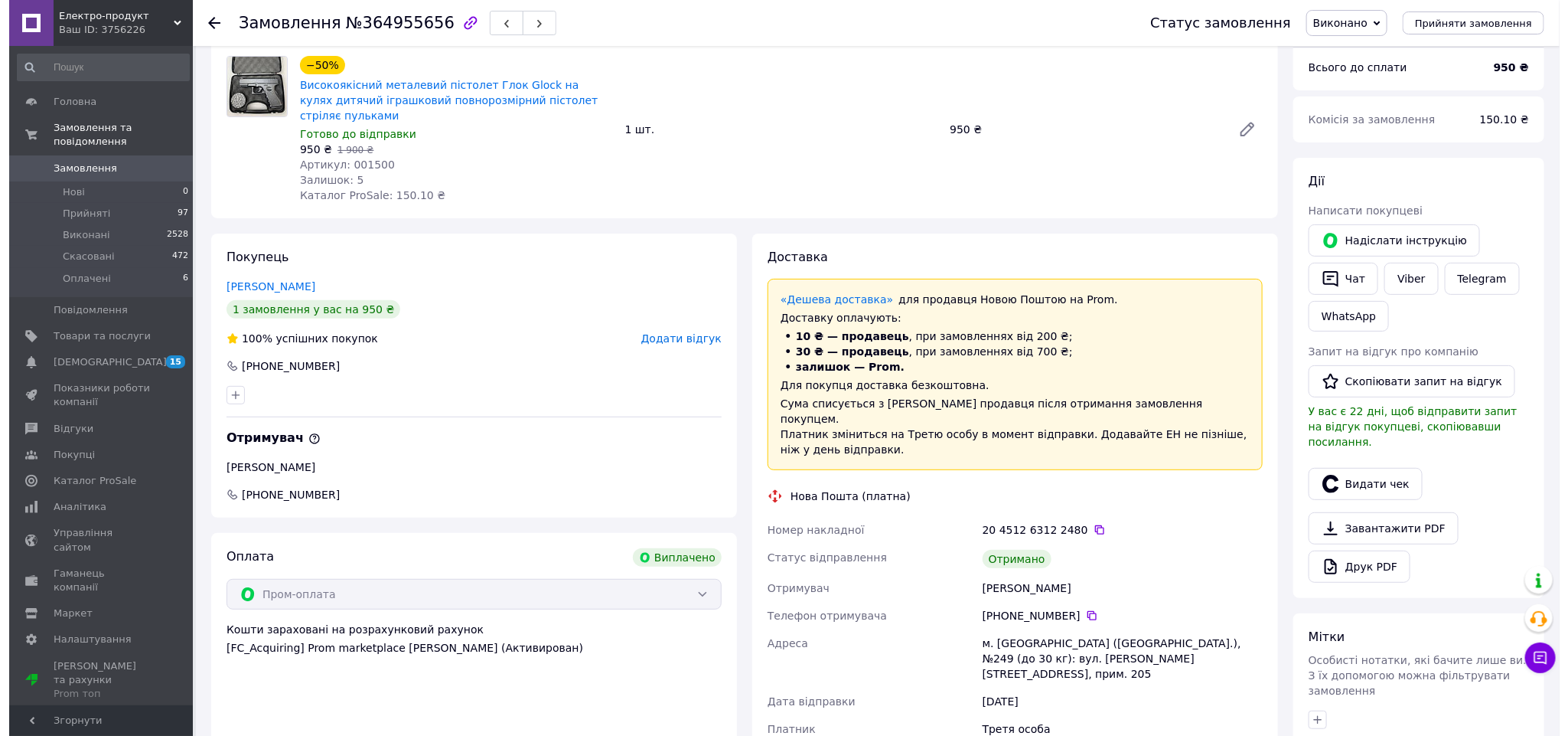
scroll to position [230, 0]
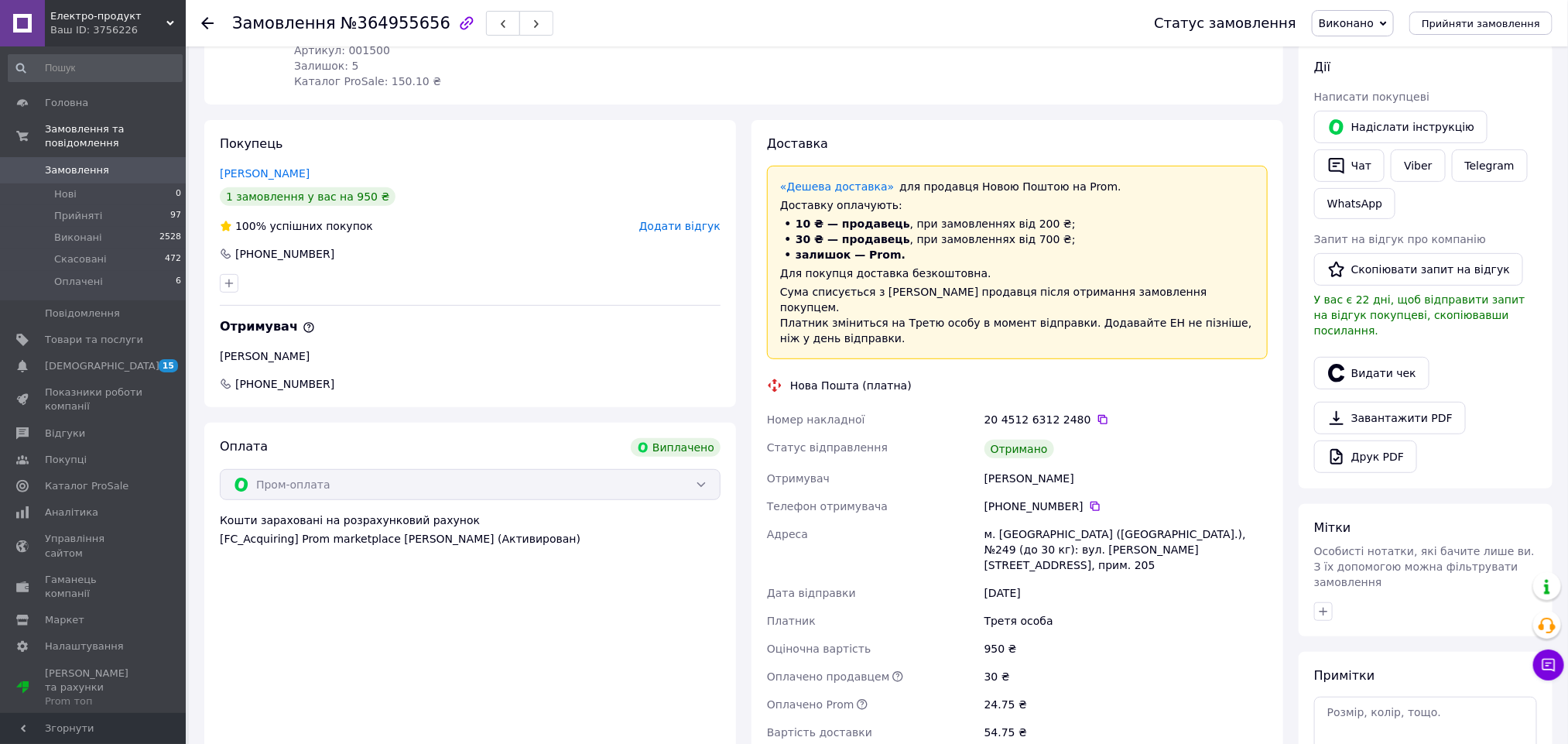
click at [1005, 464] on div "Попович Гліб" at bounding box center [1126, 478] width 290 height 28
copy div "Попович"
click at [1348, 362] on button "Видати чек" at bounding box center [1371, 374] width 115 height 33
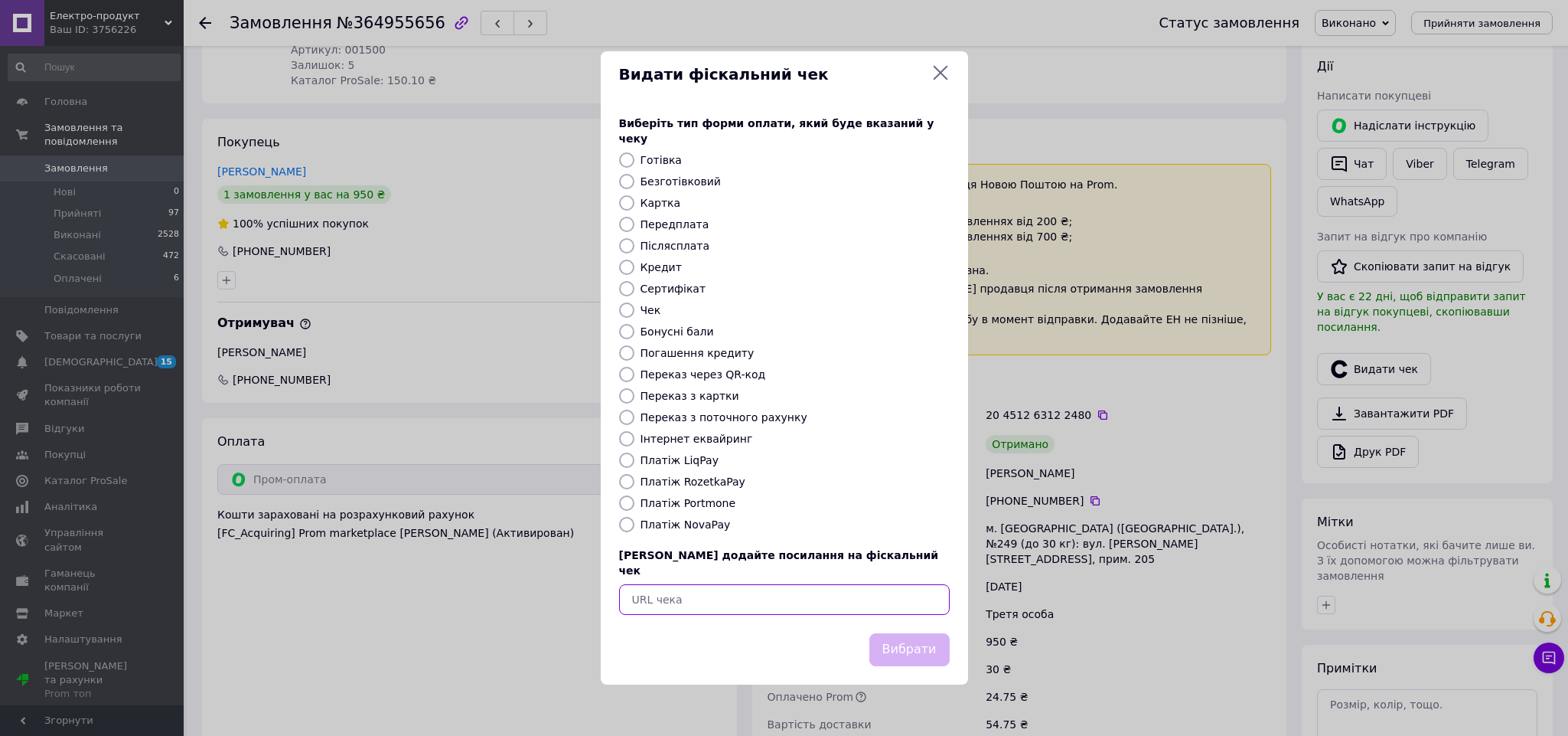
click at [805, 585] on input "text" at bounding box center [784, 600] width 330 height 31
paste input "https://check.checkbox.ua/ad64e7c6-2085-4778-86f4-1148b26ad110"
type input "https://check.checkbox.ua/ad64e7c6-2085-4778-86f4-1148b26ad110"
click at [902, 633] on button "Вибрати" at bounding box center [910, 650] width 81 height 33
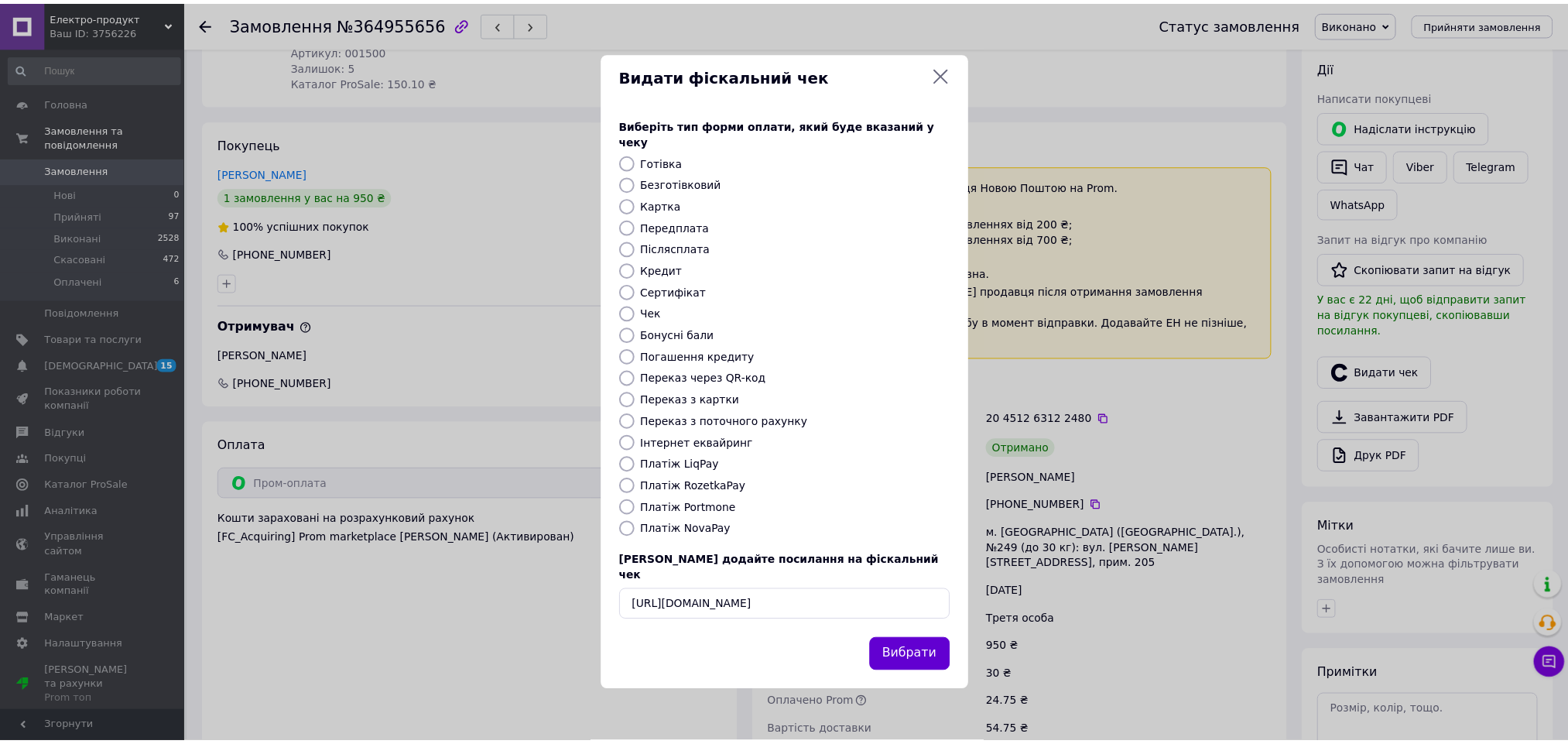
scroll to position [0, 0]
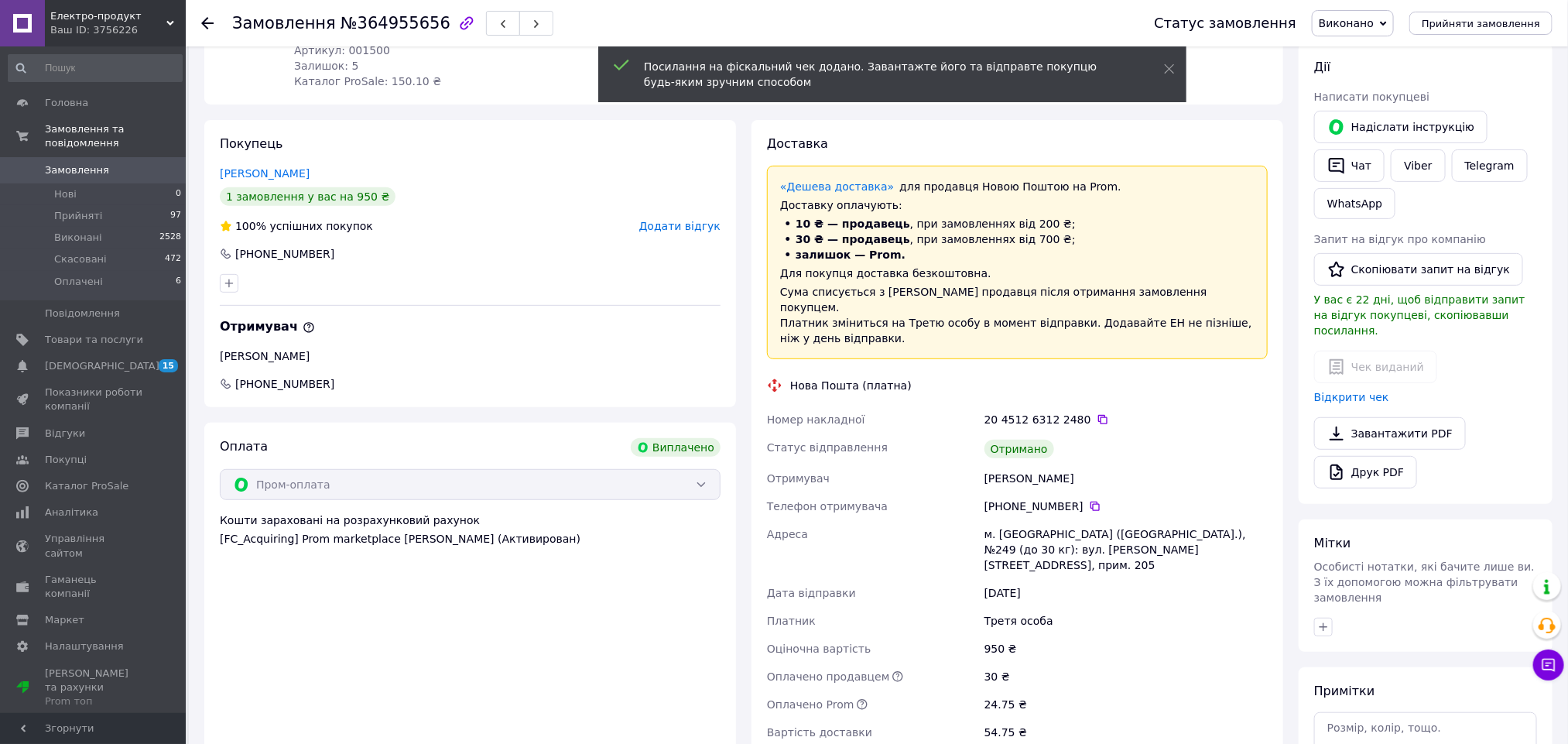
click at [678, 220] on span "Додати відгук" at bounding box center [680, 226] width 81 height 12
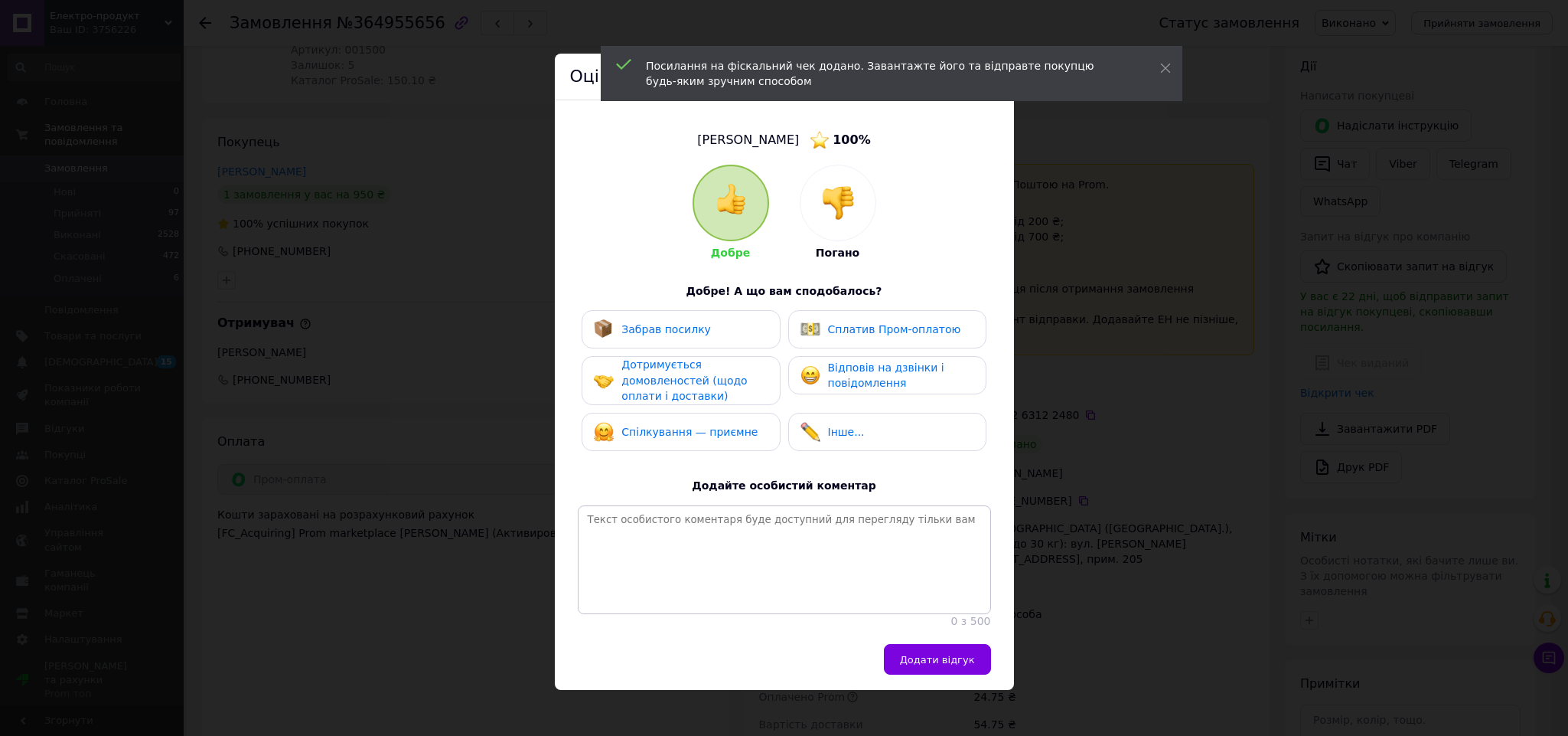
click at [687, 327] on span "Забрав посилку" at bounding box center [666, 329] width 90 height 12
click at [861, 338] on div "Сплатив Пром-оплатою" at bounding box center [881, 329] width 161 height 20
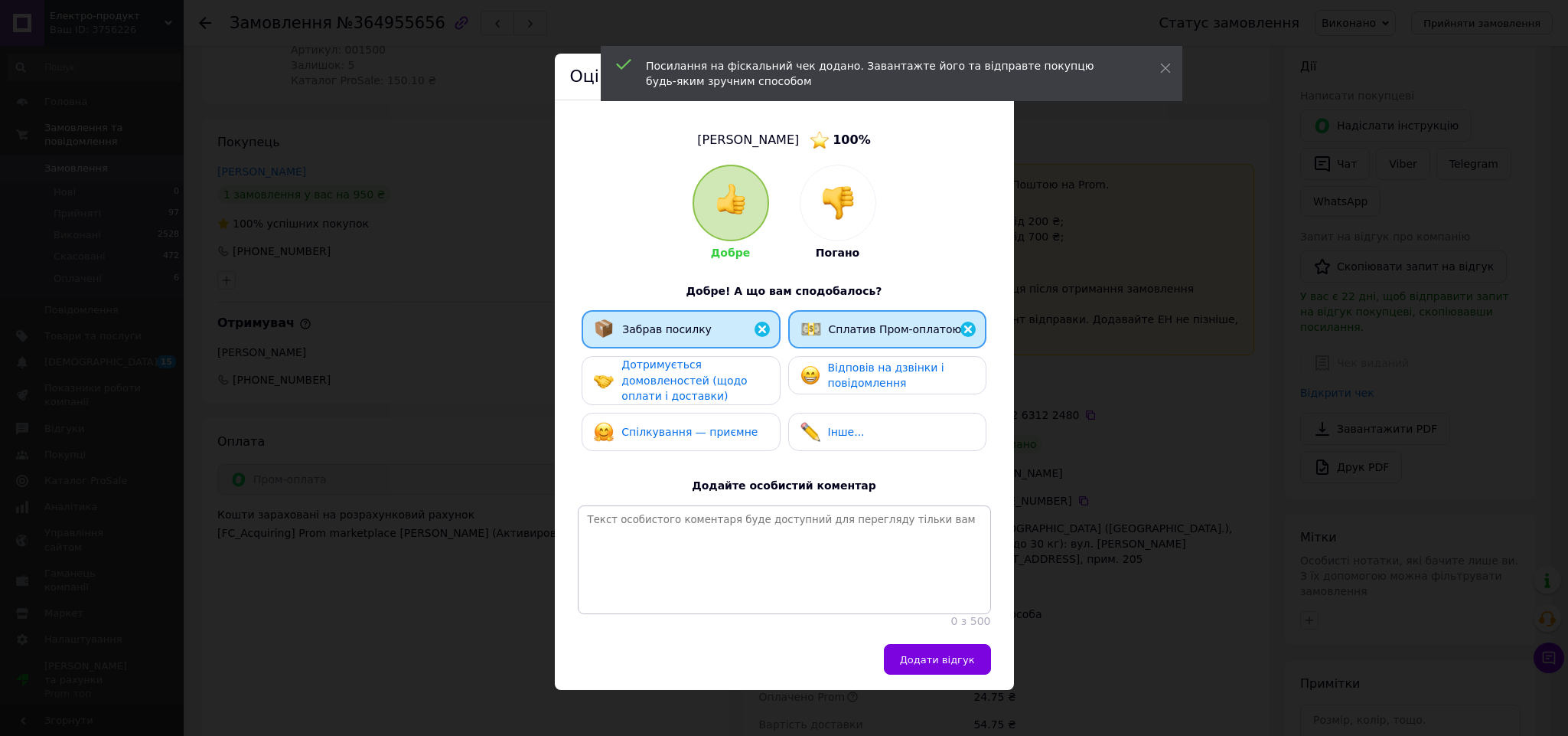
drag, startPoint x: 727, startPoint y: 375, endPoint x: 758, endPoint y: 392, distance: 35.4
click at [730, 378] on div "Дотримується домовленостей (щодо оплати і доставки)" at bounding box center [694, 380] width 146 height 47
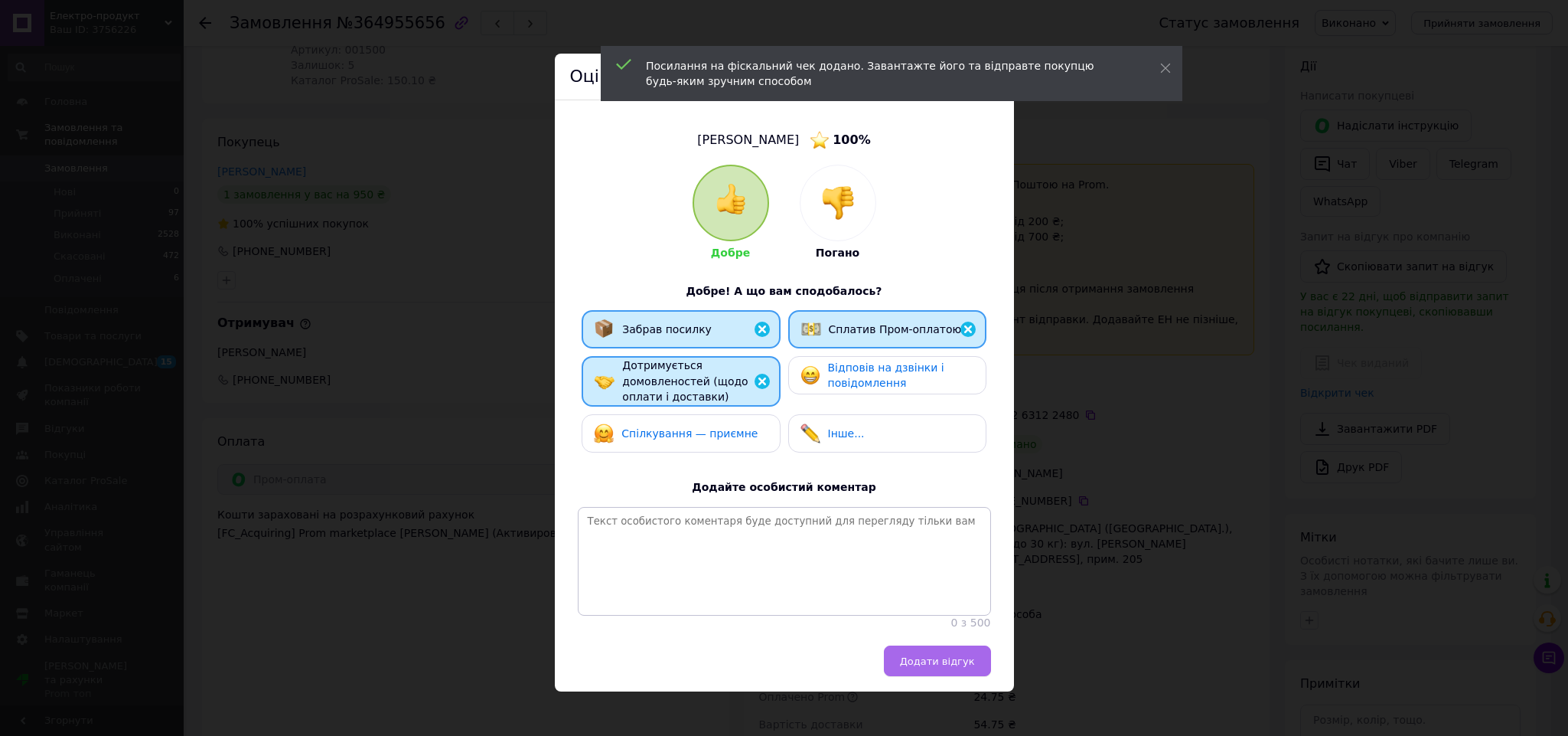
click at [940, 667] on span "Додати відгук" at bounding box center [937, 661] width 75 height 11
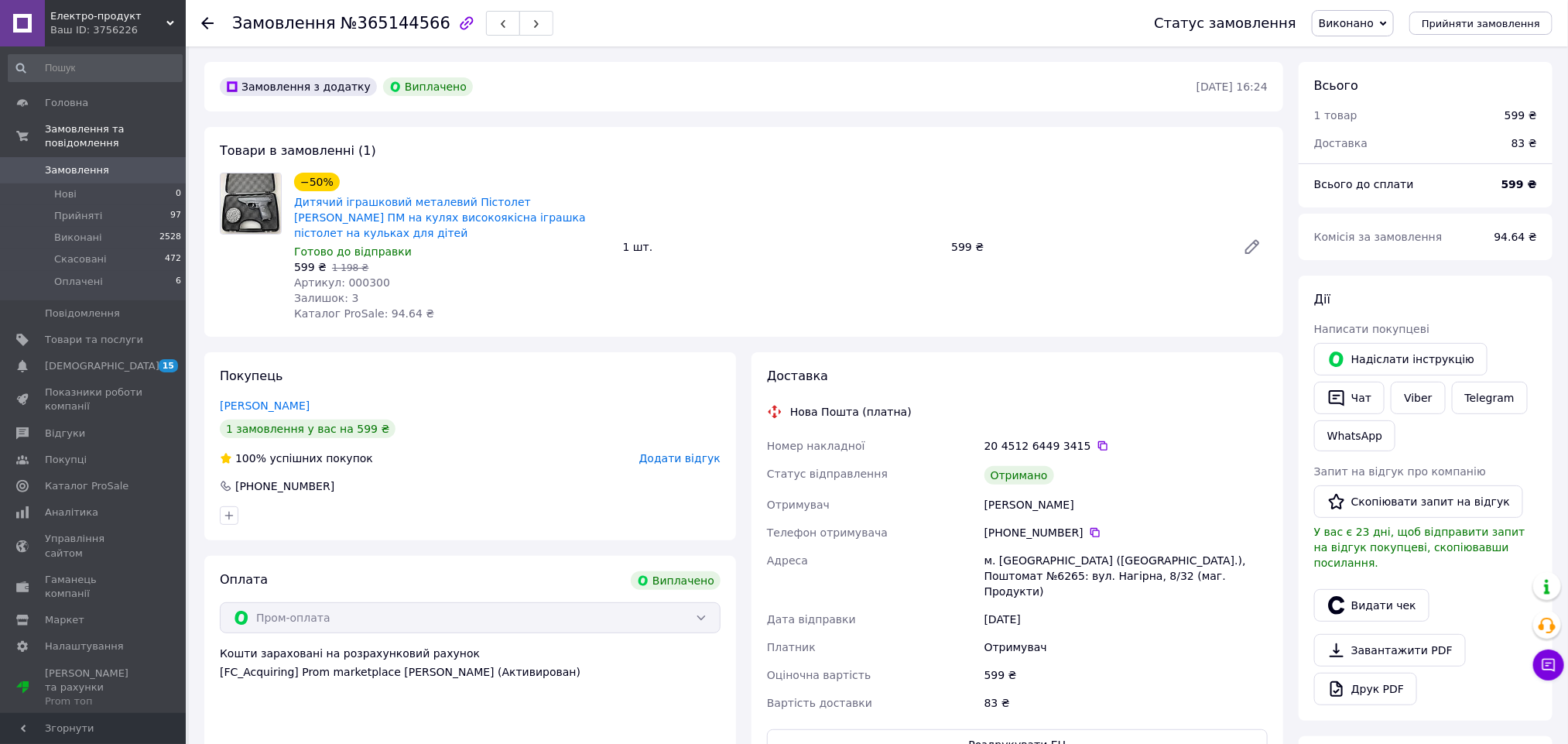
click at [1003, 491] on div "[PERSON_NAME]" at bounding box center [1126, 505] width 290 height 28
copy div "[PERSON_NAME]"
click at [1382, 589] on button "Видати чек" at bounding box center [1371, 606] width 115 height 33
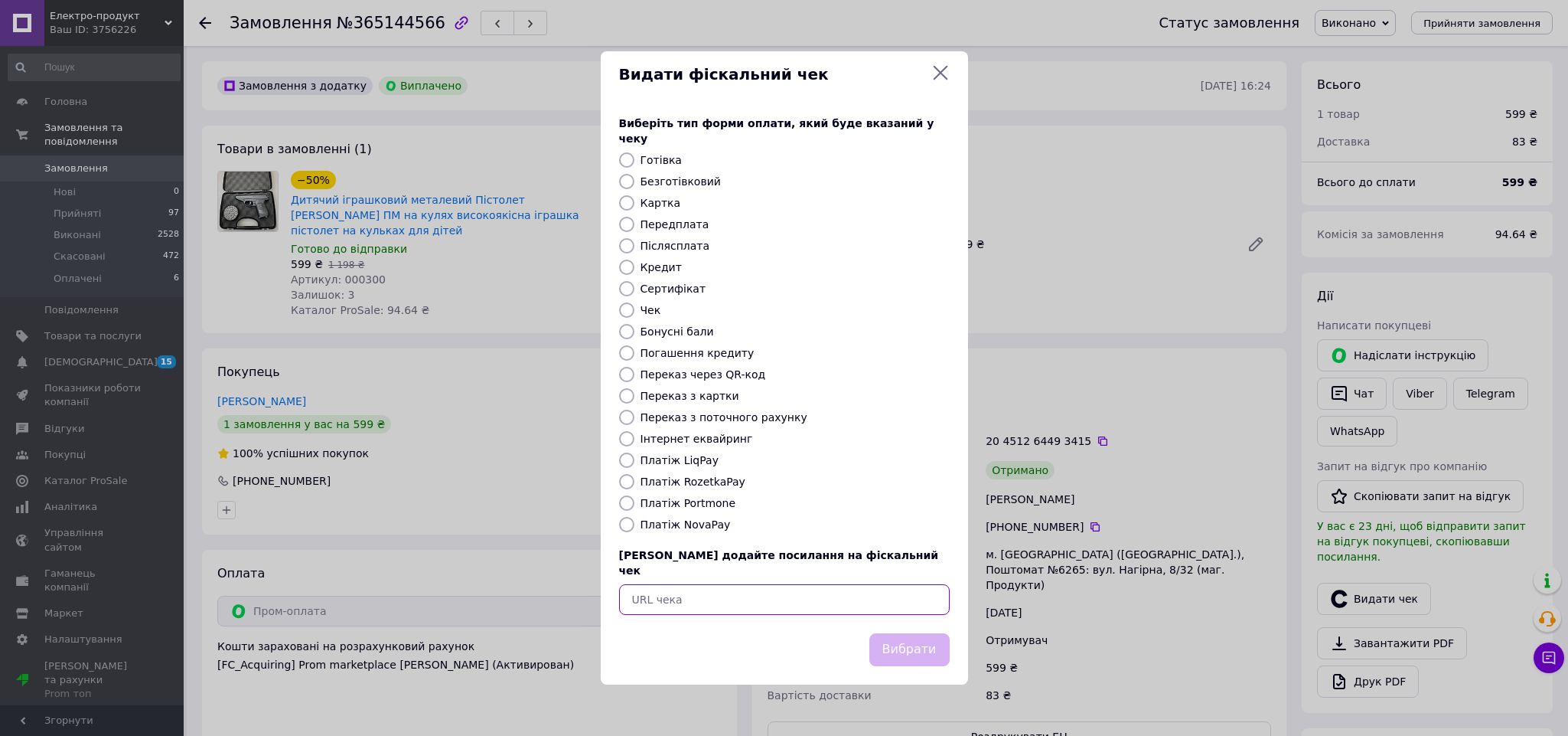
click at [868, 594] on input "text" at bounding box center [784, 600] width 330 height 31
paste input "https://check.checkbox.ua/43964eb6-1efd-45f2-8e64-5c443d8a19c0"
type input "https://check.checkbox.ua/43964eb6-1efd-45f2-8e64-5c443d8a19c0"
click at [901, 633] on button "Вибрати" at bounding box center [910, 650] width 81 height 33
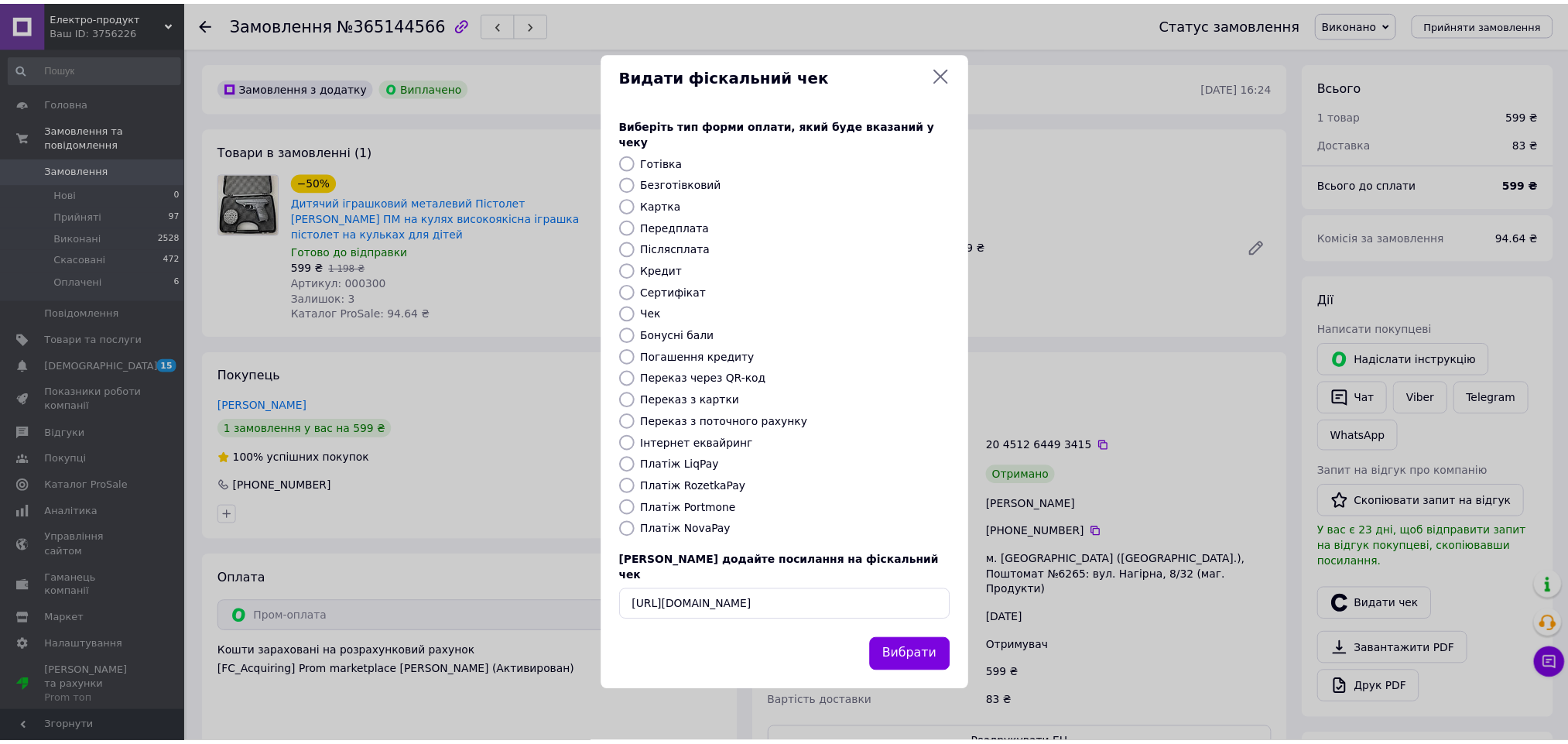
scroll to position [0, 0]
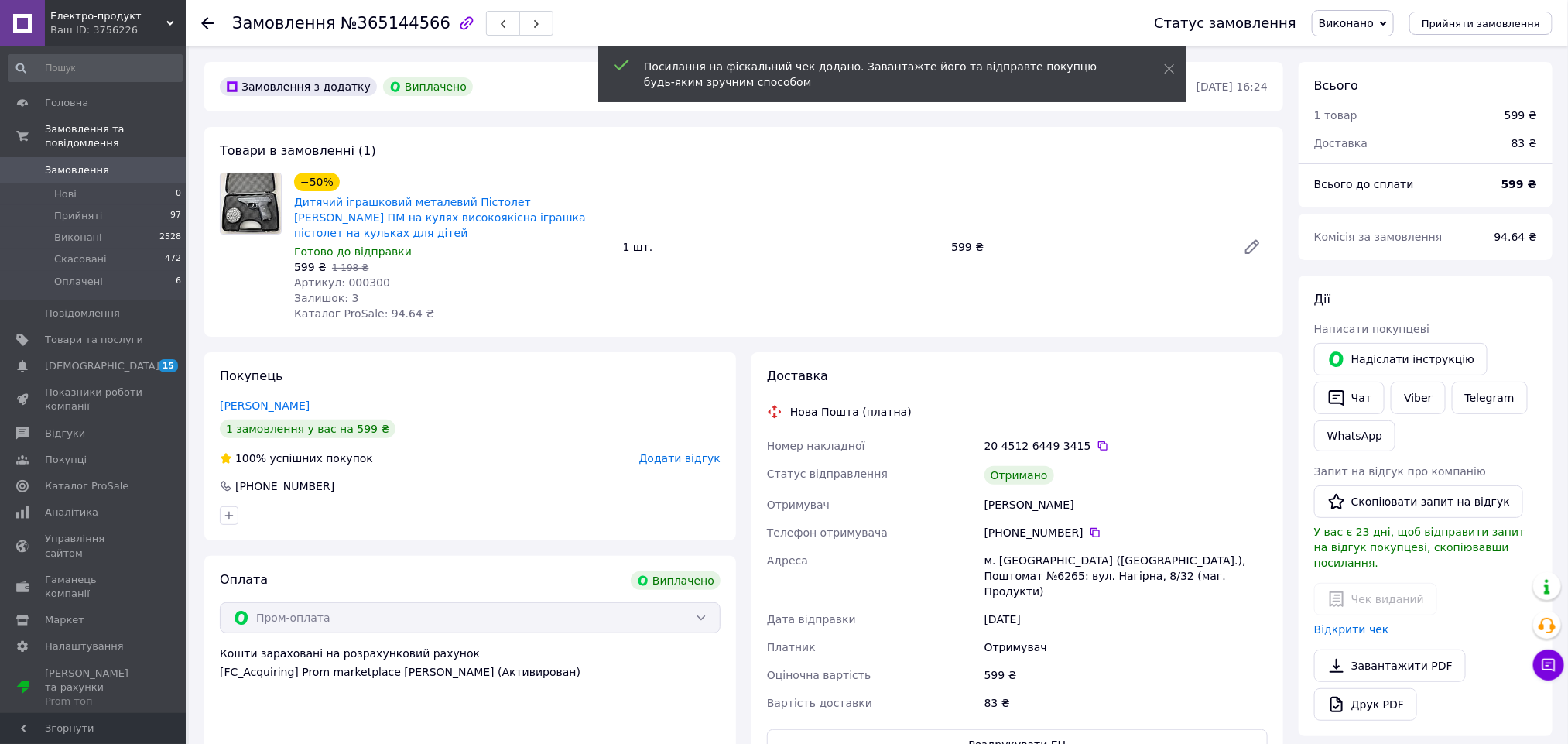
click at [675, 452] on span "Додати відгук" at bounding box center [680, 458] width 81 height 12
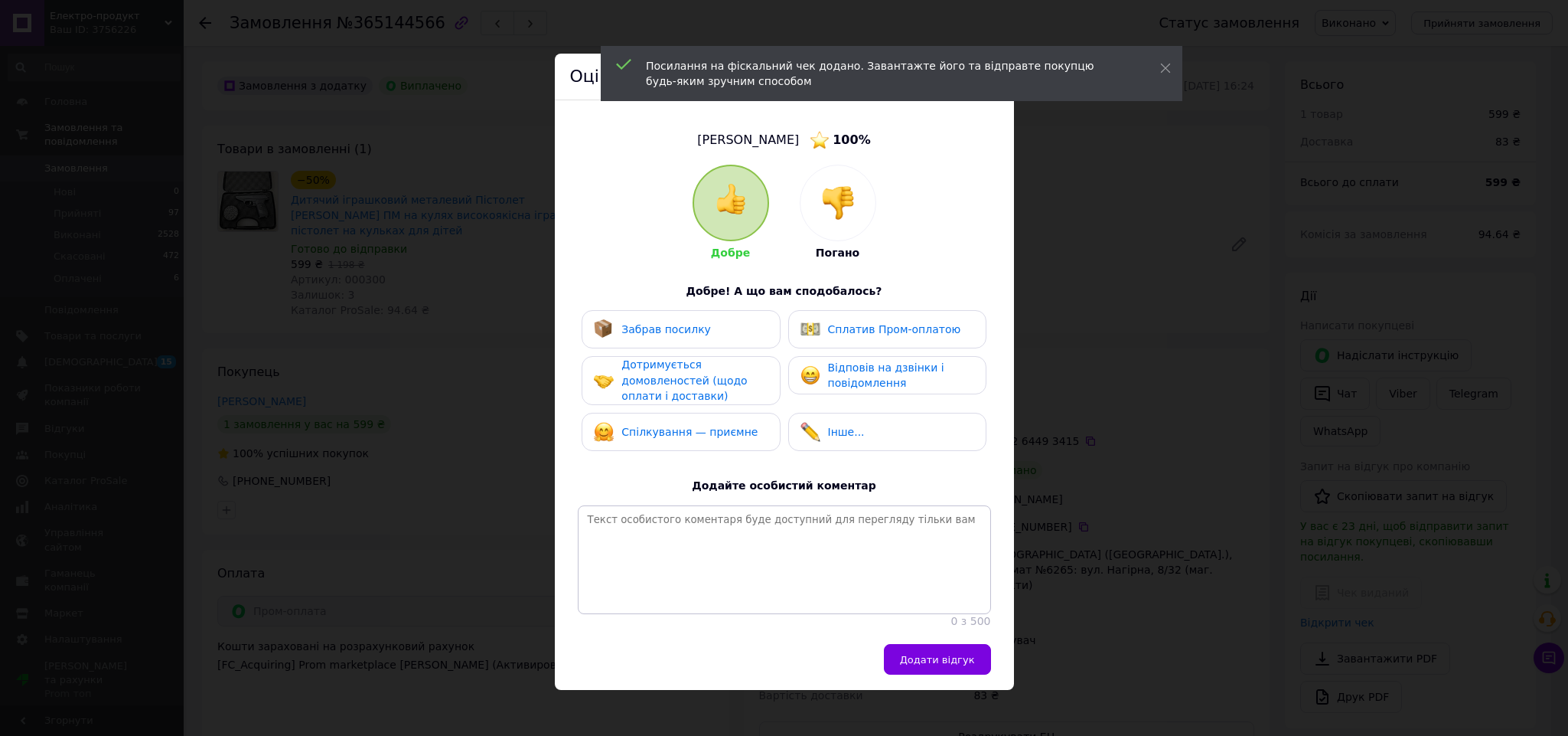
click at [682, 333] on span "Забрав посилку" at bounding box center [666, 329] width 90 height 12
click at [772, 335] on div "Забрав посилку" at bounding box center [681, 329] width 199 height 38
click at [816, 333] on img at bounding box center [810, 329] width 20 height 20
click at [726, 344] on div "Забрав посилку" at bounding box center [681, 329] width 199 height 38
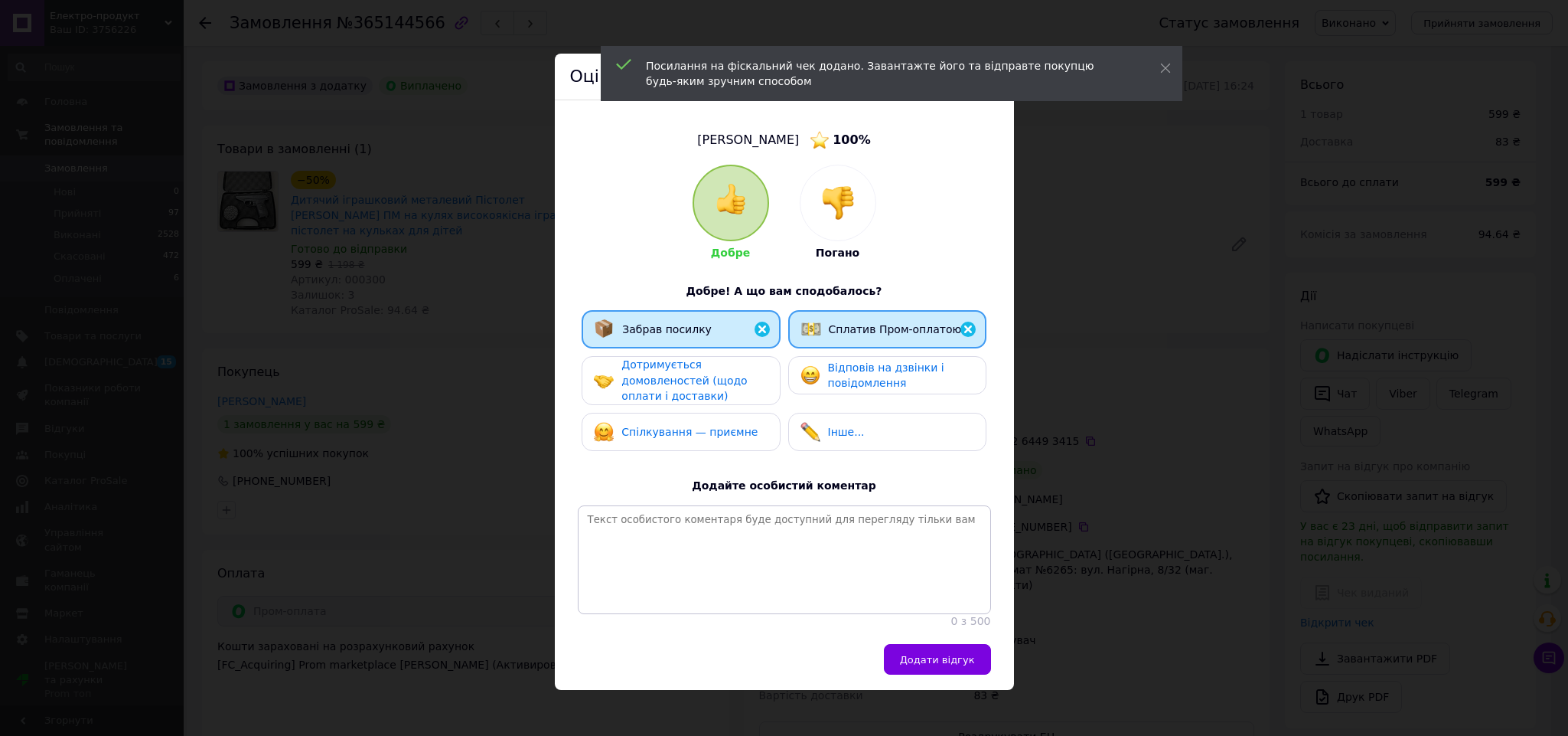
click at [721, 382] on span "Дотримується домовленостей (щодо оплати і доставки)" at bounding box center [684, 380] width 125 height 44
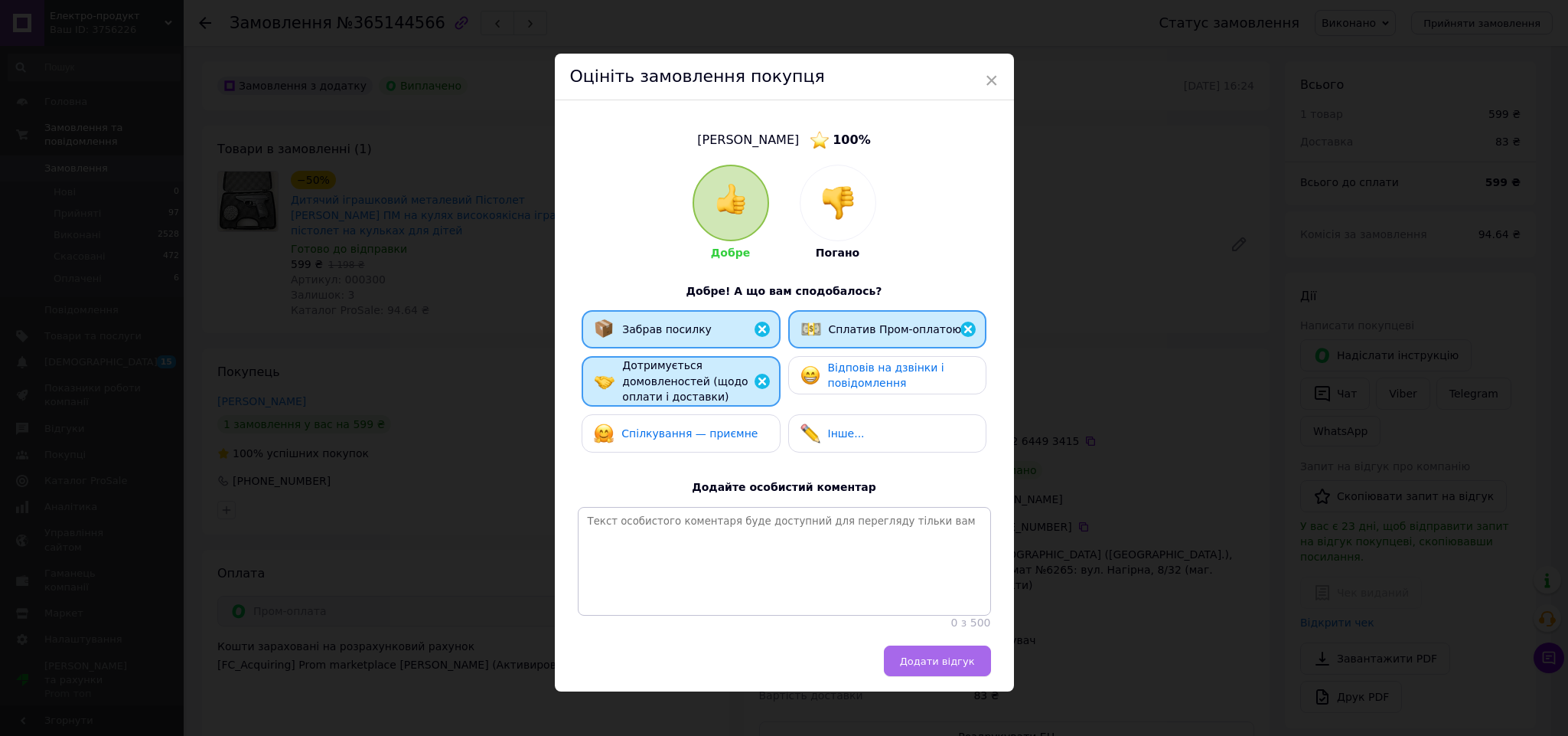
click at [950, 677] on button "Додати відгук" at bounding box center [937, 661] width 107 height 31
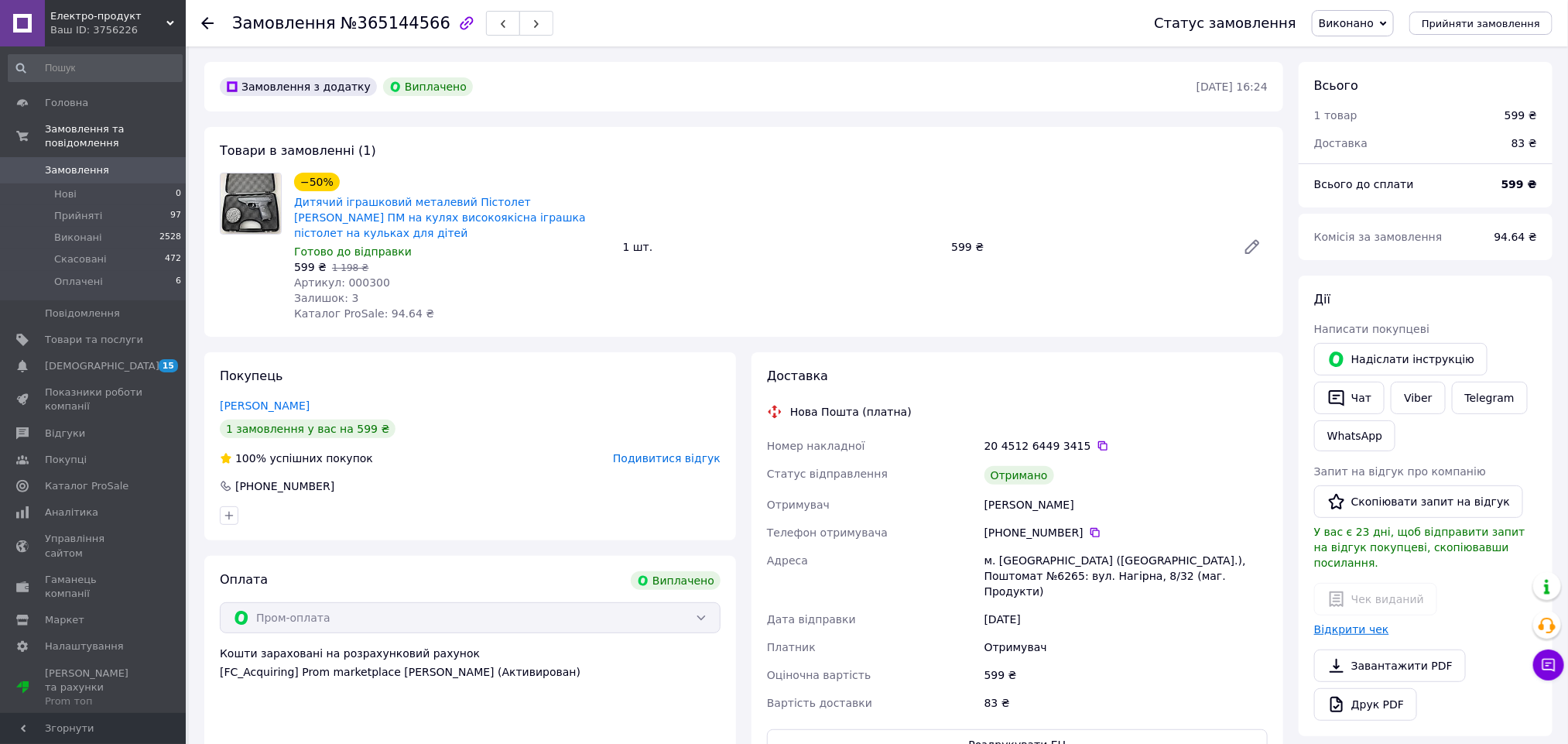
click at [1362, 623] on link "Відкрити чек" at bounding box center [1351, 629] width 75 height 12
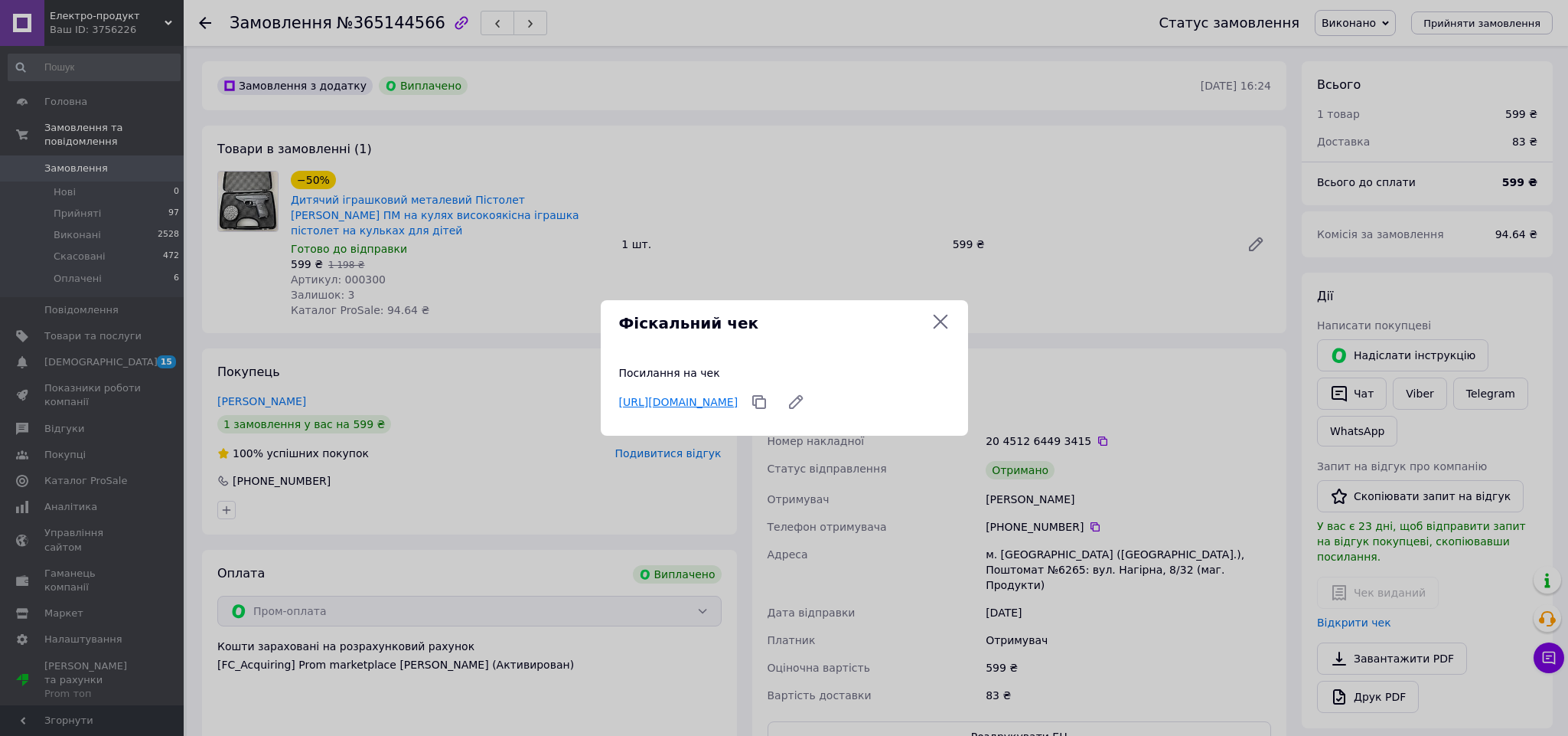
click at [739, 396] on link "https://check.checkbox.ua/43964eb6-1efd-45f2-8e64-5c443d8a19c0" at bounding box center [679, 401] width 120 height 12
click at [935, 320] on icon at bounding box center [941, 322] width 19 height 19
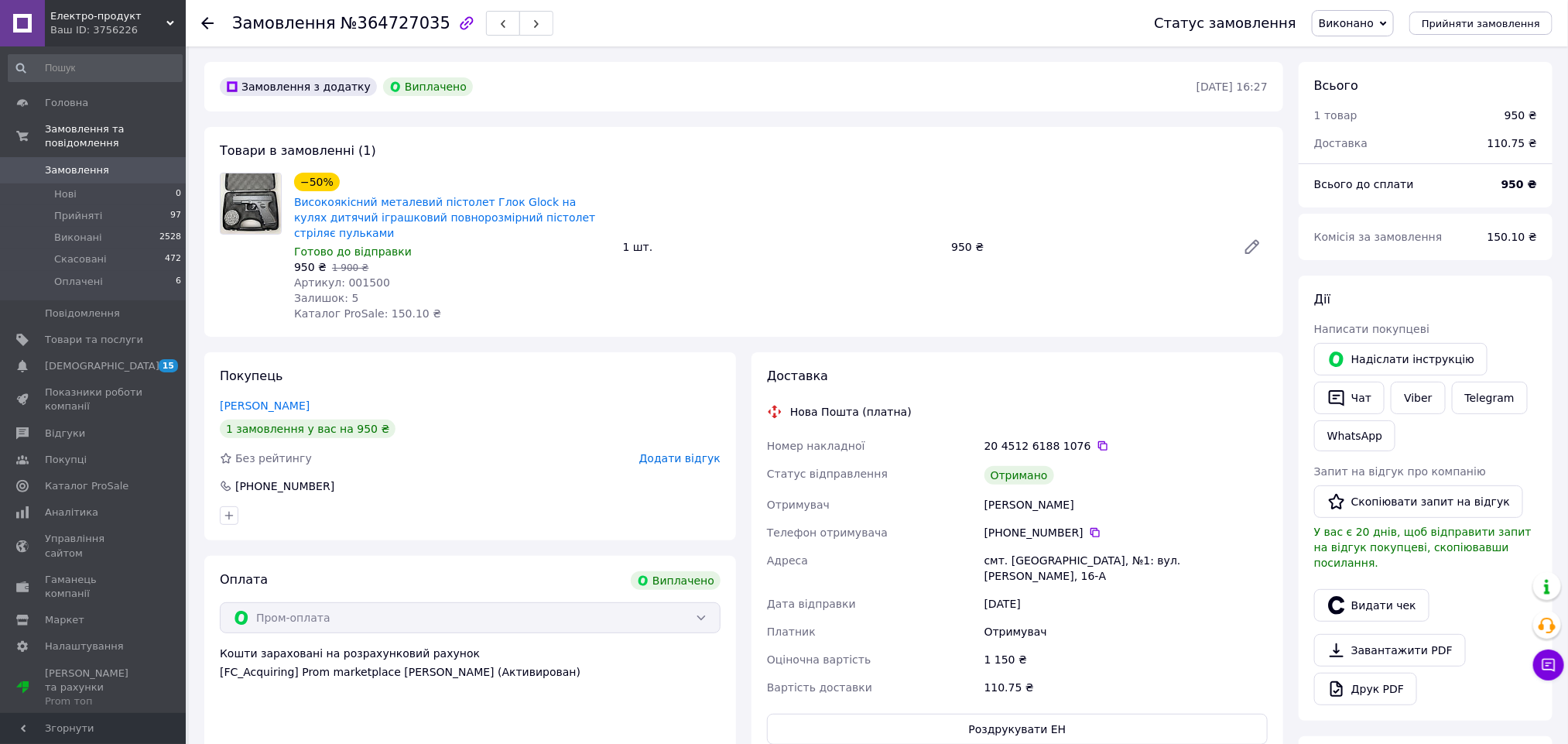
click at [989, 491] on div "[PERSON_NAME]" at bounding box center [1126, 505] width 290 height 28
copy div "[PERSON_NAME]"
click at [1362, 593] on button "Видати чек" at bounding box center [1371, 606] width 115 height 33
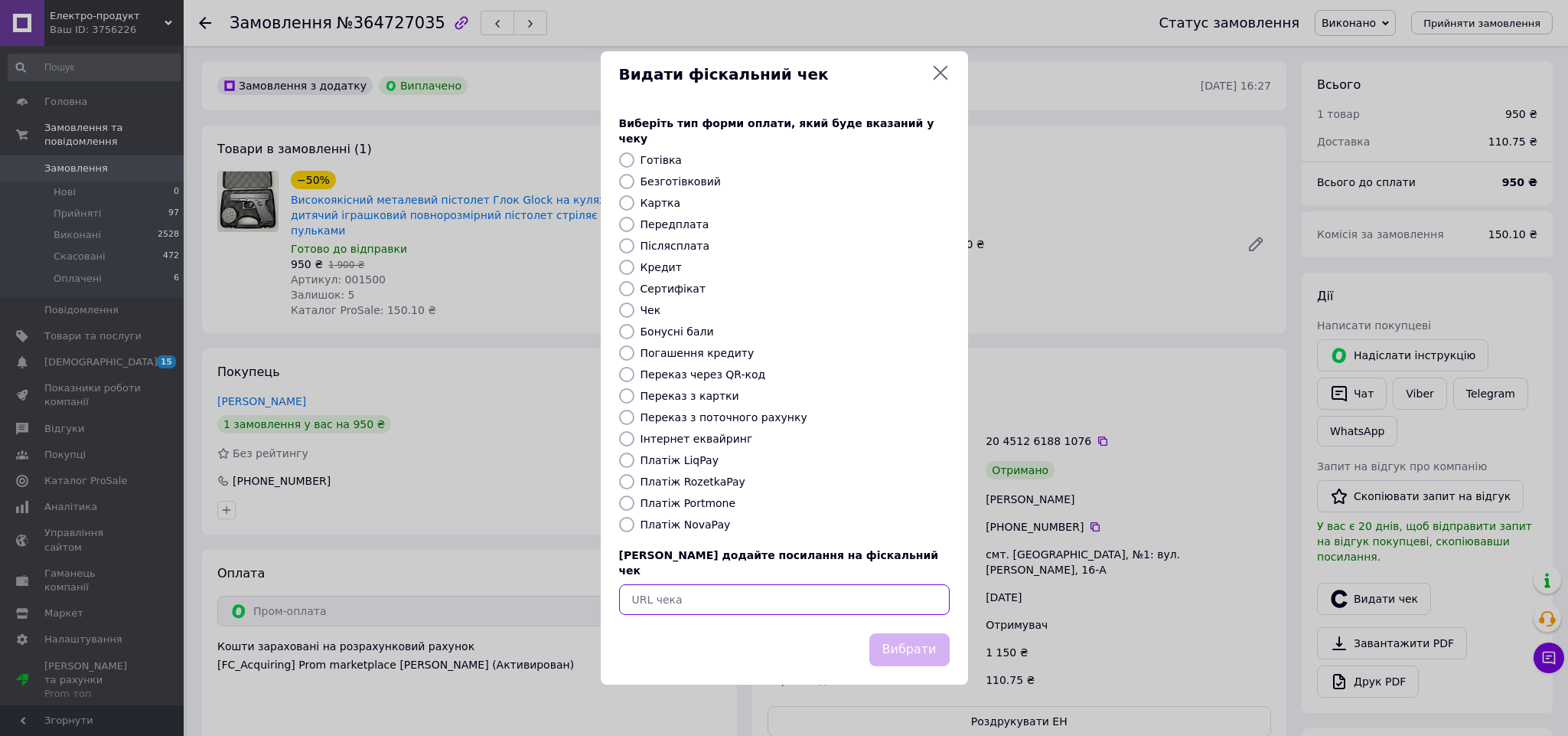
click at [666, 586] on input "text" at bounding box center [784, 600] width 330 height 31
paste input "[URL][DOMAIN_NAME]"
type input "https://check.checkbox.ua/682b9c02-17e0-4e40-ba48-52e173a30d4f"
click at [901, 639] on button "Вибрати" at bounding box center [910, 650] width 81 height 33
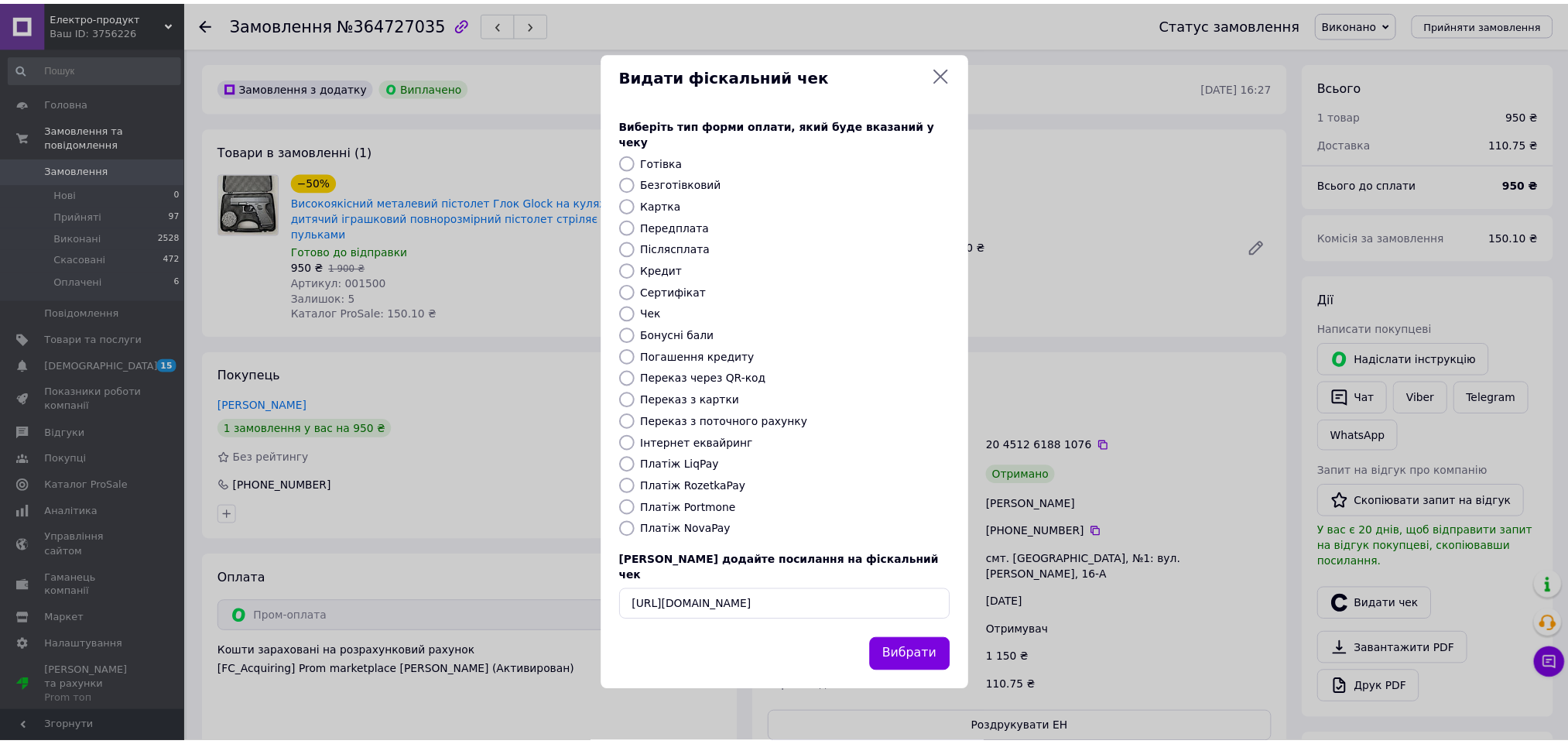
scroll to position [0, 0]
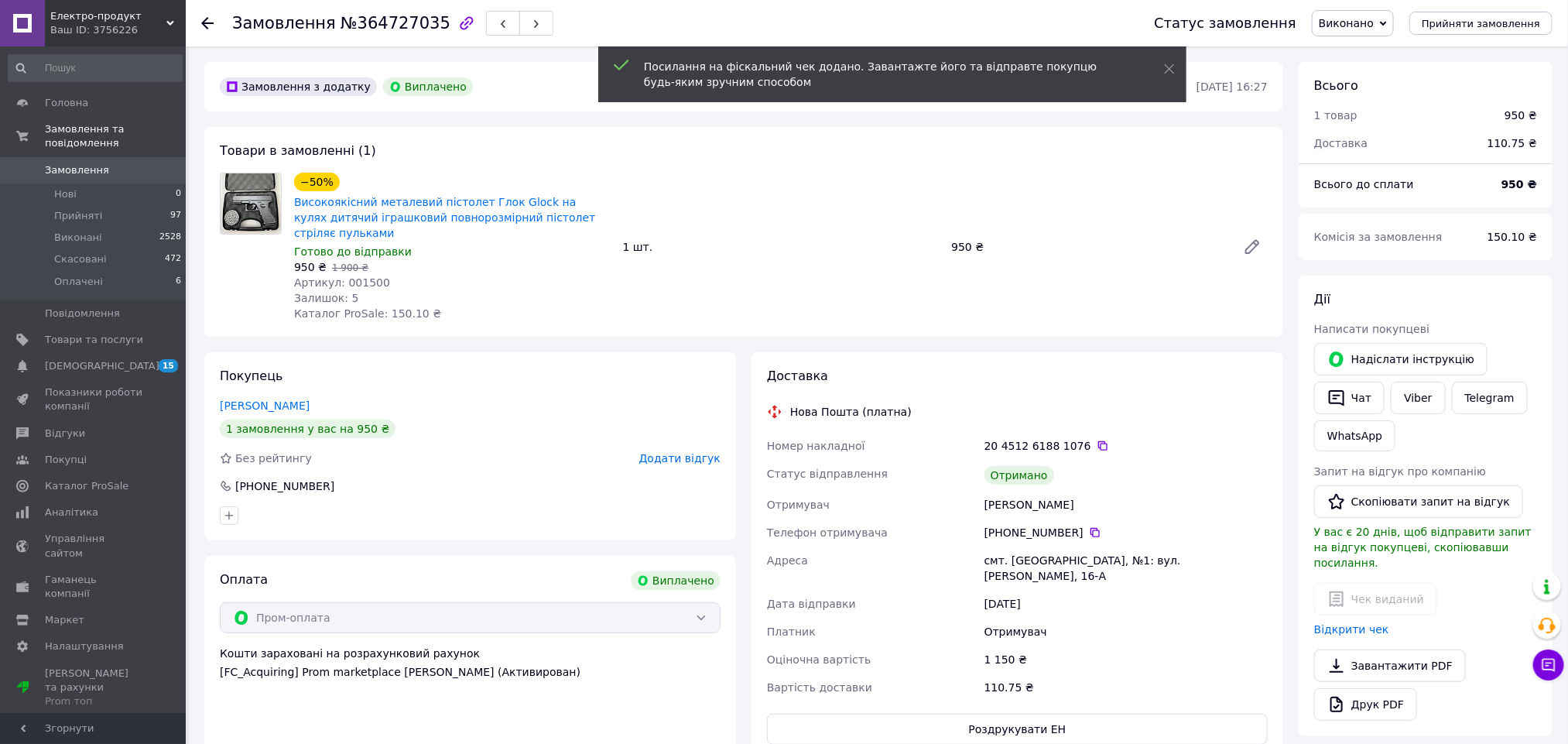
click at [661, 452] on span "Додати відгук" at bounding box center [680, 458] width 81 height 12
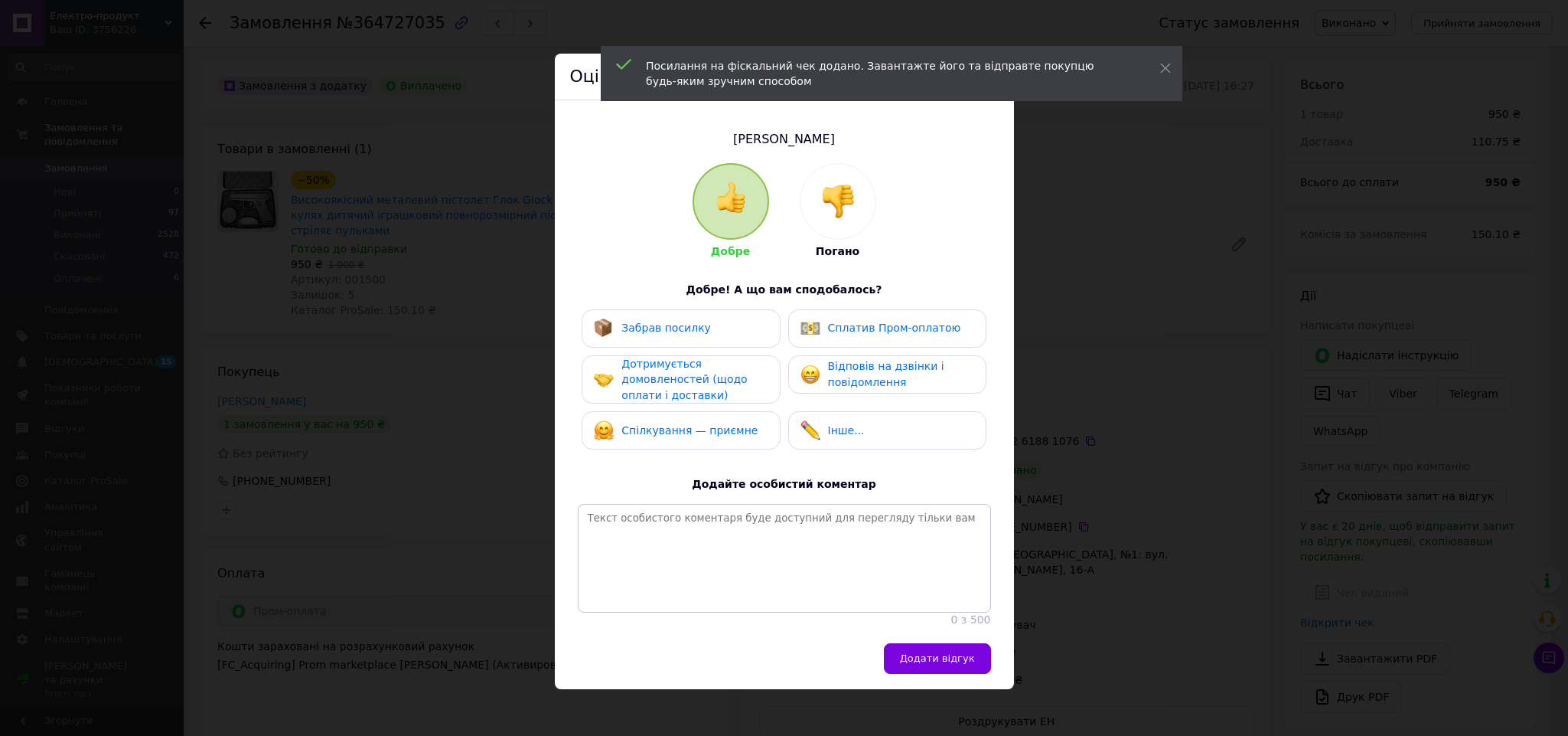
drag, startPoint x: 687, startPoint y: 322, endPoint x: 834, endPoint y: 320, distance: 147.0
click at [705, 320] on div "Забрав посилку" at bounding box center [681, 328] width 174 height 20
drag, startPoint x: 845, startPoint y: 319, endPoint x: 946, endPoint y: 563, distance: 264.1
click at [847, 322] on span "Сплатив Пром-оплатою" at bounding box center [895, 327] width 133 height 12
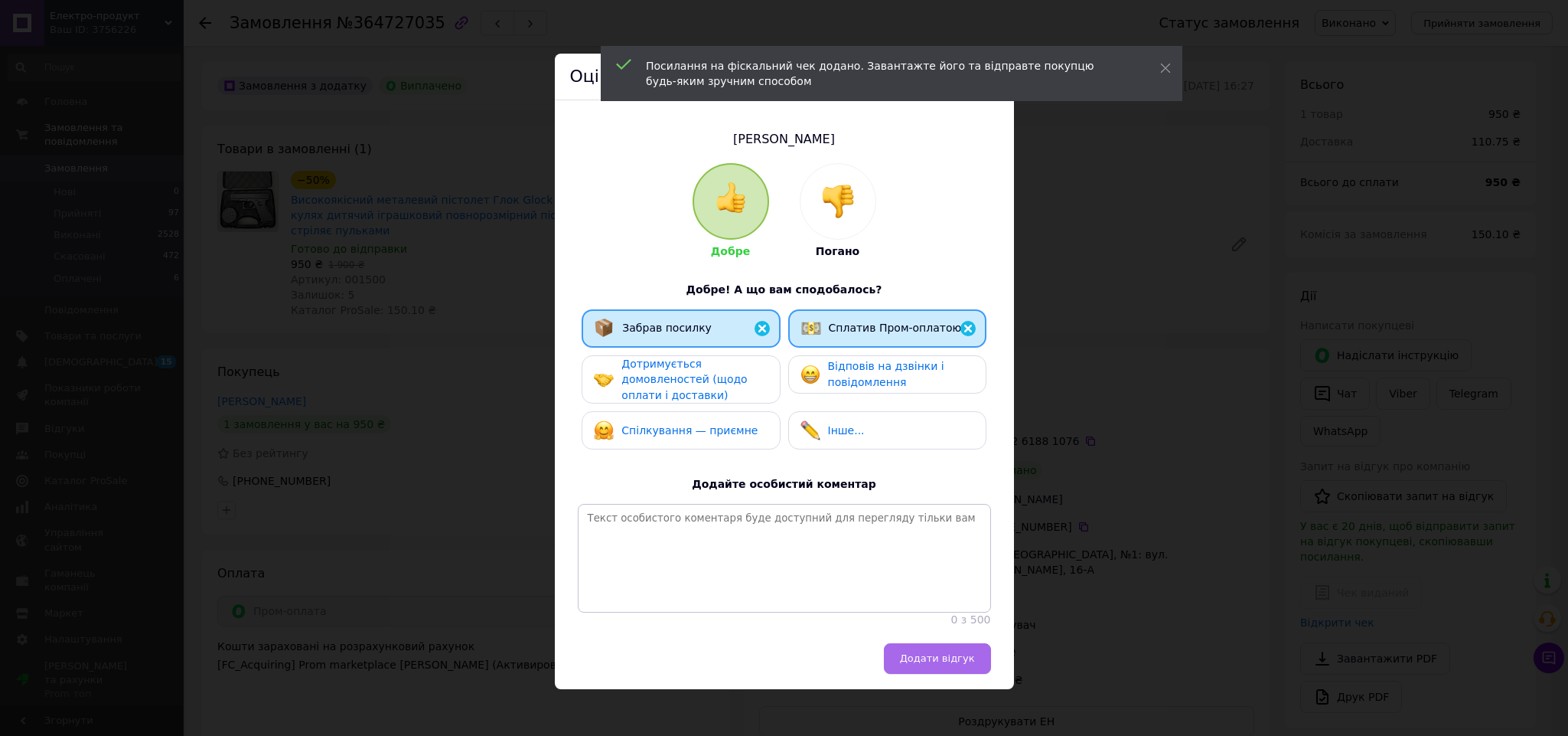
click at [960, 674] on button "Додати відгук" at bounding box center [937, 659] width 107 height 31
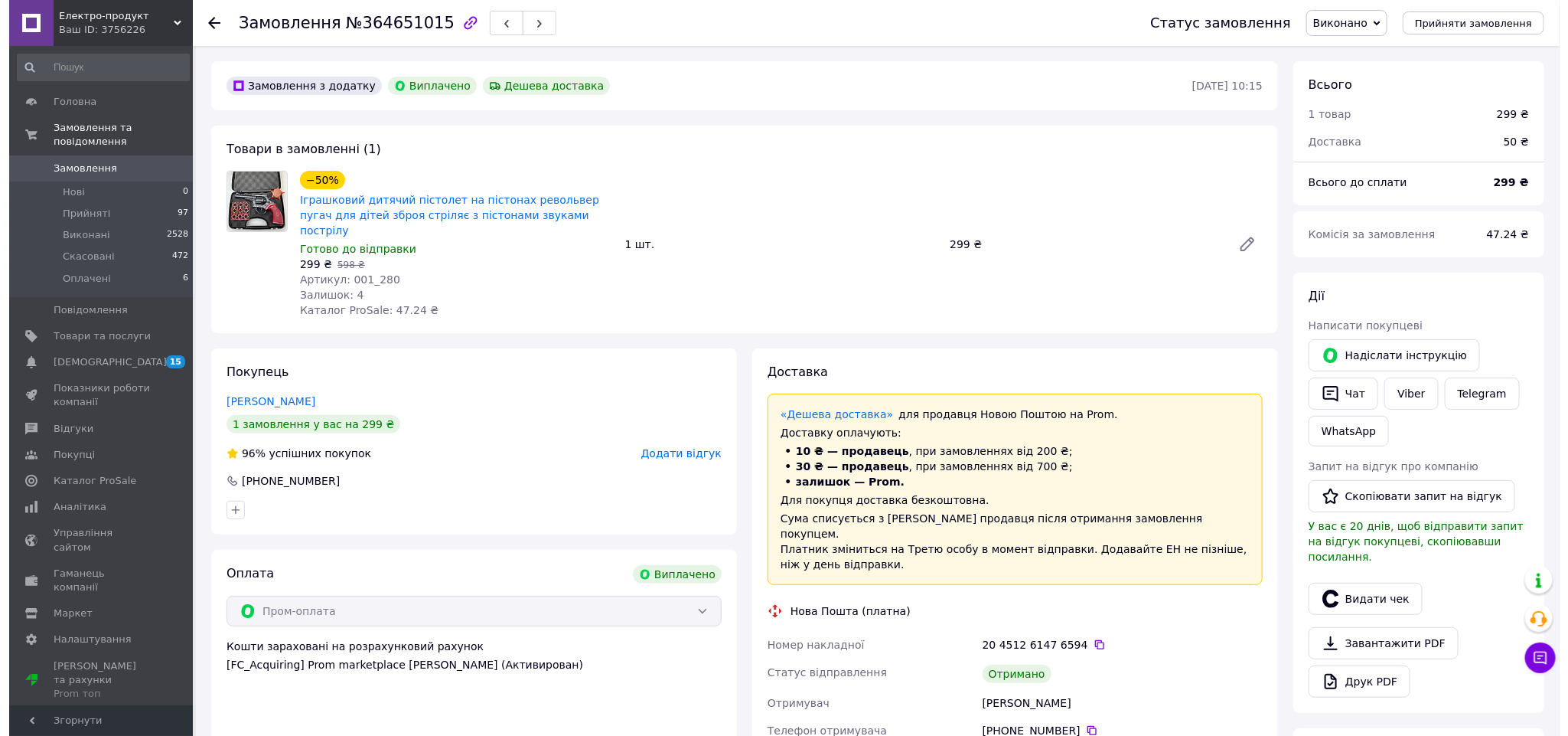
scroll to position [115, 0]
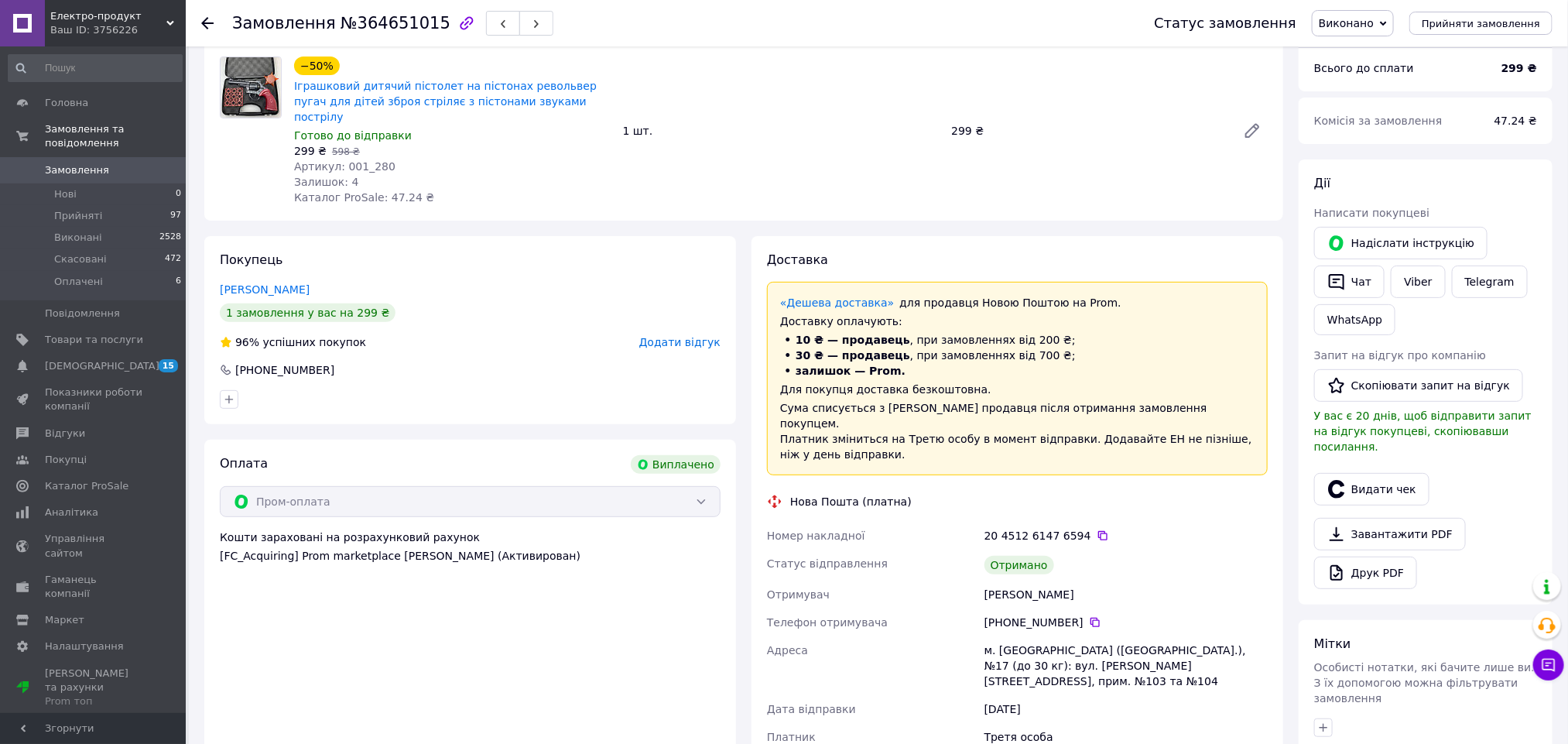
click at [1005, 580] on div "[PERSON_NAME]" at bounding box center [1126, 594] width 290 height 28
copy div "[PERSON_NAME]"
click at [1382, 473] on button "Видати чек" at bounding box center [1371, 490] width 115 height 33
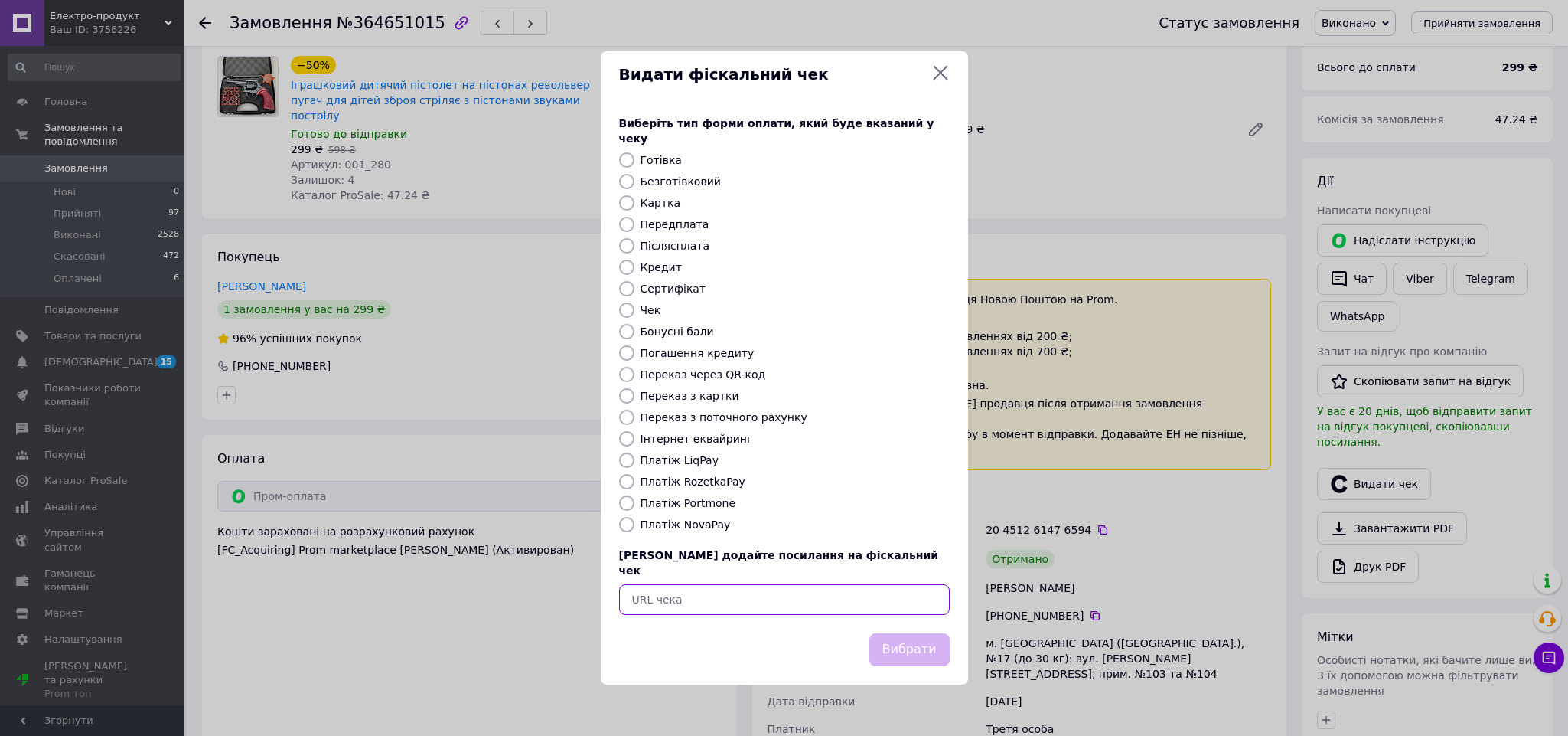
click at [691, 585] on input "text" at bounding box center [784, 600] width 330 height 31
paste input "https://check.checkbox.ua/ec0692d9-d741-4728-ab1e-f4e29b071585"
type input "https://check.checkbox.ua/ec0692d9-d741-4728-ab1e-f4e29b071585"
click at [926, 635] on button "Вибрати" at bounding box center [910, 650] width 81 height 33
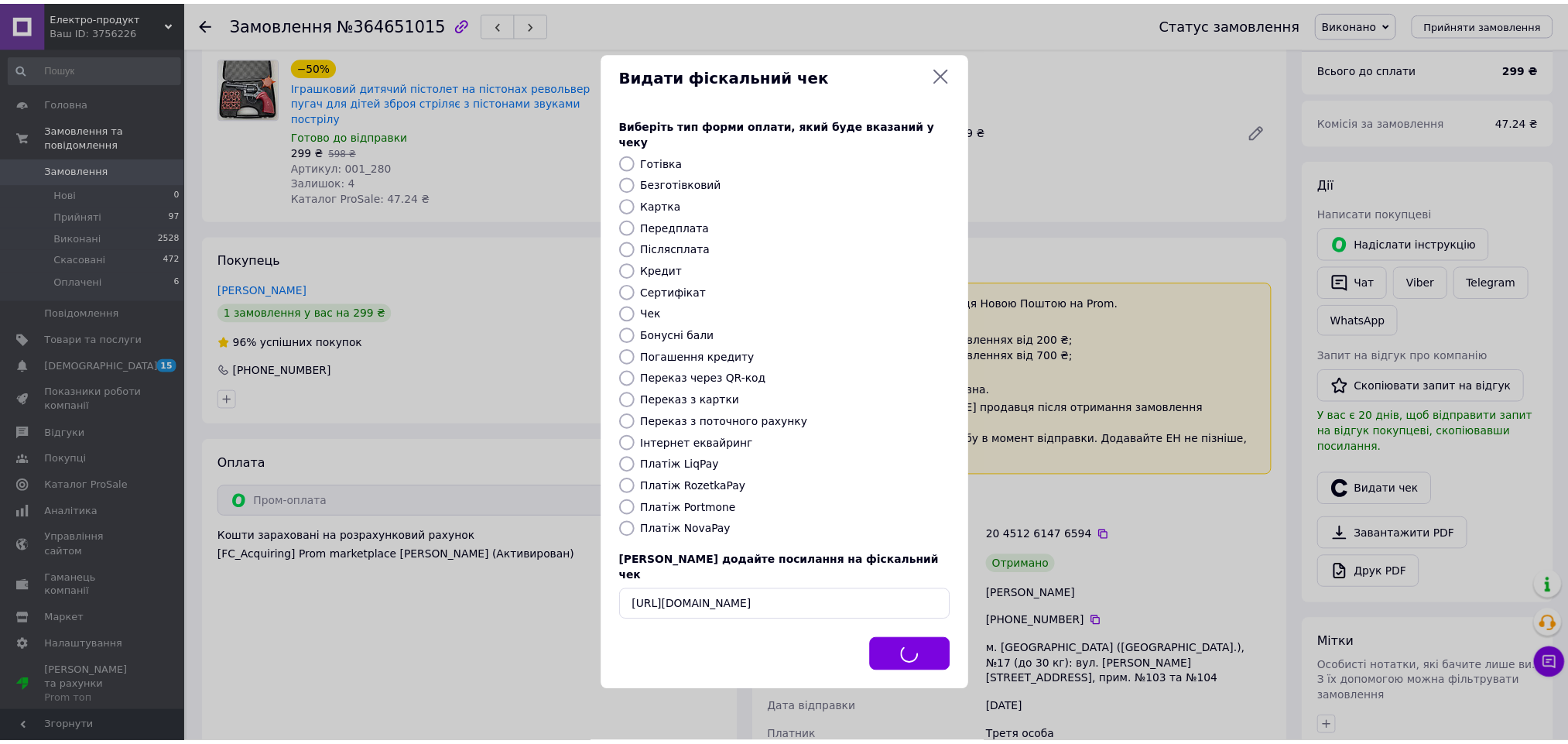
scroll to position [0, 0]
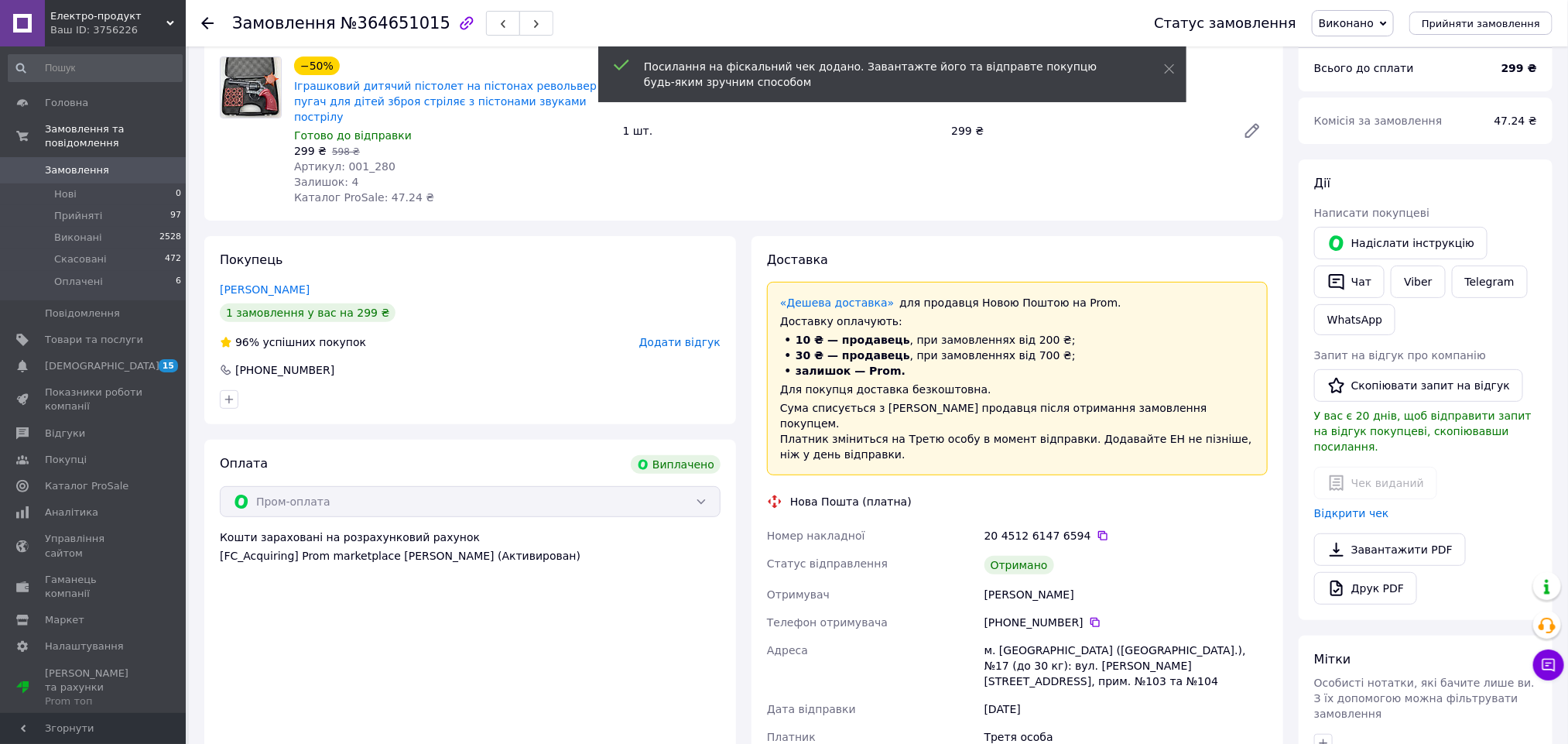
click at [676, 336] on span "Додати відгук" at bounding box center [680, 342] width 81 height 12
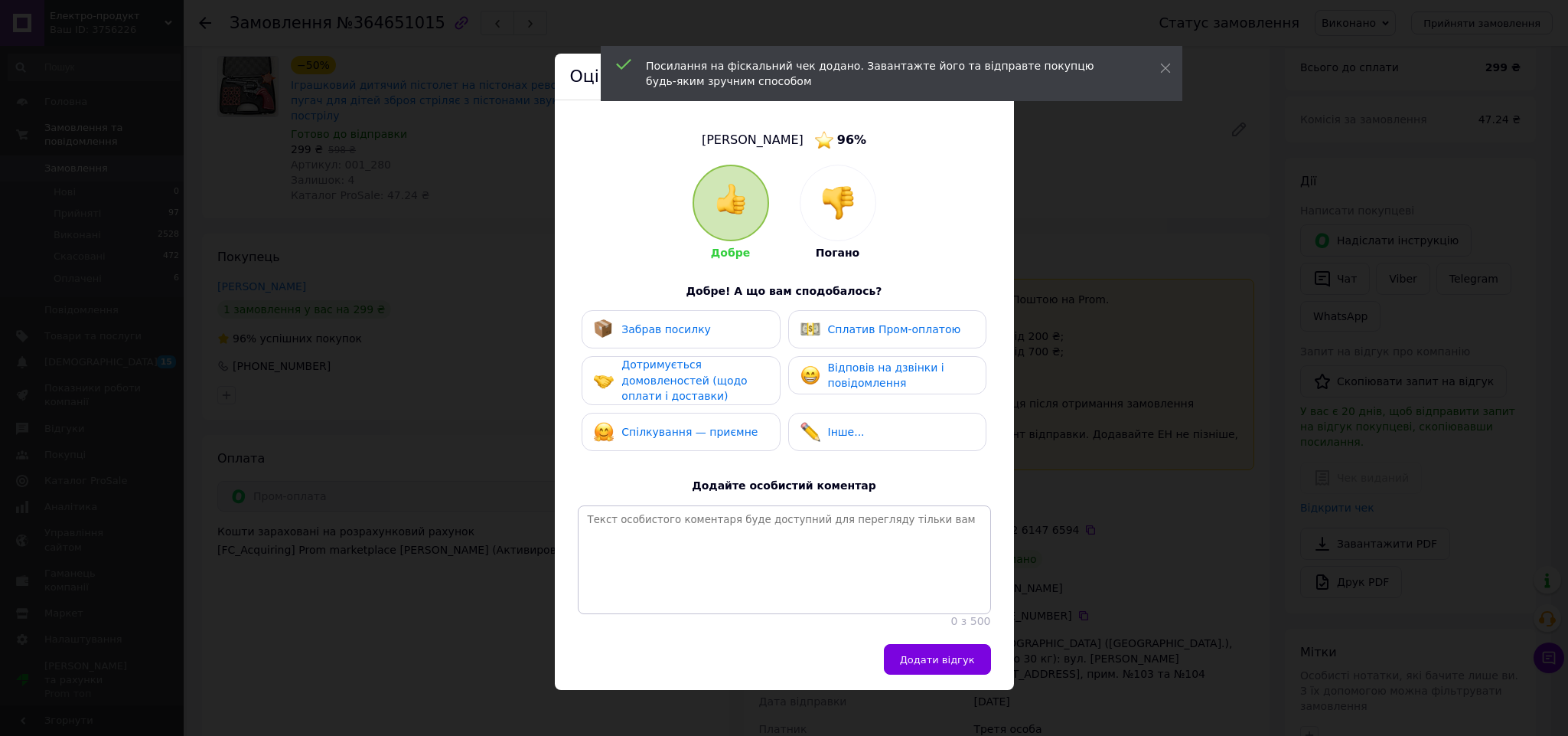
drag, startPoint x: 697, startPoint y: 317, endPoint x: 740, endPoint y: 317, distance: 43.0
click at [702, 317] on div "Забрав посилку" at bounding box center [681, 329] width 199 height 38
drag, startPoint x: 815, startPoint y: 325, endPoint x: 742, endPoint y: 358, distance: 80.1
click at [816, 326] on img at bounding box center [810, 329] width 20 height 20
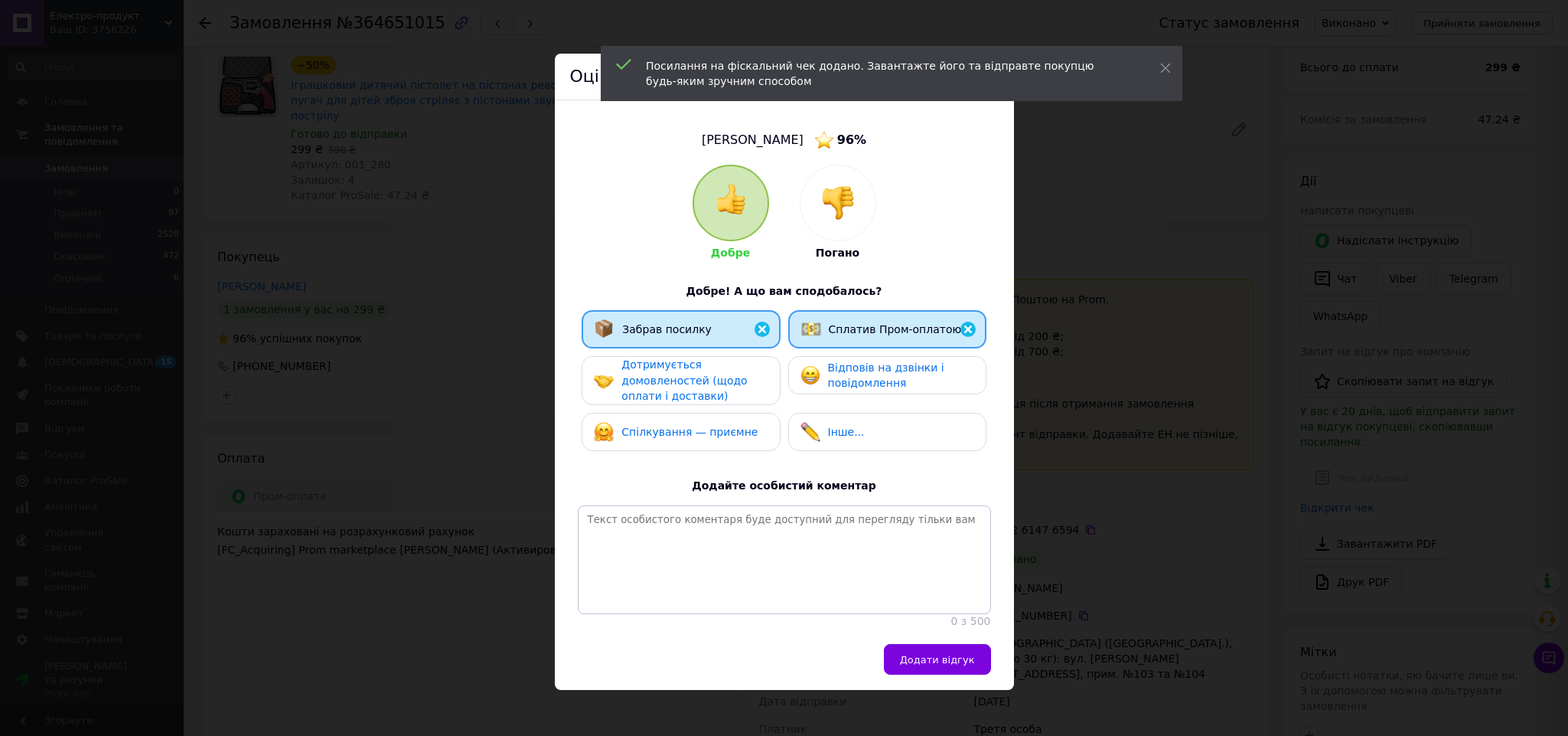
drag, startPoint x: 712, startPoint y: 361, endPoint x: 745, endPoint y: 423, distance: 70.2
click at [712, 361] on div "Дотримується домовленостей (щодо оплати і доставки)" at bounding box center [694, 380] width 146 height 47
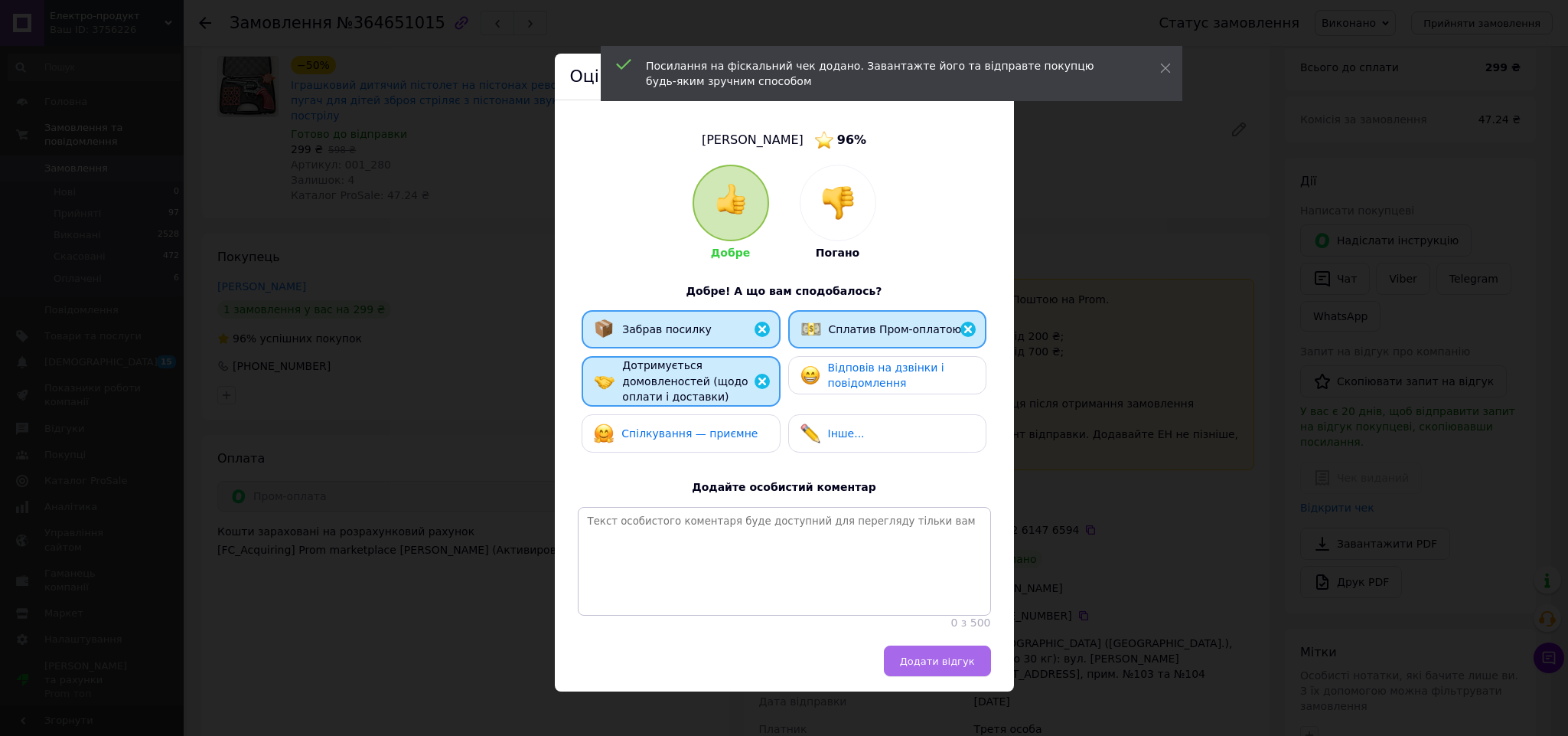
click at [950, 667] on span "Додати відгук" at bounding box center [937, 661] width 75 height 11
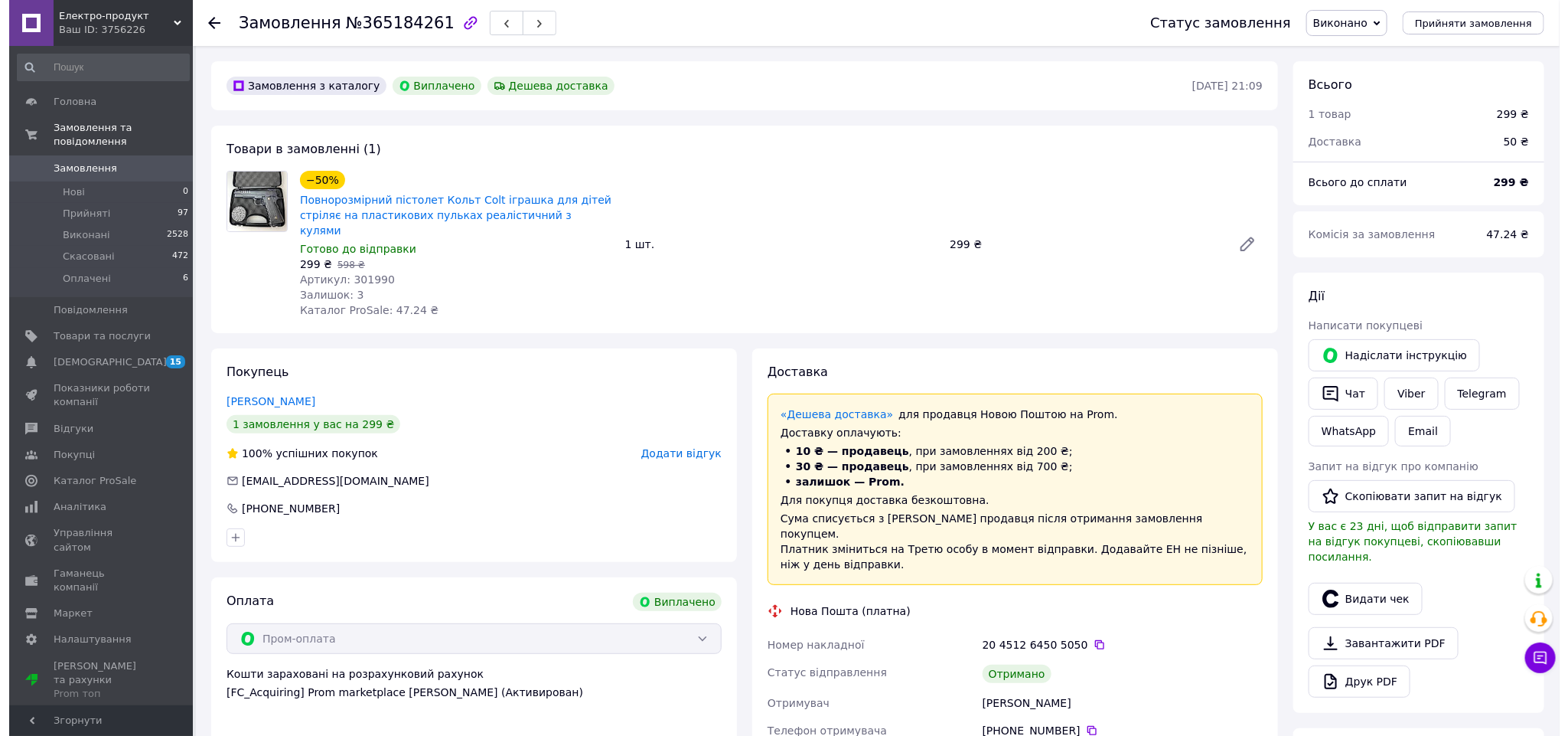
scroll to position [44, 0]
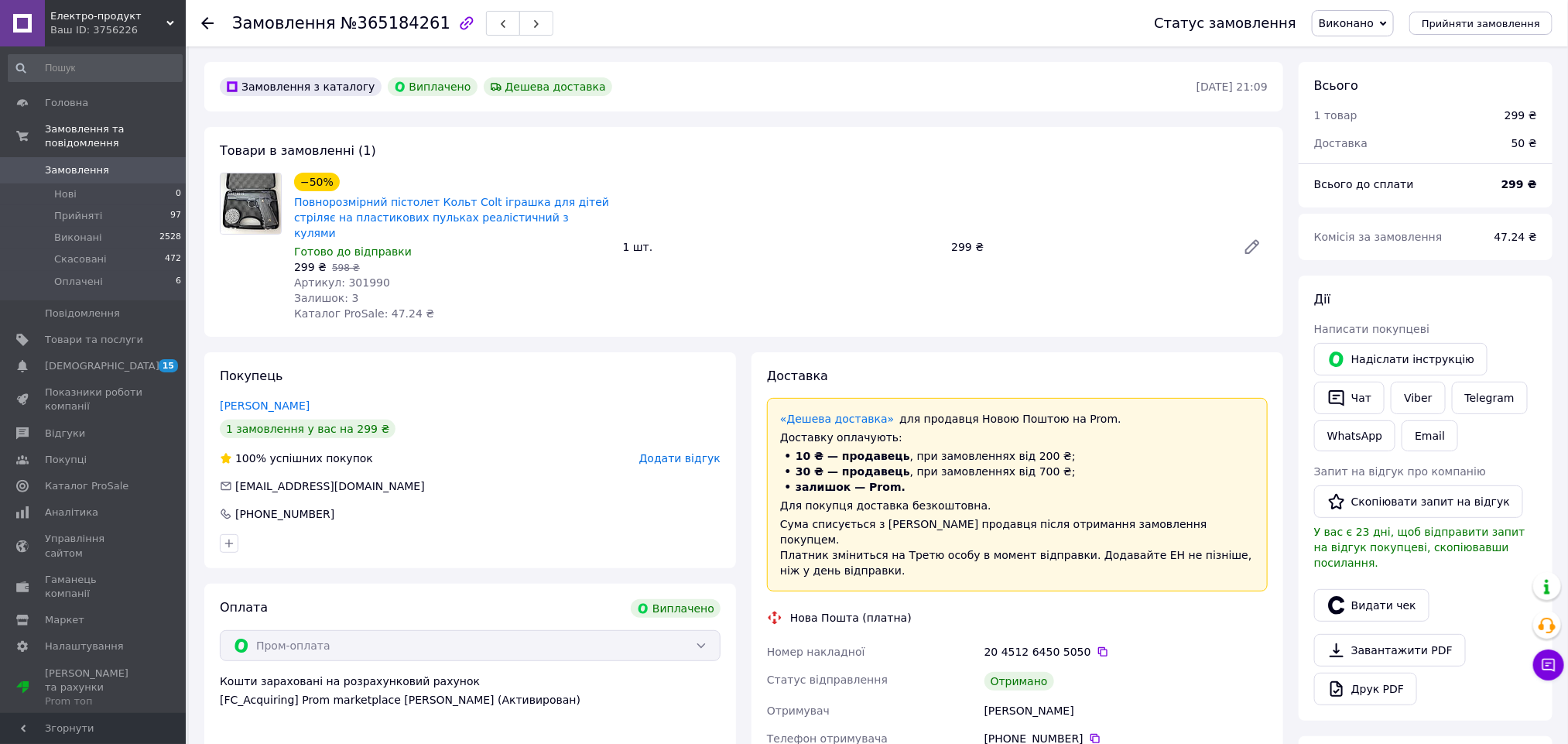
click at [1022, 697] on div "[PERSON_NAME]" at bounding box center [1126, 711] width 290 height 28
copy div "Даниленко"
drag, startPoint x: 1376, startPoint y: 584, endPoint x: 1320, endPoint y: 602, distance: 58.8
click at [1376, 589] on button "Видати чек" at bounding box center [1371, 606] width 115 height 33
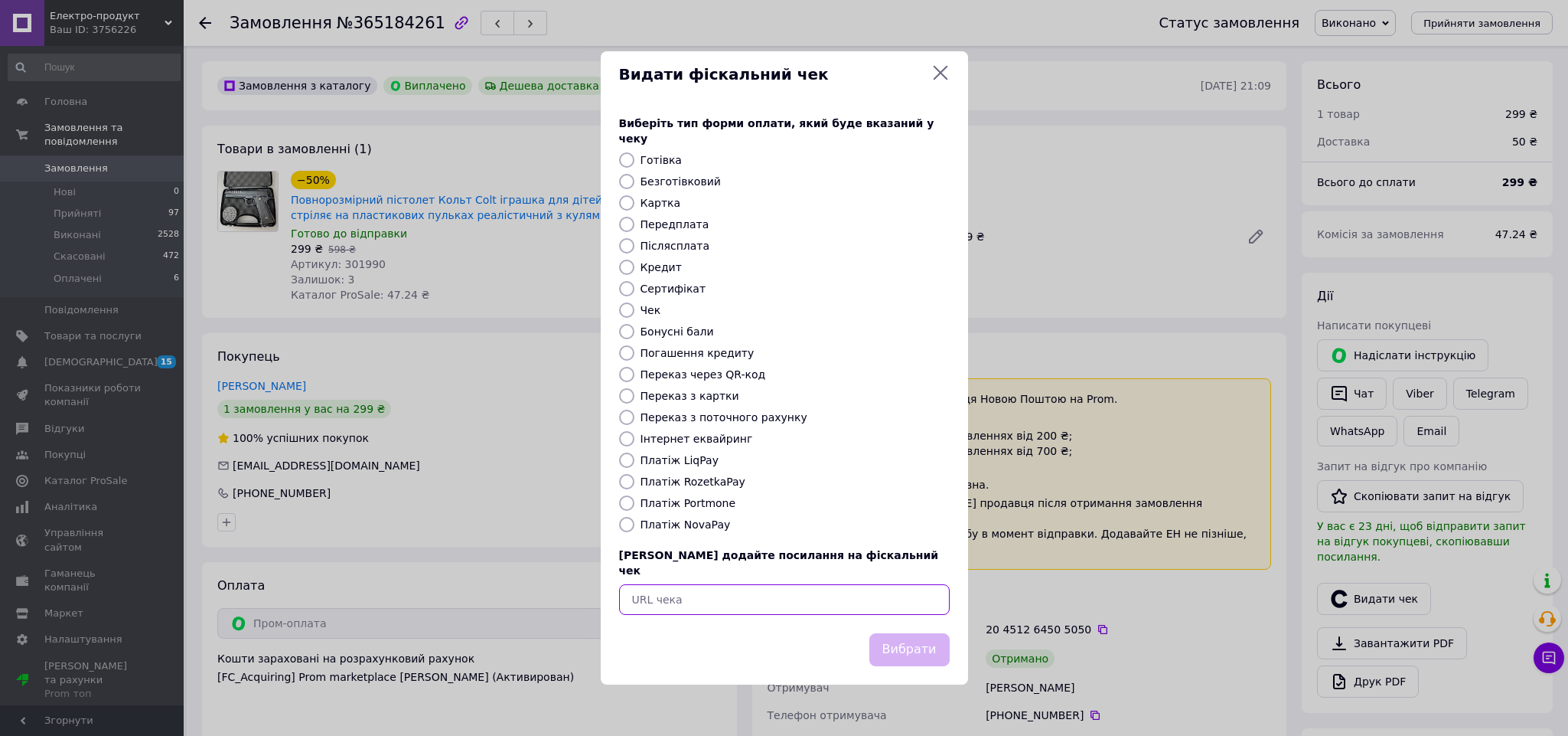
click at [829, 585] on input "text" at bounding box center [784, 600] width 330 height 31
paste input "https://check.checkbox.ua/6bb2f5f2-01cd-4c26-a2c2-9c7e70bd9523"
type input "https://check.checkbox.ua/6bb2f5f2-01cd-4c26-a2c2-9c7e70bd9523"
click at [889, 633] on button "Вибрати" at bounding box center [910, 650] width 81 height 33
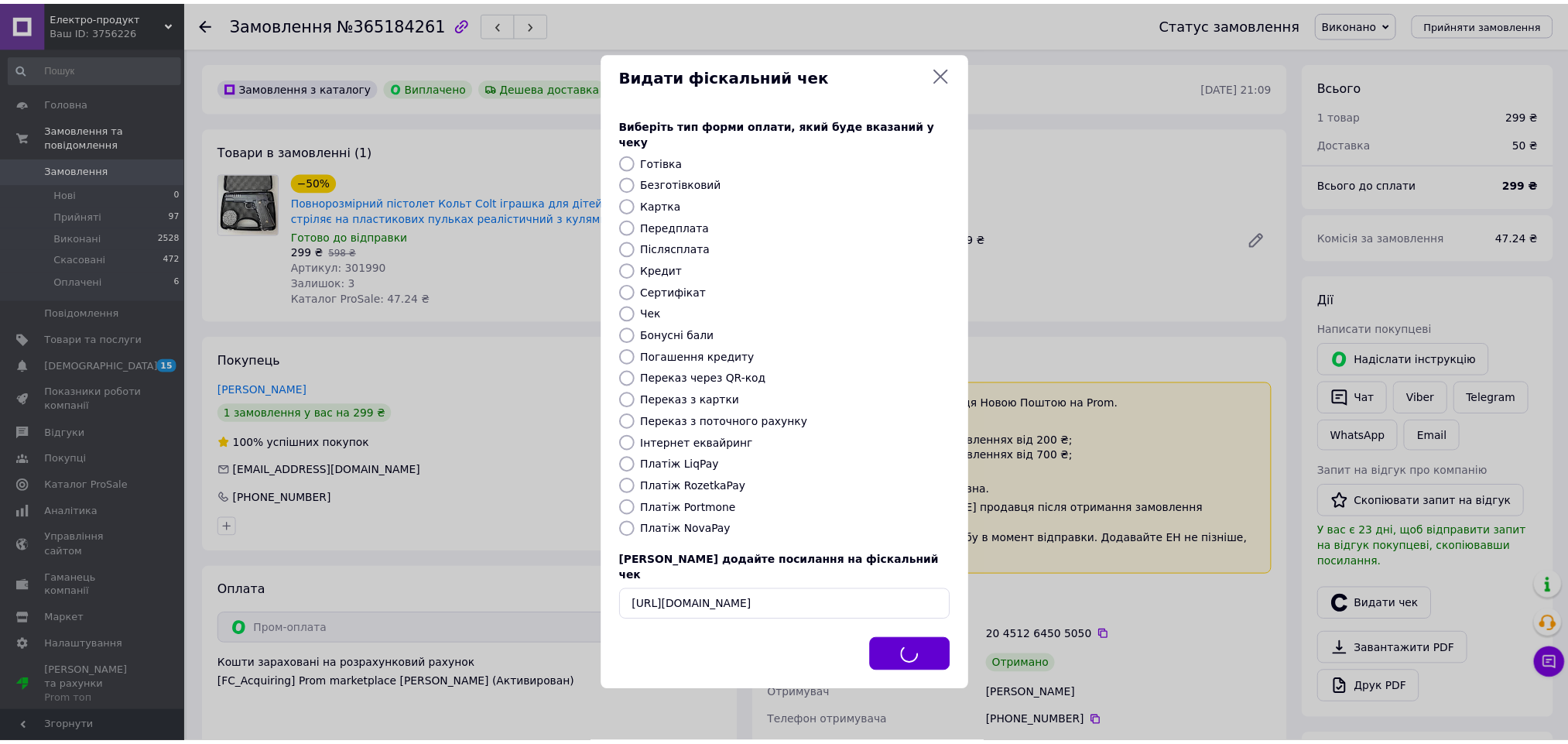
scroll to position [0, 0]
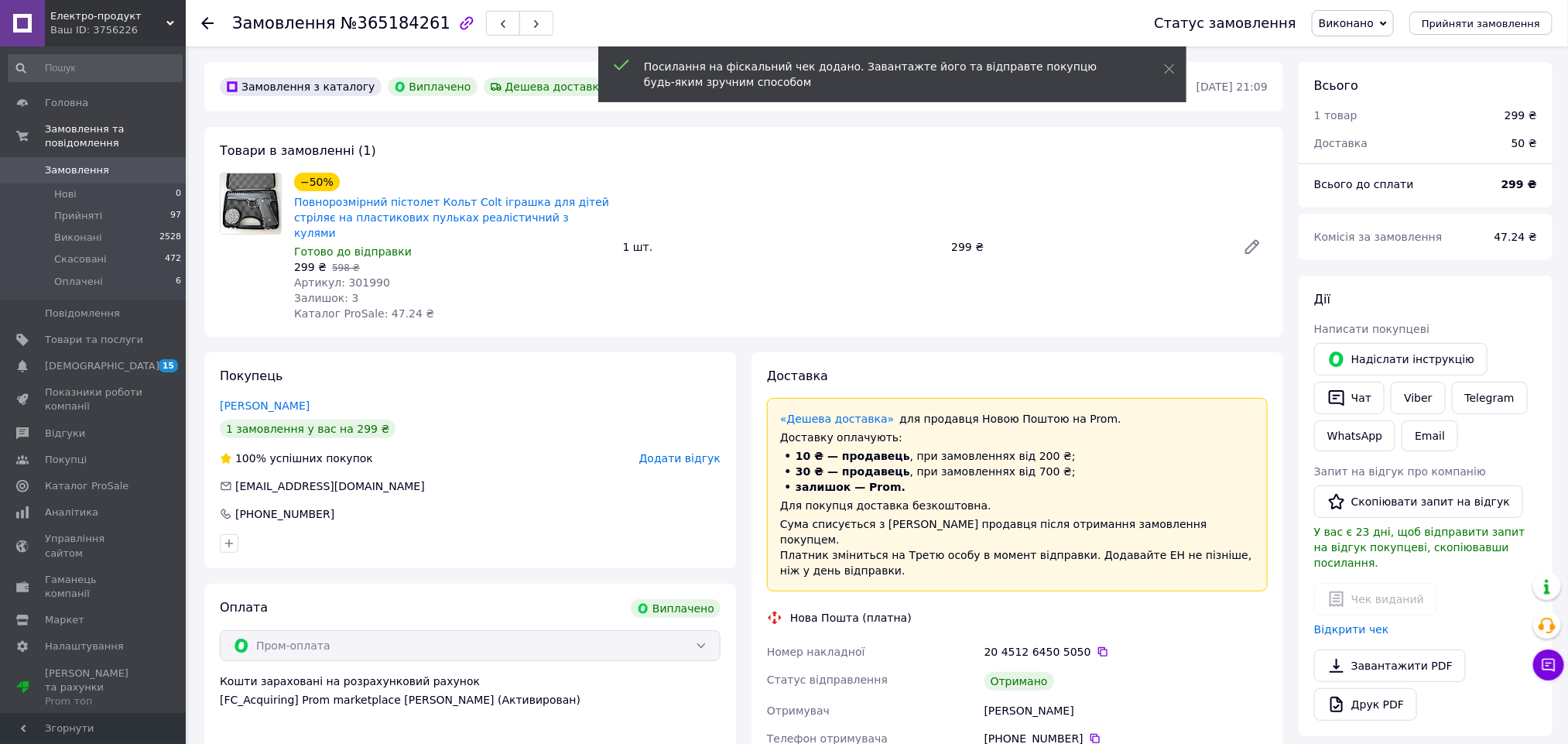
click at [667, 452] on span "Додати відгук" at bounding box center [680, 458] width 81 height 12
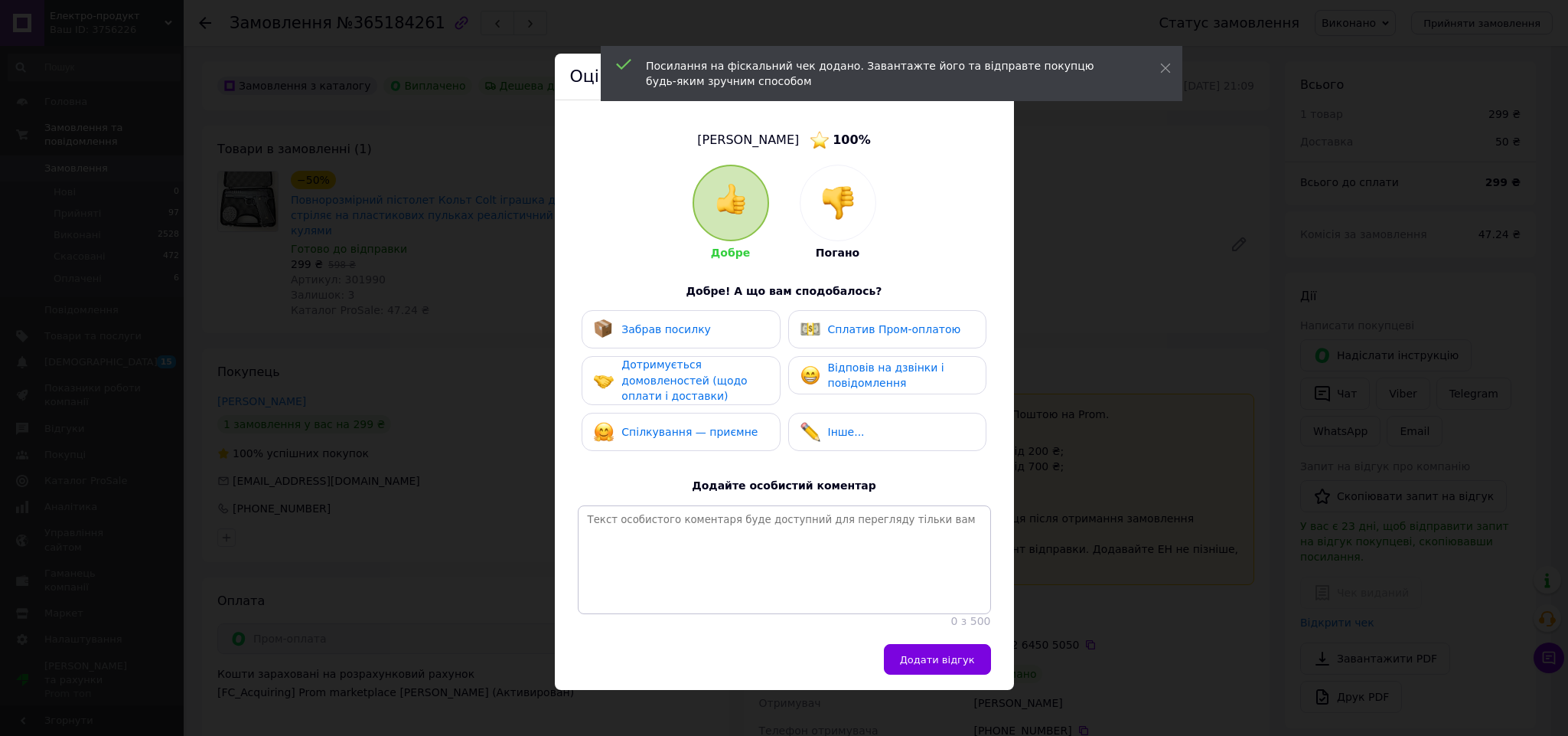
drag, startPoint x: 708, startPoint y: 326, endPoint x: 850, endPoint y: 329, distance: 142.0
click at [714, 326] on div "Забрав посилку" at bounding box center [681, 329] width 174 height 20
drag, startPoint x: 852, startPoint y: 329, endPoint x: 828, endPoint y: 342, distance: 27.3
click at [852, 331] on span "Сплатив Пром-оплатою" at bounding box center [895, 329] width 133 height 12
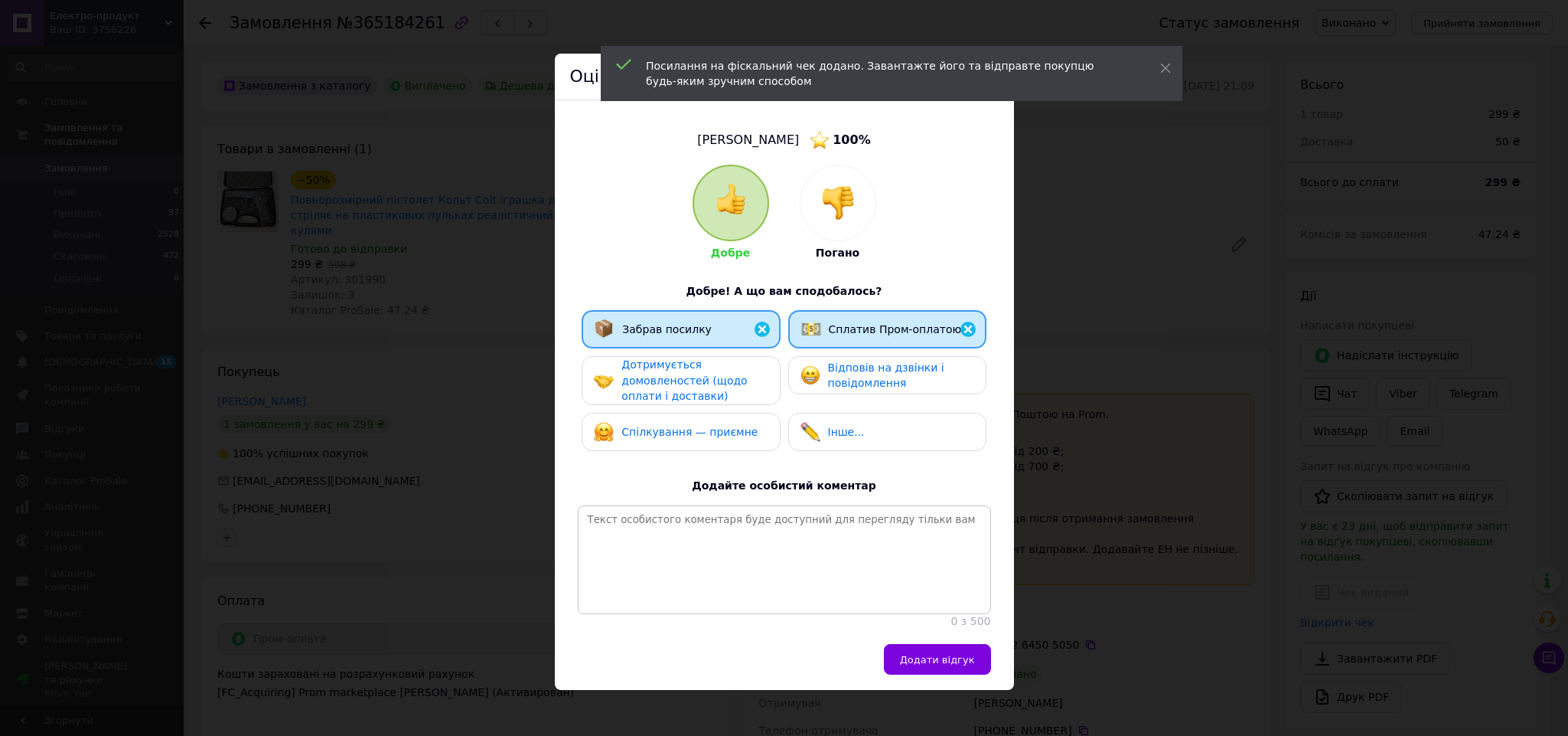
click at [740, 370] on div "Дотримується домовленостей (щодо оплати і доставки)" at bounding box center [694, 380] width 146 height 47
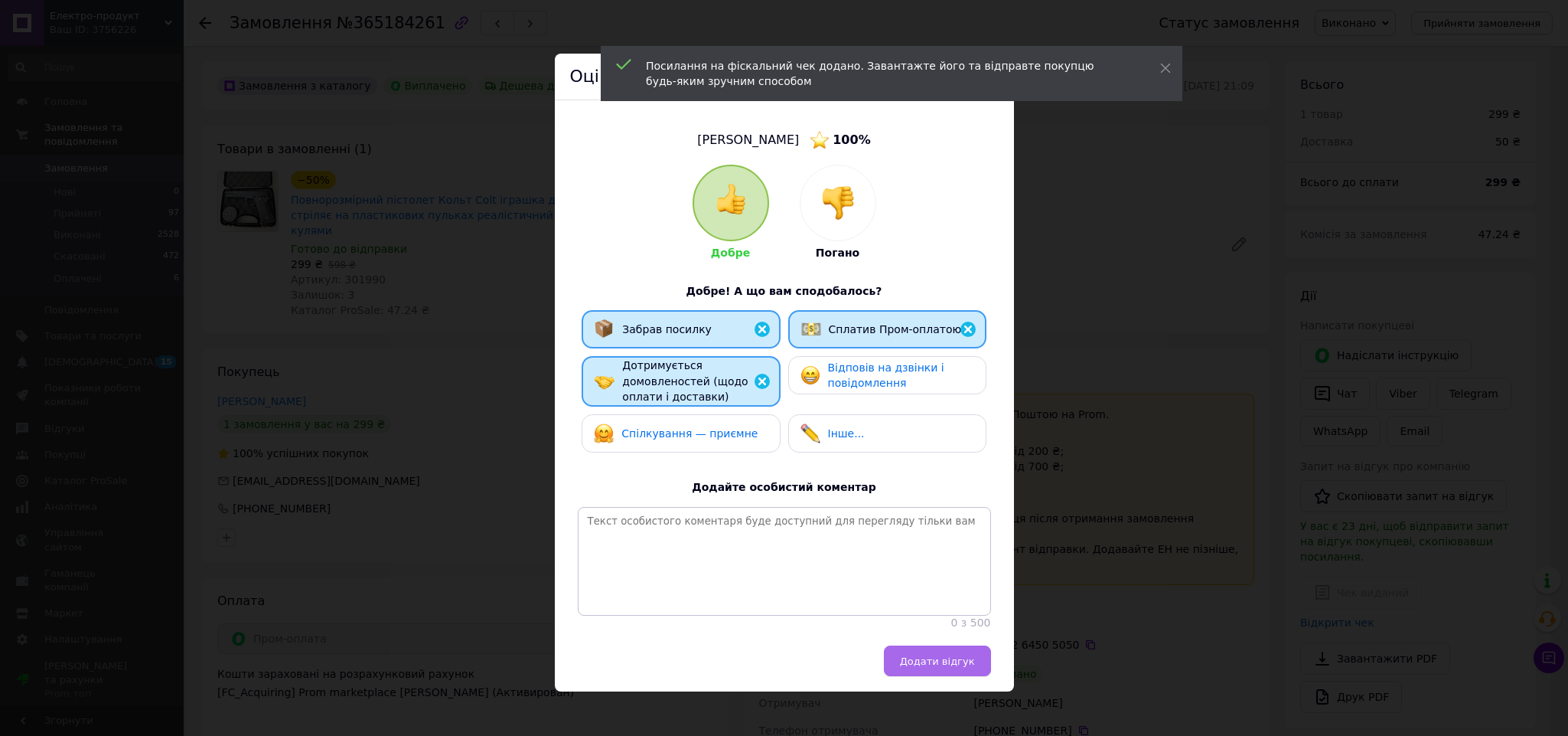
click at [928, 667] on span "Додати відгук" at bounding box center [937, 661] width 75 height 11
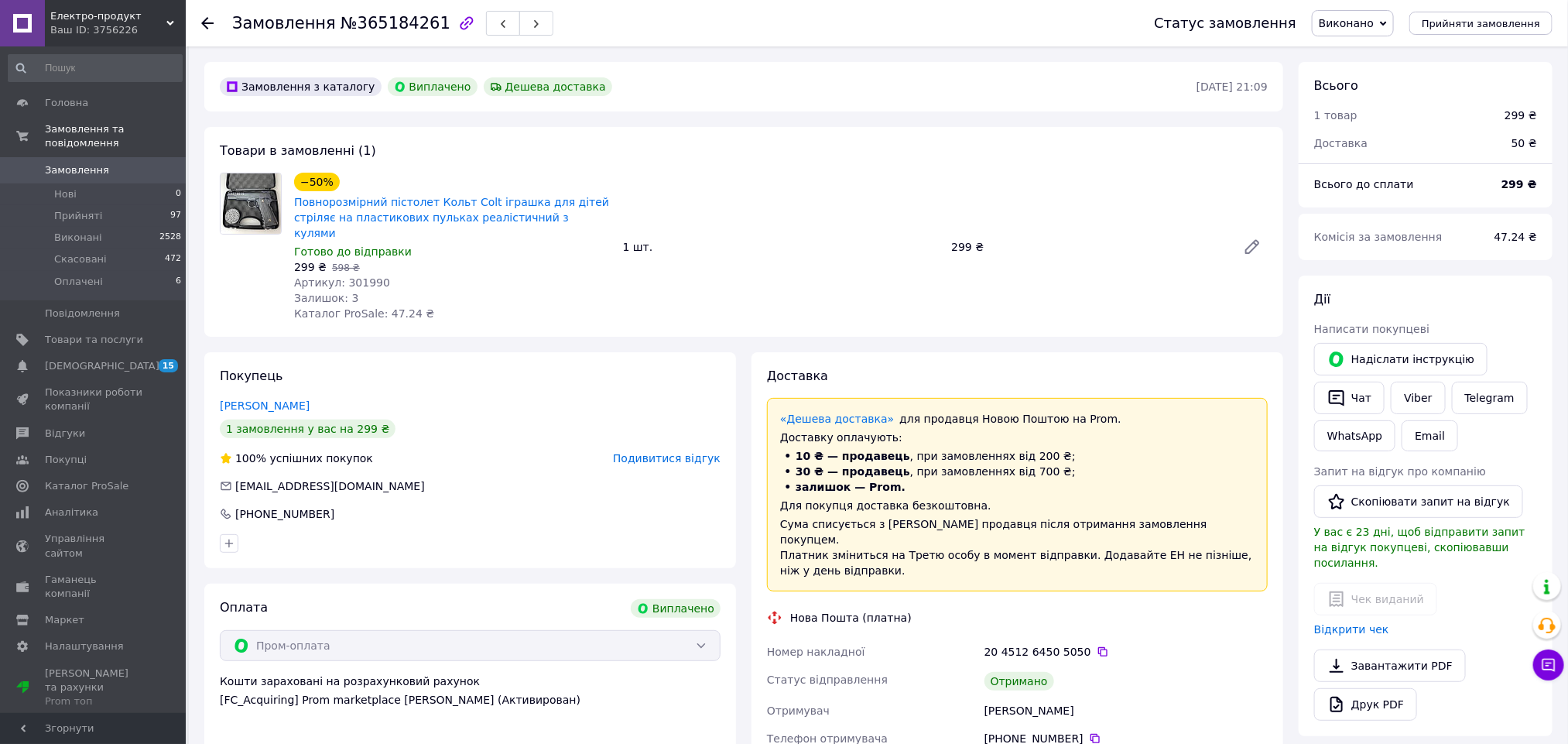
scroll to position [116, 0]
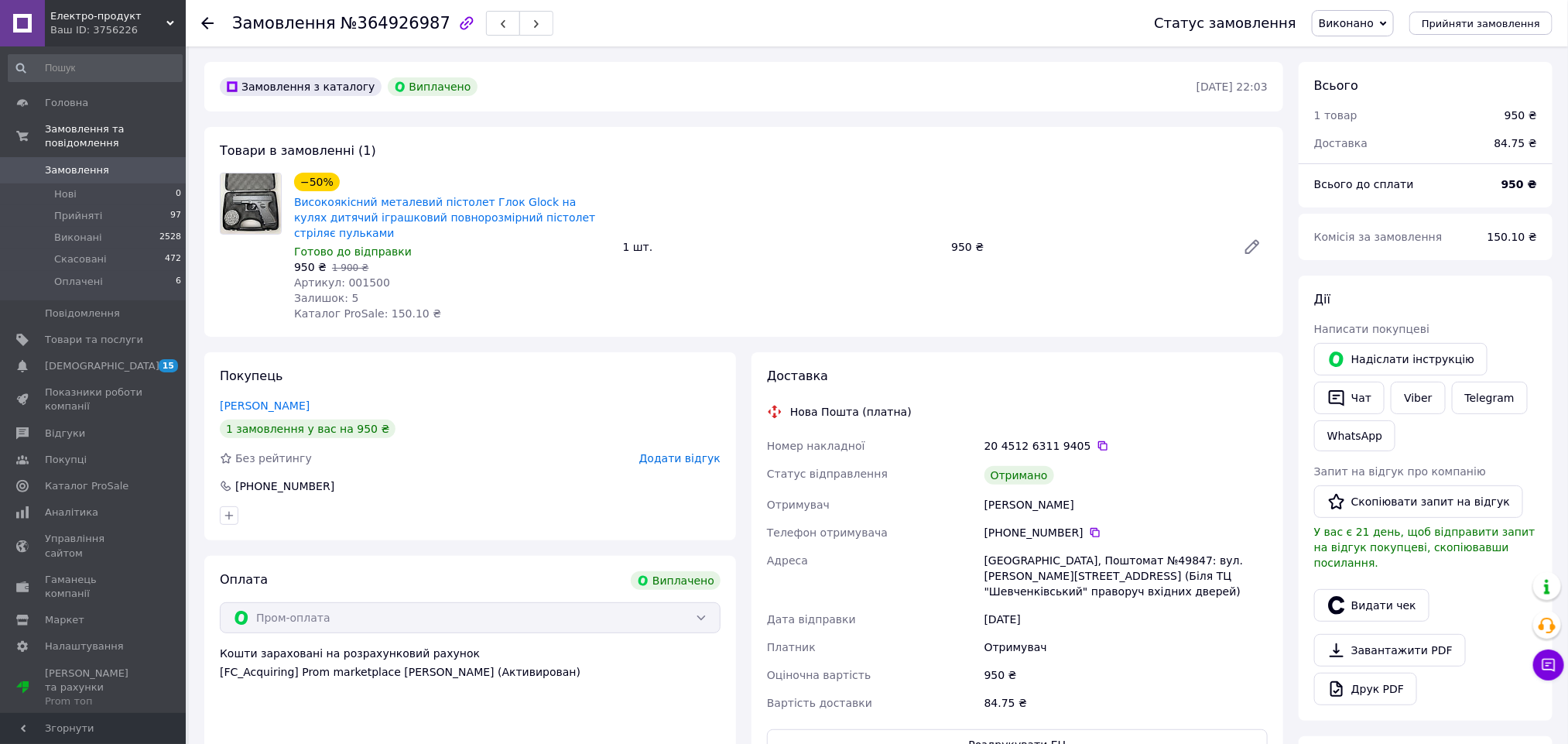
click at [1001, 498] on div "[PERSON_NAME]" at bounding box center [1126, 505] width 290 height 28
copy div "[PERSON_NAME]"
click at [1352, 589] on button "Видати чек" at bounding box center [1371, 606] width 115 height 33
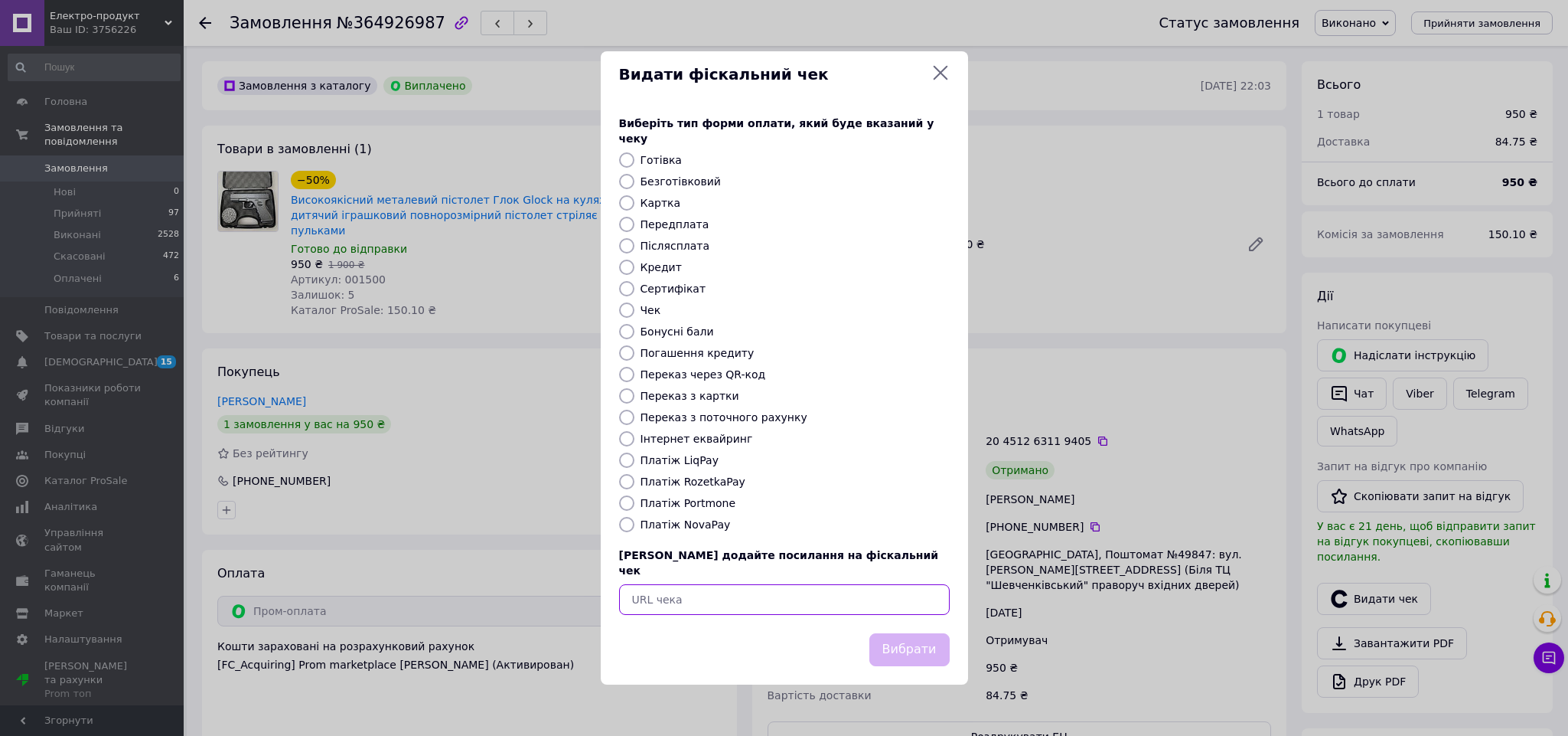
click at [717, 585] on input "text" at bounding box center [784, 600] width 330 height 31
paste input "https://check.checkbox.ua/2c2ab289-c307-4266-a12e-ca600ccbef2c"
type input "https://check.checkbox.ua/2c2ab289-c307-4266-a12e-ca600ccbef2c"
click at [928, 637] on button "Вибрати" at bounding box center [910, 650] width 81 height 33
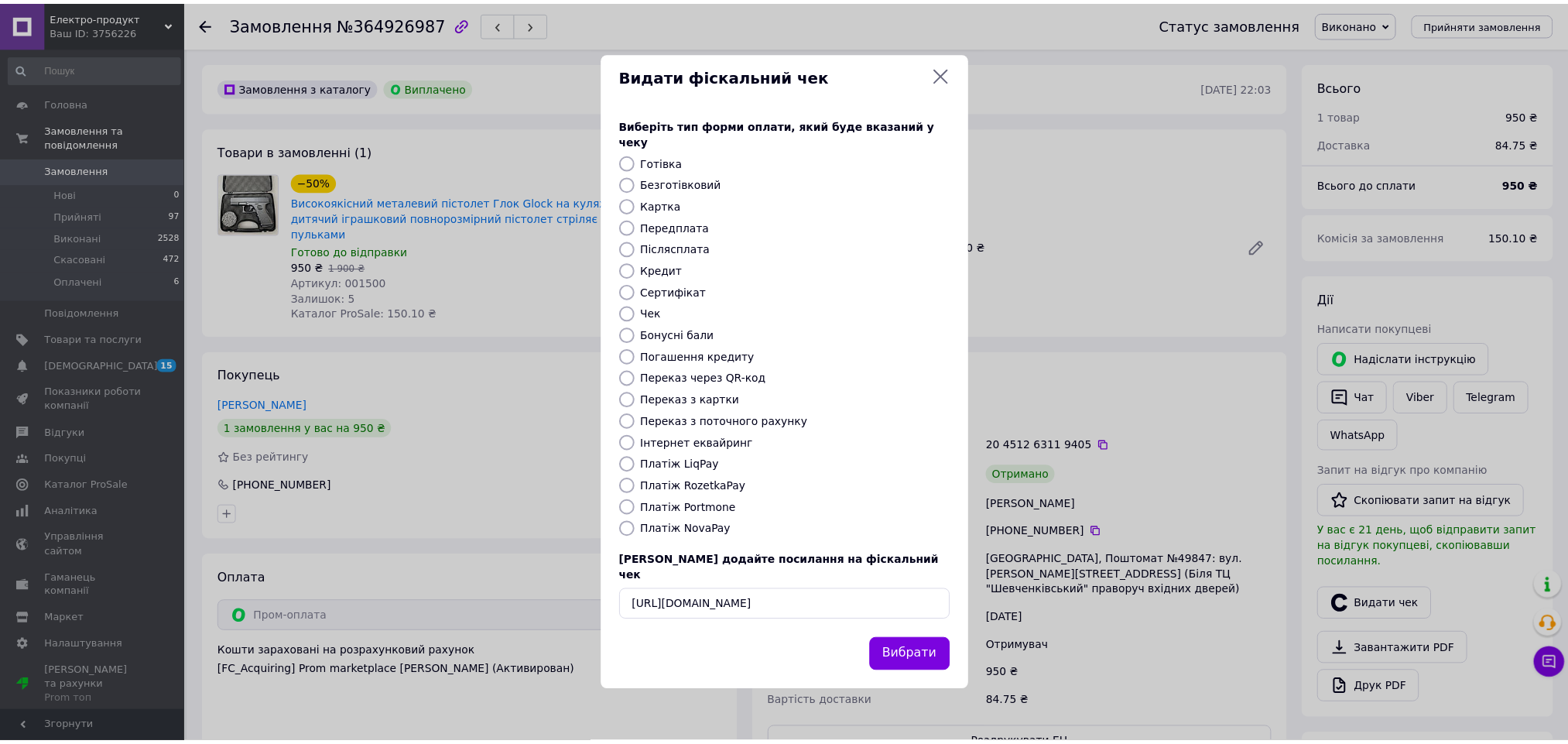
scroll to position [0, 0]
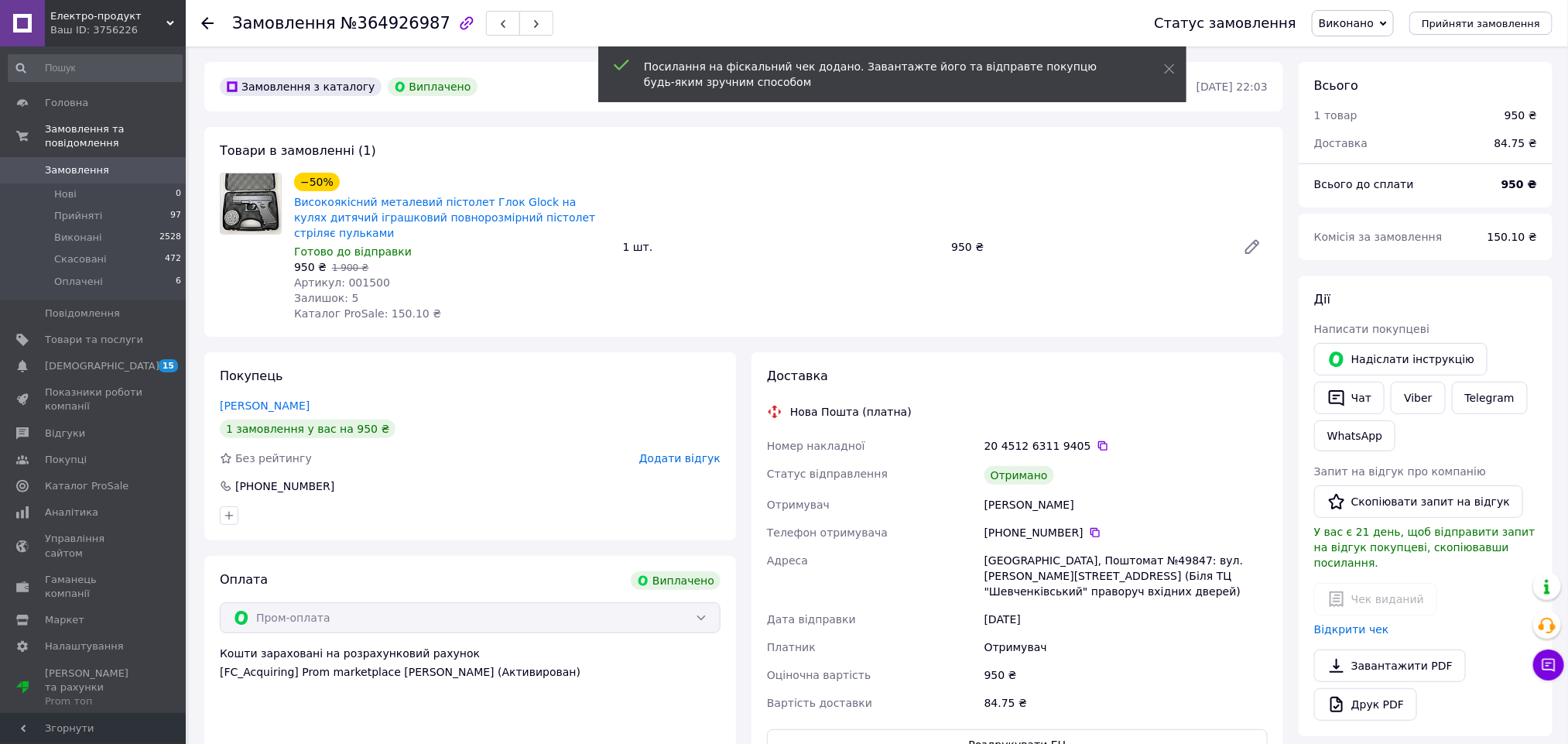
click at [674, 452] on span "Додати відгук" at bounding box center [680, 458] width 81 height 12
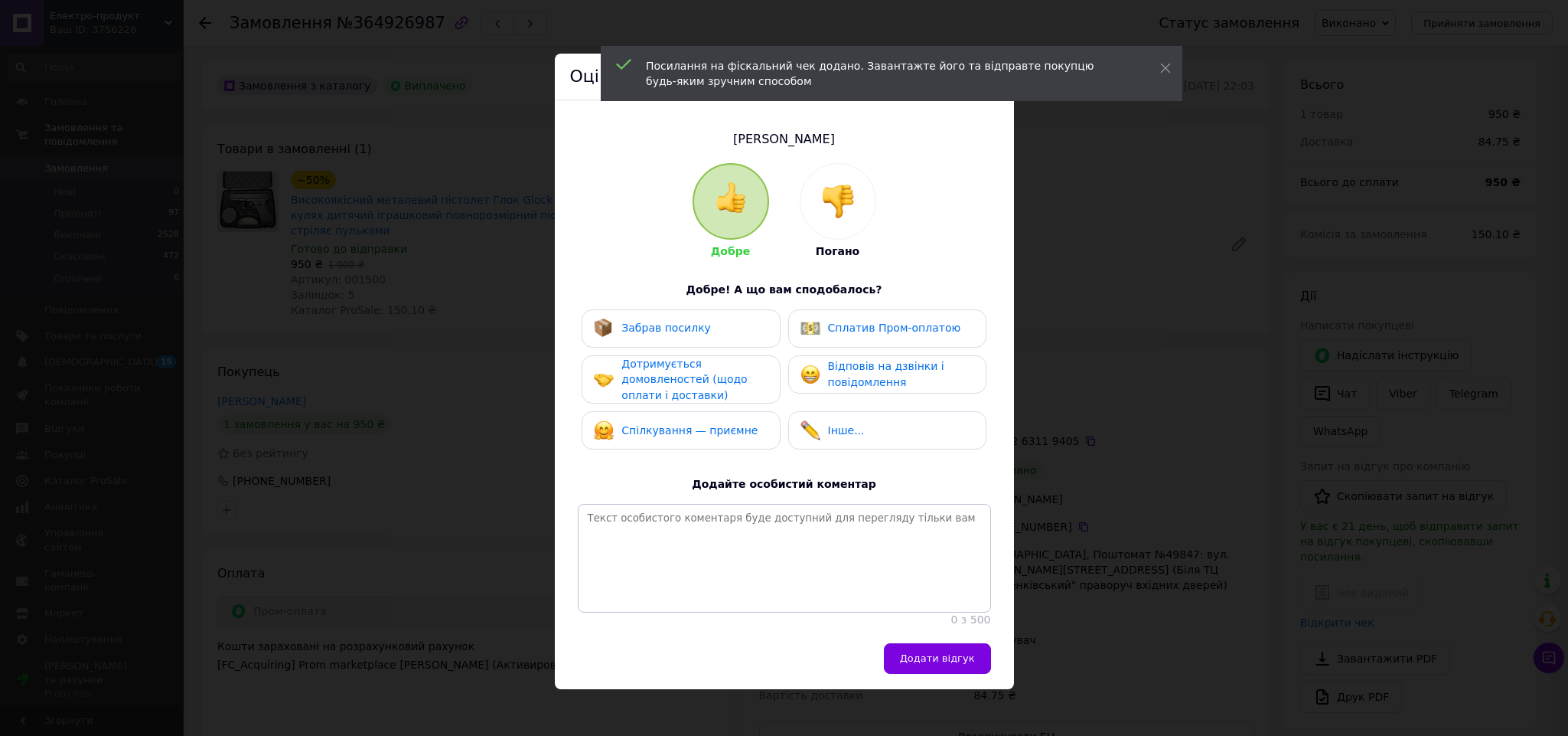
drag, startPoint x: 708, startPoint y: 333, endPoint x: 783, endPoint y: 333, distance: 75.0
click at [733, 333] on div "Забрав посилку" at bounding box center [681, 328] width 174 height 20
click at [882, 338] on div "Сплатив Пром-оплатою" at bounding box center [881, 328] width 161 height 20
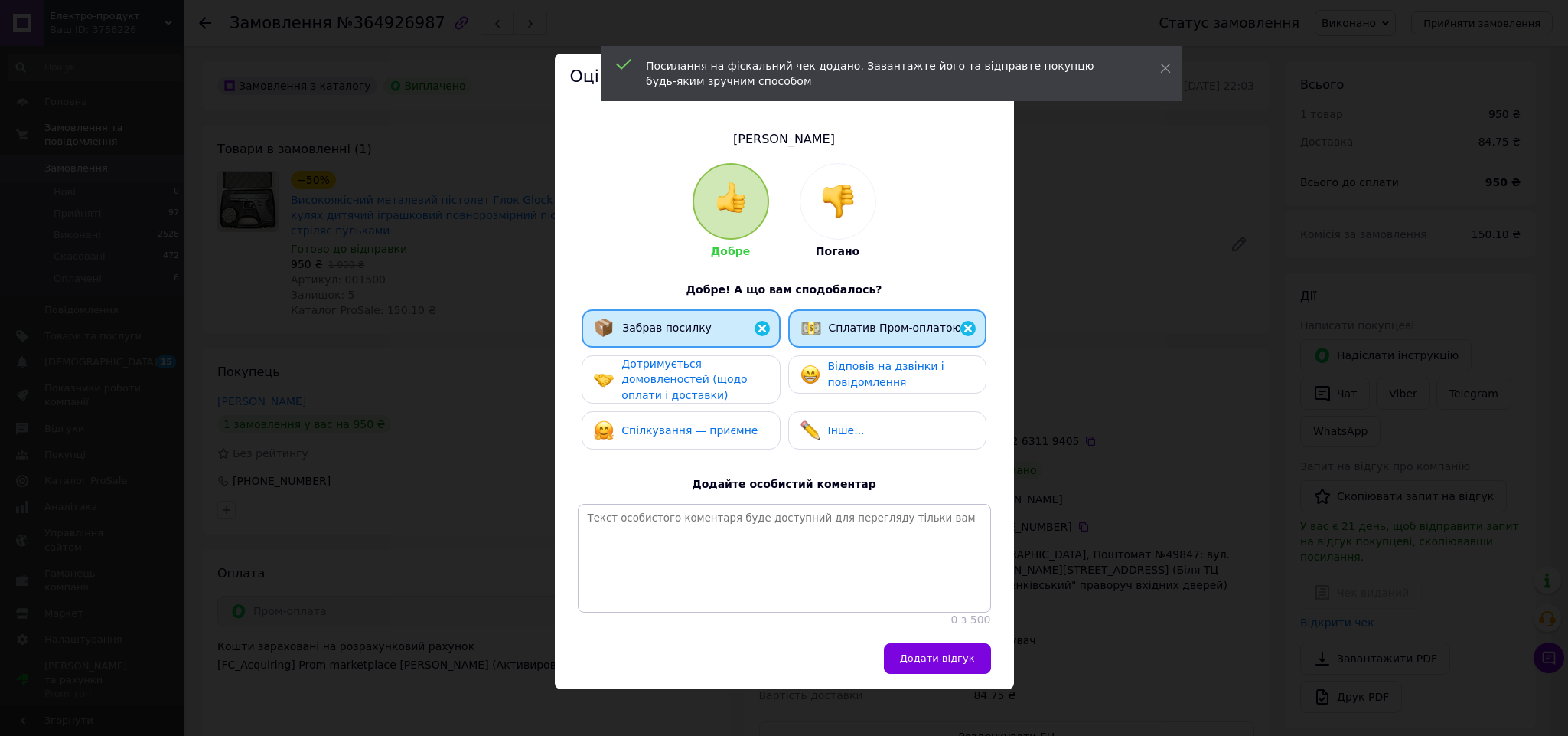
drag, startPoint x: 728, startPoint y: 373, endPoint x: 895, endPoint y: 545, distance: 239.7
click at [726, 373] on span "Дотримується домовленостей (щодо оплати і доставки)" at bounding box center [684, 379] width 125 height 44
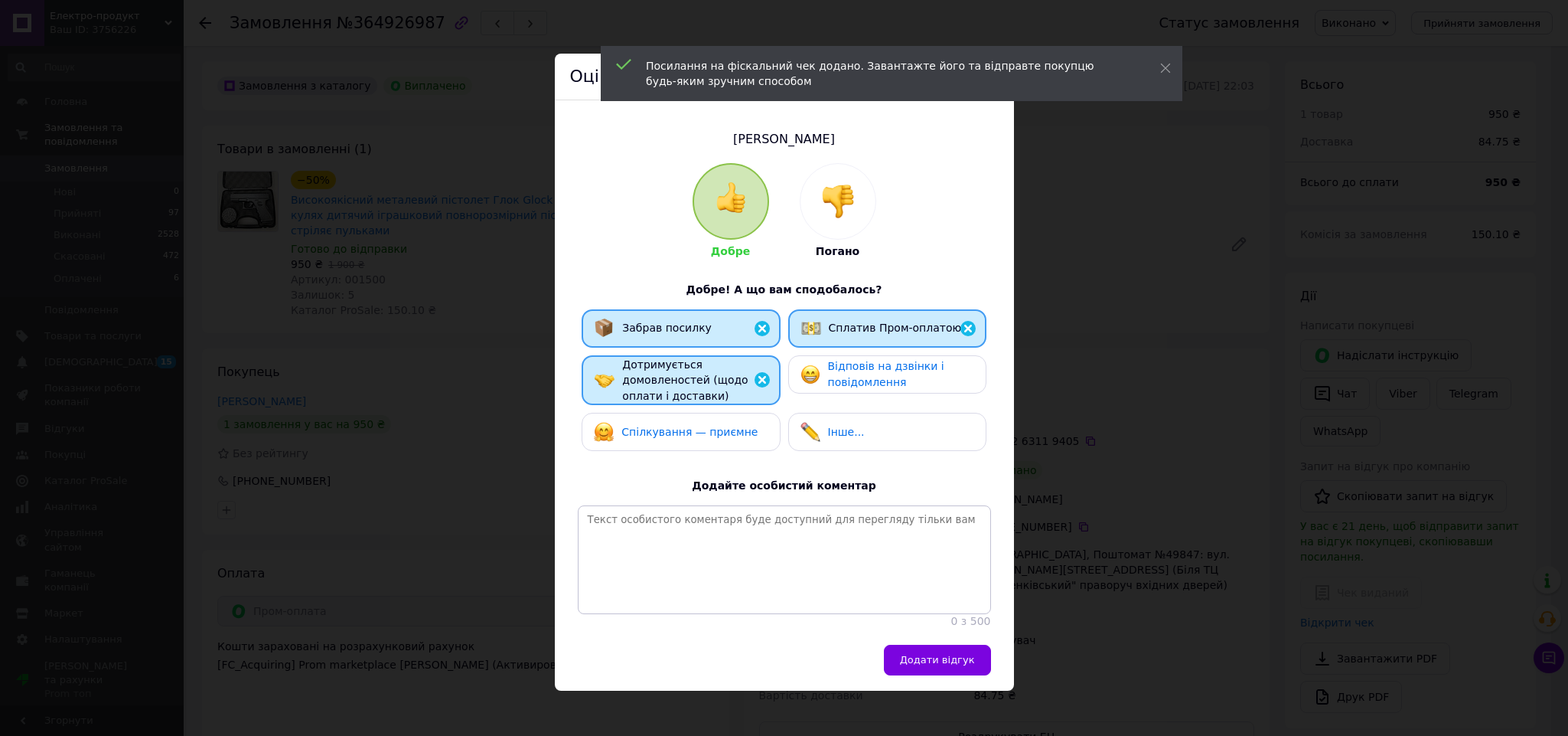
click at [960, 645] on div "Швець Даніїл Добре Погано Добре! А що вам сподобалось? Забрав посилку Сплатив П…" at bounding box center [784, 372] width 459 height 545
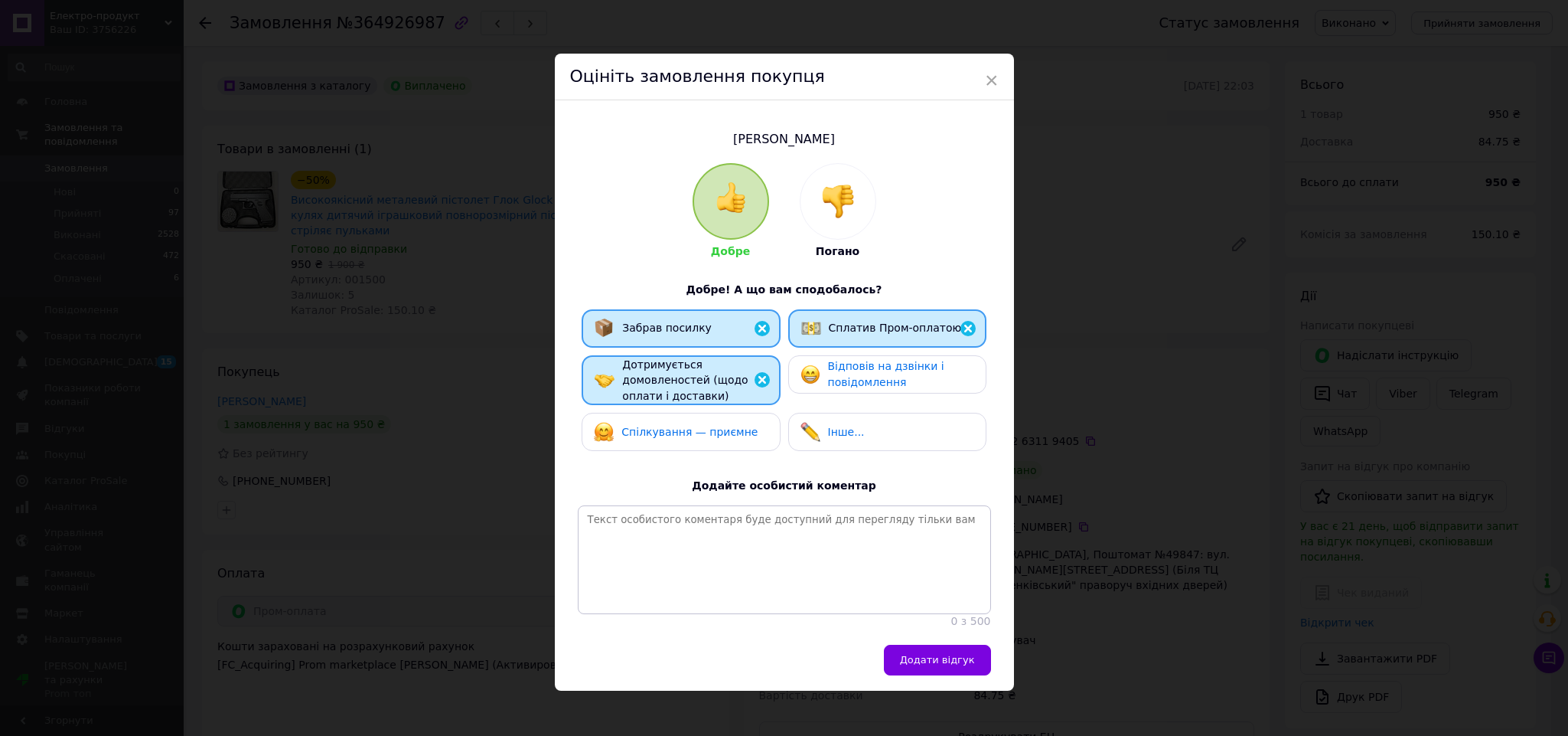
click at [972, 690] on div "Додати відгук" at bounding box center [784, 668] width 459 height 46
click at [959, 676] on button "Додати відгук" at bounding box center [937, 660] width 107 height 31
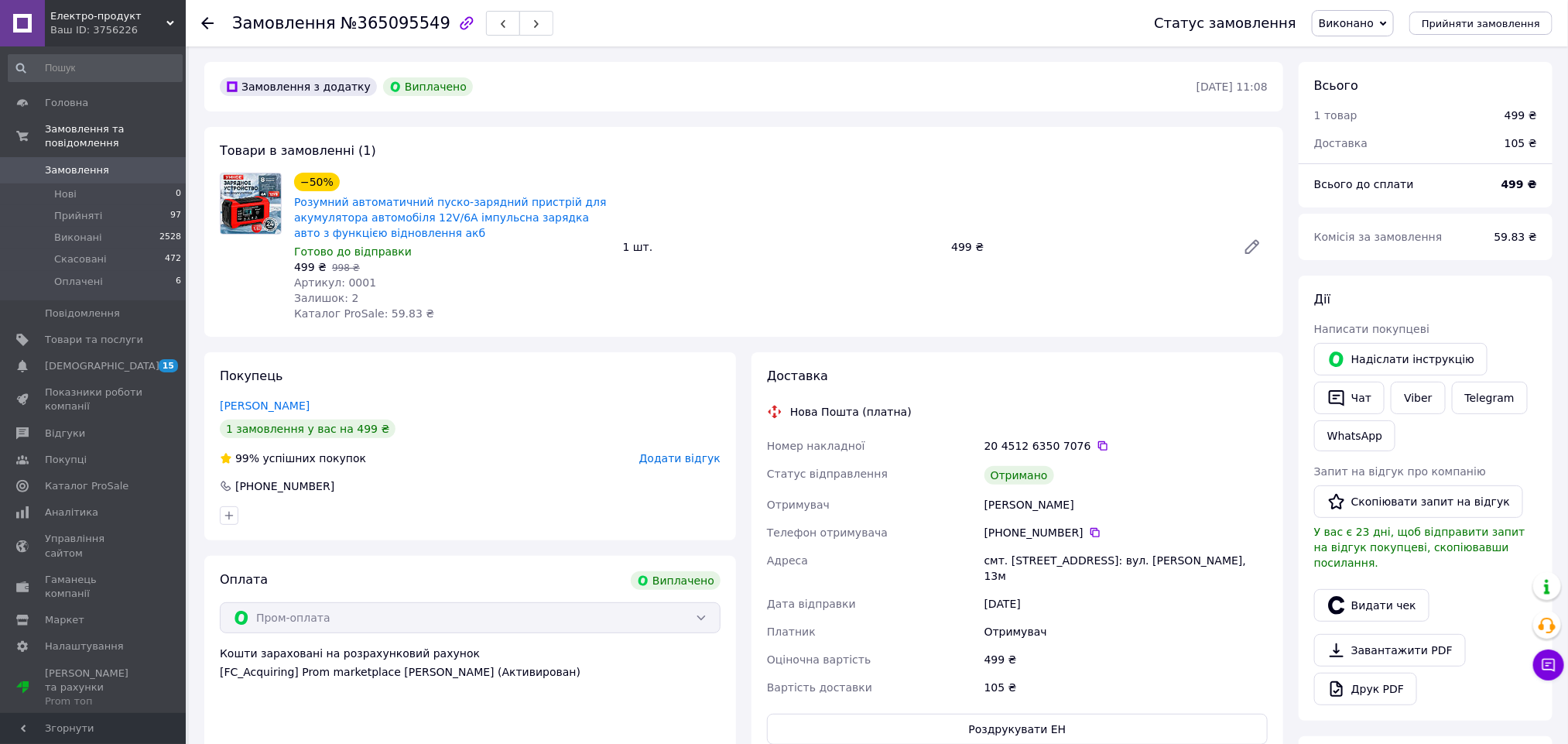
click at [1017, 500] on div "Стариков Костянтин" at bounding box center [1126, 505] width 290 height 28
click at [1015, 500] on div "Стариков Костянтин" at bounding box center [1126, 505] width 290 height 28
copy div "Стариков"
click at [1374, 589] on button "Видати чек" at bounding box center [1371, 606] width 115 height 33
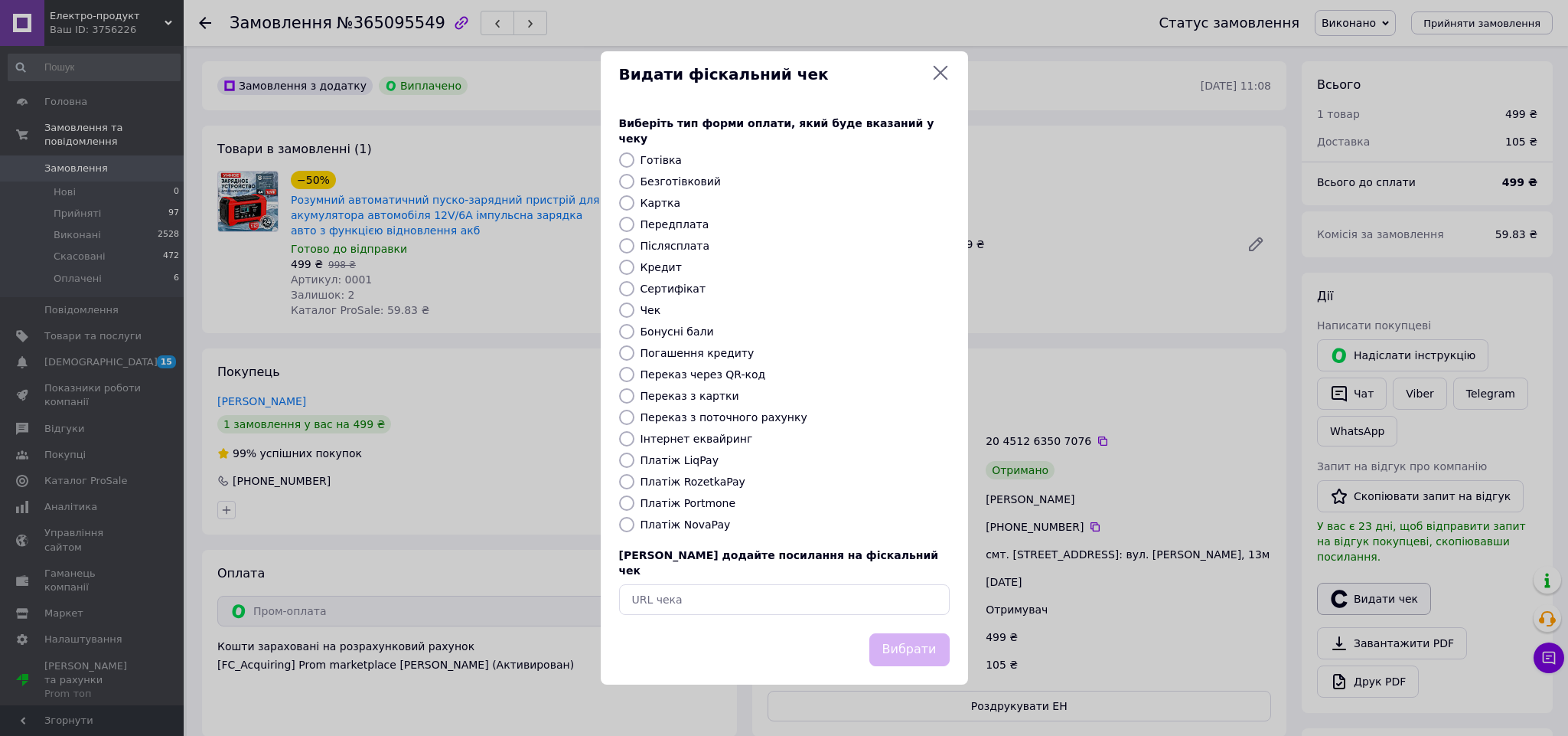
click at [1355, 590] on div "Видати фіскальний чек Виберіть тип форми оплати, який буде вказаний у чеку Готі…" at bounding box center [784, 368] width 1568 height 736
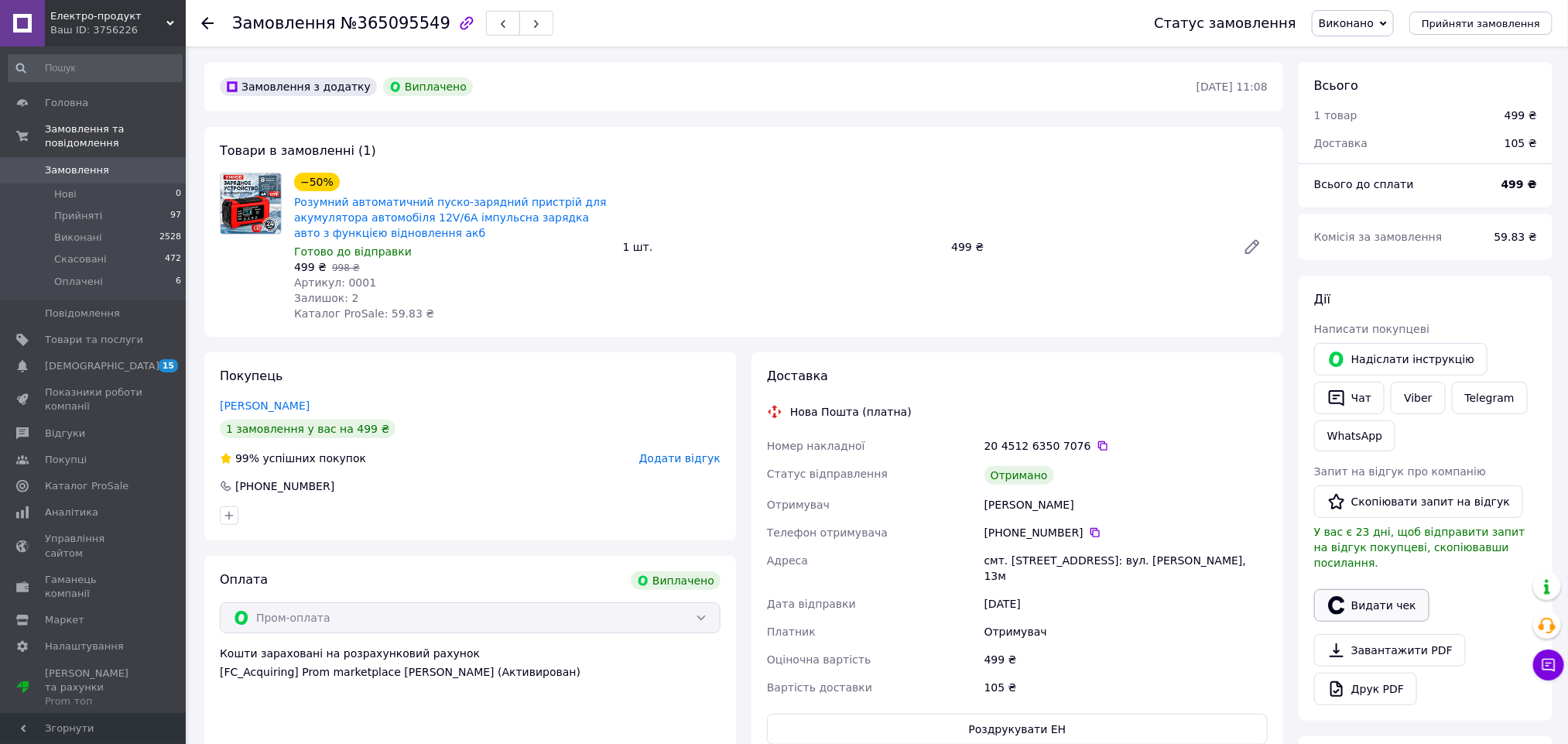
click at [1358, 589] on button "Видати чек" at bounding box center [1371, 606] width 115 height 33
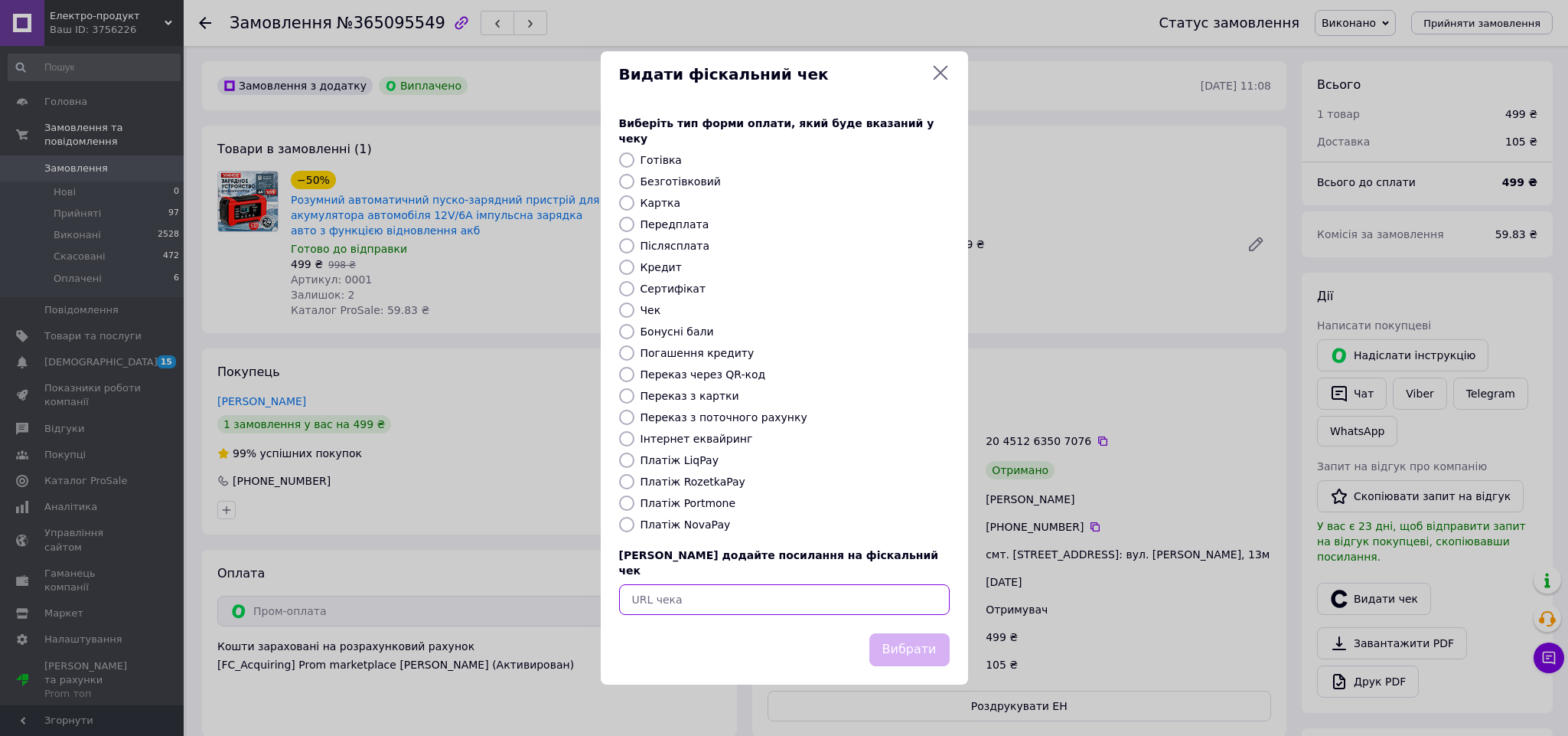
click at [788, 586] on input "text" at bounding box center [784, 600] width 330 height 31
paste input "https://check.checkbox.ua/48067496-cb7e-477d-af4b-caffa1fbebc3"
type input "https://check.checkbox.ua/48067496-cb7e-477d-af4b-caffa1fbebc3"
click at [962, 651] on div "Вибрати" at bounding box center [784, 659] width 367 height 51
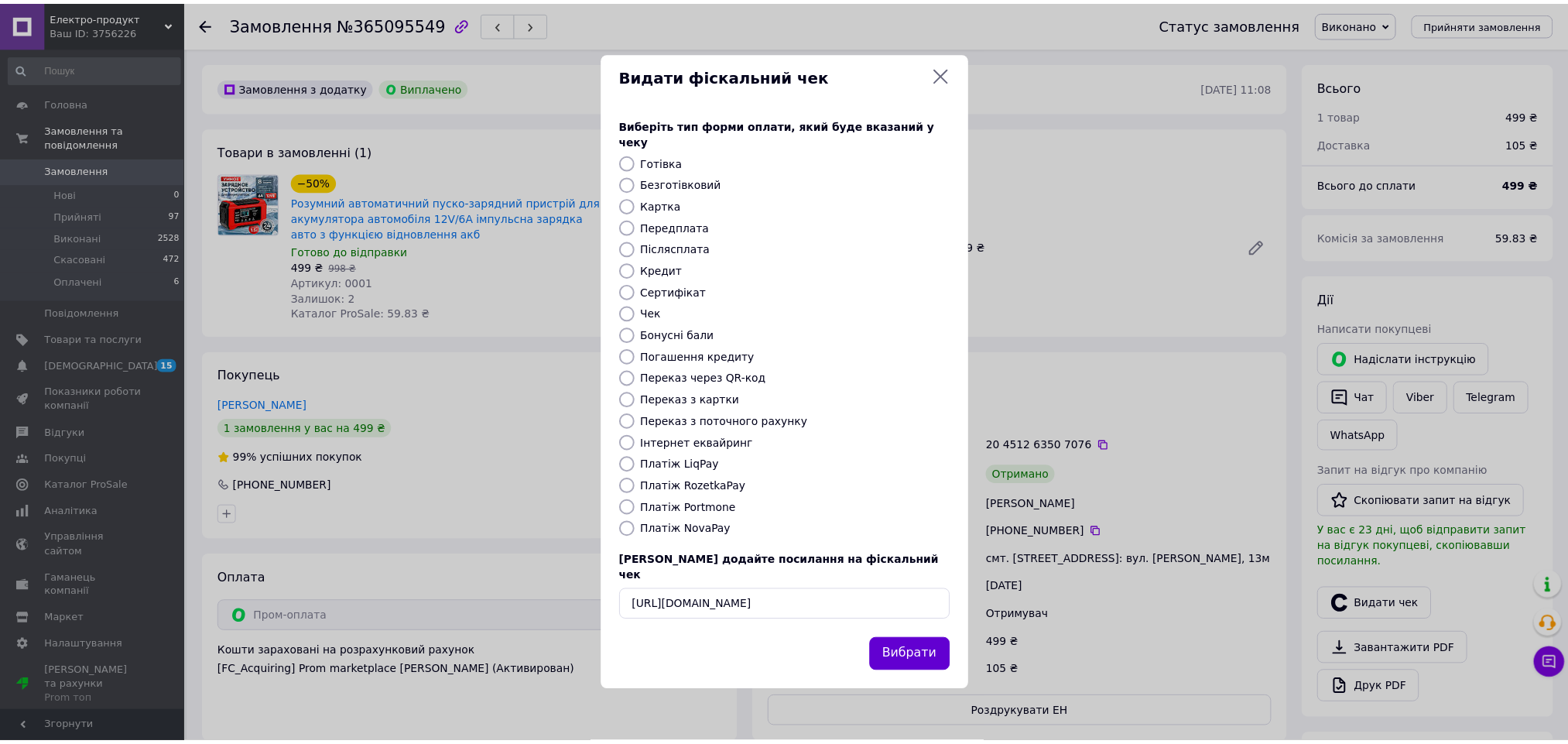
scroll to position [0, 0]
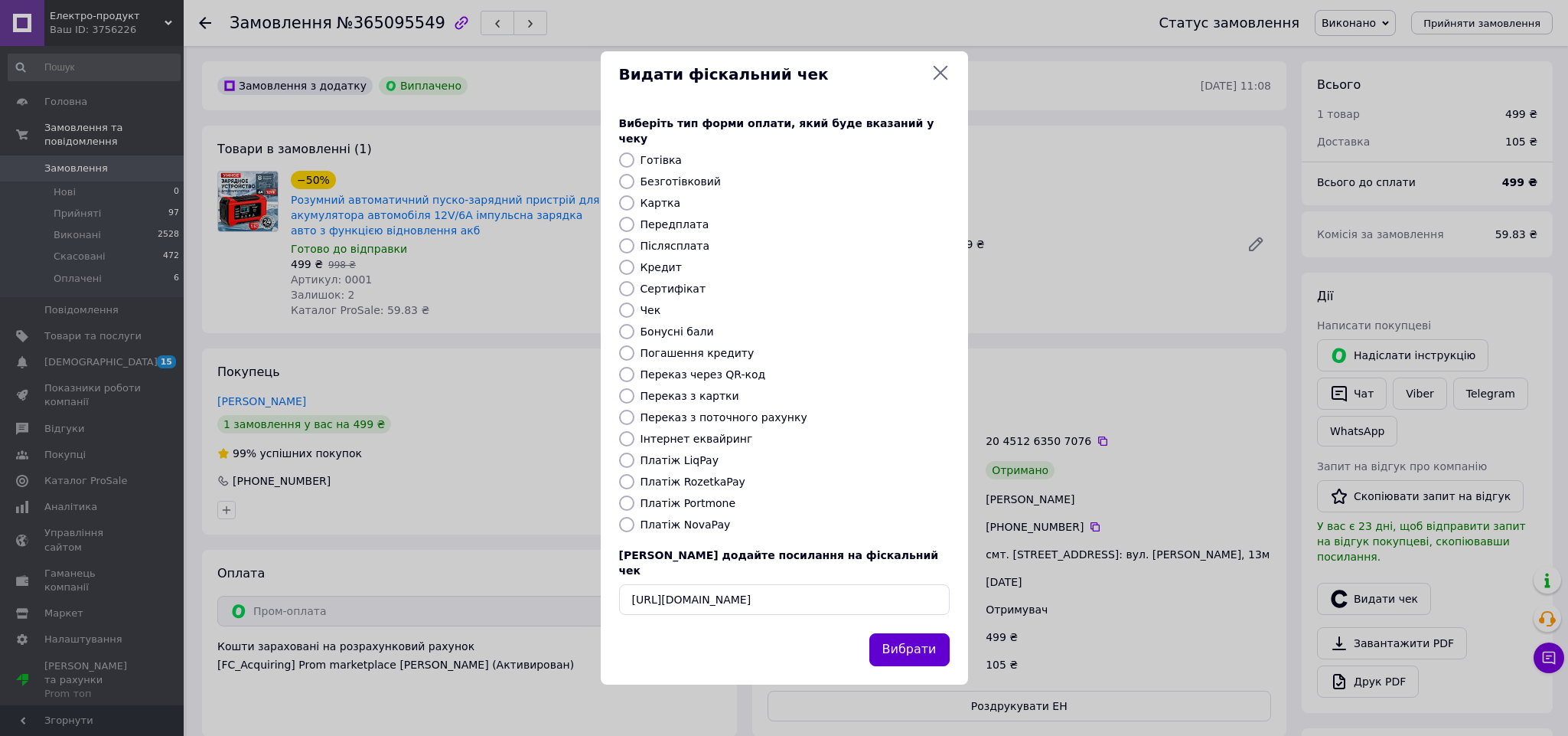
click at [933, 639] on button "Вибрати" at bounding box center [910, 650] width 81 height 33
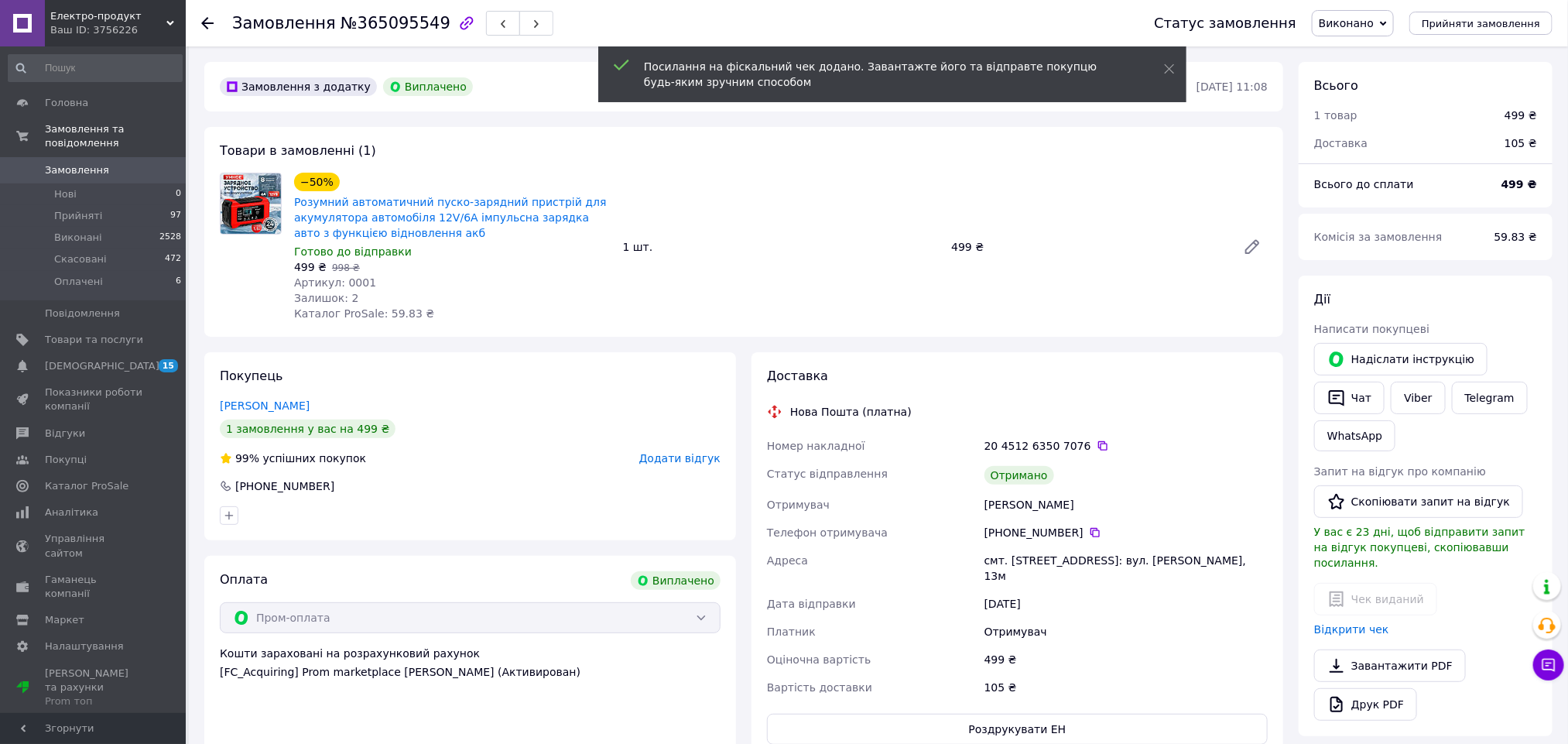
click at [693, 461] on span "Додати відгук" at bounding box center [680, 458] width 81 height 12
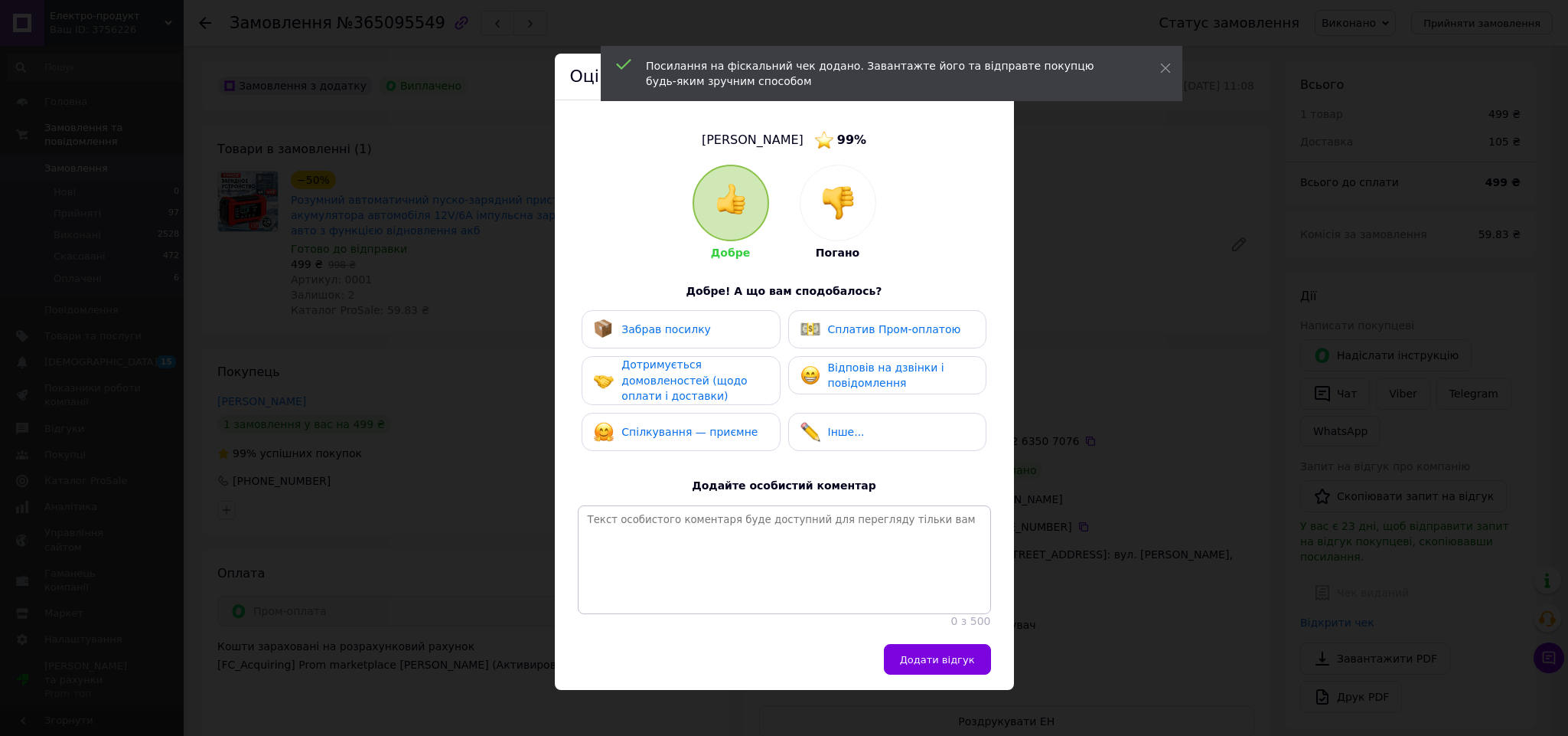
drag, startPoint x: 756, startPoint y: 340, endPoint x: 844, endPoint y: 331, distance: 88.5
click at [761, 340] on div "Забрав посилку" at bounding box center [681, 329] width 199 height 38
click at [847, 331] on span "Сплатив Пром-оплатою" at bounding box center [895, 329] width 133 height 12
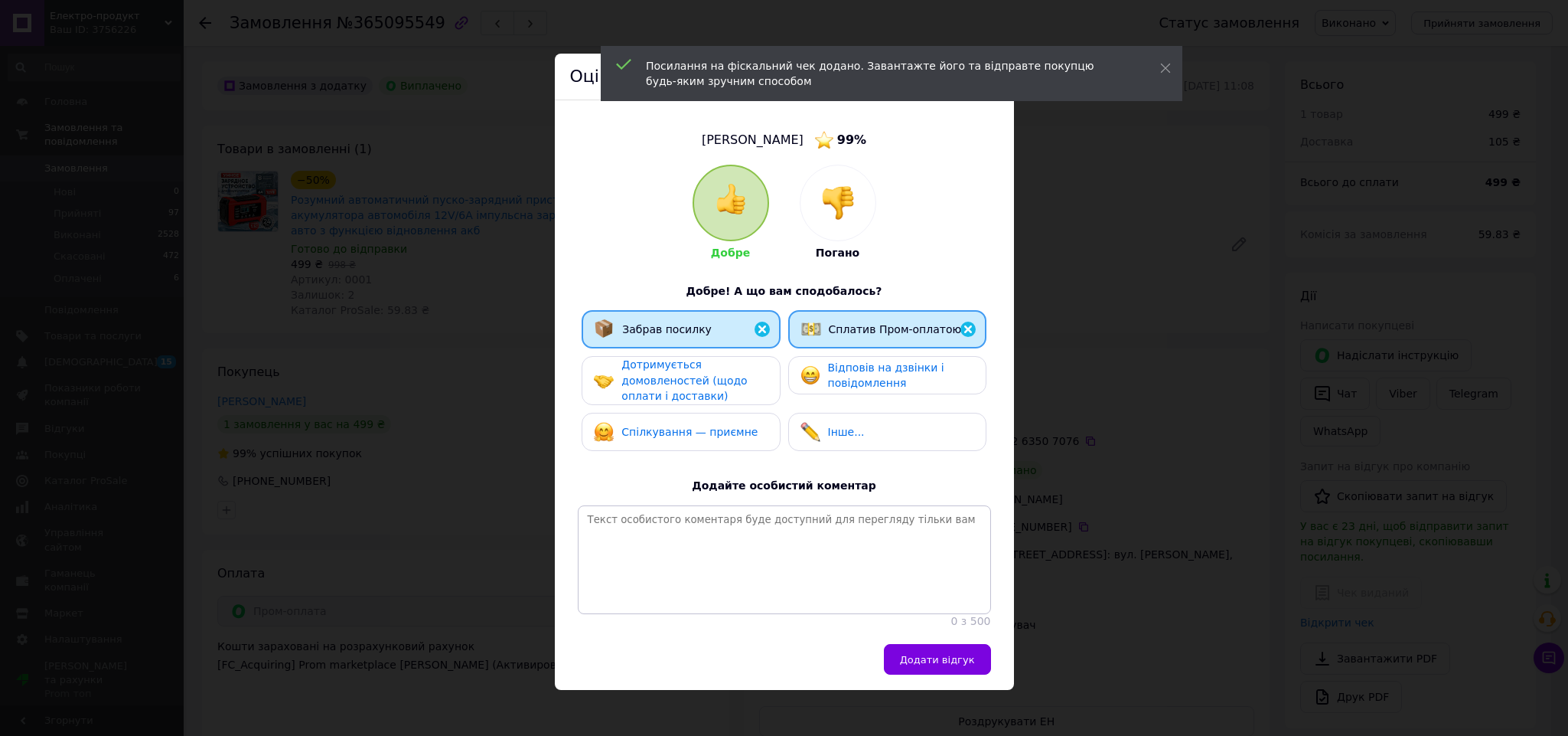
drag, startPoint x: 731, startPoint y: 387, endPoint x: 839, endPoint y: 501, distance: 157.0
click at [731, 386] on div "Дотримується домовленостей (щодо оплати і доставки)" at bounding box center [694, 380] width 146 height 47
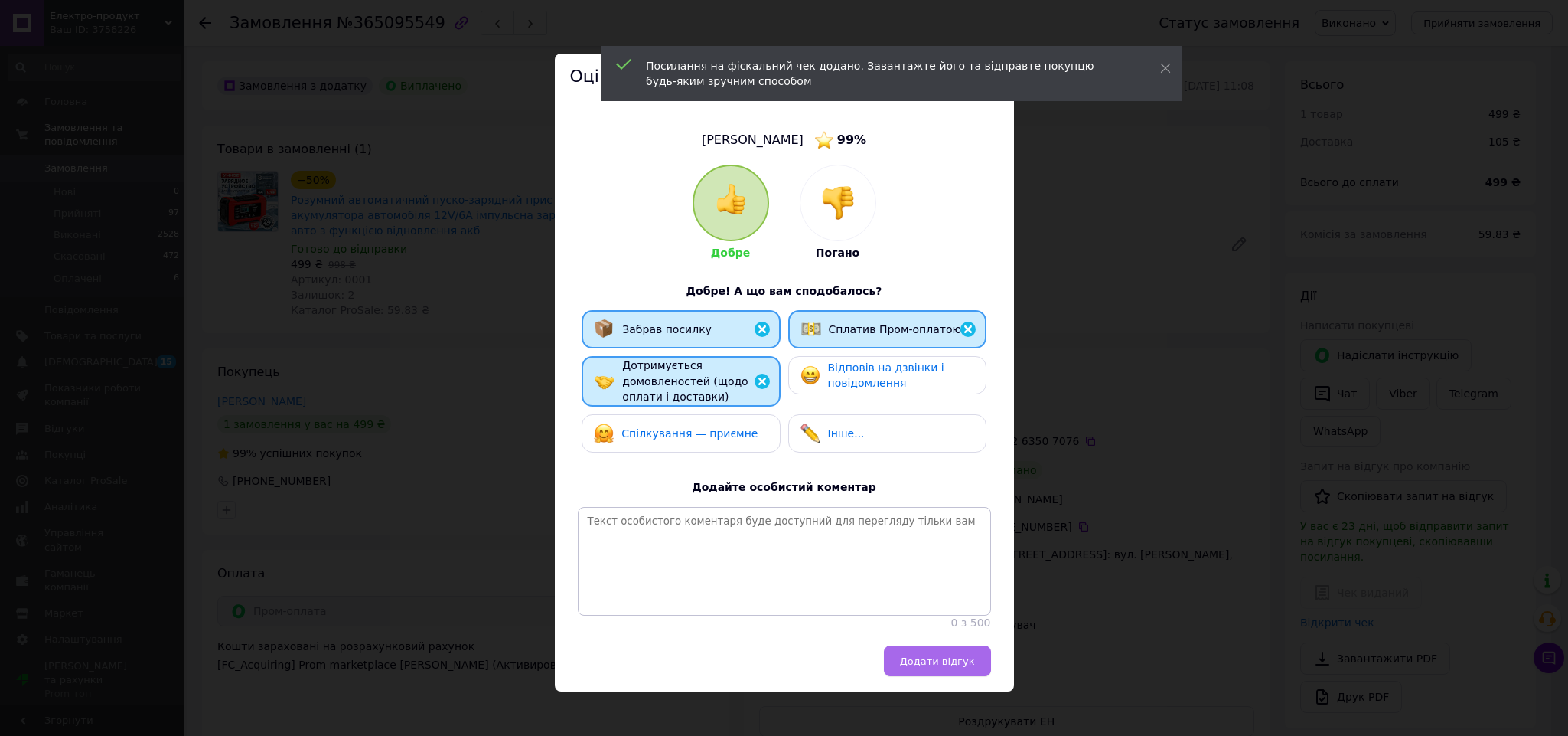
click at [923, 668] on button "Додати відгук" at bounding box center [937, 661] width 107 height 31
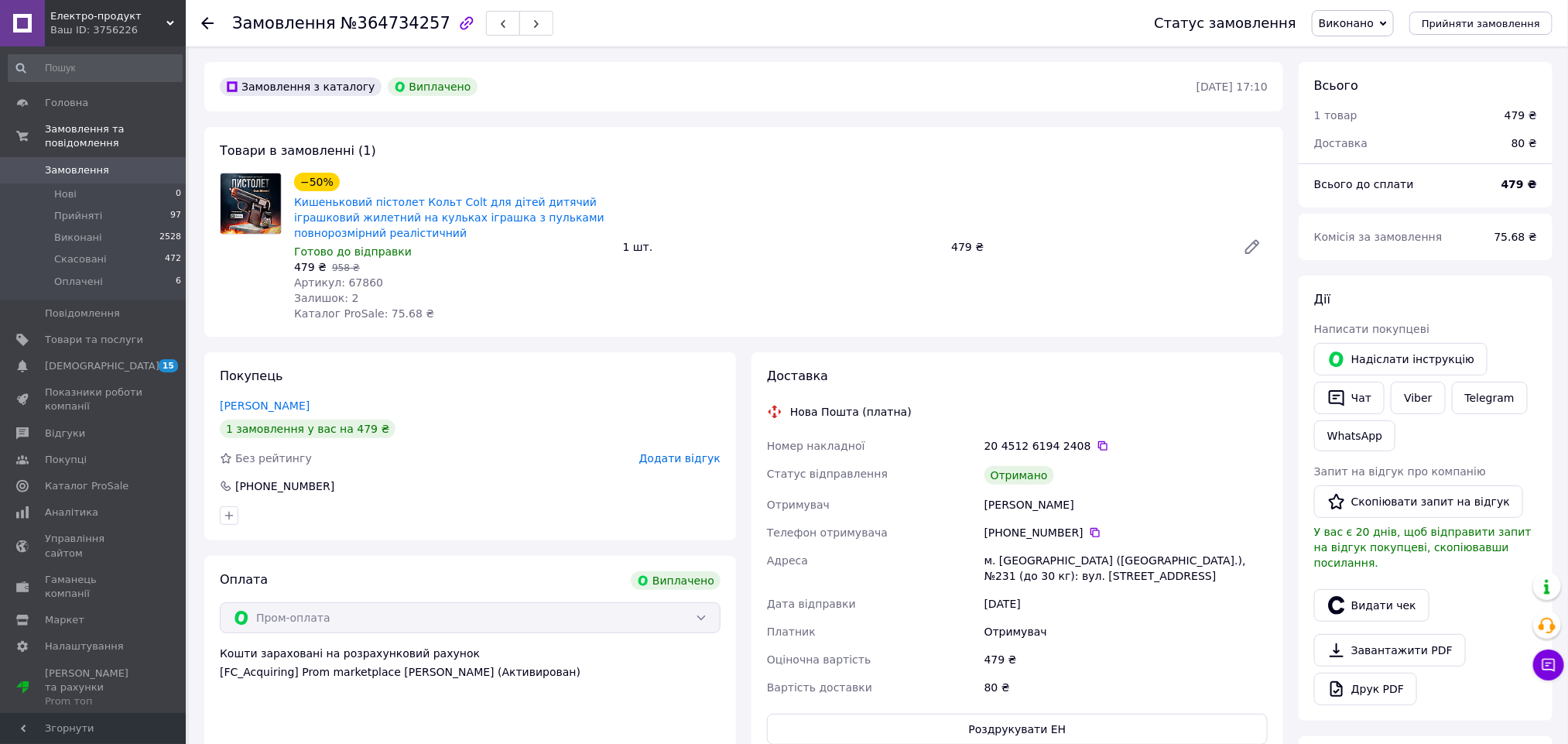
click at [990, 506] on div "[PERSON_NAME]" at bounding box center [1126, 505] width 290 height 28
copy div "[PERSON_NAME]"
click at [1345, 596] on icon "button" at bounding box center [1336, 605] width 19 height 19
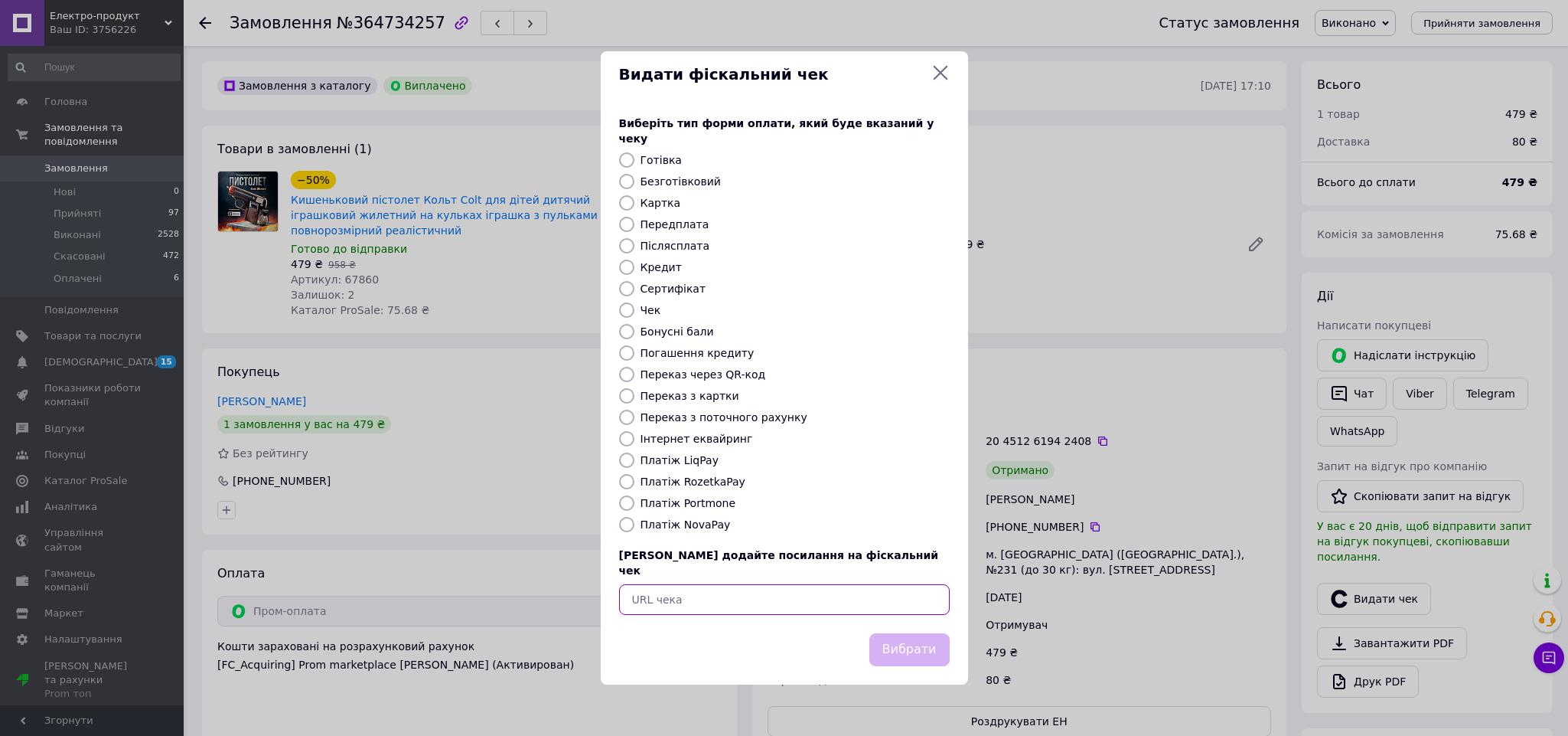
click at [903, 598] on input "text" at bounding box center [784, 600] width 330 height 31
paste input "[URL][DOMAIN_NAME]"
type input "[URL][DOMAIN_NAME]"
click at [915, 641] on button "Вибрати" at bounding box center [910, 650] width 81 height 33
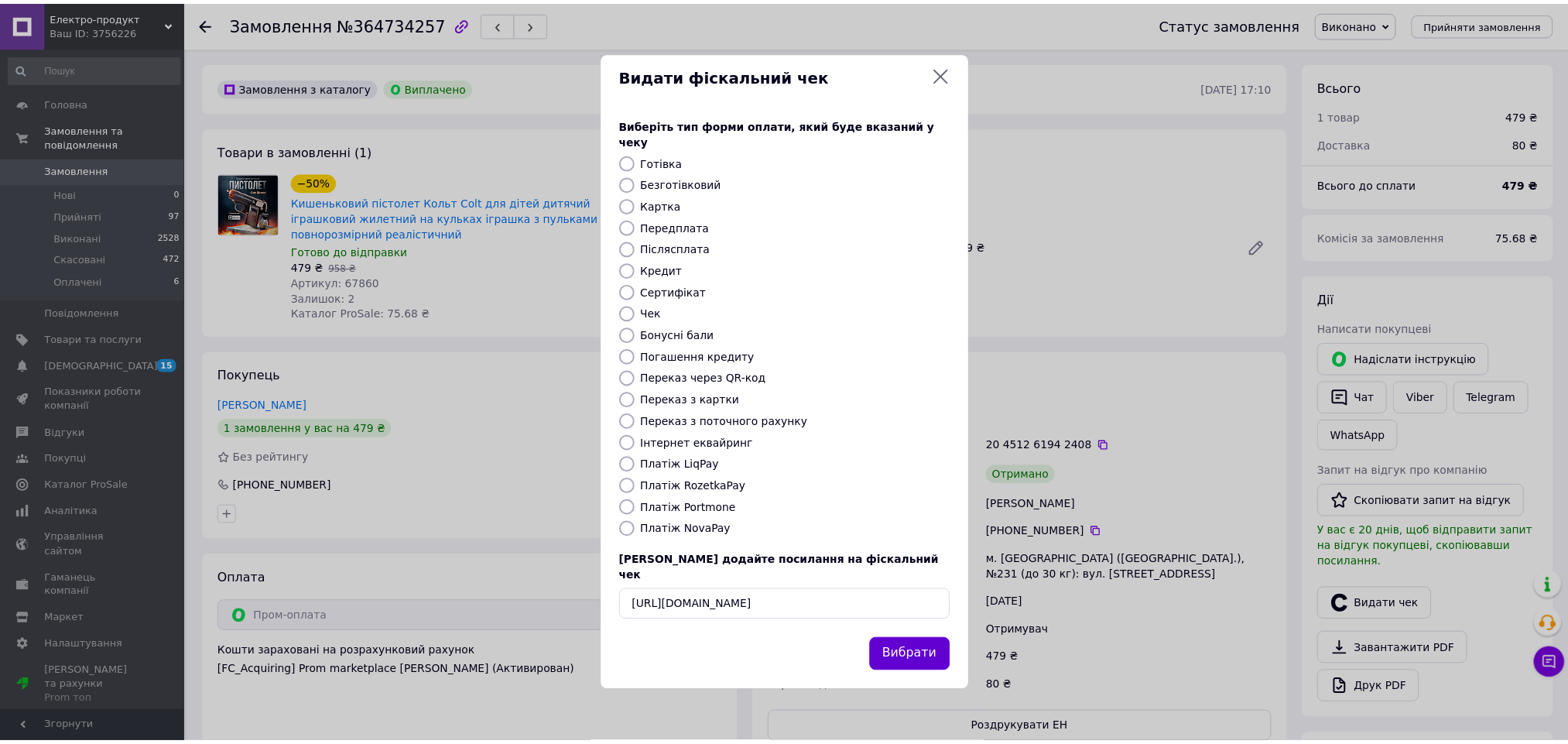
scroll to position [0, 0]
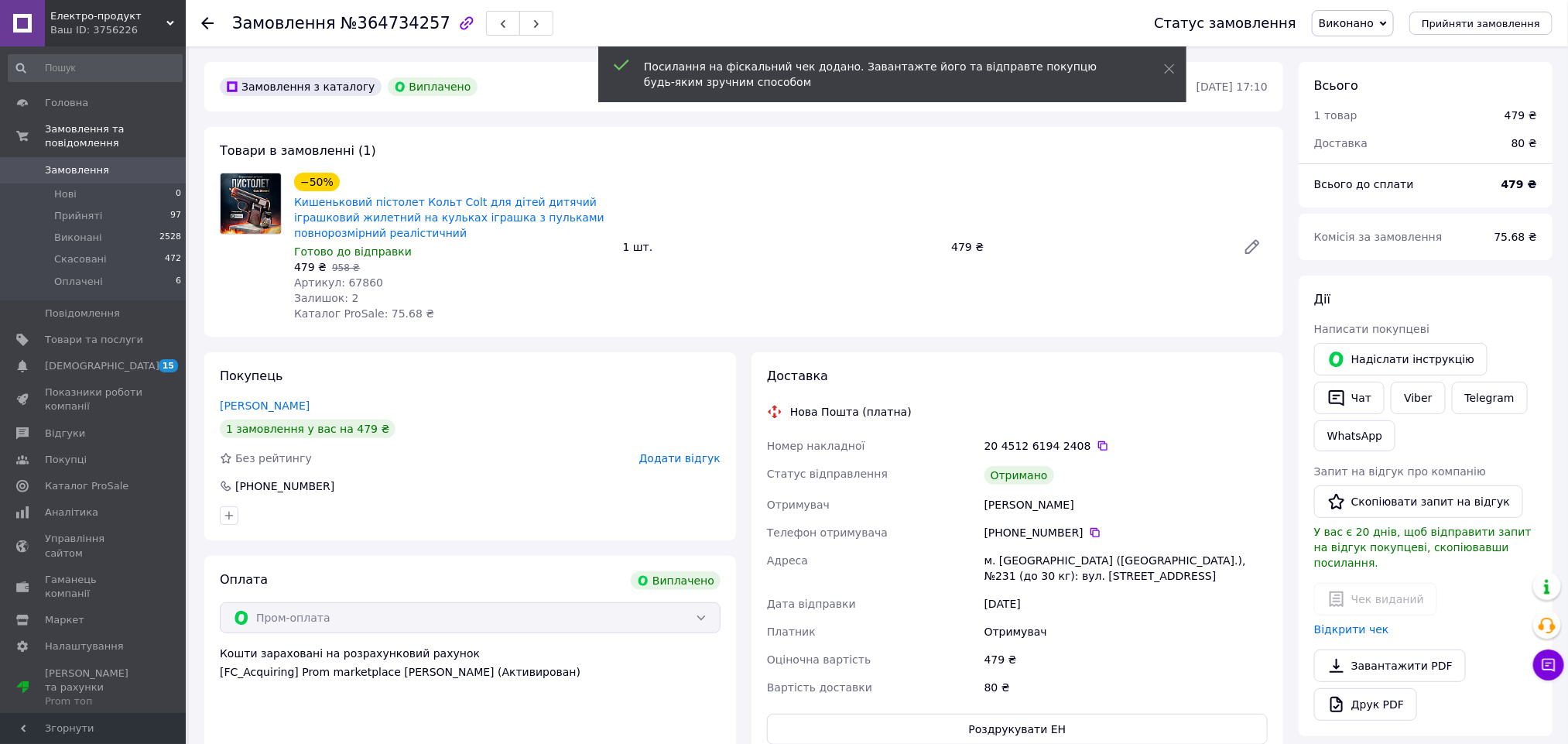
click at [693, 446] on div "Покупець [PERSON_NAME] 1 замовлення у вас на 479 ₴ Без рейтингу Додати відгук […" at bounding box center [470, 446] width 531 height 188
click at [701, 474] on div "Покупець [PERSON_NAME] 1 замовлення у вас на 479 ₴ Без рейтингу Додати відгук […" at bounding box center [470, 446] width 531 height 188
click at [699, 458] on span "Додати відгук" at bounding box center [680, 458] width 81 height 12
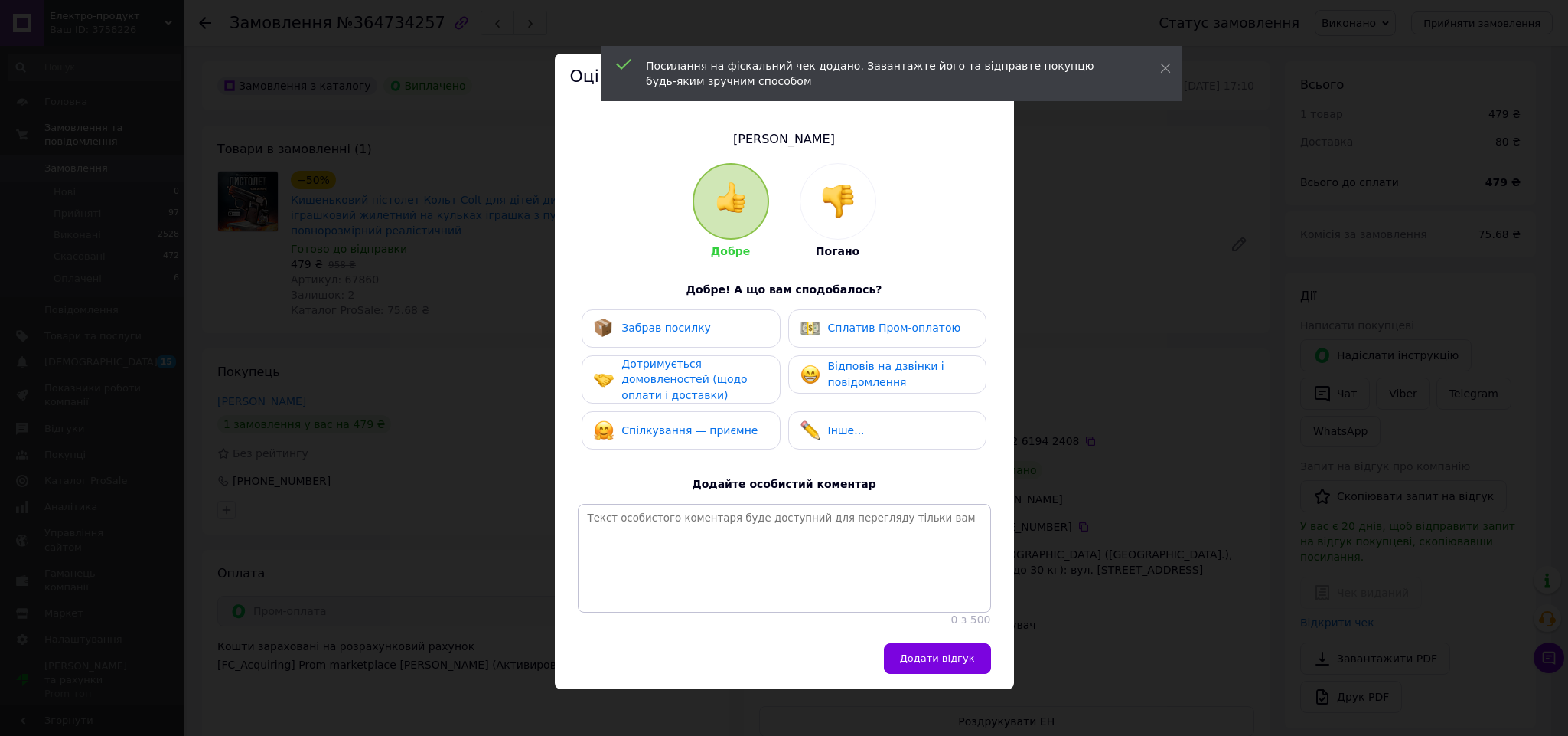
drag, startPoint x: 688, startPoint y: 331, endPoint x: 845, endPoint y: 331, distance: 157.0
click at [692, 331] on span "Забрав посилку" at bounding box center [666, 327] width 90 height 12
drag, startPoint x: 850, startPoint y: 331, endPoint x: 859, endPoint y: 354, distance: 24.7
click at [852, 331] on span "Сплатив Пром-оплатою" at bounding box center [895, 327] width 133 height 12
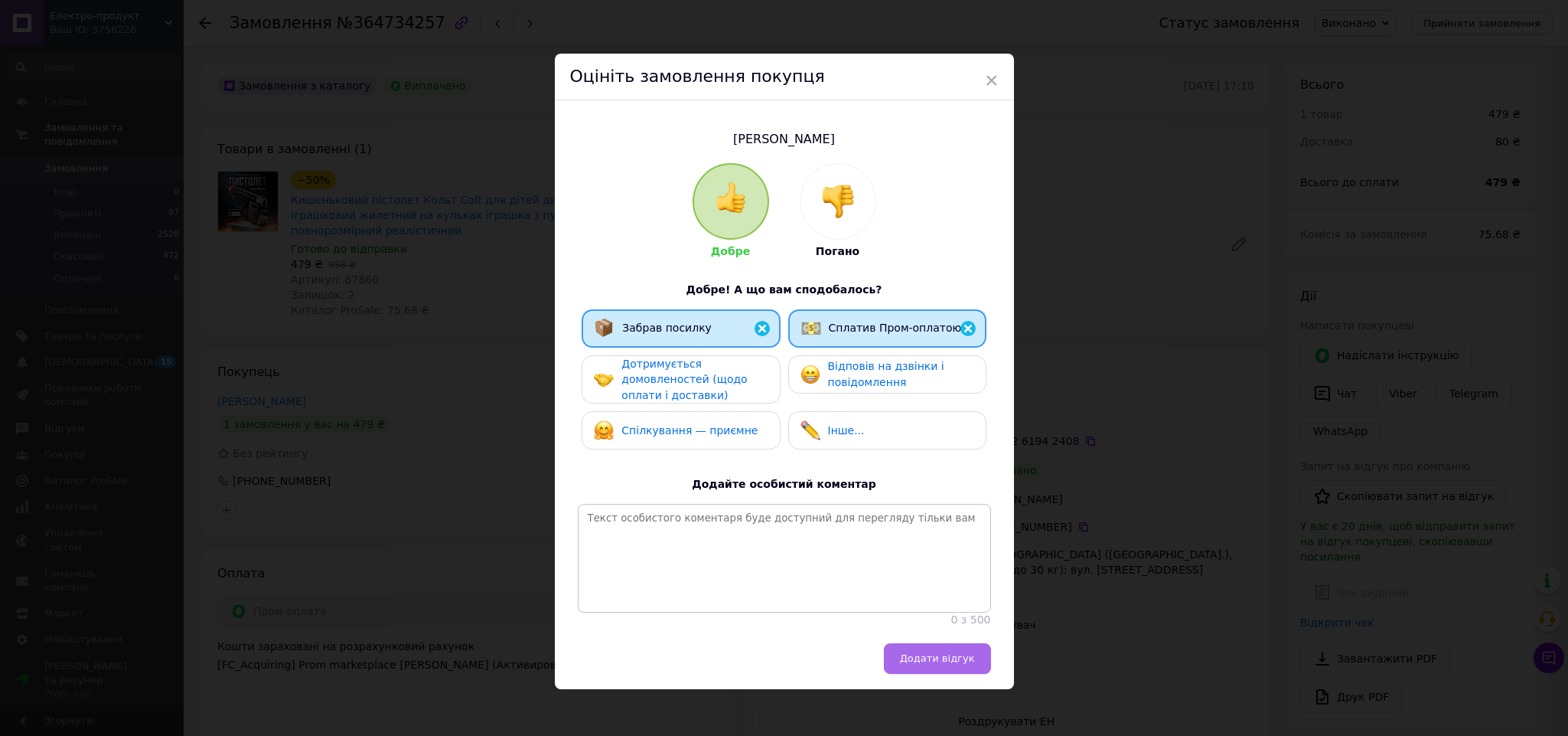
click at [937, 664] on span "Додати відгук" at bounding box center [937, 658] width 75 height 11
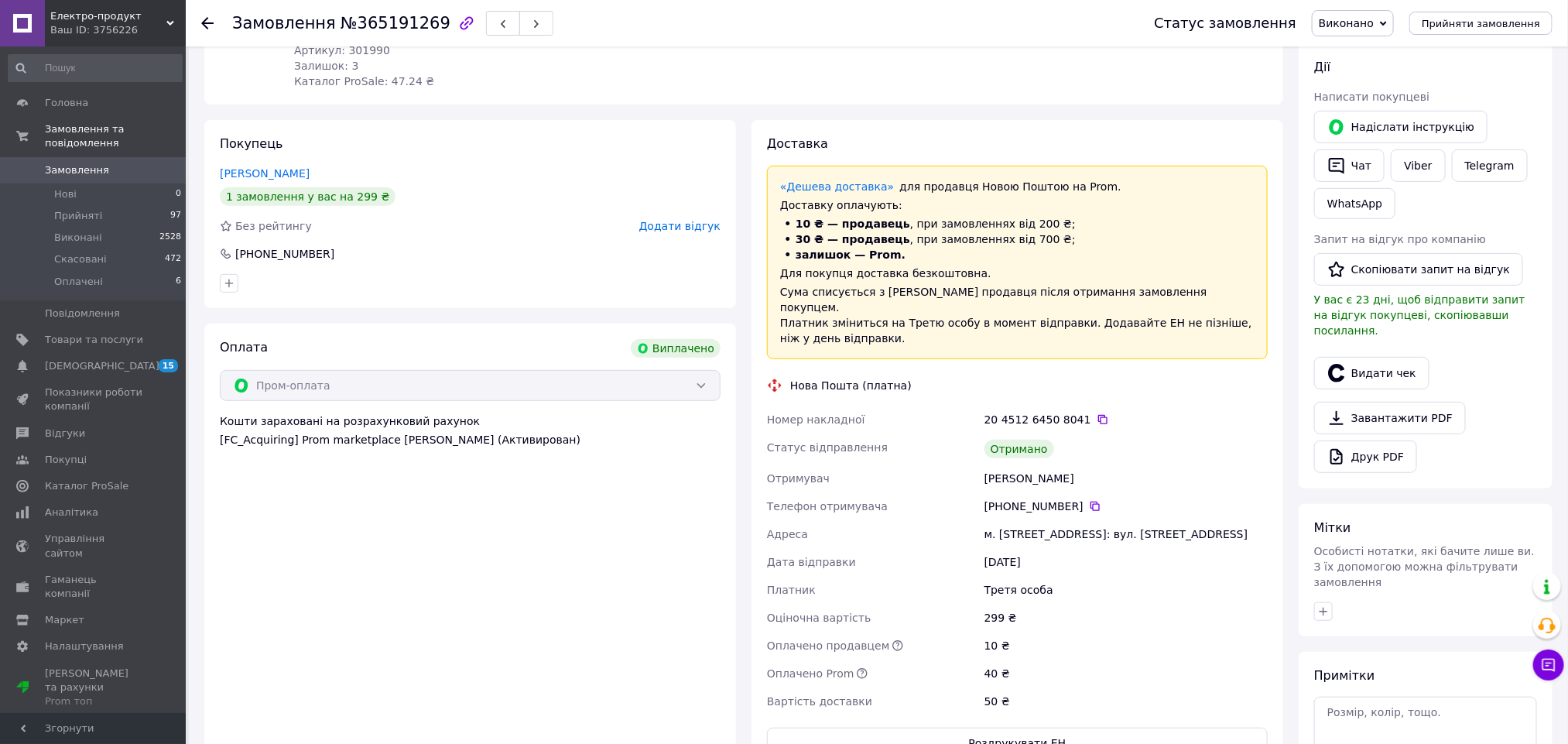
scroll to position [348, 0]
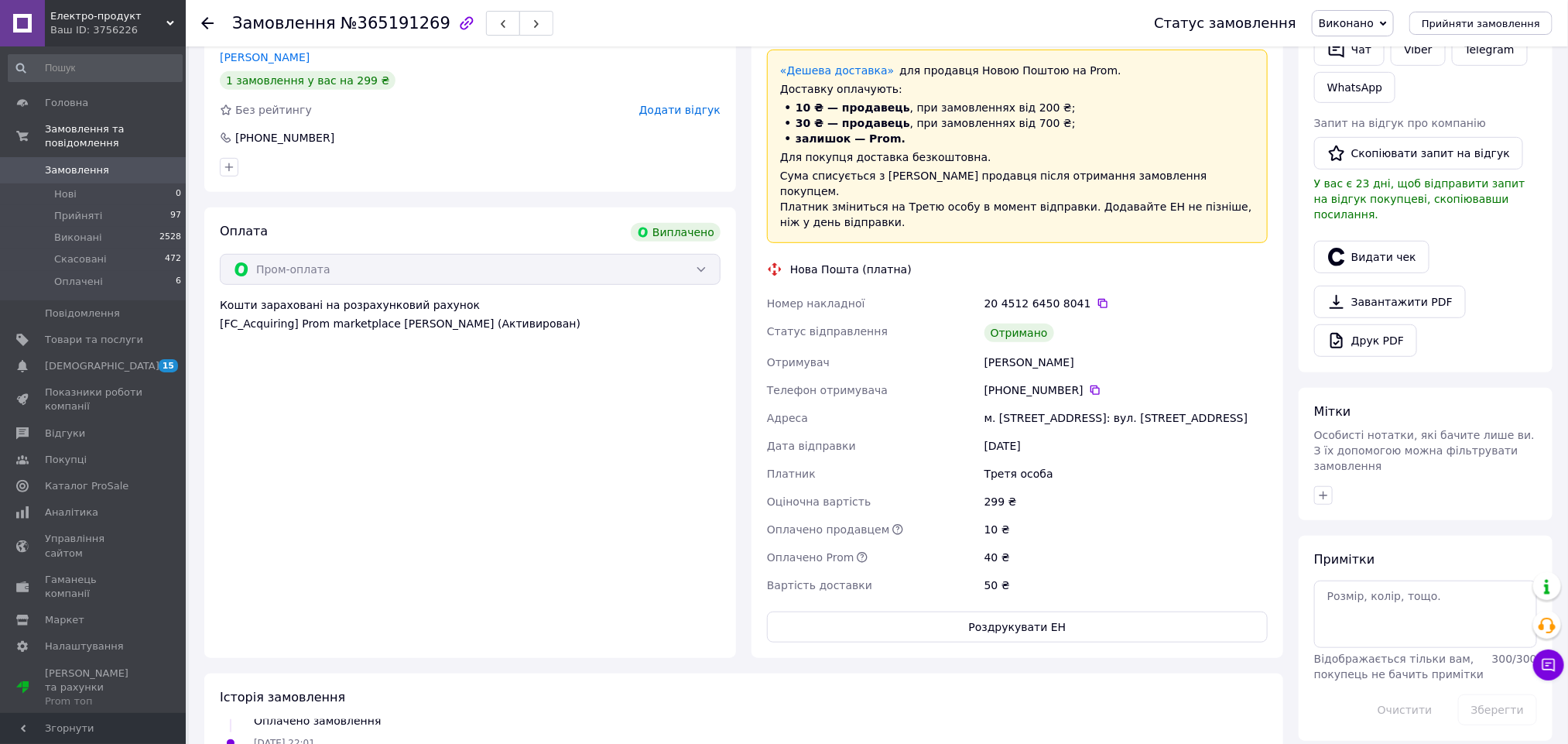
click at [983, 348] on div "[PERSON_NAME]" at bounding box center [1126, 362] width 290 height 28
click at [986, 348] on div "[PERSON_NAME]" at bounding box center [1126, 362] width 290 height 28
click at [990, 348] on div "[PERSON_NAME]" at bounding box center [1126, 362] width 290 height 28
click at [990, 348] on div "Малявка Ельза" at bounding box center [1126, 362] width 290 height 28
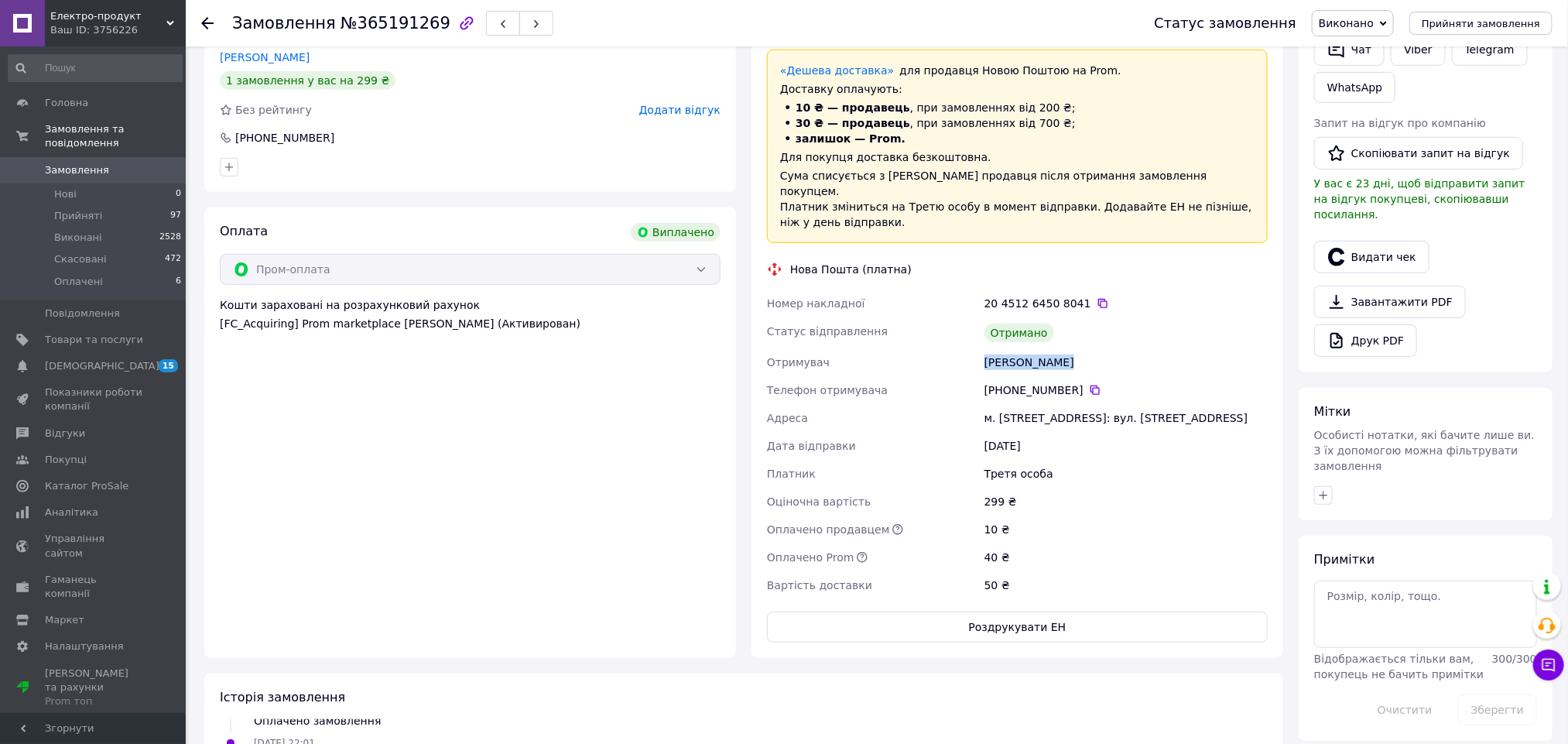
click at [990, 348] on div "Малявка Ельза" at bounding box center [1126, 362] width 290 height 28
drag, startPoint x: 1001, startPoint y: 365, endPoint x: 1005, endPoint y: 340, distance: 25.3
click at [1001, 383] on div "[PHONE_NUMBER]" at bounding box center [1125, 390] width 283 height 16
click at [1006, 348] on div "Малявка Ельза" at bounding box center [1126, 362] width 290 height 28
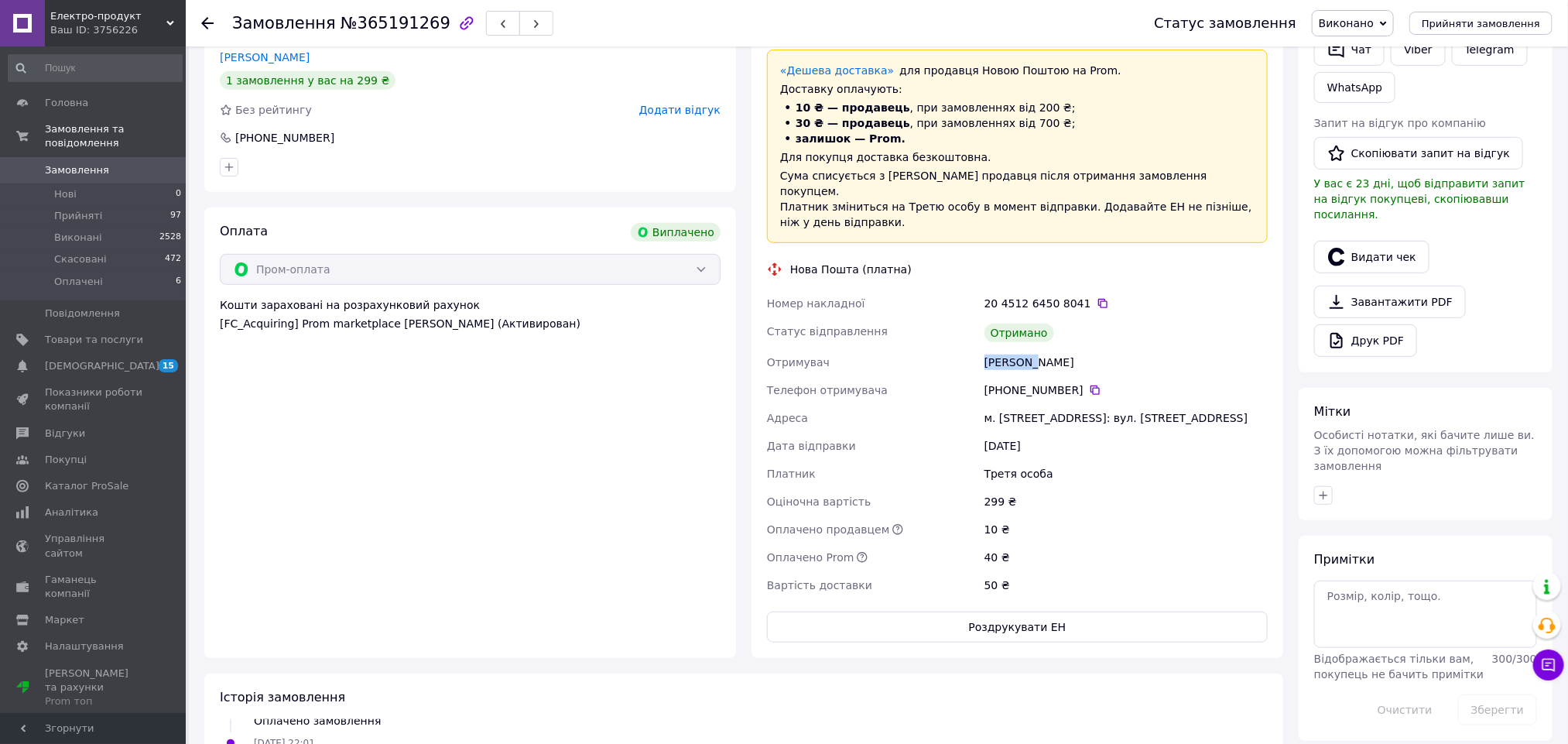
copy div "Малявка"
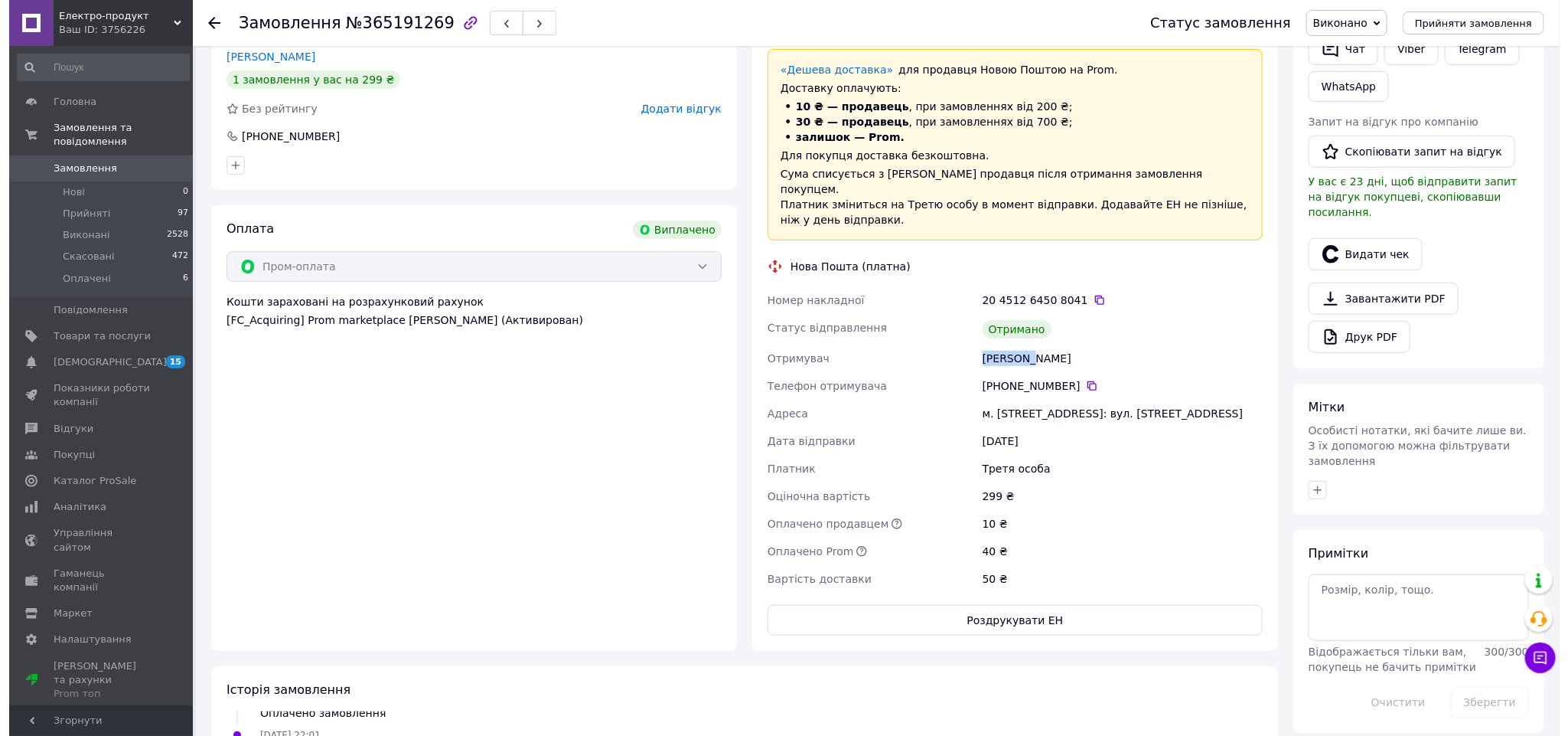
scroll to position [0, 0]
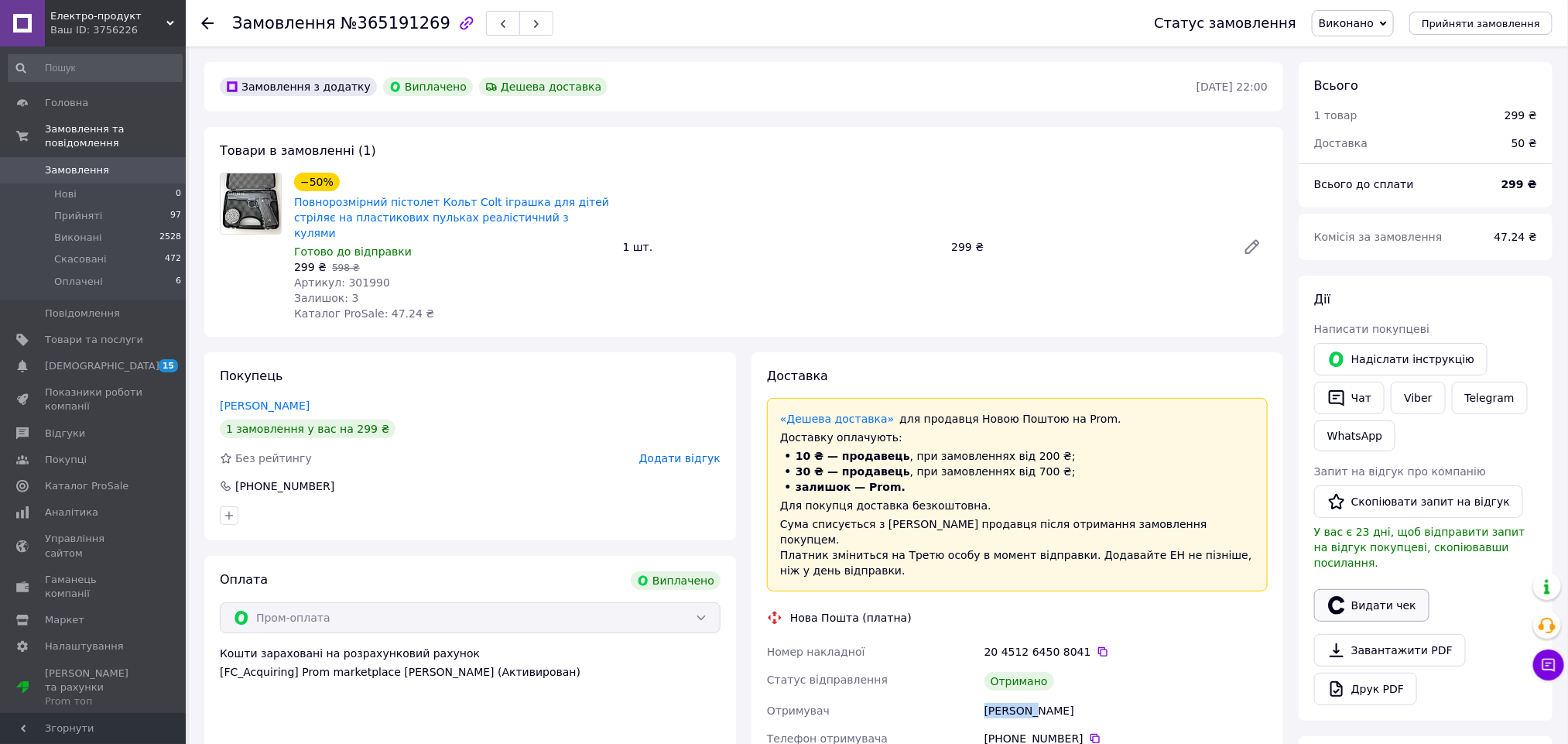
click at [1359, 602] on button "Видати чек" at bounding box center [1371, 606] width 115 height 33
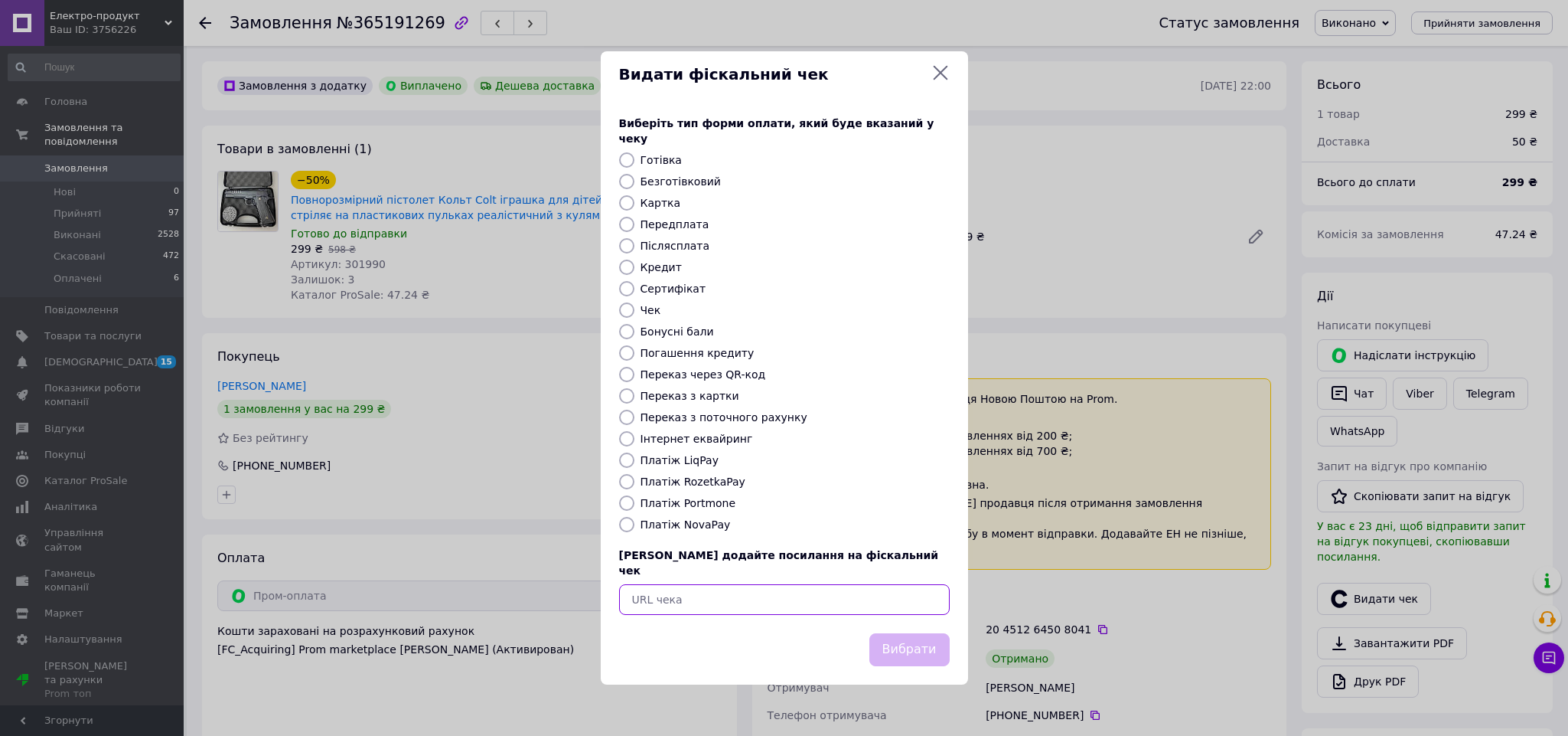
click at [864, 599] on input "text" at bounding box center [784, 600] width 330 height 31
paste input "https://check.checkbox.ua/46ab062a-dc87-4e83-88dd-2e166364ed65"
type input "https://check.checkbox.ua/46ab062a-dc87-4e83-88dd-2e166364ed65"
click at [907, 635] on button "Вибрати" at bounding box center [910, 650] width 81 height 33
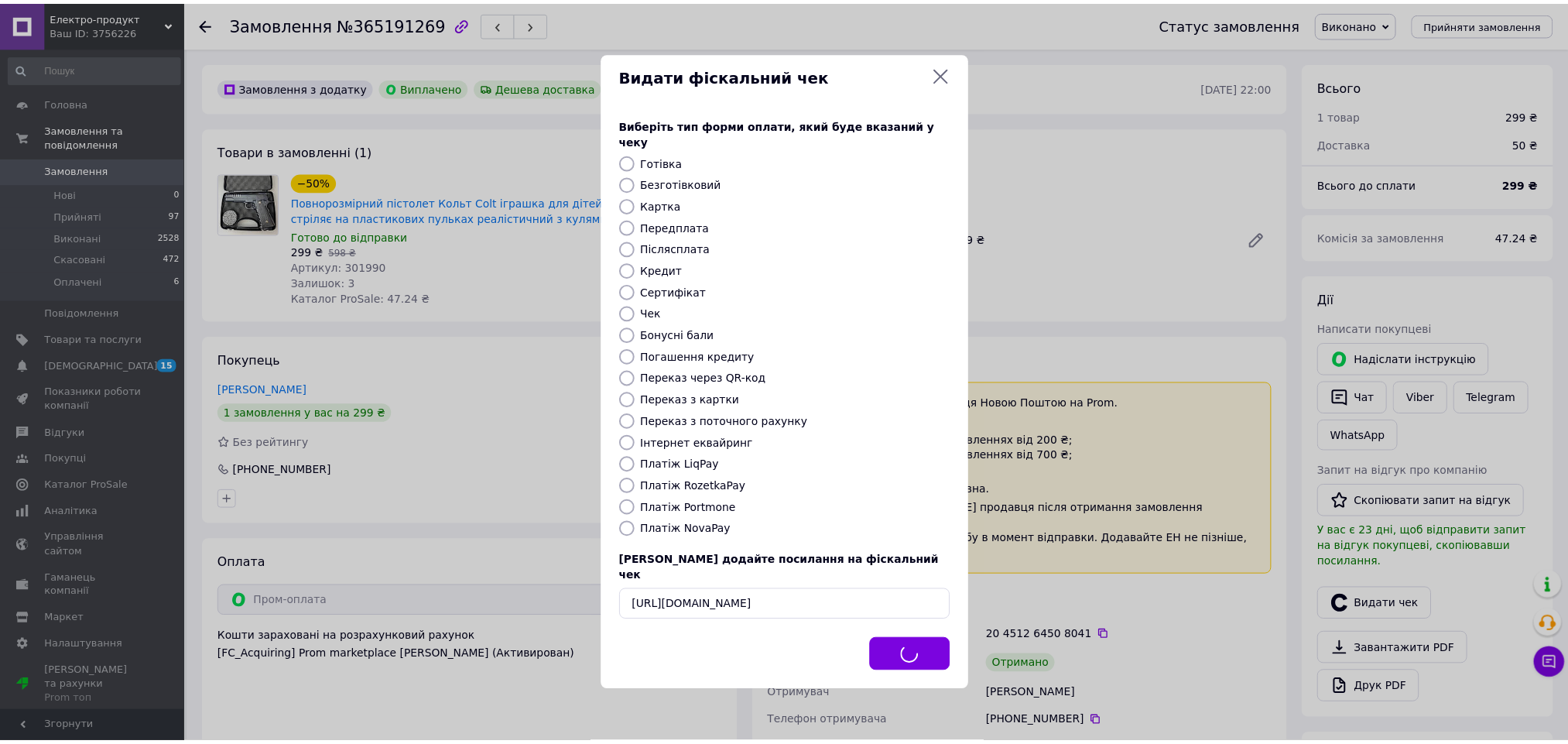
scroll to position [0, 0]
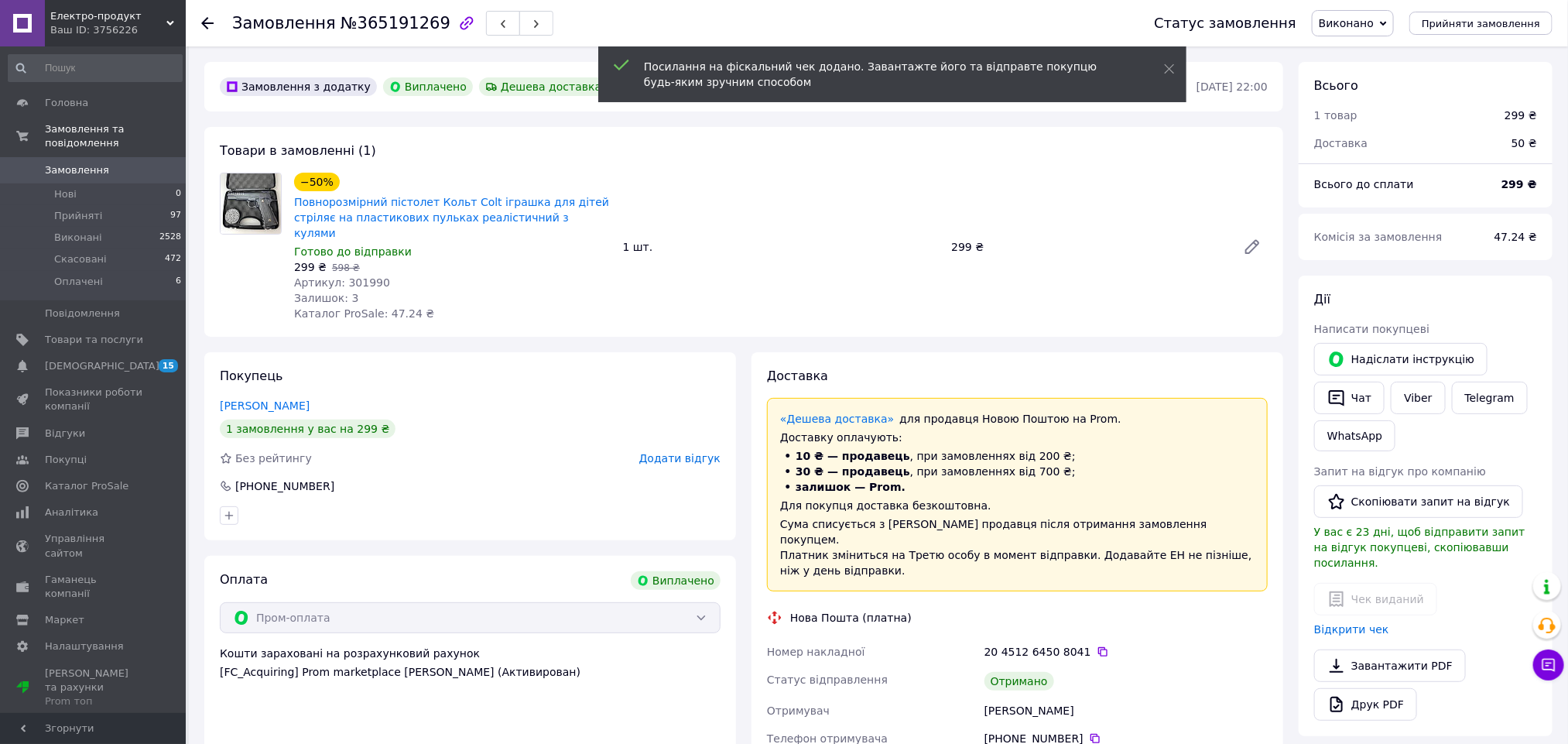
click at [679, 452] on span "Додати відгук" at bounding box center [680, 458] width 81 height 12
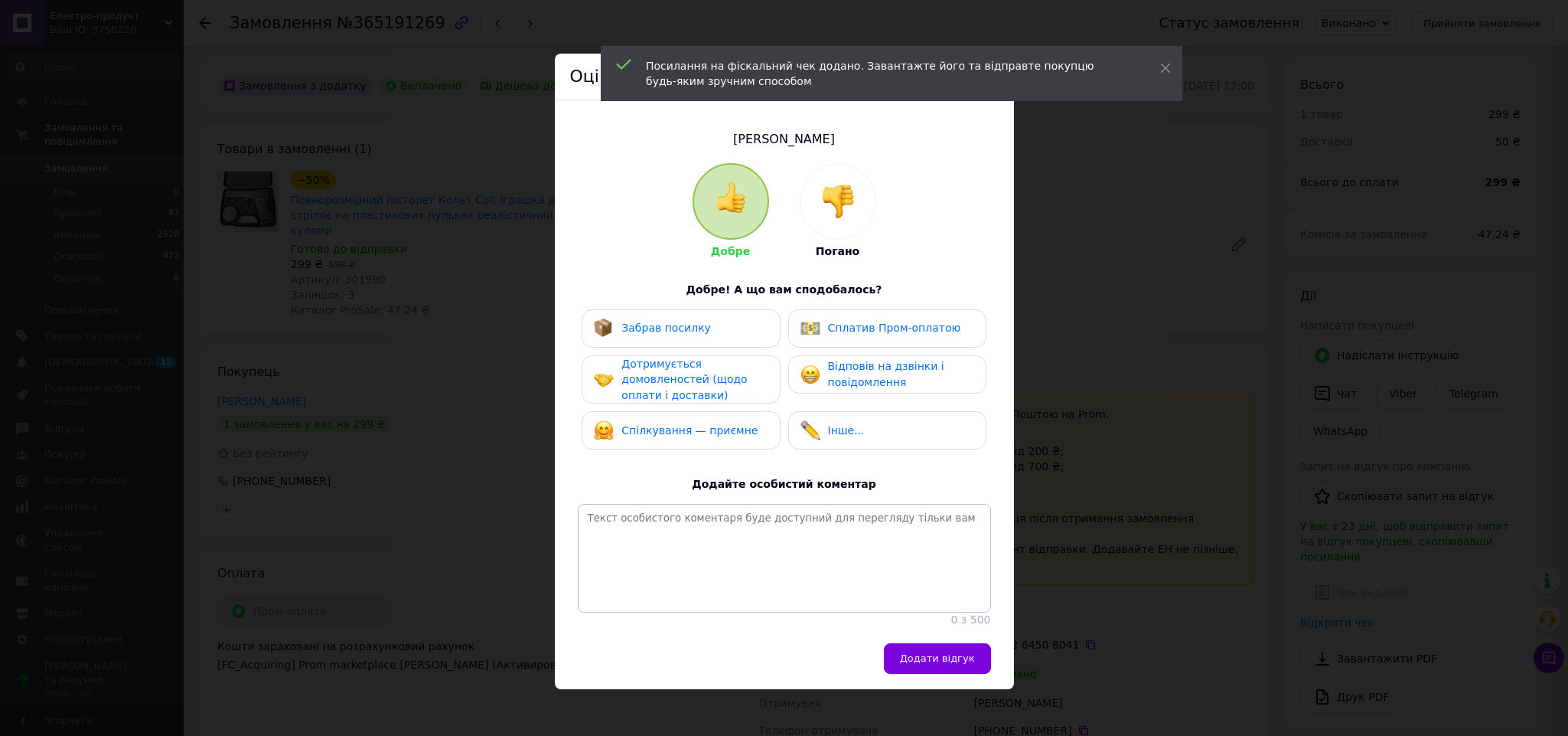
click at [688, 437] on div "Спілкування — приємне" at bounding box center [681, 430] width 199 height 38
drag, startPoint x: 685, startPoint y: 340, endPoint x: 723, endPoint y: 340, distance: 38.0
click at [689, 340] on div "Забрав посилку" at bounding box center [681, 328] width 199 height 38
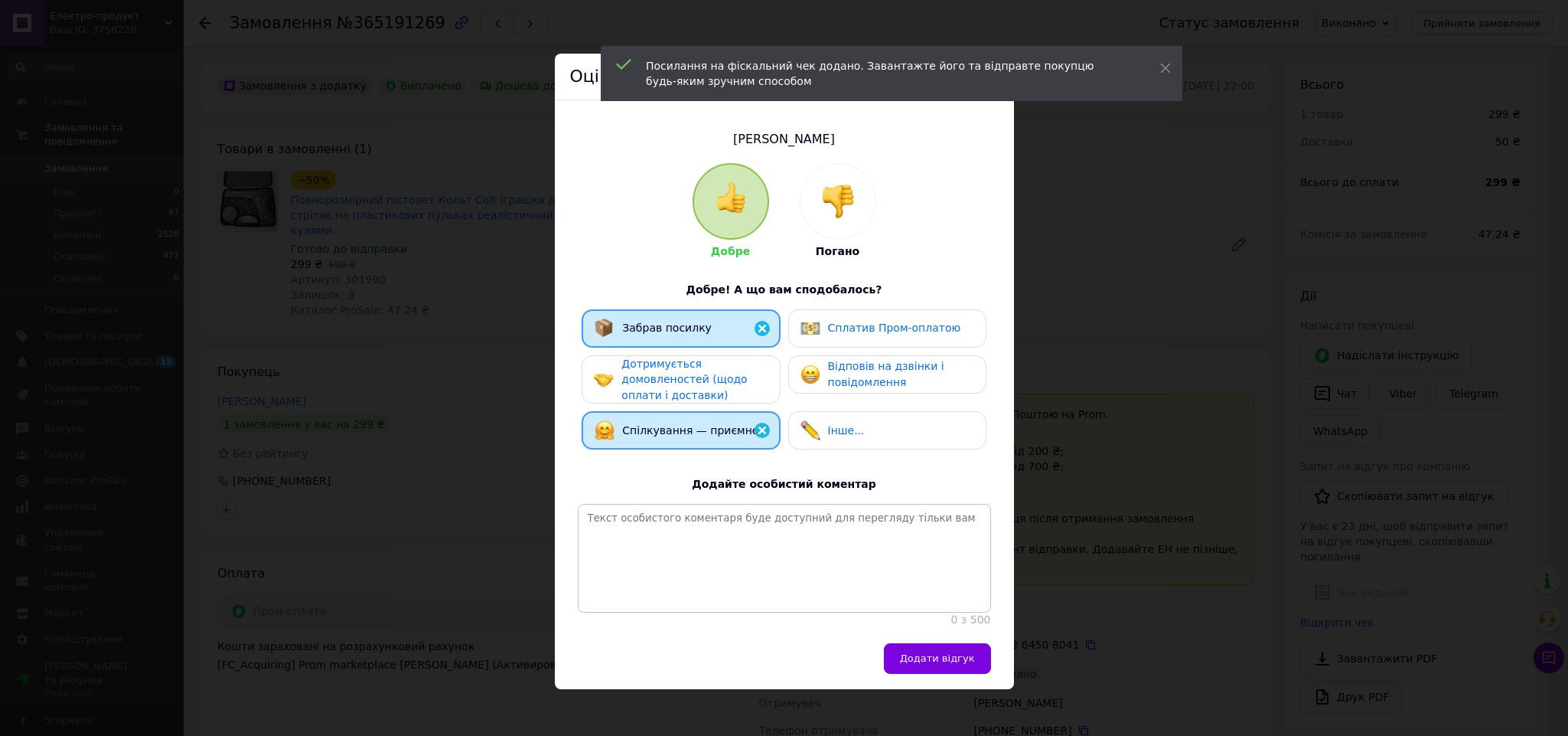
click at [857, 342] on div "Сплатив Пром-оплатою" at bounding box center [888, 328] width 199 height 38
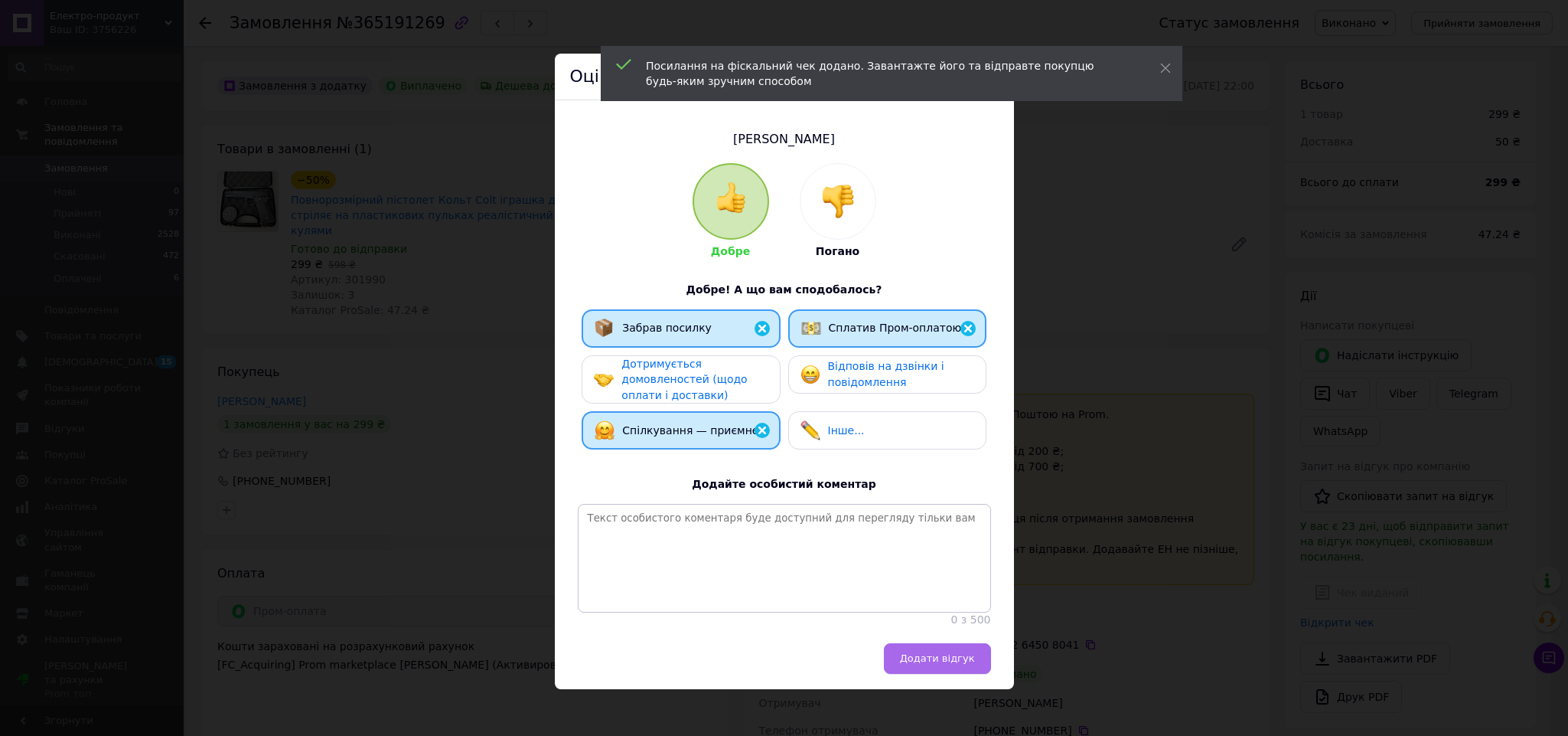
click at [935, 664] on span "Додати відгук" at bounding box center [937, 658] width 75 height 11
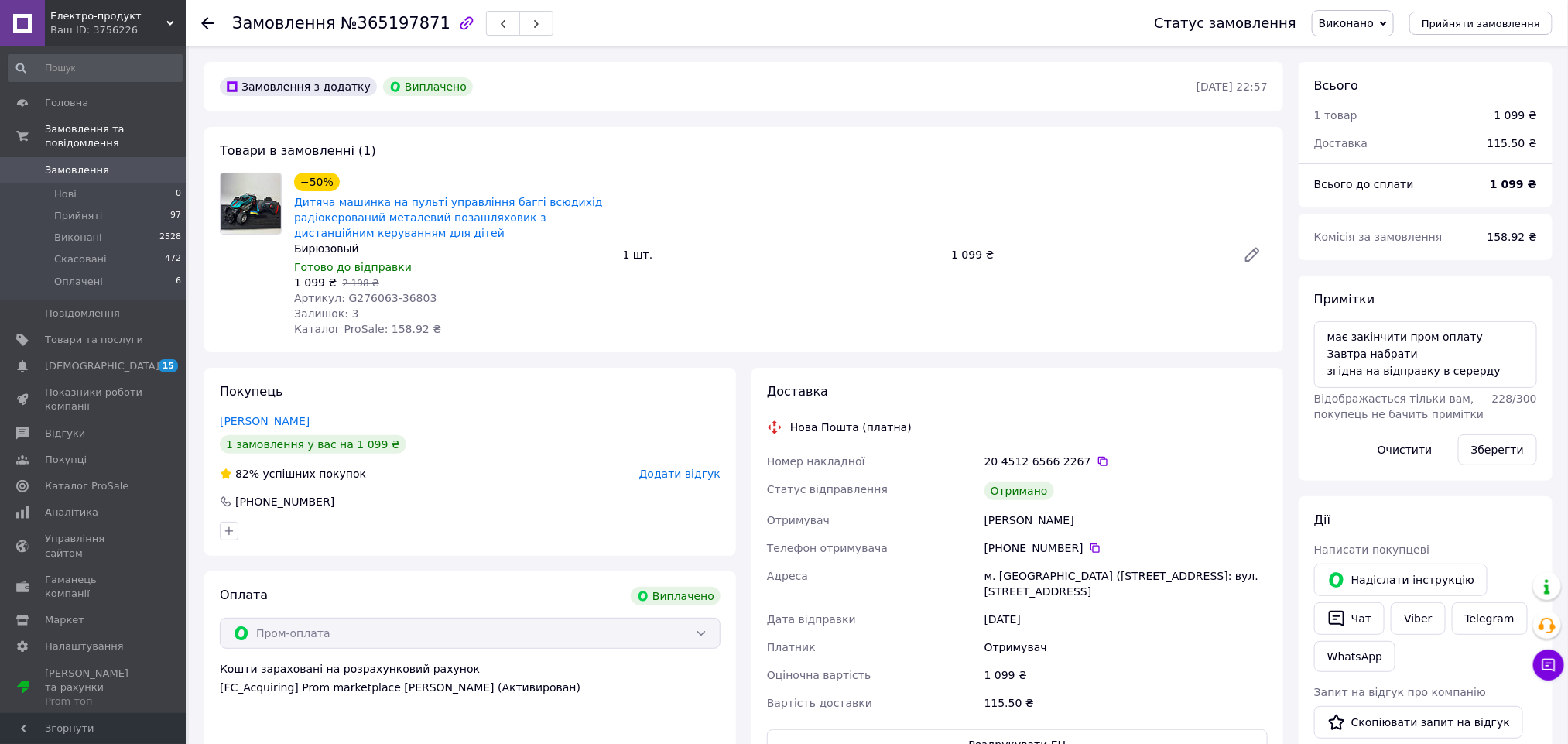
scroll to position [58, 0]
click at [1000, 521] on div "Горлач Юлия" at bounding box center [1126, 520] width 290 height 28
copy div "Горлач"
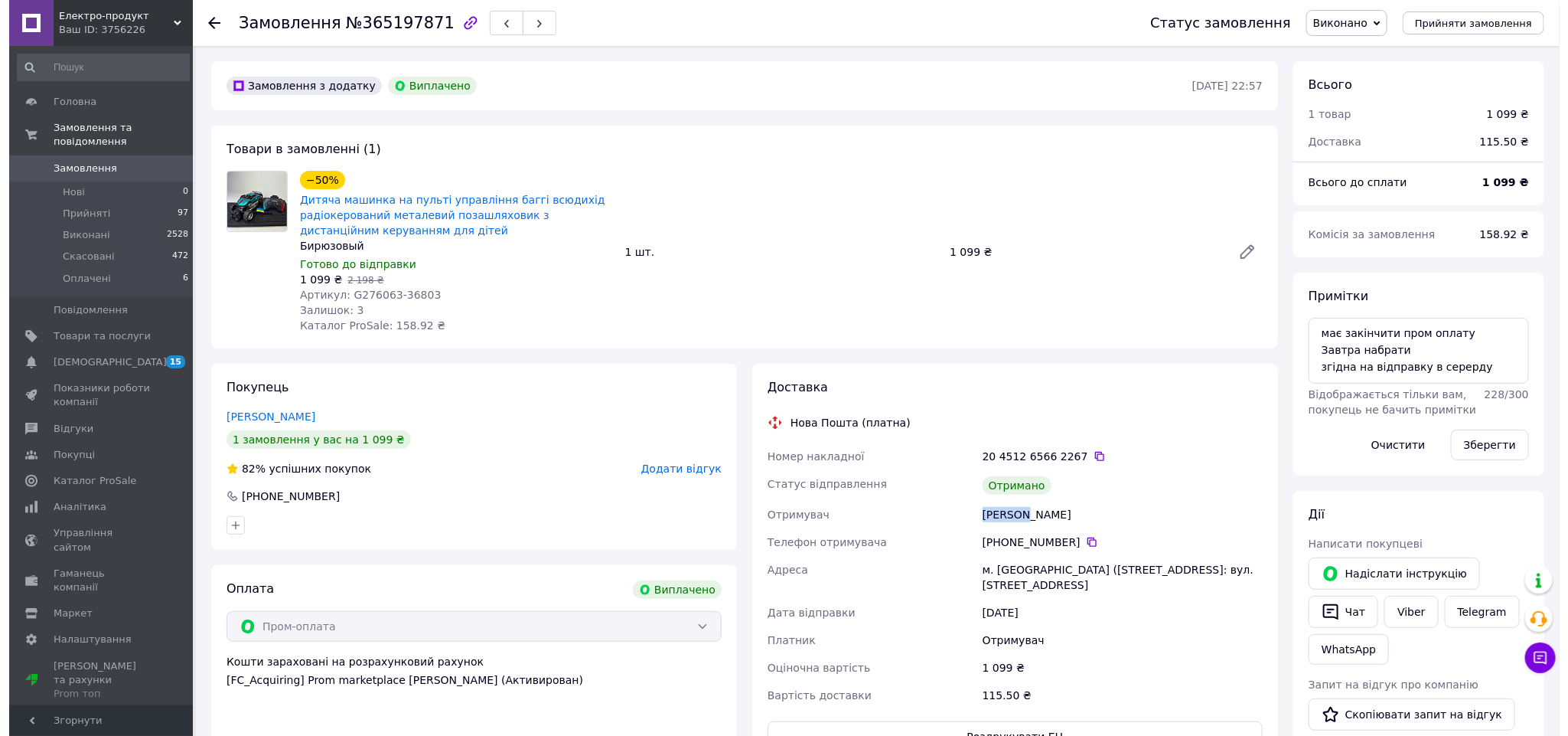
scroll to position [230, 0]
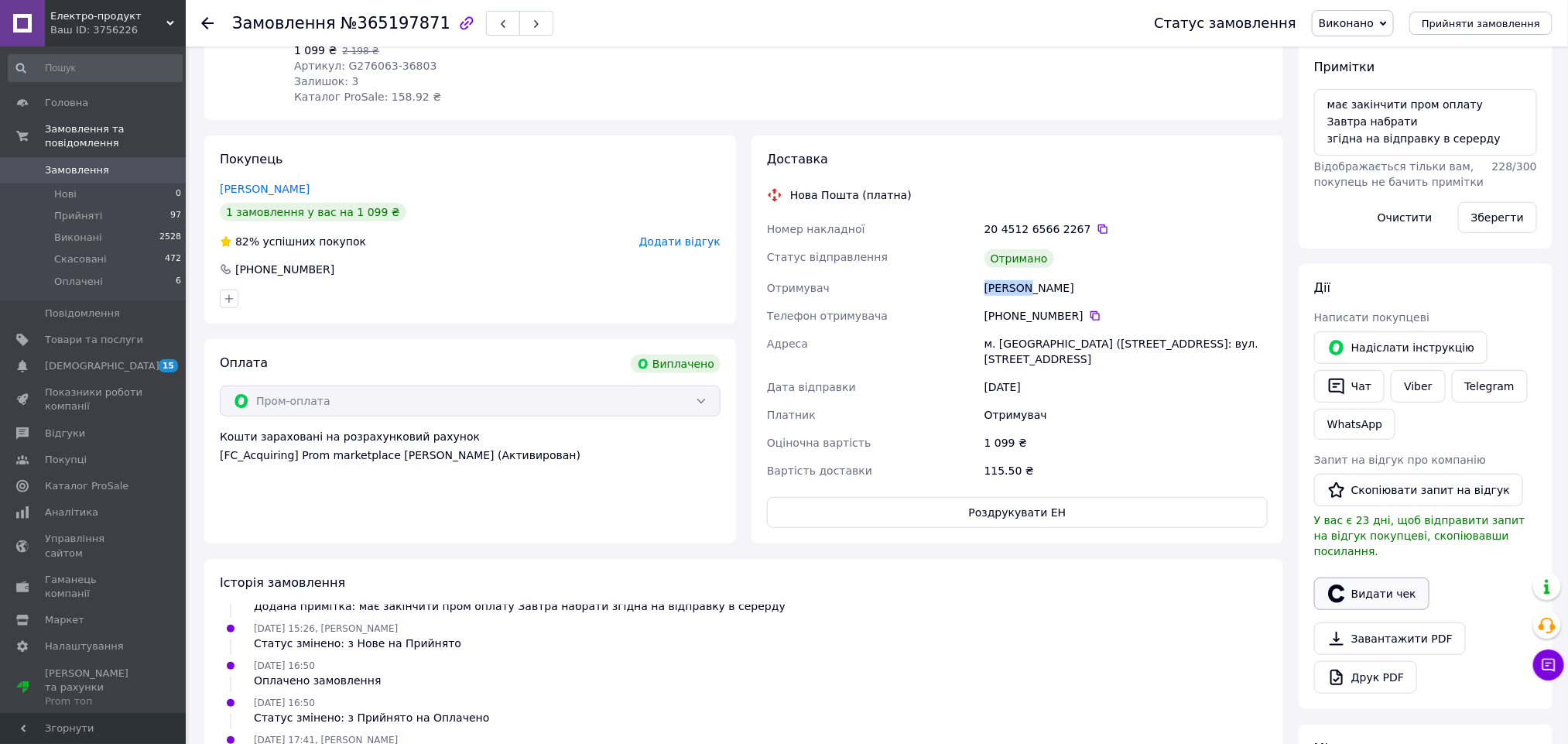
click at [1351, 578] on button "Видати чек" at bounding box center [1371, 594] width 115 height 33
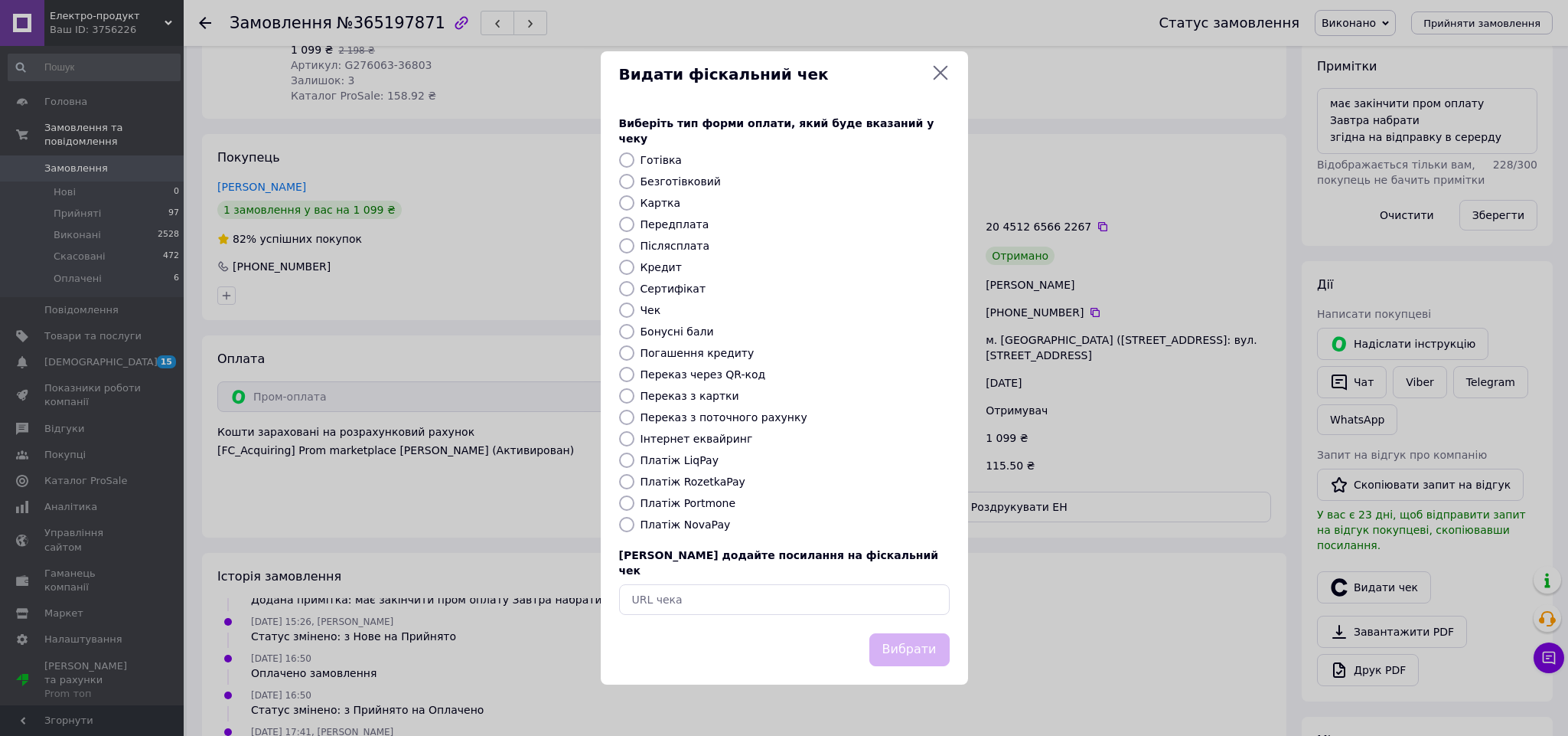
drag, startPoint x: 845, startPoint y: 602, endPoint x: 836, endPoint y: 598, distance: 9.8
click at [844, 602] on div "Виберіть тип форми оплати, який буде вказаний у чеку Готівка Безготівковий Карт…" at bounding box center [784, 365] width 367 height 536
click at [836, 598] on input "text" at bounding box center [784, 600] width 330 height 31
paste input "https://check.checkbox.ua/dd4881f2-308d-455a-8f79-42088d0f0873"
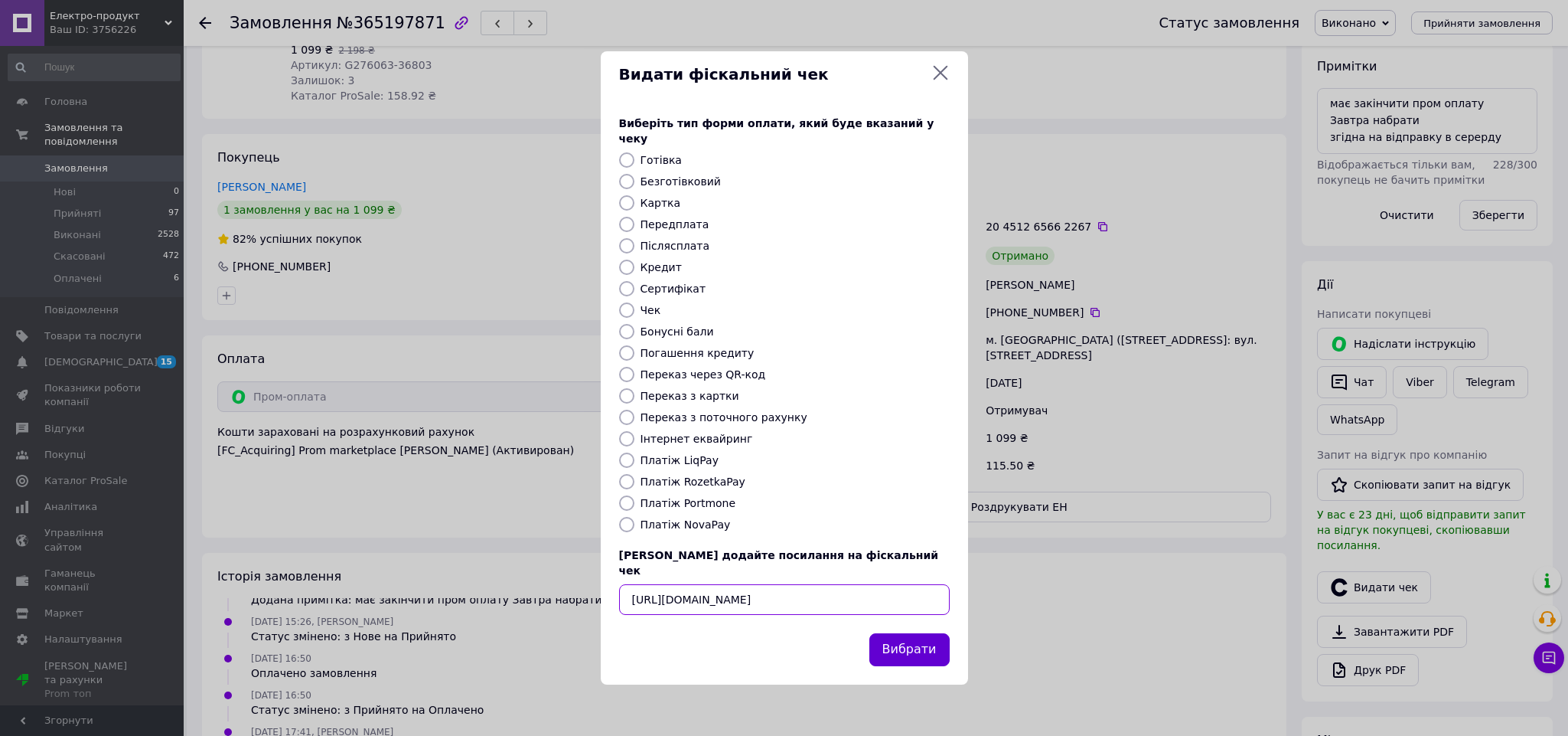
type input "https://check.checkbox.ua/dd4881f2-308d-455a-8f79-42088d0f0873"
click at [924, 648] on button "Вибрати" at bounding box center [910, 650] width 81 height 33
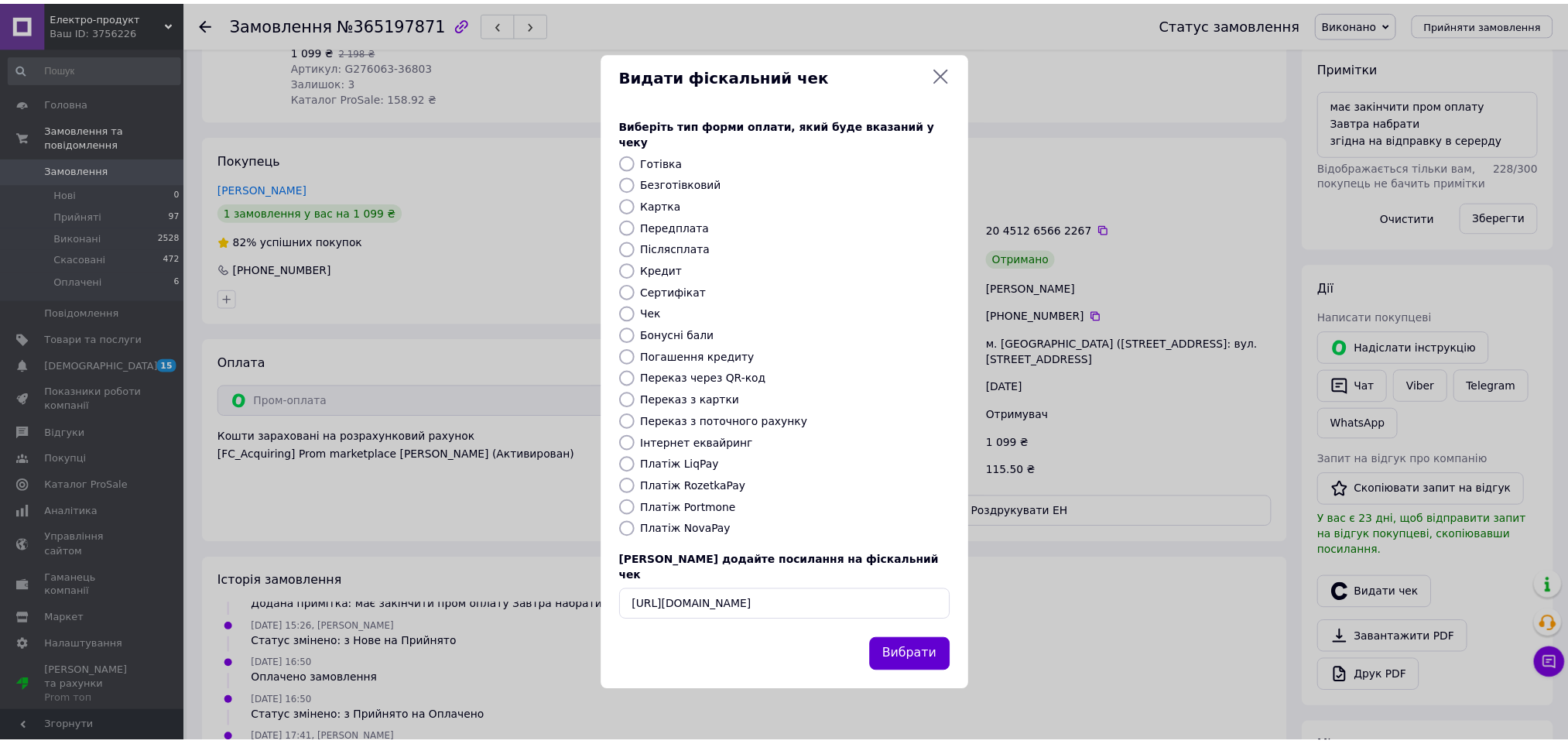
scroll to position [0, 0]
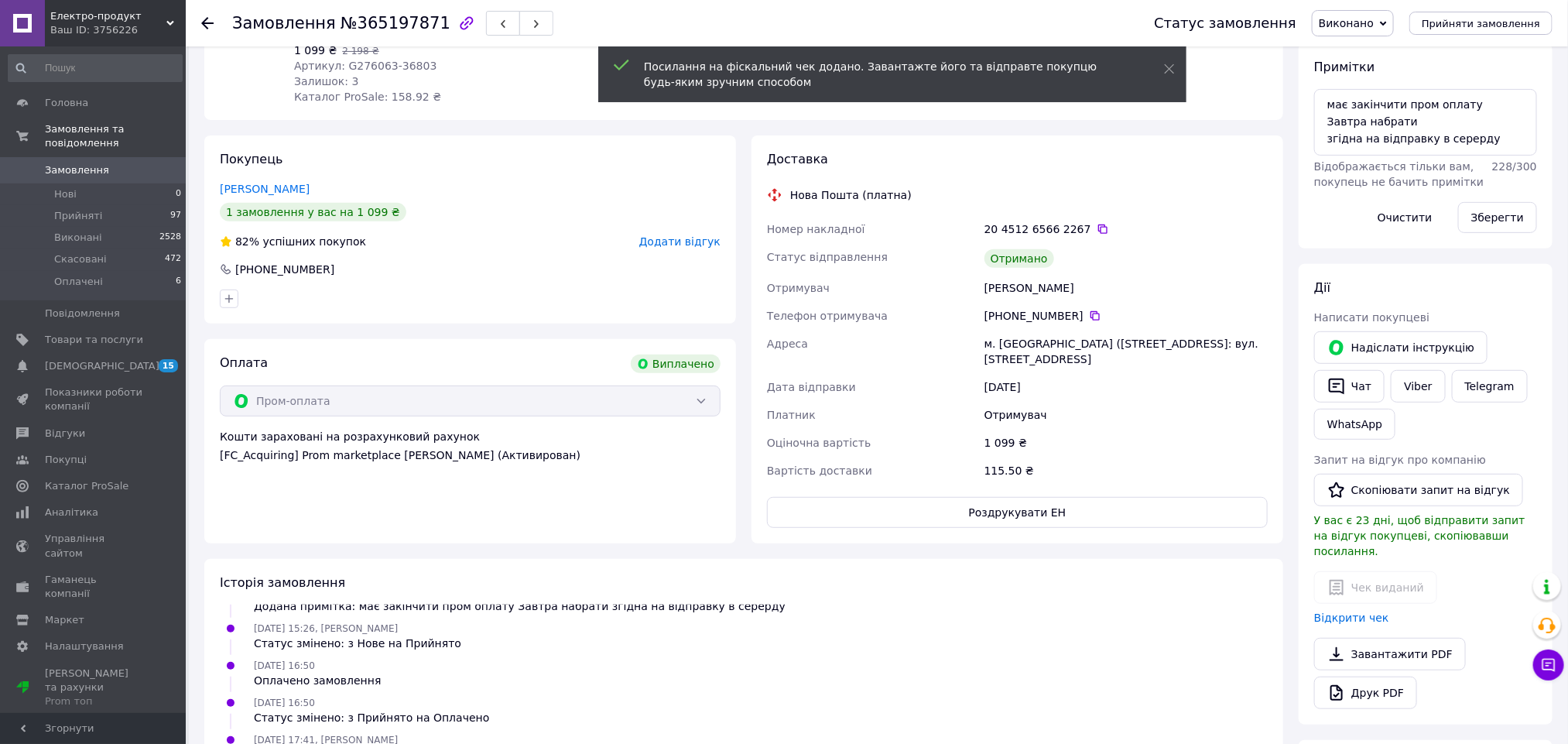
click at [679, 249] on div "Додати відгук" at bounding box center [680, 241] width 81 height 16
click at [681, 244] on span "Додати відгук" at bounding box center [680, 241] width 81 height 12
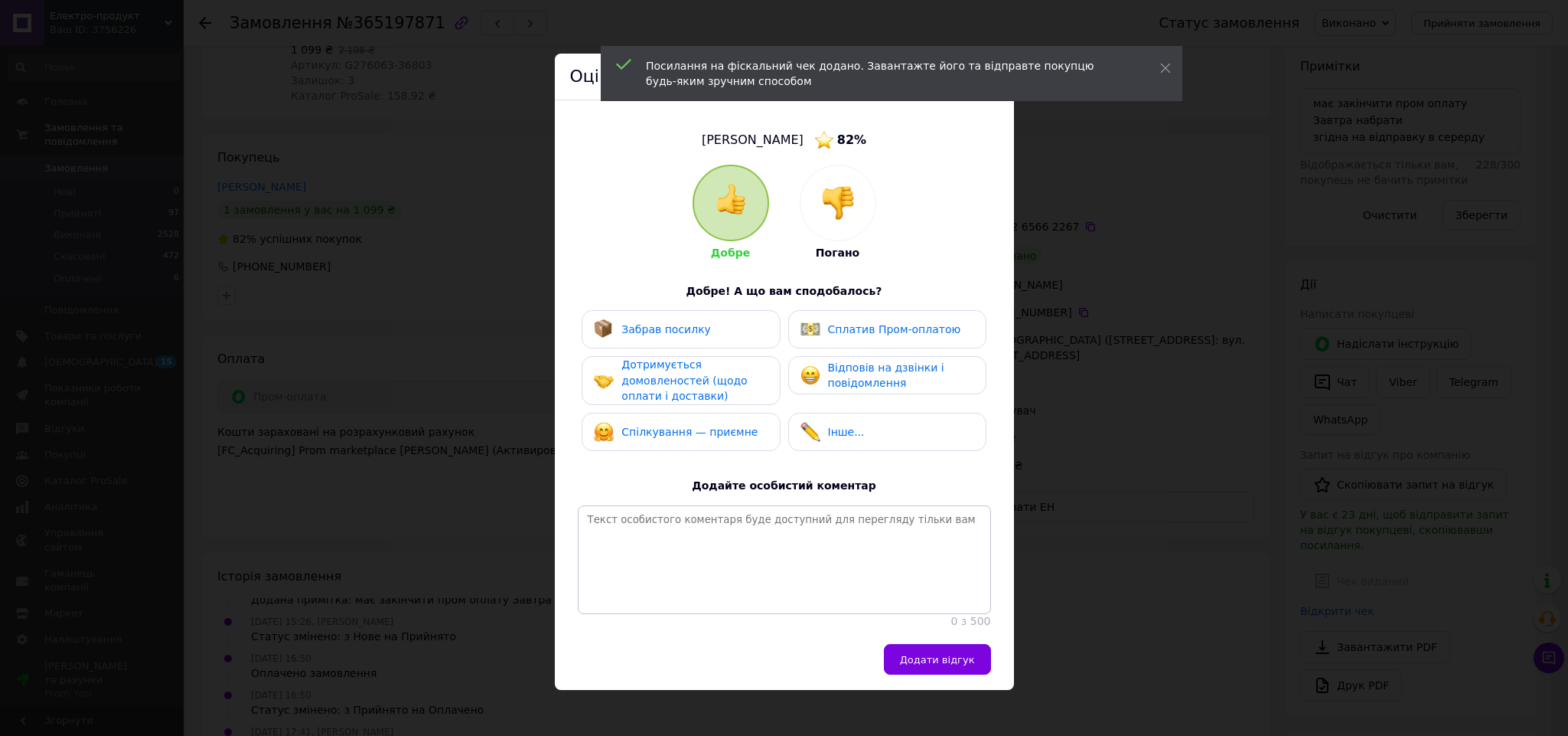
click at [673, 331] on span "Забрав посилку" at bounding box center [666, 329] width 90 height 12
click at [836, 340] on div "Сплатив Пром-оплатою" at bounding box center [888, 329] width 199 height 38
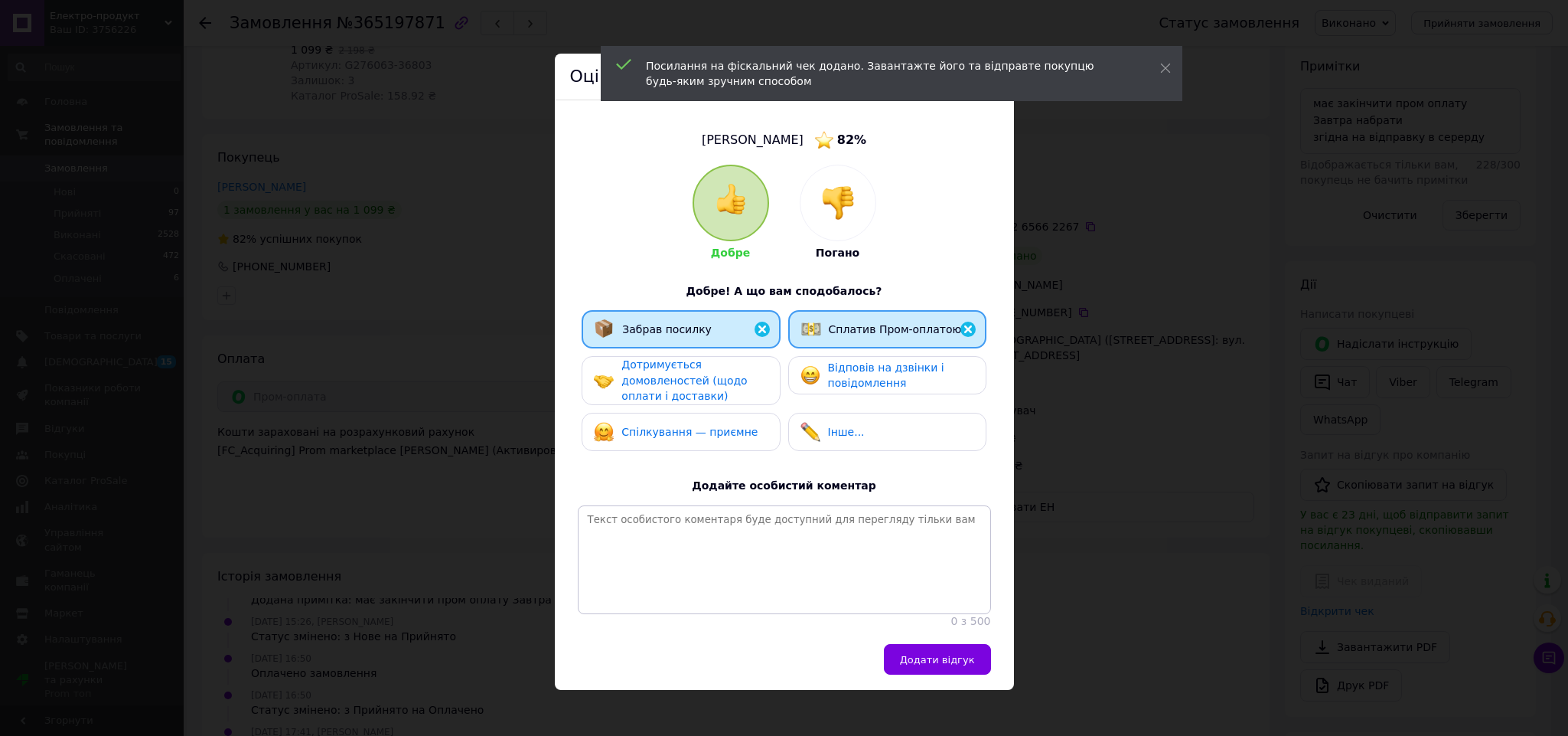
click at [731, 373] on div "Дотримується домовленостей (щодо оплати і доставки)" at bounding box center [694, 380] width 146 height 47
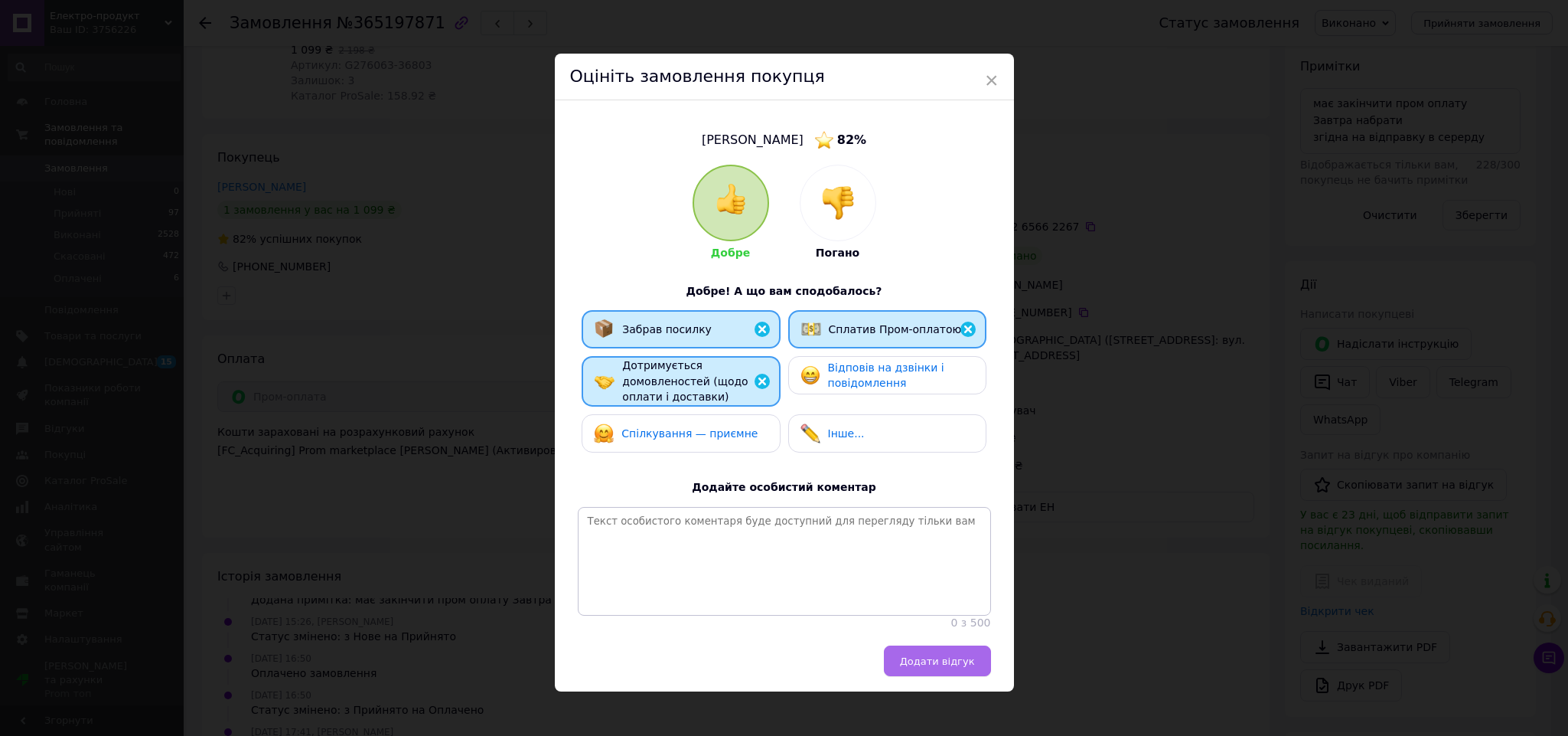
click at [933, 668] on button "Додати відгук" at bounding box center [937, 661] width 107 height 31
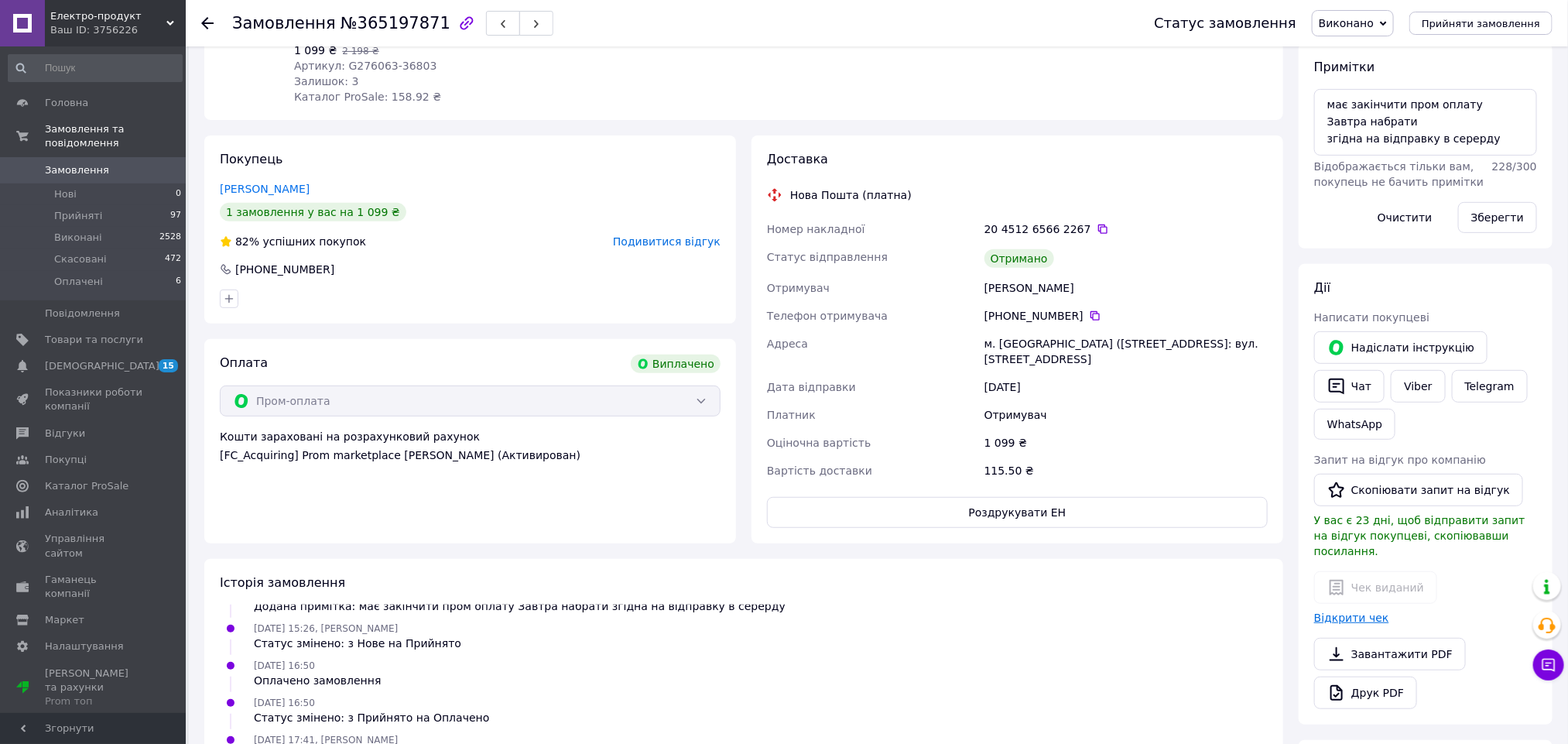
click at [1345, 611] on link "Відкрити чек" at bounding box center [1351, 617] width 75 height 12
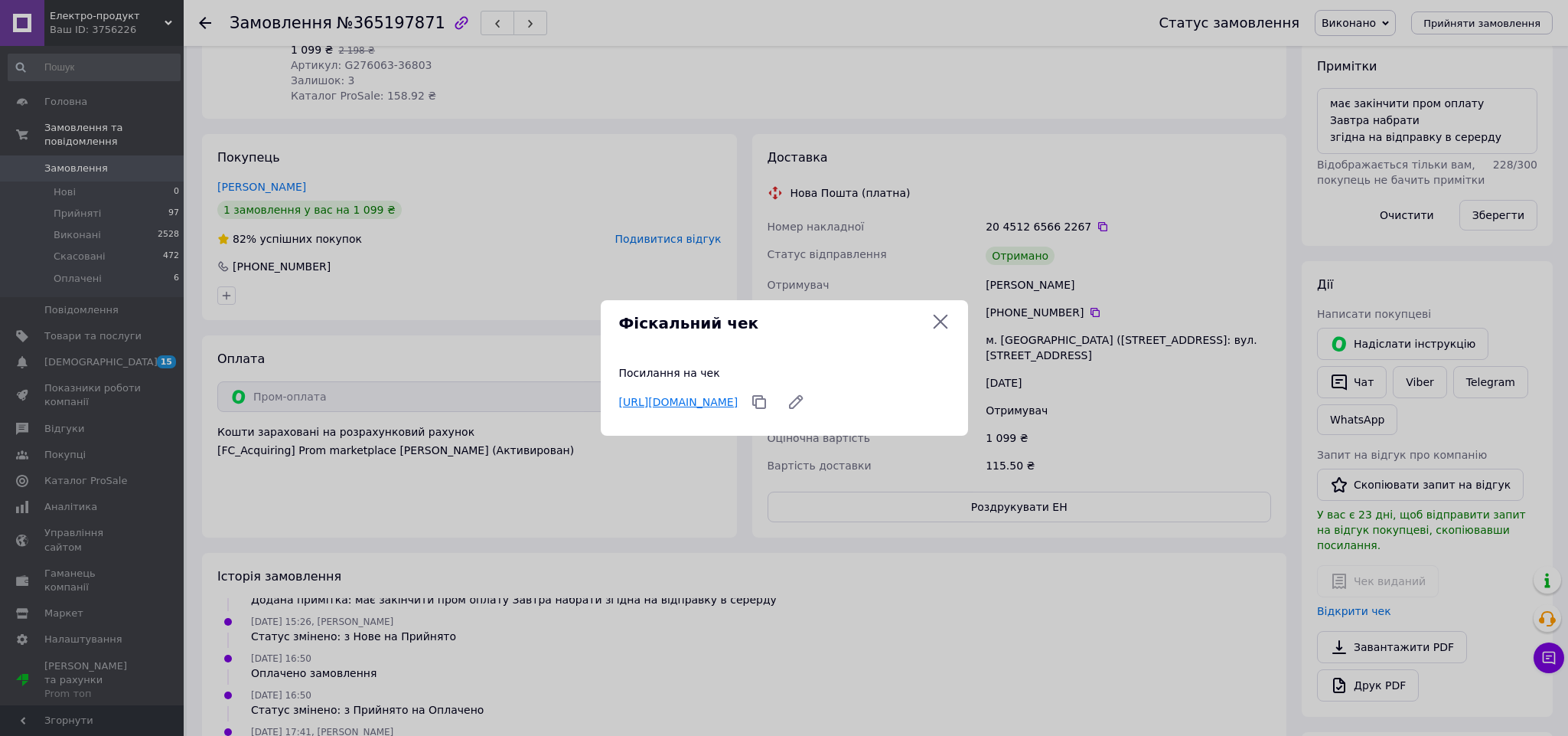
click at [739, 396] on link "https://check.checkbox.ua/dd4881f2-308d-455a-8f79-42088d0f0873" at bounding box center [679, 401] width 120 height 12
click at [945, 326] on icon at bounding box center [941, 322] width 15 height 15
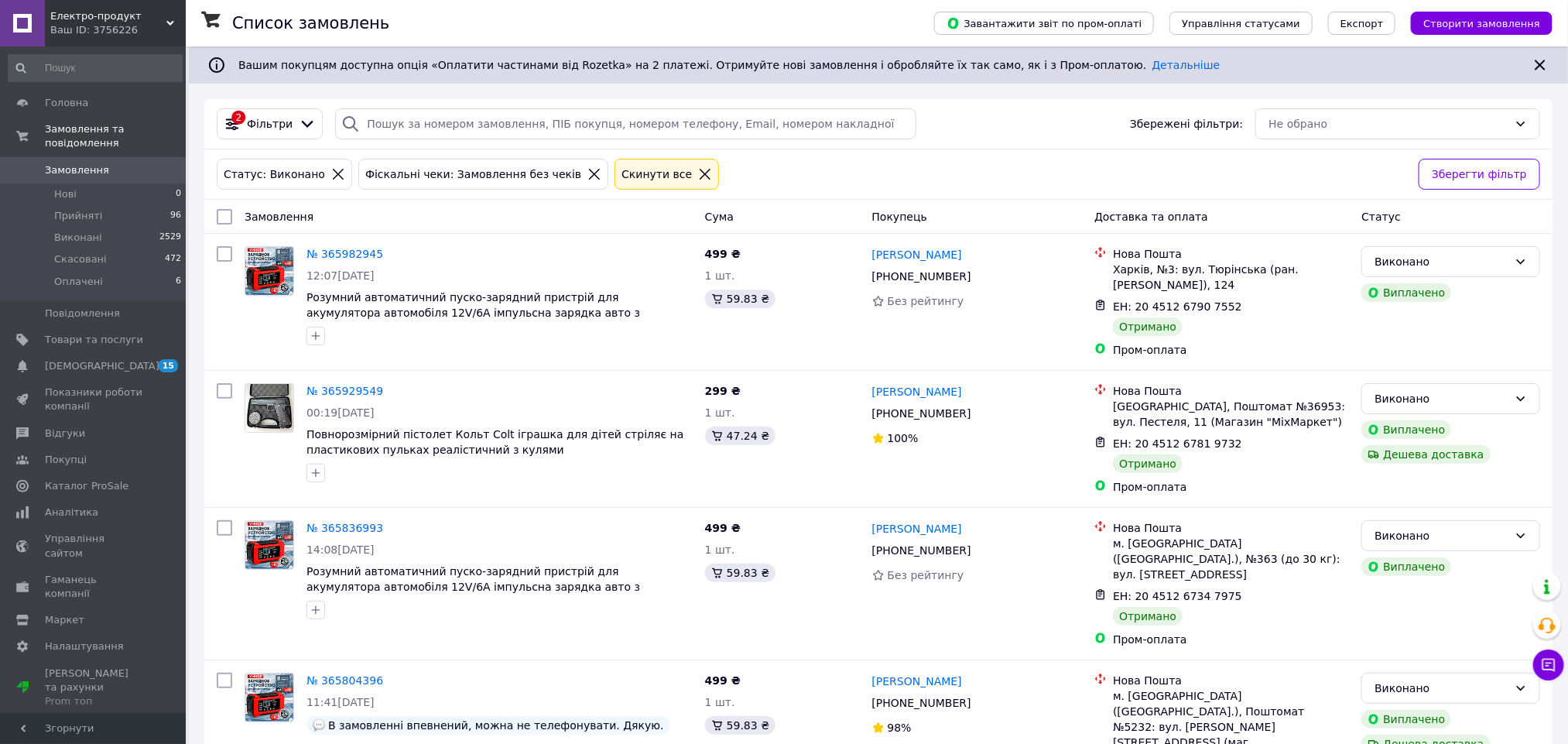
click at [72, 163] on span "Замовлення" at bounding box center [77, 170] width 64 height 14
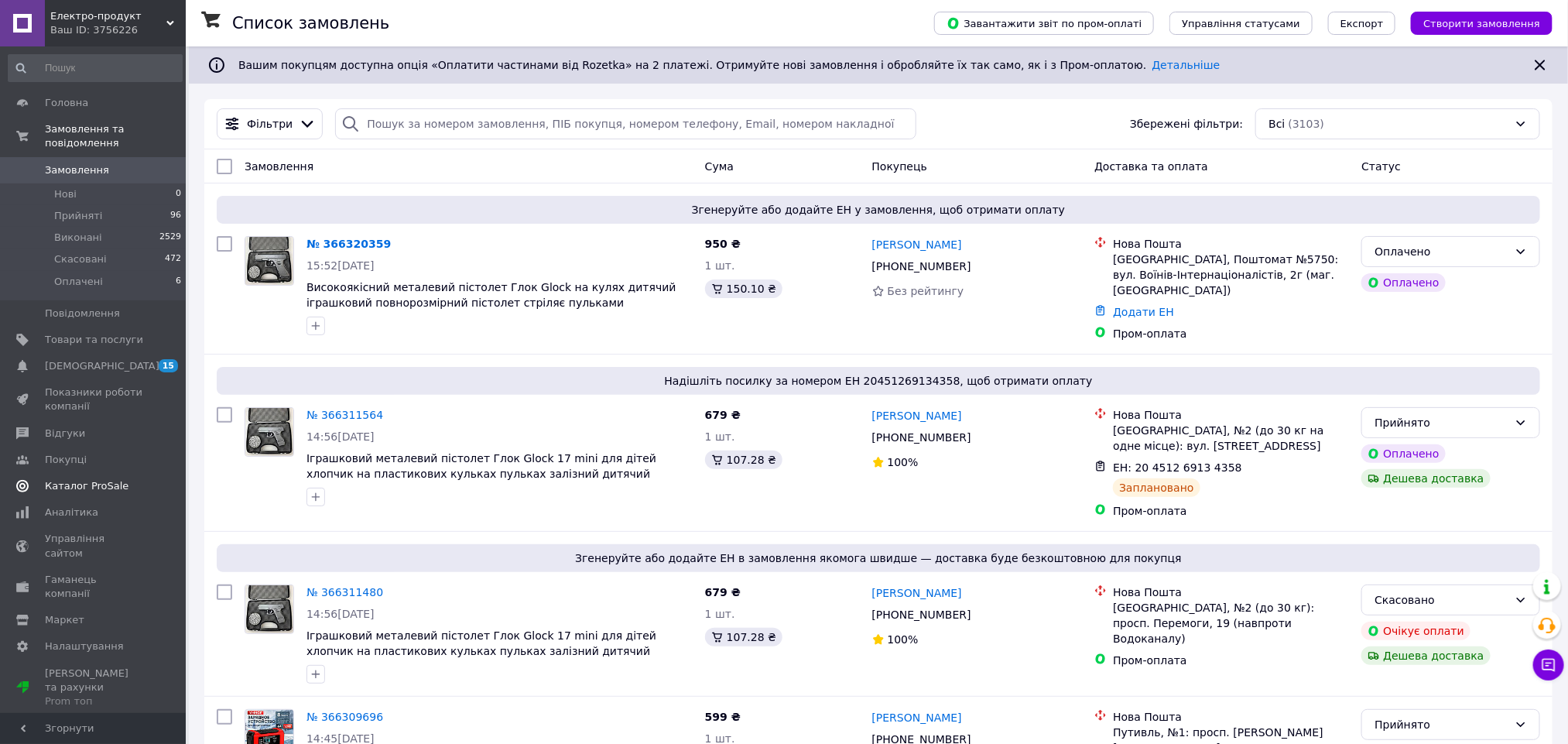
click at [98, 479] on span "Каталог ProSale" at bounding box center [87, 486] width 84 height 14
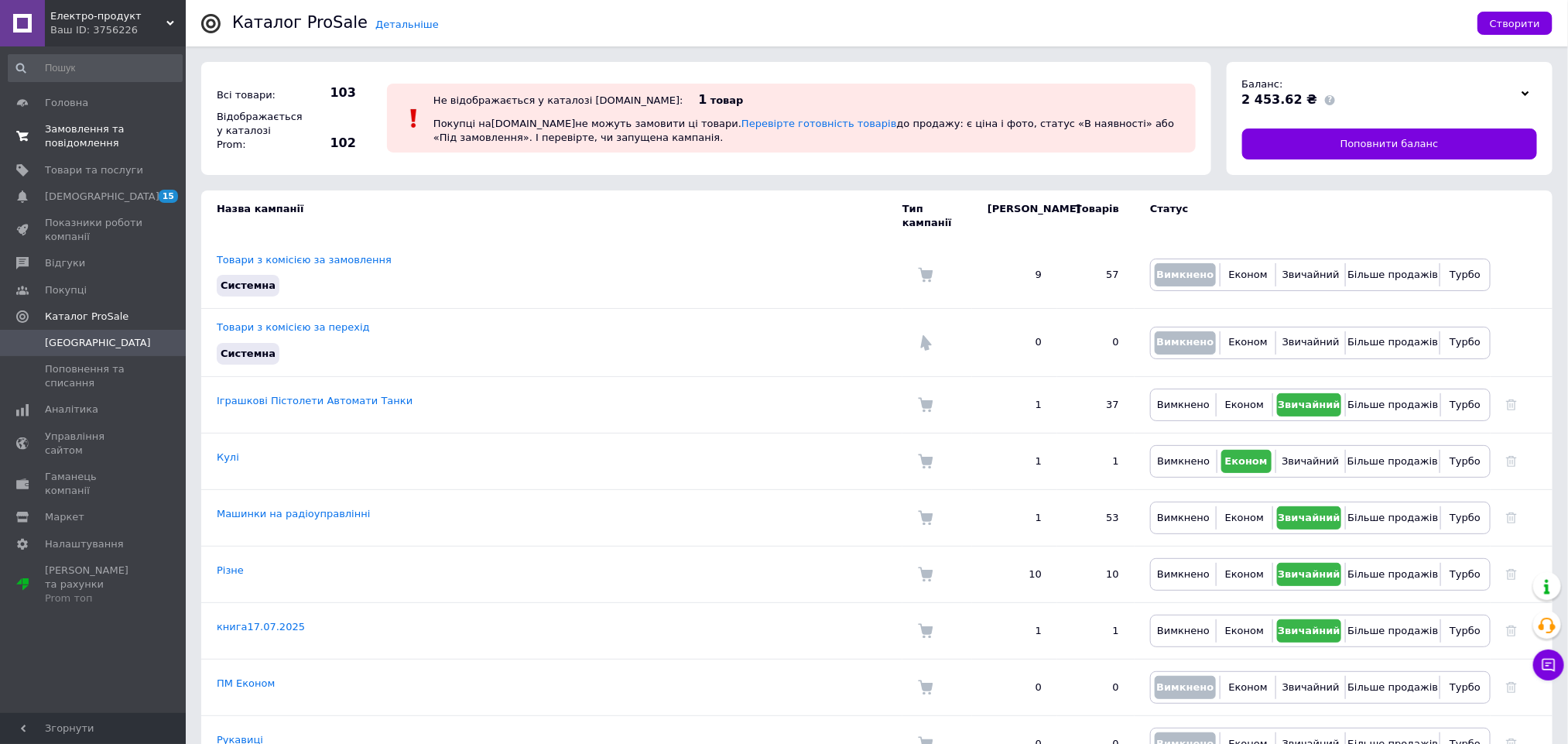
click at [84, 137] on span "Замовлення та повідомлення" at bounding box center [94, 137] width 98 height 28
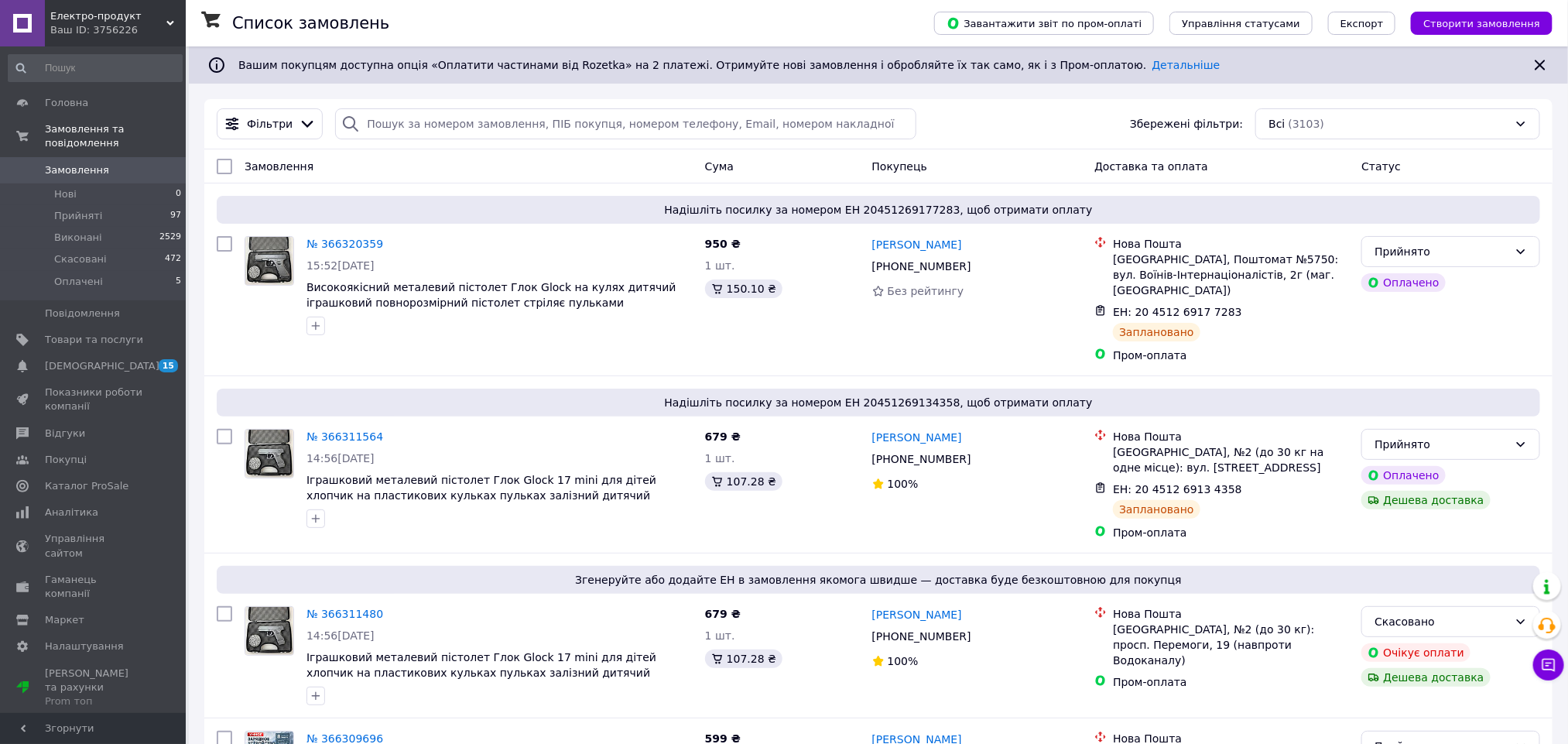
click at [977, 123] on div "Фільтри Збережені фільтри: Всі (3103)" at bounding box center [878, 124] width 1335 height 31
click at [89, 163] on span "Замовлення" at bounding box center [77, 170] width 64 height 14
